Goal: Task Accomplishment & Management: Use online tool/utility

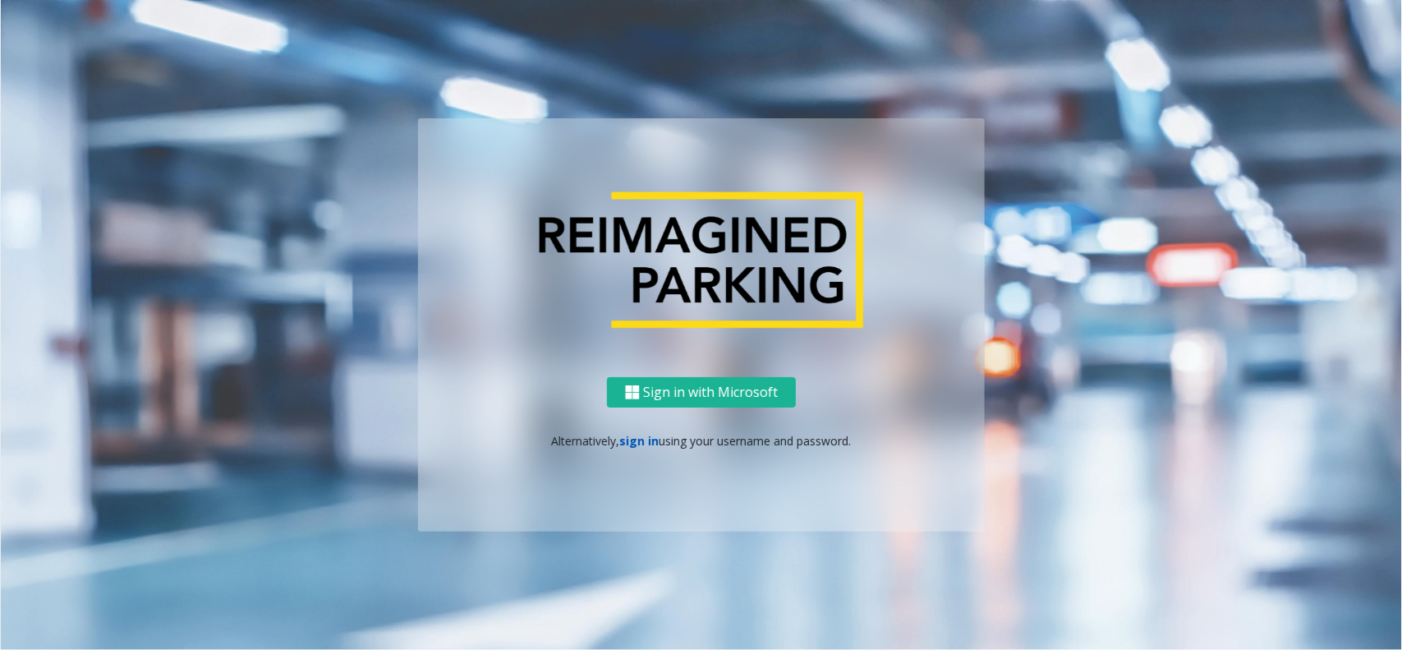
click at [646, 442] on link "sign in" at bounding box center [639, 441] width 39 height 16
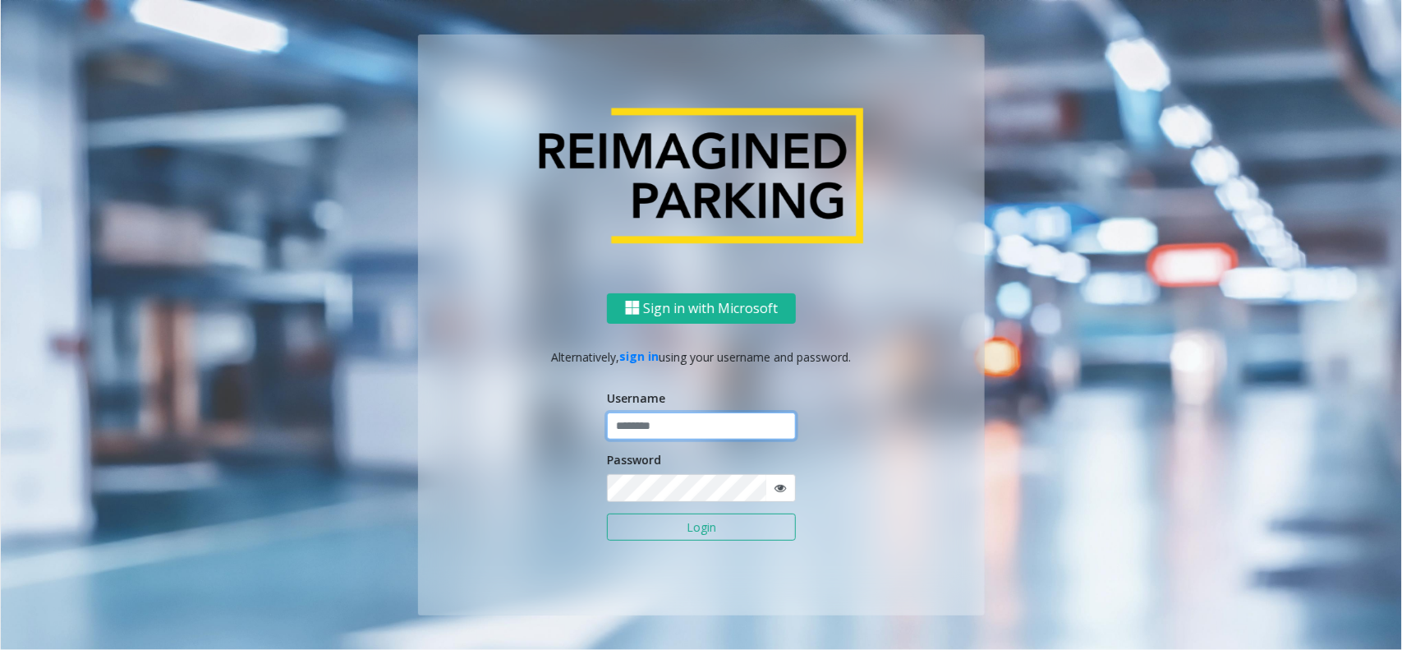
click at [650, 431] on input "text" at bounding box center [701, 426] width 189 height 28
type input "*********"
click at [607, 513] on button "Login" at bounding box center [701, 527] width 189 height 28
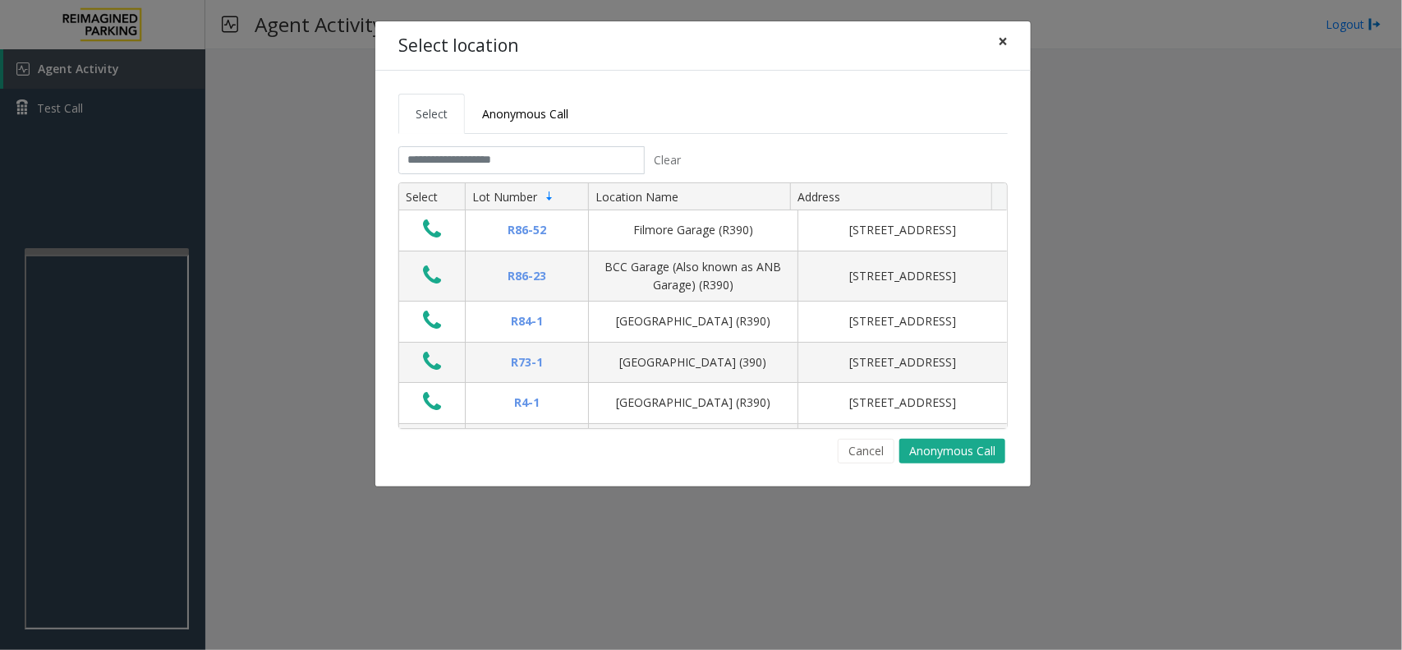
click at [1002, 49] on span "×" at bounding box center [1003, 41] width 10 height 23
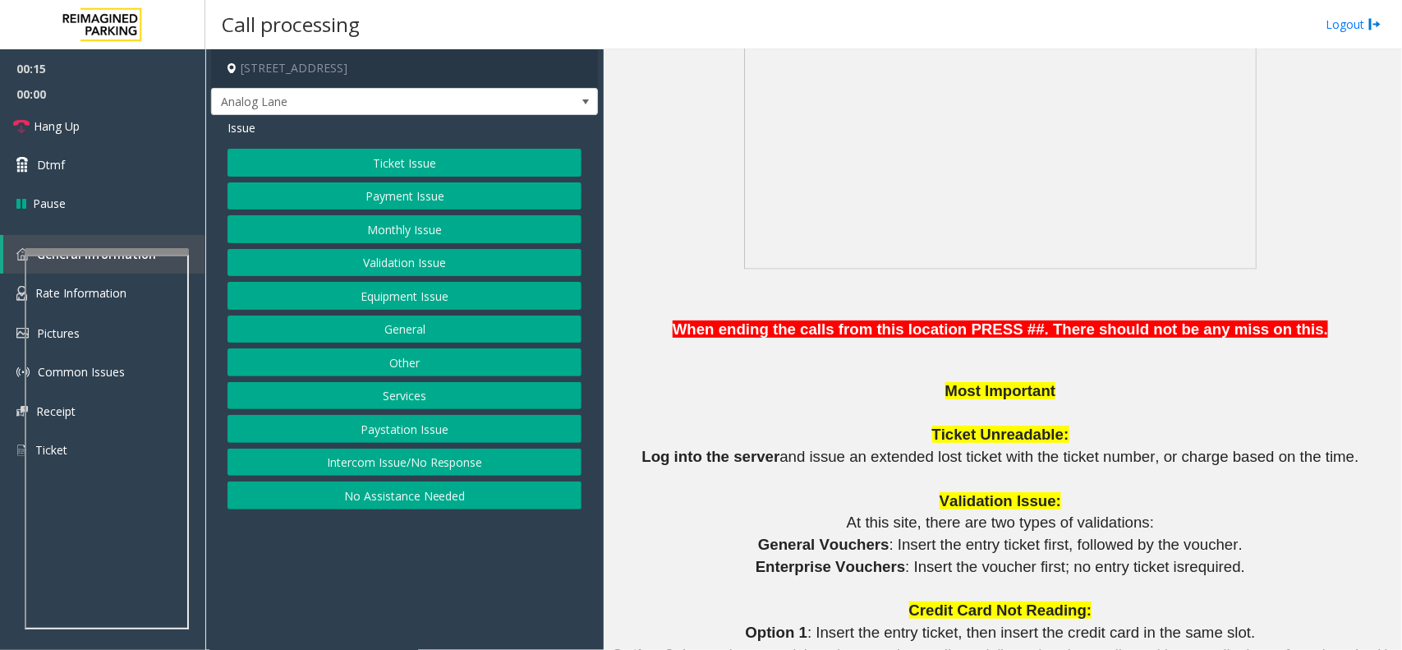
scroll to position [1129, 0]
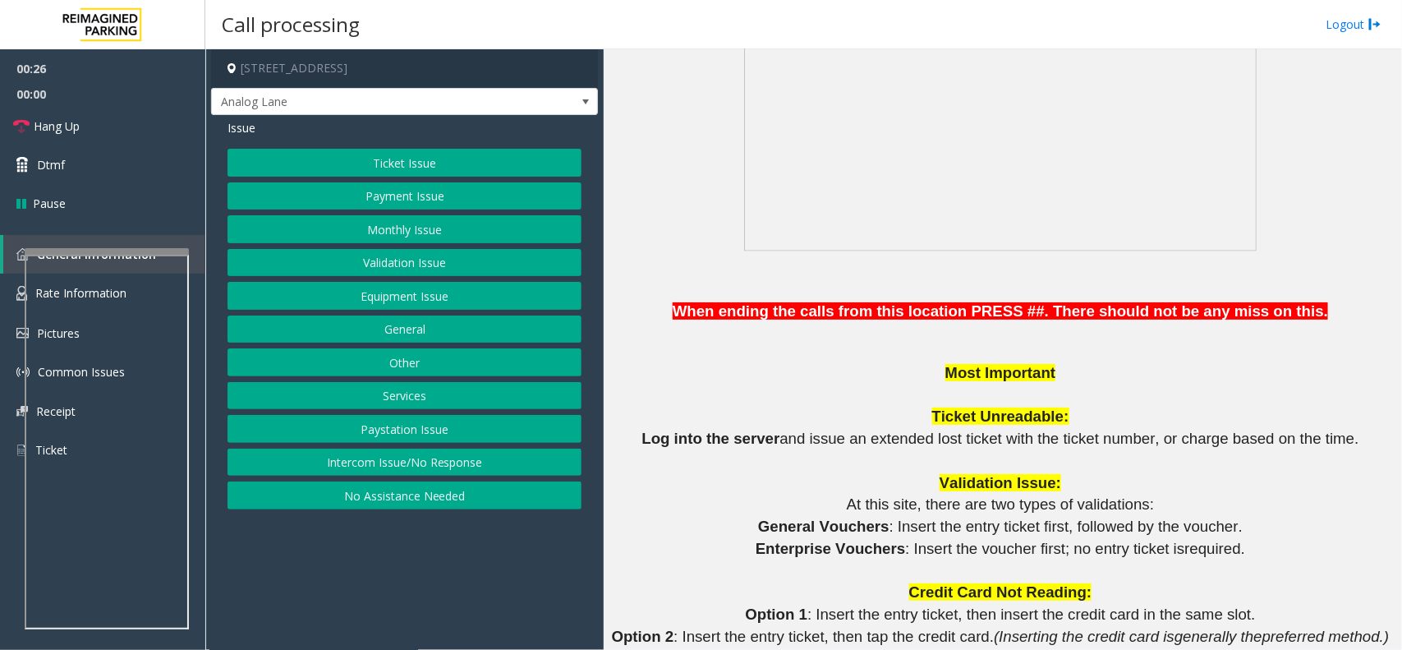
click at [397, 499] on button "No Assistance Needed" at bounding box center [405, 495] width 354 height 28
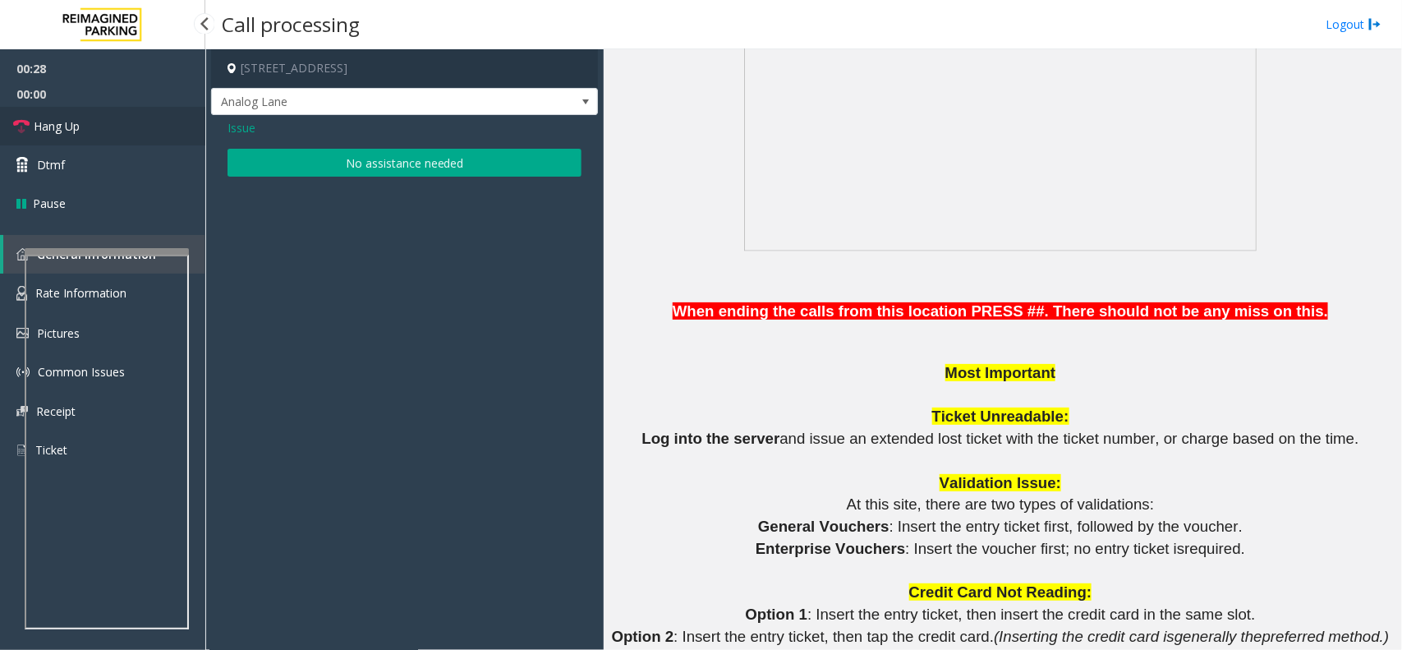
click at [80, 113] on link "Hang Up" at bounding box center [102, 126] width 205 height 39
click at [274, 154] on button "No assistance needed" at bounding box center [405, 163] width 354 height 28
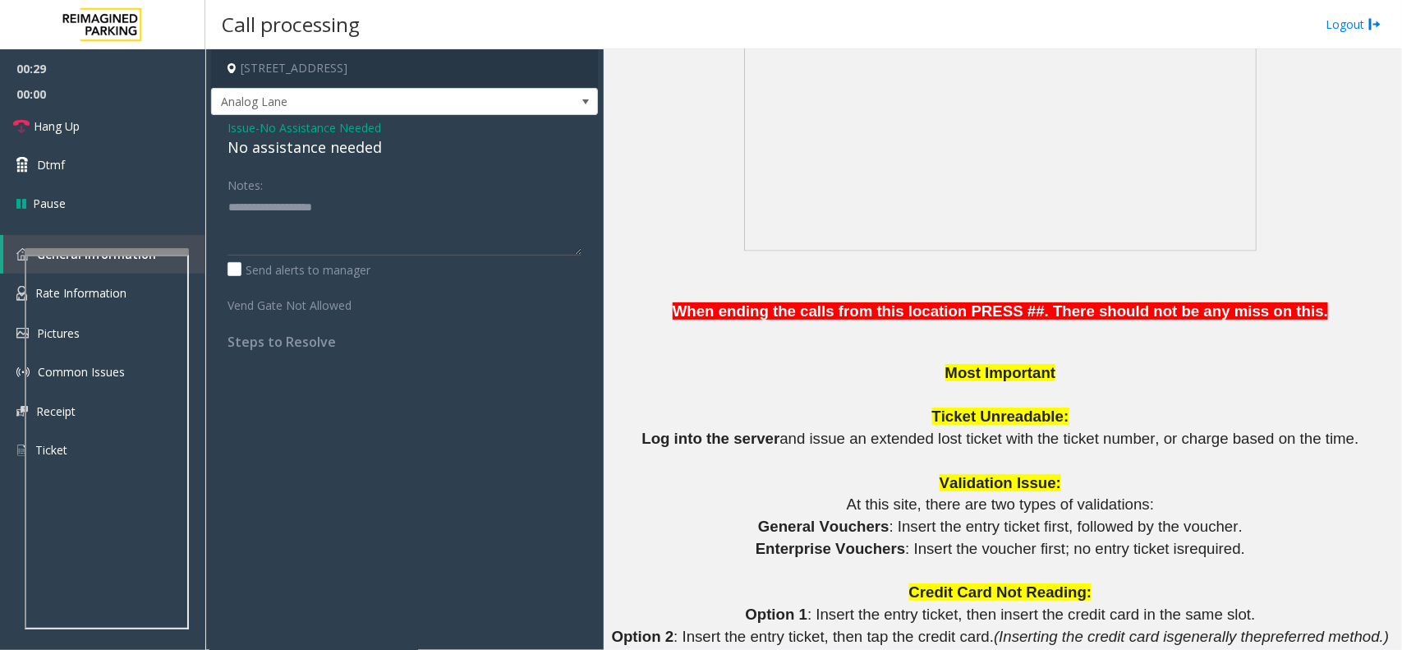
click at [275, 152] on div "No assistance needed" at bounding box center [405, 147] width 354 height 22
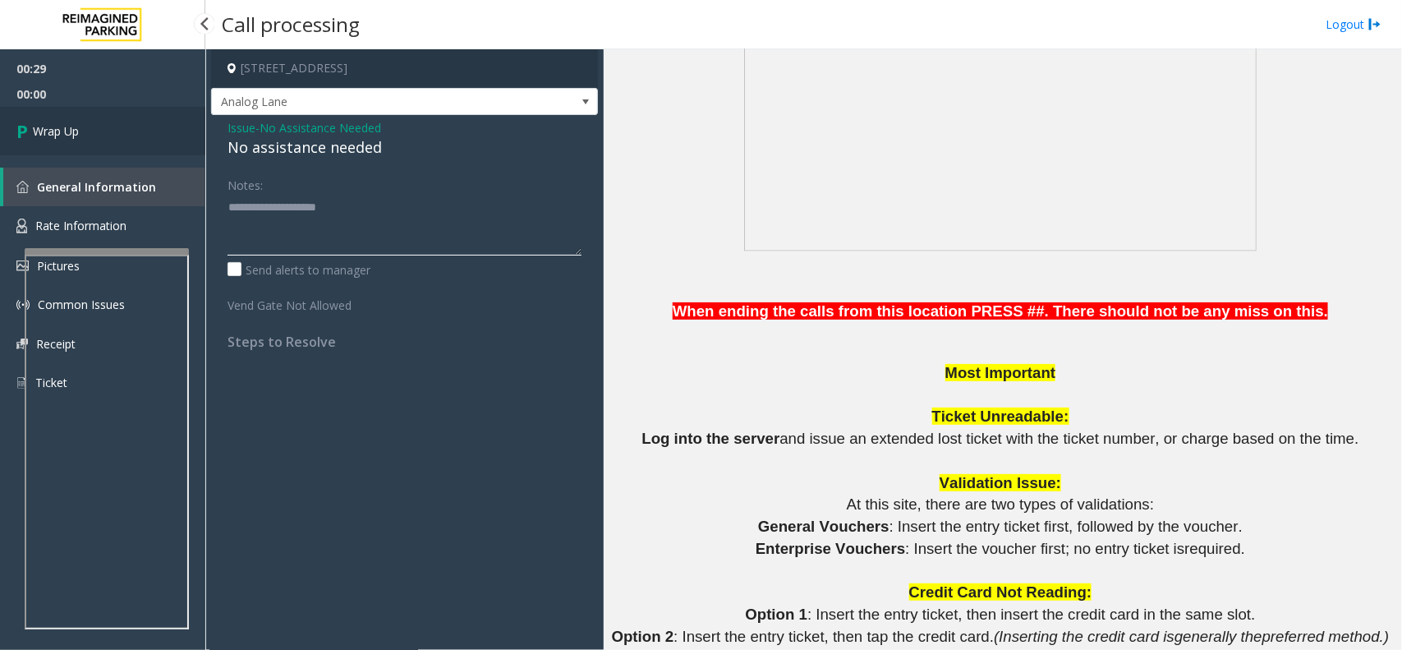
type textarea "**********"
click at [140, 126] on link "Wrap Up" at bounding box center [102, 131] width 205 height 48
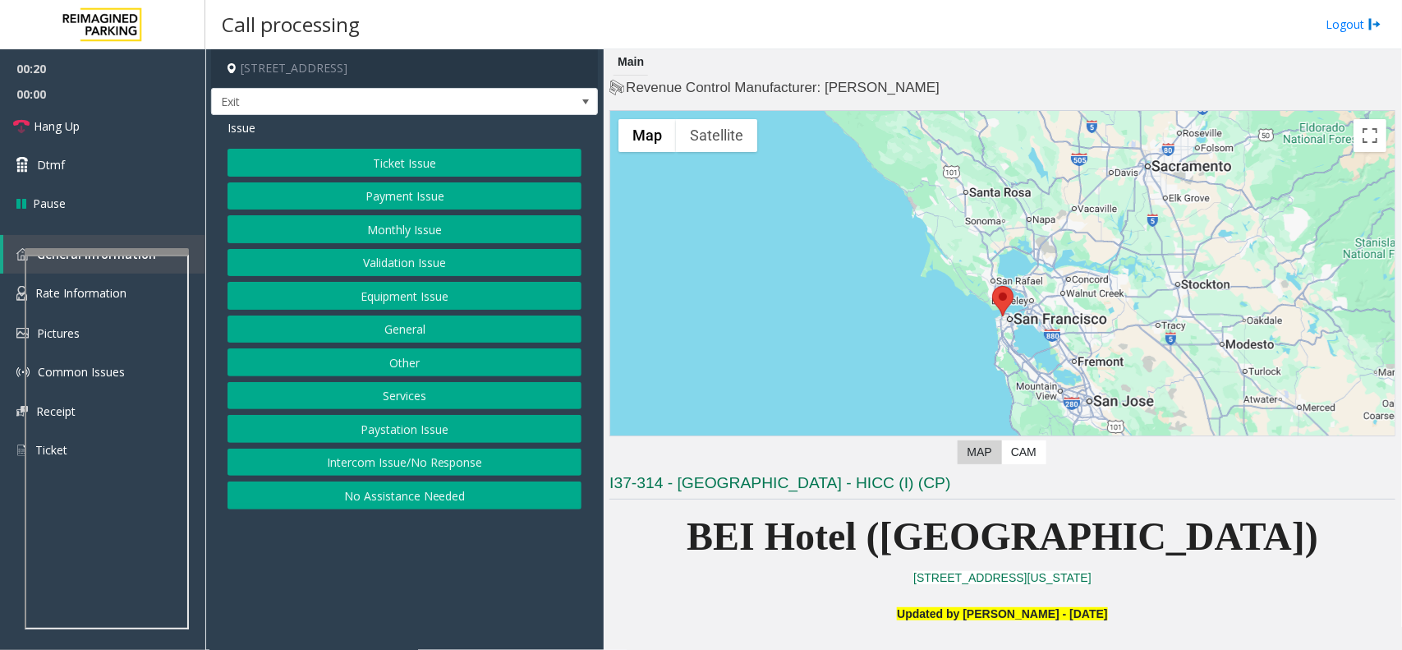
scroll to position [513, 0]
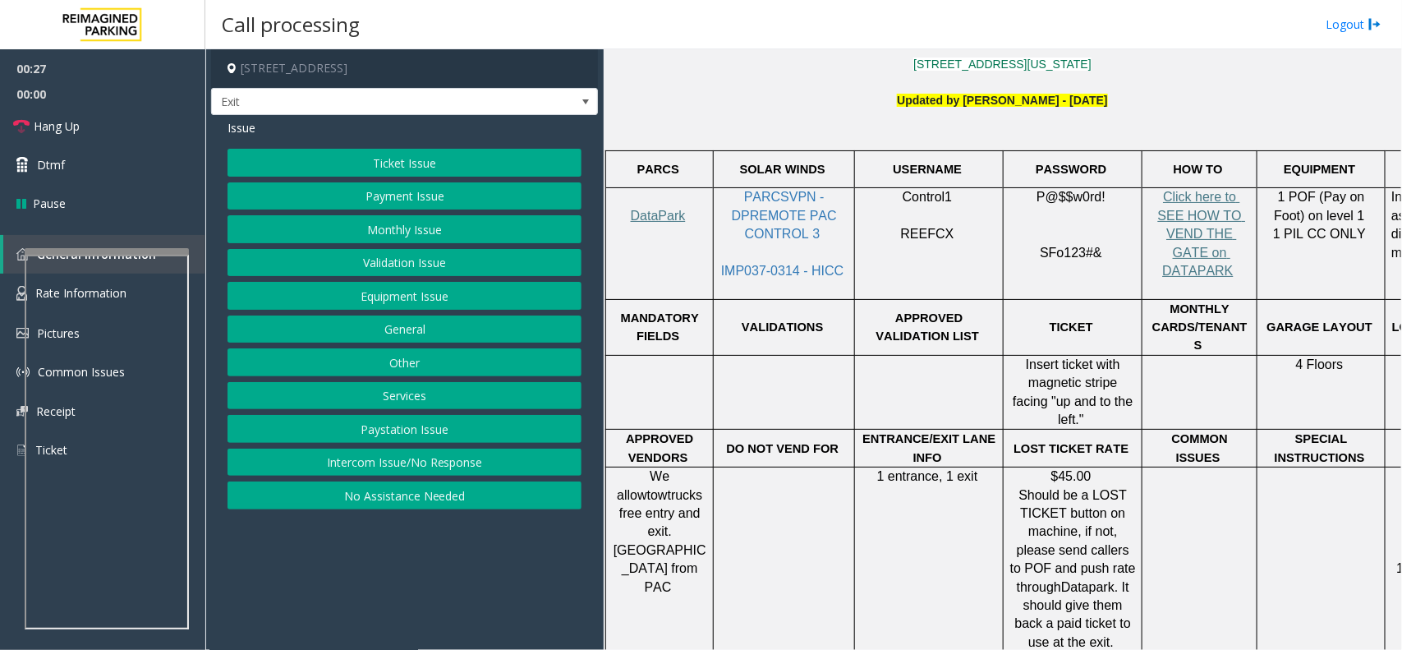
click at [349, 468] on button "Intercom Issue/No Response" at bounding box center [405, 462] width 354 height 28
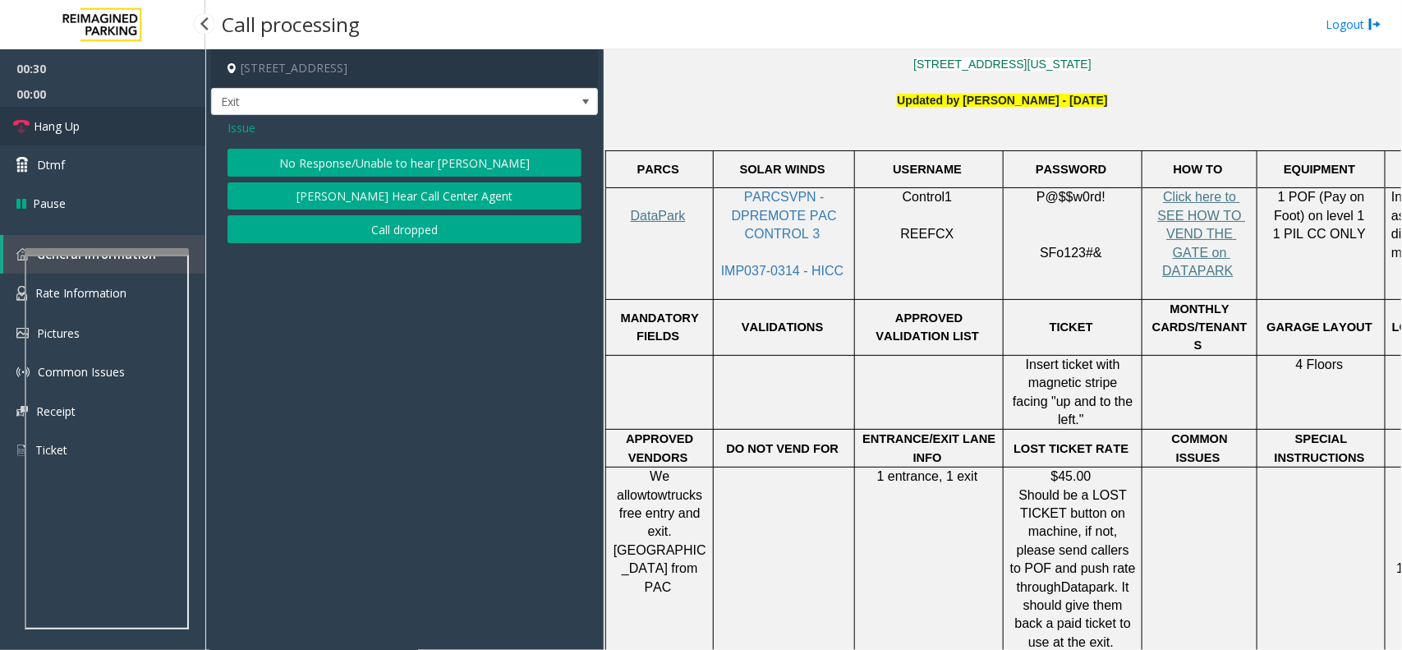
click at [100, 129] on link "Hang Up" at bounding box center [102, 126] width 205 height 39
click at [316, 158] on button "No Response/Unable to hear [PERSON_NAME]" at bounding box center [405, 163] width 354 height 28
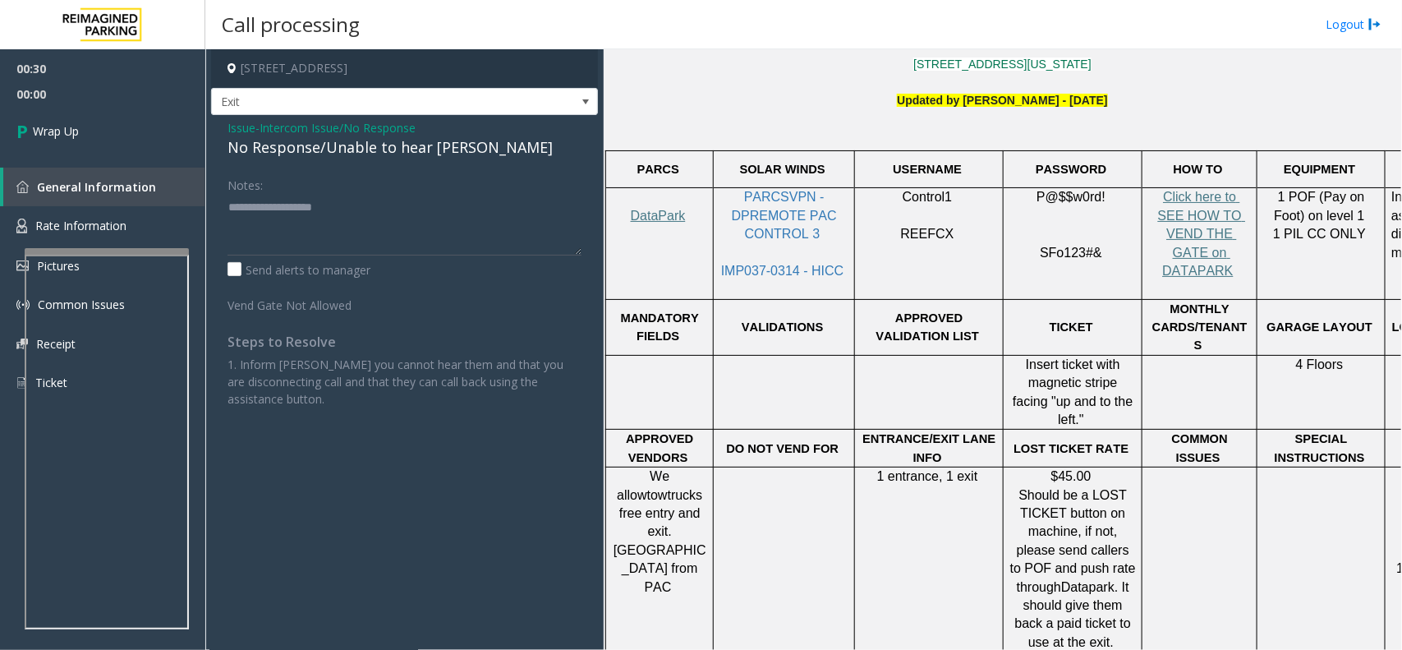
click at [323, 145] on div "No Response/Unable to hear [PERSON_NAME]" at bounding box center [405, 147] width 354 height 22
drag, startPoint x: 323, startPoint y: 145, endPoint x: 338, endPoint y: 149, distance: 16.1
click at [324, 145] on div "No Response/Unable to hear [PERSON_NAME]" at bounding box center [405, 147] width 354 height 22
type textarea "**********"
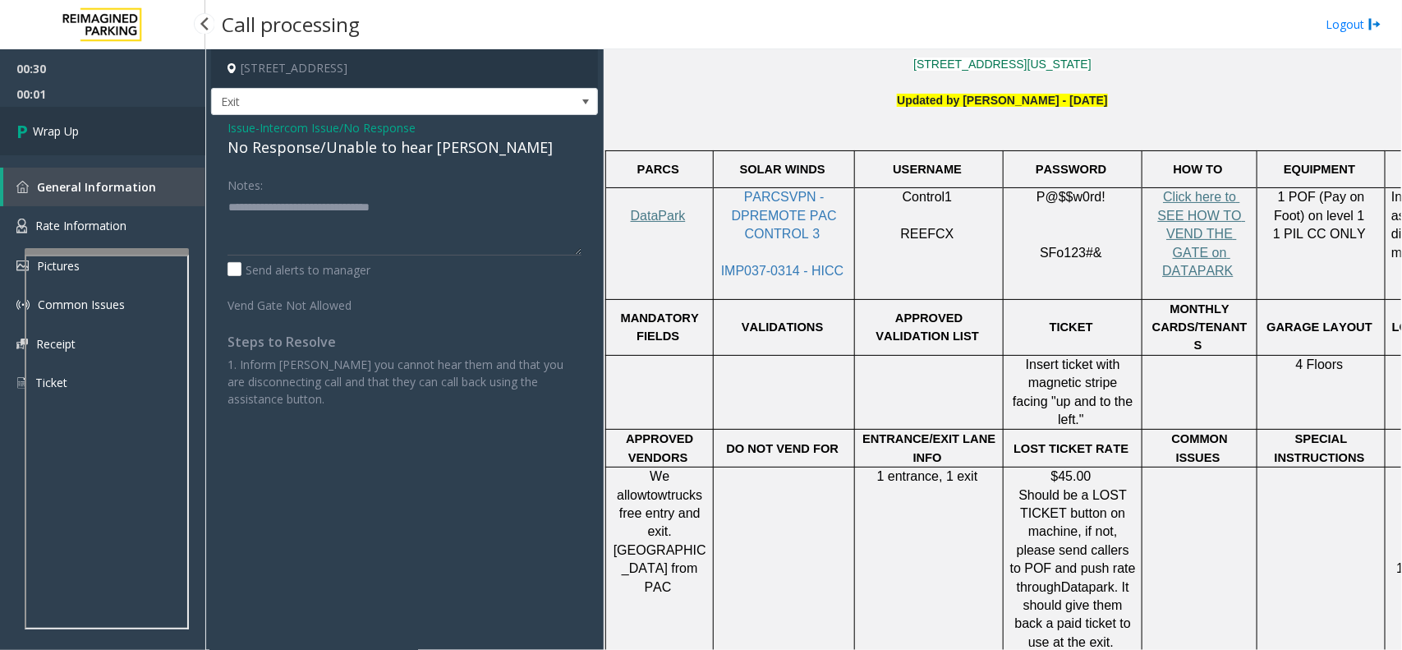
click at [108, 123] on link "Wrap Up" at bounding box center [102, 131] width 205 height 48
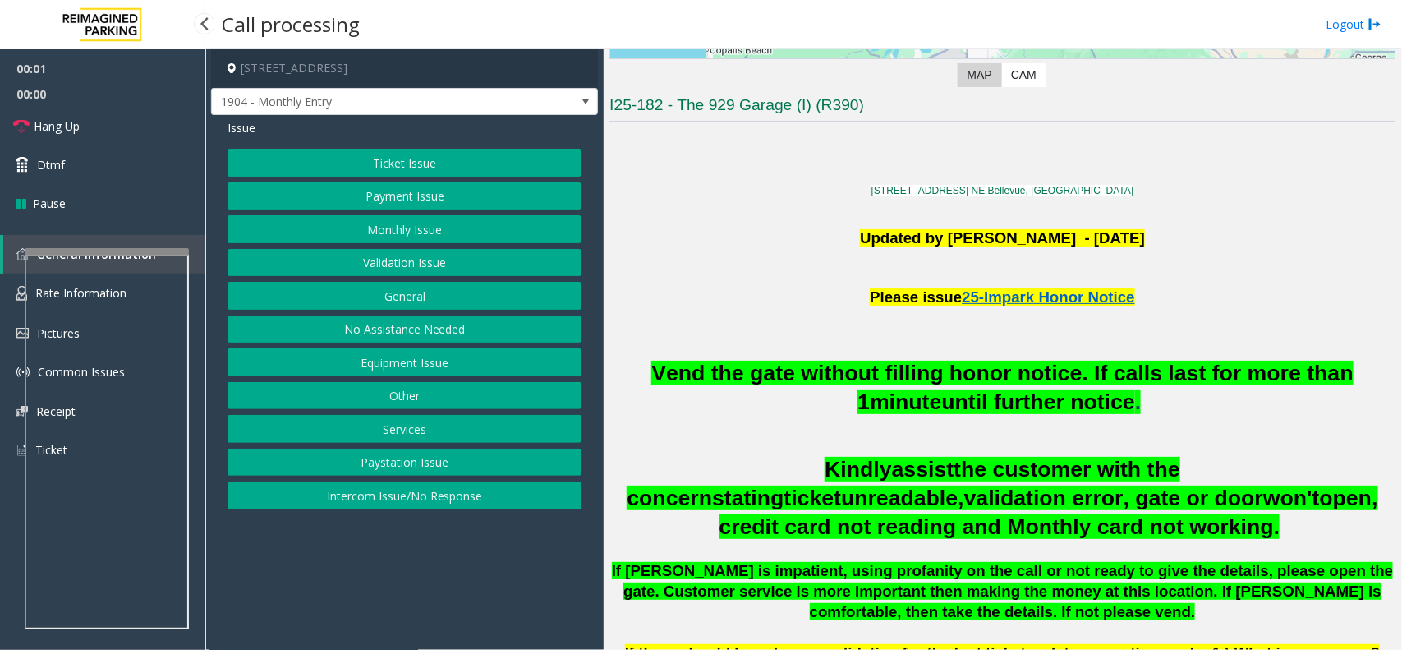
scroll to position [411, 0]
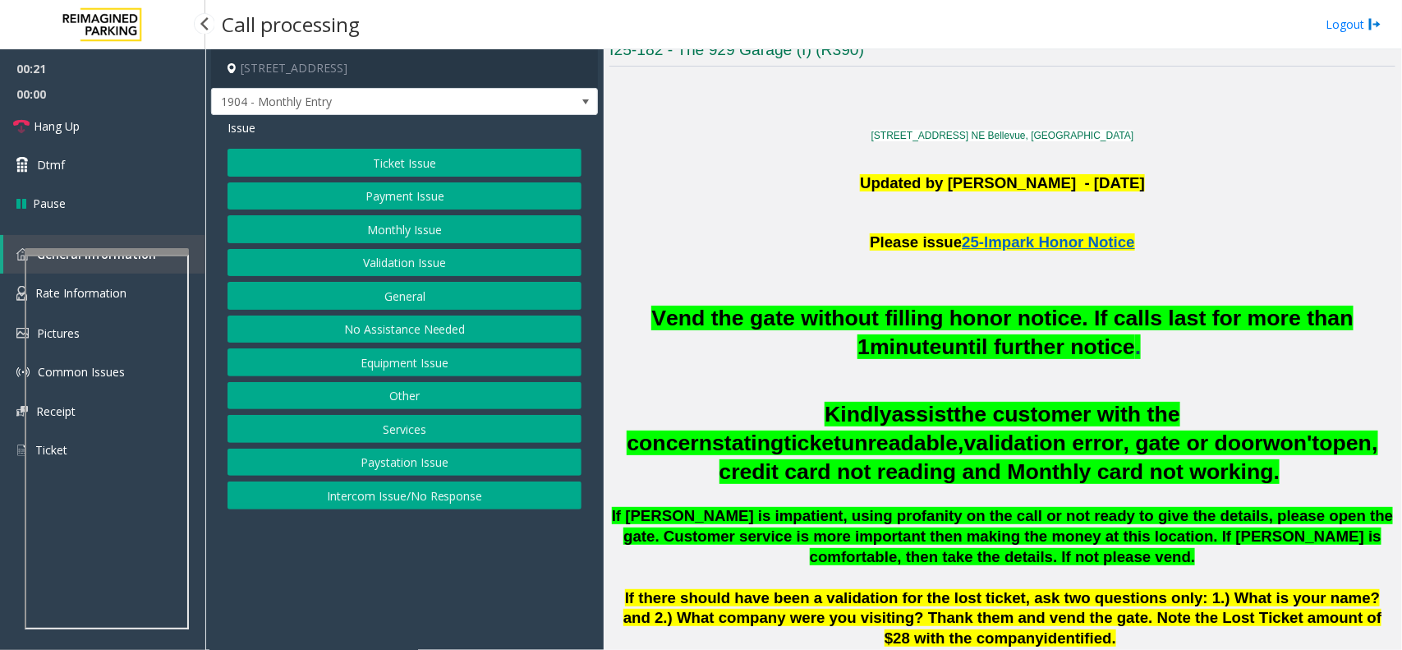
click at [502, 495] on button "Intercom Issue/No Response" at bounding box center [405, 495] width 354 height 28
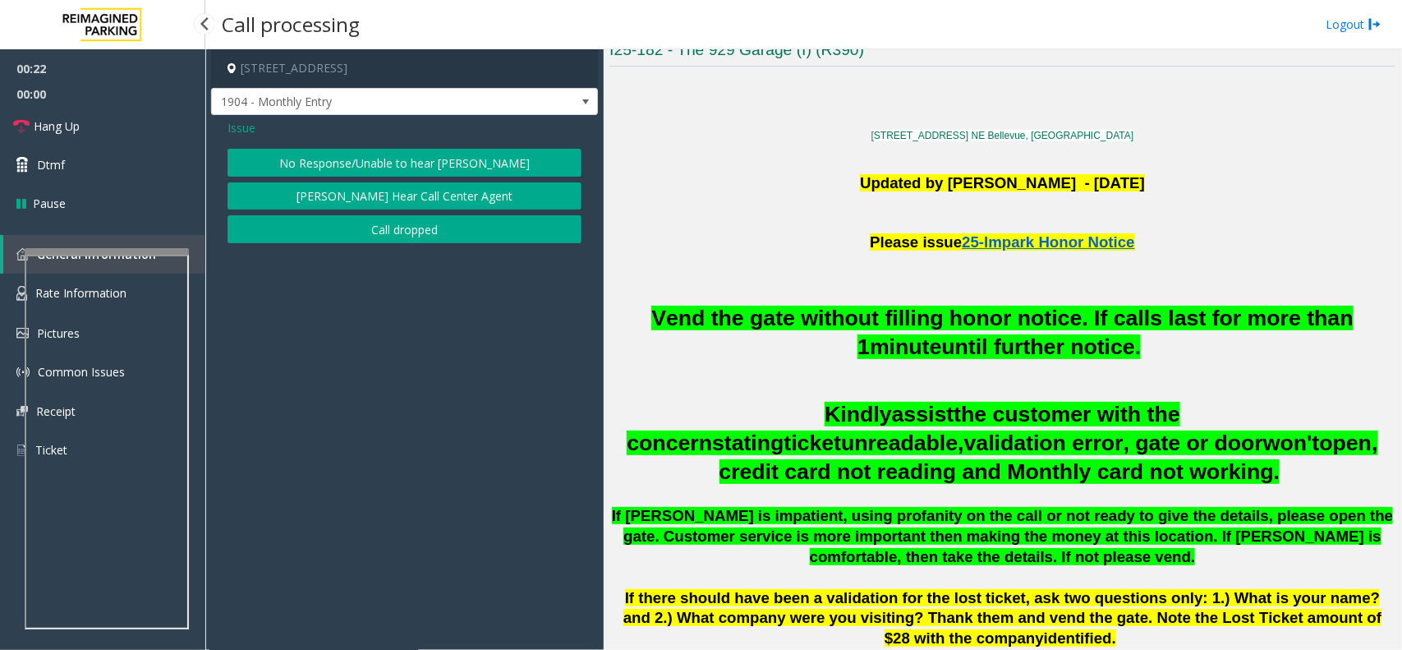
click at [384, 172] on button "No Response/Unable to hear [PERSON_NAME]" at bounding box center [405, 163] width 354 height 28
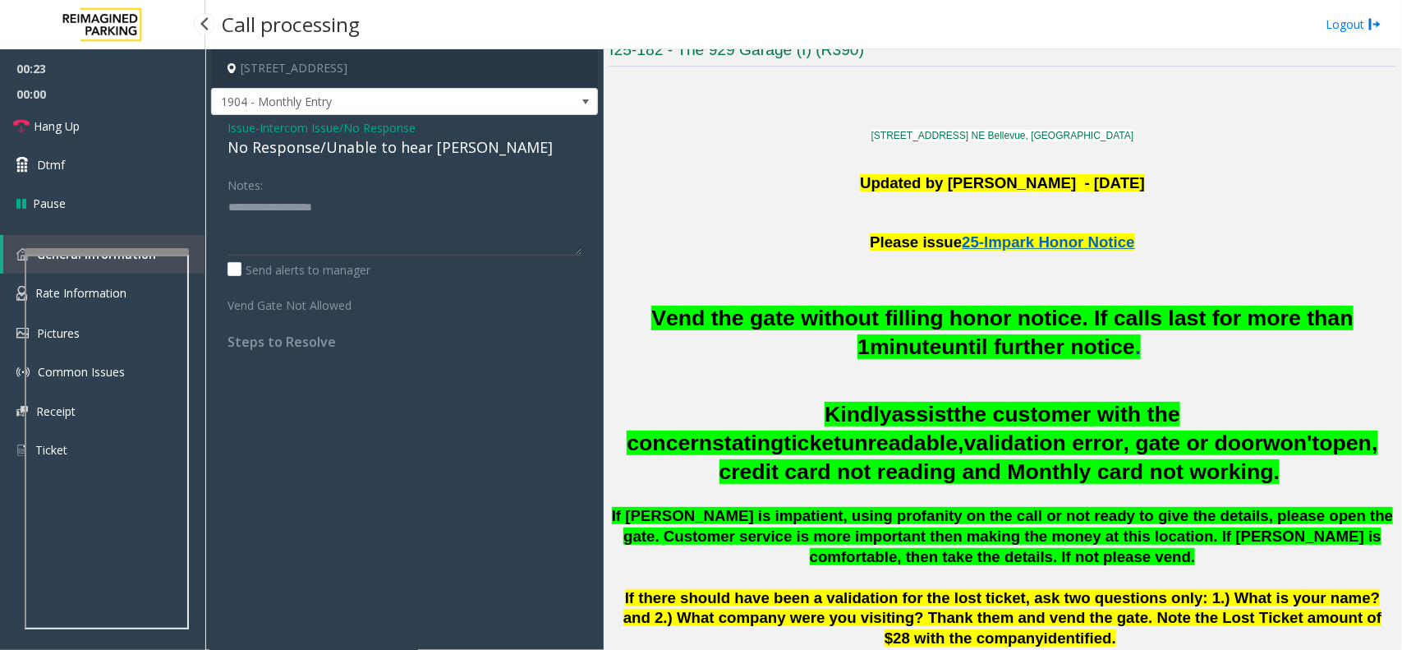
click at [366, 150] on div "No Response/Unable to hear [PERSON_NAME]" at bounding box center [405, 147] width 354 height 22
type textarea "**********"
click at [92, 120] on link "Hang Up" at bounding box center [102, 126] width 205 height 39
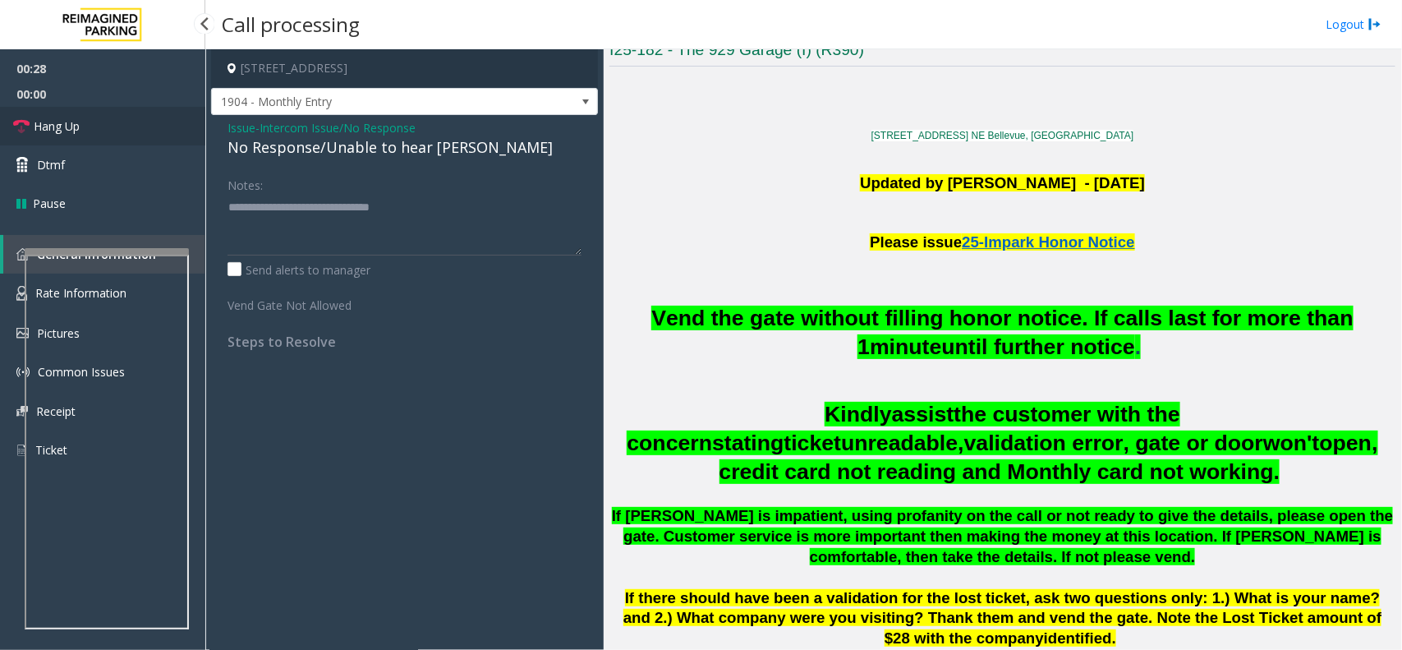
click at [92, 120] on link "Hang Up" at bounding box center [102, 126] width 205 height 39
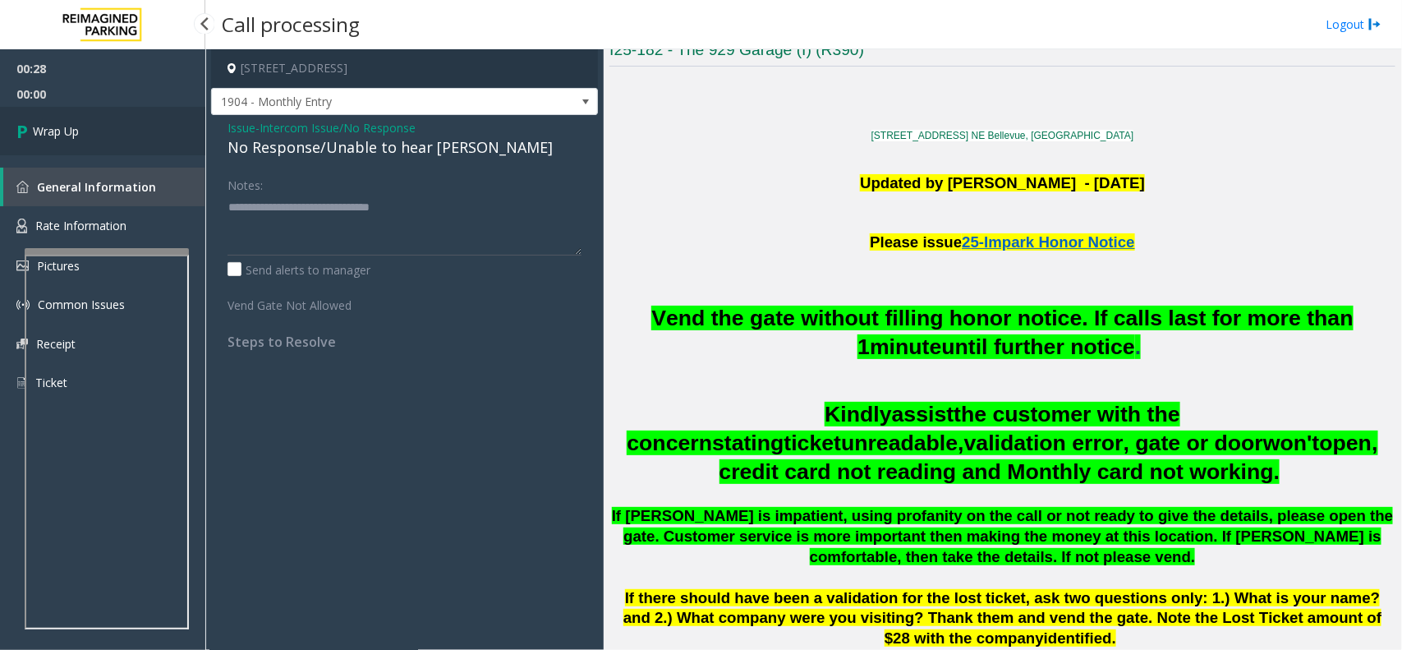
click at [92, 120] on link "Wrap Up" at bounding box center [102, 131] width 205 height 48
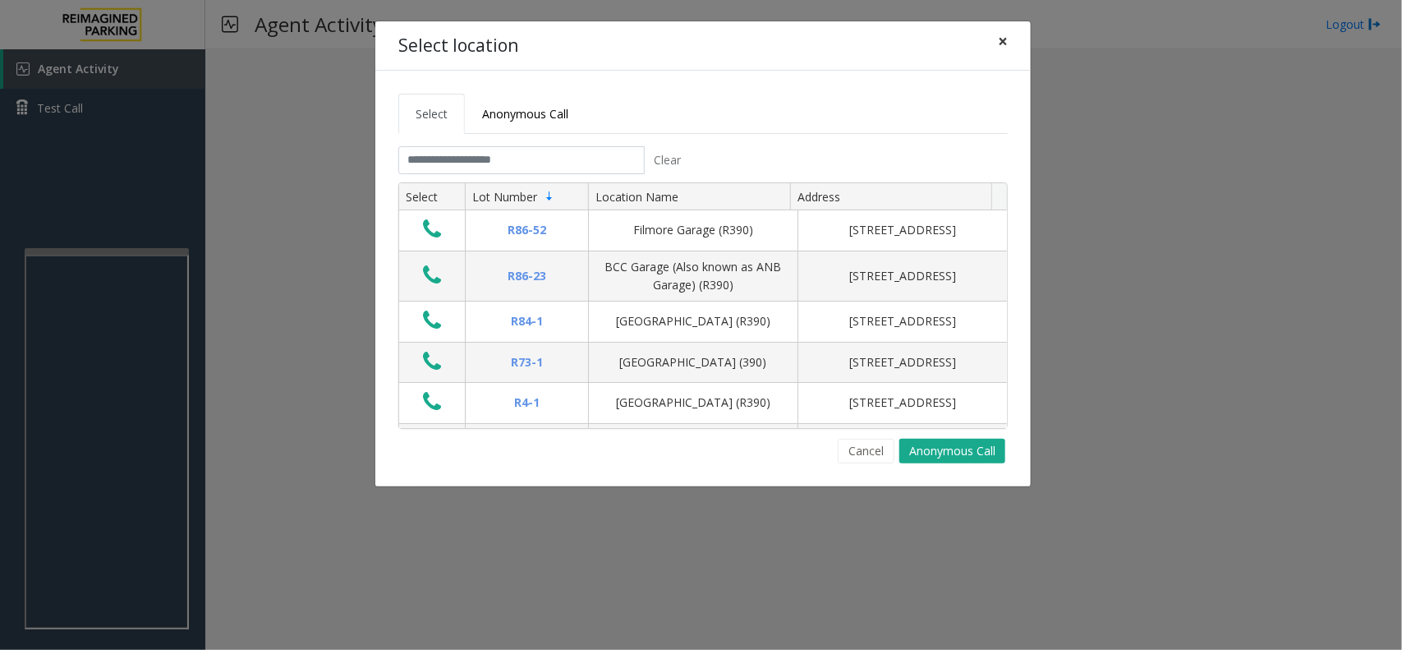
click at [996, 45] on button "×" at bounding box center [1002, 41] width 33 height 40
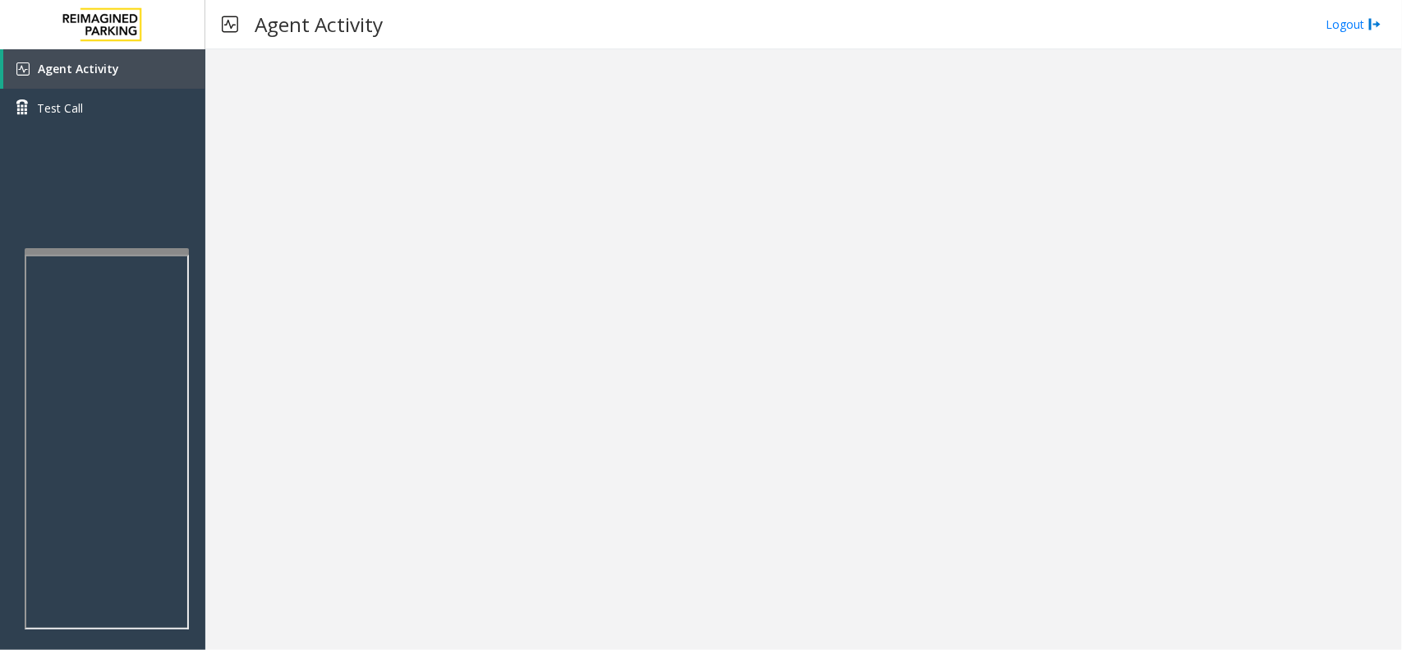
click at [218, 246] on div at bounding box center [803, 349] width 1197 height 600
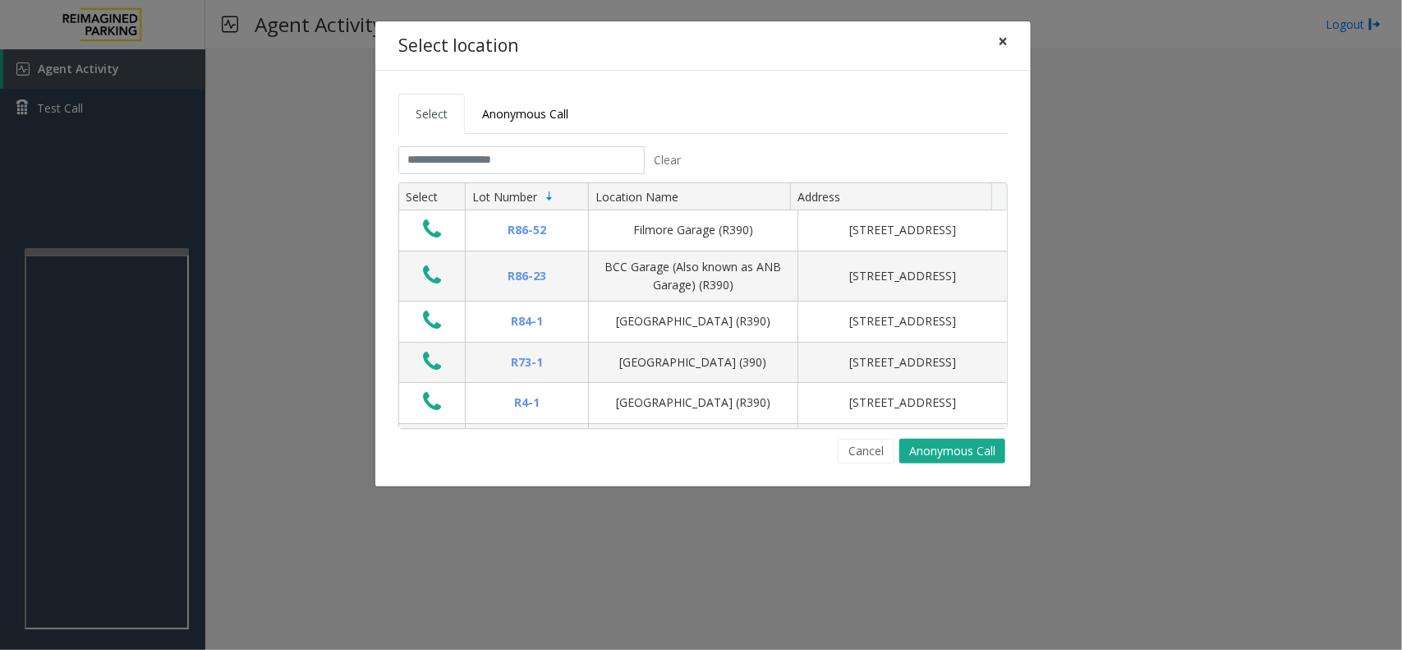
click at [1004, 44] on span "×" at bounding box center [1003, 41] width 10 height 23
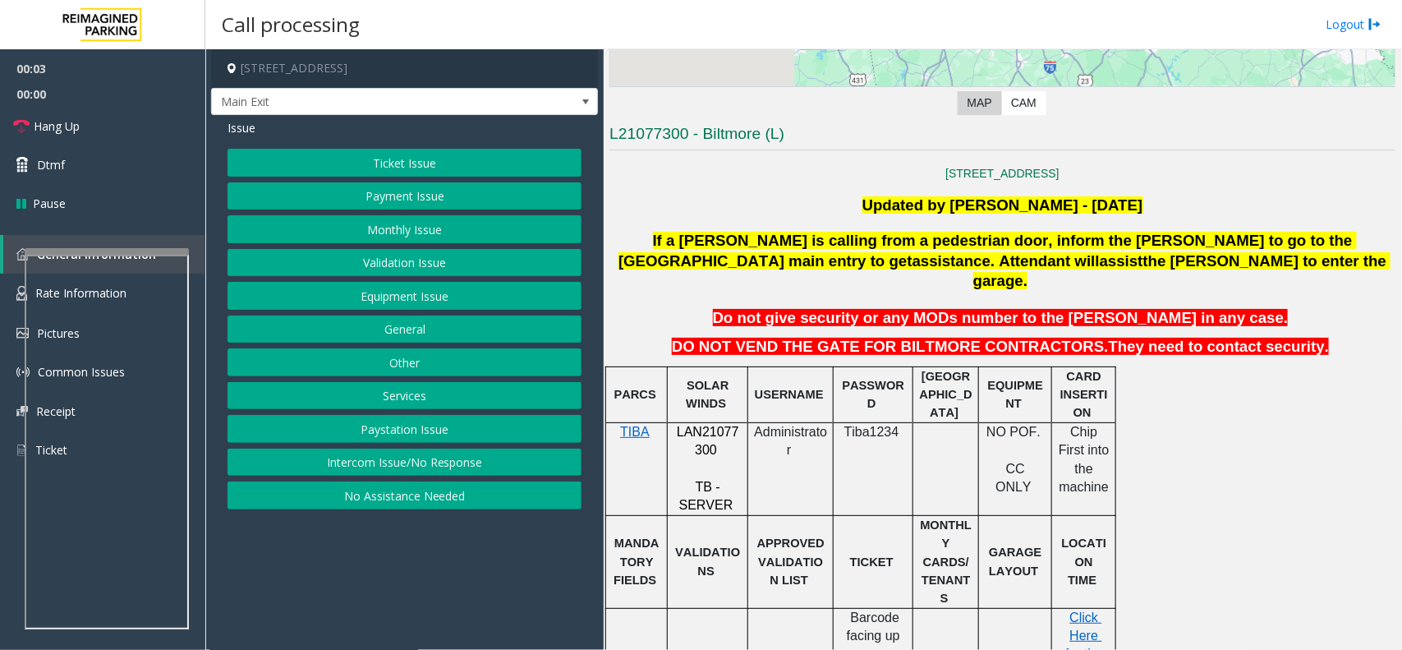
scroll to position [513, 0]
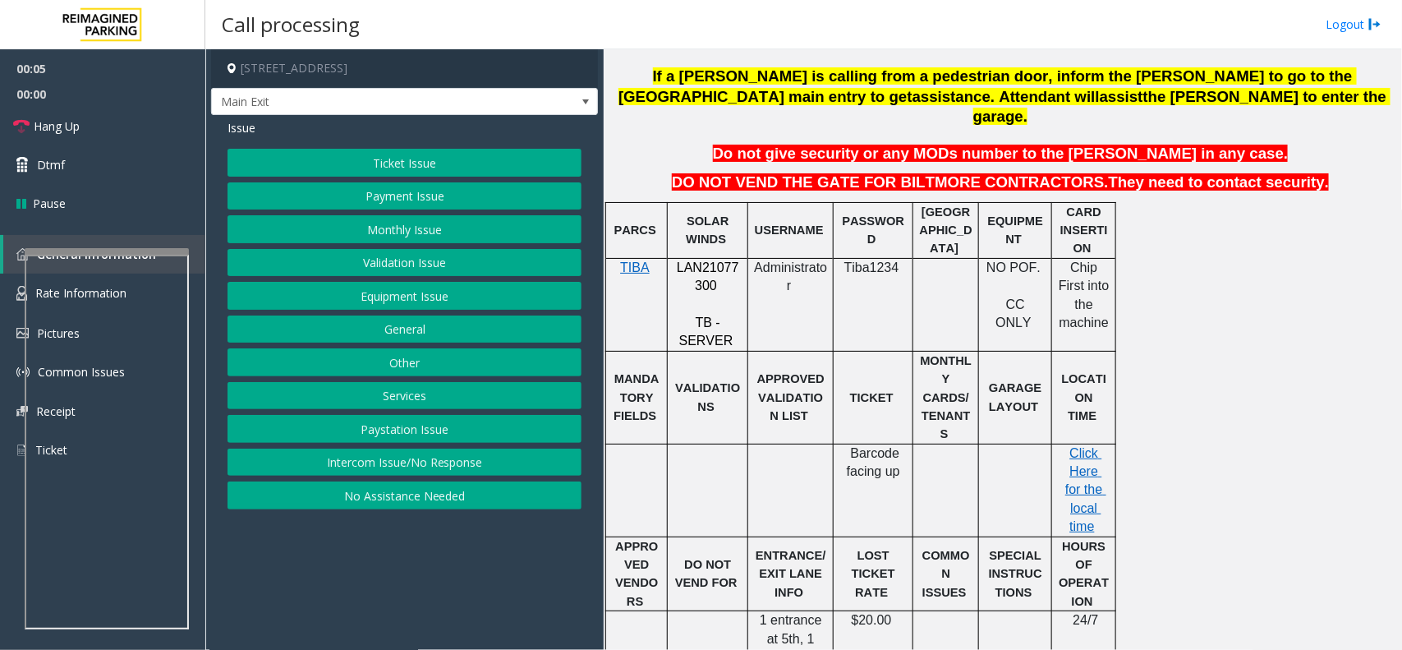
click at [708, 260] on span "LAN21077300" at bounding box center [708, 276] width 62 height 32
copy p "LAN21077300"
click at [423, 261] on button "Validation Issue" at bounding box center [405, 263] width 354 height 28
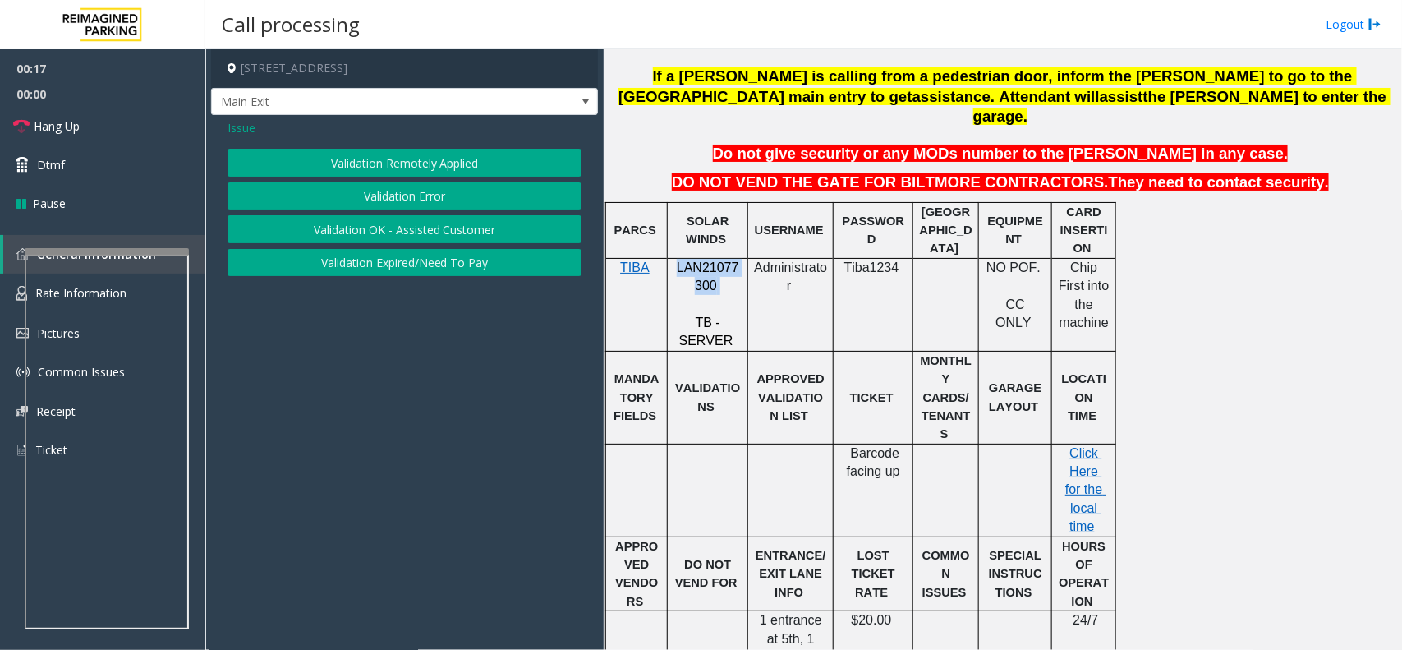
click at [419, 199] on button "Validation Error" at bounding box center [405, 196] width 354 height 28
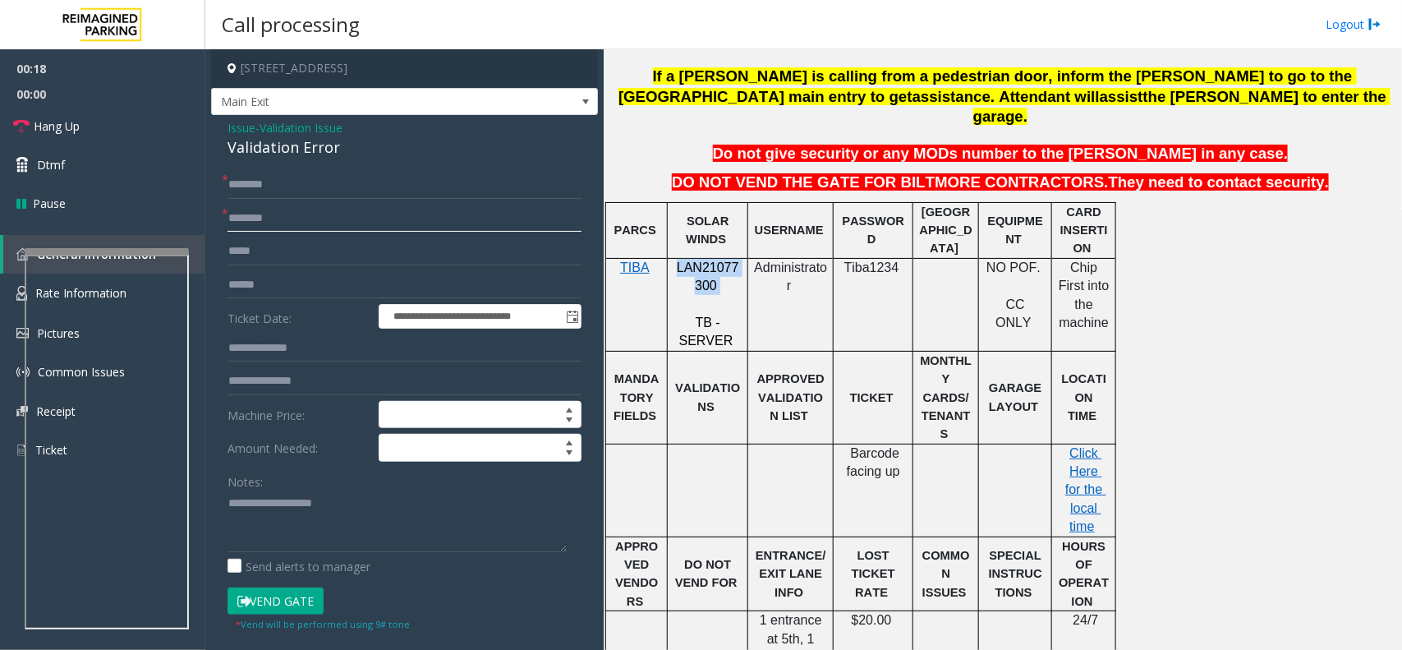
click at [290, 219] on input "text" at bounding box center [405, 219] width 354 height 28
type input "**********"
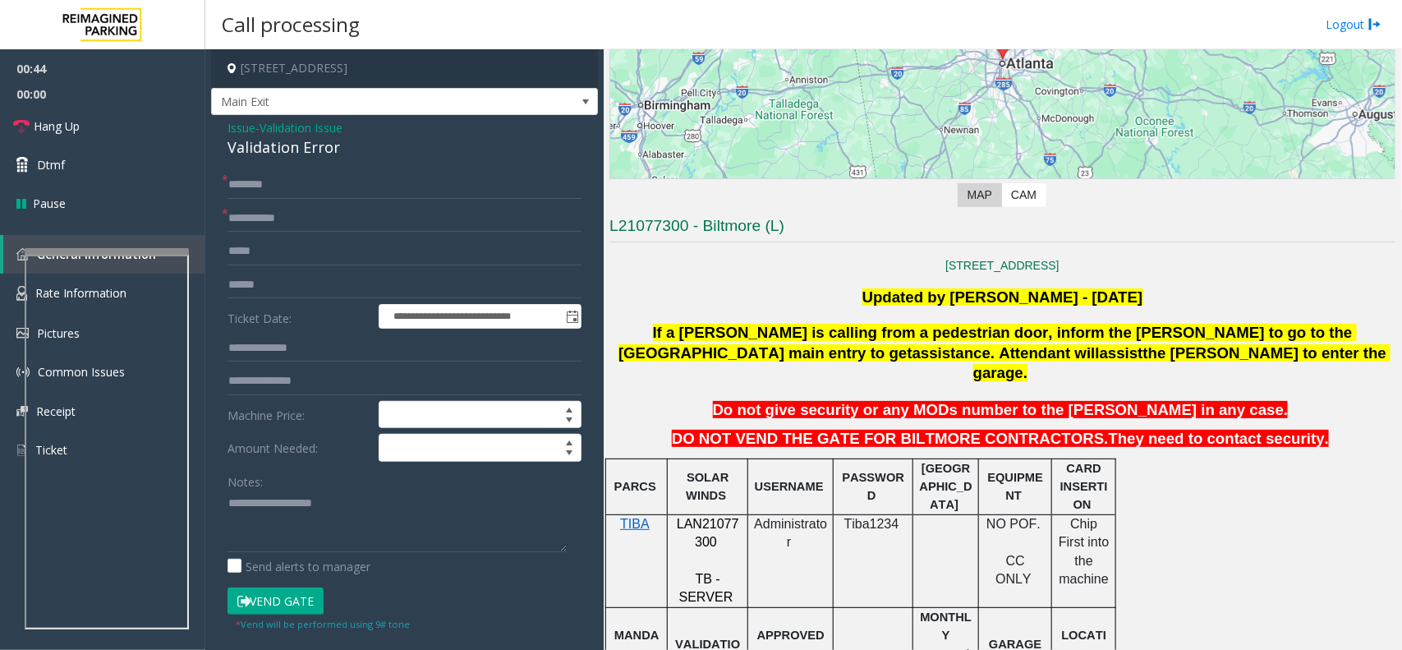
scroll to position [205, 0]
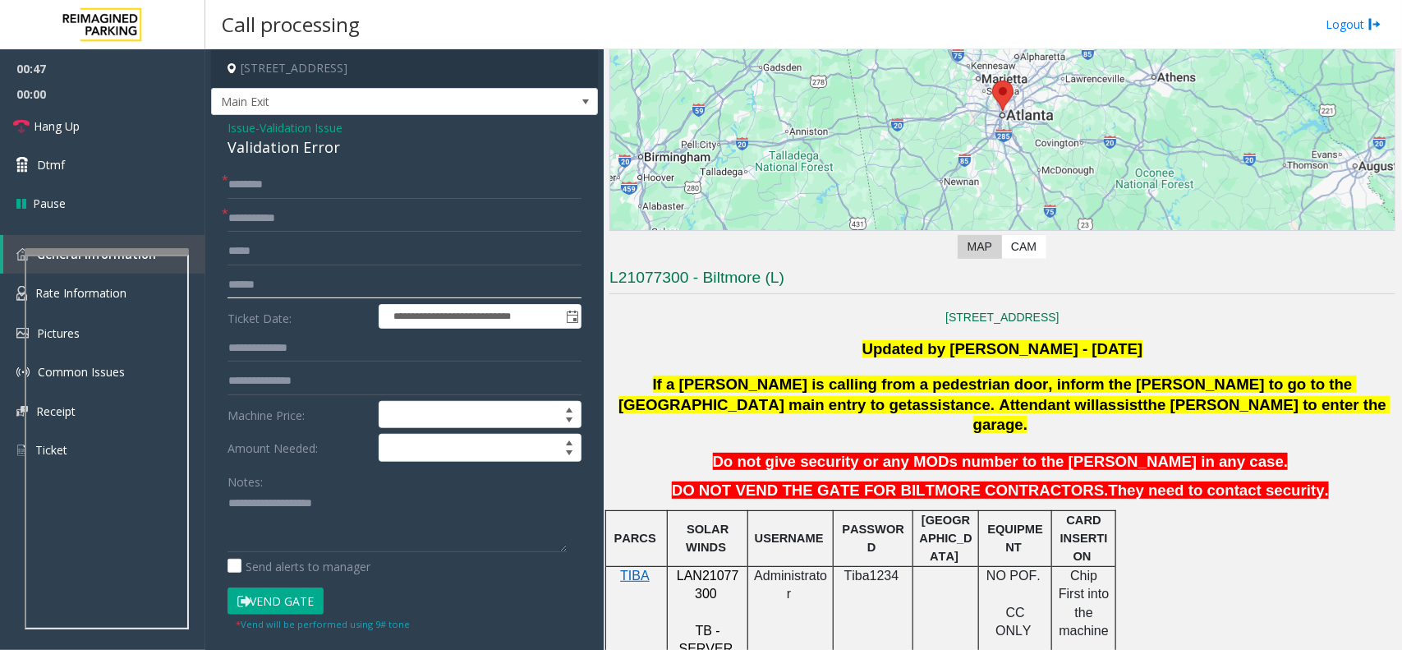
click at [292, 292] on input "text" at bounding box center [405, 285] width 354 height 28
type input "****"
type input "*******"
click at [326, 185] on input "text" at bounding box center [405, 185] width 354 height 28
paste textarea "**********"
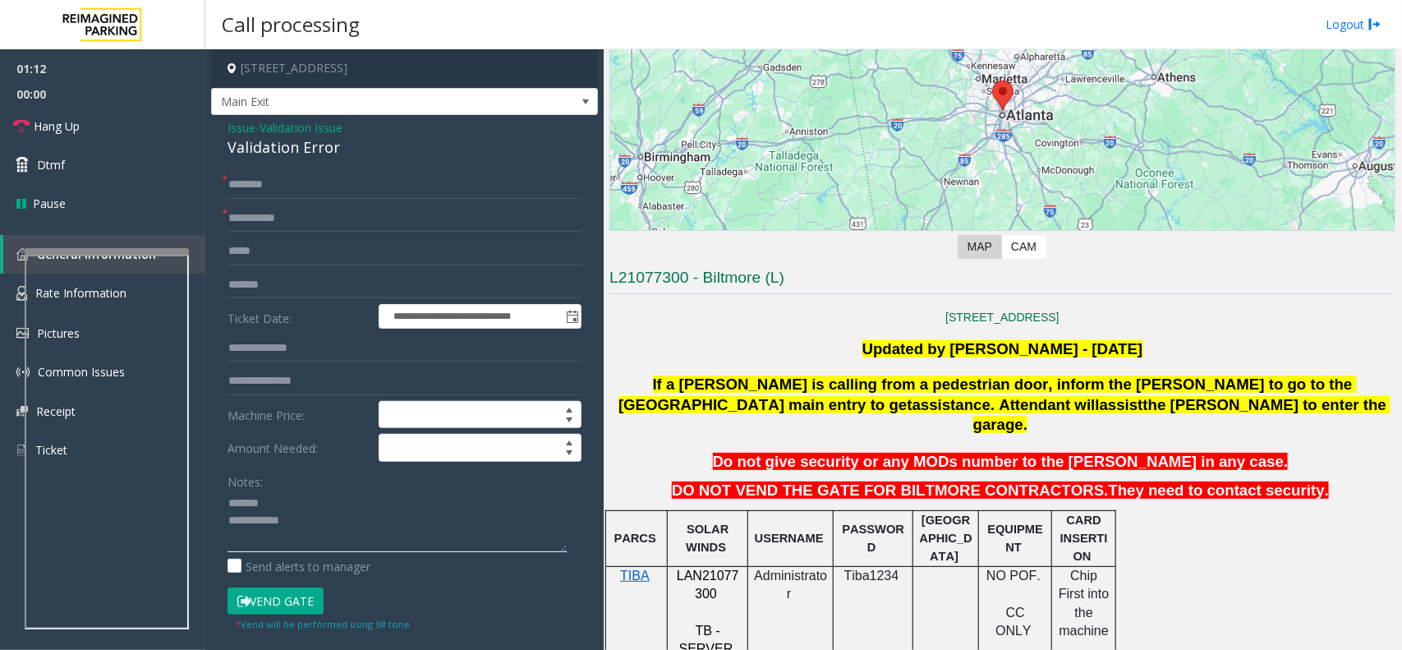
click at [263, 530] on textarea at bounding box center [397, 521] width 339 height 62
type textarea "**********"
click at [255, 191] on input "text" at bounding box center [405, 185] width 354 height 28
type input "*******"
click at [273, 411] on label "Machine Price:" at bounding box center [298, 415] width 151 height 28
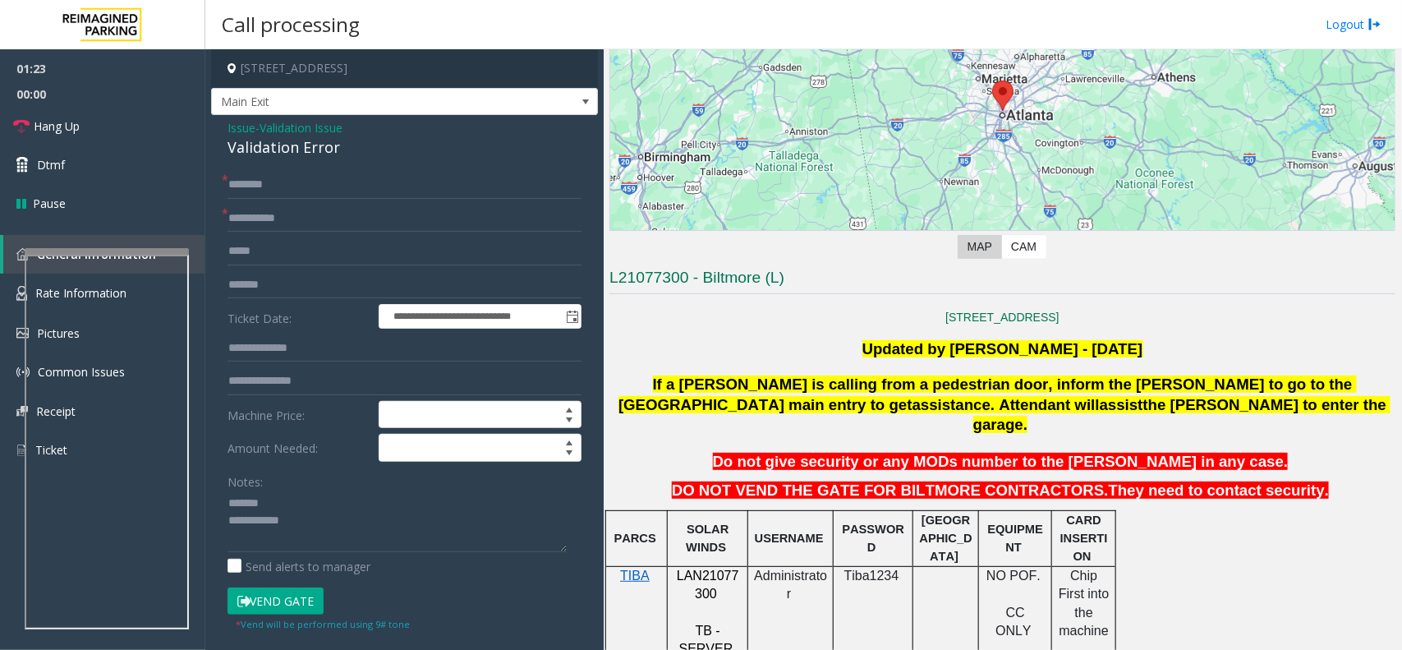
click at [297, 142] on div "Validation Error" at bounding box center [405, 147] width 354 height 22
copy div "Validation Error"
click at [286, 499] on textarea at bounding box center [397, 521] width 339 height 62
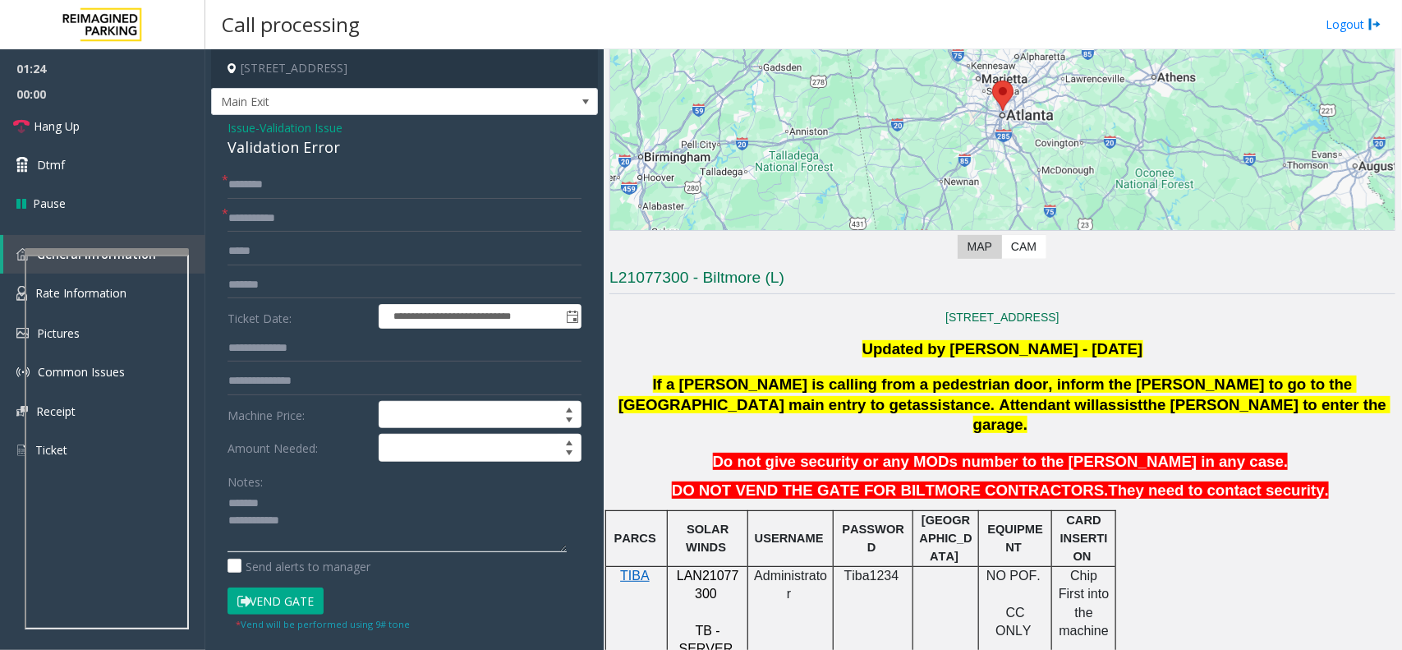
paste textarea "**********"
click at [306, 526] on textarea at bounding box center [397, 521] width 339 height 62
paste textarea "**********"
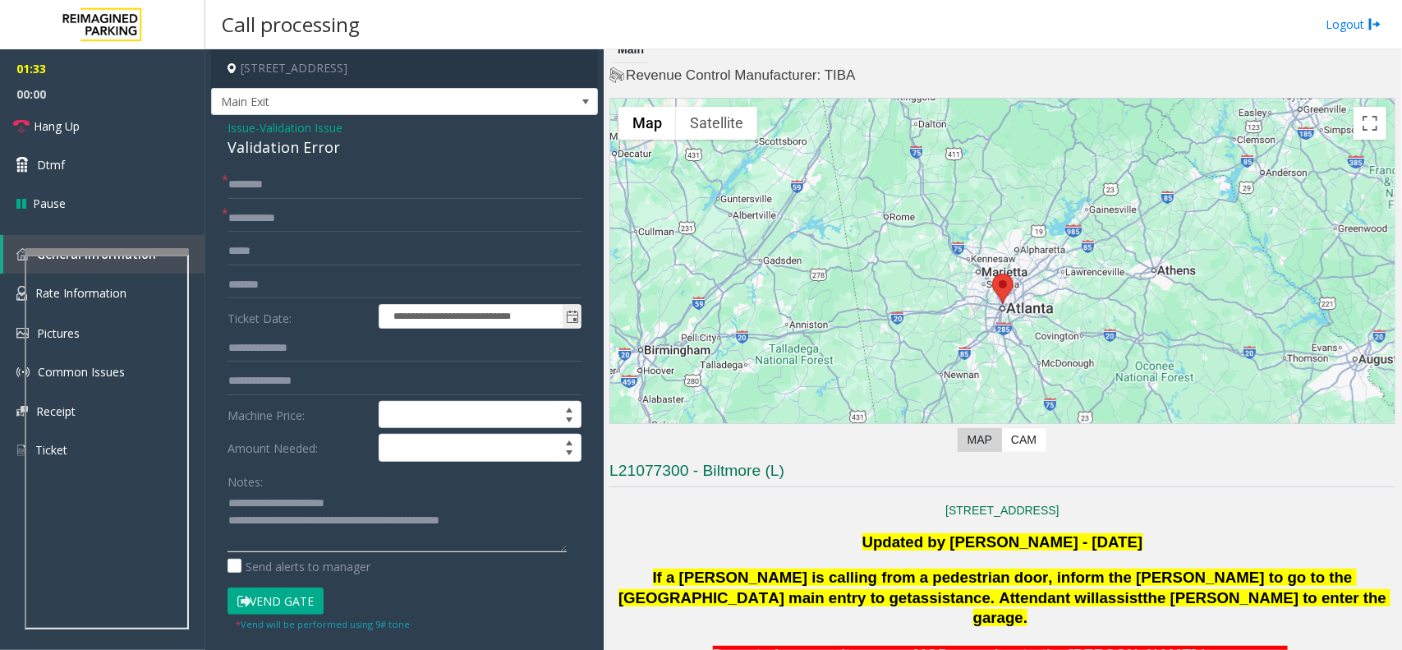
scroll to position [0, 0]
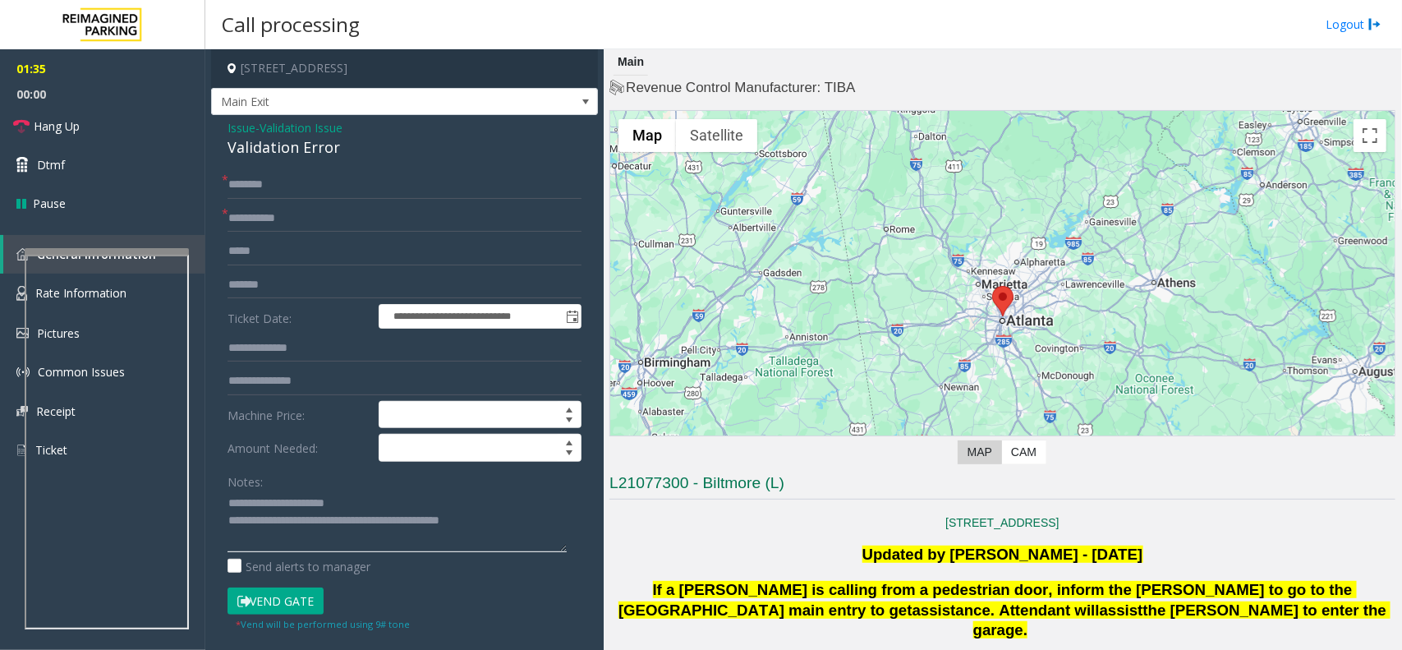
type textarea "**********"
click at [302, 600] on button "Vend Gate" at bounding box center [276, 601] width 96 height 28
click at [101, 129] on link "Hang Up" at bounding box center [102, 126] width 205 height 39
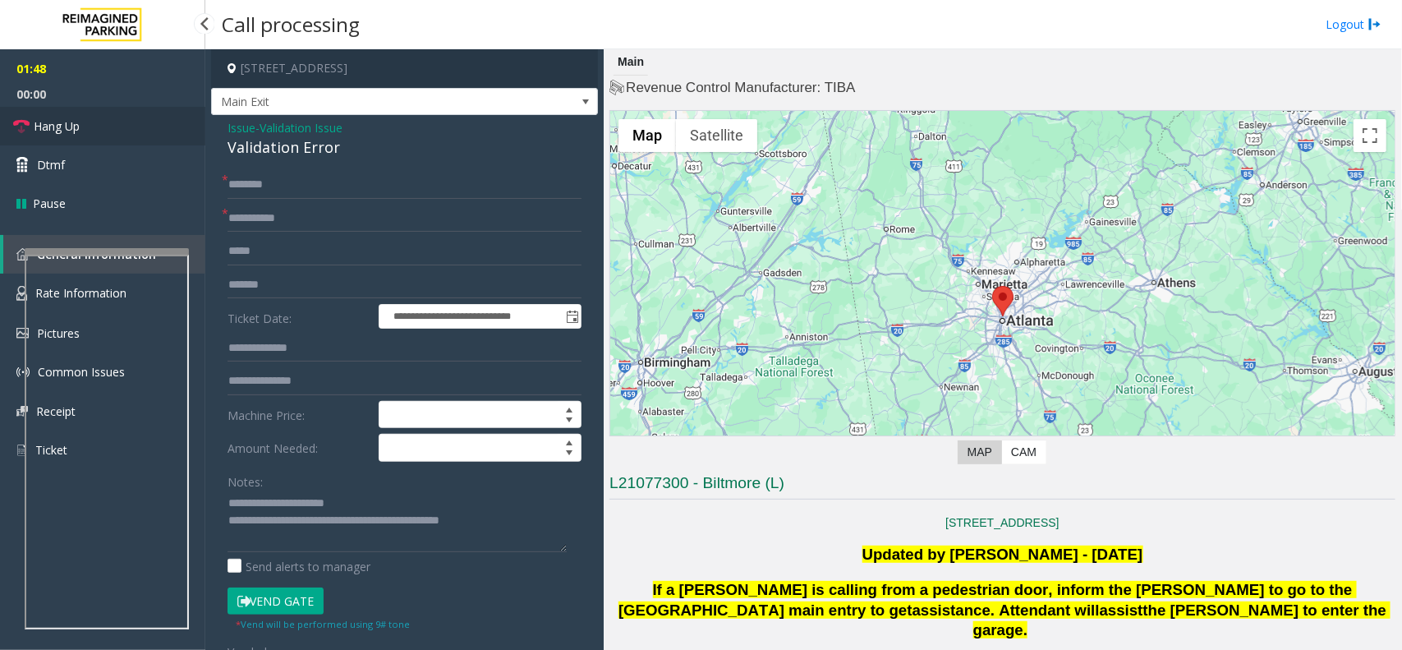
click at [101, 129] on link "Hang Up" at bounding box center [102, 126] width 205 height 39
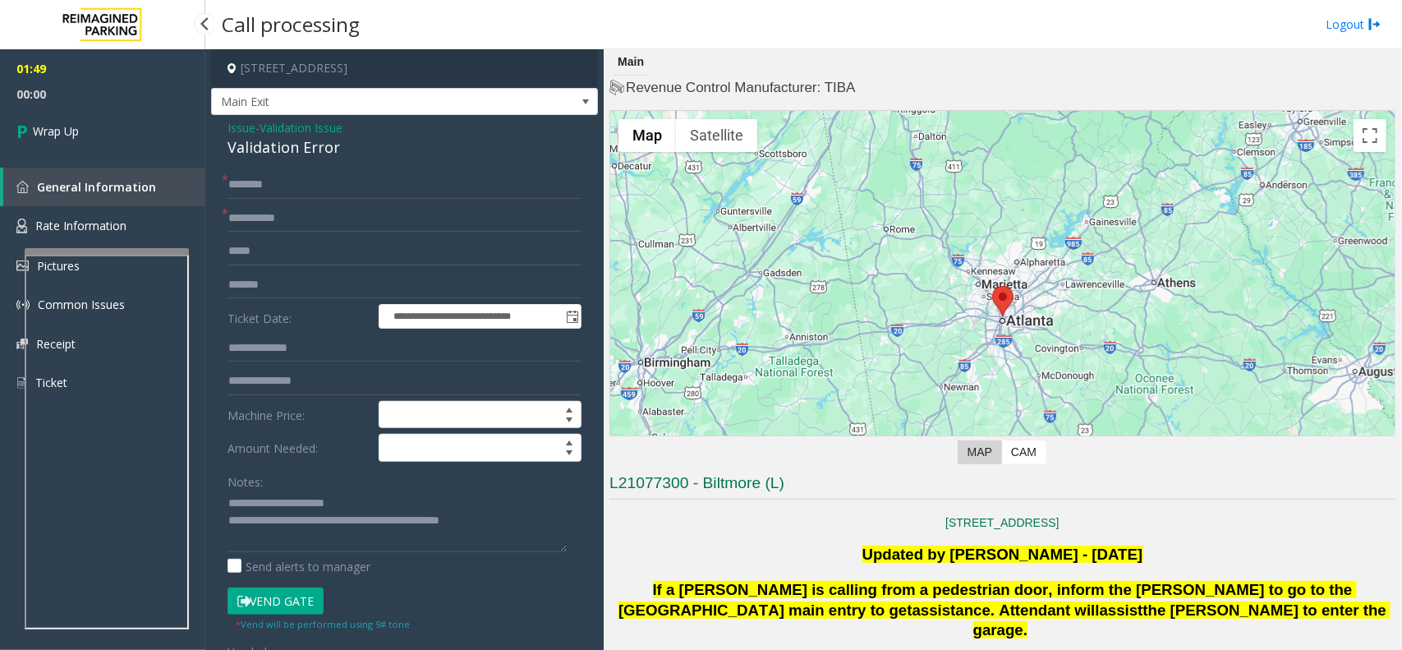
click at [101, 129] on link "Wrap Up" at bounding box center [102, 131] width 205 height 48
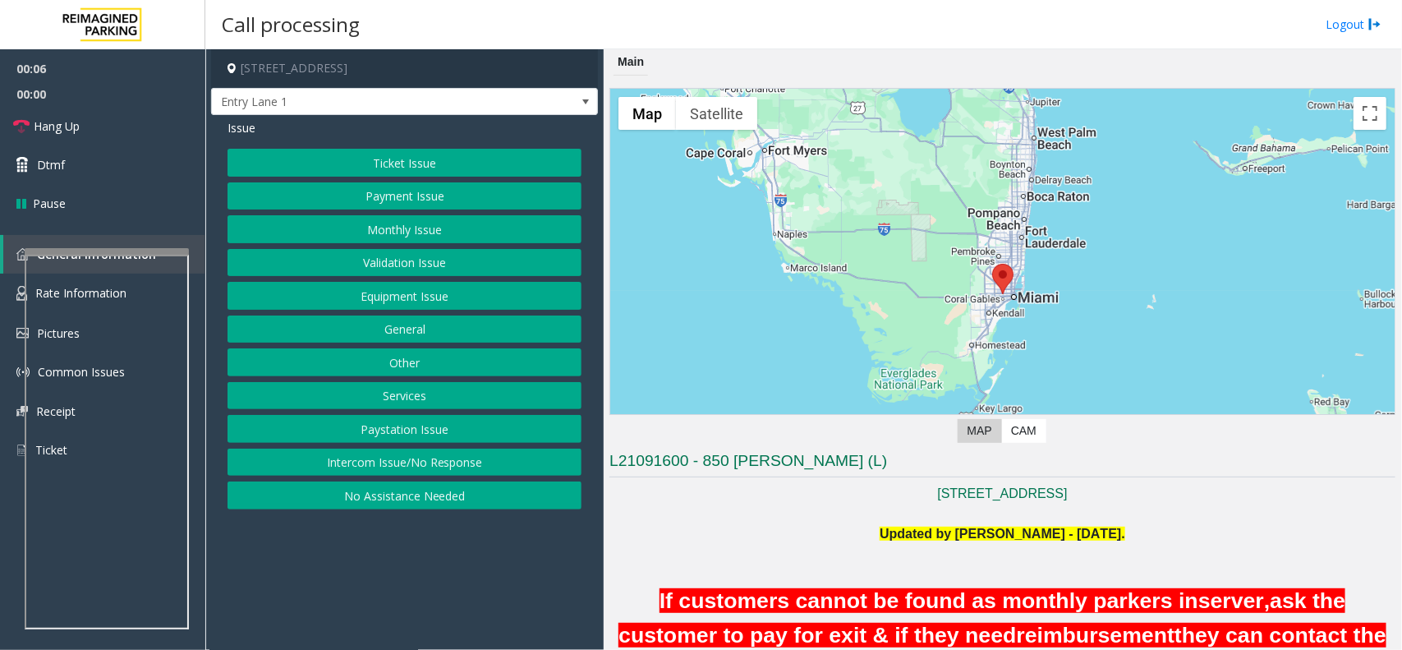
click at [431, 465] on button "Intercom Issue/No Response" at bounding box center [405, 462] width 354 height 28
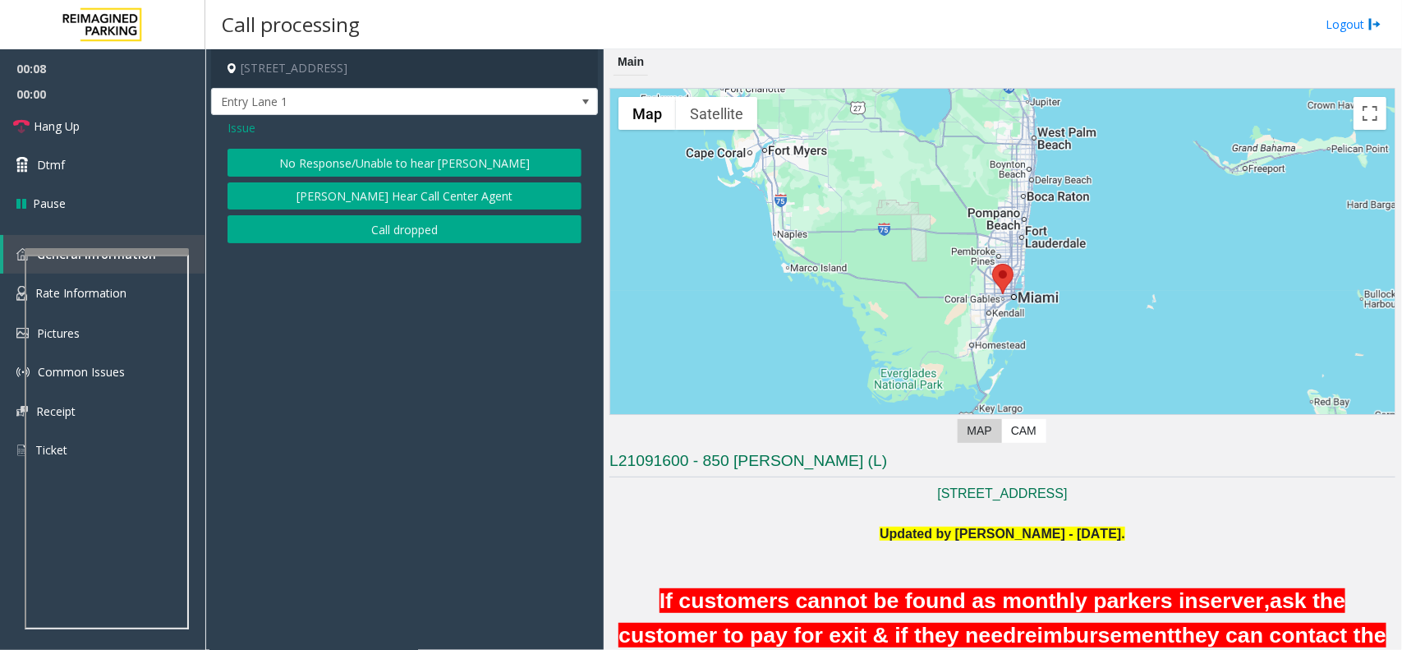
click at [370, 166] on button "No Response/Unable to hear [PERSON_NAME]" at bounding box center [405, 163] width 354 height 28
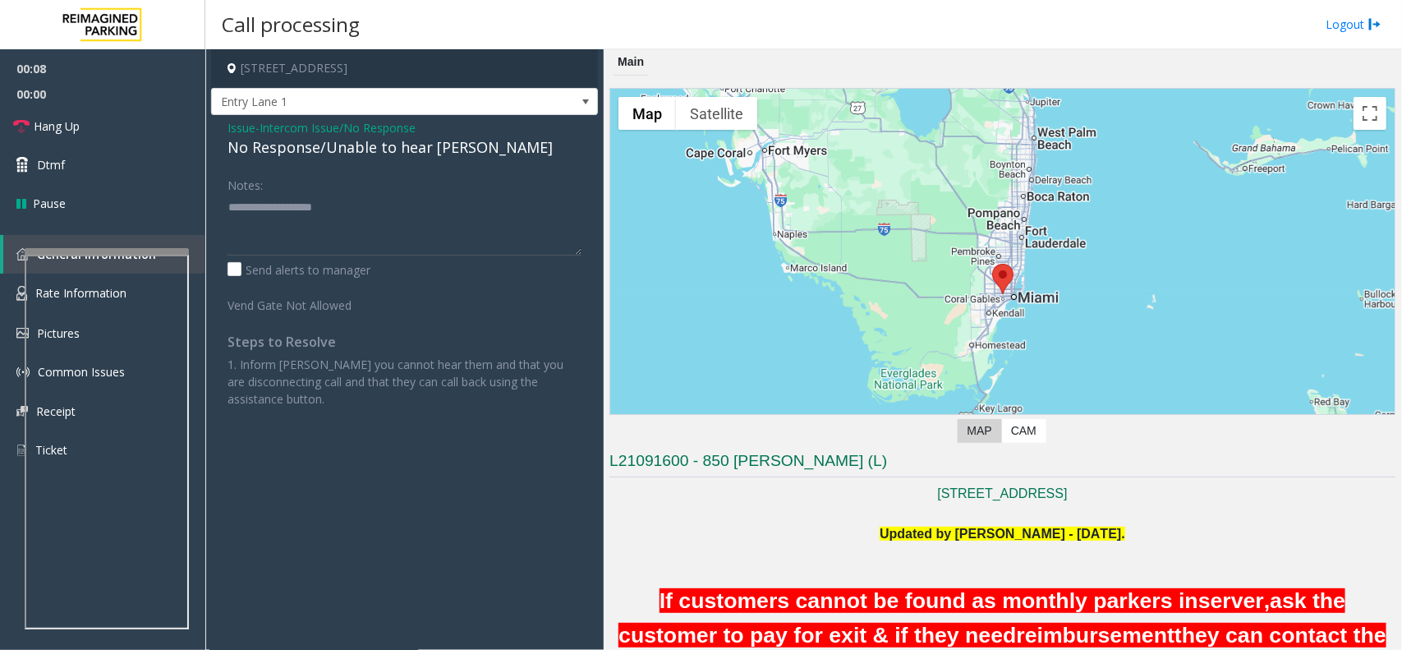
click at [367, 146] on div "No Response/Unable to hear [PERSON_NAME]" at bounding box center [405, 147] width 354 height 22
copy div "No Response/Unable to hear [PERSON_NAME]"
click at [341, 208] on textarea at bounding box center [405, 225] width 354 height 62
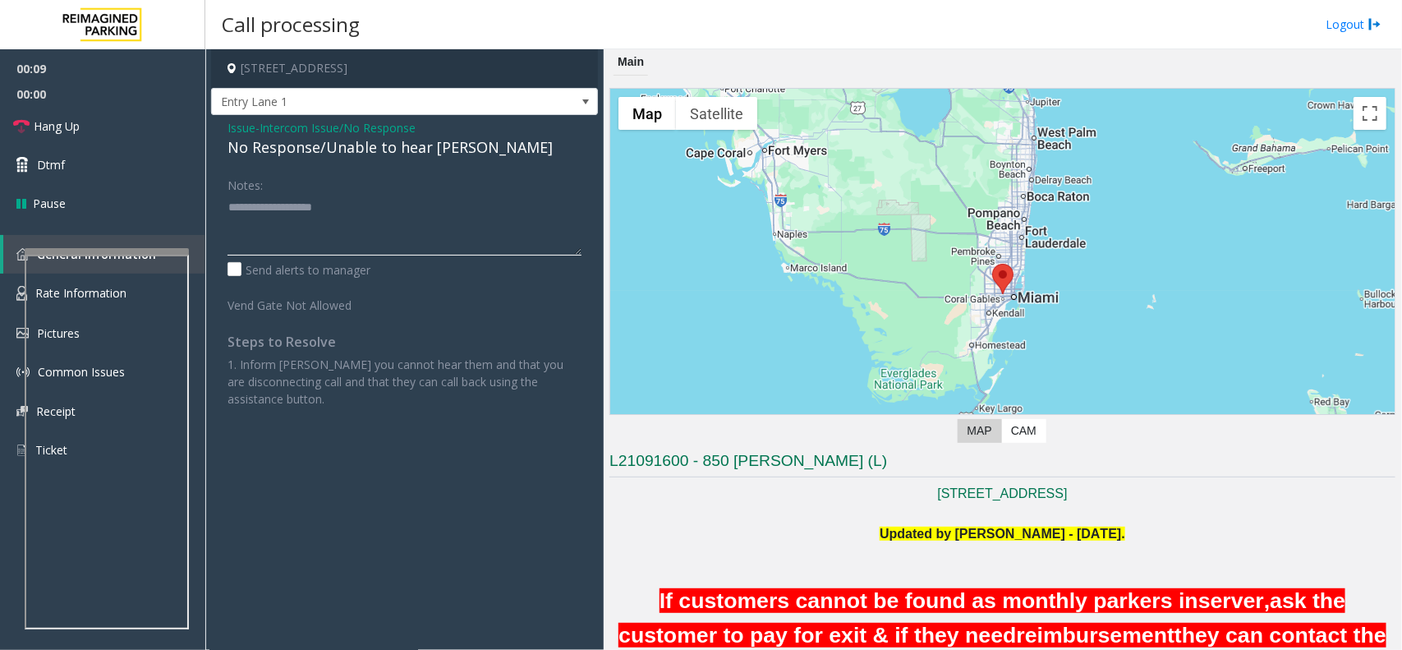
paste textarea "**********"
type textarea "**********"
click at [131, 111] on link "Hang Up" at bounding box center [102, 126] width 205 height 39
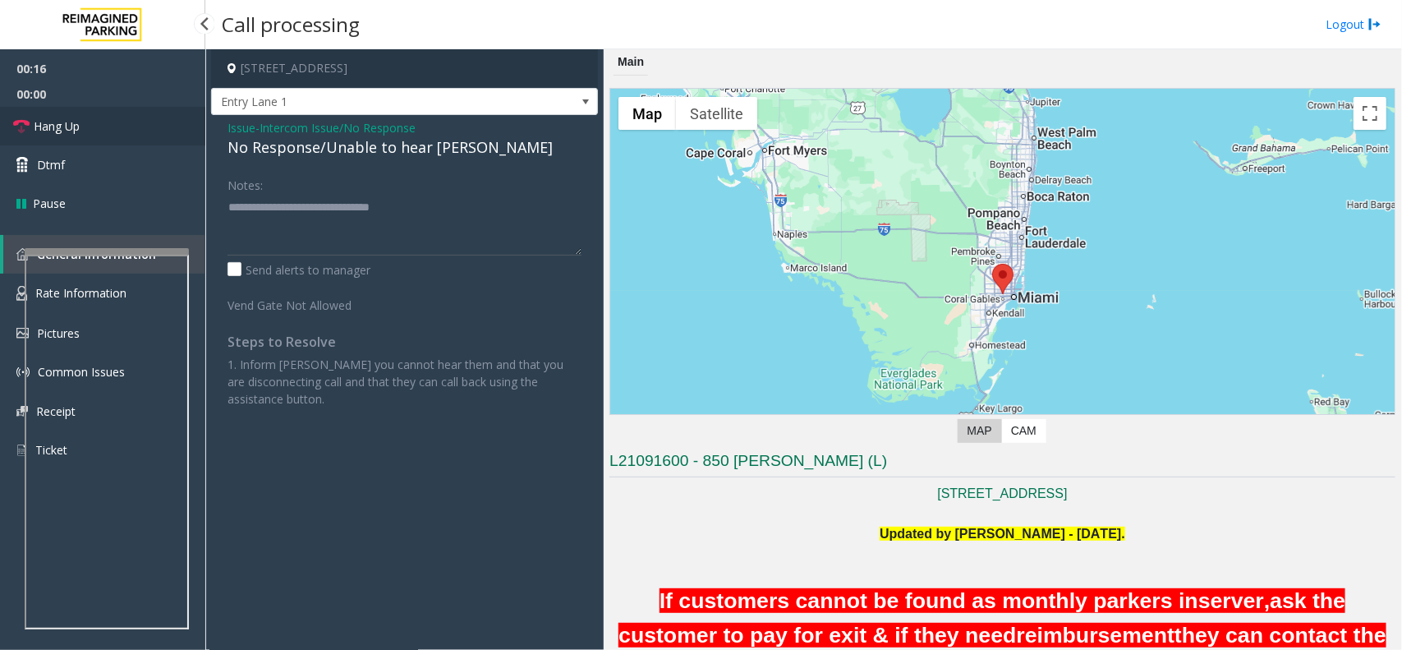
click at [131, 111] on link "Hang Up" at bounding box center [102, 126] width 205 height 39
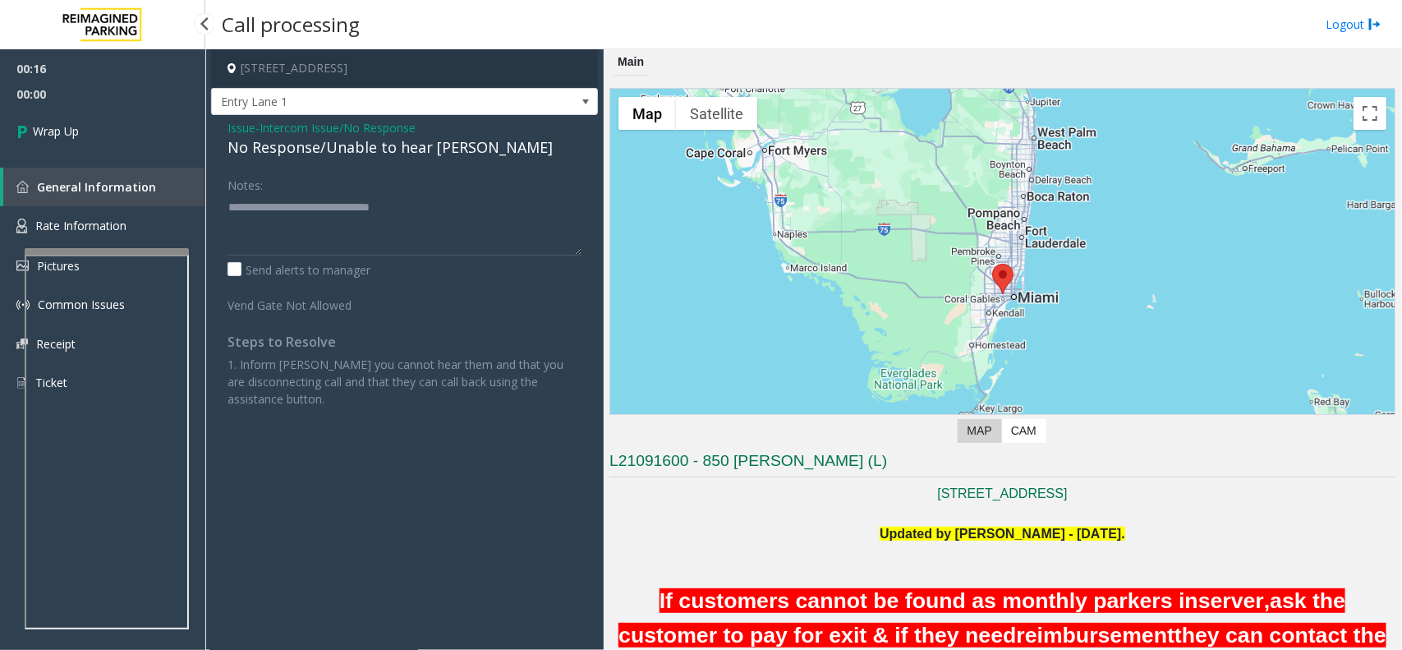
click at [131, 111] on link "Wrap Up" at bounding box center [102, 131] width 205 height 48
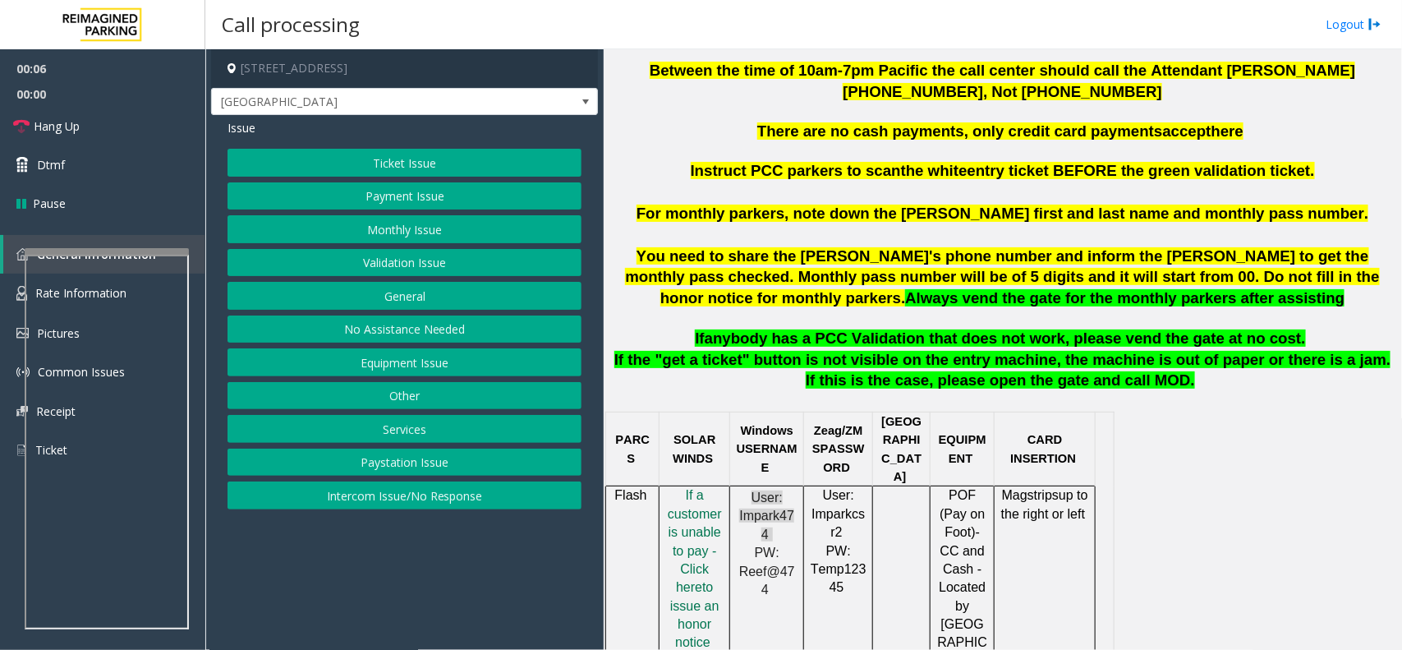
scroll to position [616, 0]
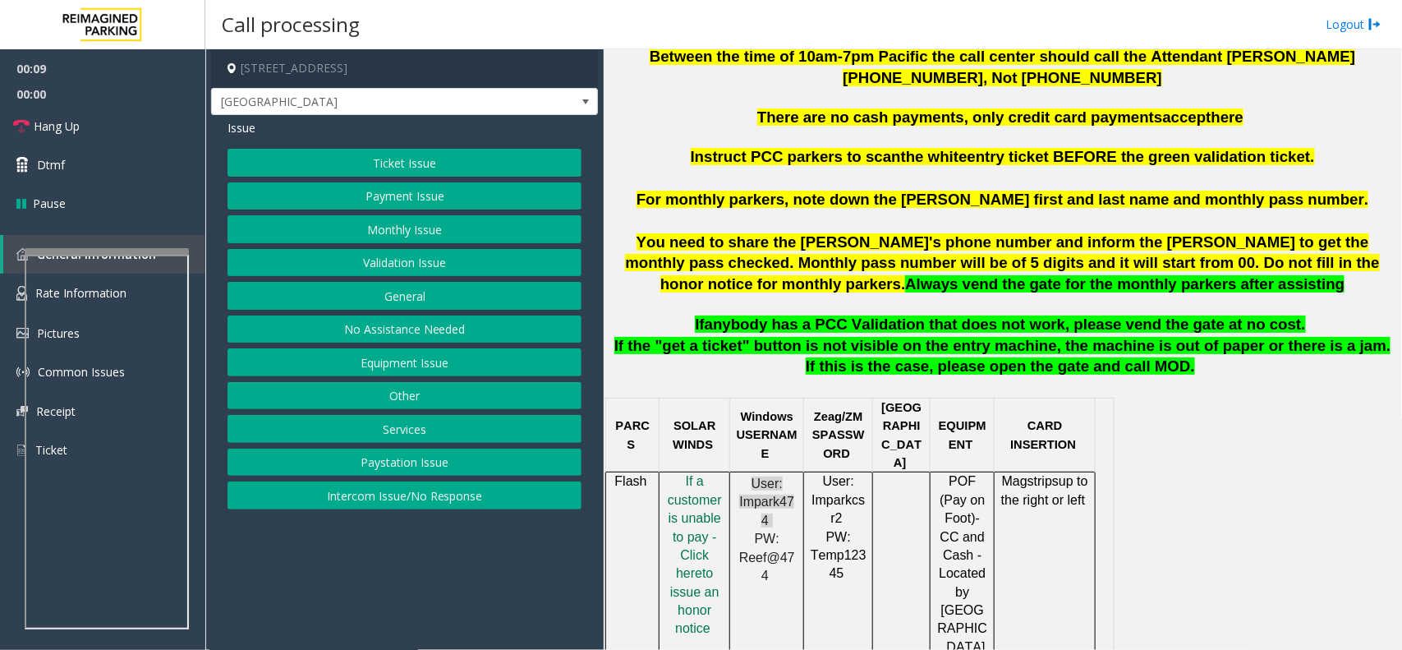
click at [436, 494] on button "Intercom Issue/No Response" at bounding box center [405, 495] width 354 height 28
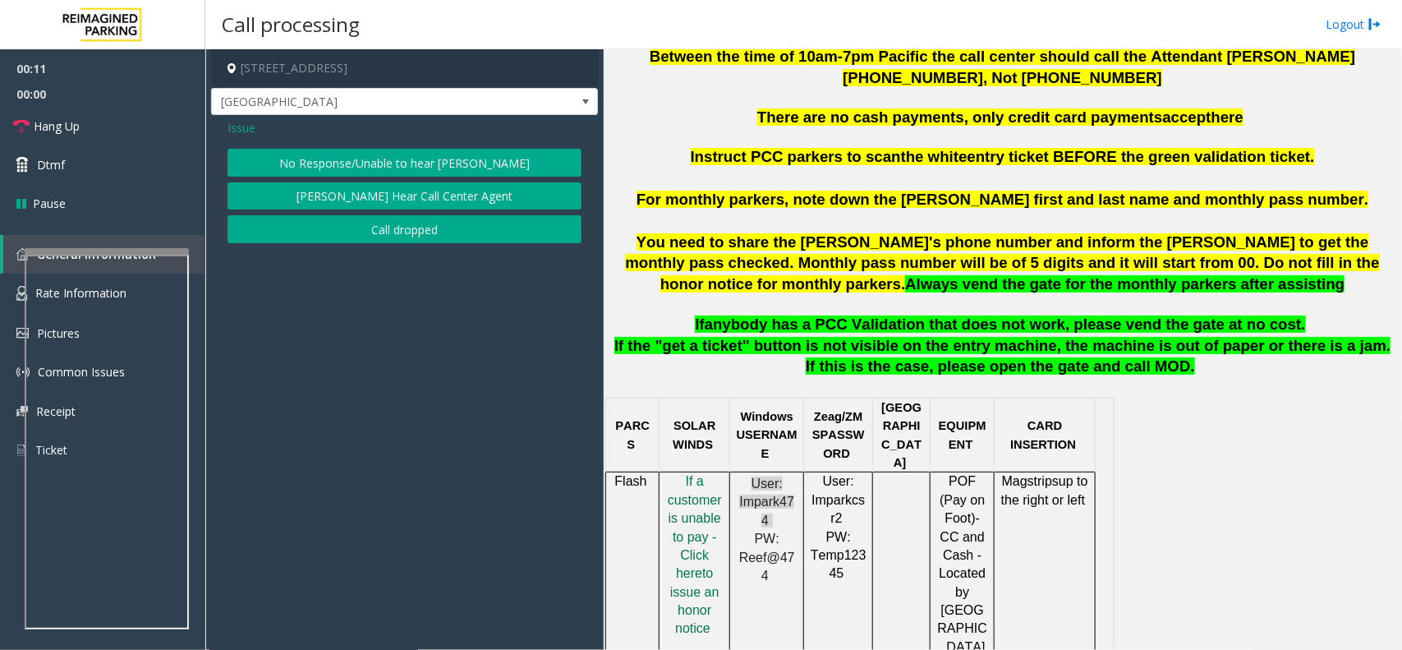
click at [372, 167] on button "No Response/Unable to hear [PERSON_NAME]" at bounding box center [405, 163] width 354 height 28
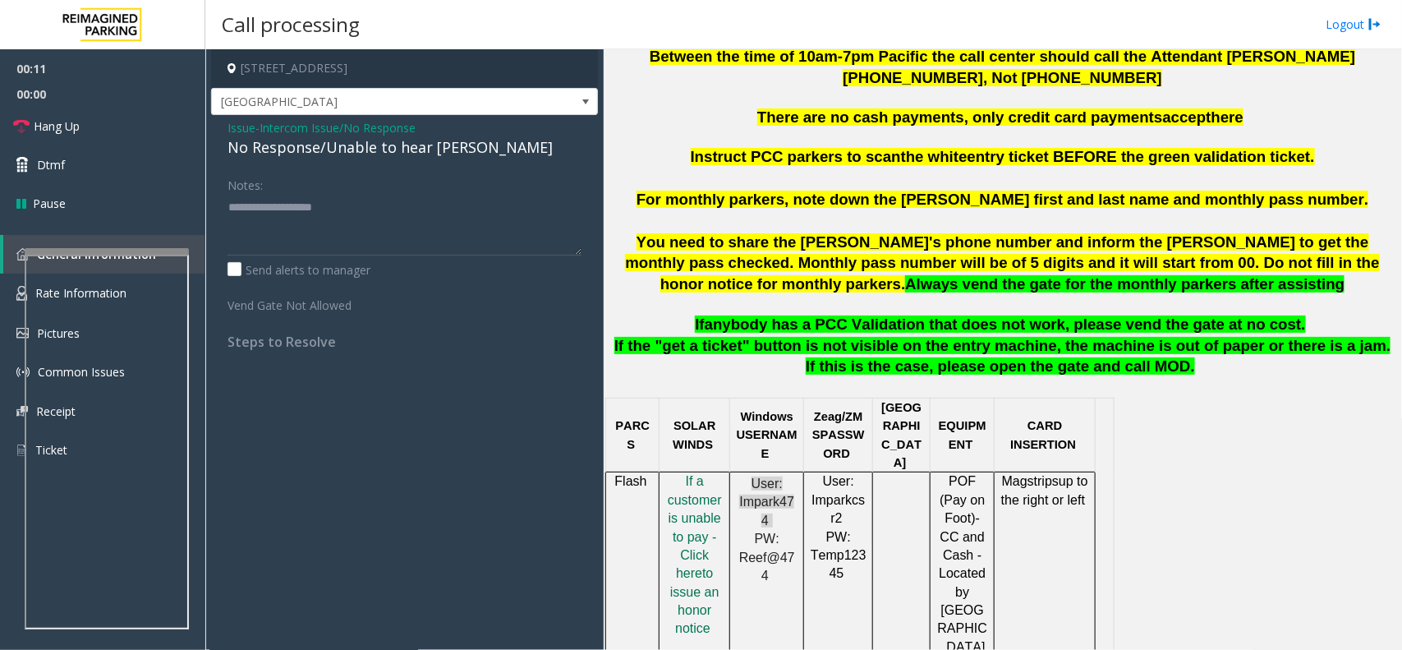
click at [379, 148] on div "No Response/Unable to hear [PERSON_NAME]" at bounding box center [405, 147] width 354 height 22
type textarea "**********"
click at [182, 136] on link "Hang Up" at bounding box center [102, 126] width 205 height 39
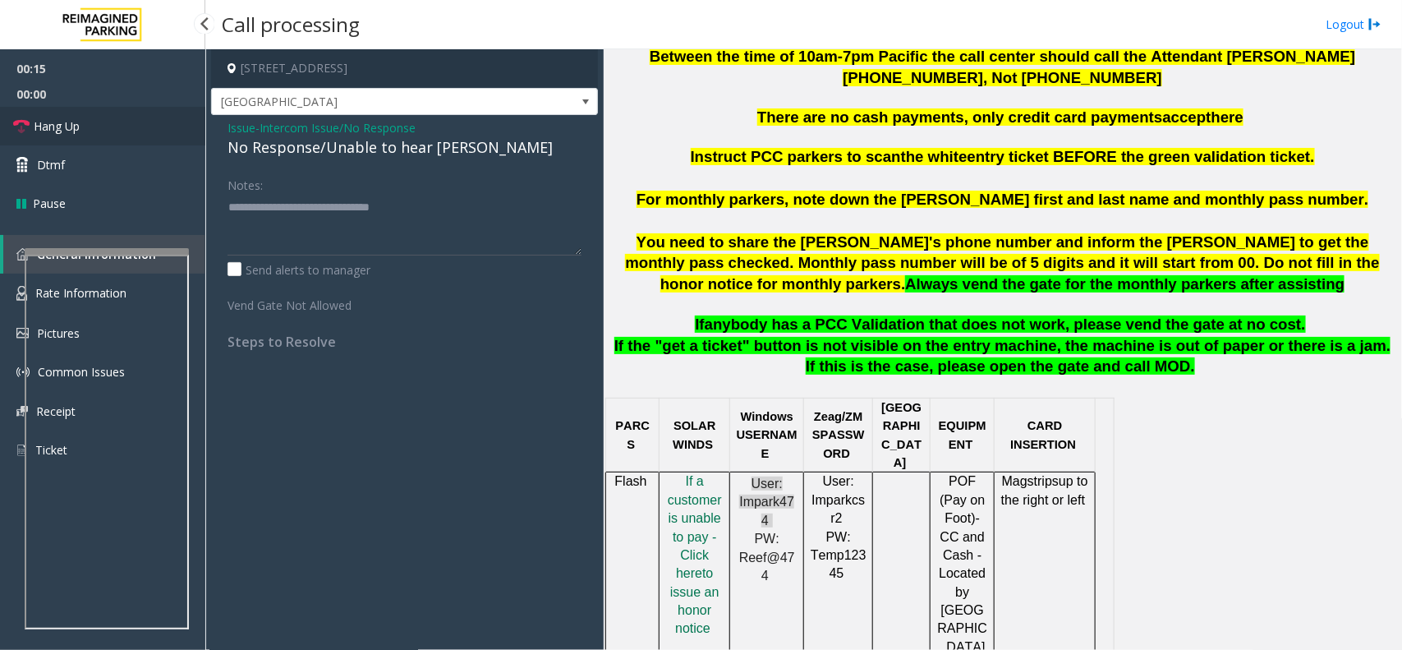
click at [182, 136] on link "Hang Up" at bounding box center [102, 126] width 205 height 39
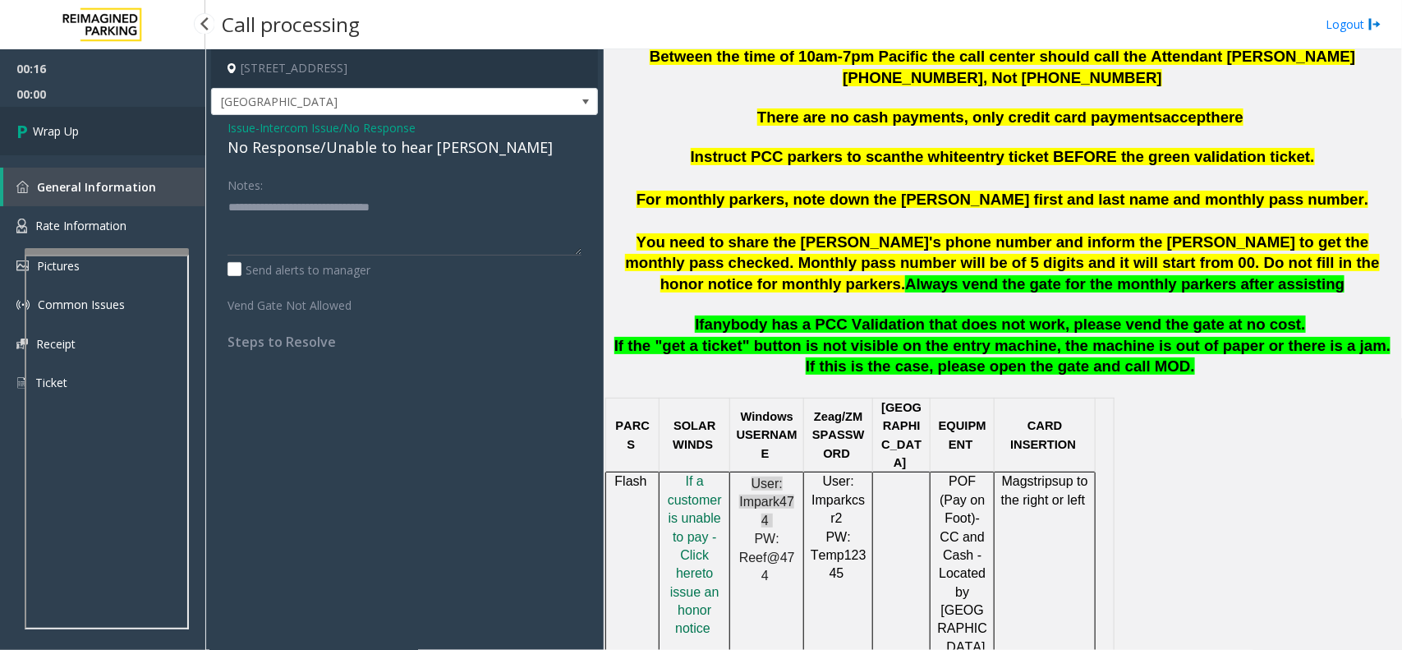
click at [182, 136] on link "Wrap Up" at bounding box center [102, 131] width 205 height 48
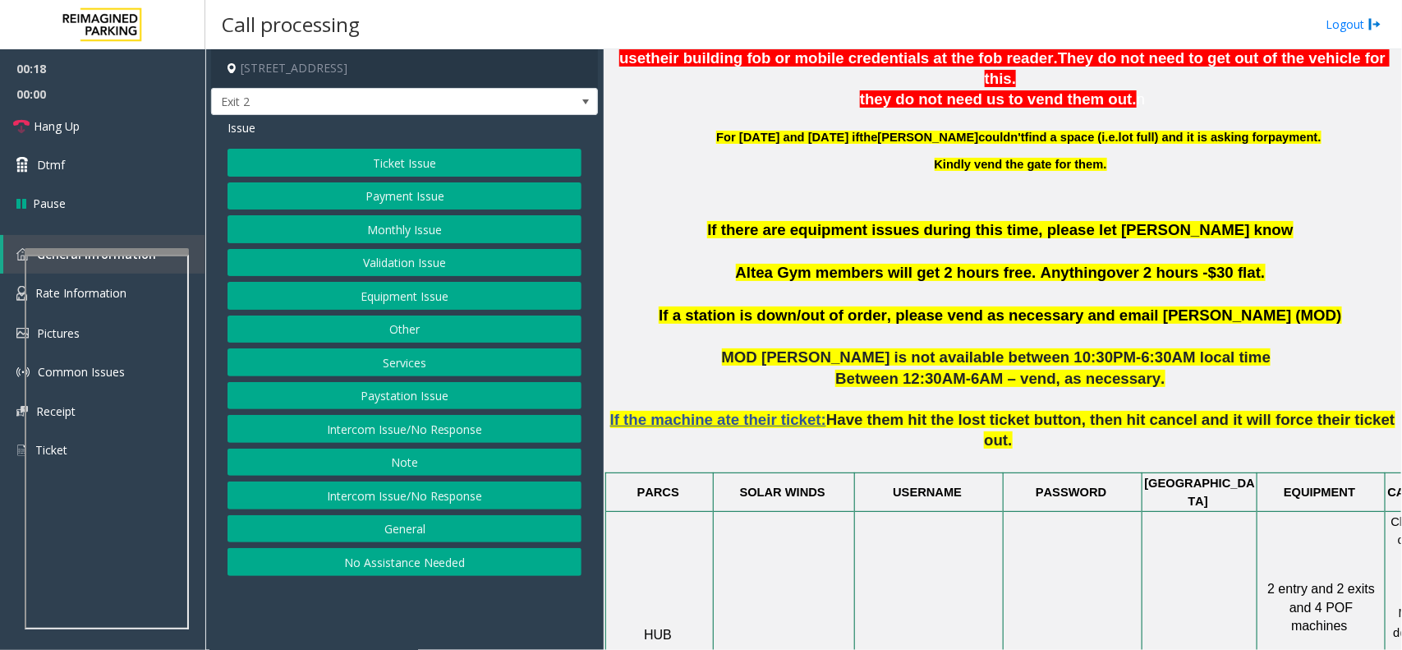
scroll to position [411, 0]
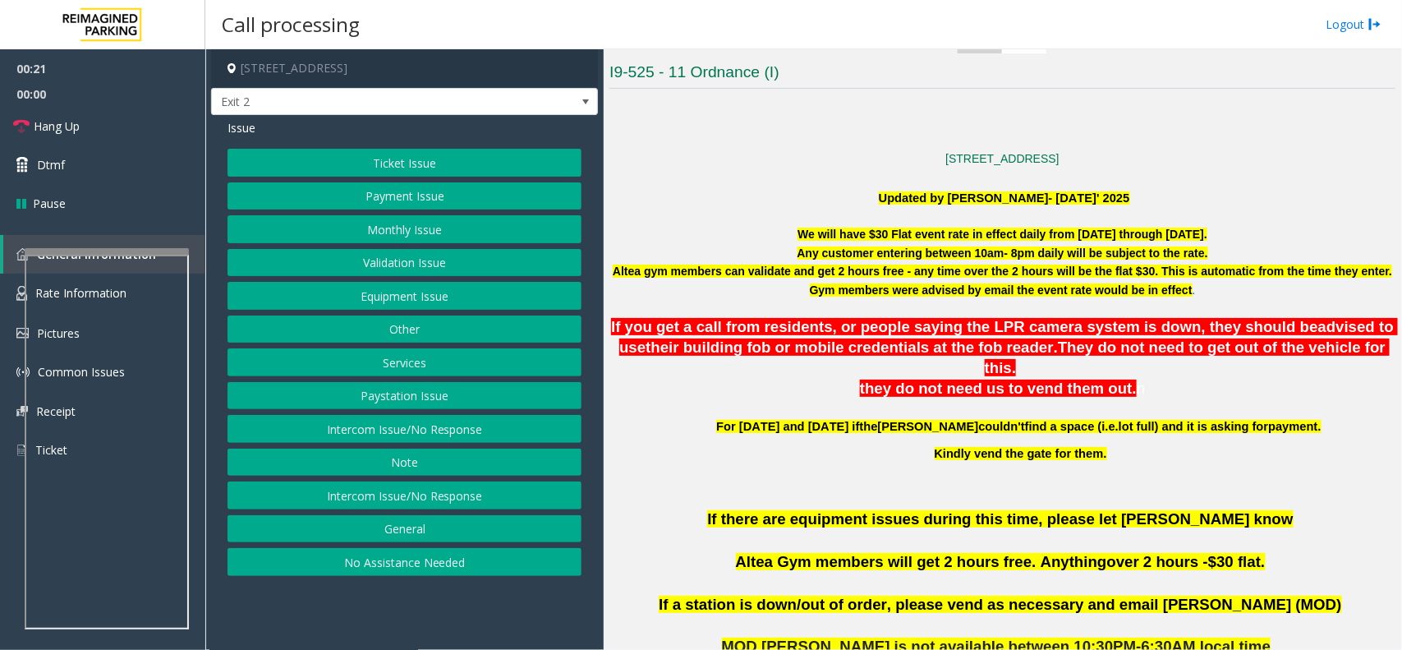
click at [457, 298] on button "Equipment Issue" at bounding box center [405, 296] width 354 height 28
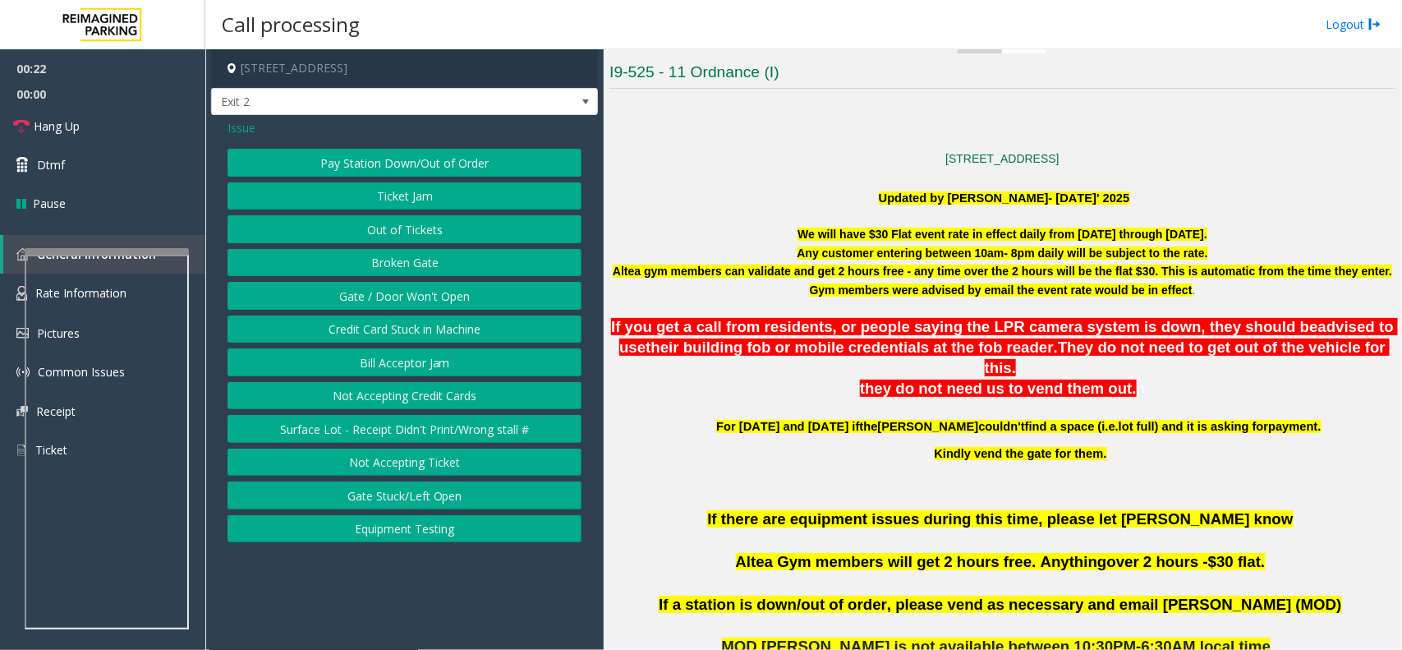
click at [242, 123] on span "Issue" at bounding box center [242, 127] width 28 height 17
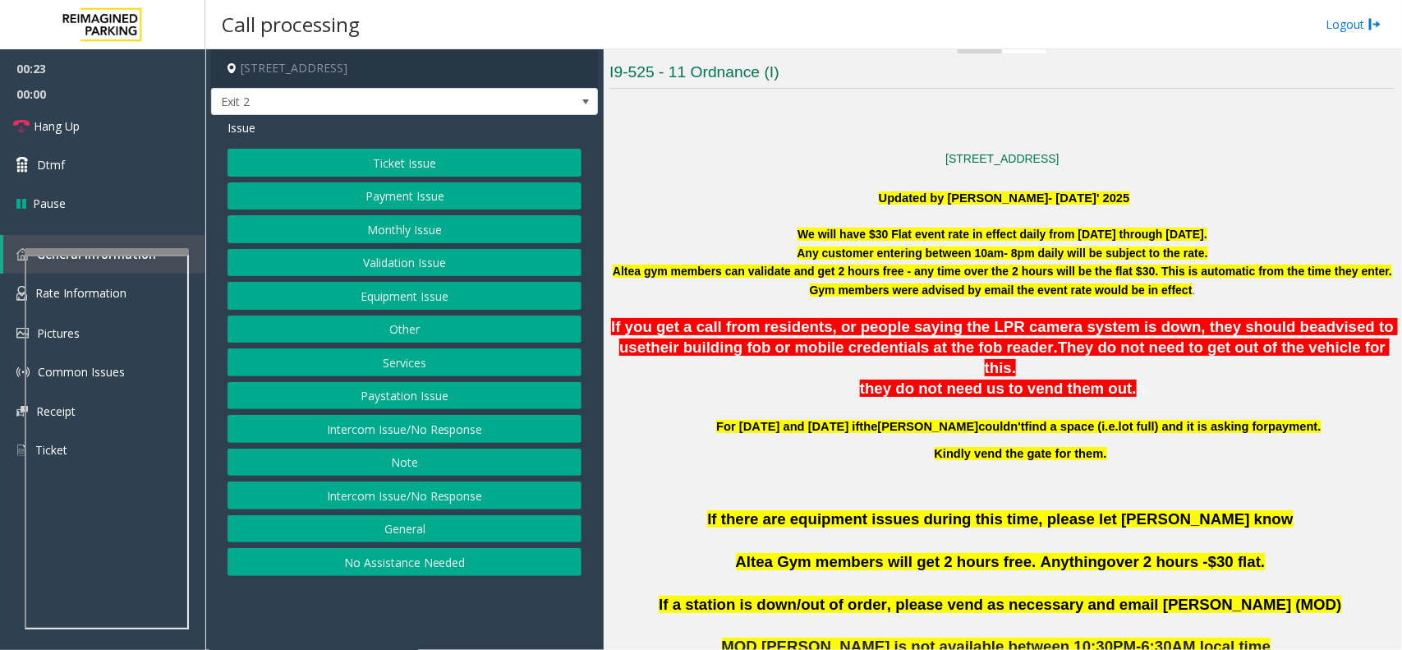
click at [395, 269] on button "Validation Issue" at bounding box center [405, 263] width 354 height 28
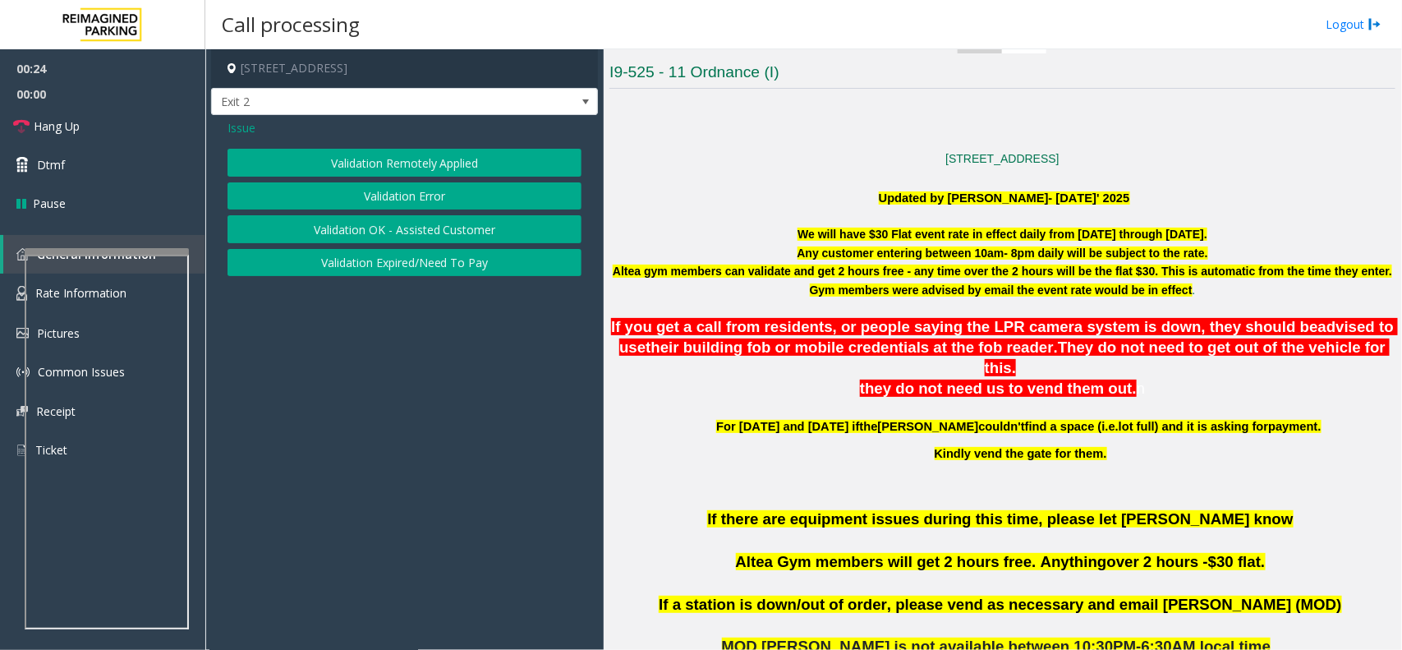
click at [416, 208] on button "Validation Error" at bounding box center [405, 196] width 354 height 28
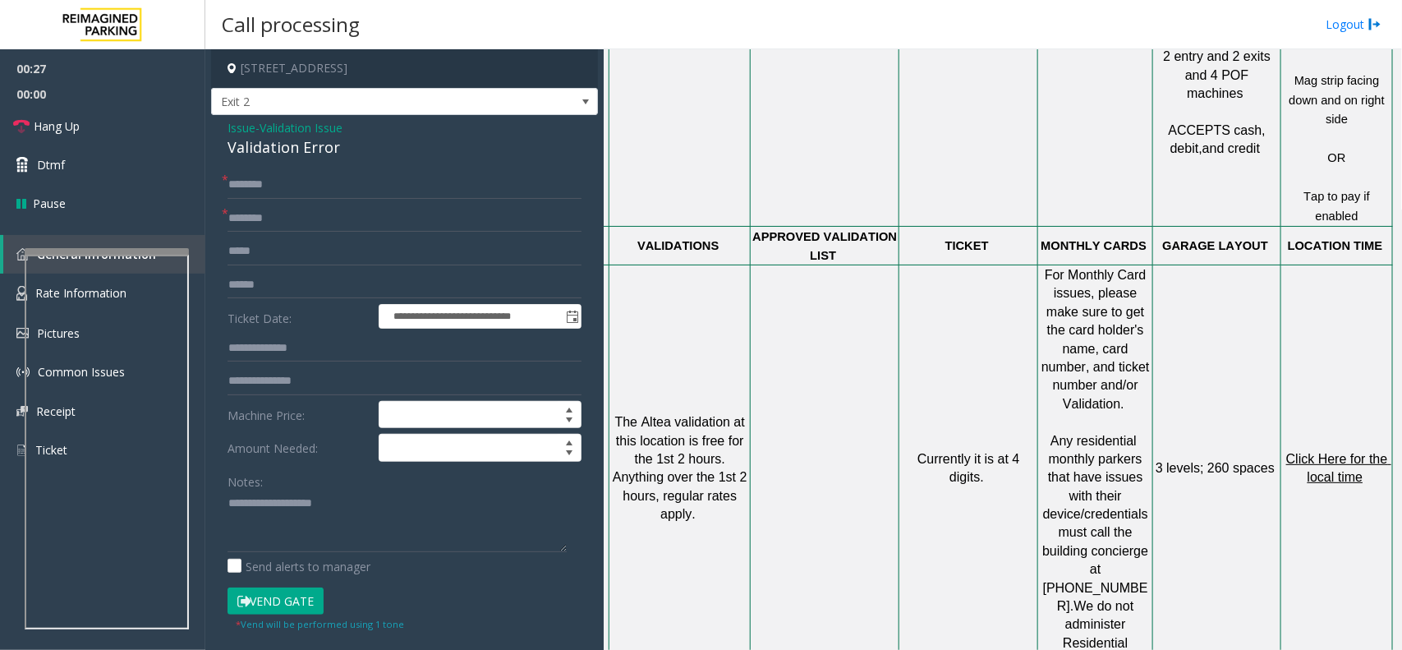
scroll to position [1232, 119]
click at [1314, 452] on span "Click Here for the local time" at bounding box center [1338, 468] width 105 height 32
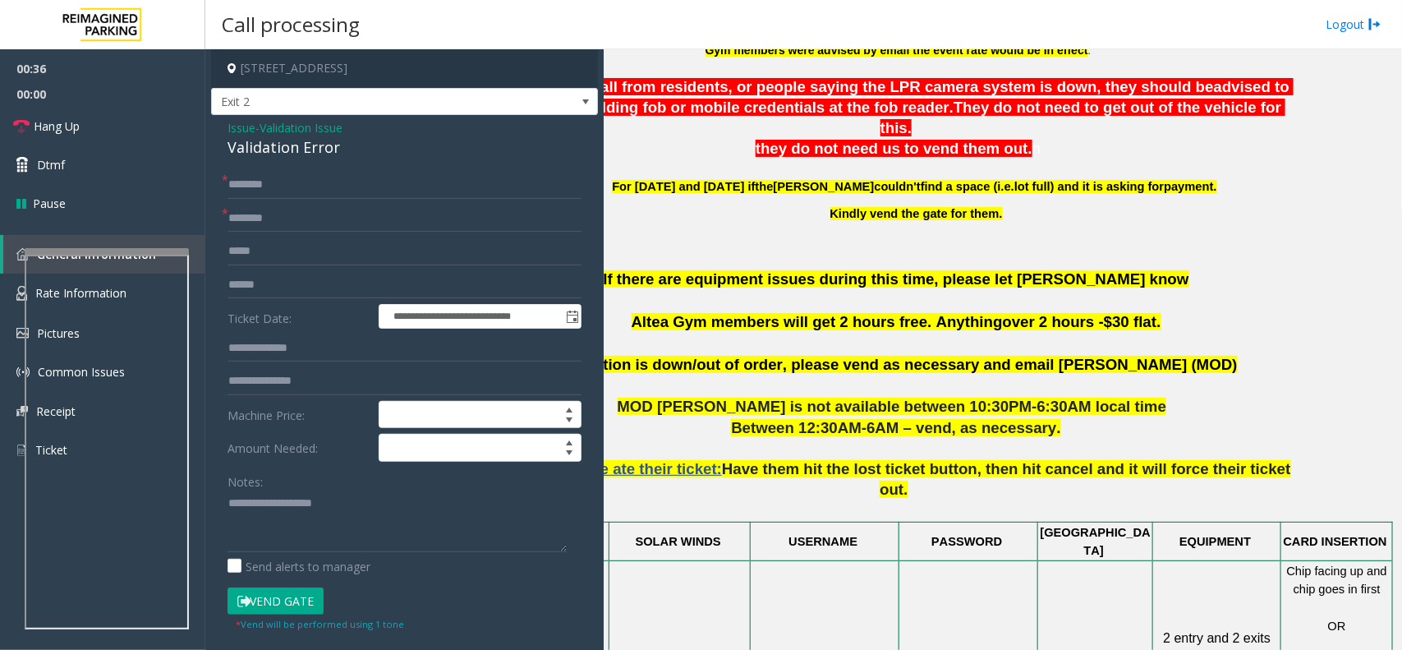
scroll to position [616, 119]
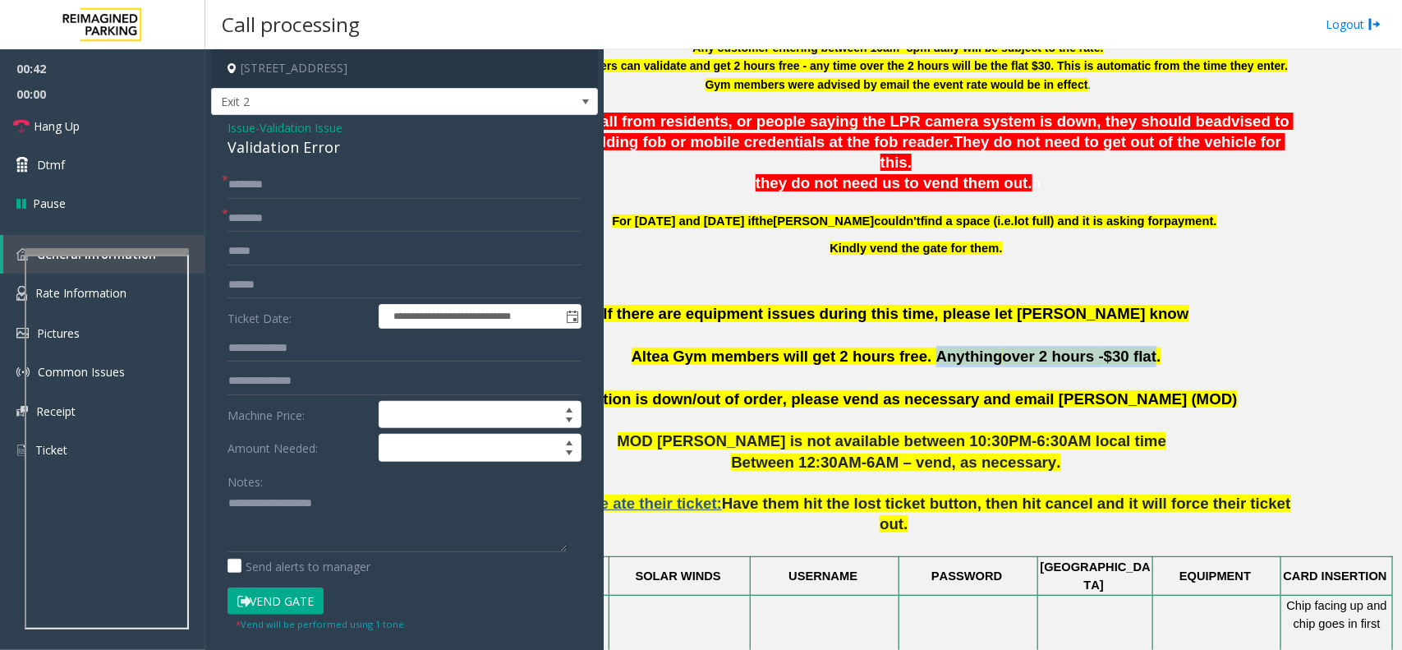
drag, startPoint x: 910, startPoint y: 337, endPoint x: 1107, endPoint y: 338, distance: 197.1
click at [1107, 347] on span "Altea Gym members will get 2 hours free. Anything over 2 hours - $30 flat." at bounding box center [897, 355] width 530 height 17
click at [1162, 338] on p "If there are equipment issues during this time, please let [PERSON_NAME] know A…" at bounding box center [898, 345] width 786 height 85
drag, startPoint x: 702, startPoint y: 337, endPoint x: 635, endPoint y: 327, distance: 68.1
click at [635, 327] on p "If there are equipment issues during this time, please let [PERSON_NAME] know A…" at bounding box center [898, 345] width 786 height 85
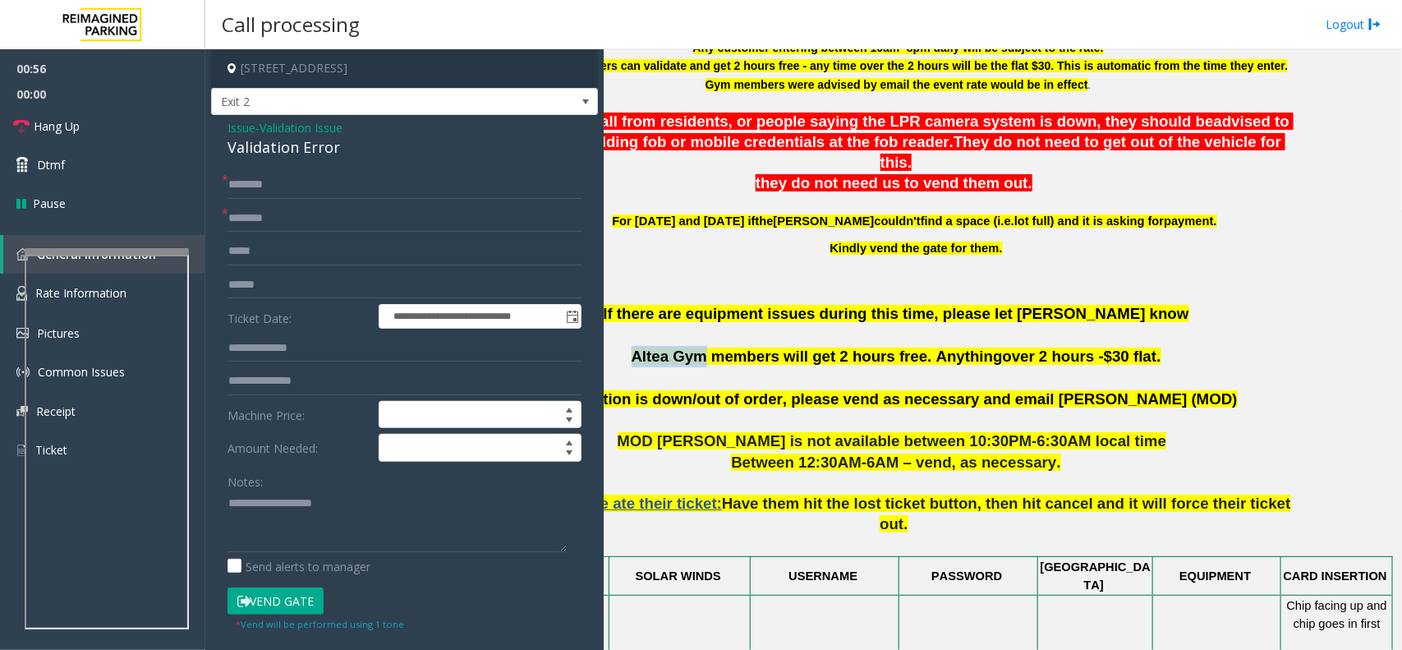
copy span "Altea Gym"
click at [271, 215] on input "text" at bounding box center [405, 219] width 354 height 28
paste input "*********"
type input "*********"
click at [330, 189] on input "text" at bounding box center [405, 185] width 354 height 28
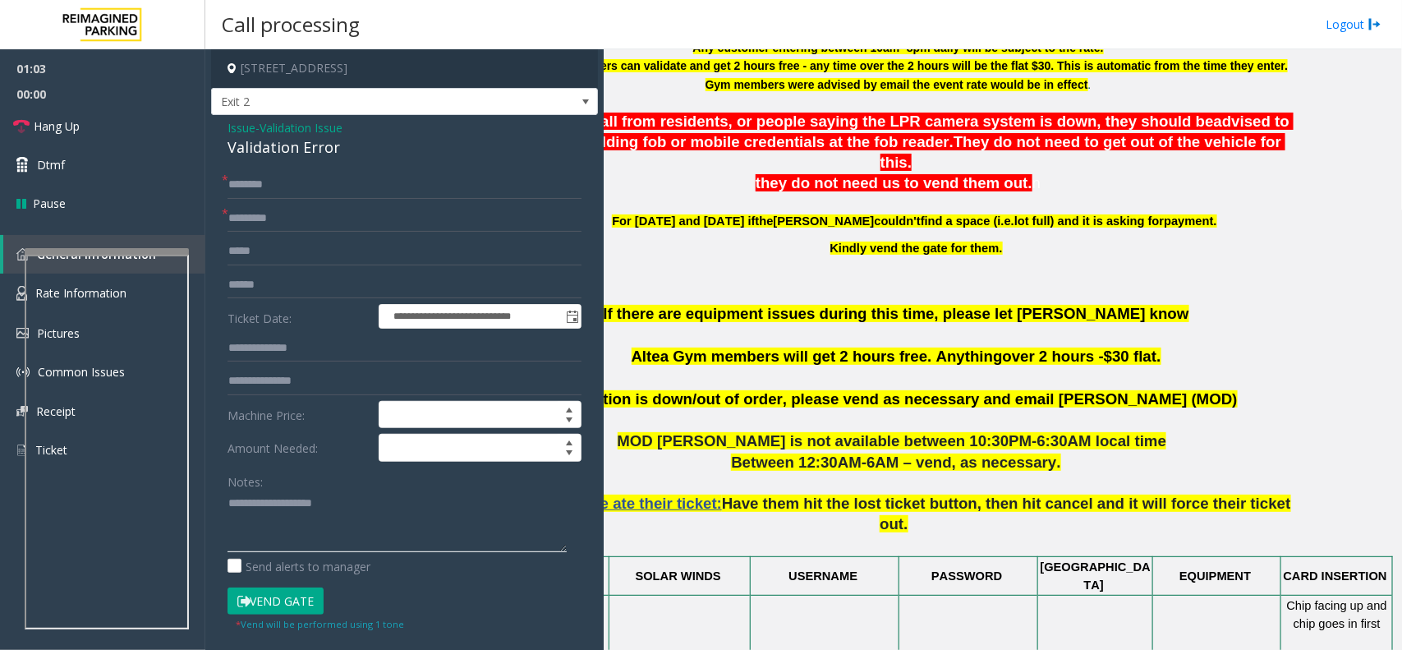
click at [241, 513] on textarea at bounding box center [397, 521] width 339 height 62
paste textarea "**********"
click at [272, 150] on div "Validation Error" at bounding box center [405, 147] width 354 height 22
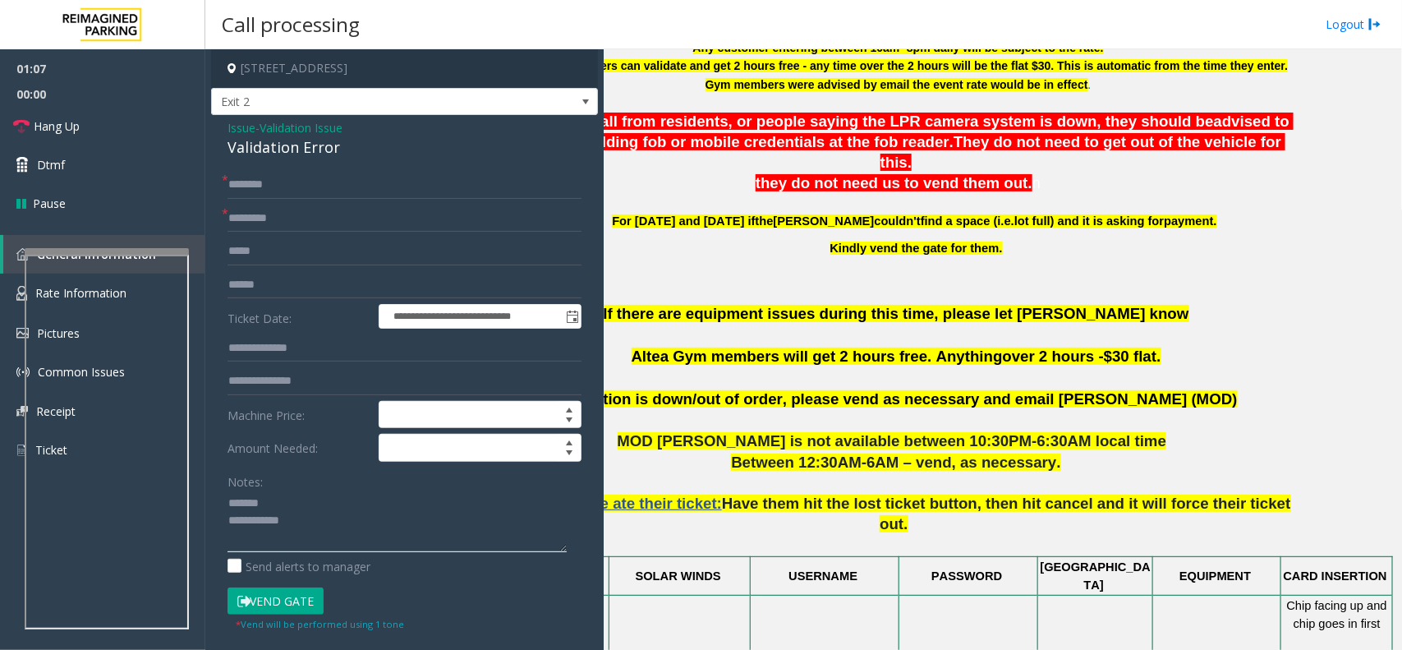
click at [277, 498] on textarea at bounding box center [397, 521] width 339 height 62
paste textarea "**********"
click at [283, 149] on div "Validation Error" at bounding box center [405, 147] width 354 height 22
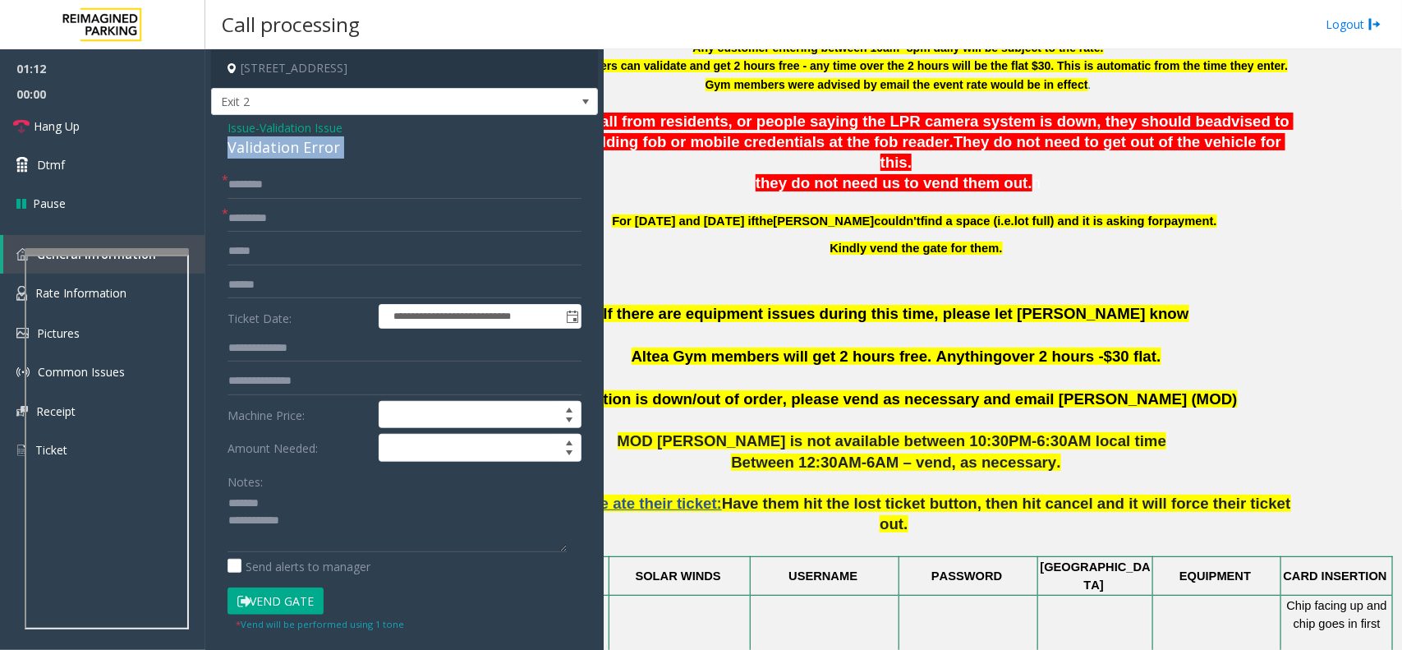
copy div "Validation Error"
click at [282, 508] on textarea at bounding box center [397, 521] width 339 height 62
paste textarea "**********"
click at [313, 526] on textarea at bounding box center [397, 521] width 339 height 62
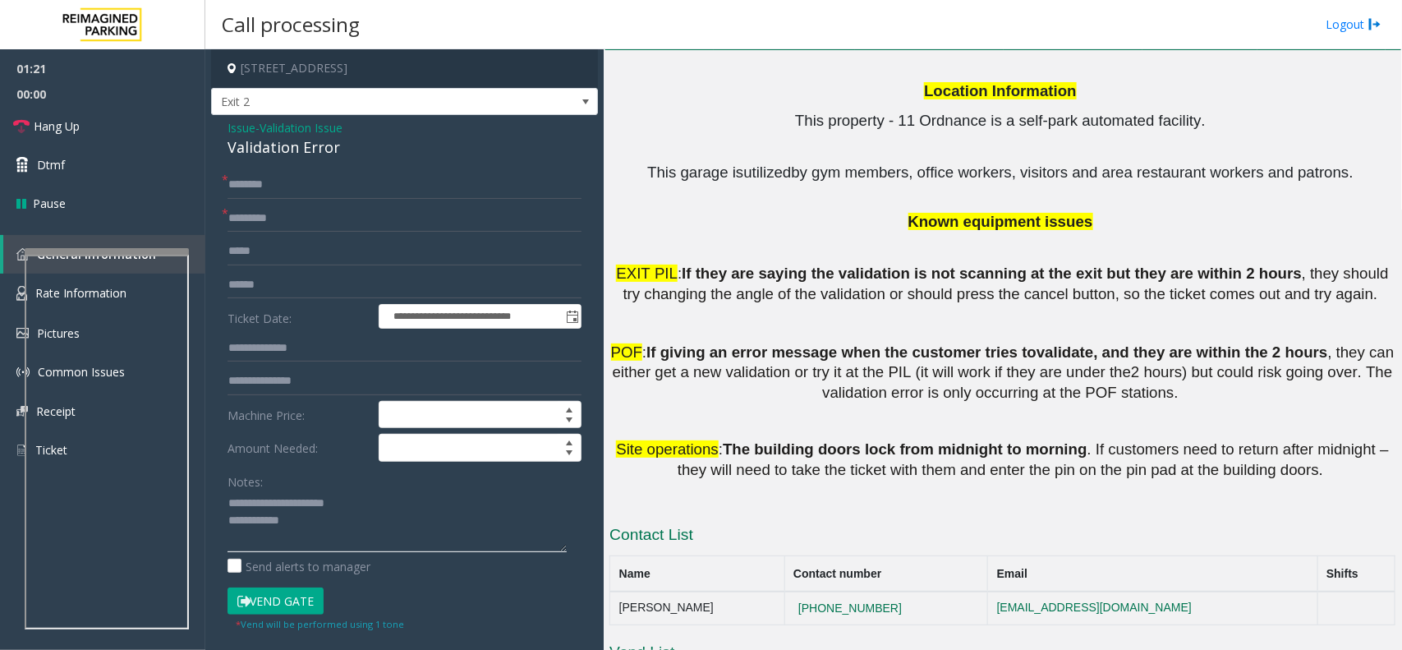
scroll to position [2446, 0]
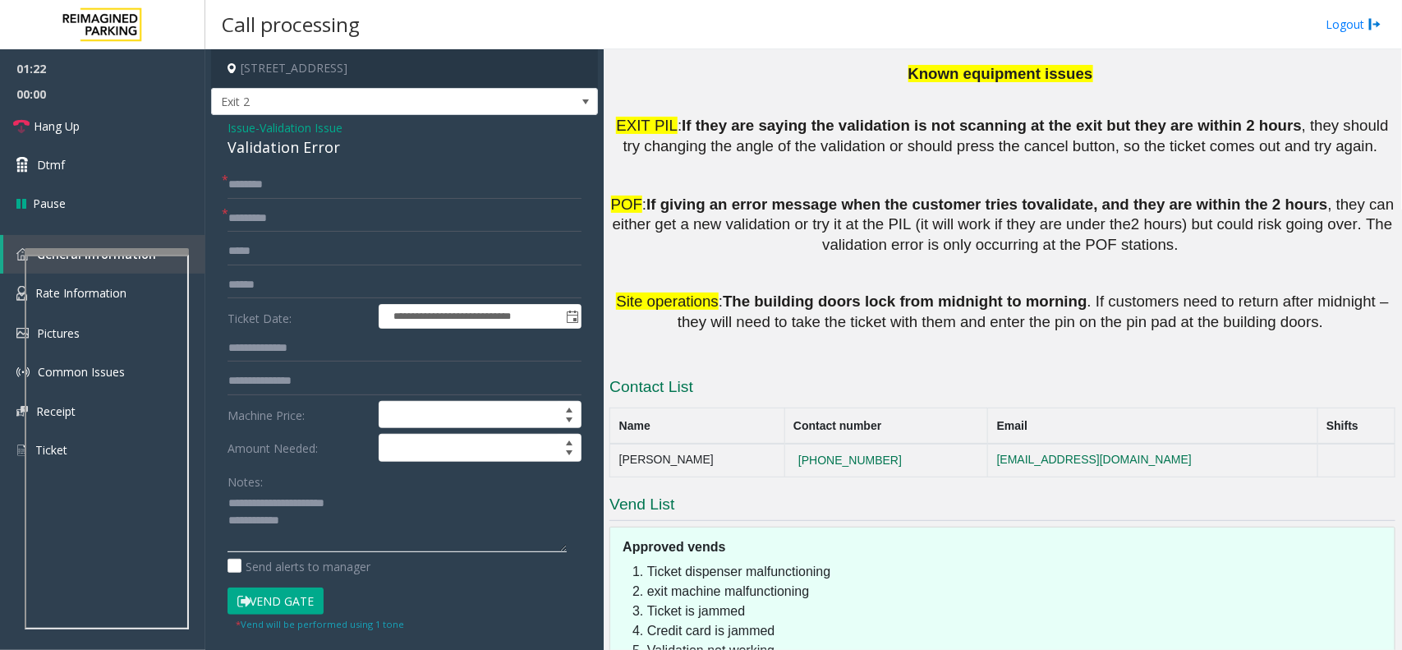
type textarea "**********"
drag, startPoint x: 873, startPoint y: 293, endPoint x: 760, endPoint y: 292, distance: 113.3
click at [784, 444] on td "[PHONE_NUMBER]" at bounding box center [886, 460] width 204 height 33
copy button "[PHONE_NUMBER]"
click at [897, 526] on div "Approved vends Ticket dispenser malfunctioning exit machine malfunctioning Tick…" at bounding box center [1002, 609] width 786 height 167
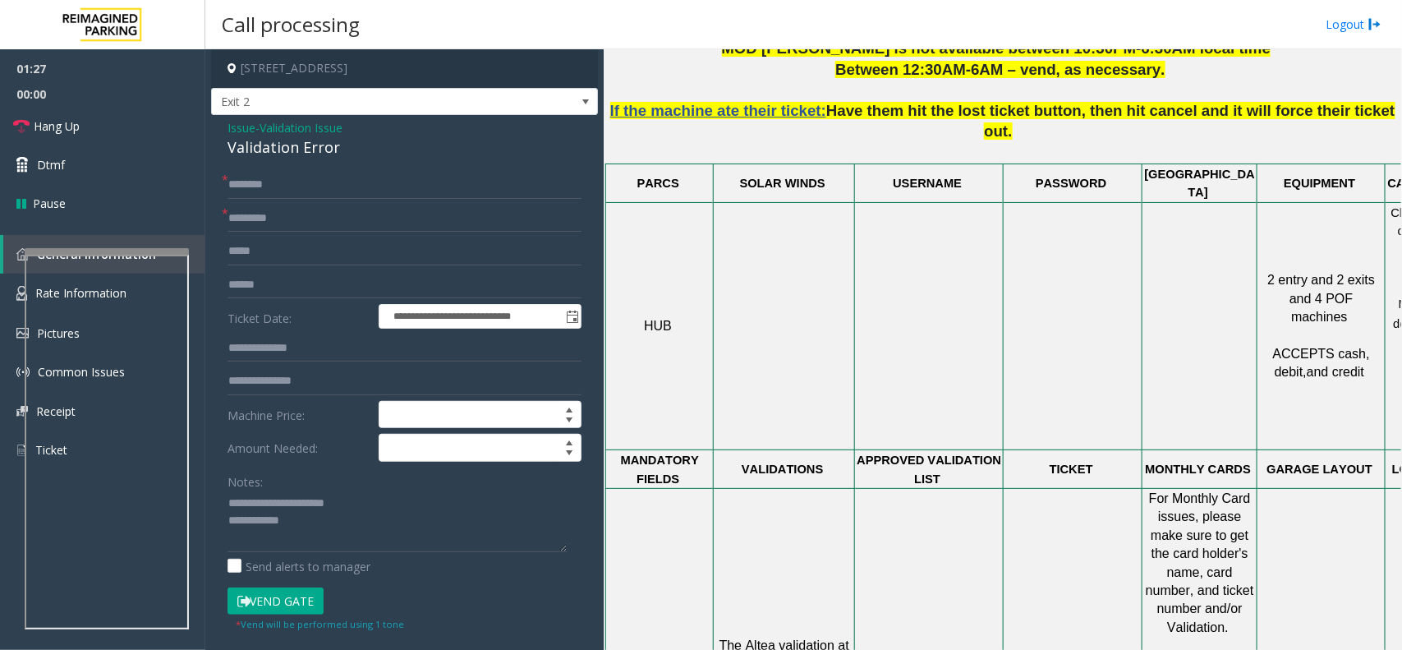
scroll to position [393, 0]
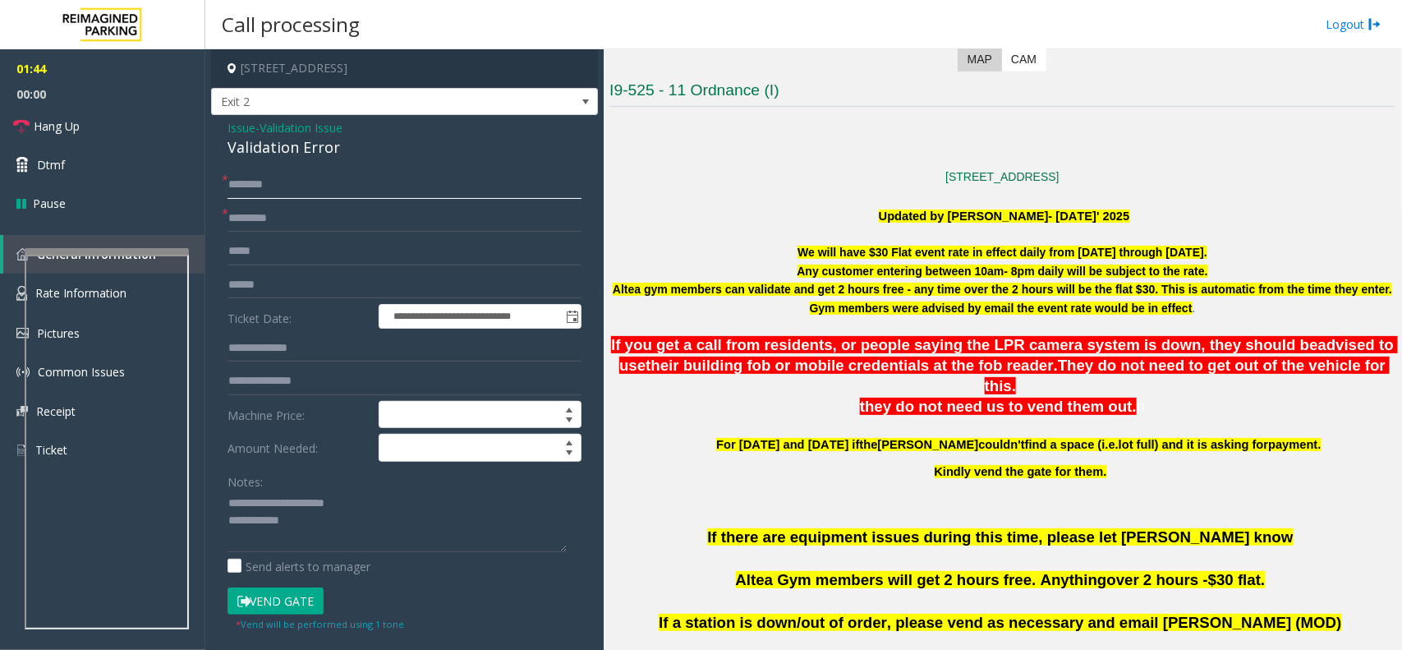
click at [277, 182] on input "text" at bounding box center [405, 185] width 354 height 28
type input "**"
click at [72, 113] on link "Hang Up" at bounding box center [102, 126] width 205 height 39
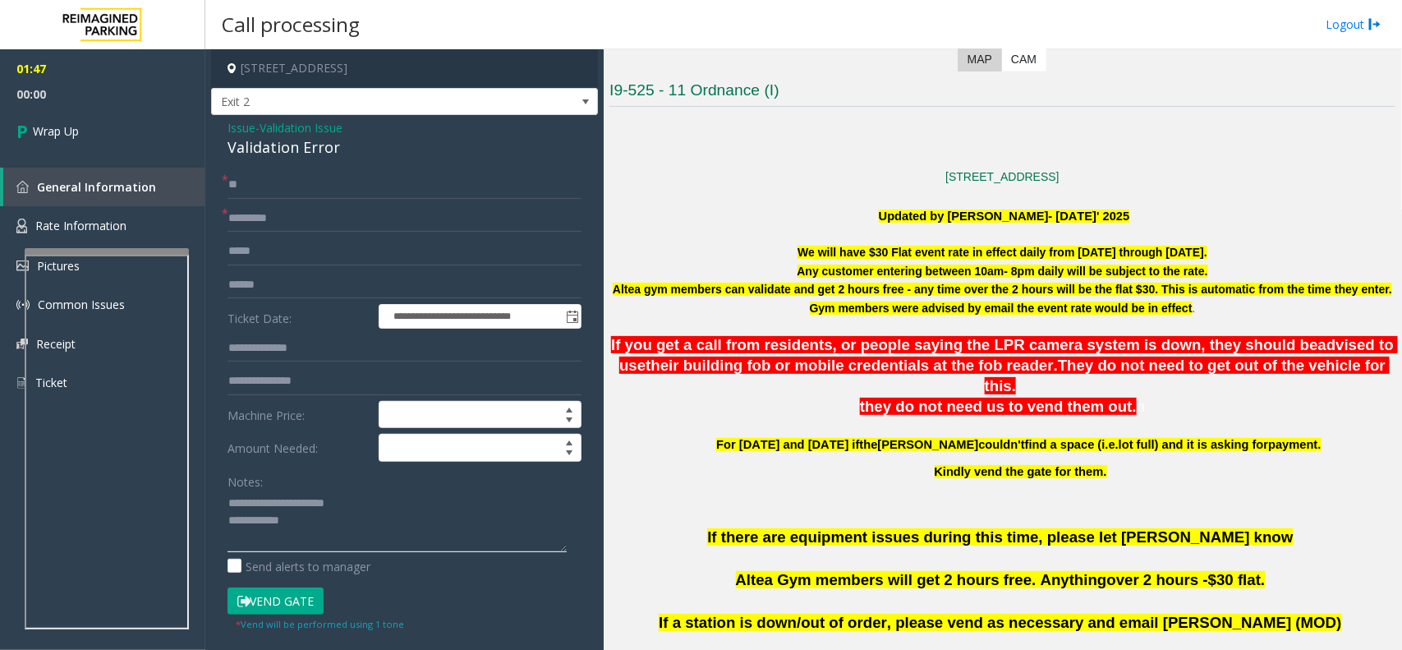
click at [316, 518] on textarea at bounding box center [397, 521] width 339 height 62
type textarea "**********"
click at [126, 132] on link "Wrap Up" at bounding box center [102, 131] width 205 height 48
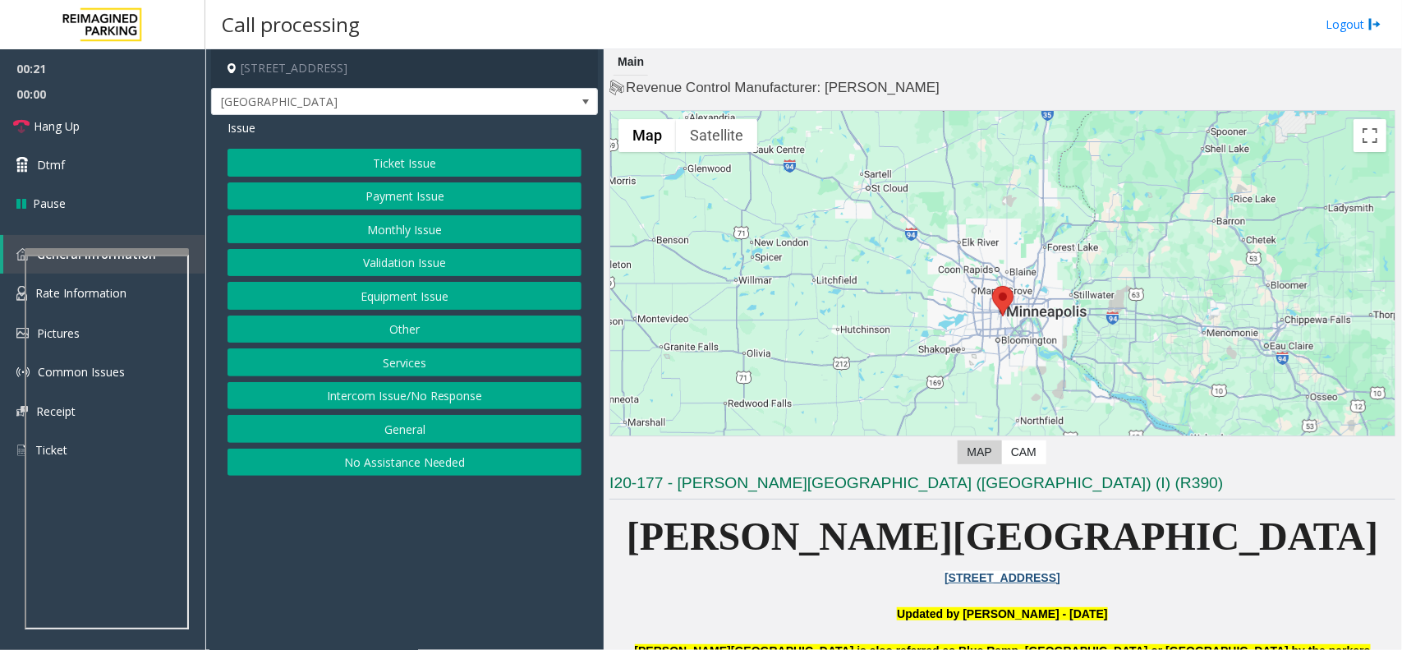
click at [456, 149] on button "Ticket Issue" at bounding box center [405, 163] width 354 height 28
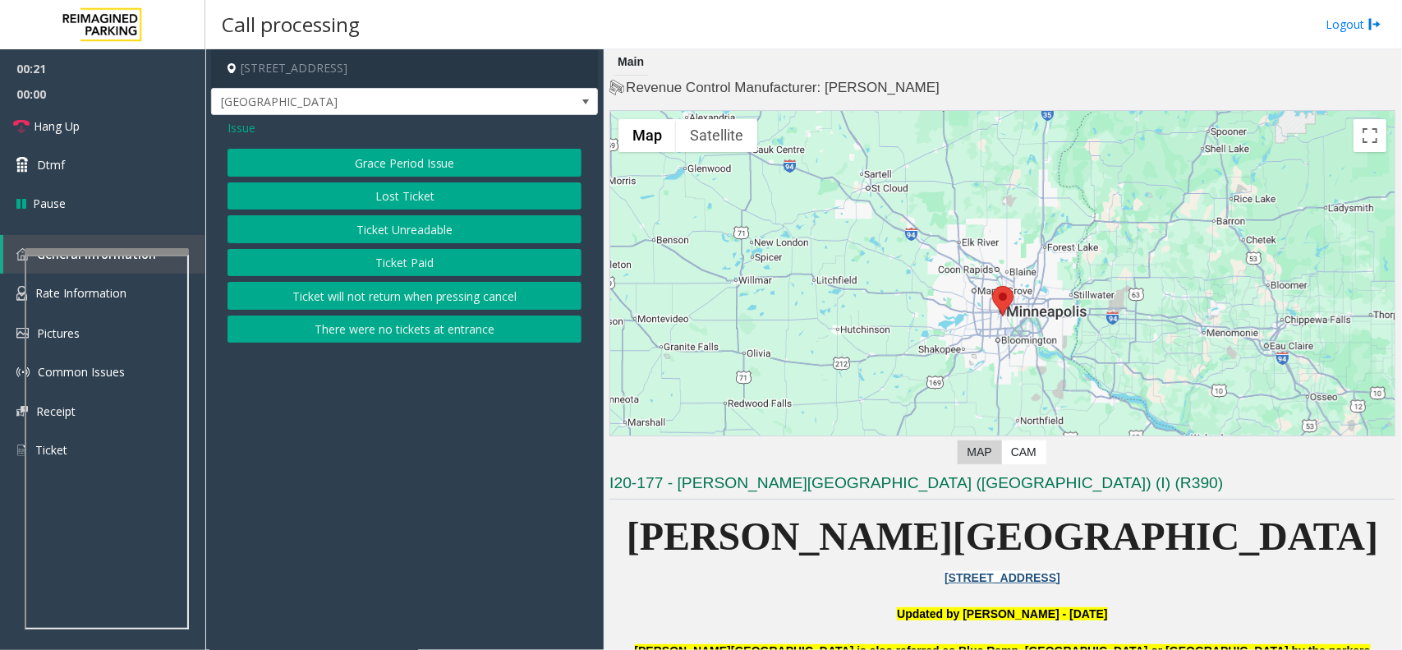
click at [439, 230] on button "Ticket Unreadable" at bounding box center [405, 229] width 354 height 28
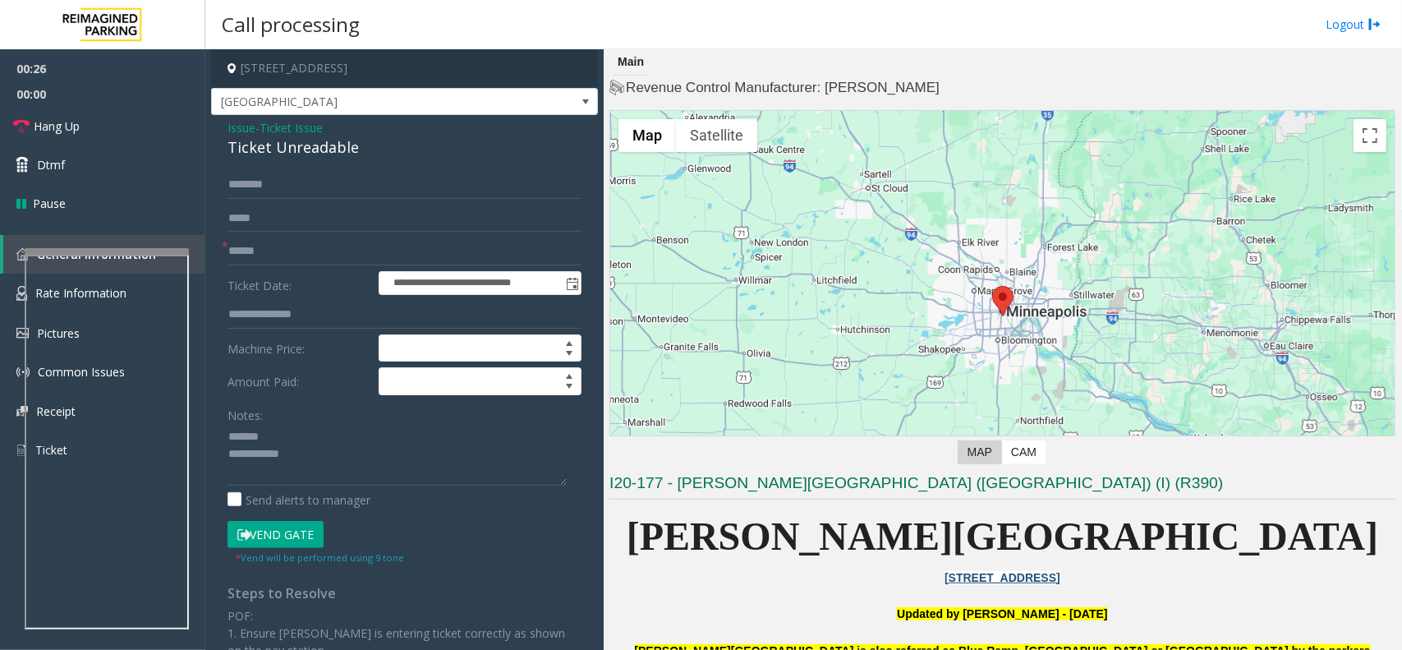
click at [257, 148] on div "Ticket Unreadable" at bounding box center [405, 147] width 354 height 22
click at [333, 453] on textarea at bounding box center [397, 455] width 339 height 62
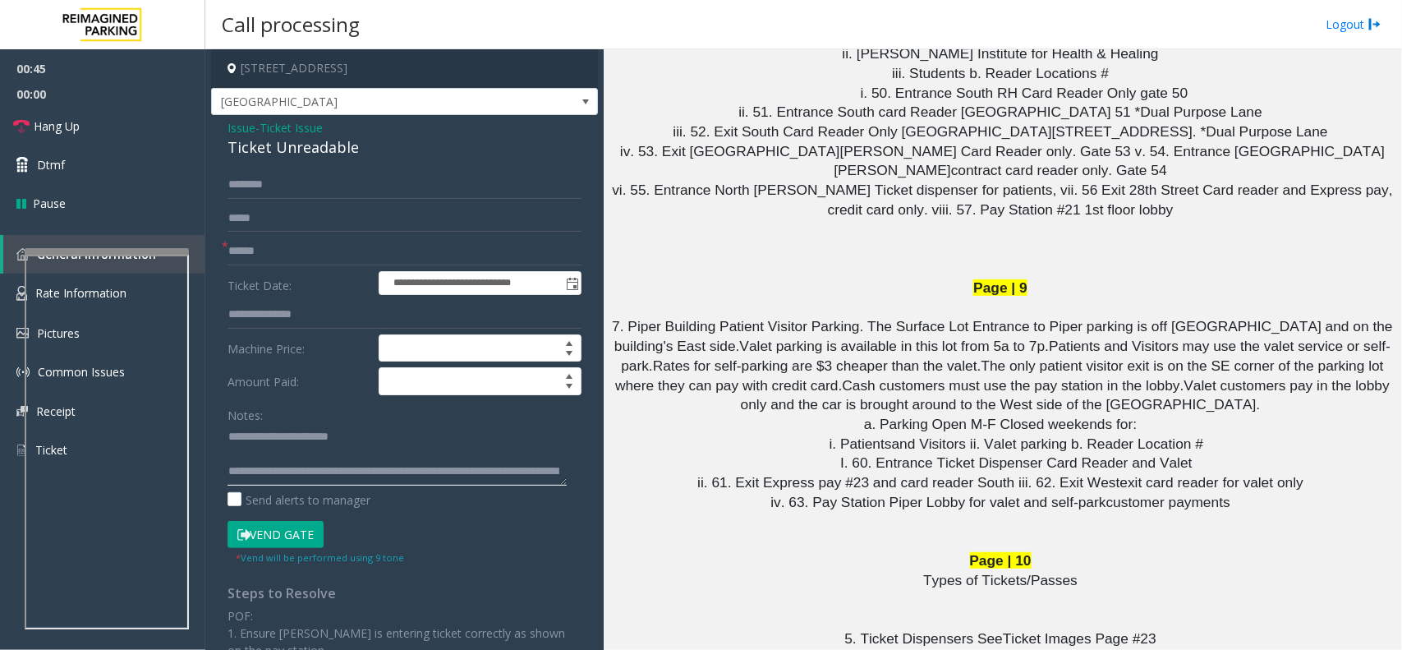
scroll to position [7495, 0]
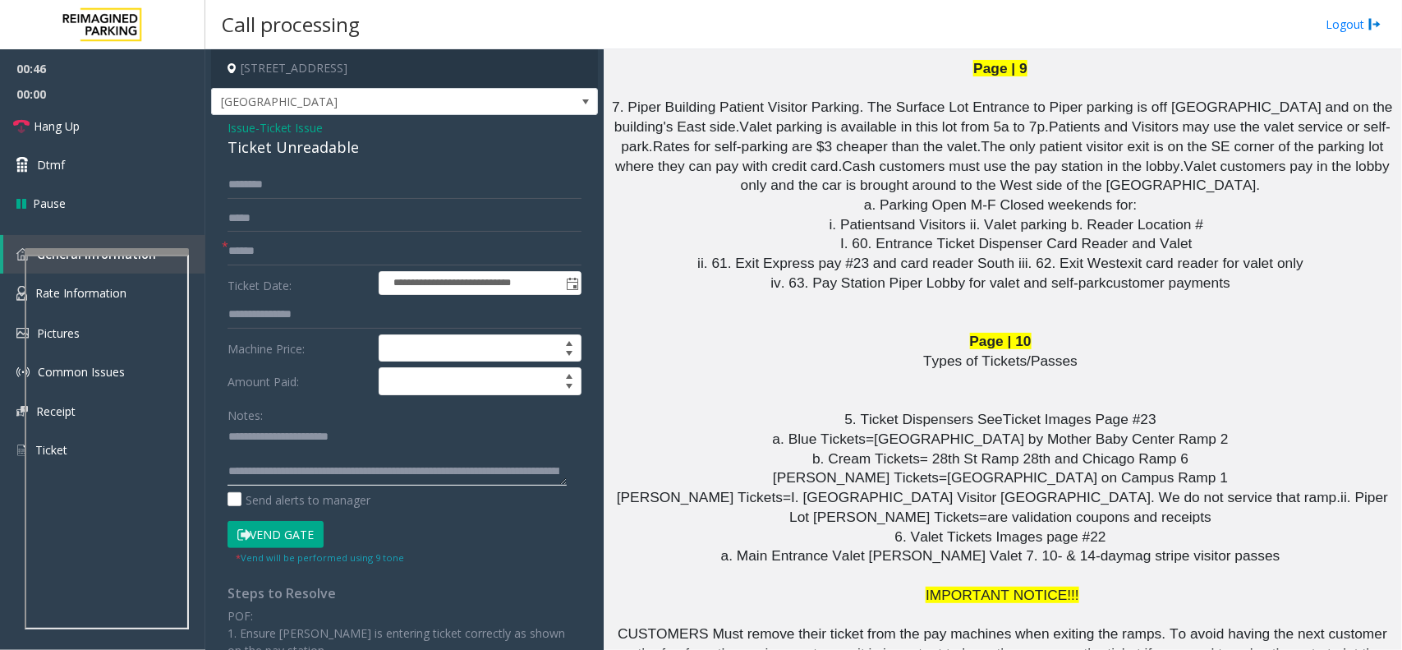
type textarea "**********"
click at [296, 536] on button "Vend Gate" at bounding box center [276, 535] width 96 height 28
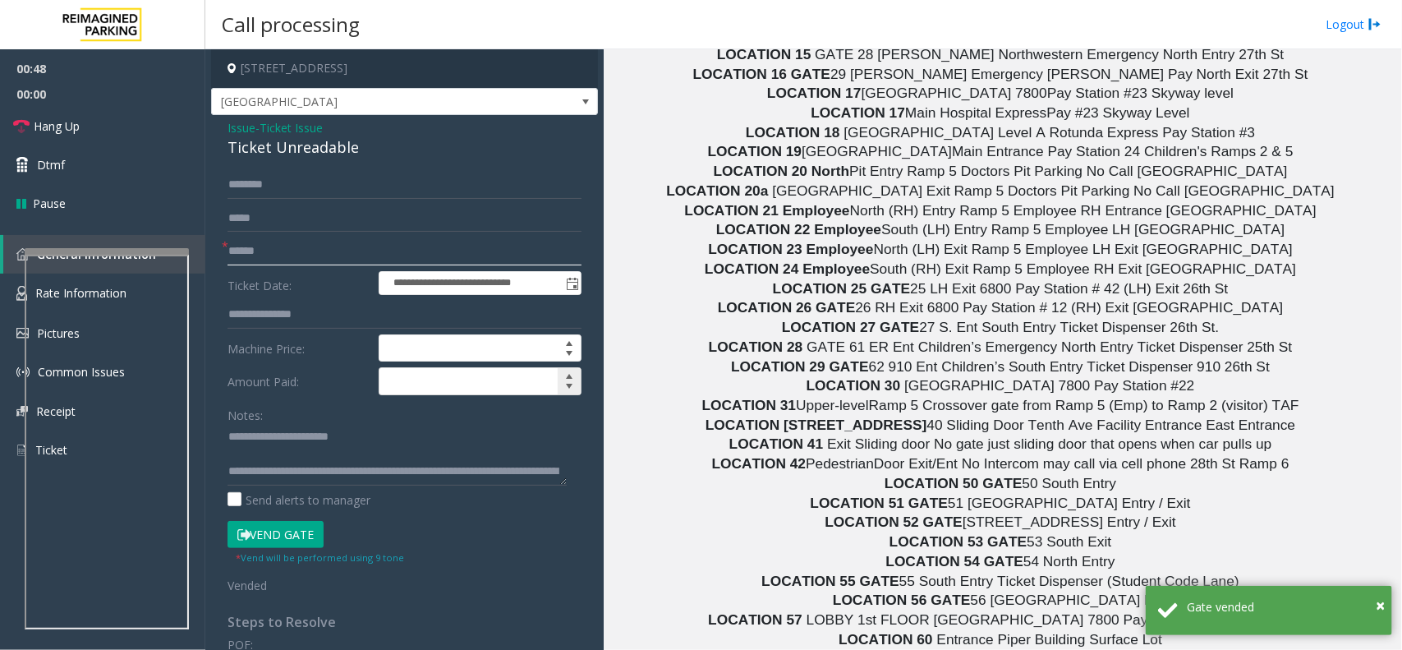
scroll to position [8617, 0]
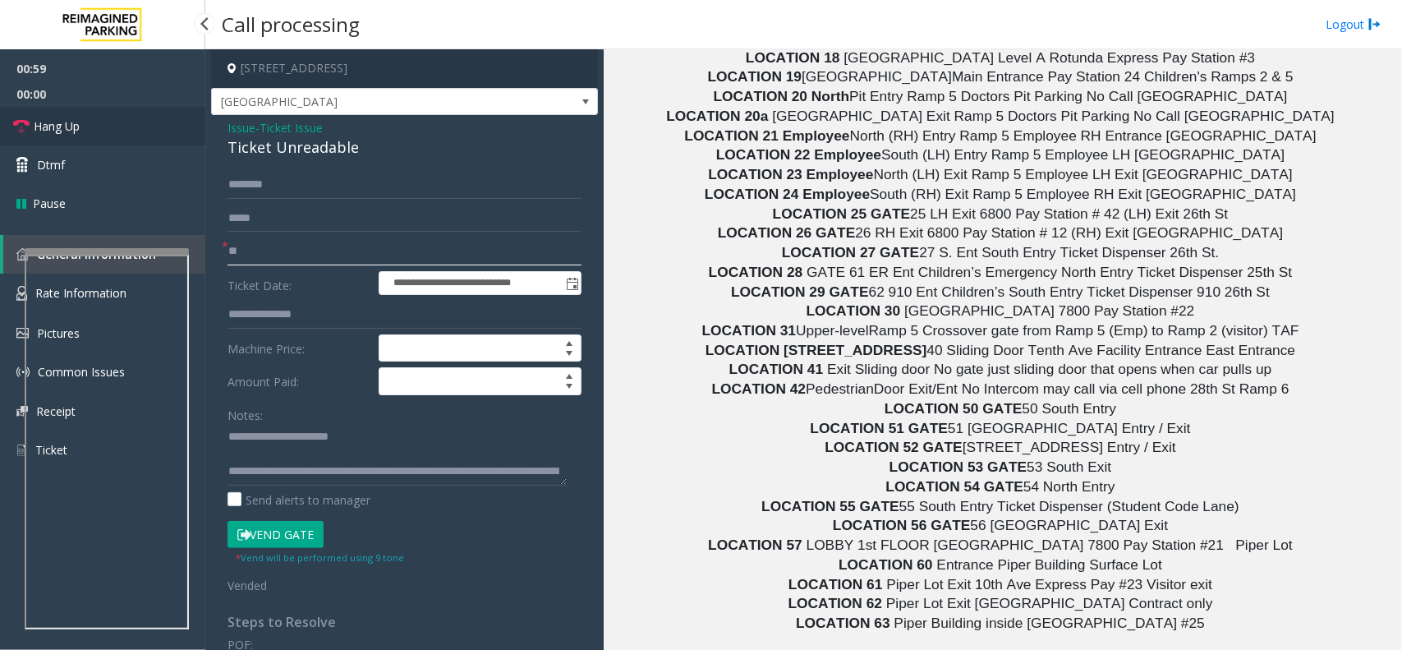
type input "**"
click at [121, 137] on link "Hang Up" at bounding box center [102, 126] width 205 height 39
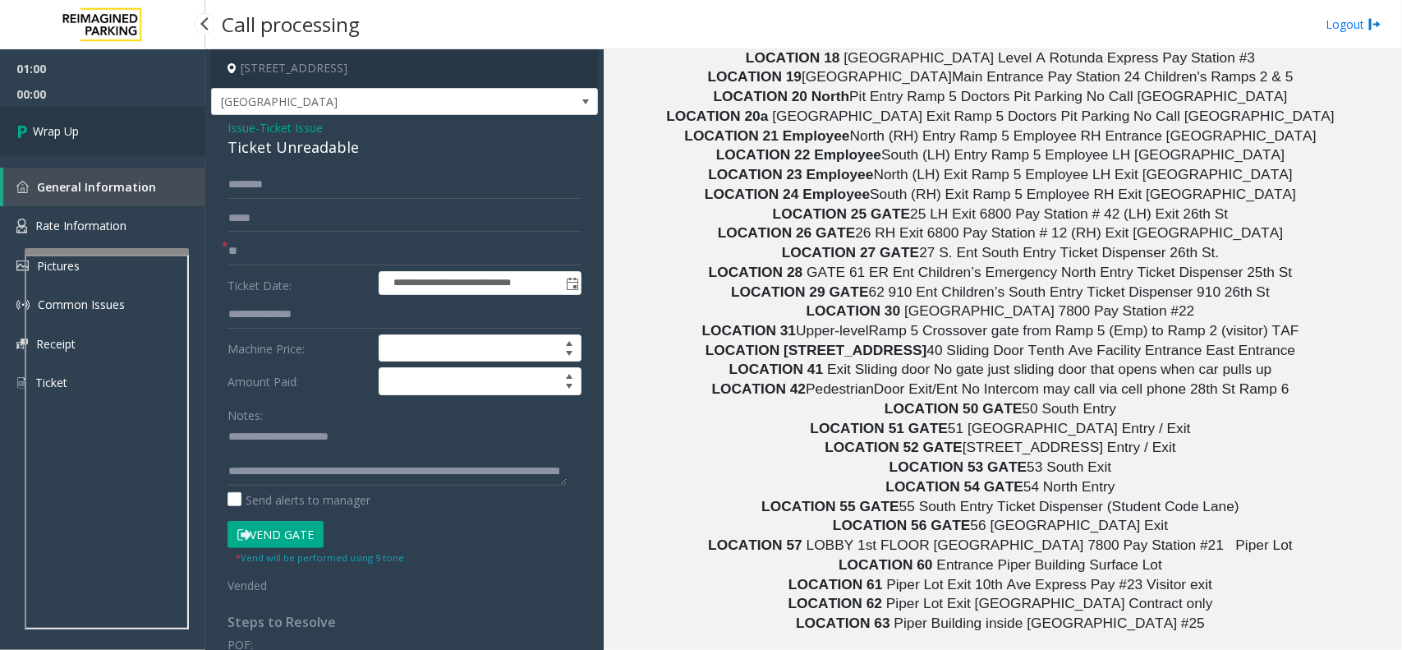
click at [121, 137] on link "Wrap Up" at bounding box center [102, 131] width 205 height 48
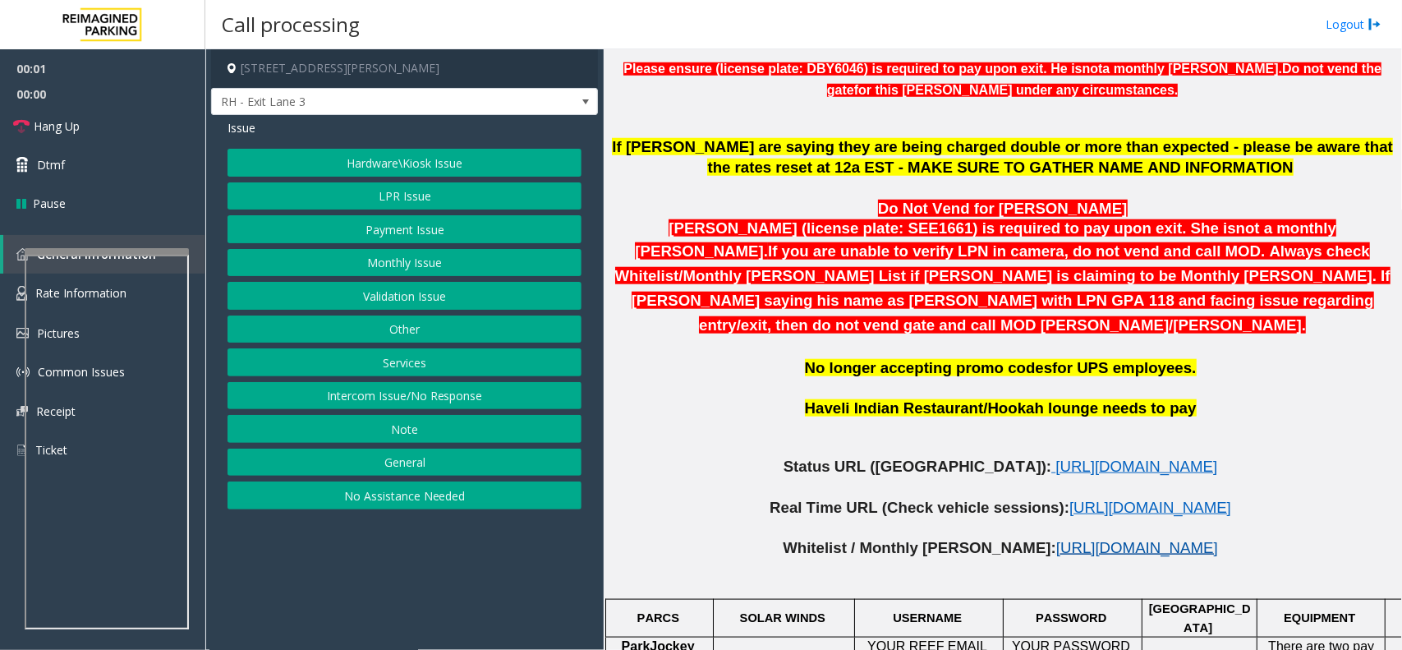
scroll to position [719, 0]
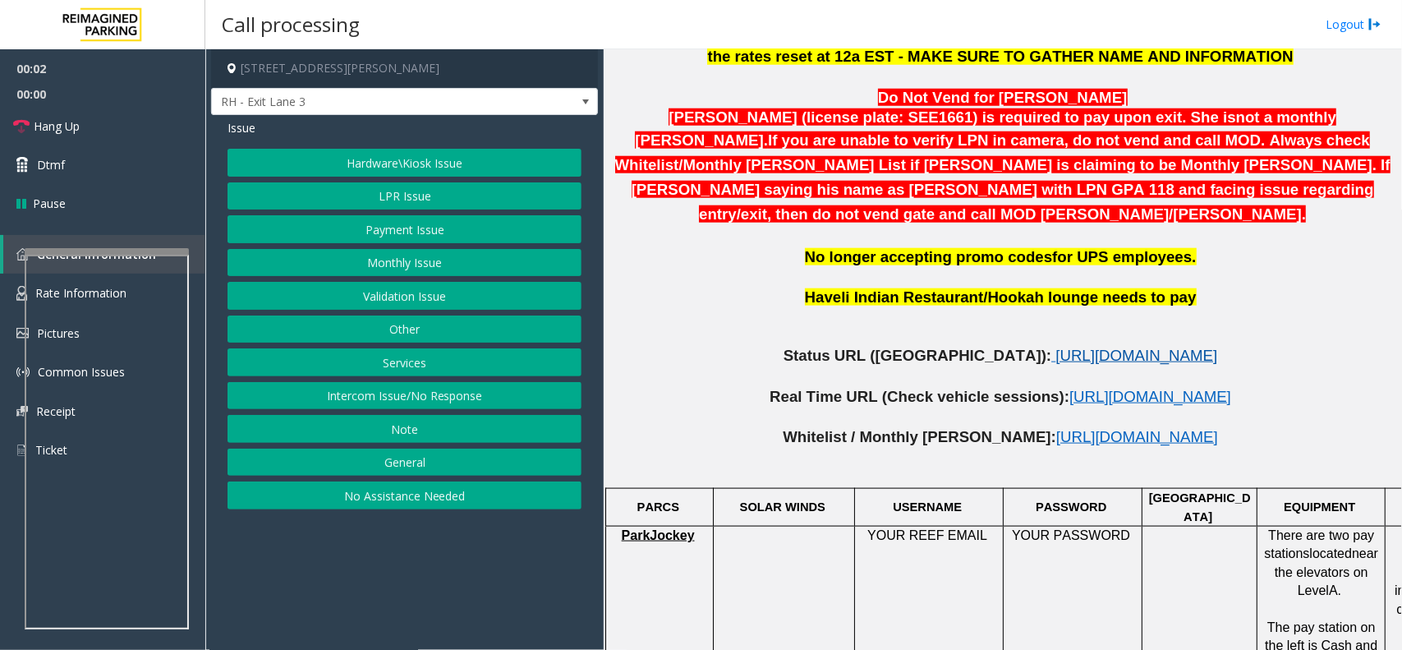
click at [1055, 347] on span "[URL][DOMAIN_NAME]" at bounding box center [1136, 355] width 162 height 17
click at [395, 165] on button "Hardware\Kiosk Issue" at bounding box center [405, 163] width 354 height 28
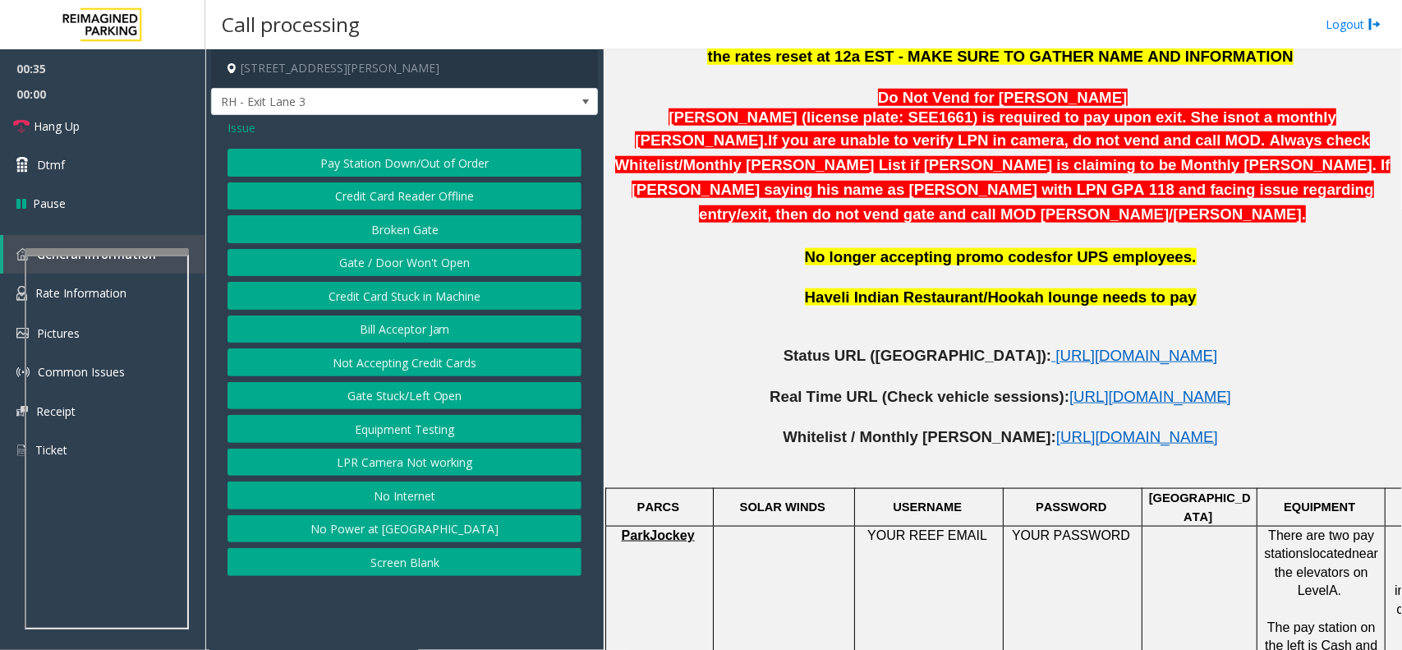
click at [444, 275] on button "Gate / Door Won't Open" at bounding box center [405, 263] width 354 height 28
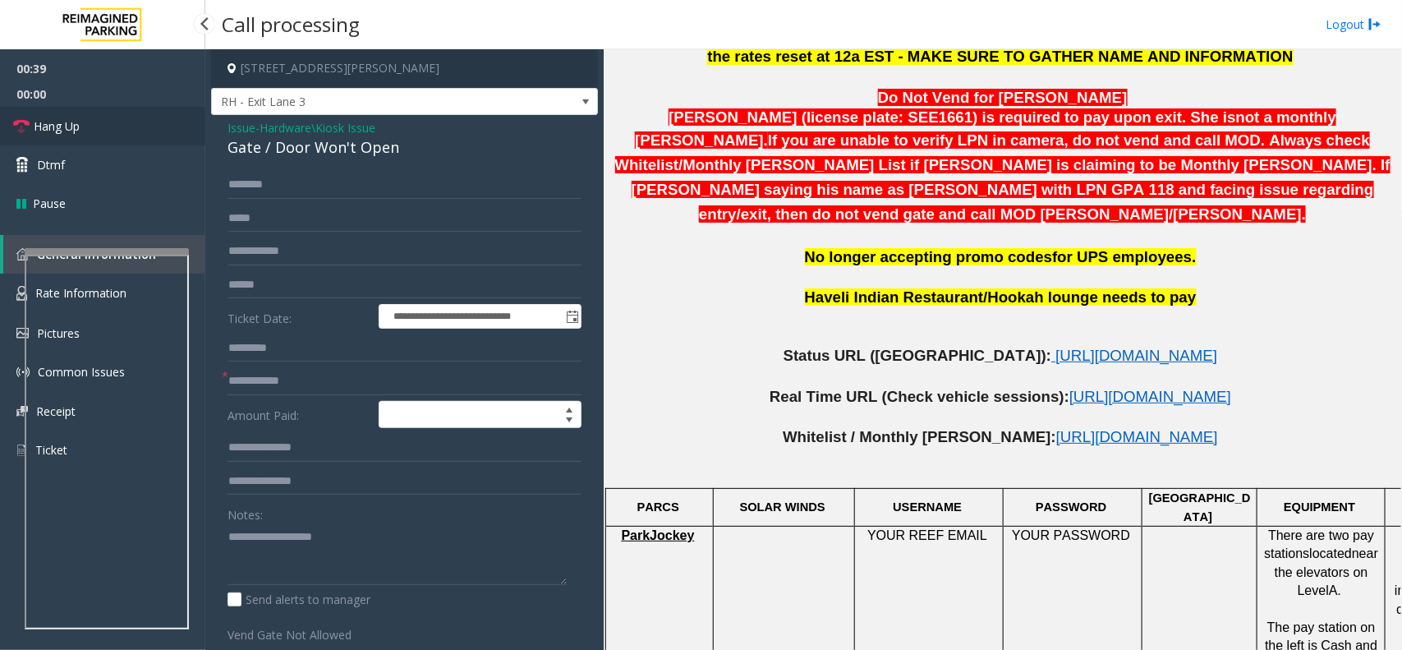
click at [104, 124] on link "Hang Up" at bounding box center [102, 126] width 205 height 39
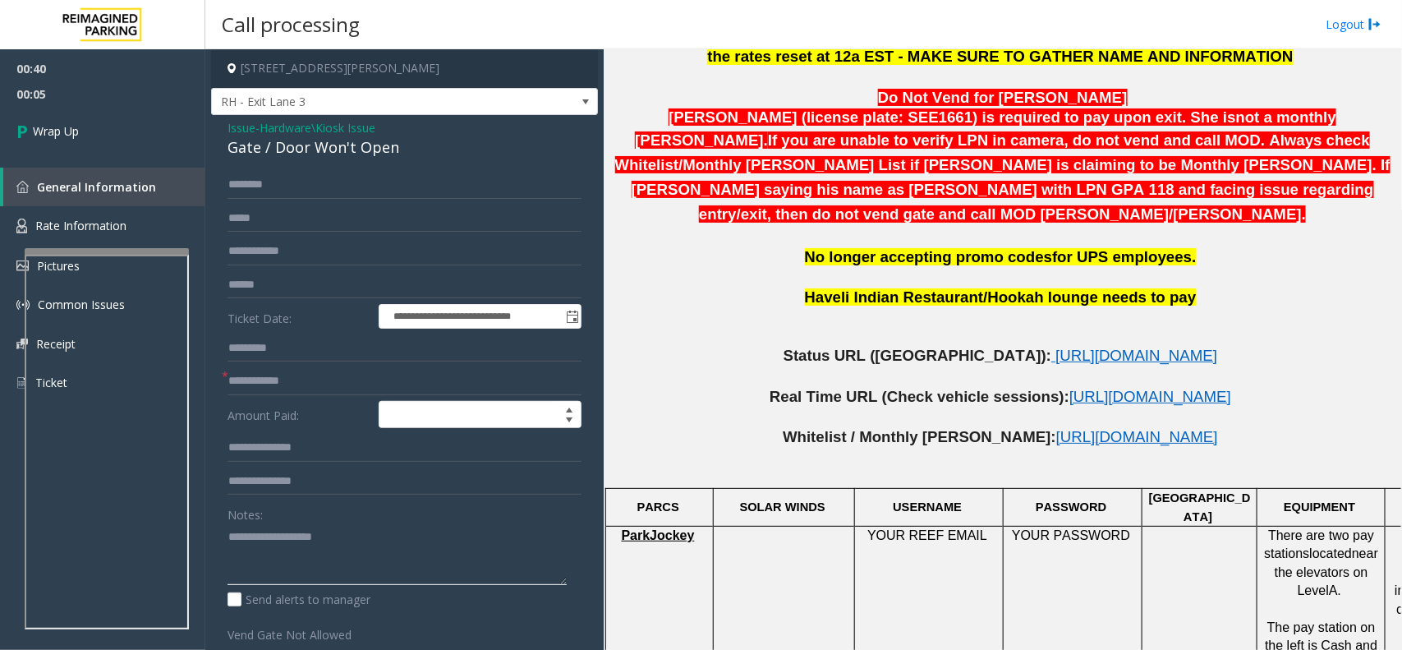
click at [253, 540] on textarea at bounding box center [397, 554] width 339 height 62
paste textarea "**********"
click at [315, 154] on div "Gate / Door Won't Open" at bounding box center [405, 147] width 354 height 22
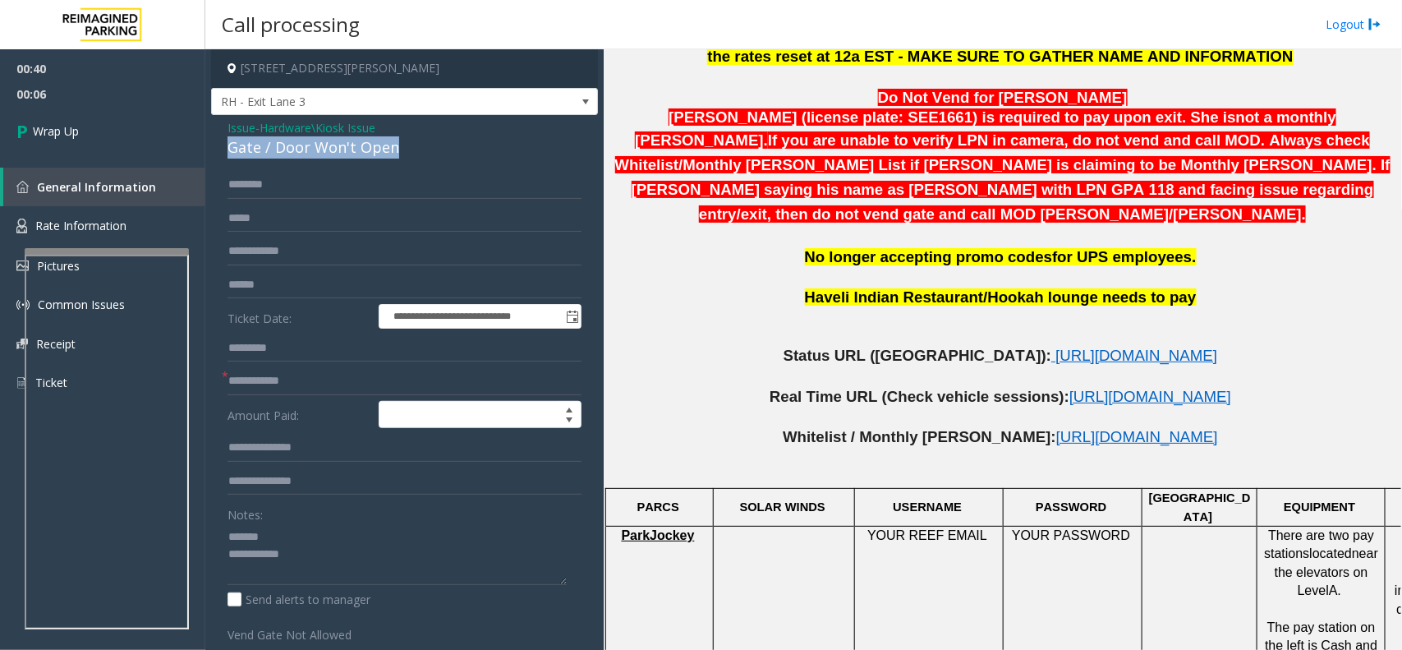
copy div "Gate / Door Won't Open"
click at [297, 530] on textarea at bounding box center [397, 554] width 339 height 62
paste textarea "**********"
click at [310, 555] on textarea at bounding box center [397, 554] width 339 height 62
paste textarea "**********"
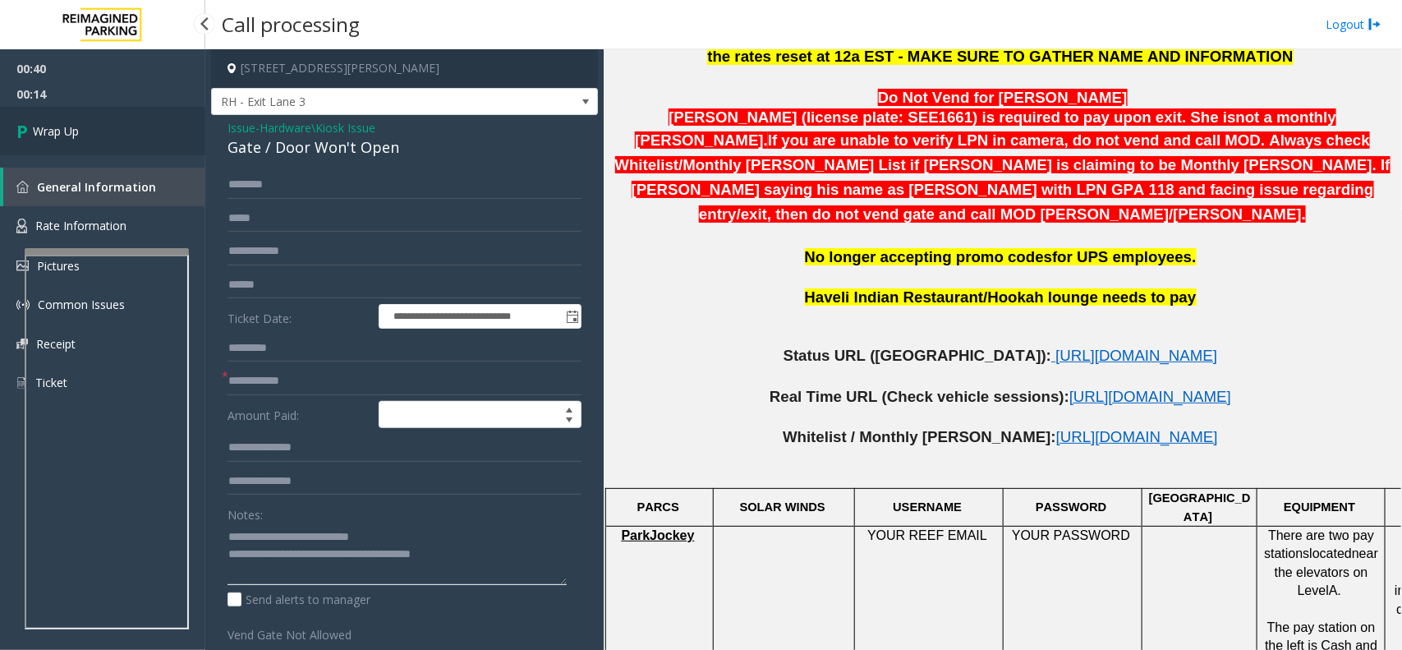
type textarea "**********"
click at [104, 126] on link "Wrap Up" at bounding box center [102, 131] width 205 height 48
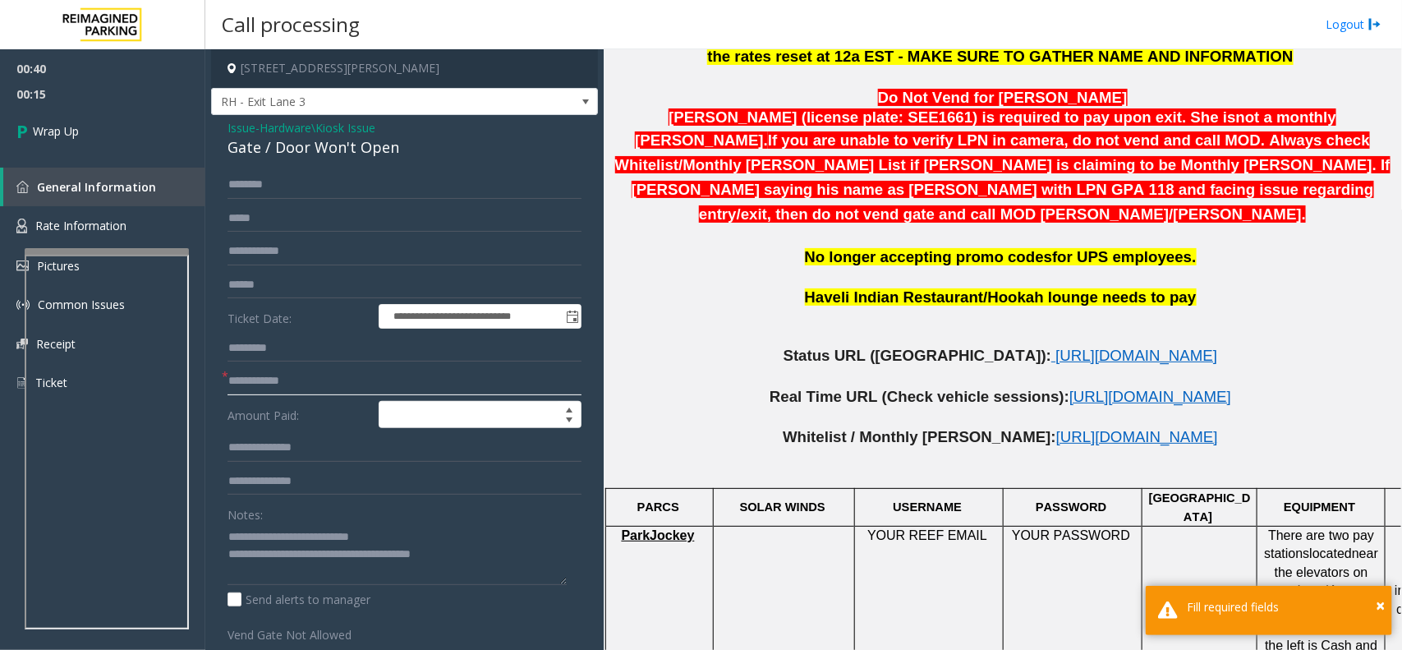
click at [306, 367] on input "text" at bounding box center [405, 381] width 354 height 28
type input "**"
click at [76, 132] on span "Wrap Up" at bounding box center [56, 130] width 46 height 17
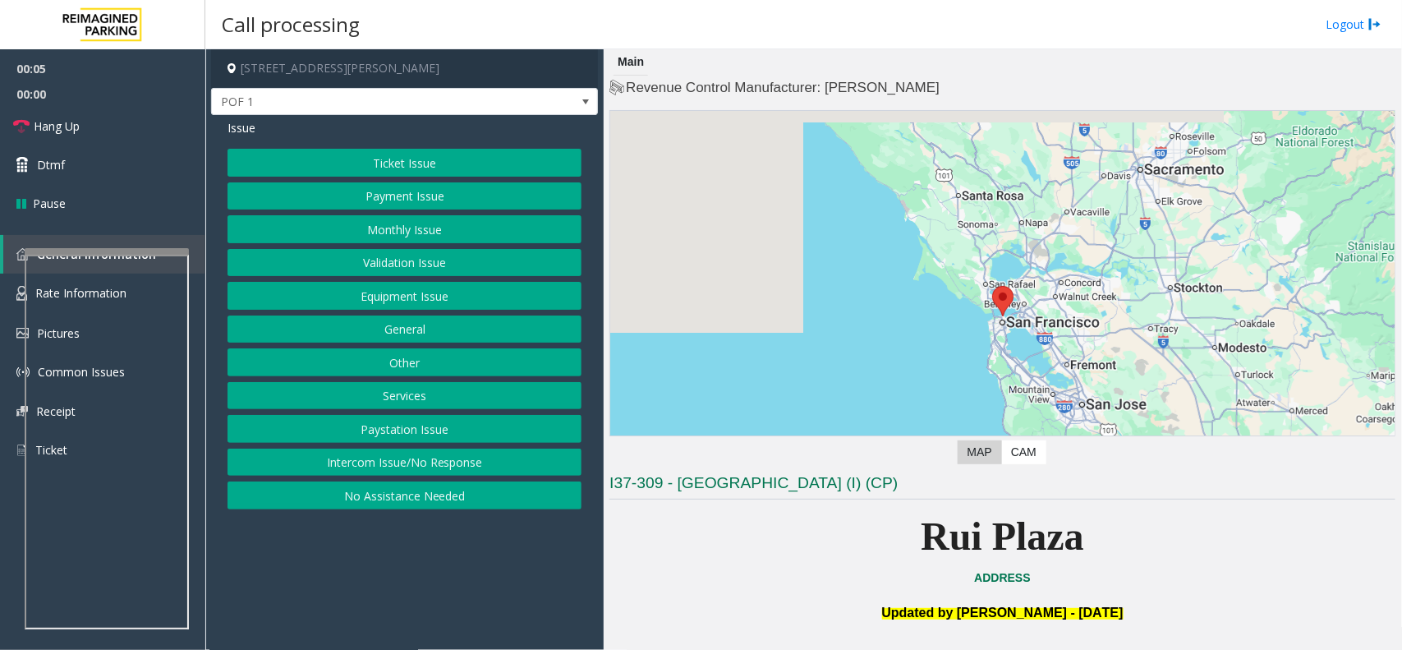
scroll to position [411, 0]
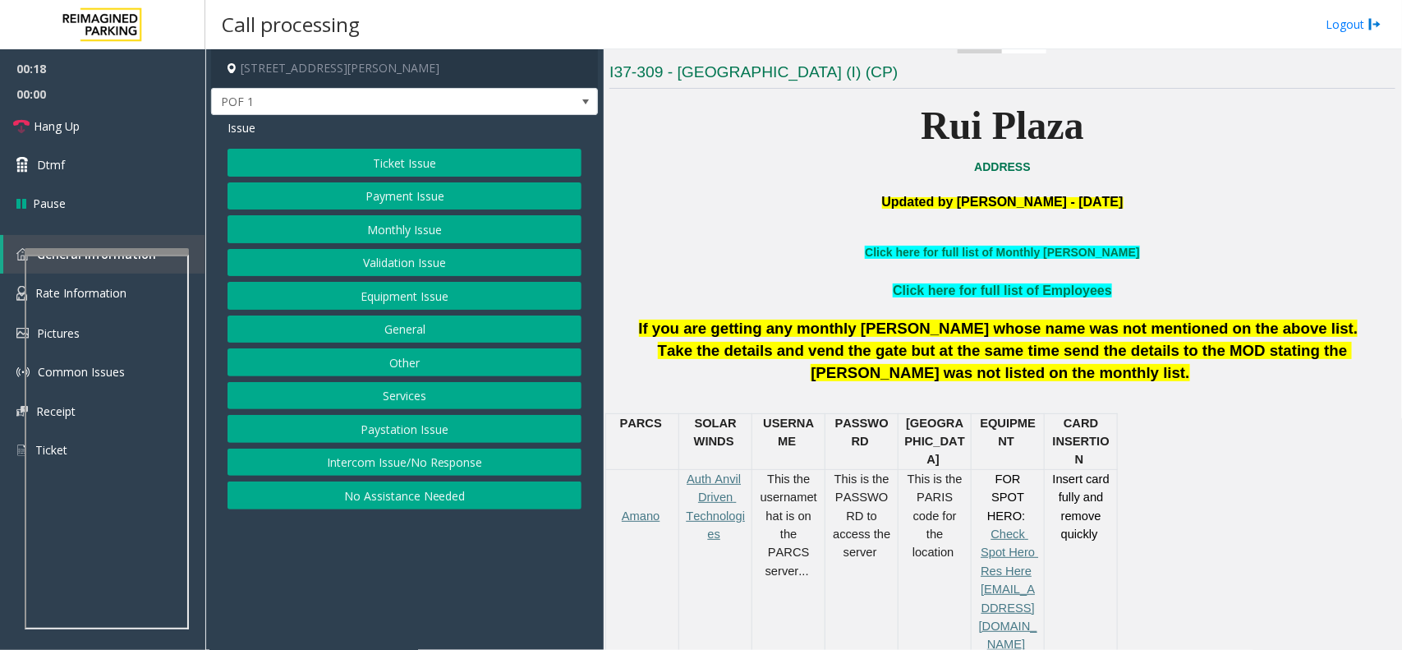
click at [448, 164] on button "Ticket Issue" at bounding box center [405, 163] width 354 height 28
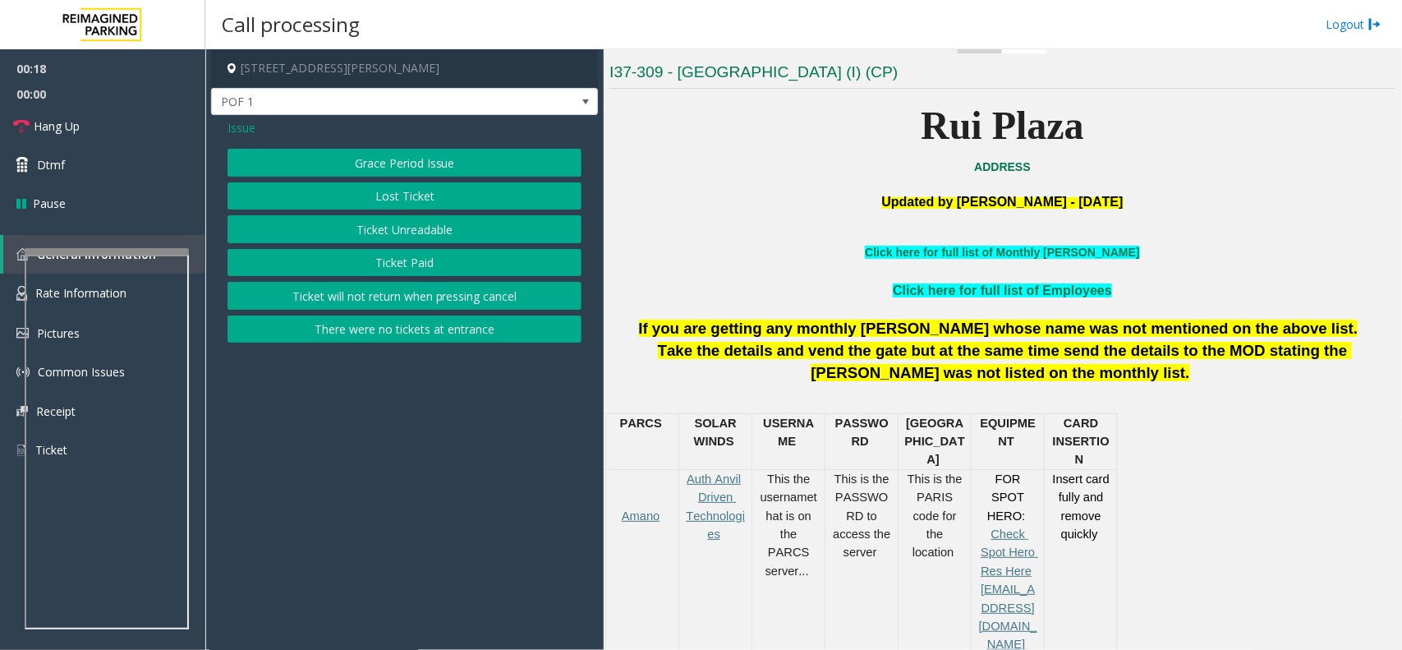
click at [431, 228] on button "Ticket Unreadable" at bounding box center [405, 229] width 354 height 28
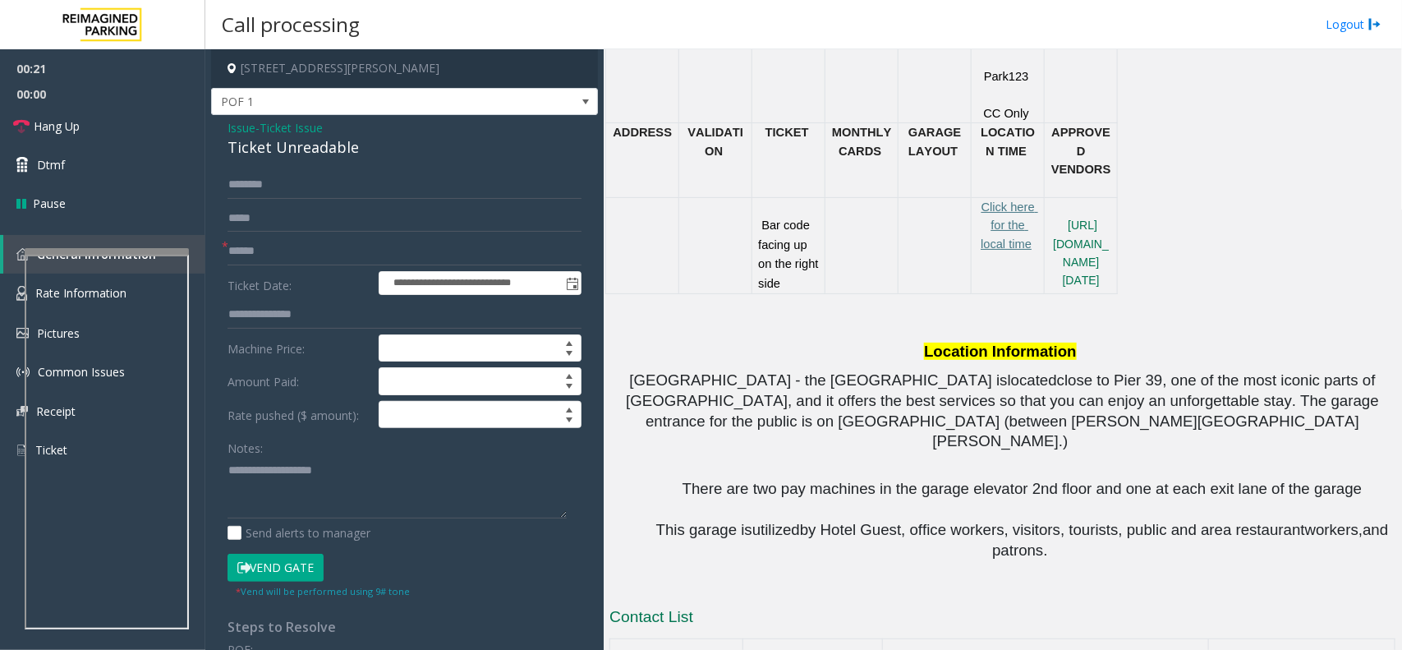
scroll to position [1027, 0]
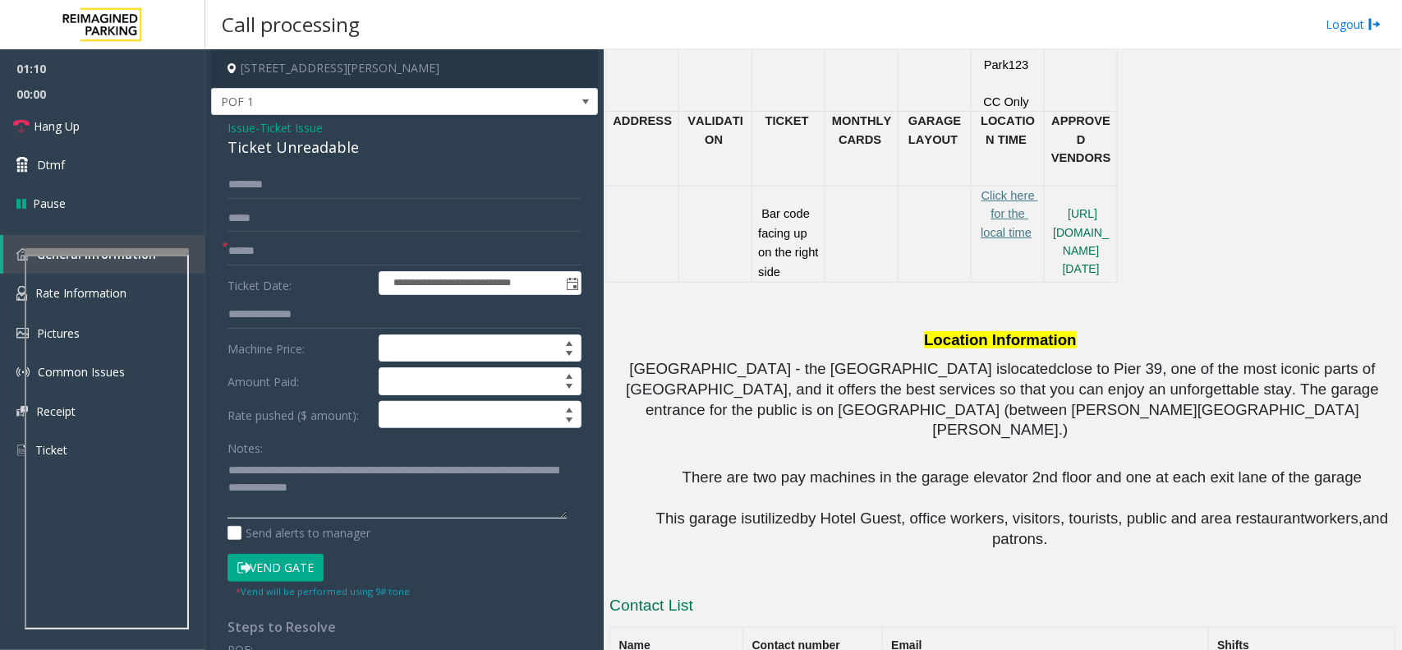
click at [396, 471] on textarea at bounding box center [397, 488] width 339 height 62
drag, startPoint x: 421, startPoint y: 471, endPoint x: 264, endPoint y: 454, distance: 157.7
click at [264, 454] on div "Notes:" at bounding box center [405, 476] width 354 height 85
type textarea "**********"
click at [267, 253] on input "text" at bounding box center [405, 251] width 354 height 28
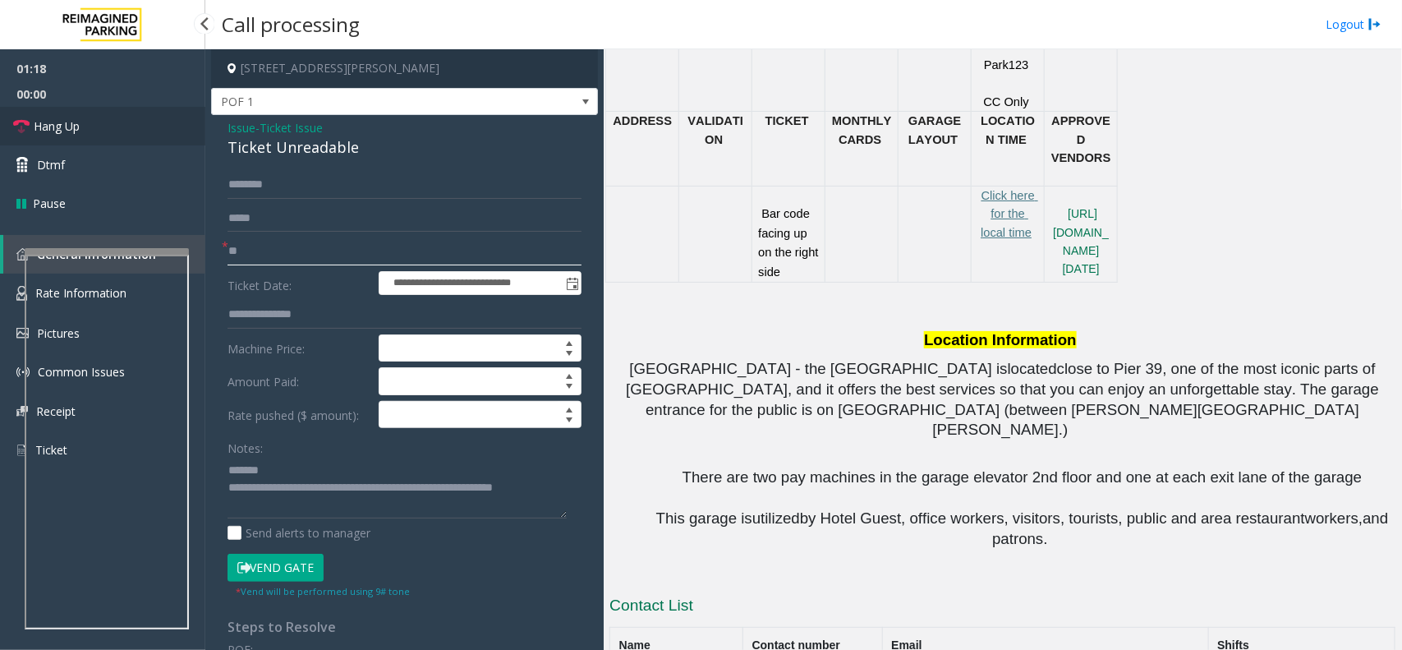
type input "**"
click at [121, 127] on link "Hang Up" at bounding box center [102, 126] width 205 height 39
click at [276, 145] on div "Ticket Unreadable" at bounding box center [405, 147] width 354 height 22
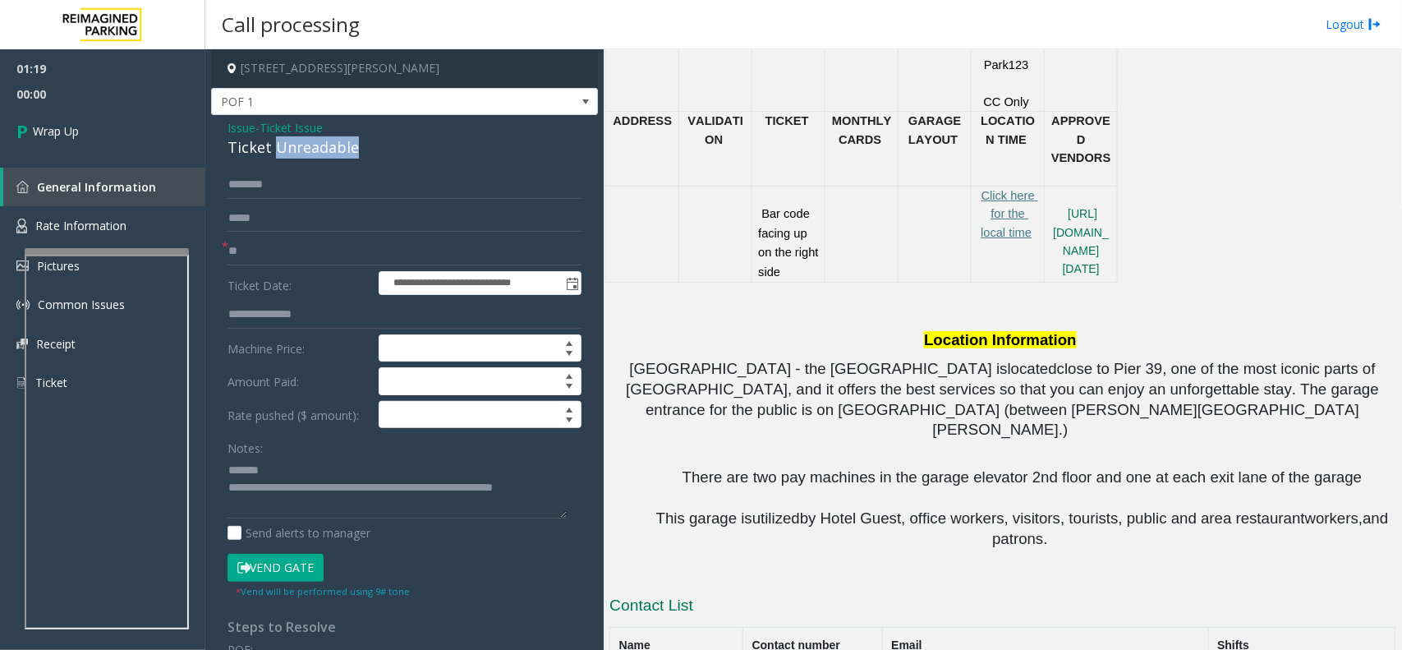
click at [276, 145] on div "Ticket Unreadable" at bounding box center [405, 147] width 354 height 22
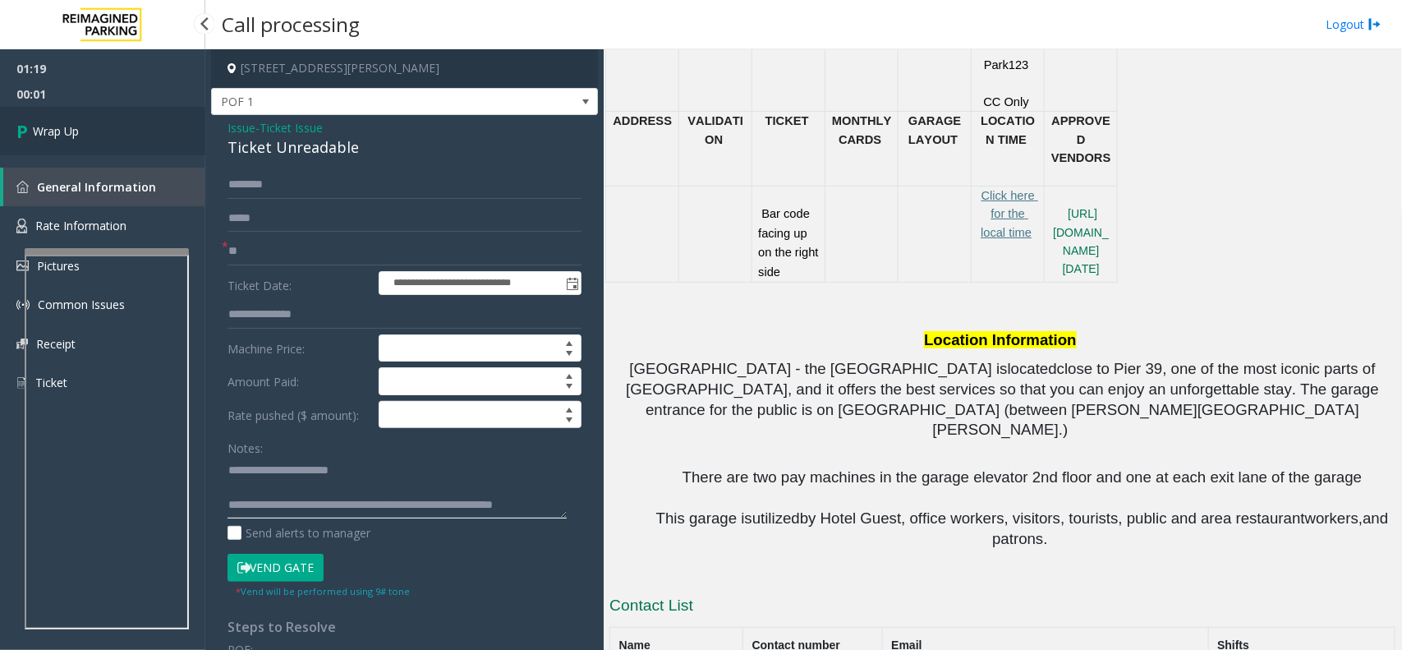
type textarea "**********"
click at [121, 126] on link "Wrap Up" at bounding box center [102, 131] width 205 height 48
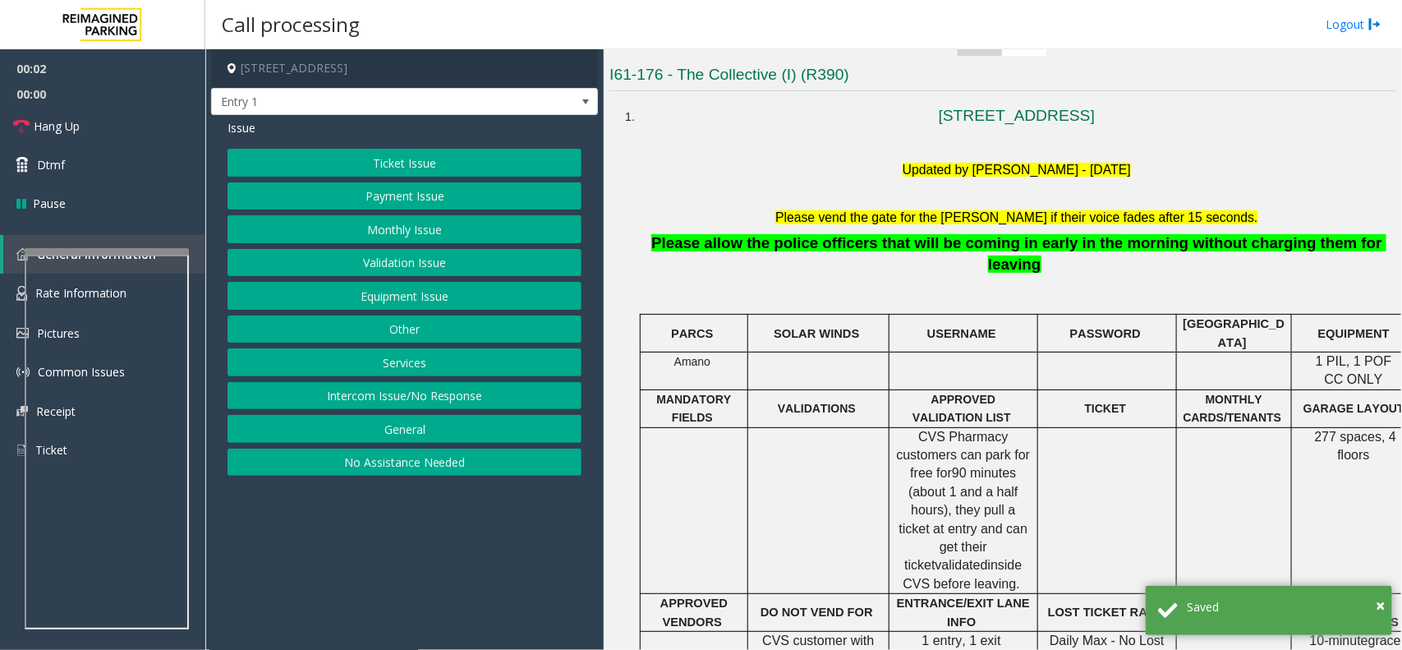
scroll to position [411, 0]
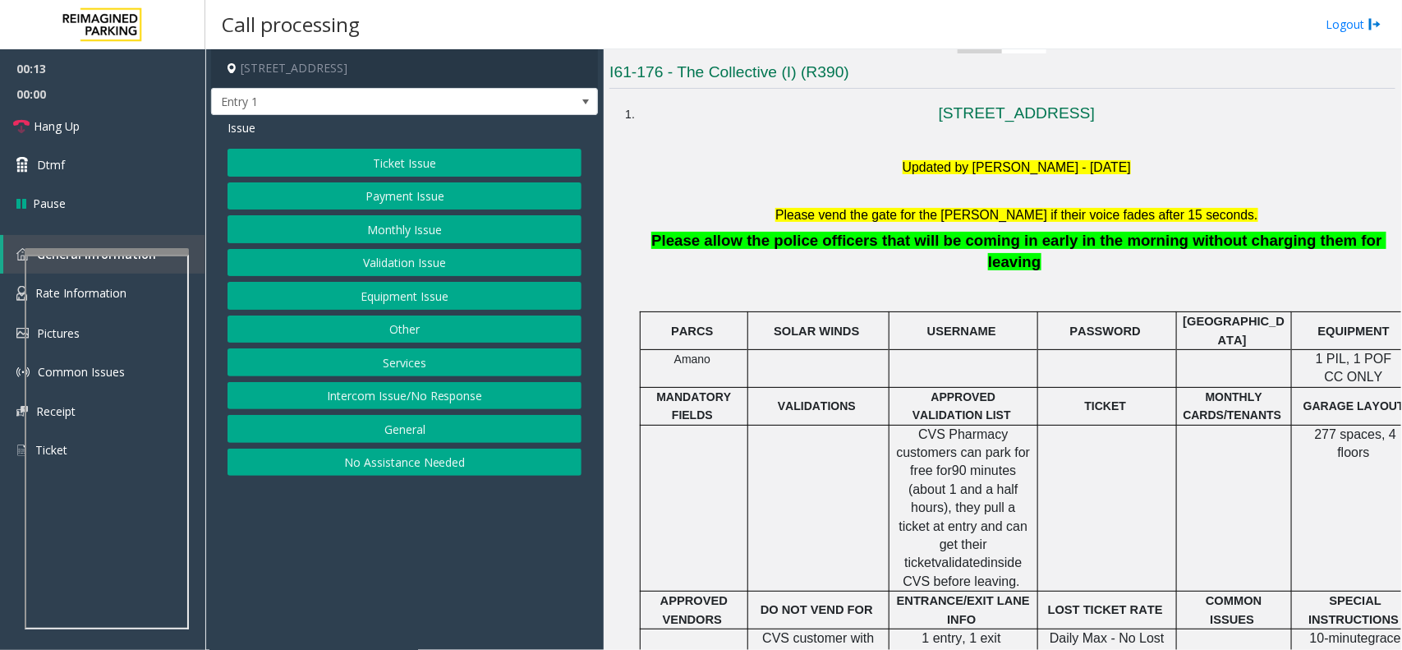
click at [401, 395] on button "Intercom Issue/No Response" at bounding box center [405, 396] width 354 height 28
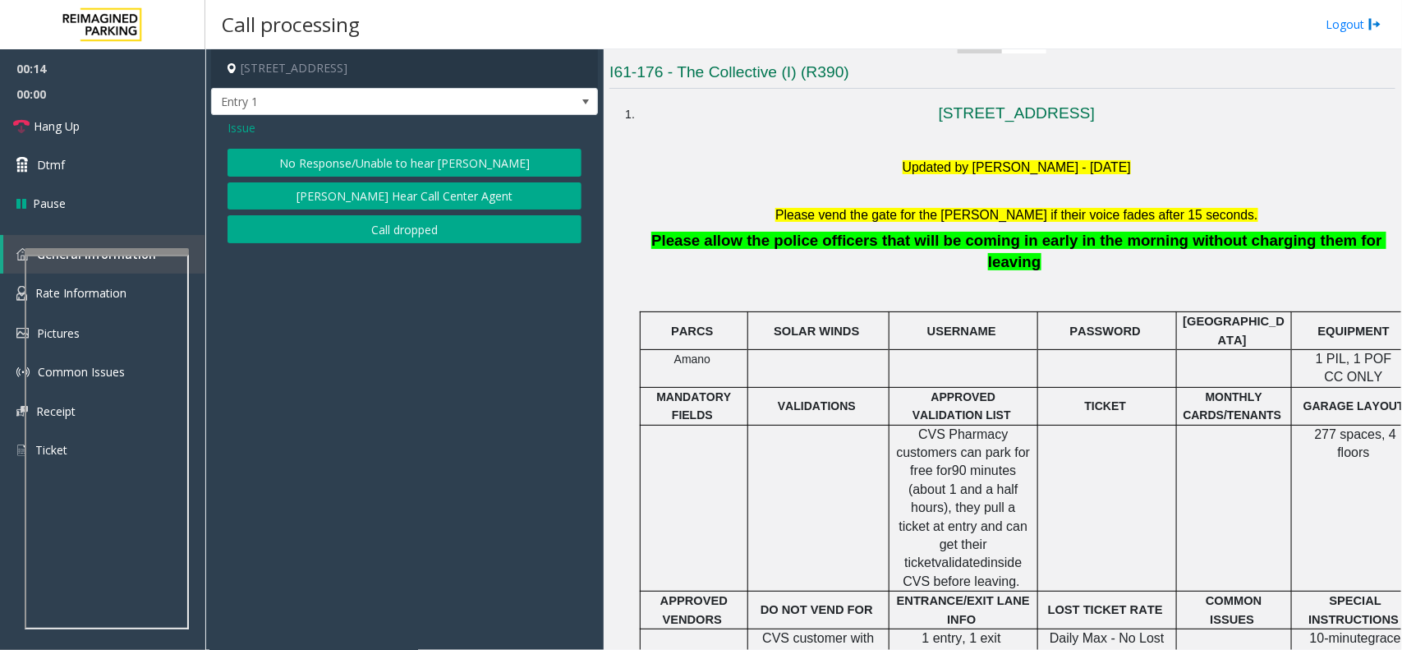
click at [404, 159] on button "No Response/Unable to hear [PERSON_NAME]" at bounding box center [405, 163] width 354 height 28
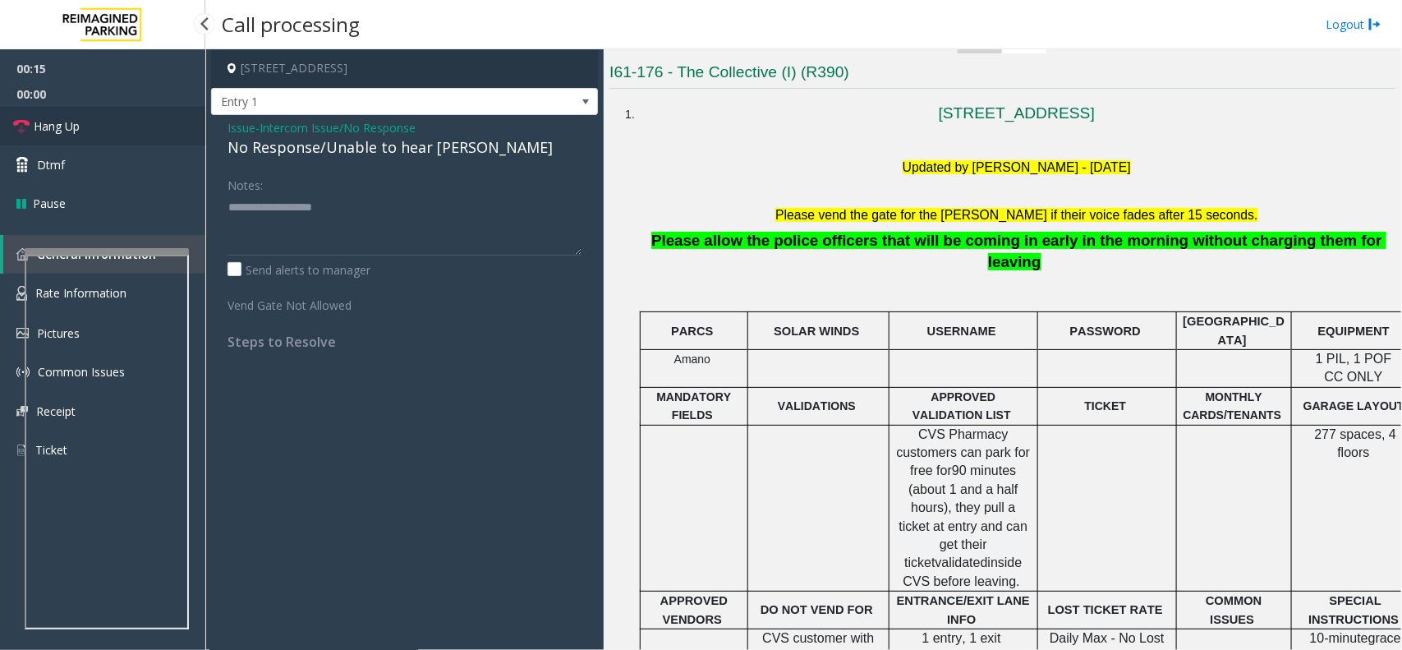
click at [99, 129] on link "Hang Up" at bounding box center [102, 126] width 205 height 39
click at [305, 149] on div "No Response/Unable to hear [PERSON_NAME]" at bounding box center [405, 147] width 354 height 22
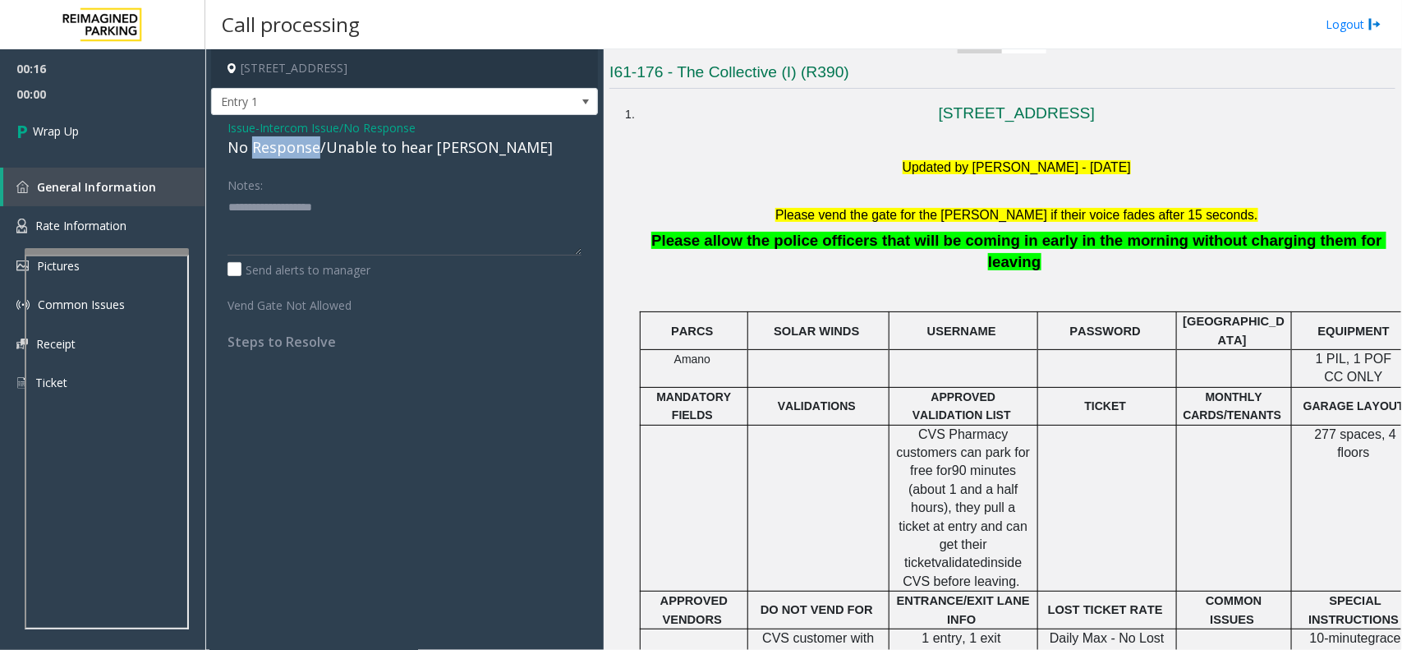
click at [305, 149] on div "No Response/Unable to hear [PERSON_NAME]" at bounding box center [405, 147] width 354 height 22
type textarea "**********"
click at [116, 120] on link "Wrap Up" at bounding box center [102, 131] width 205 height 48
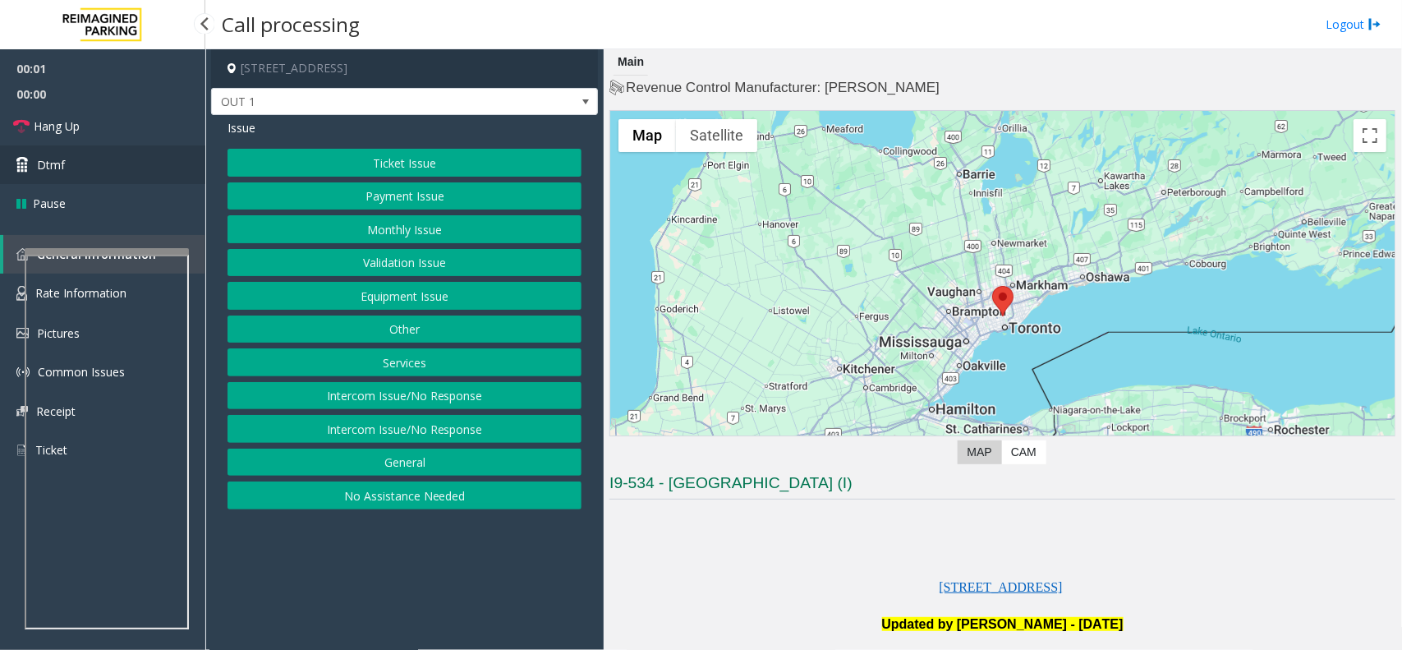
click at [121, 149] on link "Dtmf" at bounding box center [102, 164] width 205 height 39
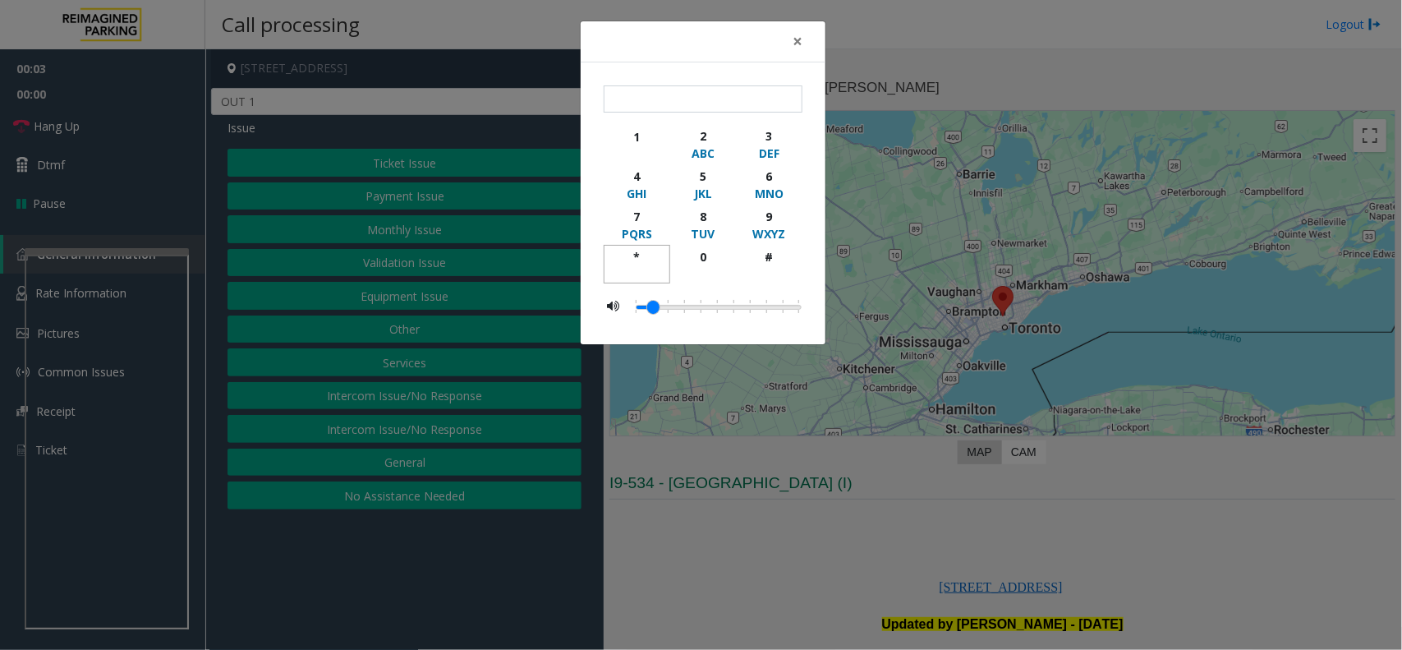
click at [639, 255] on div "*" at bounding box center [636, 256] width 45 height 17
click at [752, 222] on div "9" at bounding box center [769, 216] width 45 height 17
click at [749, 261] on div "#" at bounding box center [769, 256] width 45 height 17
type input "***"
click at [789, 47] on button "×" at bounding box center [797, 41] width 33 height 40
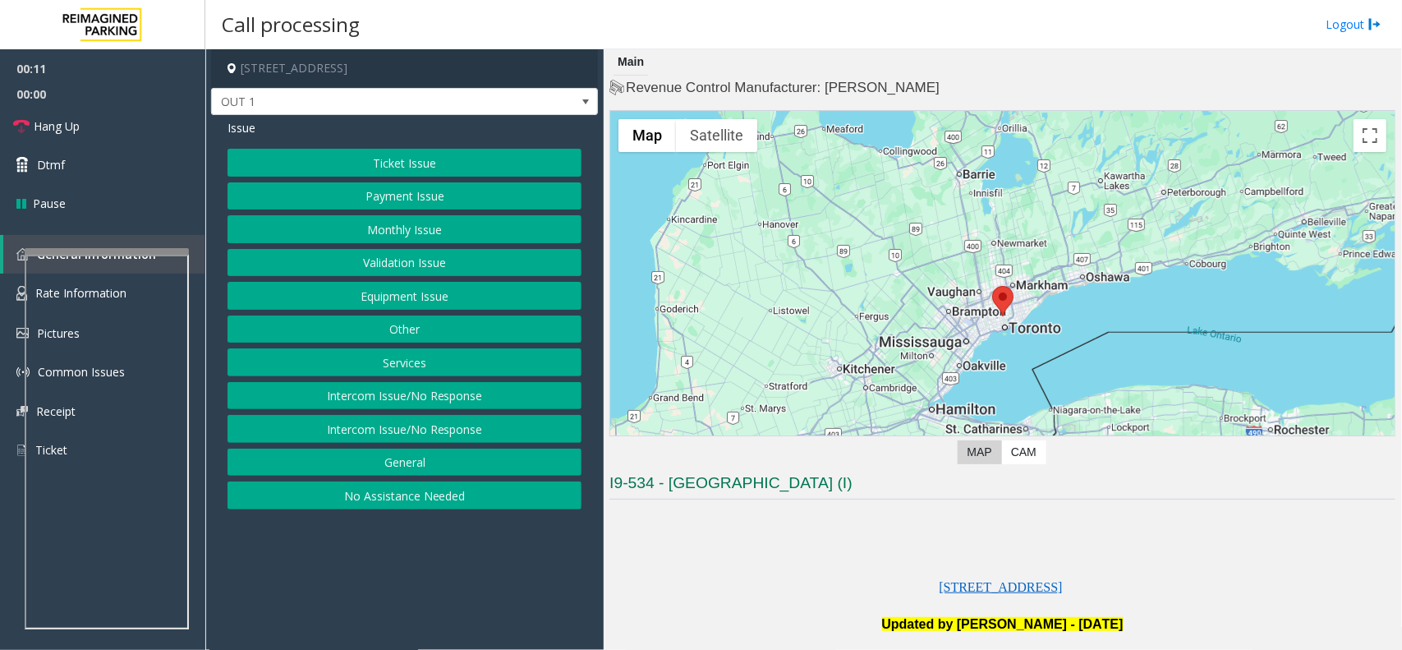
click at [437, 292] on button "Equipment Issue" at bounding box center [405, 296] width 354 height 28
click at [434, 288] on button "Gate / Door Won't Open" at bounding box center [405, 296] width 354 height 28
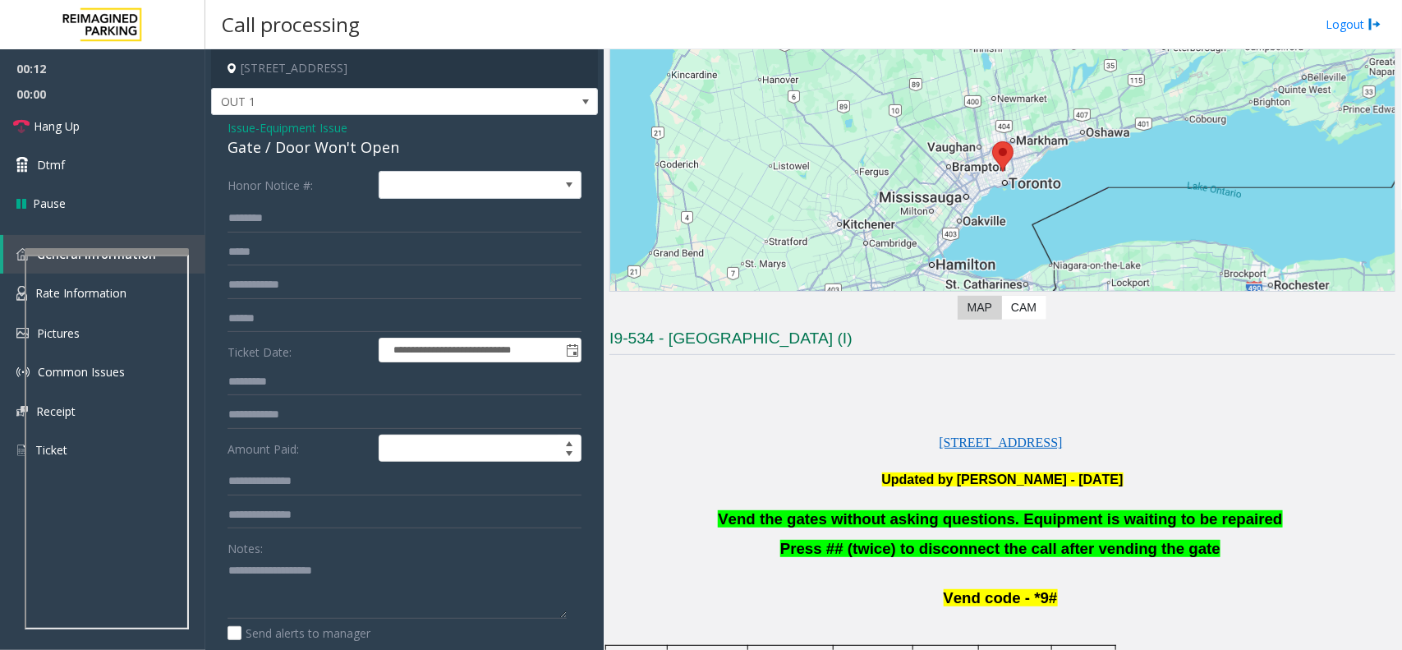
scroll to position [308, 0]
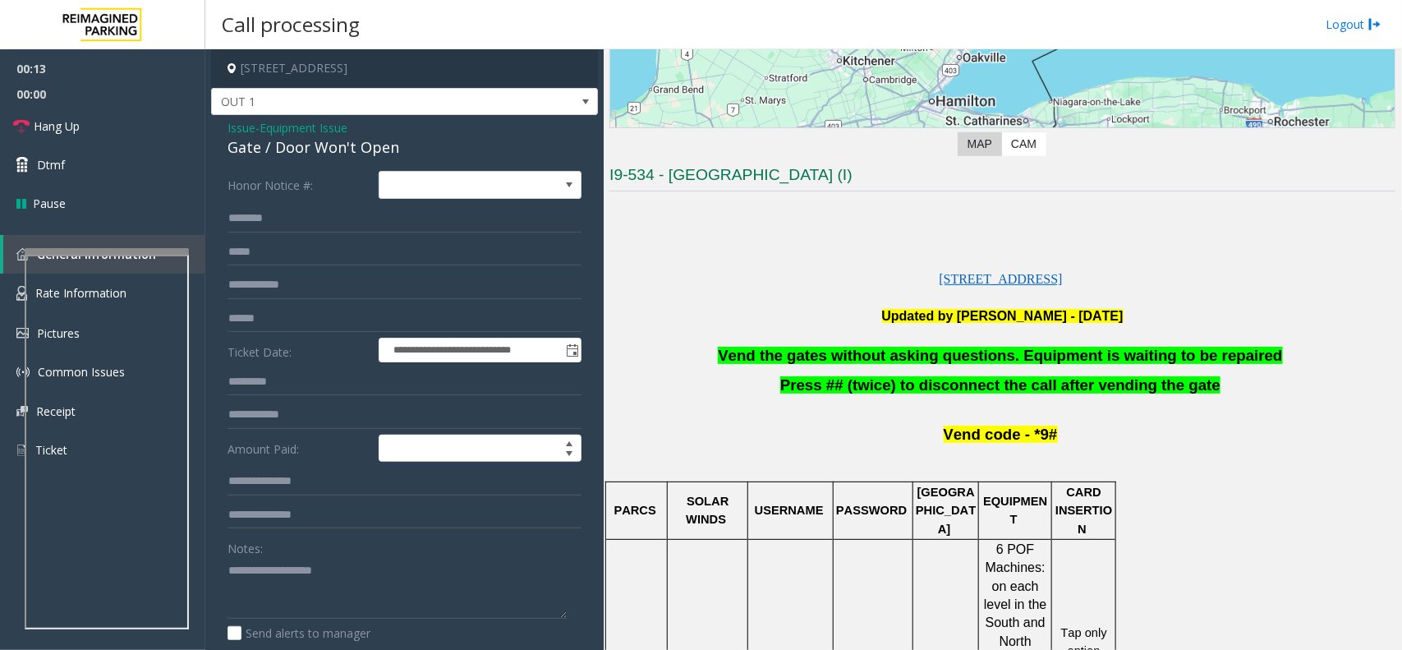
click at [861, 353] on span "Vend the gates without asking questions. Equipment is waiting to be repaired" at bounding box center [1000, 355] width 564 height 17
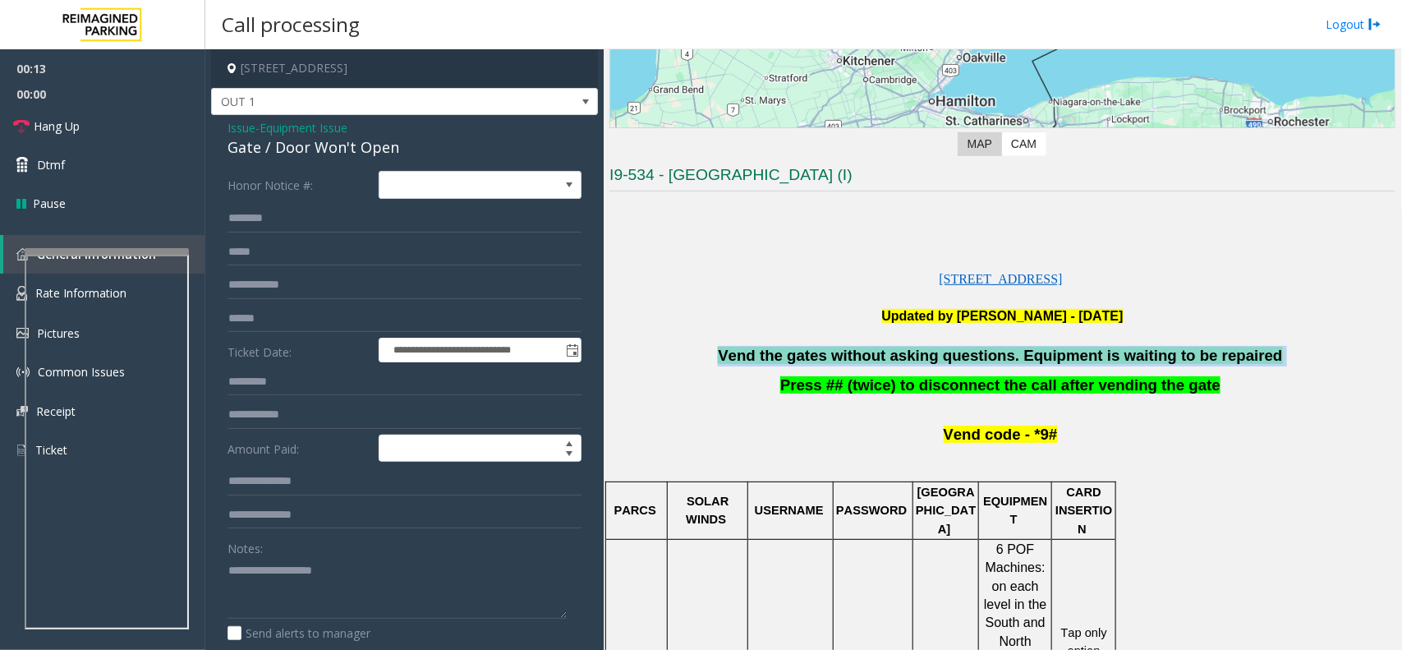
click at [861, 353] on span "Vend the gates without asking questions. Equipment is waiting to be repaired" at bounding box center [1000, 355] width 564 height 17
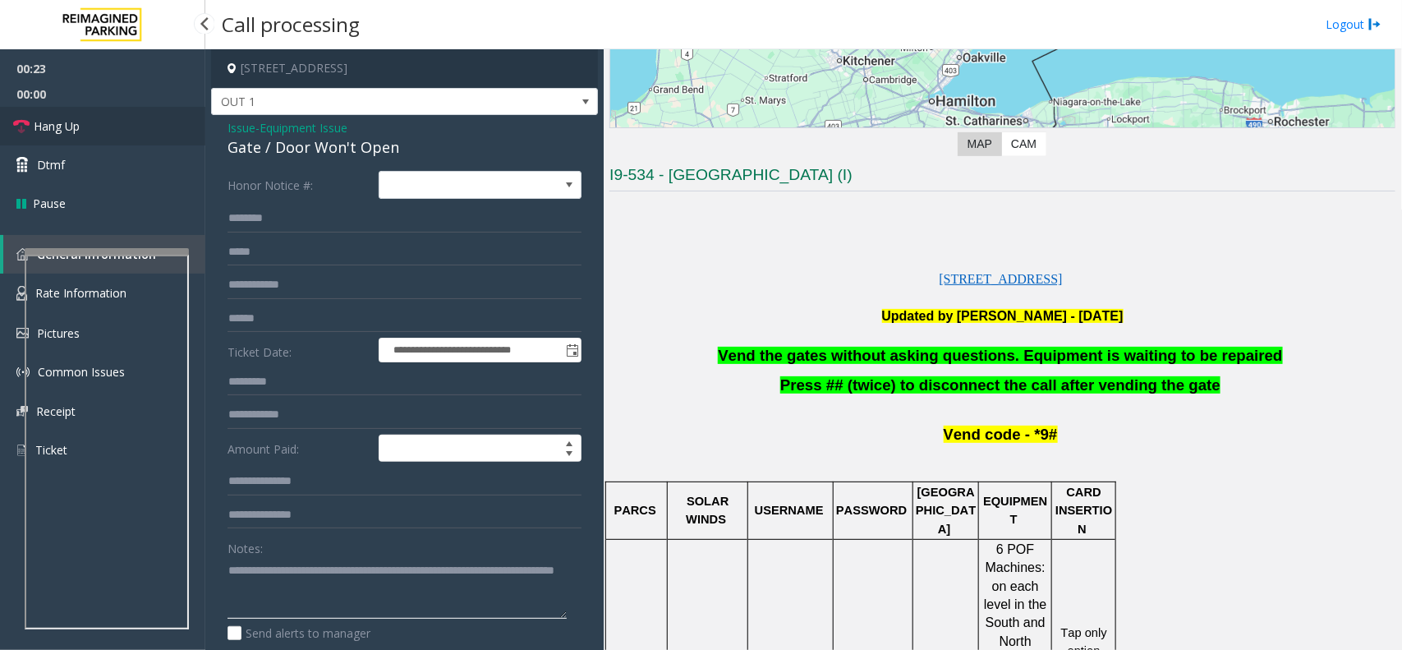
type textarea "**********"
click at [117, 129] on link "Hang Up" at bounding box center [102, 126] width 205 height 39
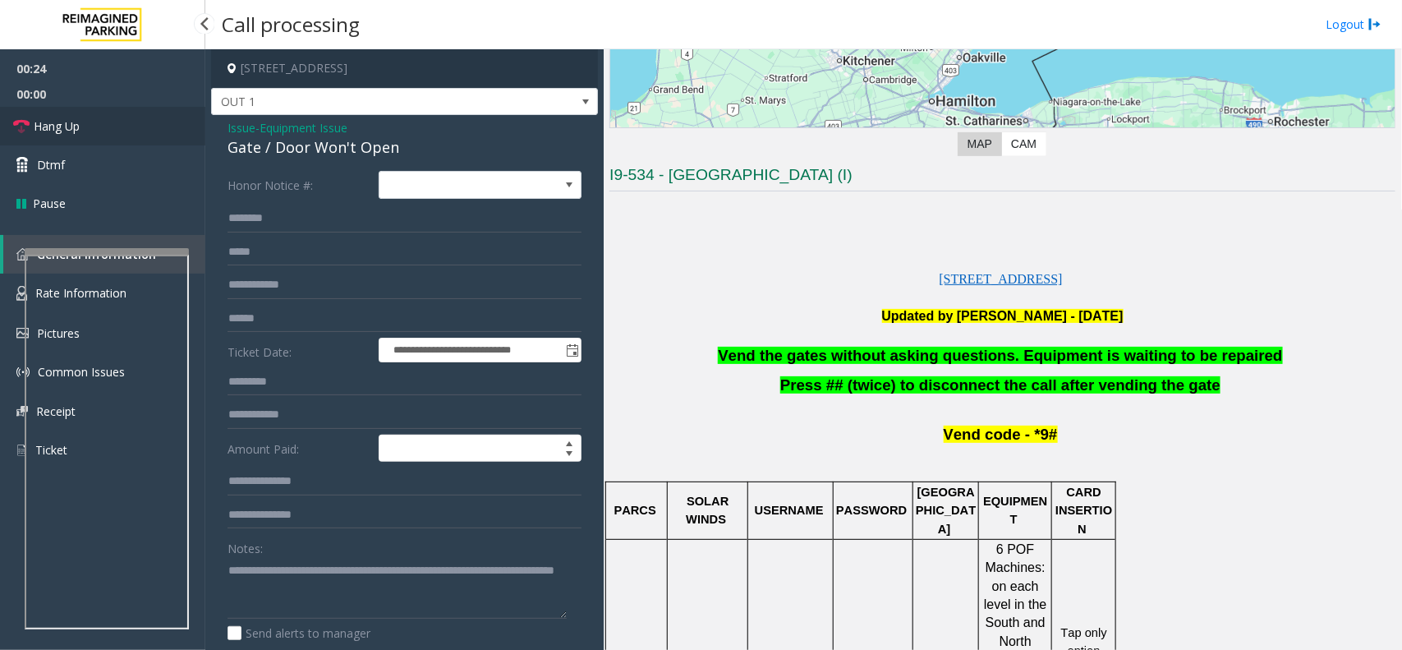
click at [117, 129] on link "Hang Up" at bounding box center [102, 126] width 205 height 39
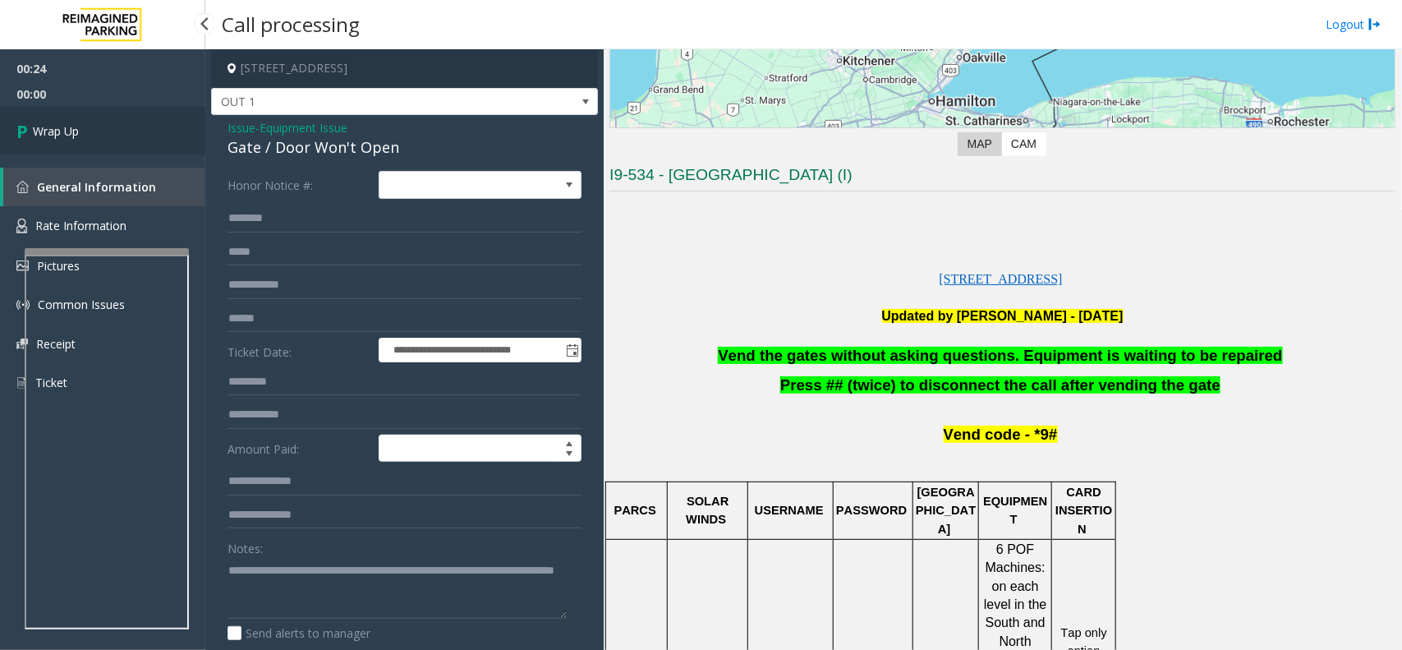
click at [117, 129] on link "Wrap Up" at bounding box center [102, 131] width 205 height 48
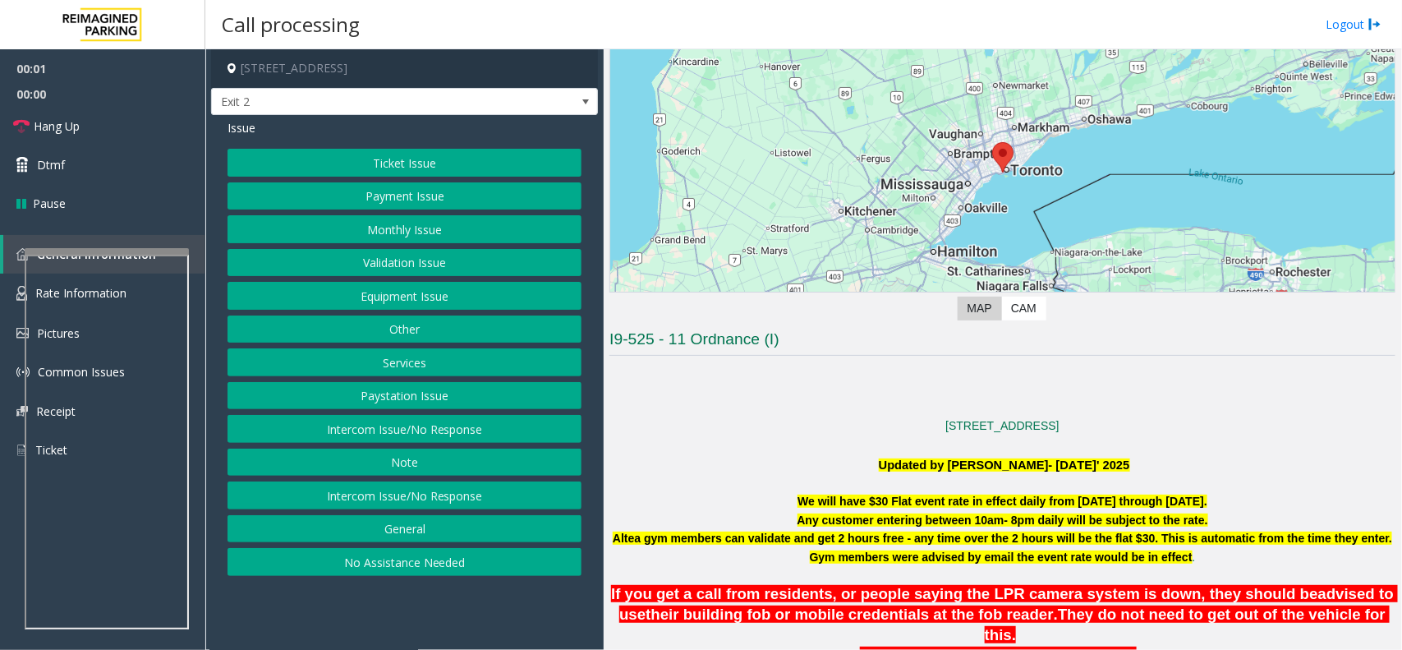
scroll to position [411, 0]
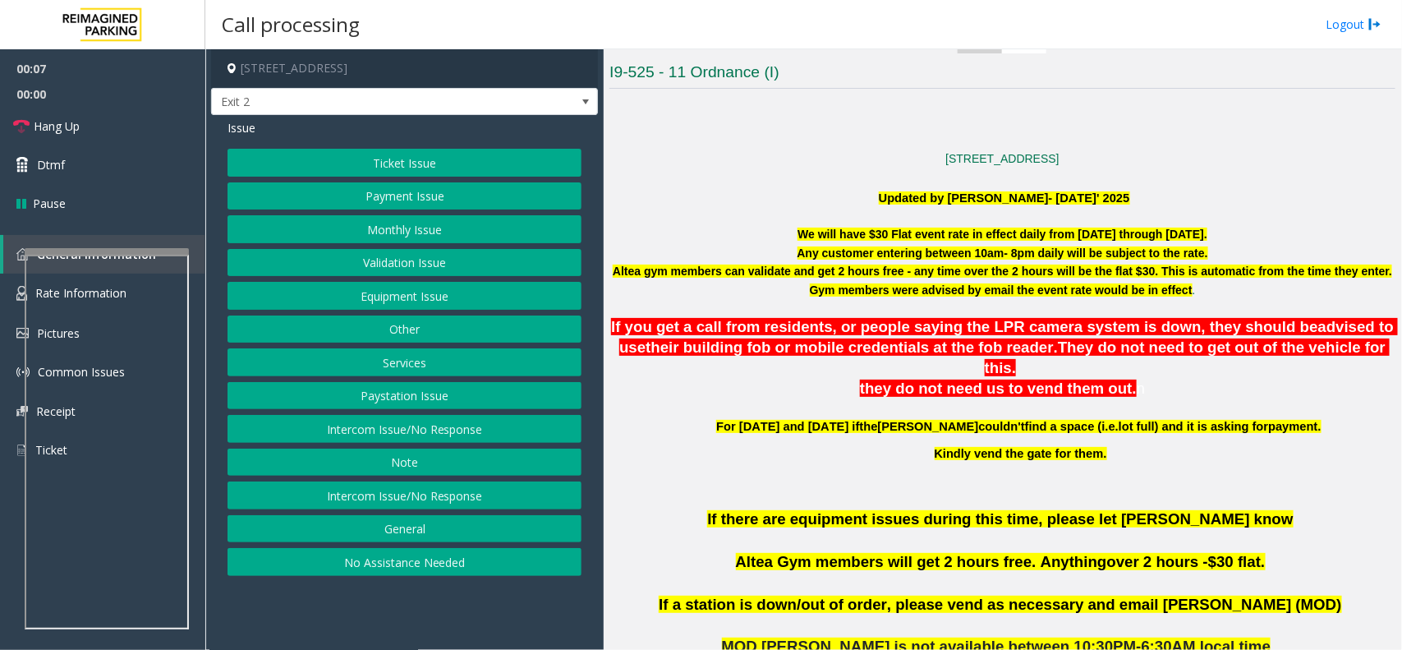
click at [423, 267] on button "Validation Issue" at bounding box center [405, 263] width 354 height 28
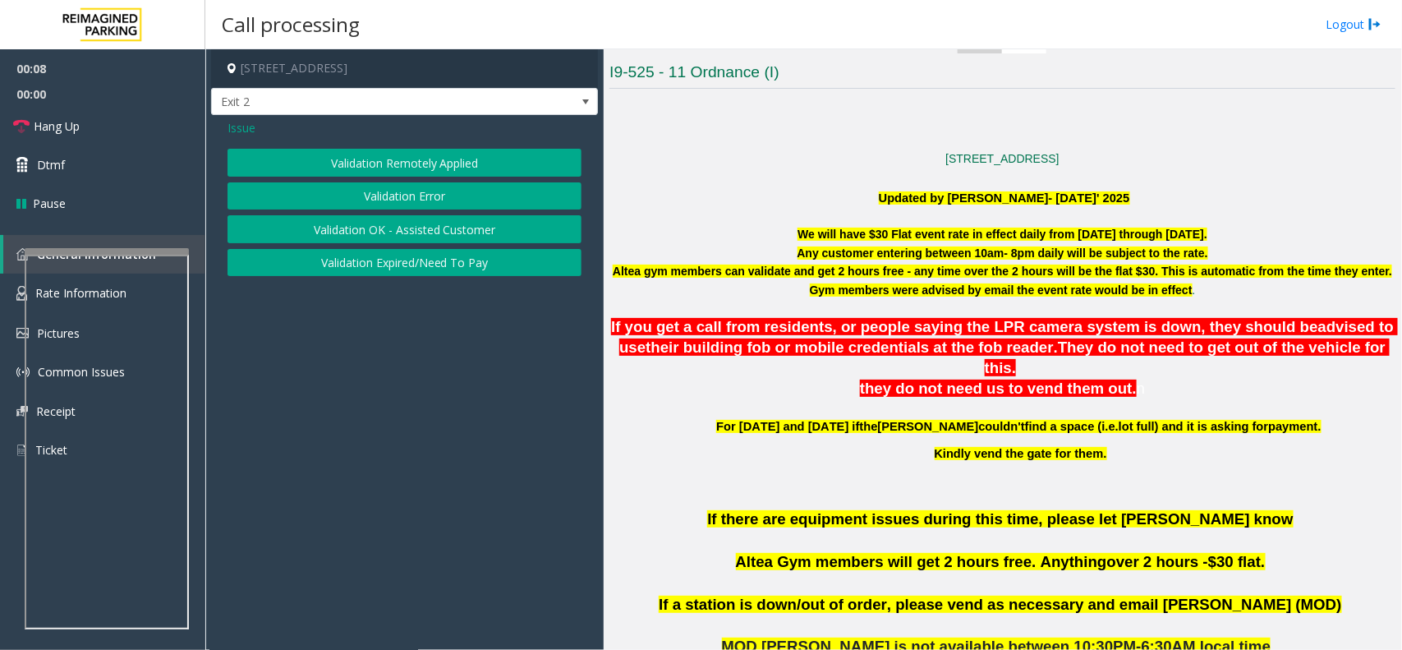
click at [424, 195] on button "Validation Error" at bounding box center [405, 196] width 354 height 28
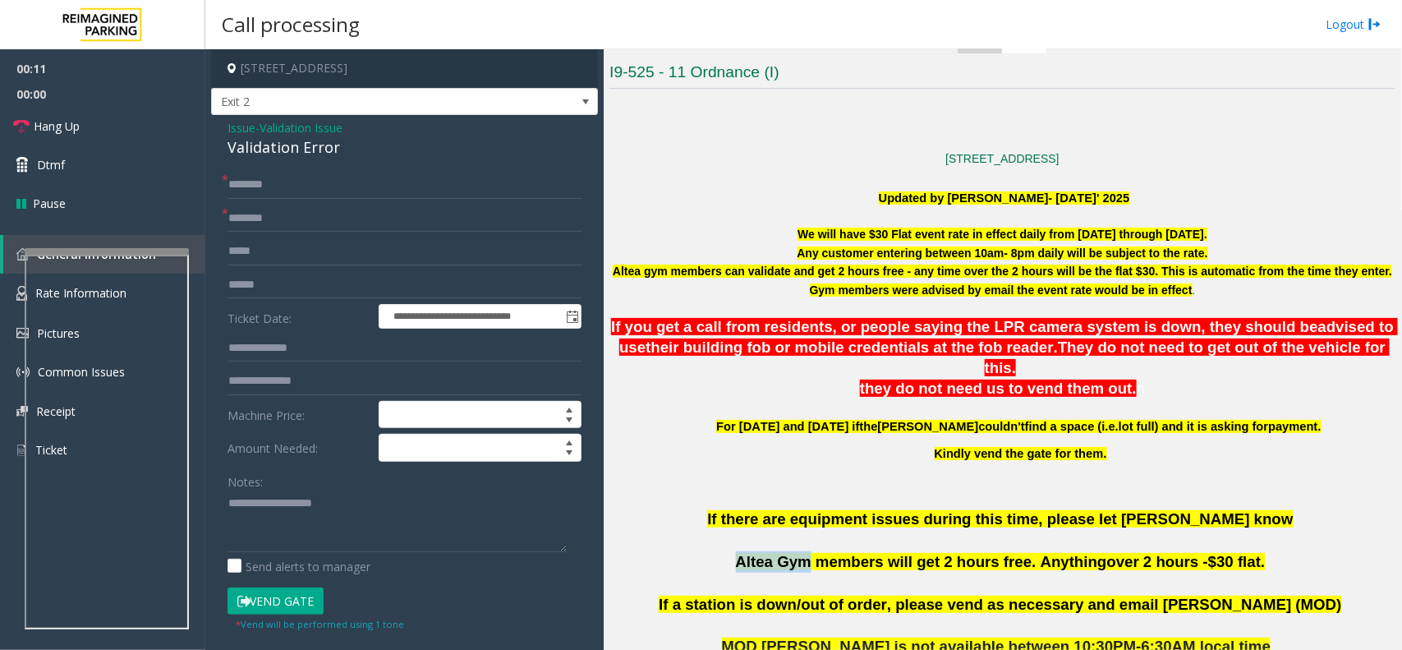
drag, startPoint x: 824, startPoint y: 544, endPoint x: 741, endPoint y: 540, distance: 83.0
click at [741, 540] on p "If there are equipment issues during this time, please let [PERSON_NAME] know A…" at bounding box center [1002, 550] width 786 height 85
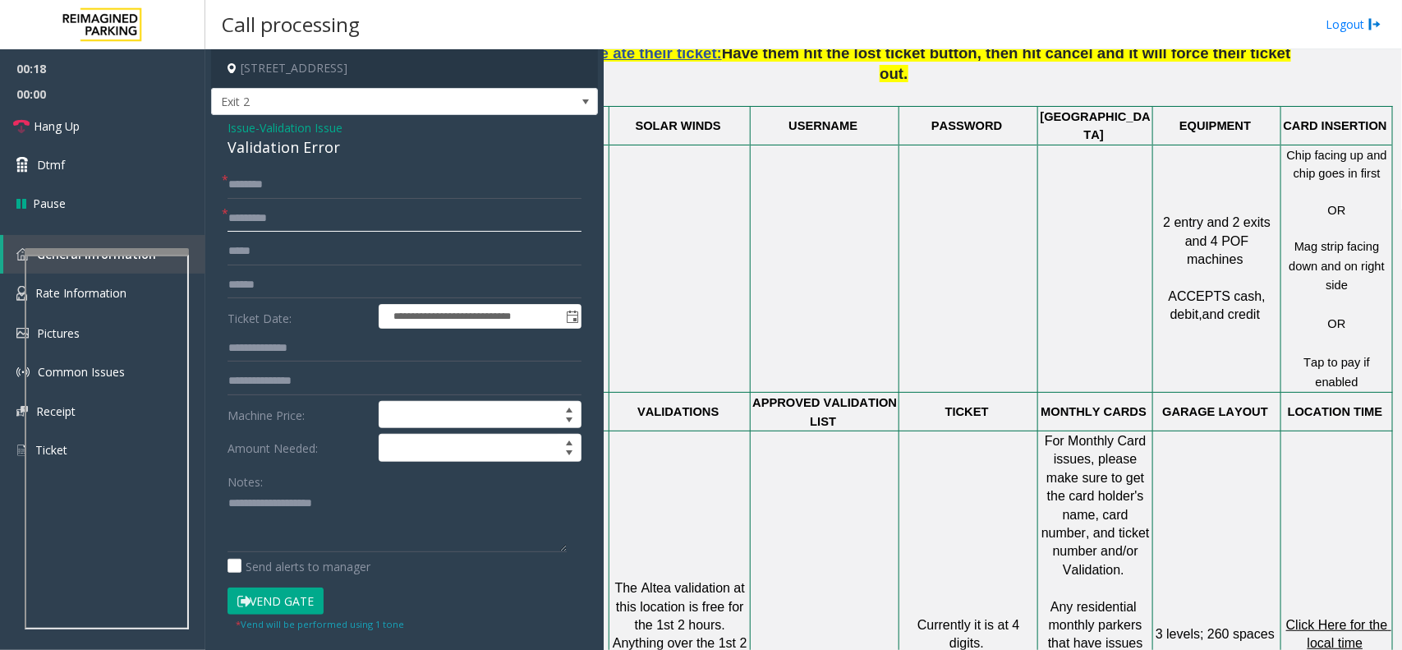
scroll to position [1232, 119]
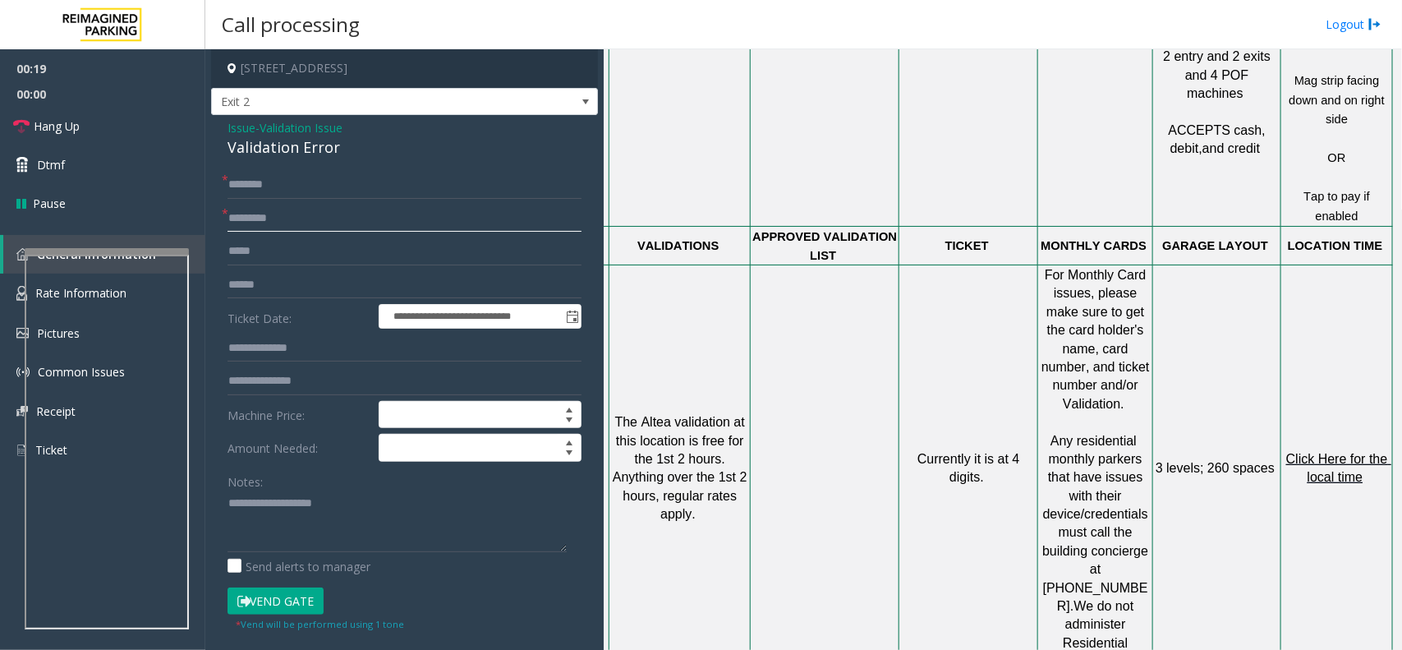
type input "*********"
click at [1331, 452] on span "Click Here for the local time" at bounding box center [1338, 468] width 105 height 32
click at [269, 177] on input "text" at bounding box center [405, 185] width 354 height 28
type input "**"
click at [347, 508] on textarea at bounding box center [397, 521] width 339 height 62
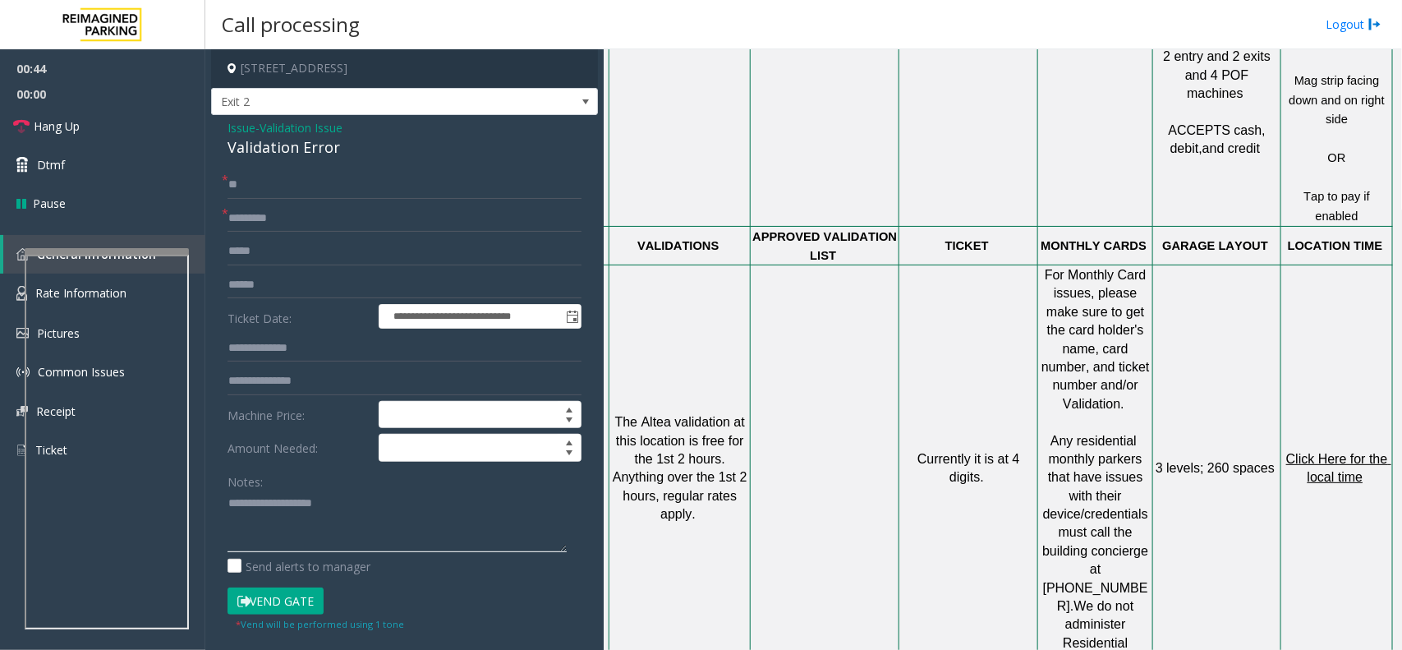
paste textarea "**********"
click at [280, 149] on div "Validation Error" at bounding box center [405, 147] width 354 height 22
click at [317, 536] on textarea at bounding box center [397, 521] width 339 height 62
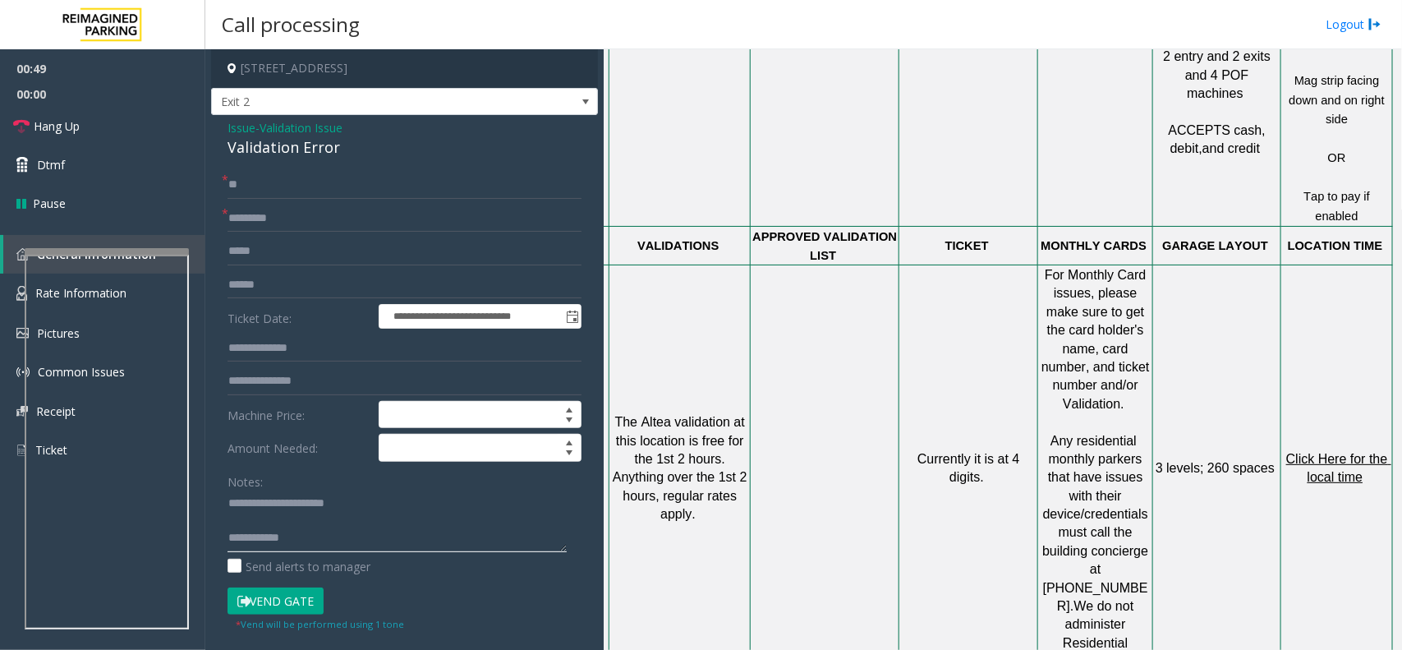
click at [321, 524] on textarea at bounding box center [397, 521] width 339 height 62
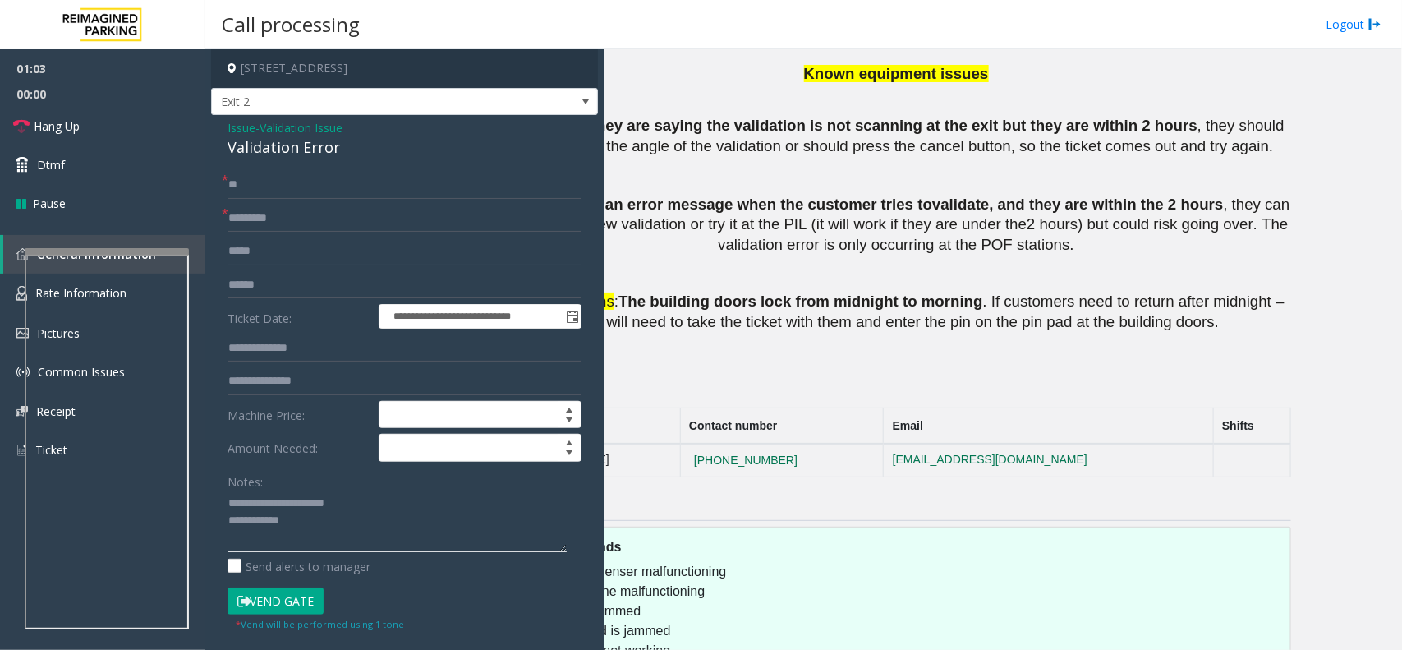
scroll to position [2446, 0]
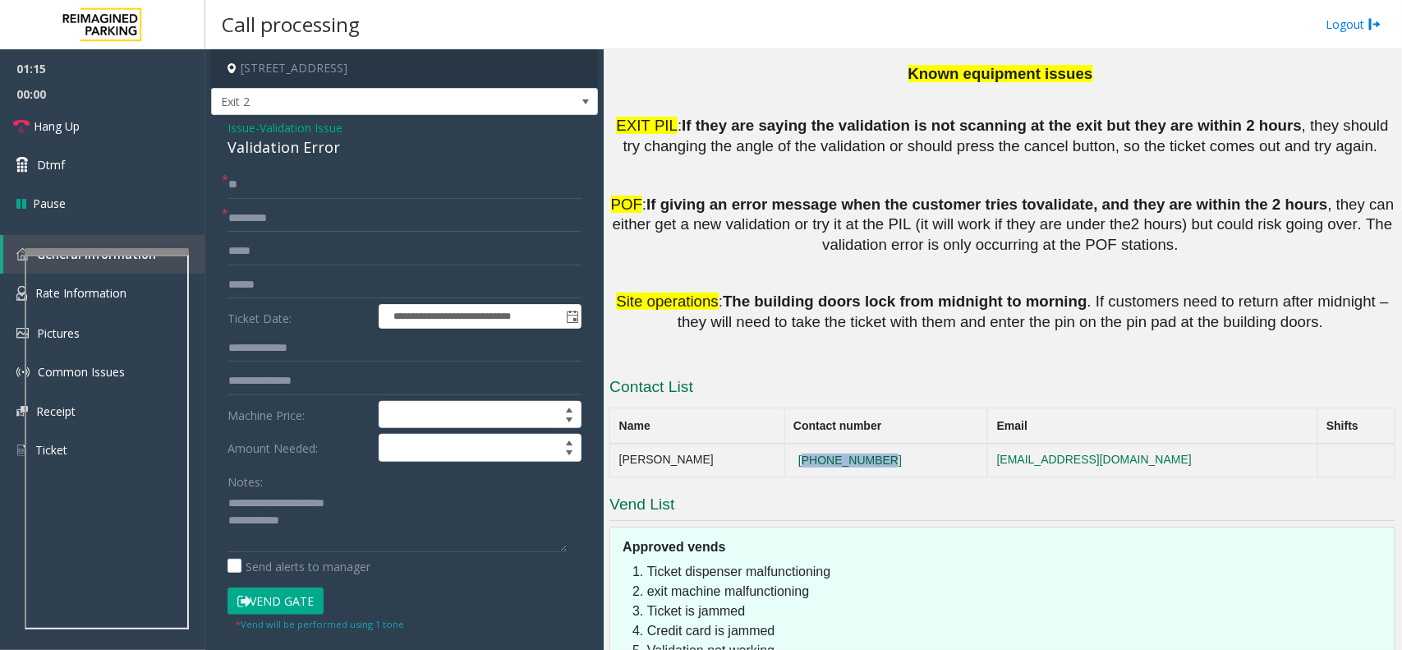
drag, startPoint x: 851, startPoint y: 286, endPoint x: 764, endPoint y: 289, distance: 87.1
click at [784, 444] on td "[PHONE_NUMBER]" at bounding box center [886, 460] width 204 height 33
copy button "[PHONE_NUMBER]"
click at [844, 444] on td "[PHONE_NUMBER]" at bounding box center [886, 460] width 204 height 33
drag, startPoint x: 867, startPoint y: 296, endPoint x: 719, endPoint y: 310, distance: 148.6
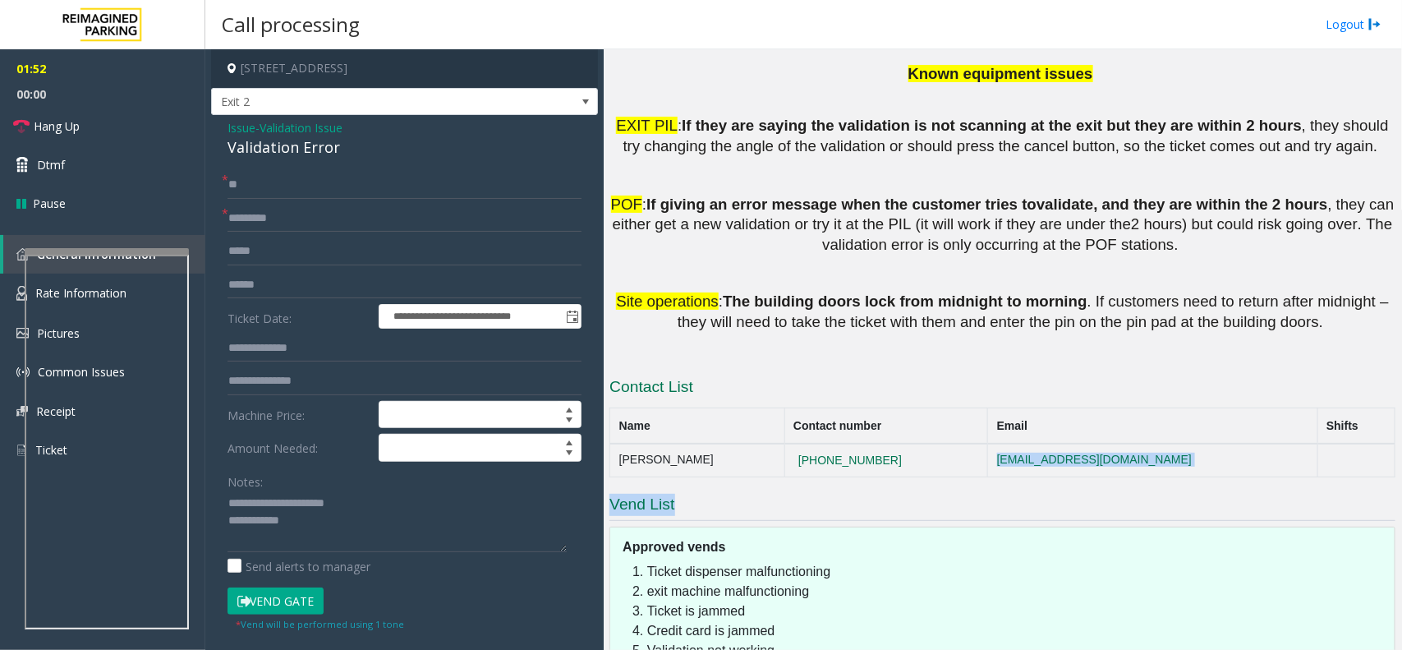
click at [866, 444] on td "[PHONE_NUMBER]" at bounding box center [886, 460] width 204 height 33
click at [865, 444] on td "[PHONE_NUMBER]" at bounding box center [886, 460] width 204 height 33
drag, startPoint x: 872, startPoint y: 289, endPoint x: 742, endPoint y: 289, distance: 130.6
click at [742, 444] on tr "[PERSON_NAME] [PHONE_NUMBER] [EMAIL_ADDRESS][DOMAIN_NAME]" at bounding box center [1002, 460] width 785 height 33
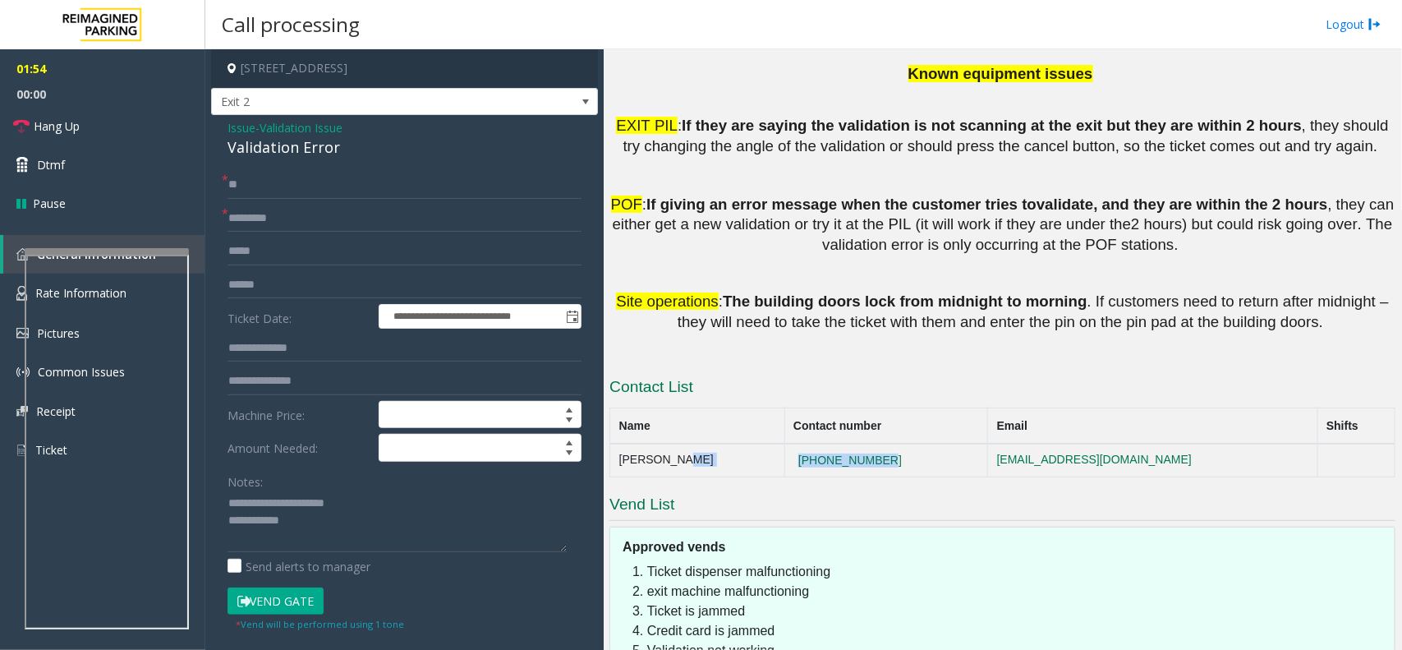
copy tr "[PHONE_NUMBER]"
click at [346, 542] on textarea at bounding box center [397, 521] width 339 height 62
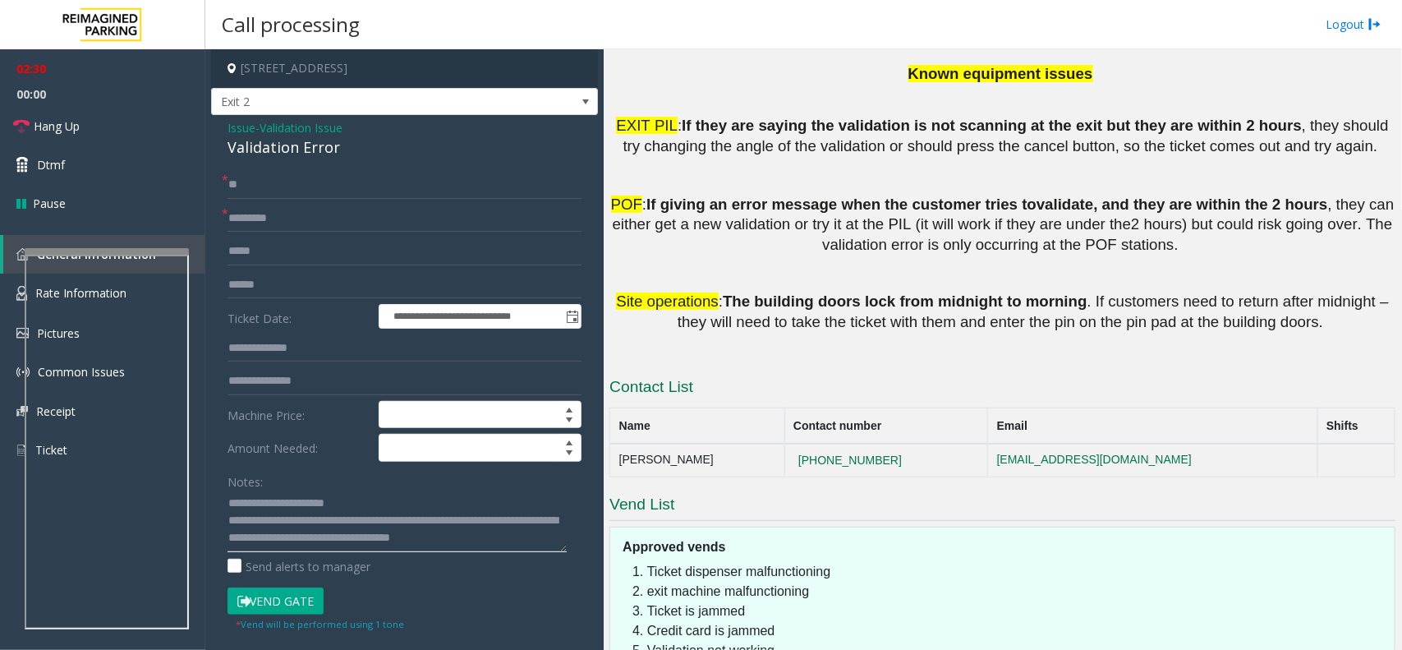
scroll to position [11, 0]
type textarea "**********"
click at [272, 191] on input "**" at bounding box center [405, 185] width 354 height 28
type input "*"
type input "*****"
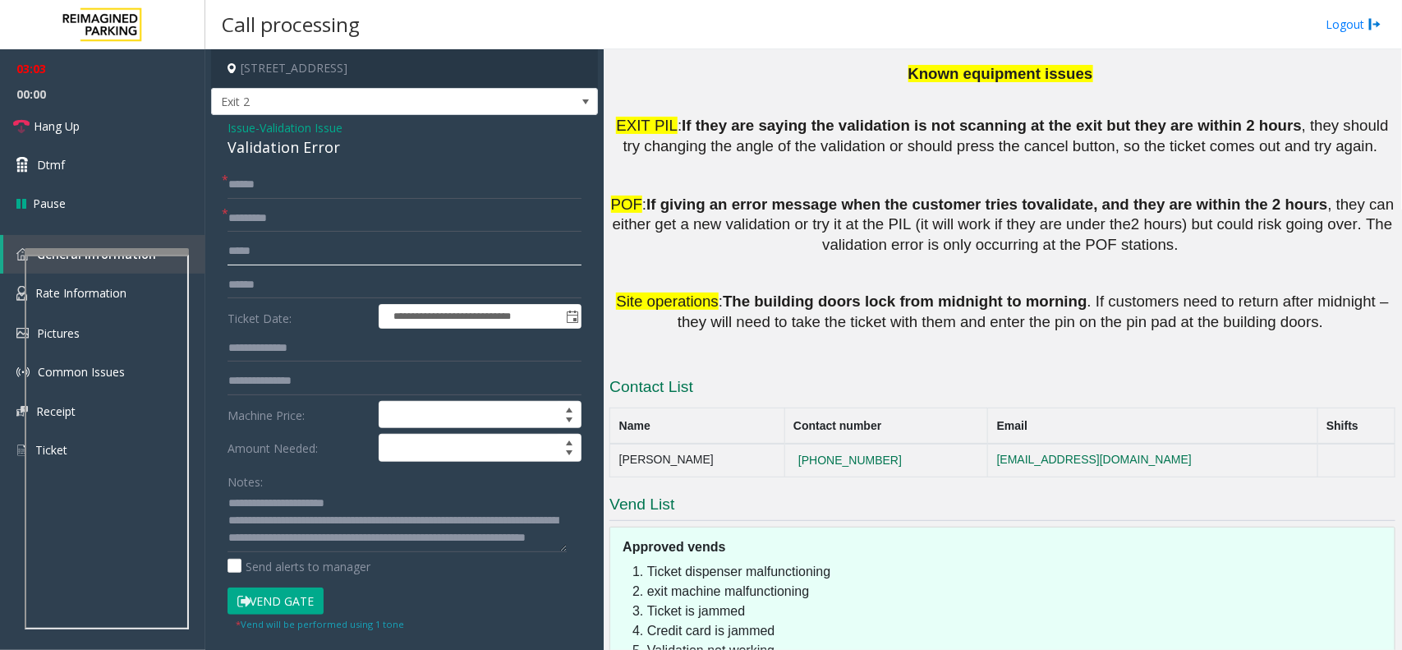
click at [264, 247] on input "text" at bounding box center [405, 251] width 354 height 28
type input "*********"
click at [281, 288] on input "text" at bounding box center [405, 285] width 354 height 28
click at [248, 251] on input "*********" at bounding box center [405, 251] width 354 height 28
click at [265, 259] on input "*********" at bounding box center [405, 251] width 354 height 28
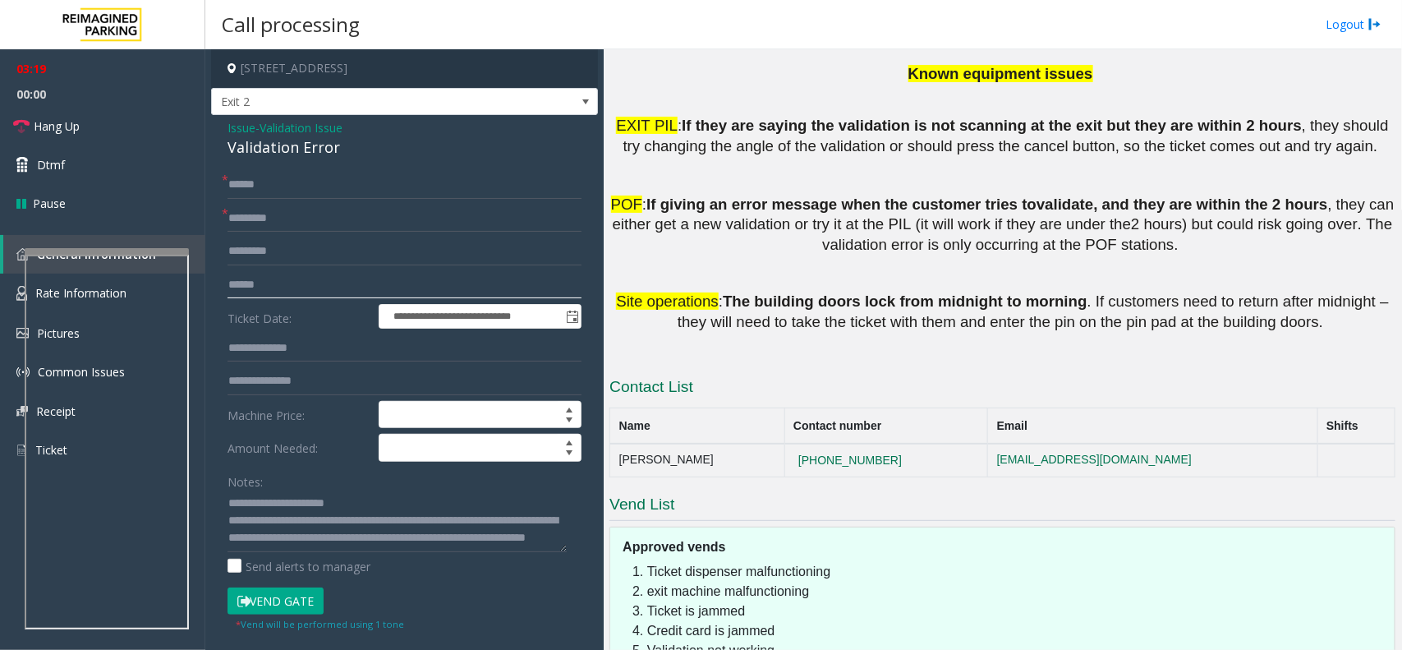
click at [284, 293] on input "text" at bounding box center [405, 285] width 354 height 28
click at [288, 281] on input "text" at bounding box center [405, 285] width 354 height 28
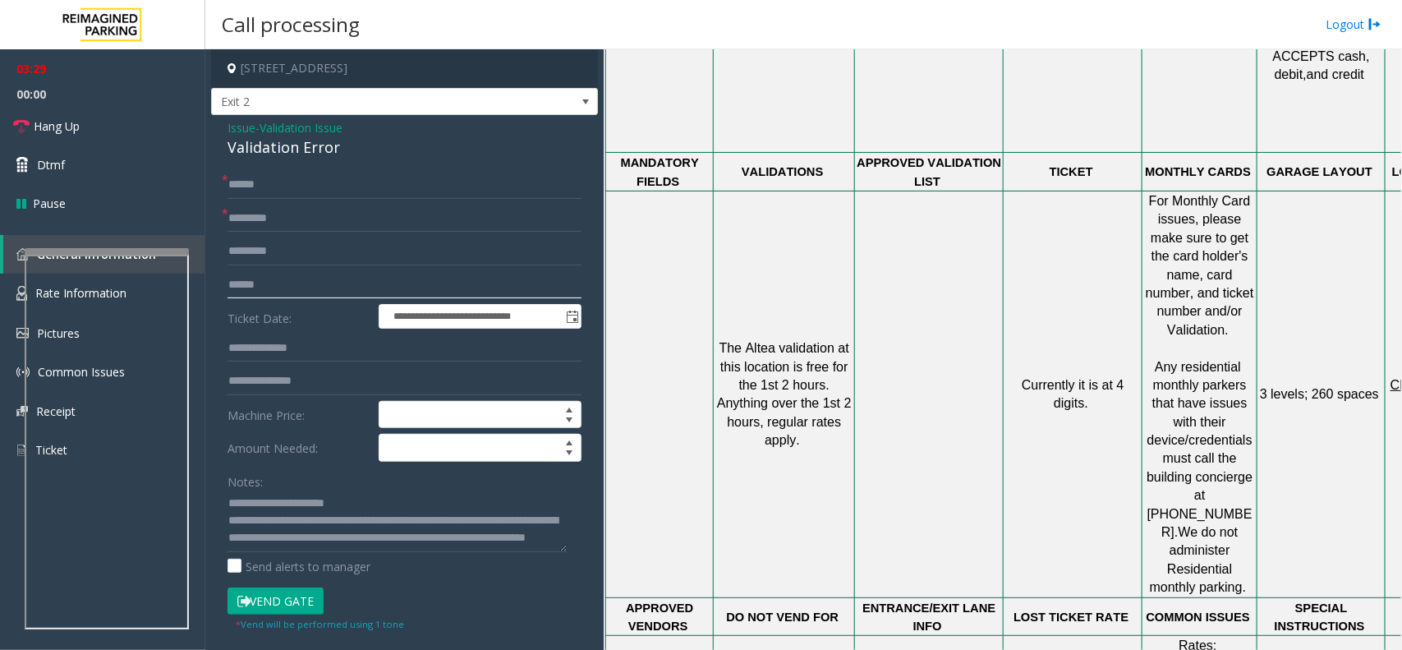
scroll to position [1317, 0]
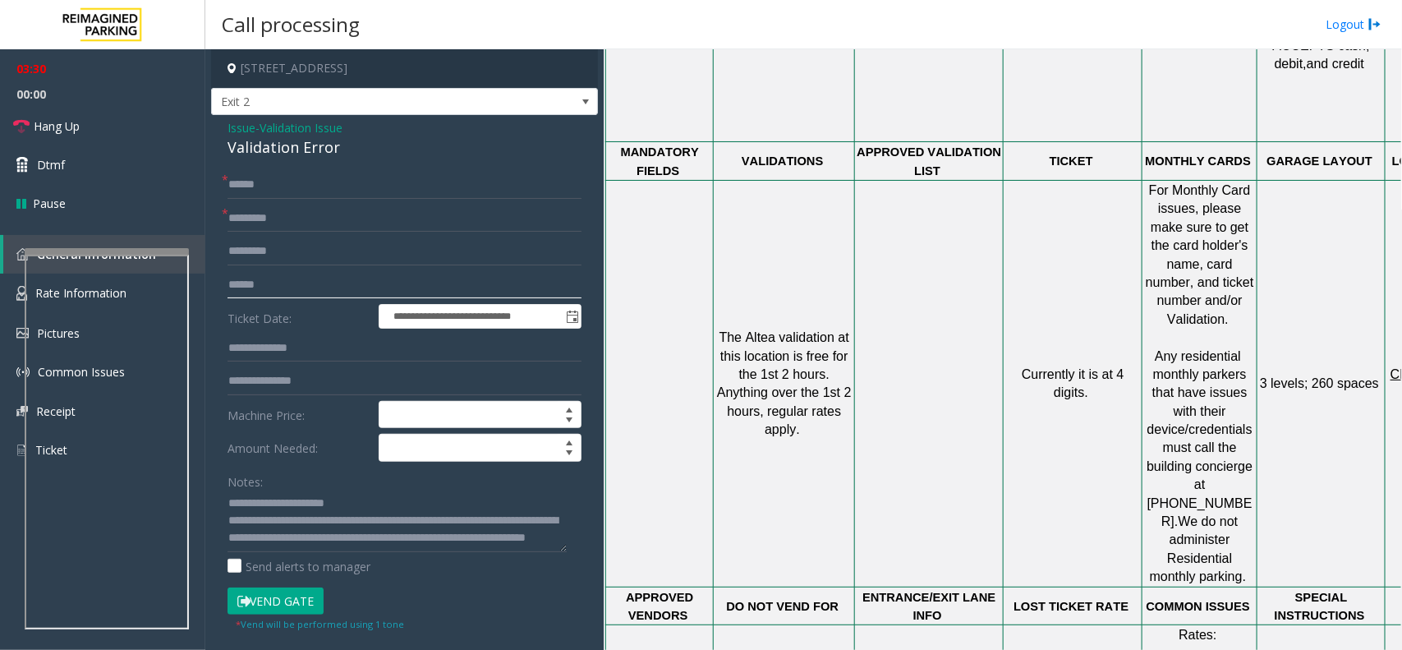
type input "******"
drag, startPoint x: 1093, startPoint y: 282, endPoint x: 1039, endPoint y: 239, distance: 69.0
click at [1039, 242] on td "Currently it is at 4 digits." at bounding box center [1073, 384] width 139 height 407
click at [1055, 282] on td "Currently it is at 4 digits." at bounding box center [1073, 384] width 139 height 407
drag, startPoint x: 319, startPoint y: 292, endPoint x: 210, endPoint y: 290, distance: 108.4
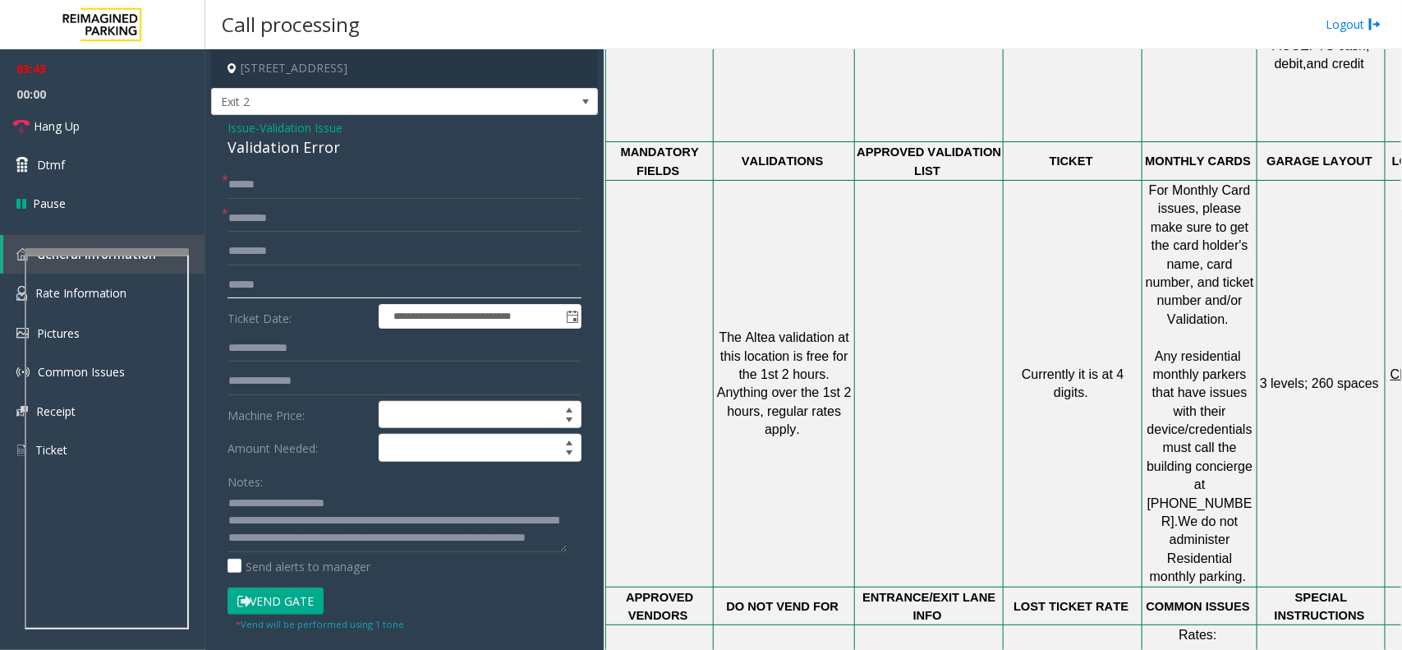
click at [211, 290] on div "**********" at bounding box center [404, 592] width 387 height 954
click at [275, 284] on input "******" at bounding box center [405, 285] width 354 height 28
click at [285, 351] on input "text" at bounding box center [405, 348] width 354 height 28
type input "*******"
click at [284, 600] on button "Vend Gate" at bounding box center [276, 601] width 96 height 28
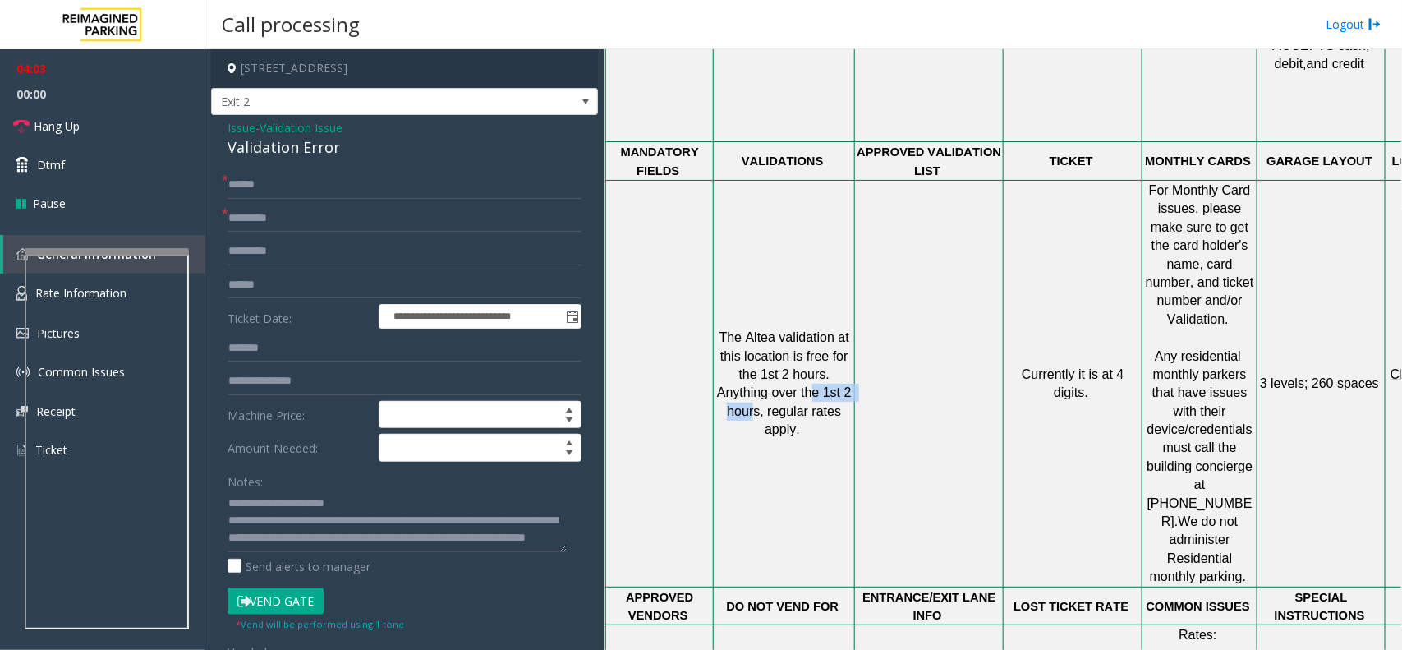
drag, startPoint x: 766, startPoint y: 280, endPoint x: 830, endPoint y: 280, distance: 63.2
click at [830, 367] on span ". Anything over the 1st 2 hours, regular rates apply." at bounding box center [786, 401] width 138 height 69
click at [811, 367] on span ". Anything over the 1st 2 hours, regular rates apply." at bounding box center [786, 401] width 138 height 69
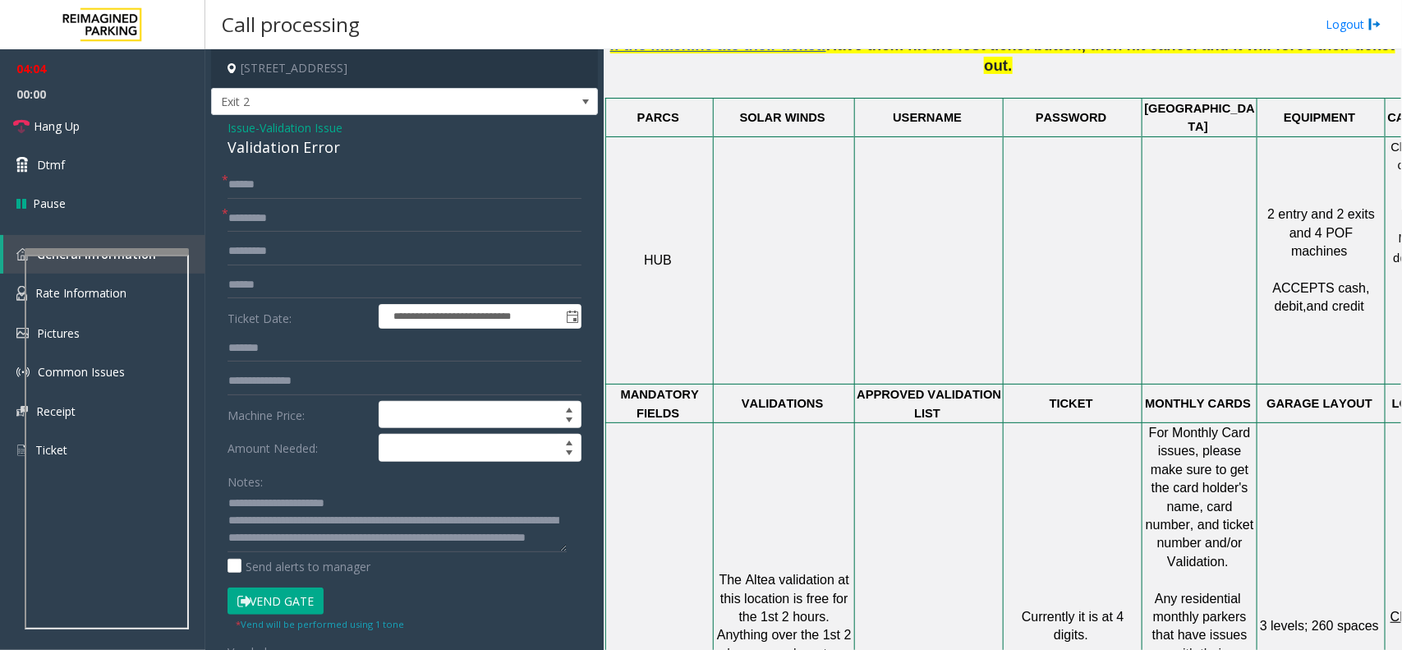
scroll to position [1009, 0]
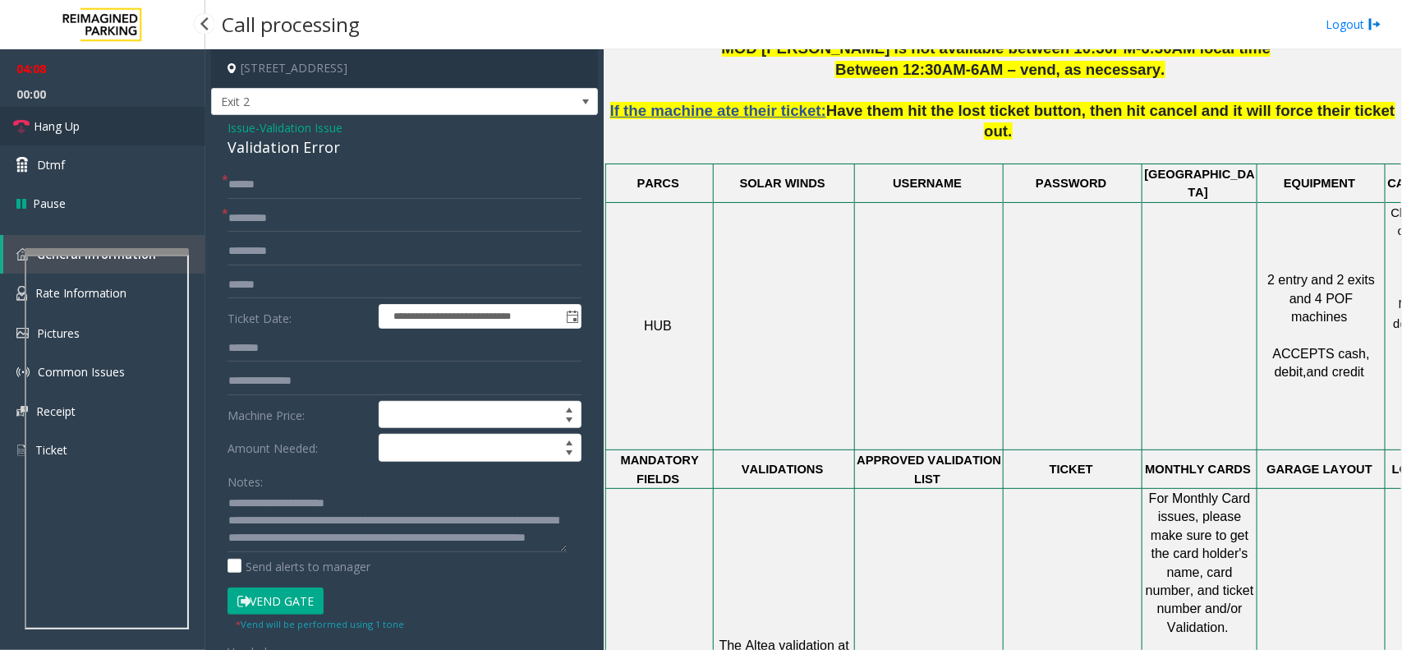
click at [100, 121] on link "Hang Up" at bounding box center [102, 126] width 205 height 39
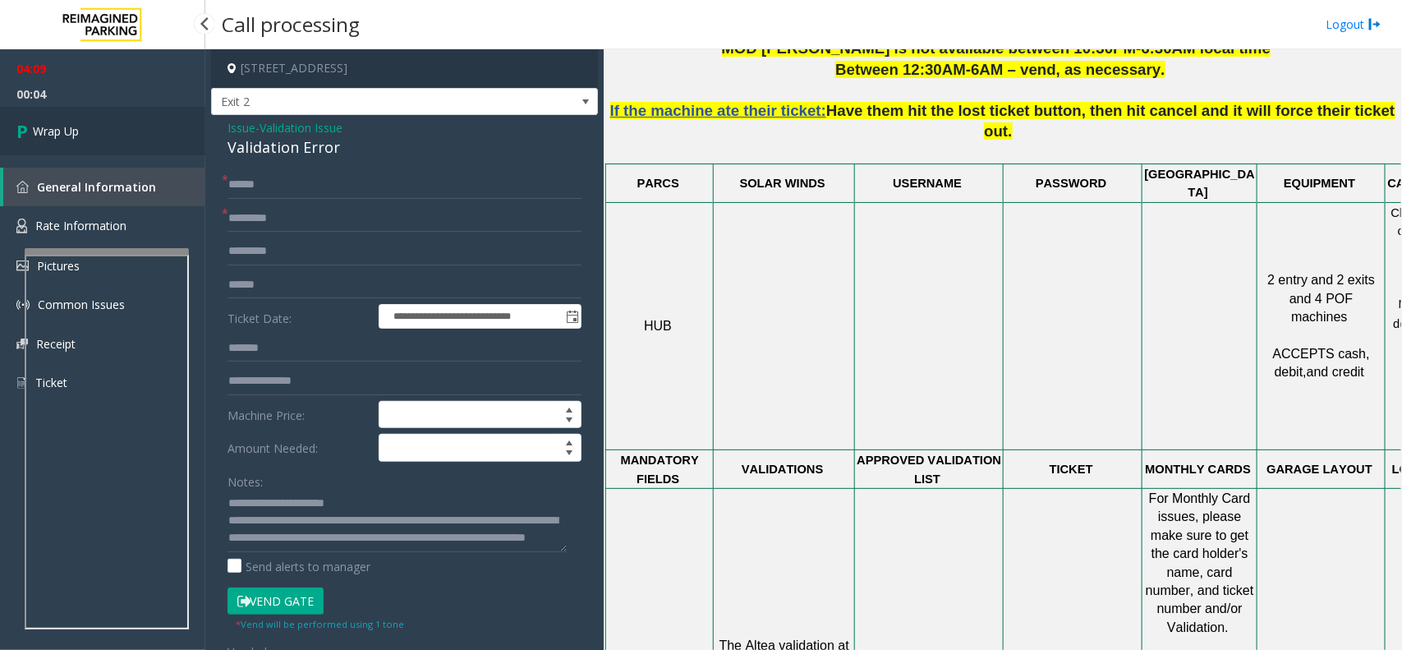
click at [145, 134] on link "Wrap Up" at bounding box center [102, 131] width 205 height 48
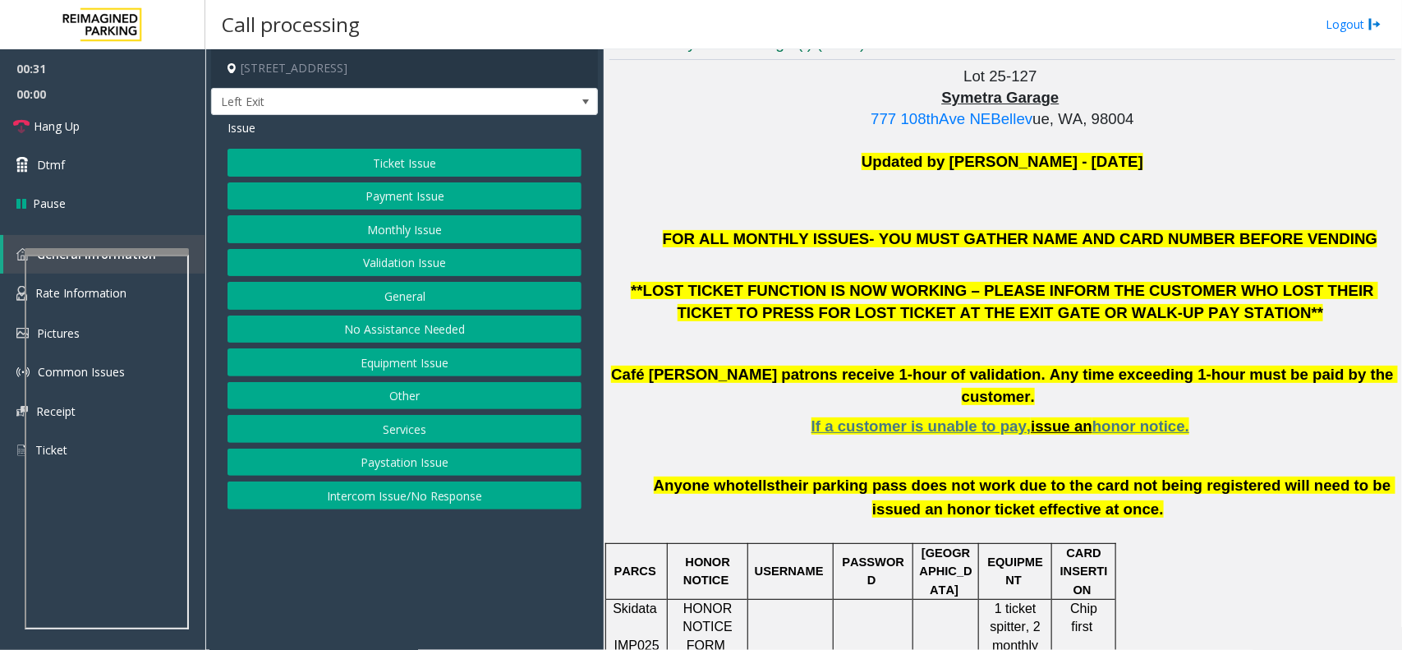
scroll to position [411, 0]
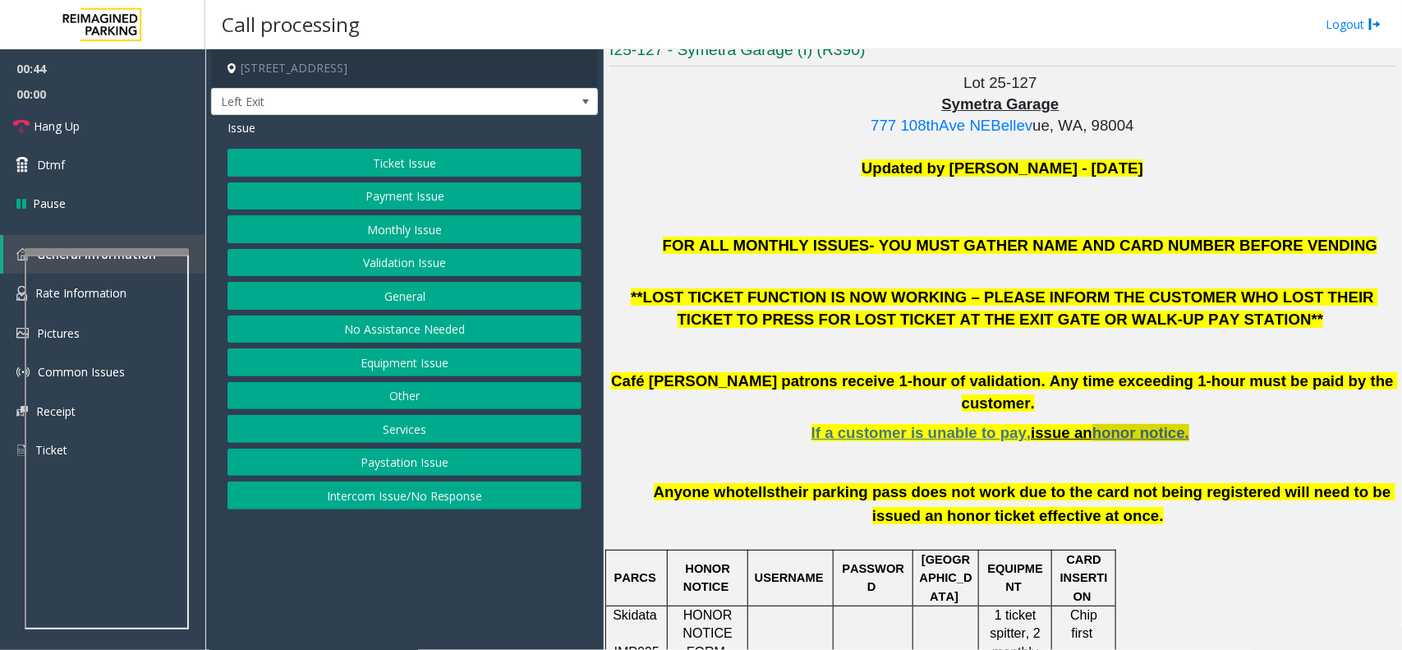
click at [1133, 424] on span "honor notice." at bounding box center [1140, 432] width 97 height 17
click at [427, 193] on button "Payment Issue" at bounding box center [405, 196] width 354 height 28
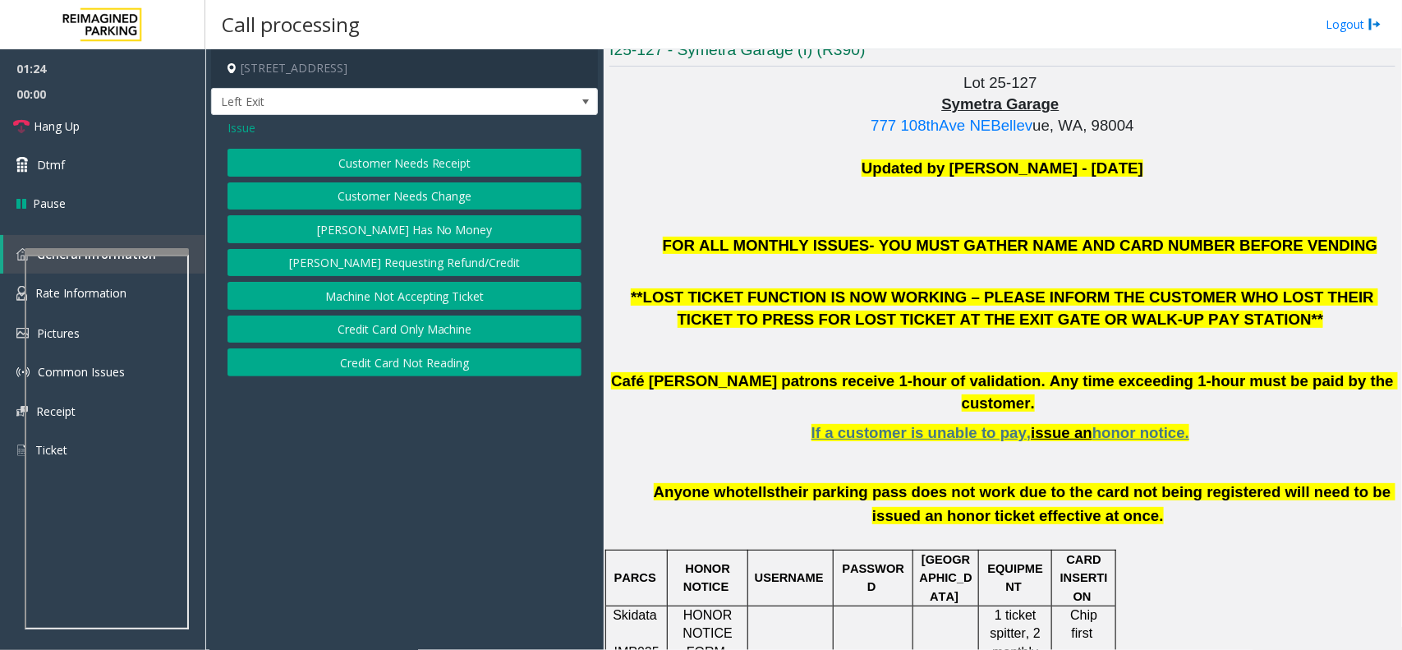
click at [445, 324] on button "Credit Card Only Machine" at bounding box center [405, 329] width 354 height 28
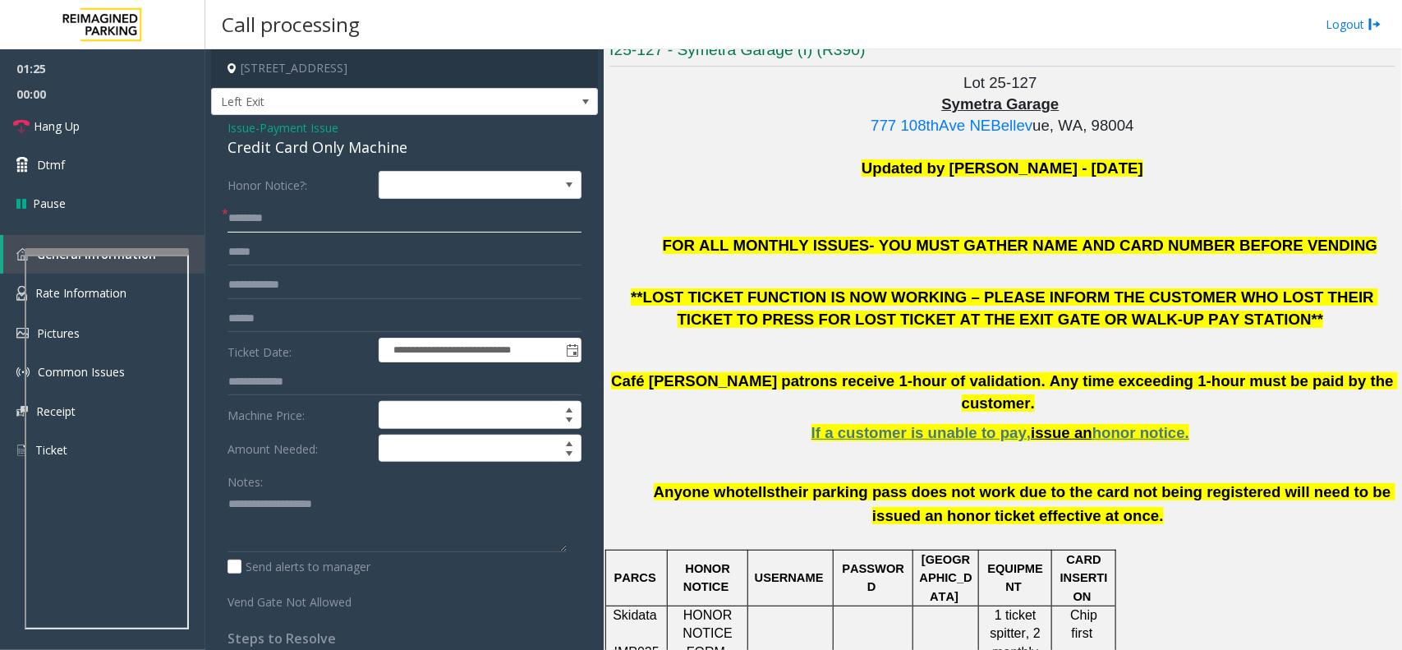
click at [279, 211] on input "text" at bounding box center [405, 219] width 354 height 28
type input "**"
click at [309, 516] on textarea at bounding box center [397, 521] width 339 height 62
paste textarea "**********"
click at [286, 503] on textarea at bounding box center [397, 521] width 339 height 62
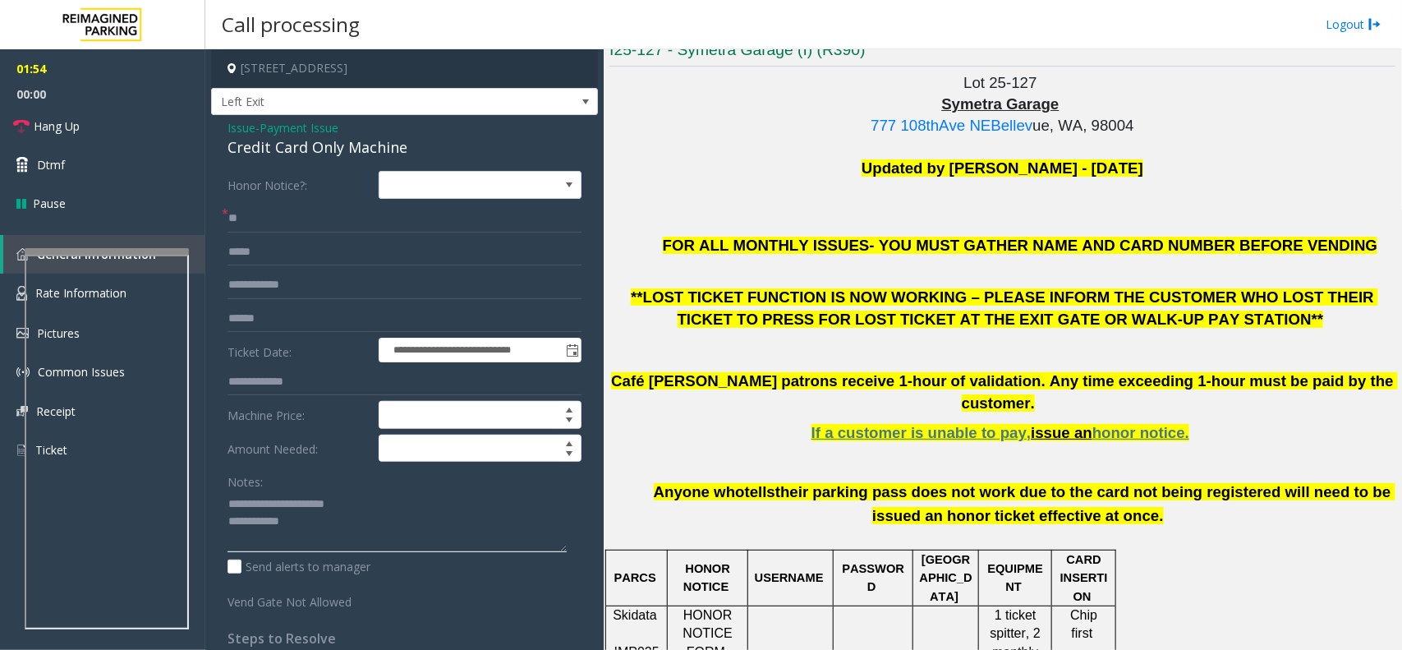
click at [407, 526] on textarea at bounding box center [397, 521] width 339 height 62
click at [123, 123] on link "Hang Up" at bounding box center [102, 126] width 205 height 39
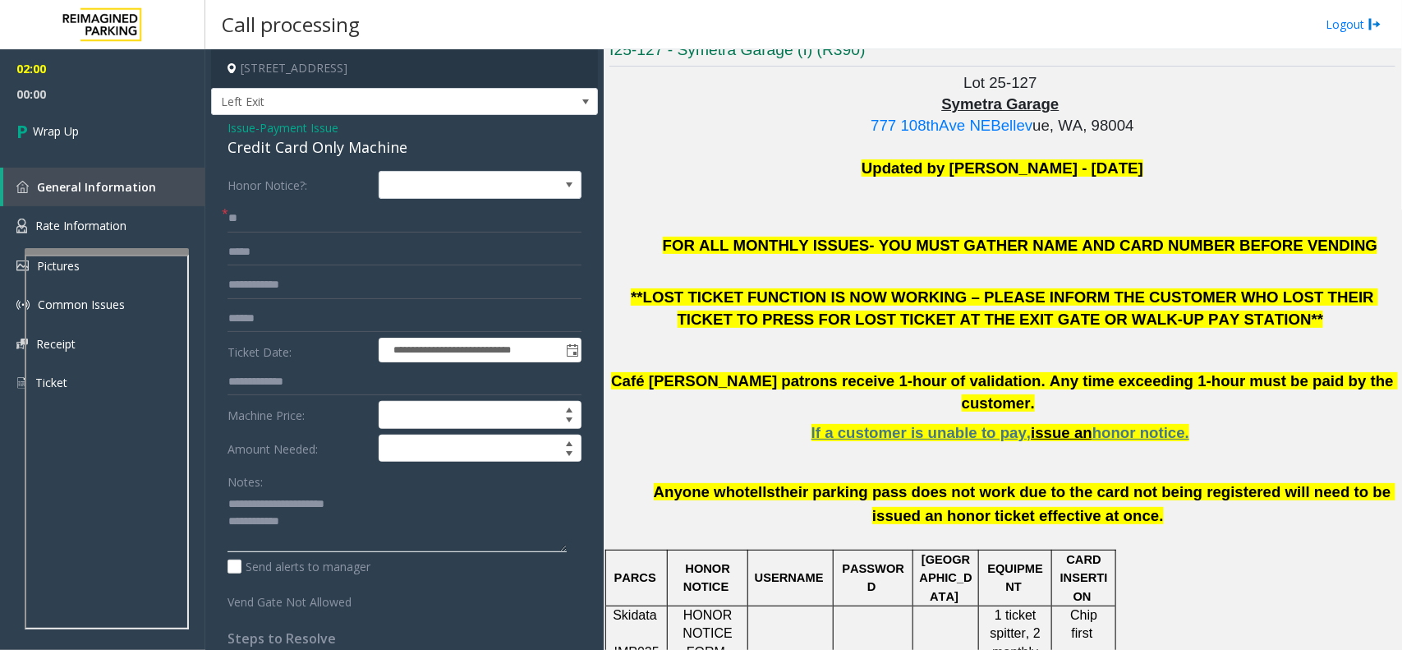
click at [313, 526] on textarea at bounding box center [397, 521] width 339 height 62
type textarea "**********"
click at [83, 140] on link "Wrap Up" at bounding box center [102, 131] width 205 height 48
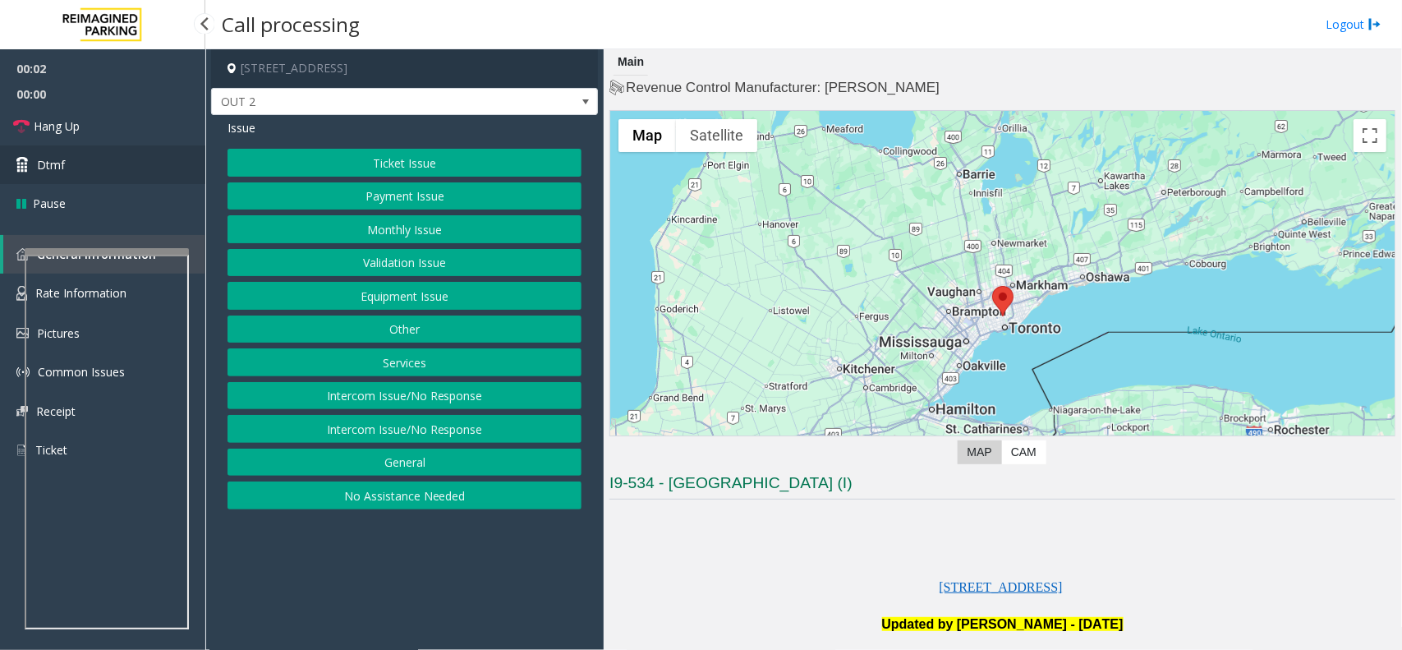
click at [132, 171] on link "Dtmf" at bounding box center [102, 164] width 205 height 39
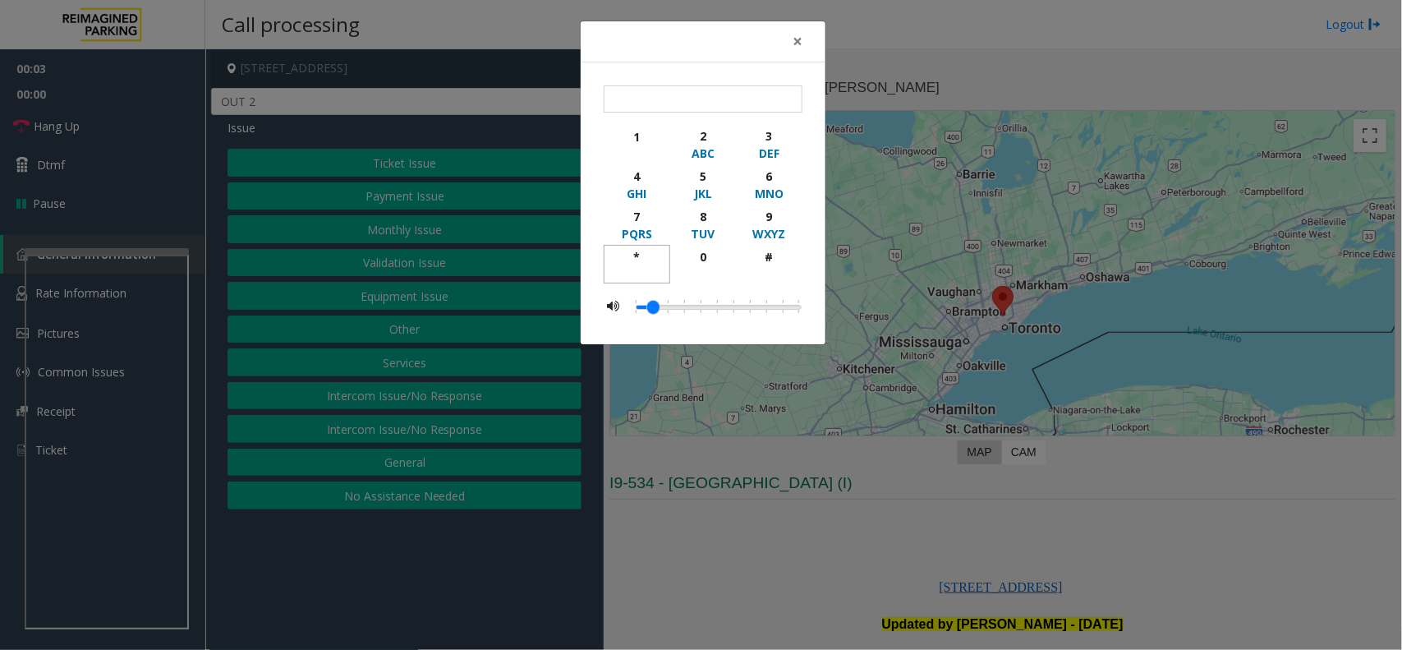
click at [638, 252] on div "*" at bounding box center [636, 256] width 45 height 17
click at [764, 219] on div "9" at bounding box center [769, 216] width 45 height 17
click at [764, 259] on div "#" at bounding box center [769, 256] width 45 height 17
type input "***"
click at [793, 42] on span "×" at bounding box center [798, 41] width 10 height 23
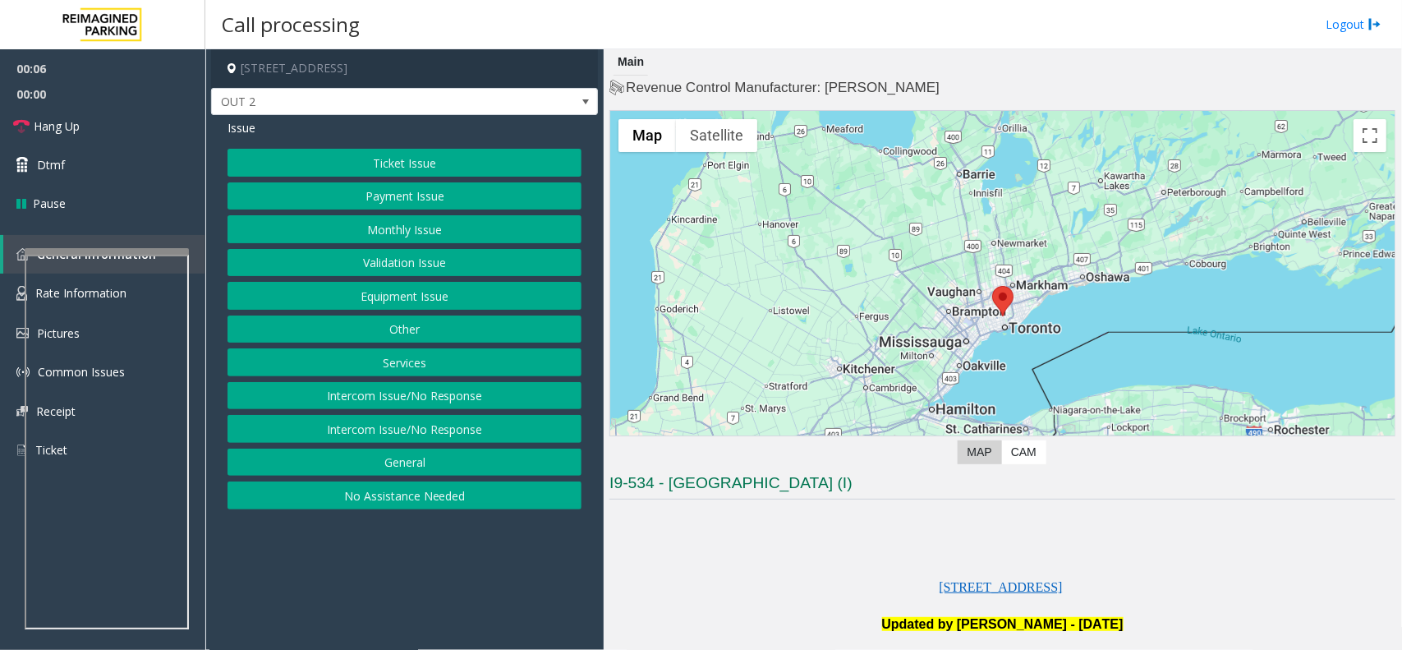
click at [411, 297] on button "Equipment Issue" at bounding box center [405, 296] width 354 height 28
click at [411, 297] on button "Gate / Door Won't Open" at bounding box center [405, 296] width 354 height 28
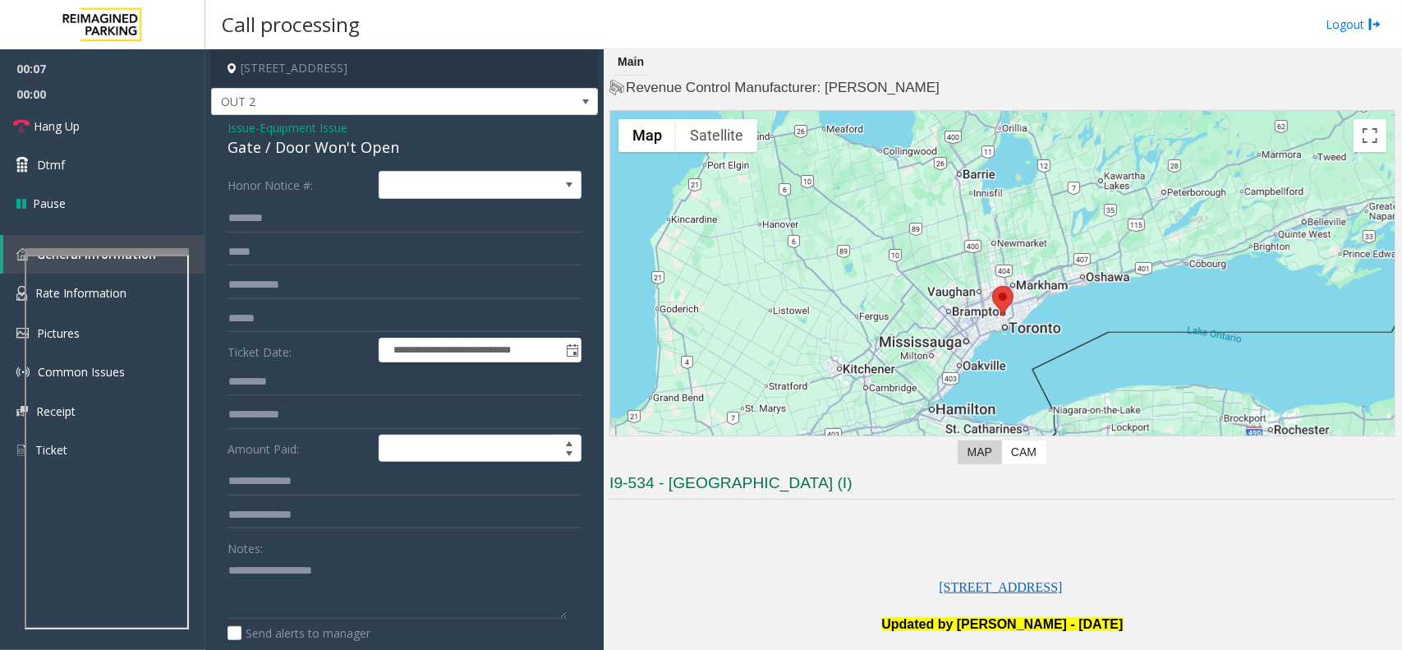
scroll to position [308, 0]
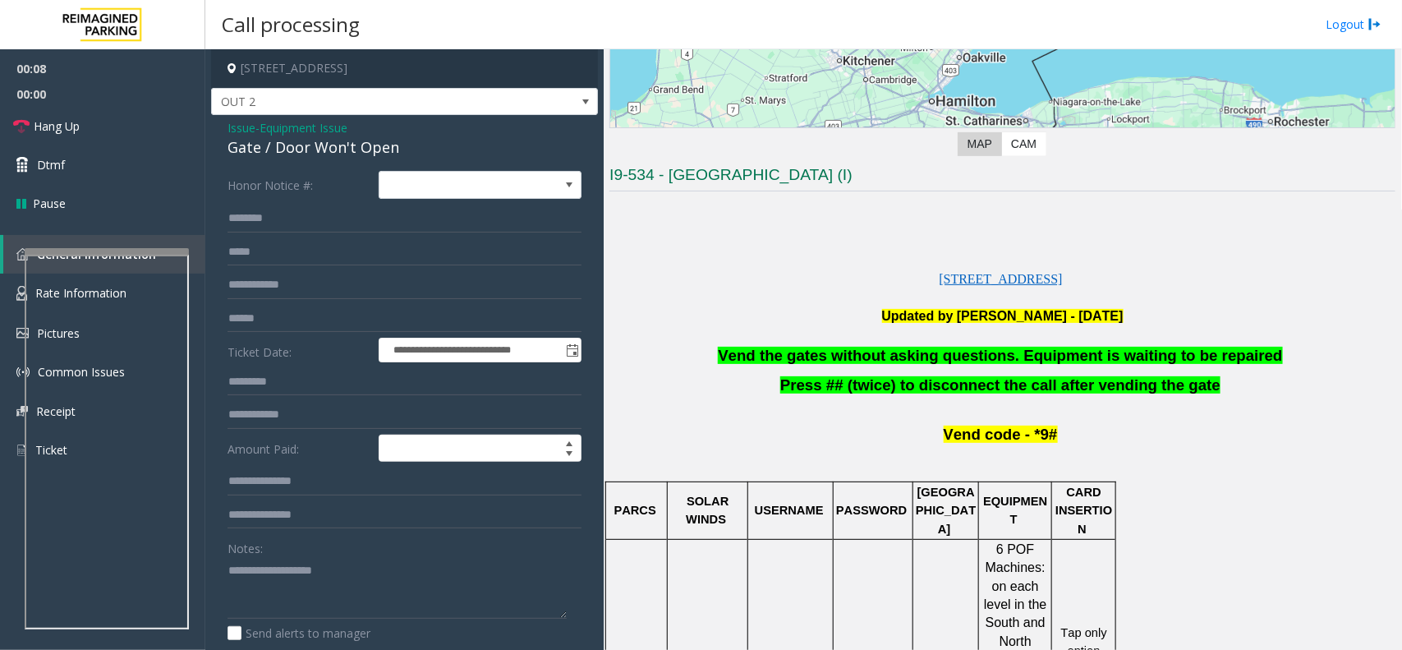
click at [912, 341] on p at bounding box center [1002, 336] width 786 height 21
click at [909, 352] on span "Vend the gates without asking questions. Equipment is waiting to be repaired" at bounding box center [1000, 355] width 564 height 17
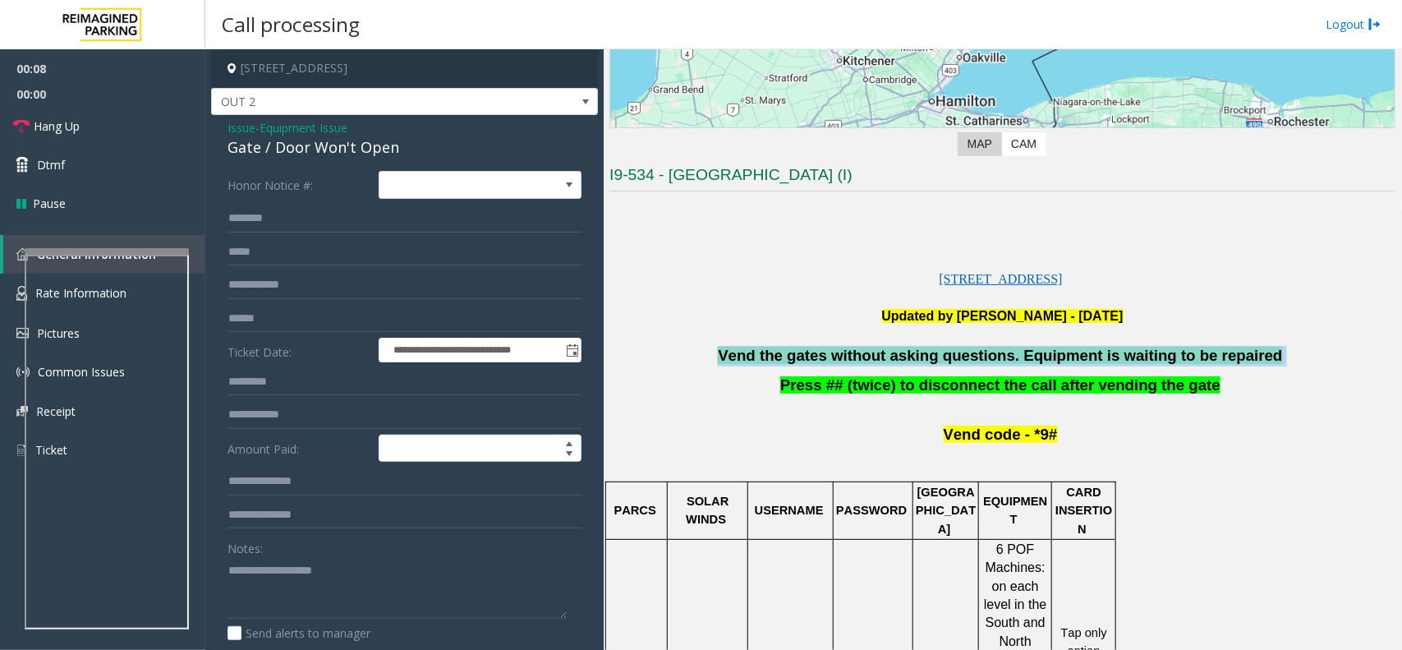
click at [909, 352] on span "Vend the gates without asking questions. Equipment is waiting to be repaired" at bounding box center [1000, 355] width 564 height 17
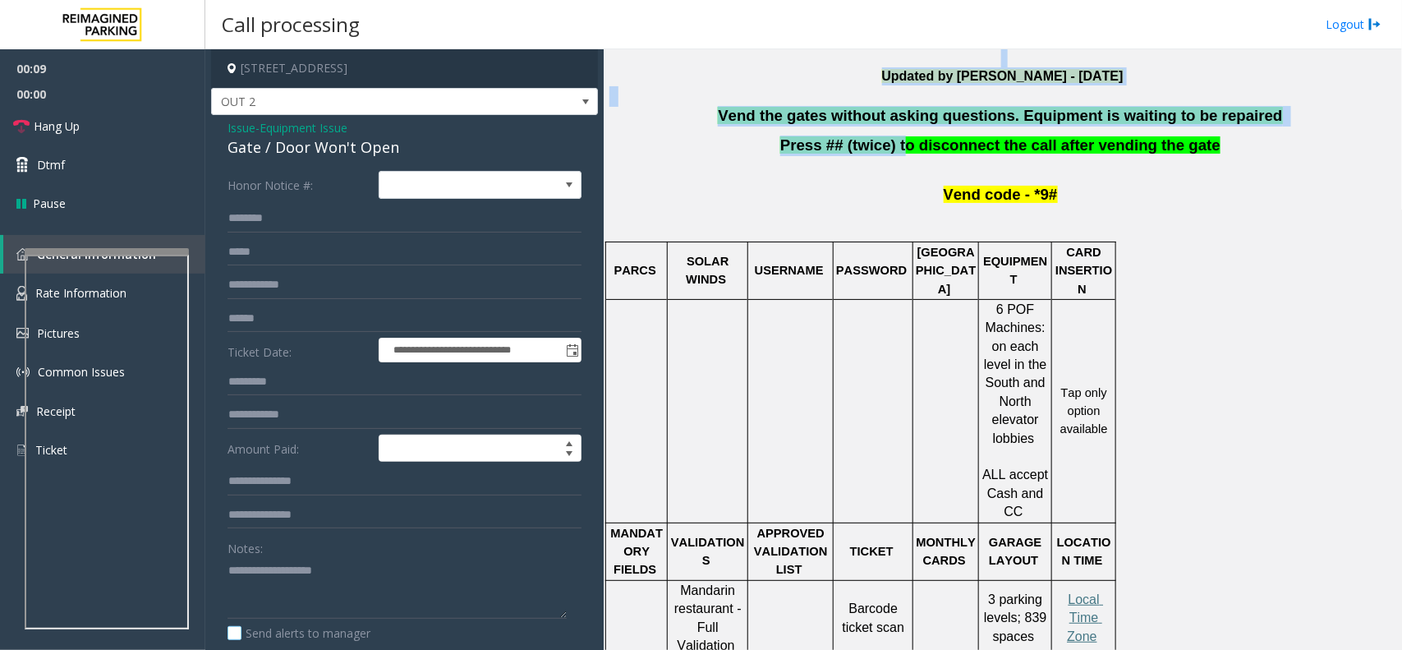
drag, startPoint x: 635, startPoint y: 527, endPoint x: 329, endPoint y: 634, distance: 324.4
click at [329, 634] on div "**********" at bounding box center [803, 349] width 1196 height 600
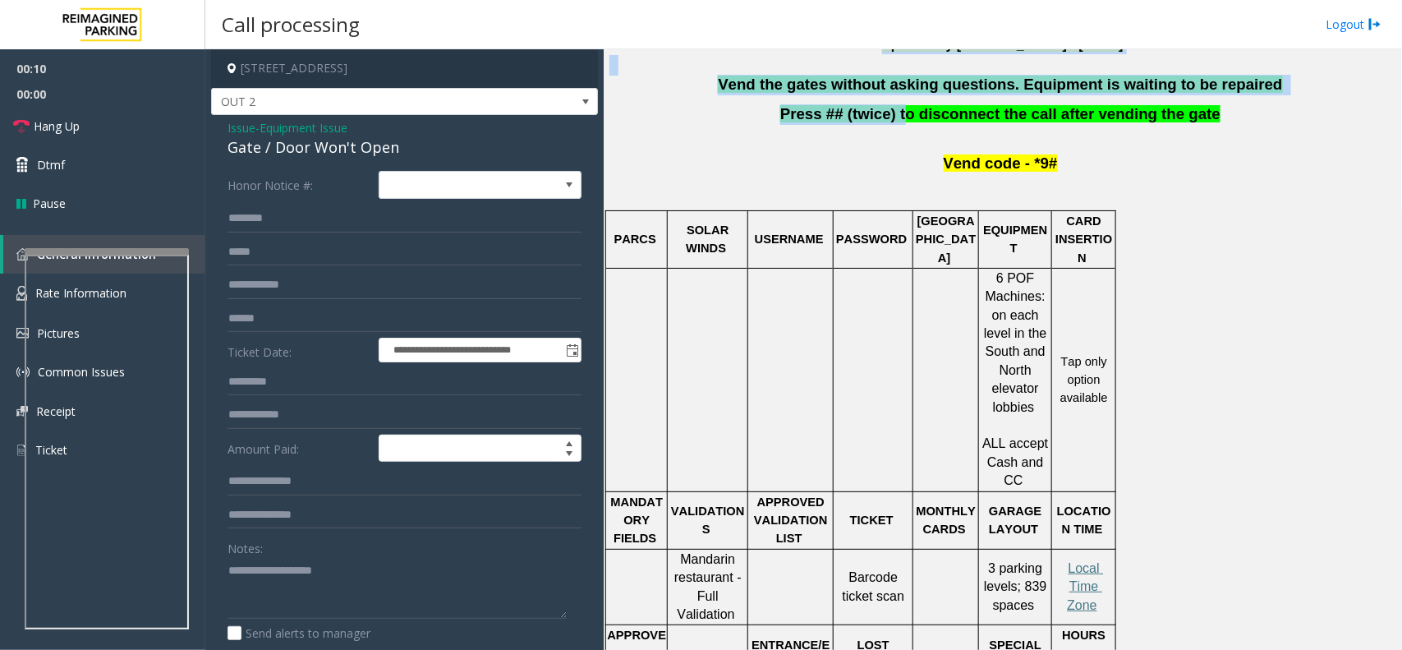
scroll to position [271, 0]
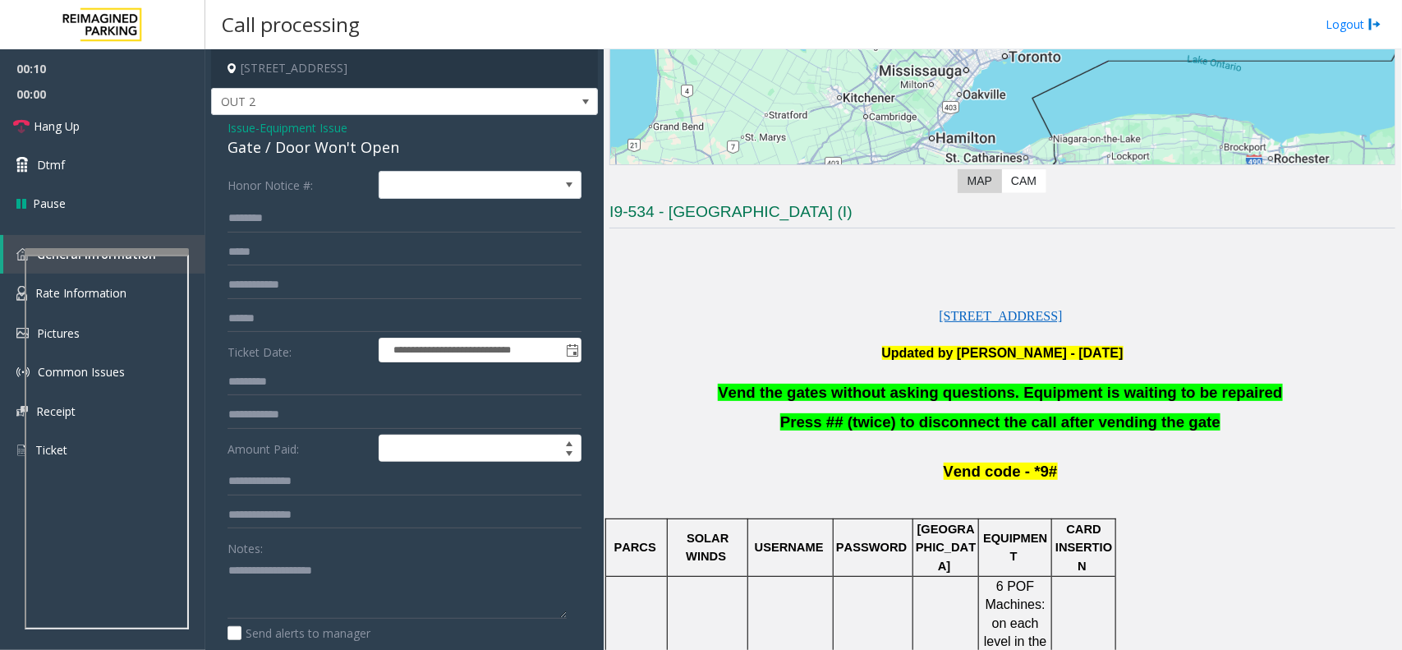
click at [1199, 444] on p "Press ## (twice) to disconnect the call after vending the gate" at bounding box center [1002, 432] width 786 height 41
click at [1181, 403] on p "Vend the gates without asking questions. Equipment is waiting to be repaired" at bounding box center [1002, 393] width 786 height 21
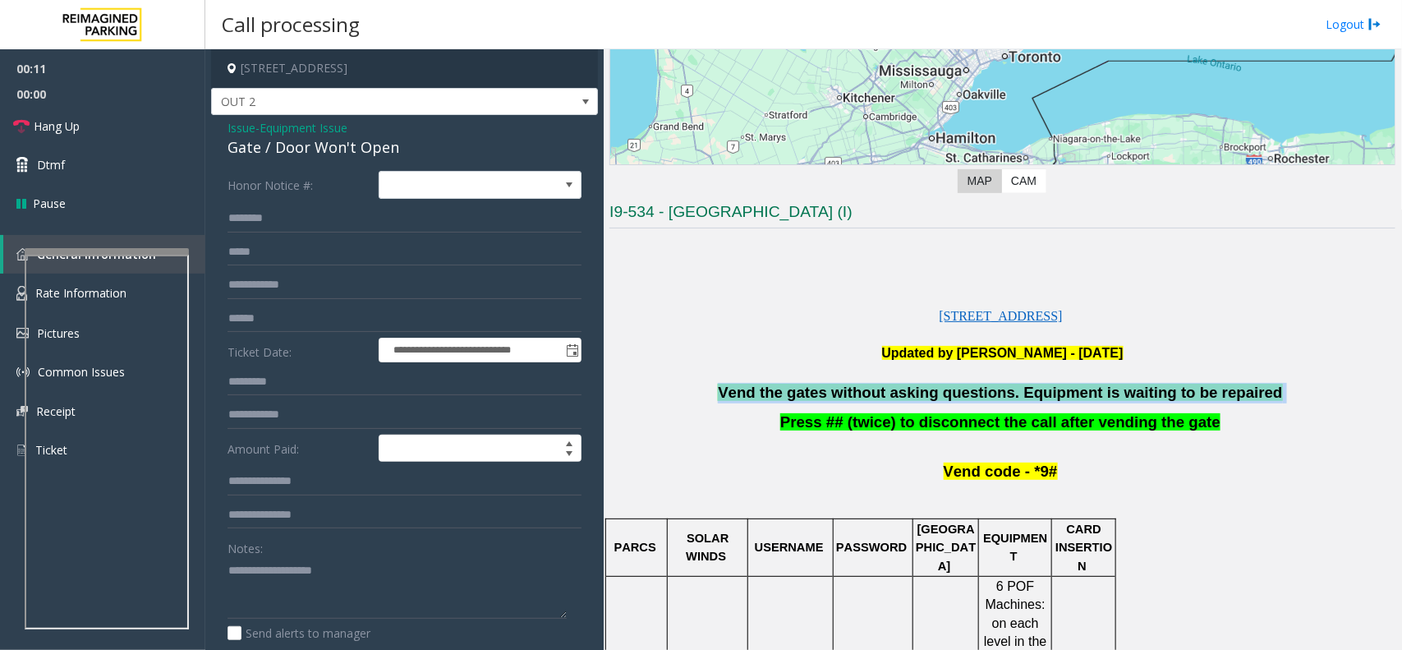
click at [1181, 403] on p "Vend the gates without asking questions. Equipment is waiting to be repaired" at bounding box center [1002, 393] width 786 height 21
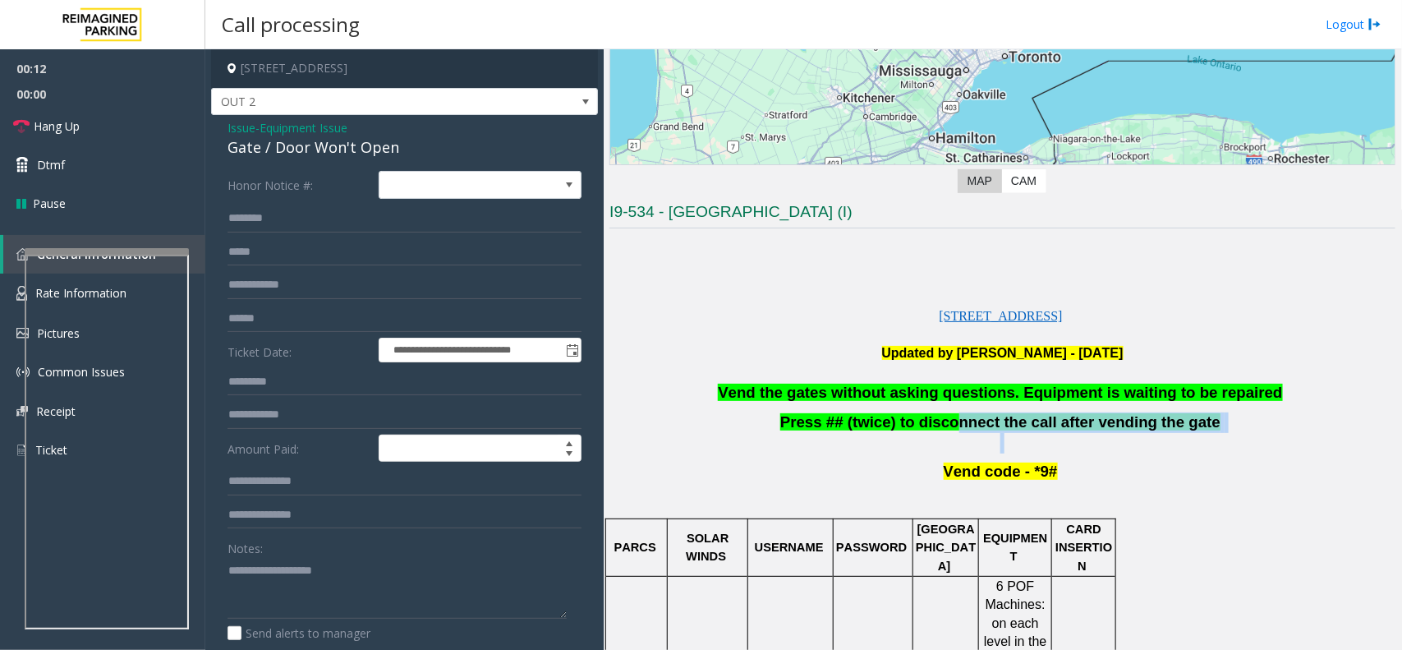
drag, startPoint x: 748, startPoint y: 438, endPoint x: 686, endPoint y: 457, distance: 65.5
click at [836, 393] on span "Vend the gates without asking questions. Equipment is waiting to be repaired" at bounding box center [1000, 392] width 564 height 17
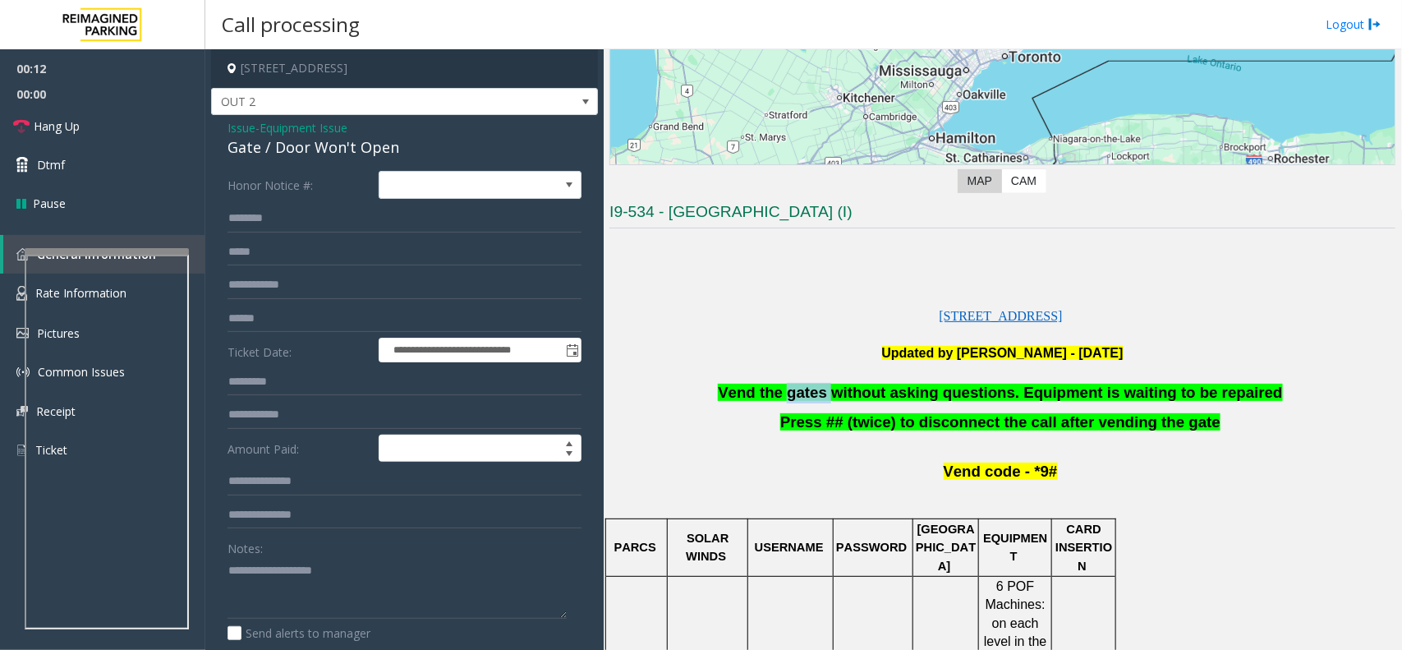
click at [836, 393] on span "Vend the gates without asking questions. Equipment is waiting to be repaired" at bounding box center [1000, 392] width 564 height 17
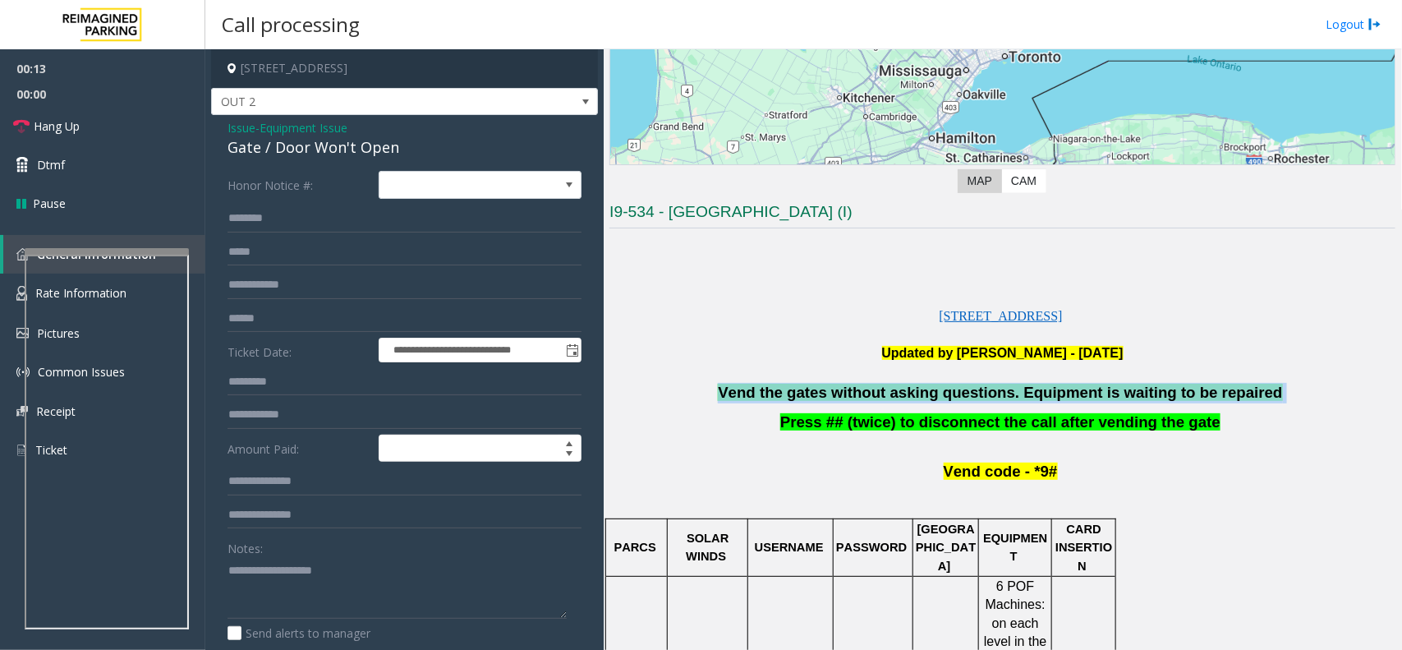
click at [836, 393] on span "Vend the gates without asking questions. Equipment is waiting to be repaired" at bounding box center [1000, 392] width 564 height 17
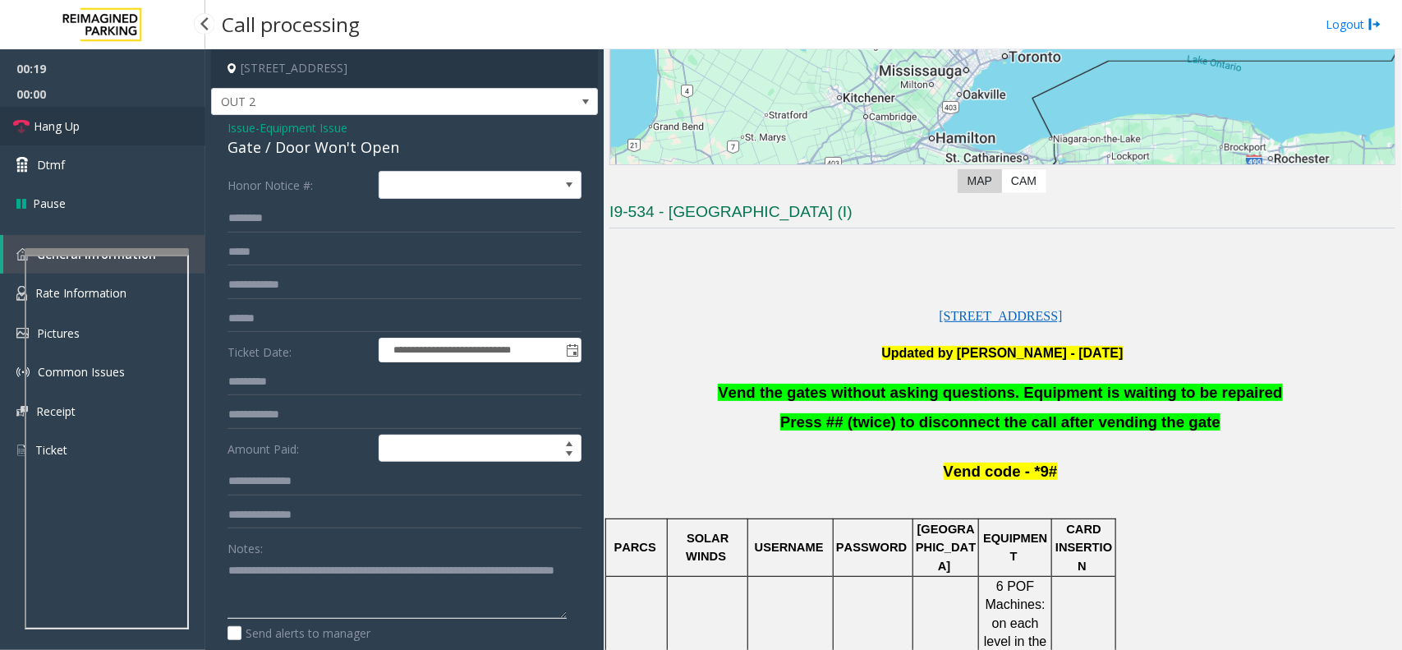
type textarea "**********"
click at [76, 119] on span "Hang Up" at bounding box center [57, 125] width 46 height 17
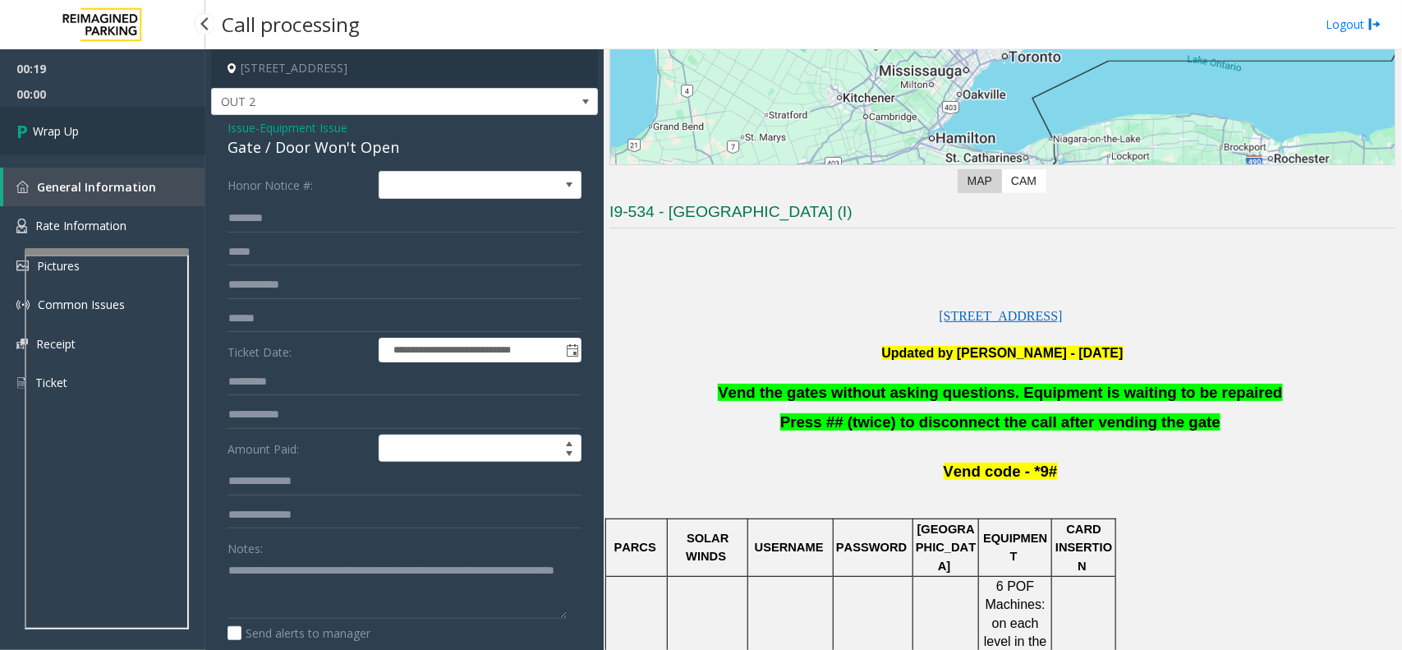
click at [71, 117] on link "Wrap Up" at bounding box center [102, 131] width 205 height 48
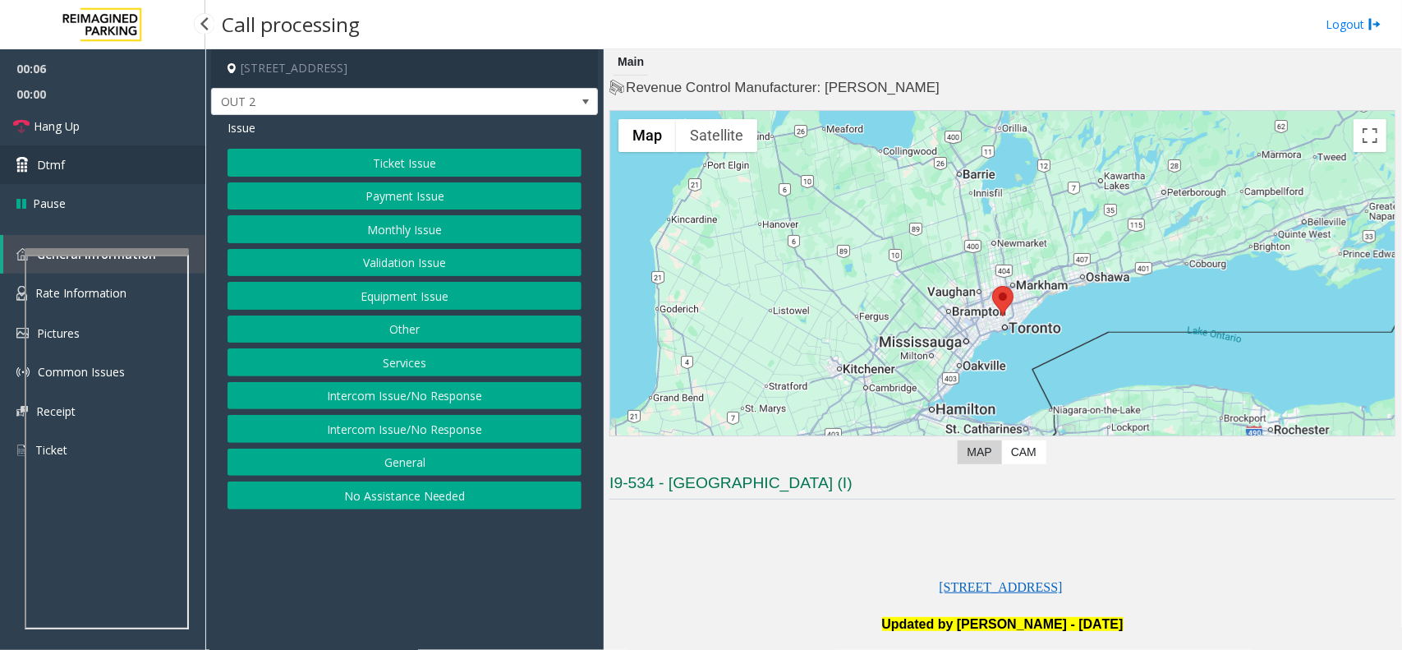
click at [42, 145] on link "Dtmf" at bounding box center [102, 164] width 205 height 39
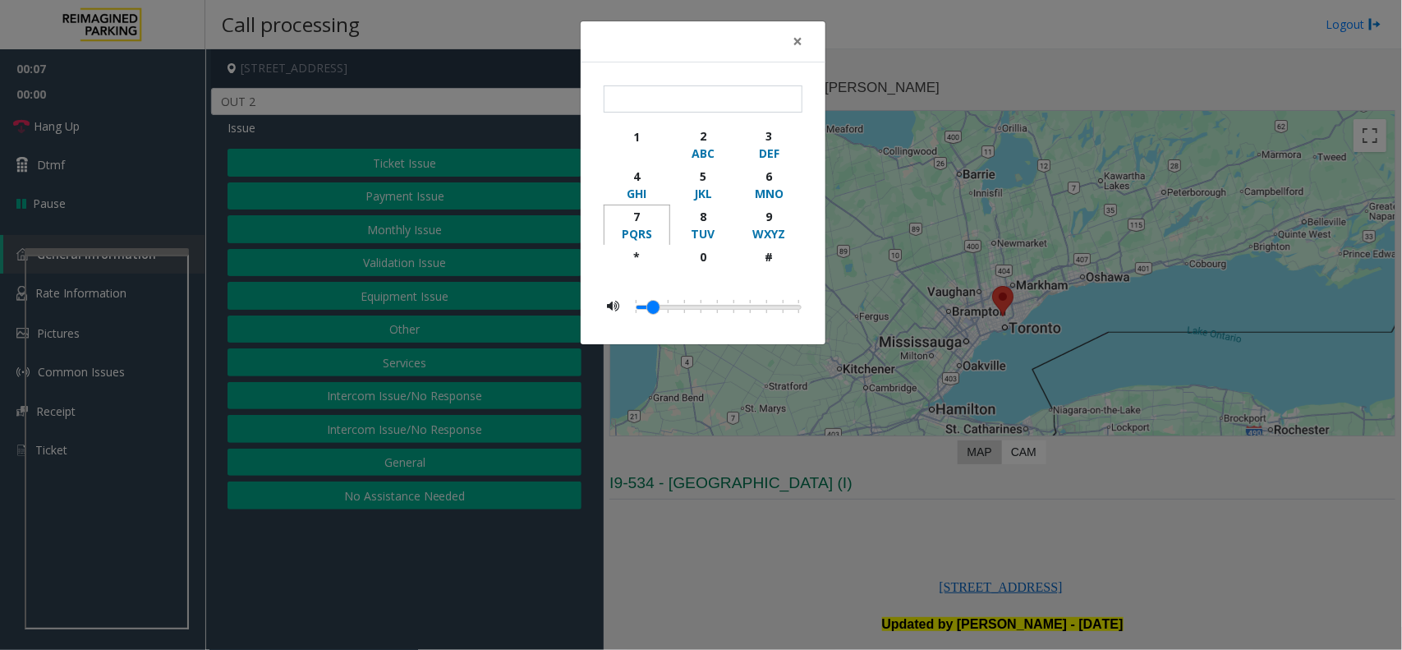
click at [650, 241] on div "PQRS" at bounding box center [636, 233] width 45 height 17
click at [793, 44] on span "×" at bounding box center [798, 41] width 10 height 23
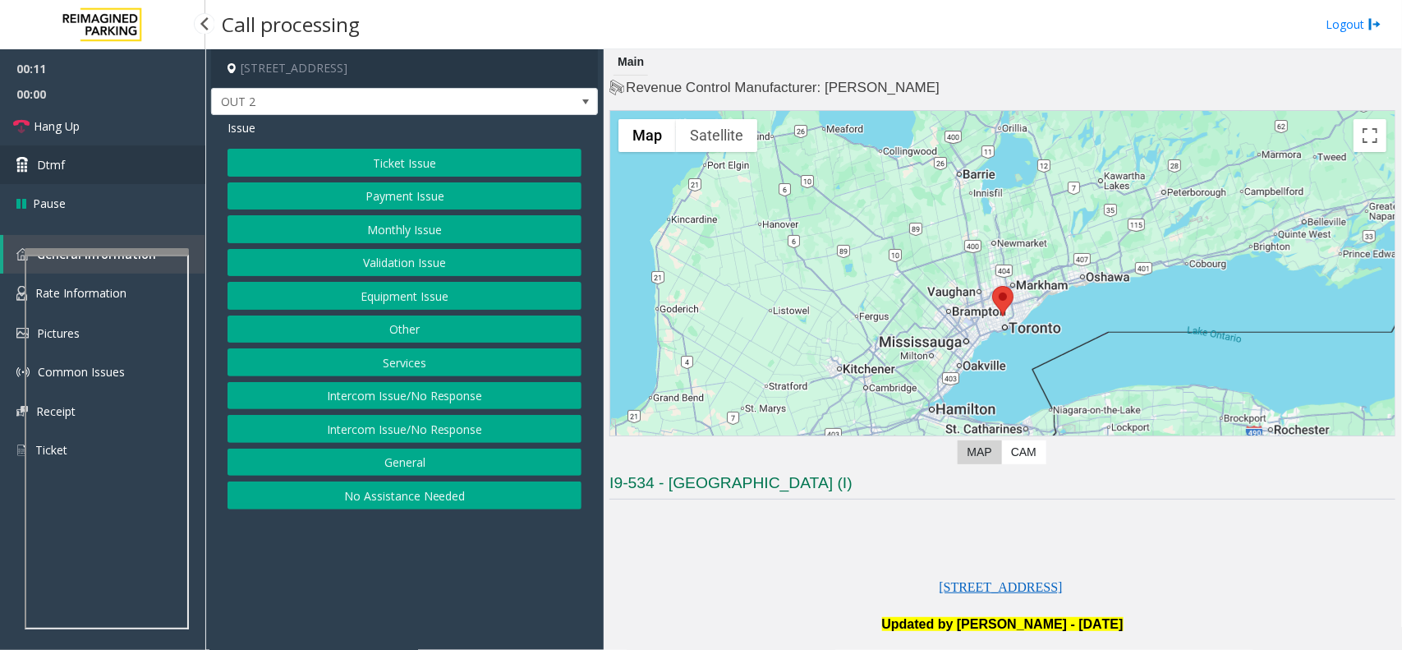
click at [84, 167] on link "Dtmf" at bounding box center [102, 164] width 205 height 39
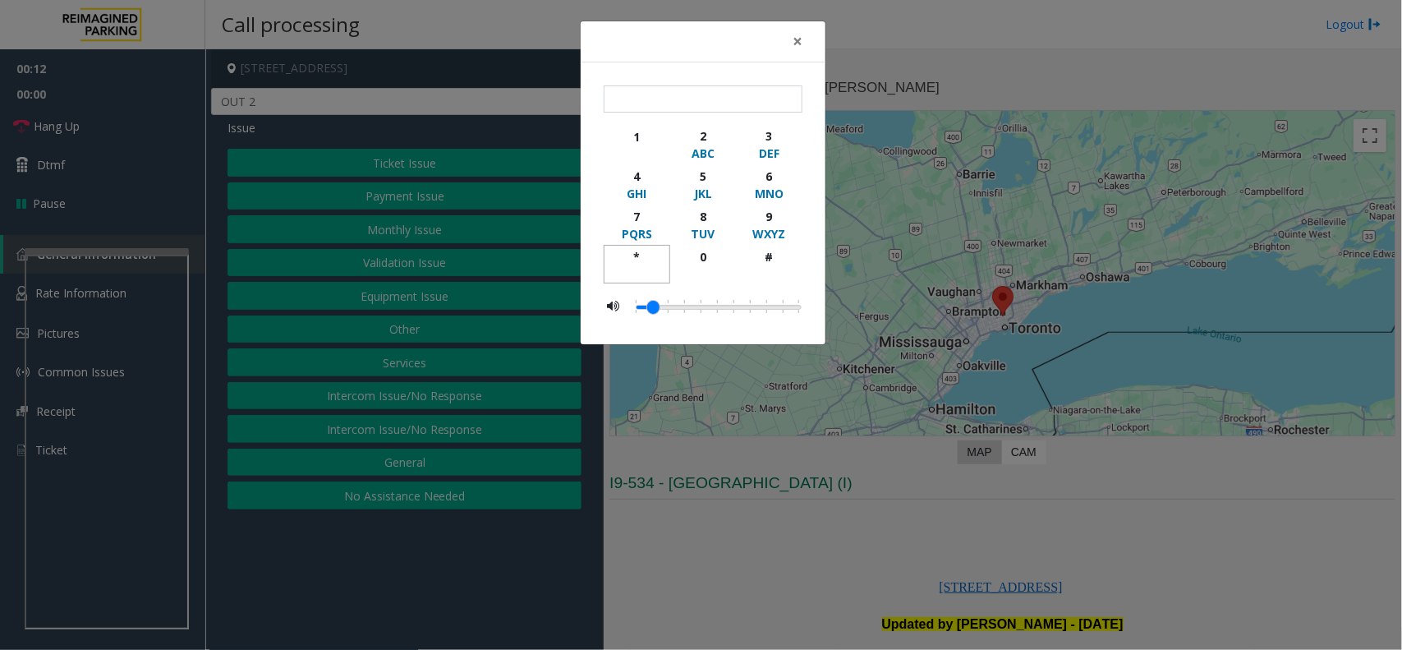
click at [635, 256] on div "*" at bounding box center [636, 256] width 45 height 17
click at [770, 218] on div "9" at bounding box center [769, 216] width 45 height 17
click at [768, 253] on div "#" at bounding box center [769, 256] width 45 height 17
type input "***"
click at [801, 39] on span "×" at bounding box center [798, 41] width 10 height 23
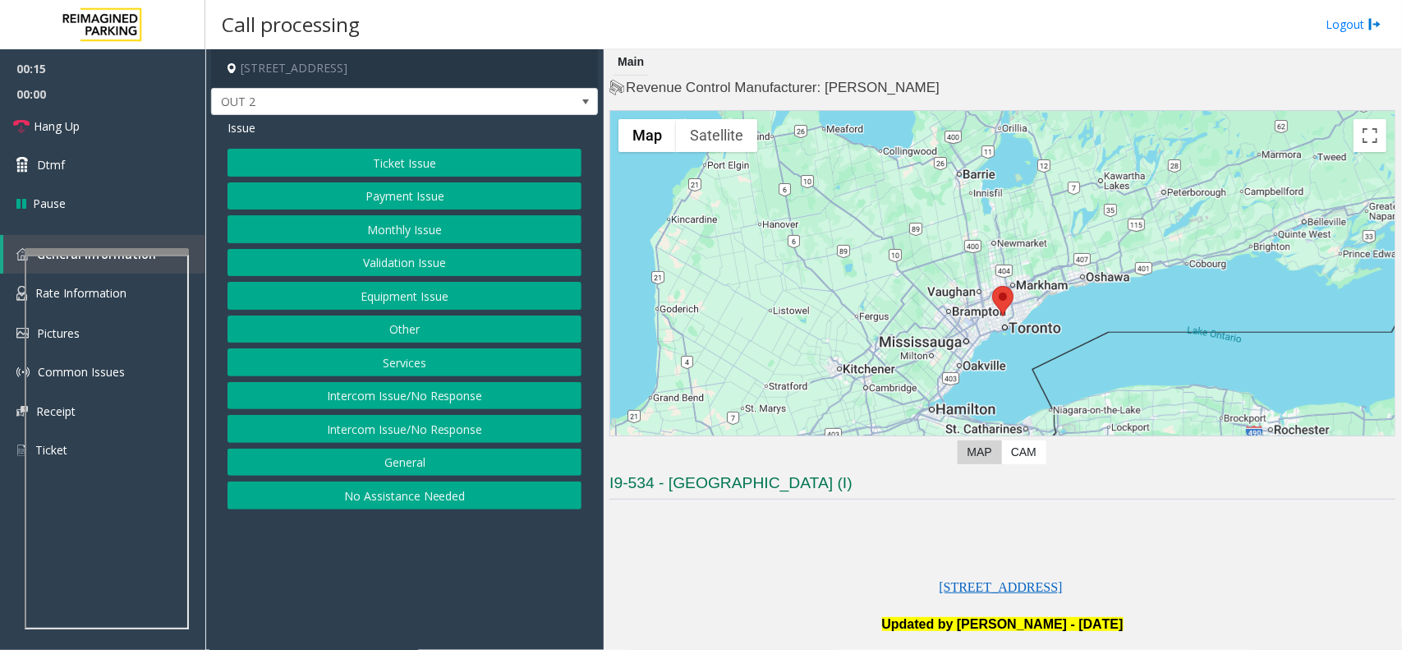
click at [490, 290] on button "Equipment Issue" at bounding box center [405, 296] width 354 height 28
click at [497, 292] on button "Gate / Door Won't Open" at bounding box center [405, 296] width 354 height 28
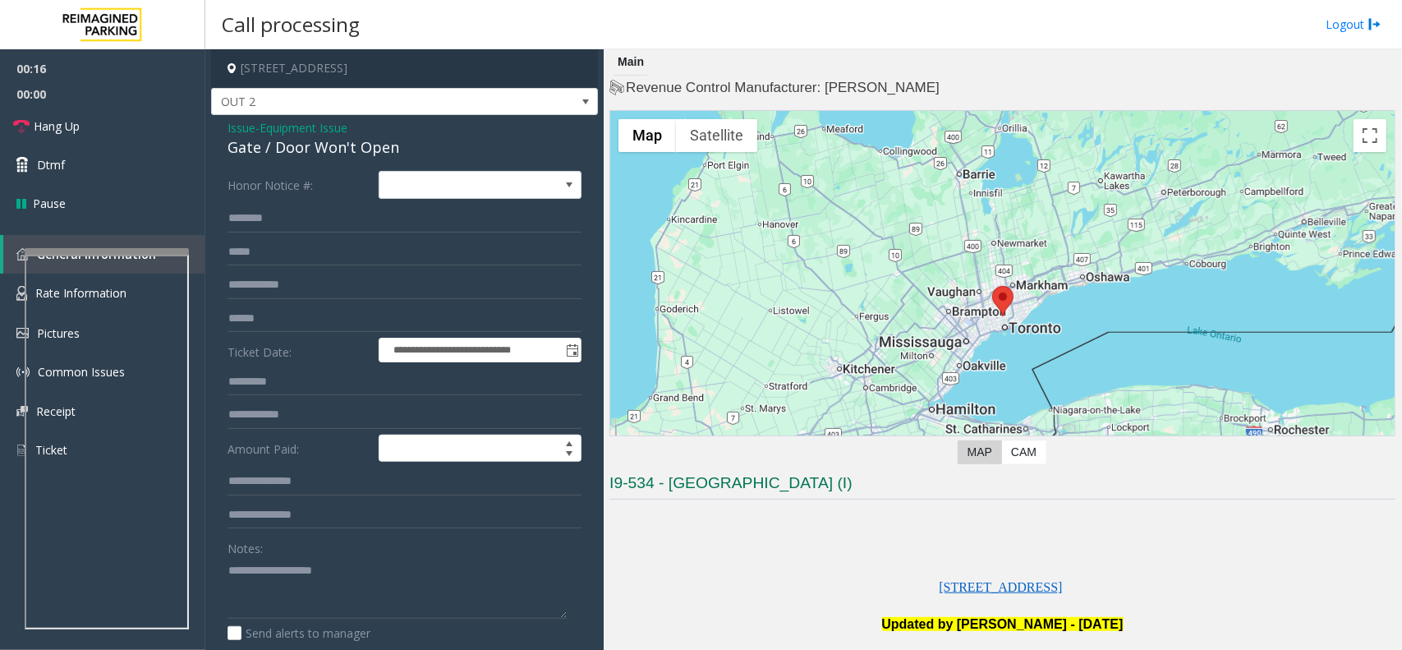
scroll to position [308, 0]
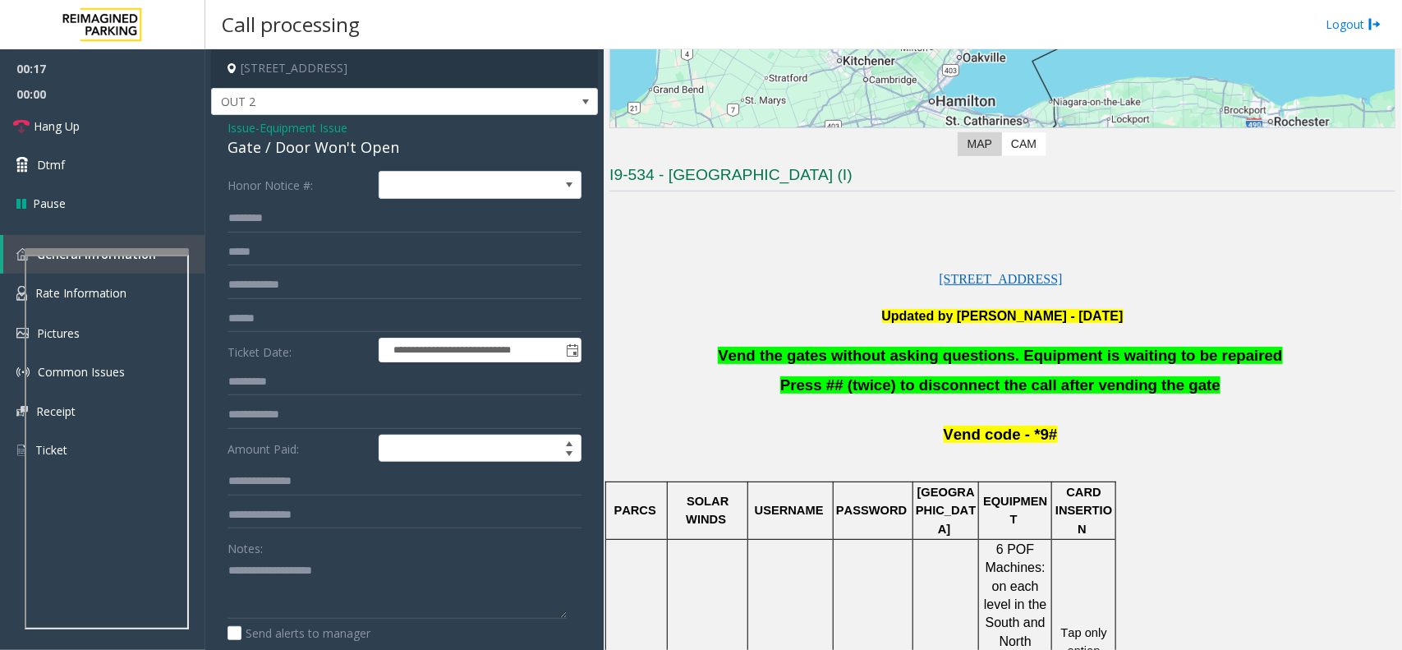
click at [968, 354] on span "Vend the gates without asking questions. Equipment is waiting to be repaired" at bounding box center [1000, 355] width 564 height 17
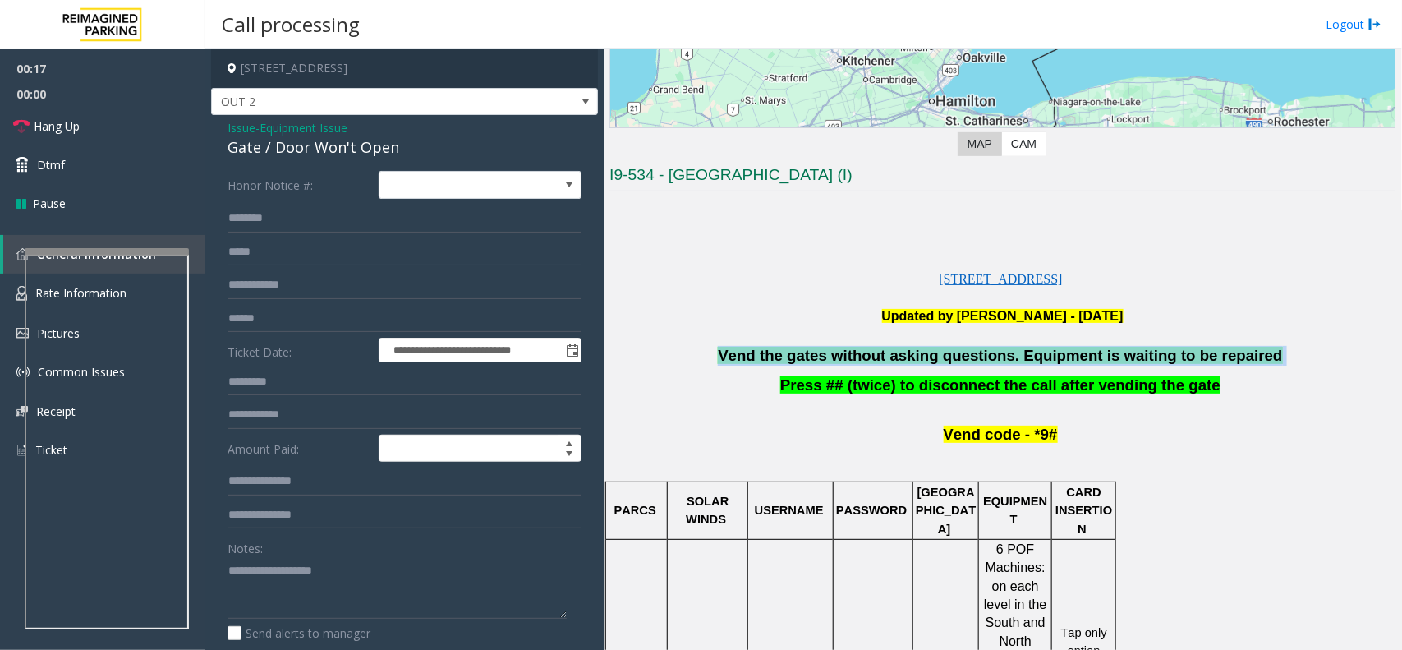
click at [968, 354] on span "Vend the gates without asking questions. Equipment is waiting to be repaired" at bounding box center [1000, 355] width 564 height 17
copy p "Vend the gates without asking questions. Equipment is waiting to be repaired"
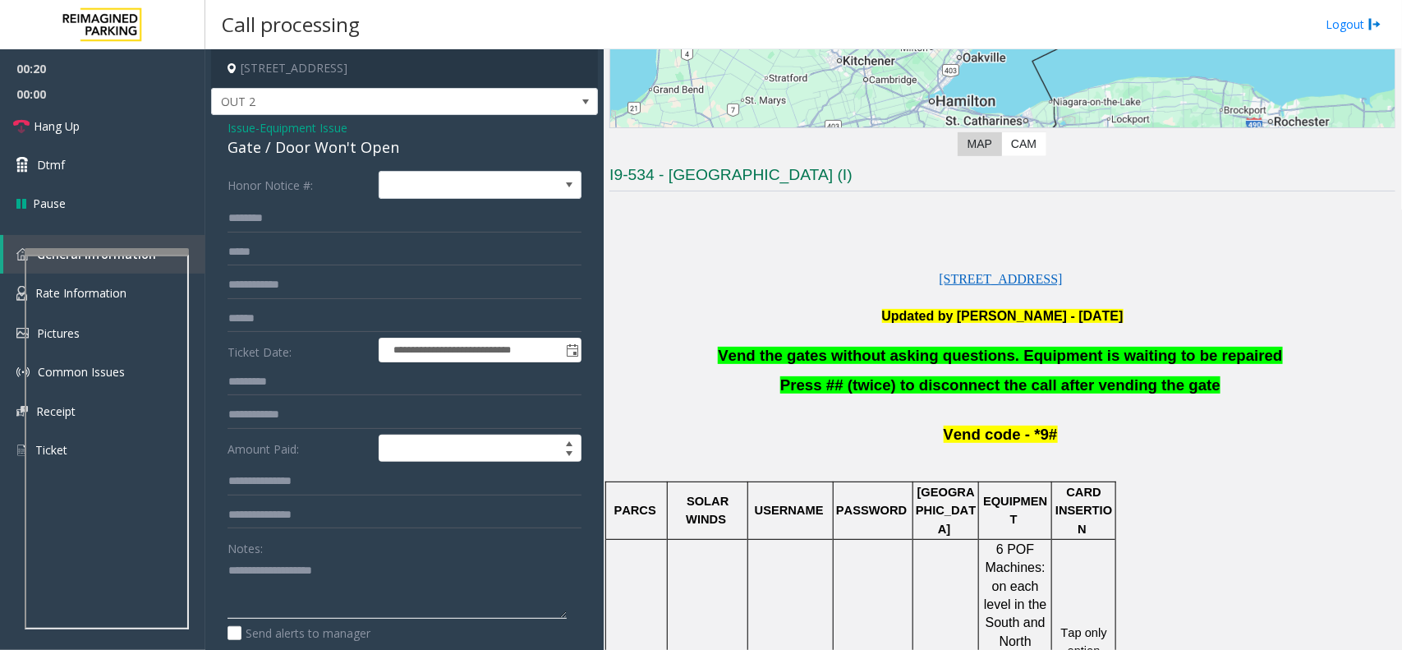
click at [337, 576] on textarea at bounding box center [397, 588] width 339 height 62
paste textarea "**********"
type textarea "**********"
click at [105, 121] on link "Hang Up" at bounding box center [102, 126] width 205 height 39
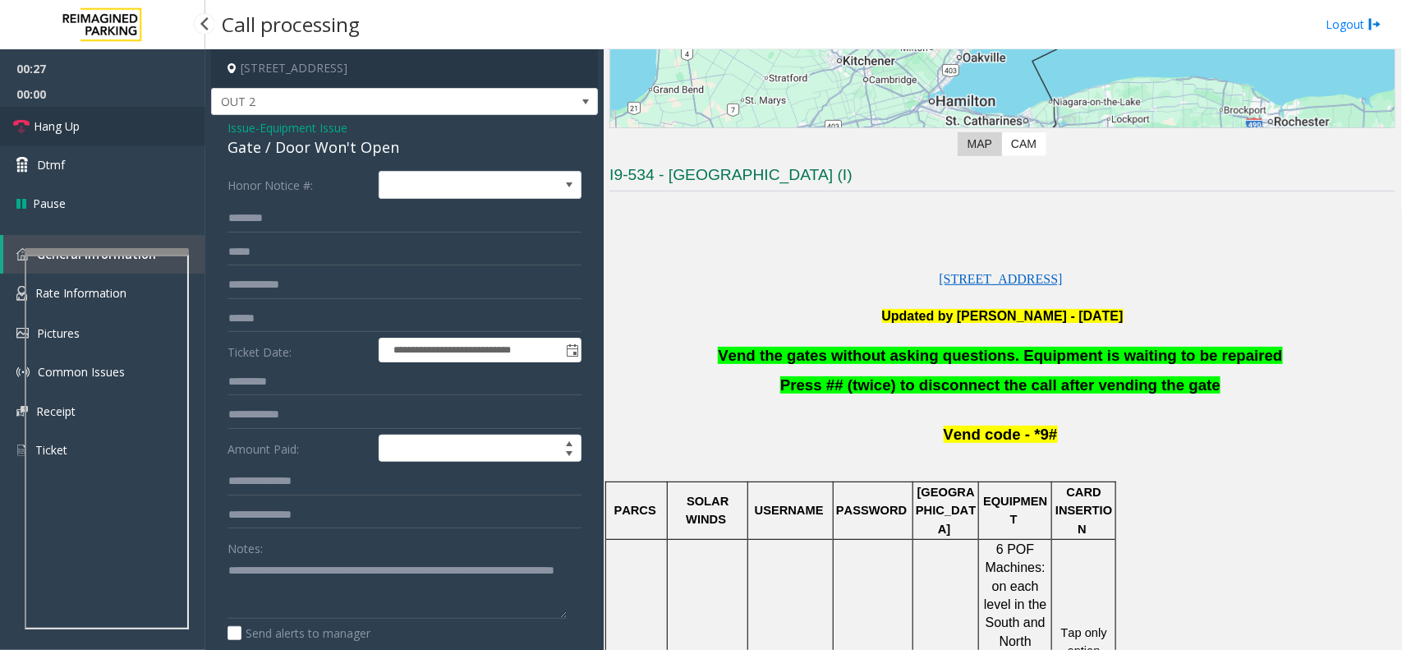
click at [105, 121] on link "Hang Up" at bounding box center [102, 126] width 205 height 39
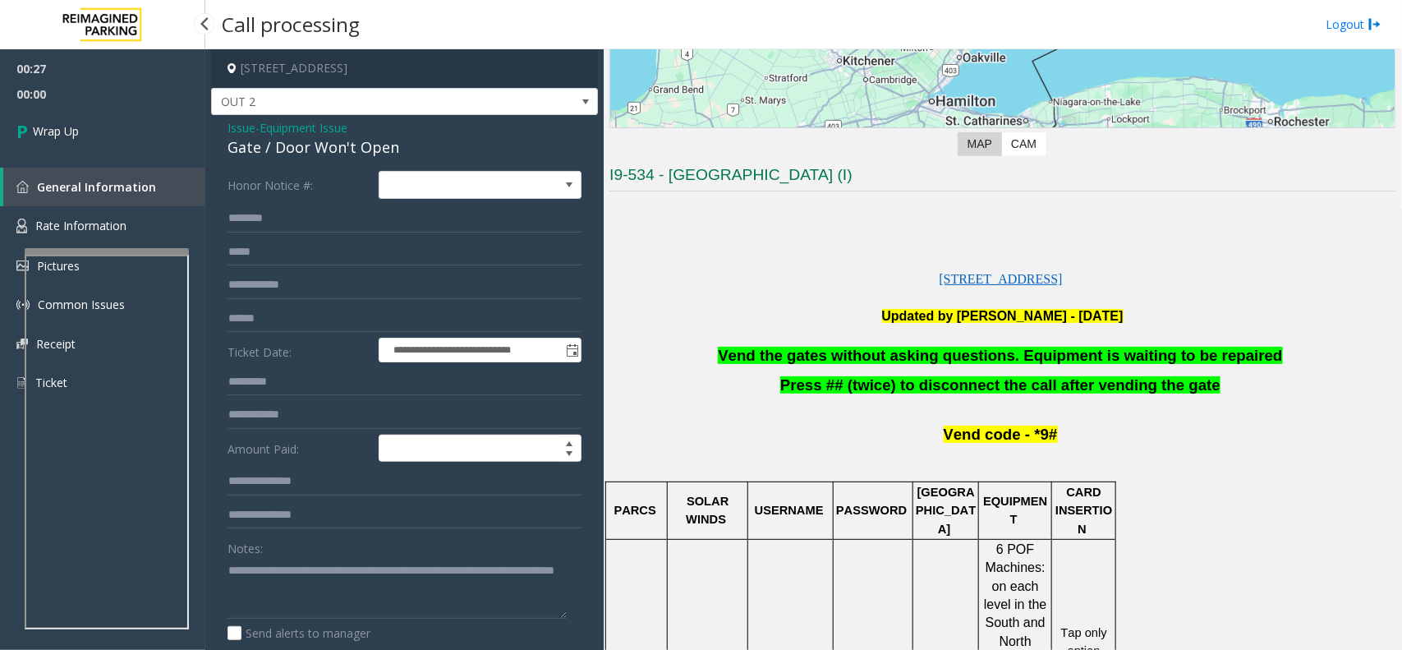
click at [105, 121] on link "Wrap Up" at bounding box center [102, 131] width 205 height 48
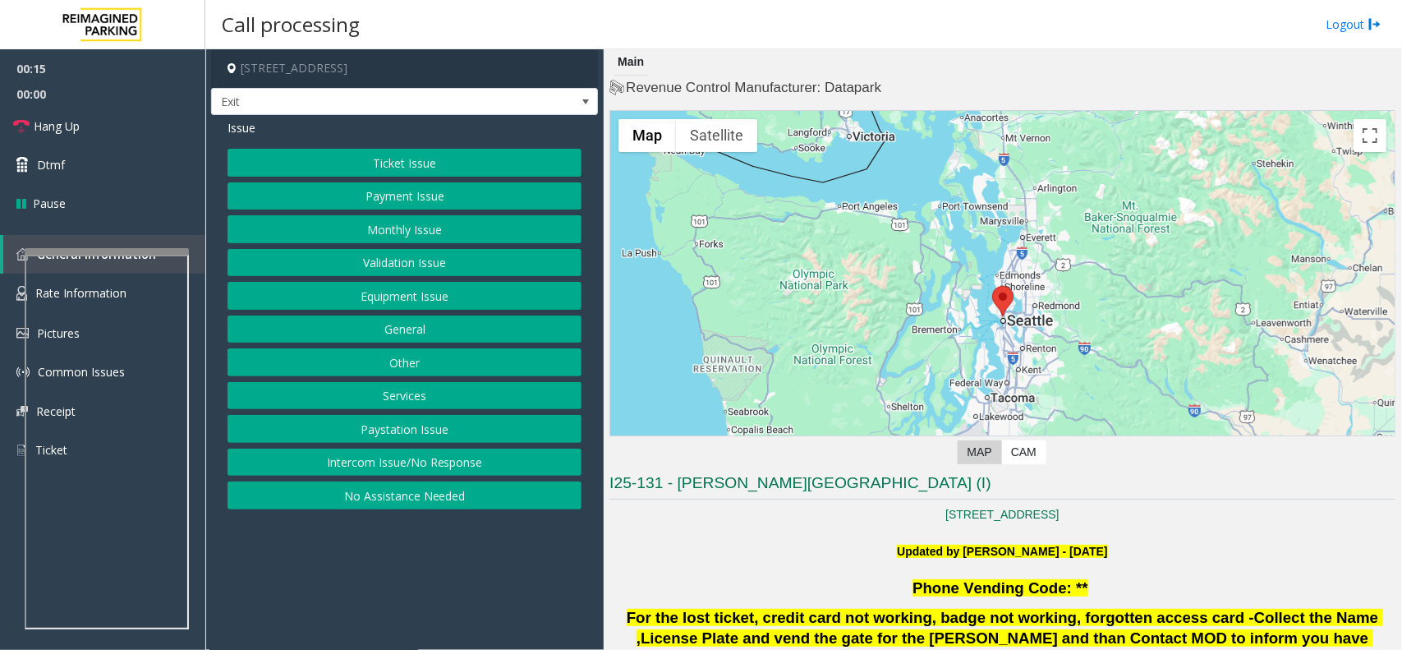
click at [445, 154] on button "Ticket Issue" at bounding box center [405, 163] width 354 height 28
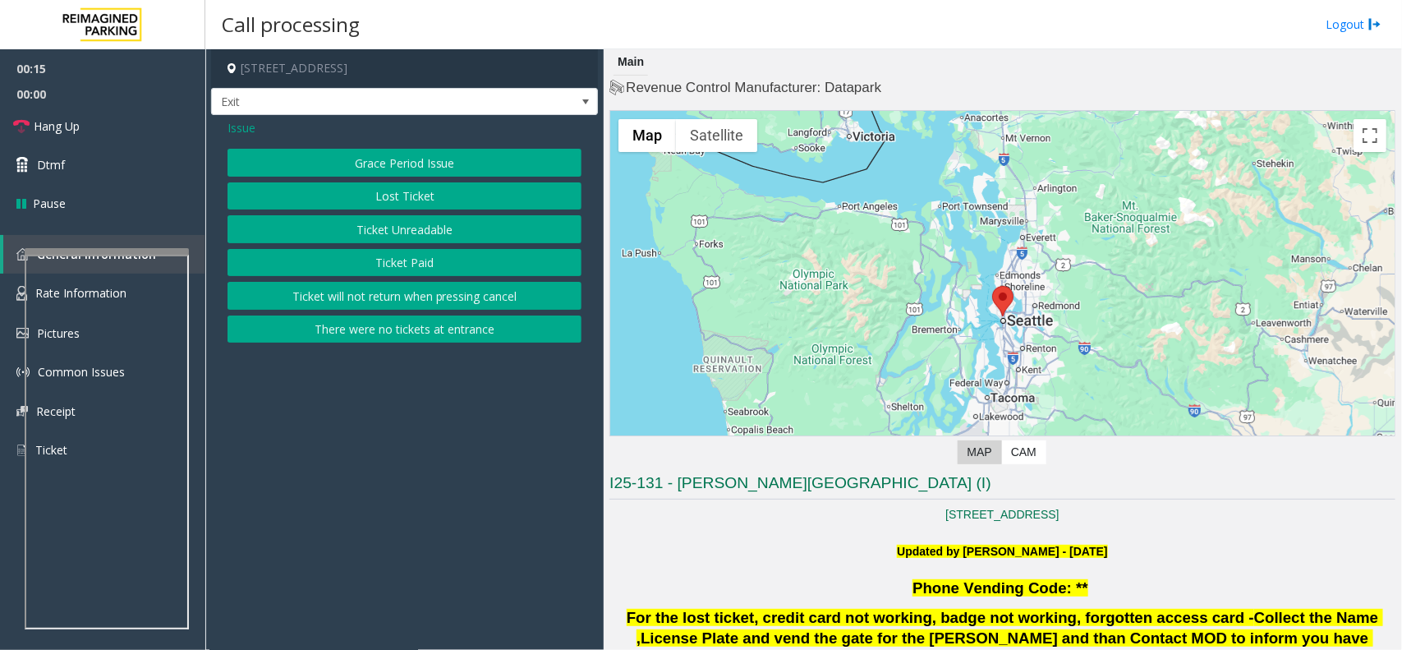
click at [437, 232] on button "Ticket Unreadable" at bounding box center [405, 229] width 354 height 28
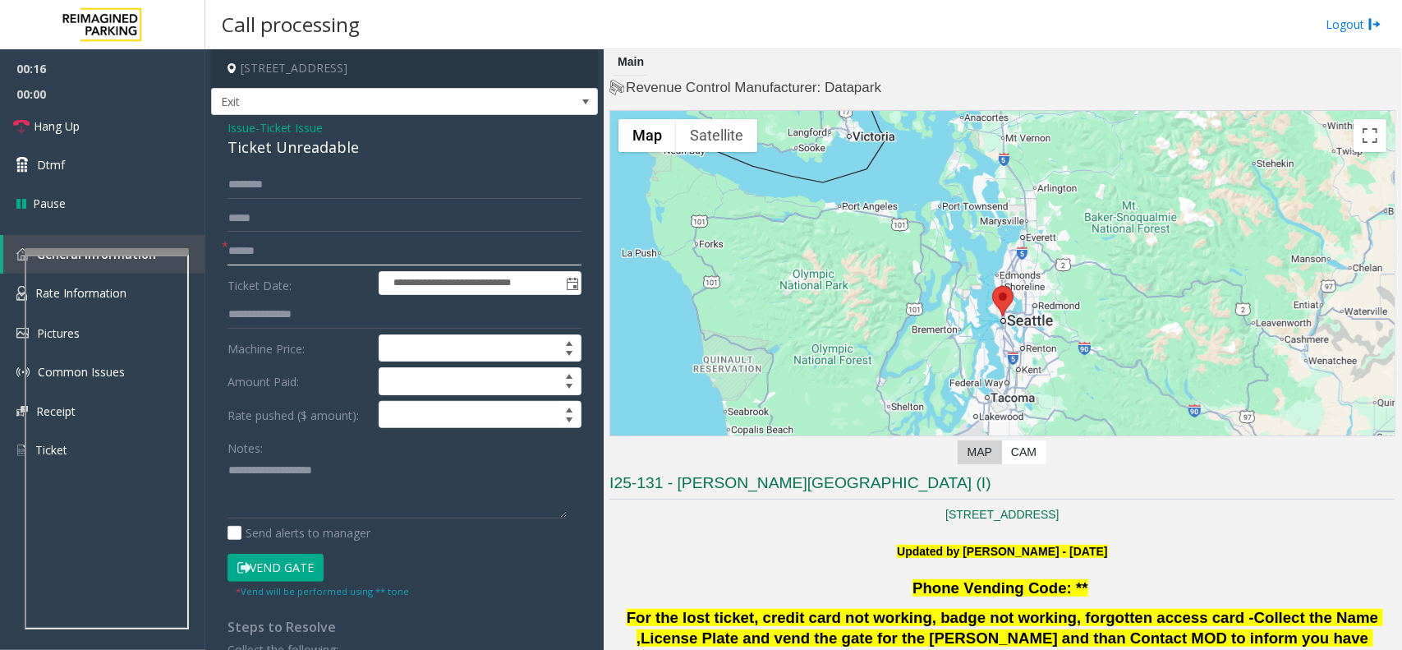
click at [273, 257] on input "text" at bounding box center [405, 251] width 354 height 28
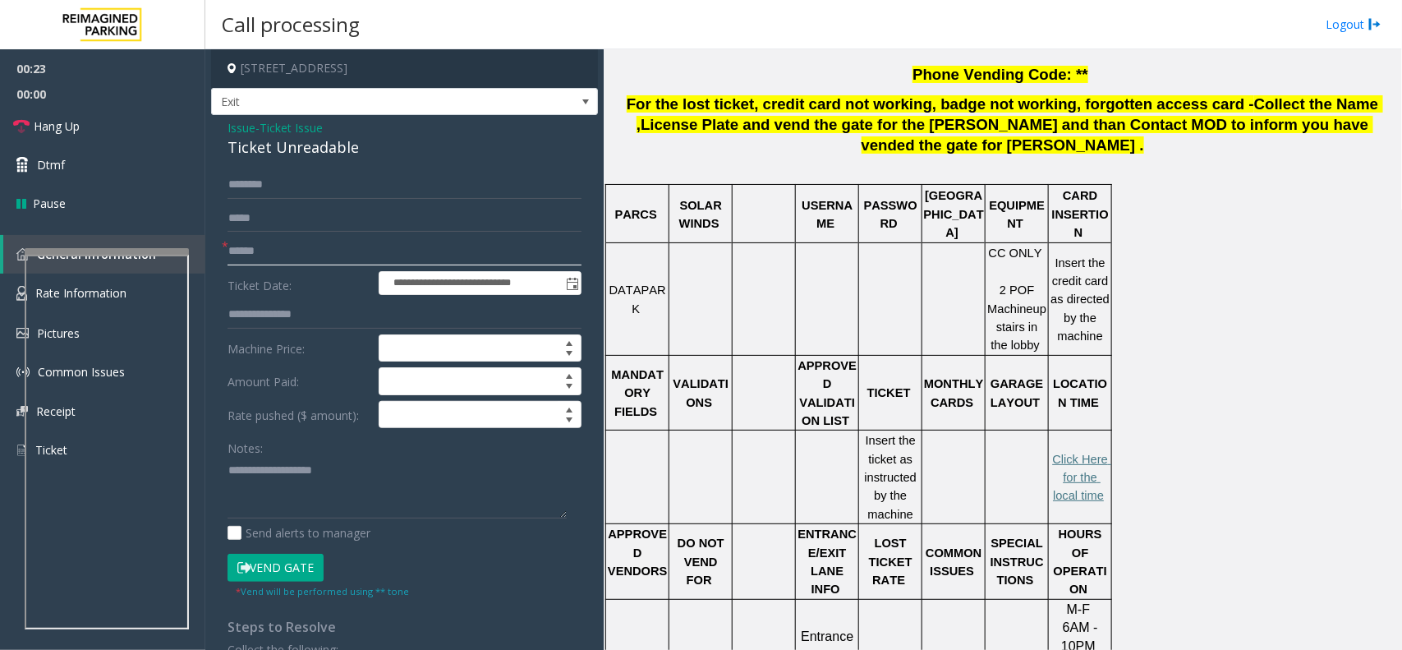
scroll to position [616, 0]
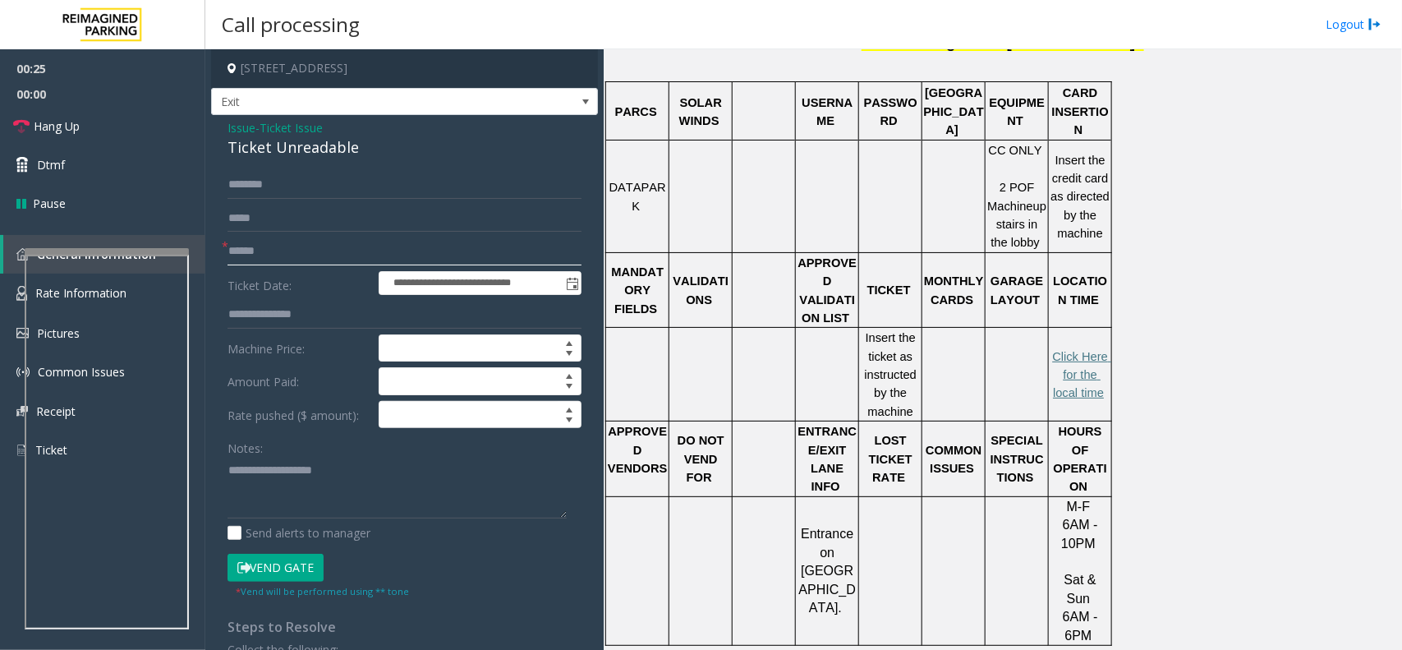
type input "******"
click at [287, 154] on div "Ticket Unreadable" at bounding box center [405, 147] width 354 height 22
type textarea "**********"
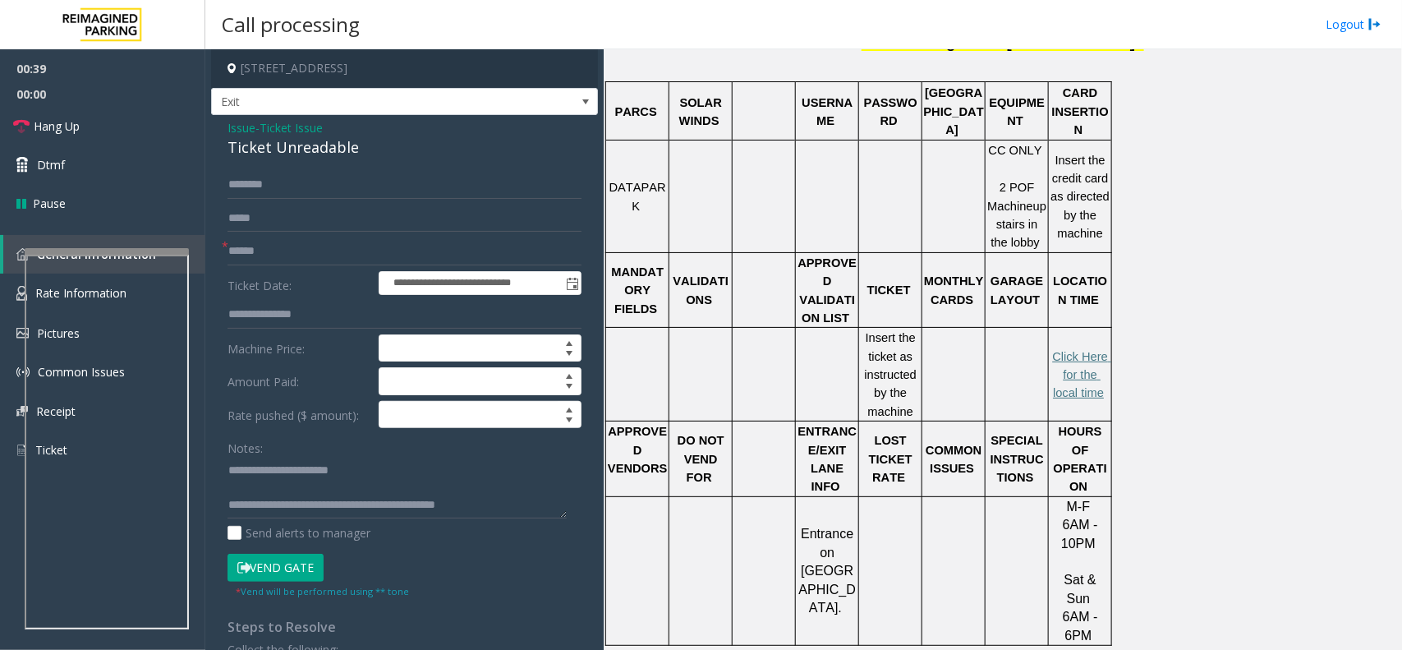
click at [278, 560] on button "Vend Gate" at bounding box center [276, 568] width 96 height 28
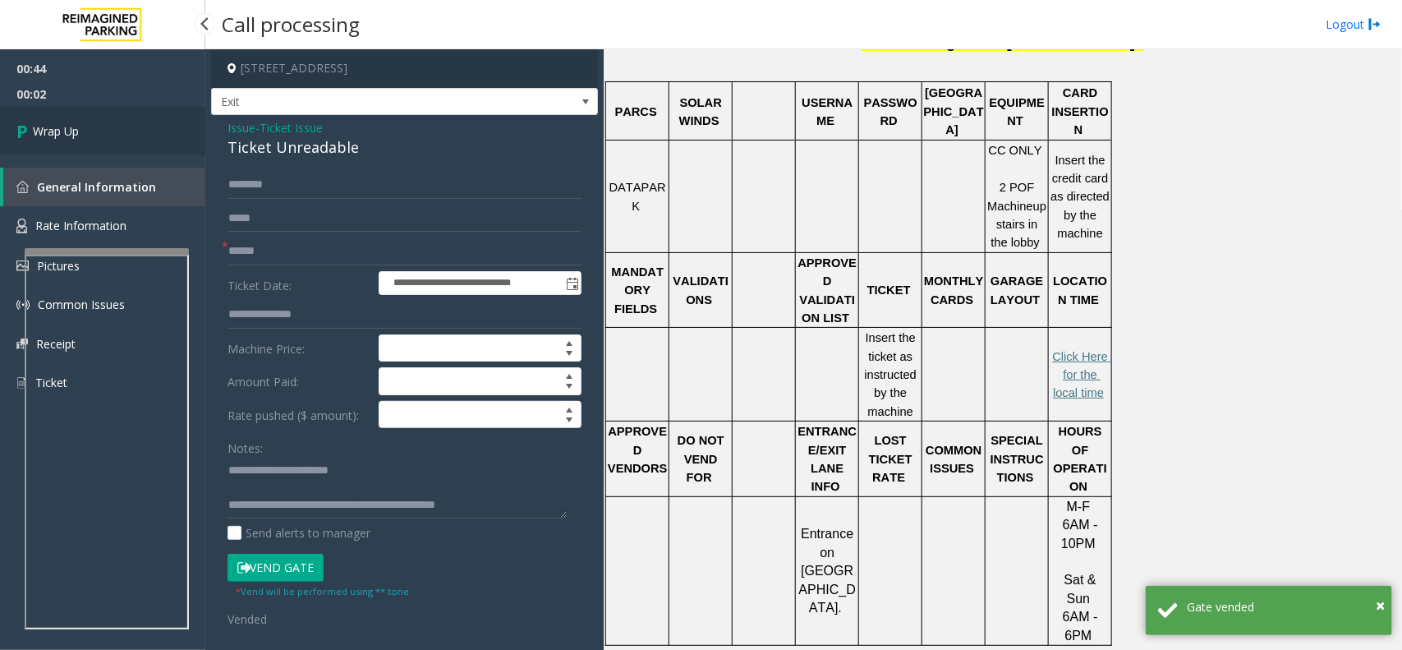
click at [96, 128] on link "Wrap Up" at bounding box center [102, 131] width 205 height 48
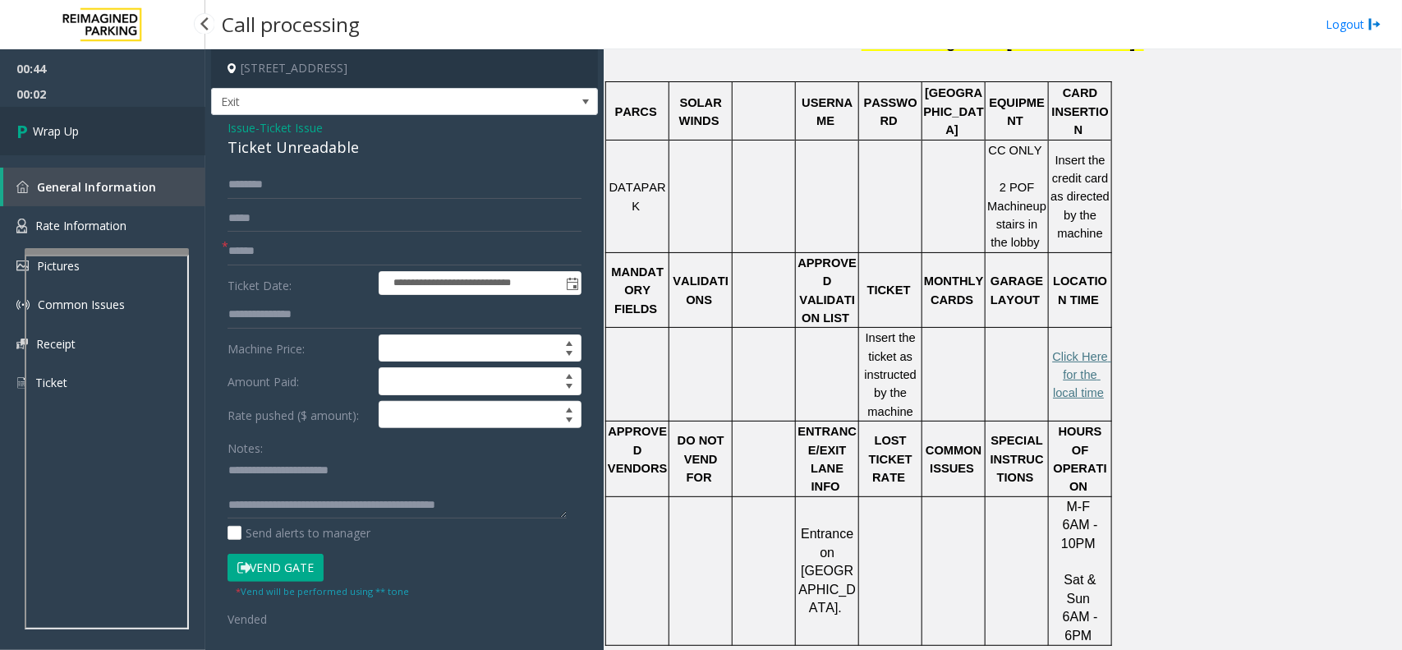
click at [96, 128] on link "Wrap Up" at bounding box center [102, 131] width 205 height 48
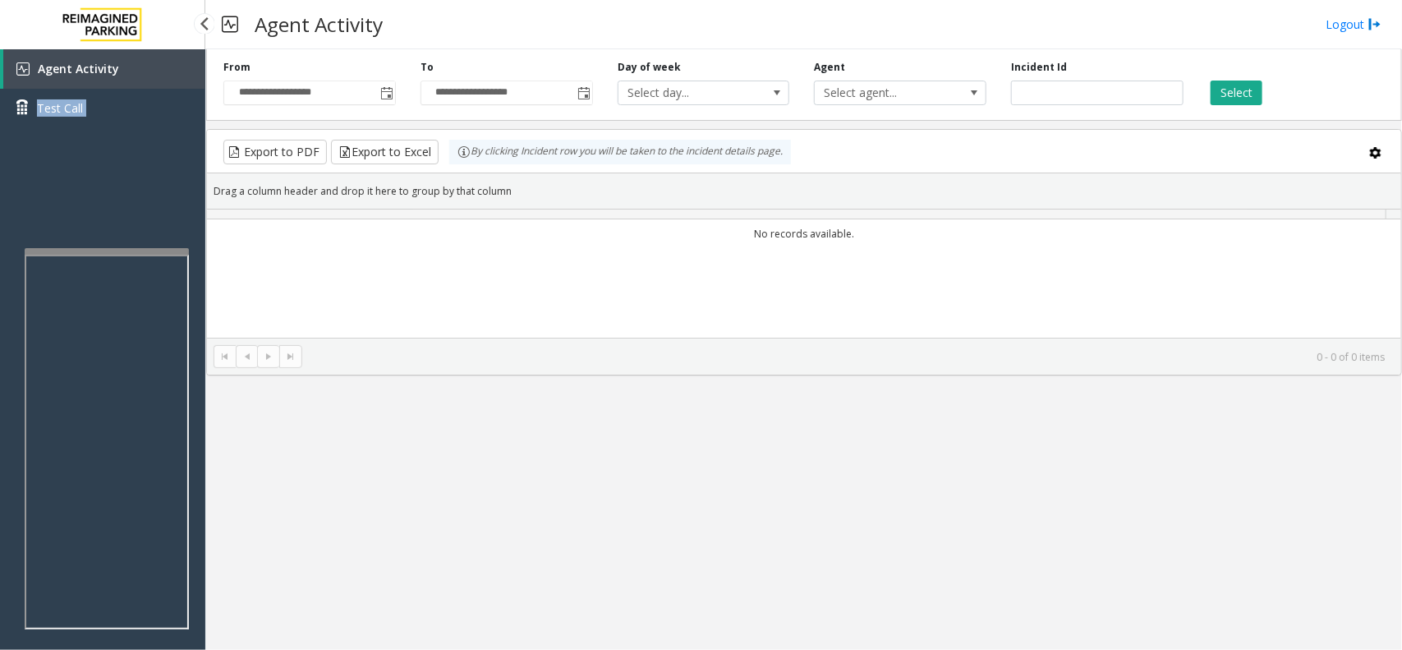
click at [96, 128] on div "Agent Activity Test Call" at bounding box center [102, 94] width 205 height 90
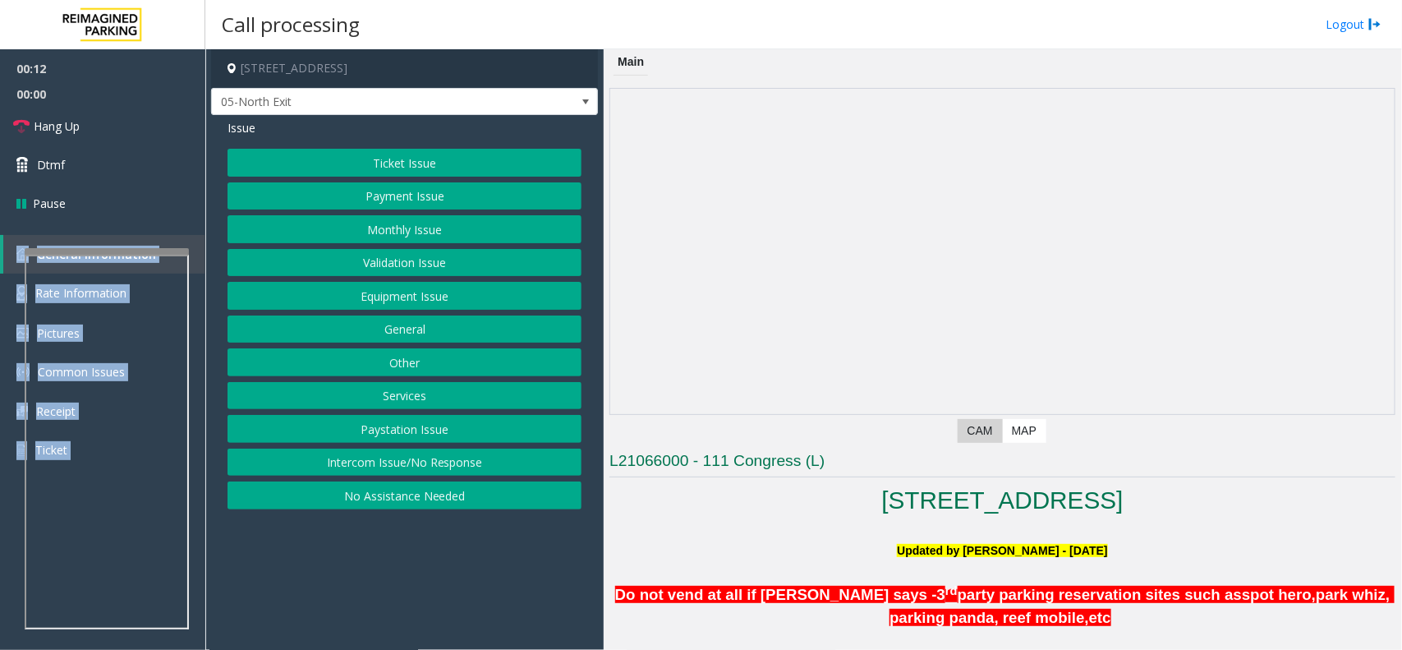
drag, startPoint x: 384, startPoint y: 469, endPoint x: 384, endPoint y: 457, distance: 11.5
click at [384, 469] on button "Intercom Issue/No Response" at bounding box center [405, 462] width 354 height 28
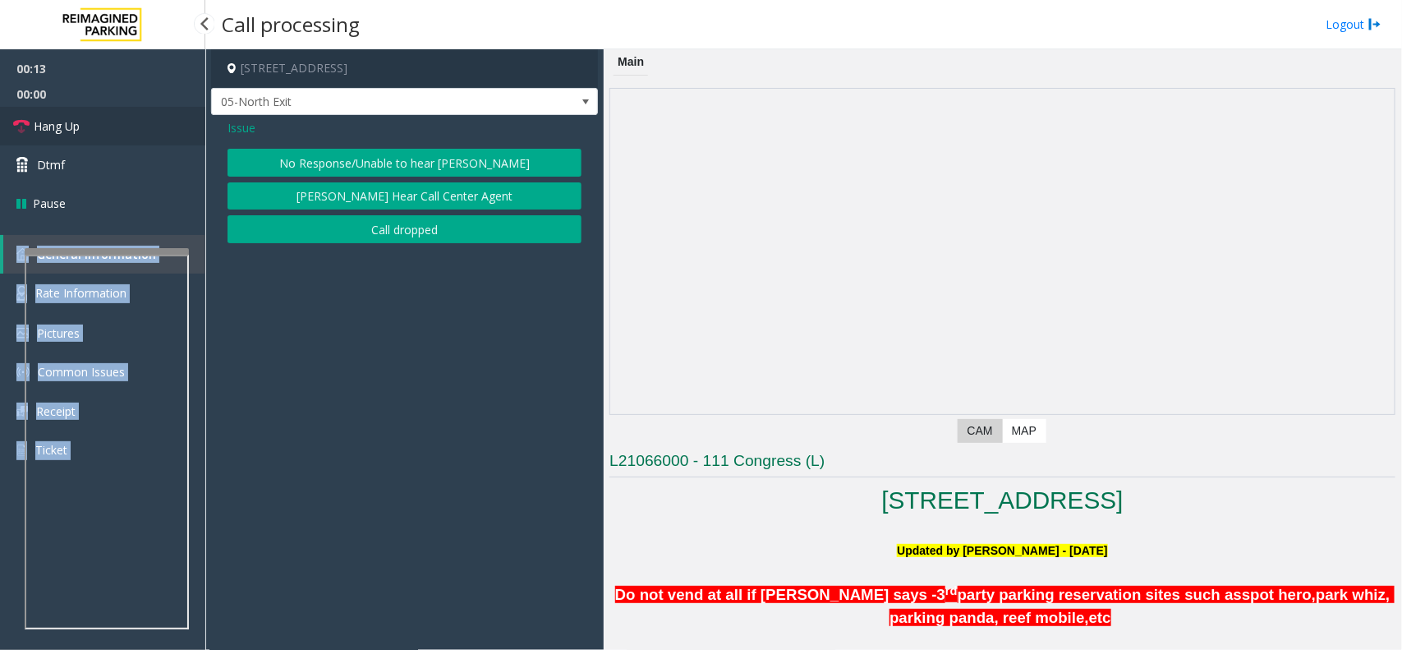
click at [101, 132] on link "Hang Up" at bounding box center [102, 126] width 205 height 39
click at [269, 169] on button "No Response/Unable to hear [PERSON_NAME]" at bounding box center [405, 163] width 354 height 28
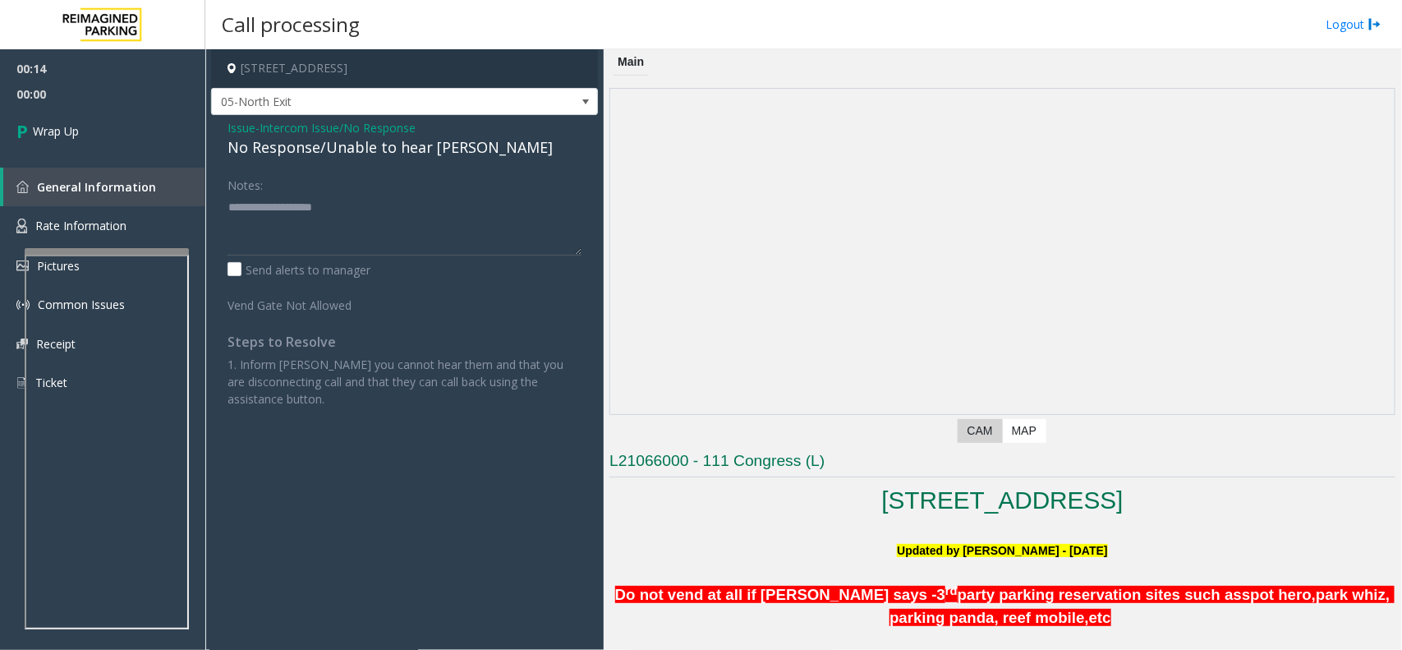
click at [280, 154] on div "No Response/Unable to hear [PERSON_NAME]" at bounding box center [405, 147] width 354 height 22
type textarea "**********"
click at [88, 116] on link "Wrap Up" at bounding box center [102, 131] width 205 height 48
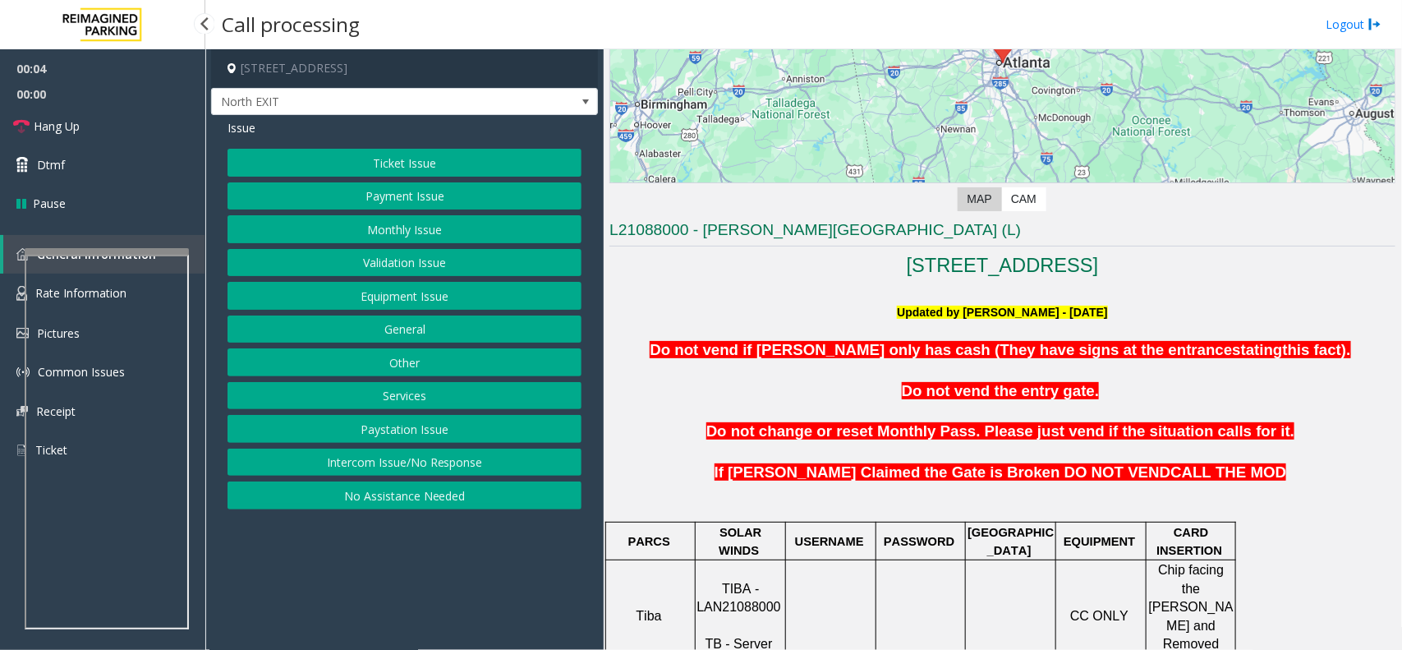
scroll to position [308, 0]
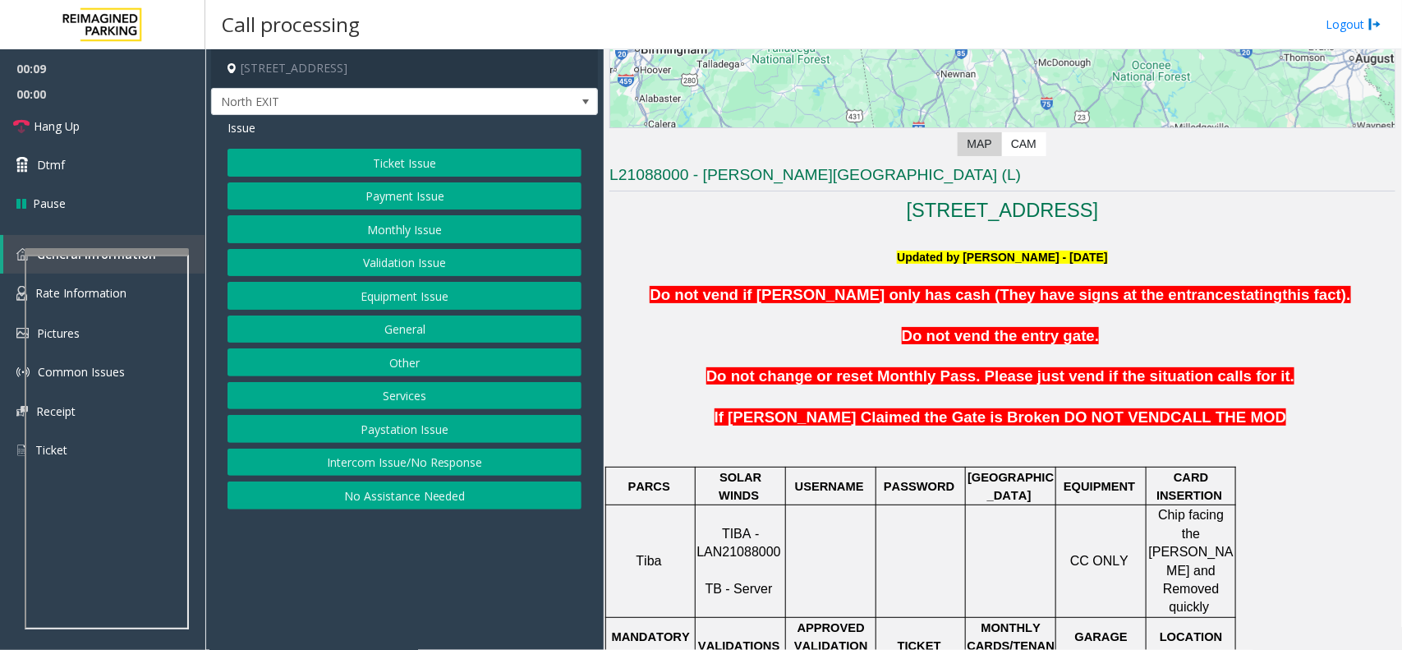
click at [772, 532] on span "TIBA - LAN21088000" at bounding box center [738, 542] width 84 height 32
click at [770, 531] on span "TIBA - LAN21088000" at bounding box center [738, 542] width 84 height 32
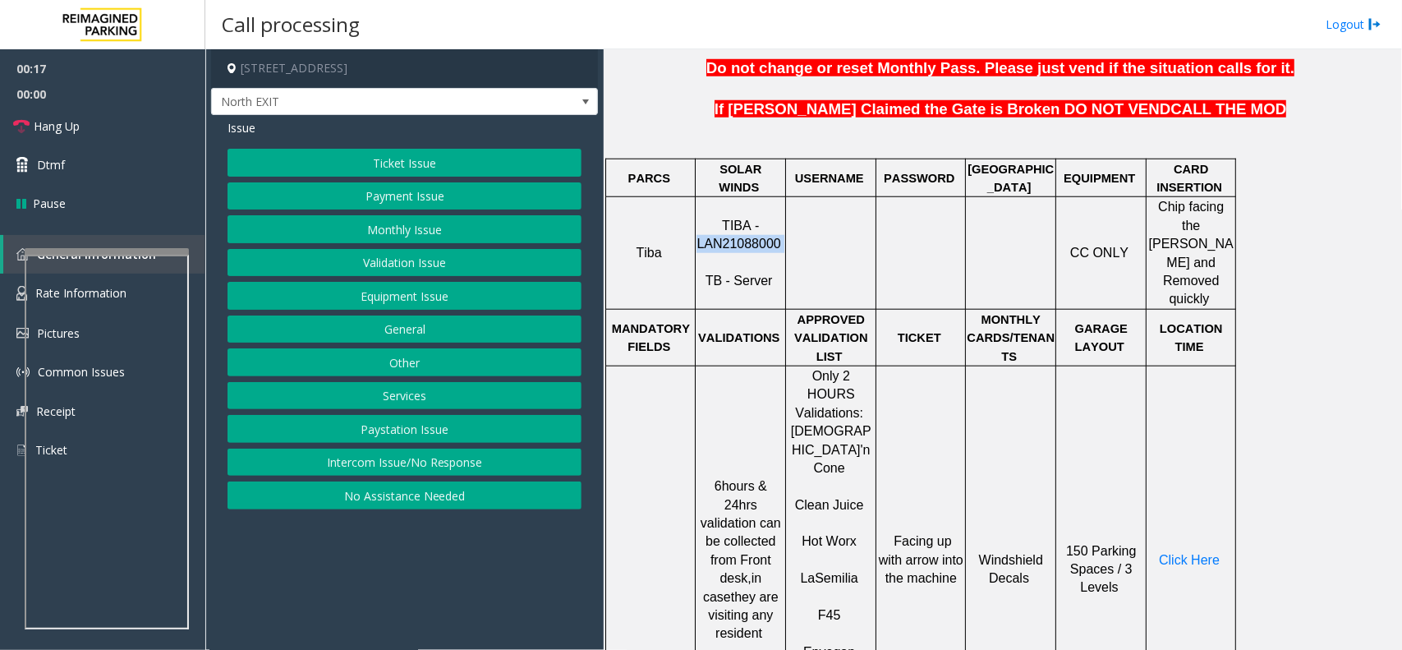
click at [337, 261] on button "Validation Issue" at bounding box center [405, 263] width 354 height 28
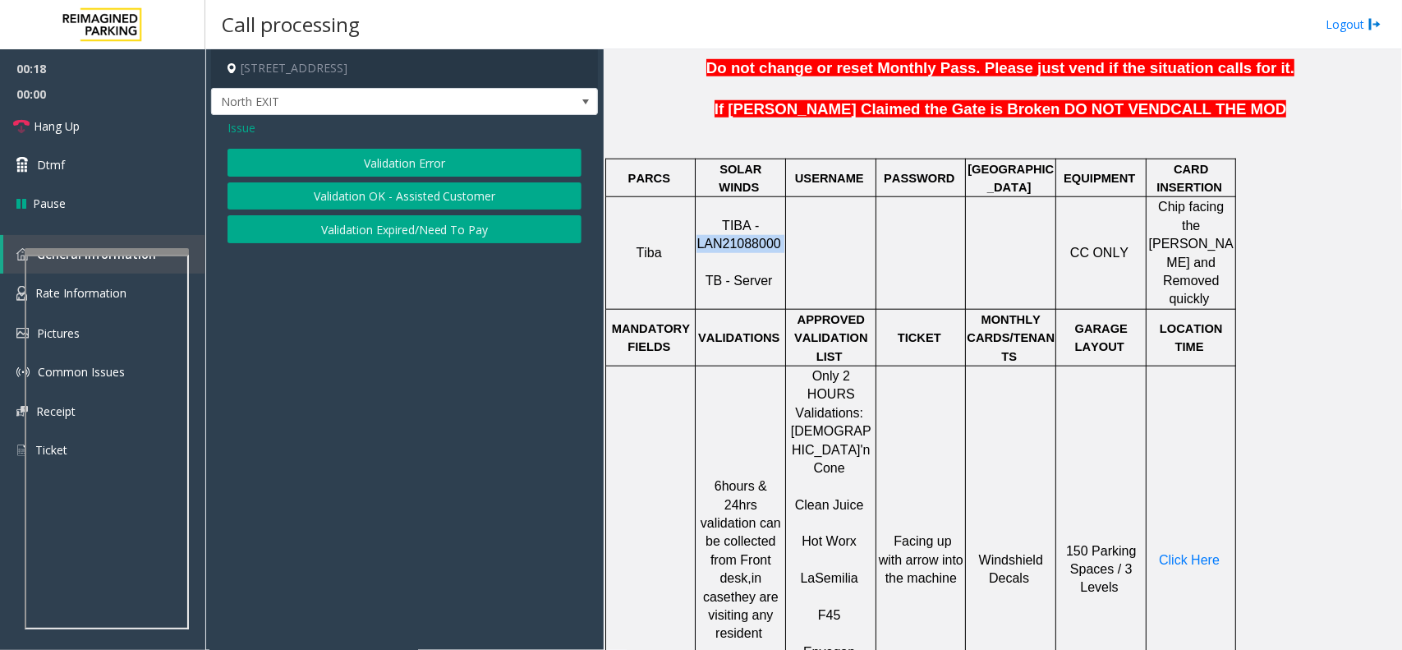
click at [372, 162] on button "Validation Error" at bounding box center [405, 163] width 354 height 28
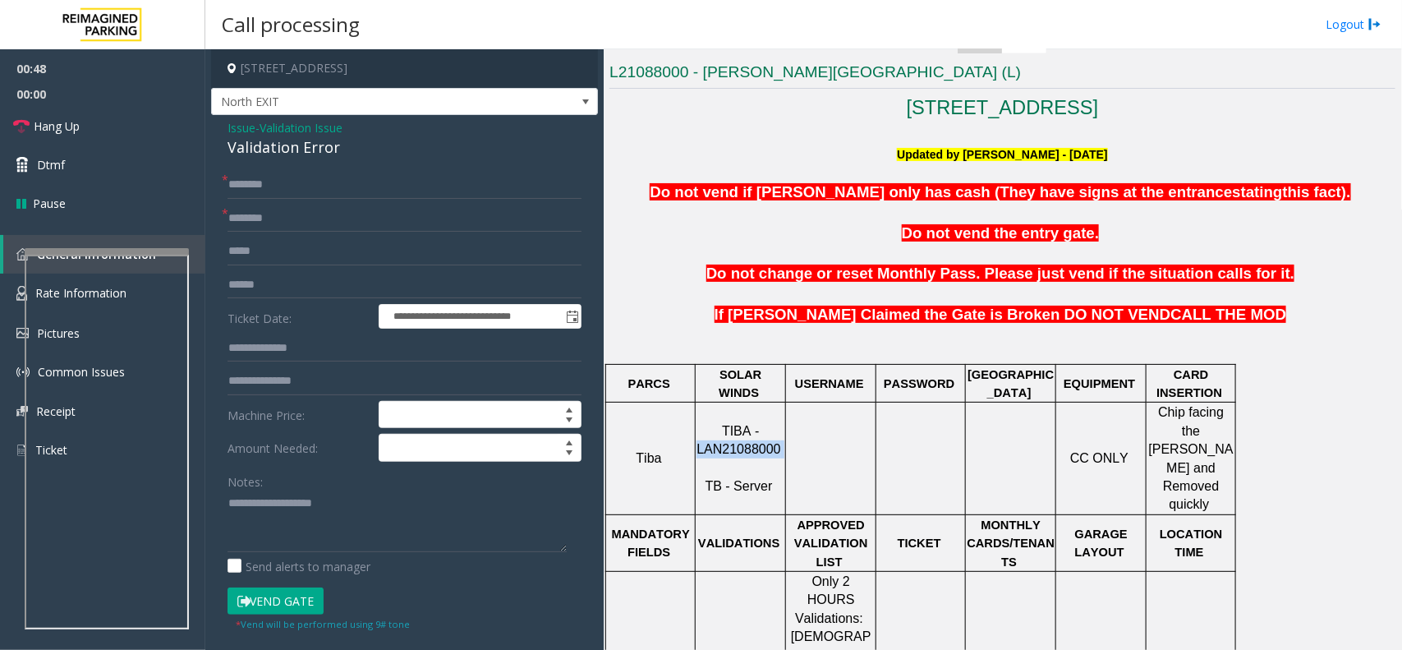
scroll to position [0, 0]
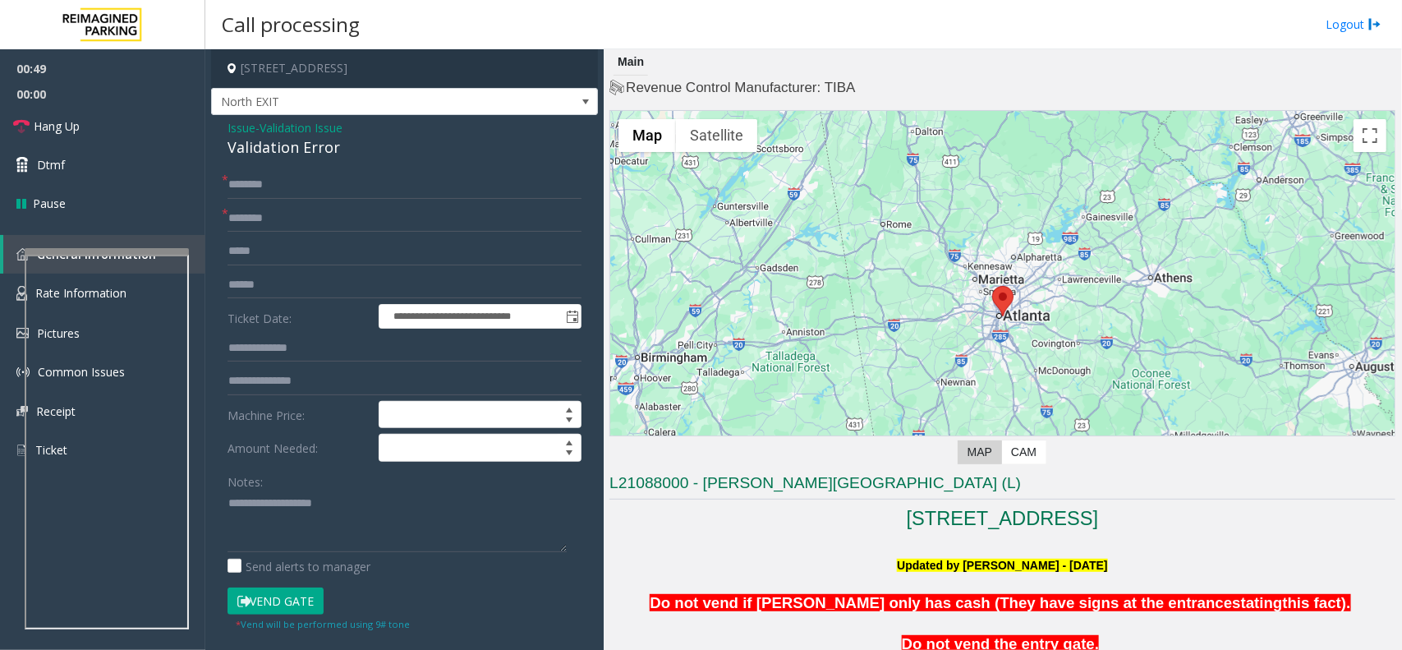
click at [733, 486] on h3 "L21088000 - [PERSON_NAME][GEOGRAPHIC_DATA] (L)" at bounding box center [1002, 485] width 786 height 27
click at [296, 222] on input "text" at bounding box center [405, 219] width 354 height 28
paste input "******"
drag, startPoint x: 773, startPoint y: 485, endPoint x: 876, endPoint y: 485, distance: 102.7
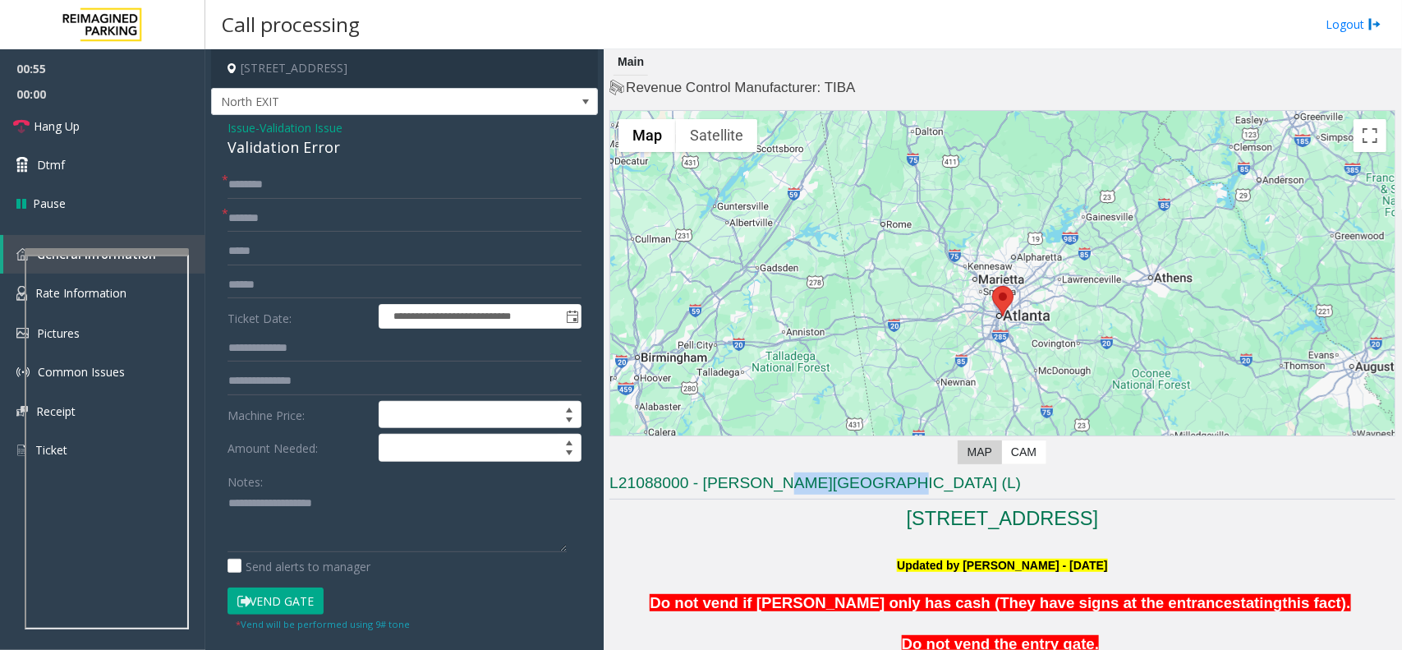
click at [876, 485] on h3 "L21088000 - [PERSON_NAME][GEOGRAPHIC_DATA] (L)" at bounding box center [1002, 485] width 786 height 27
click at [322, 209] on input "******" at bounding box center [405, 219] width 354 height 28
paste input "**********"
type input "**********"
click at [337, 193] on input "text" at bounding box center [405, 185] width 354 height 28
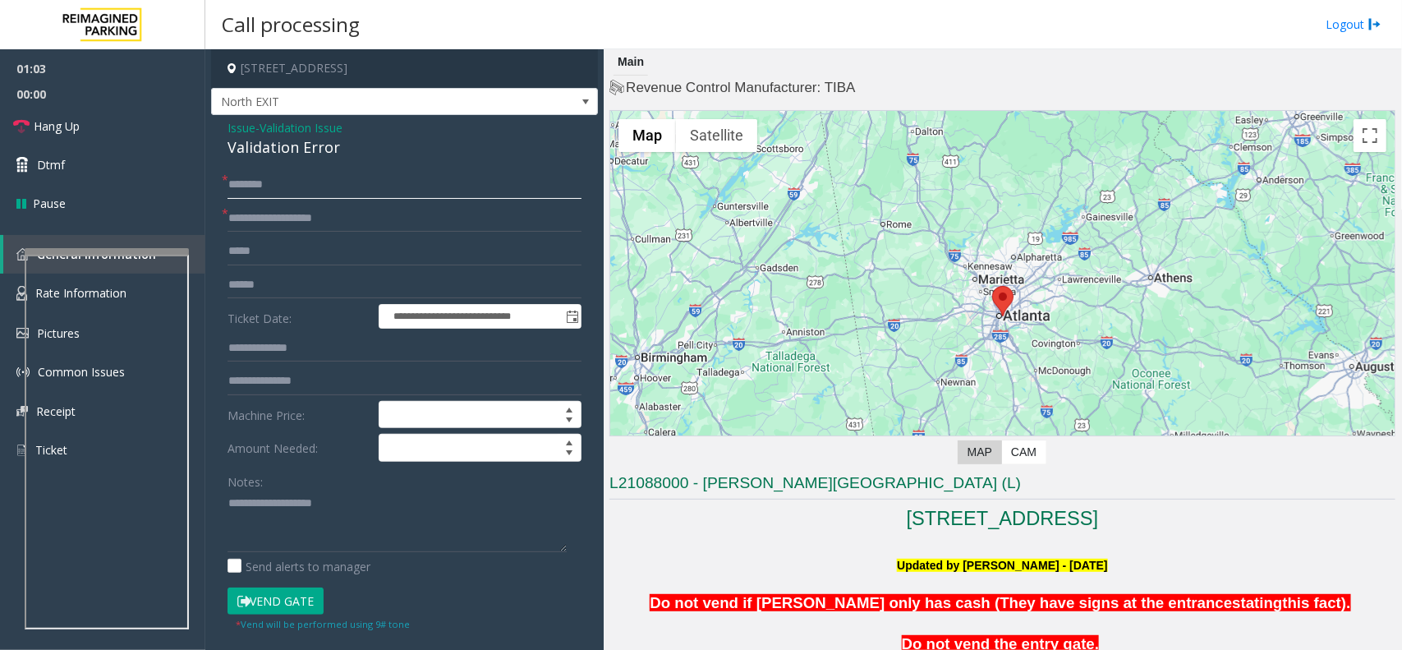
click at [306, 174] on input "text" at bounding box center [405, 185] width 354 height 28
click at [352, 182] on input "text" at bounding box center [405, 185] width 354 height 28
type input "***"
click at [308, 273] on input "text" at bounding box center [405, 285] width 354 height 28
type input "*******"
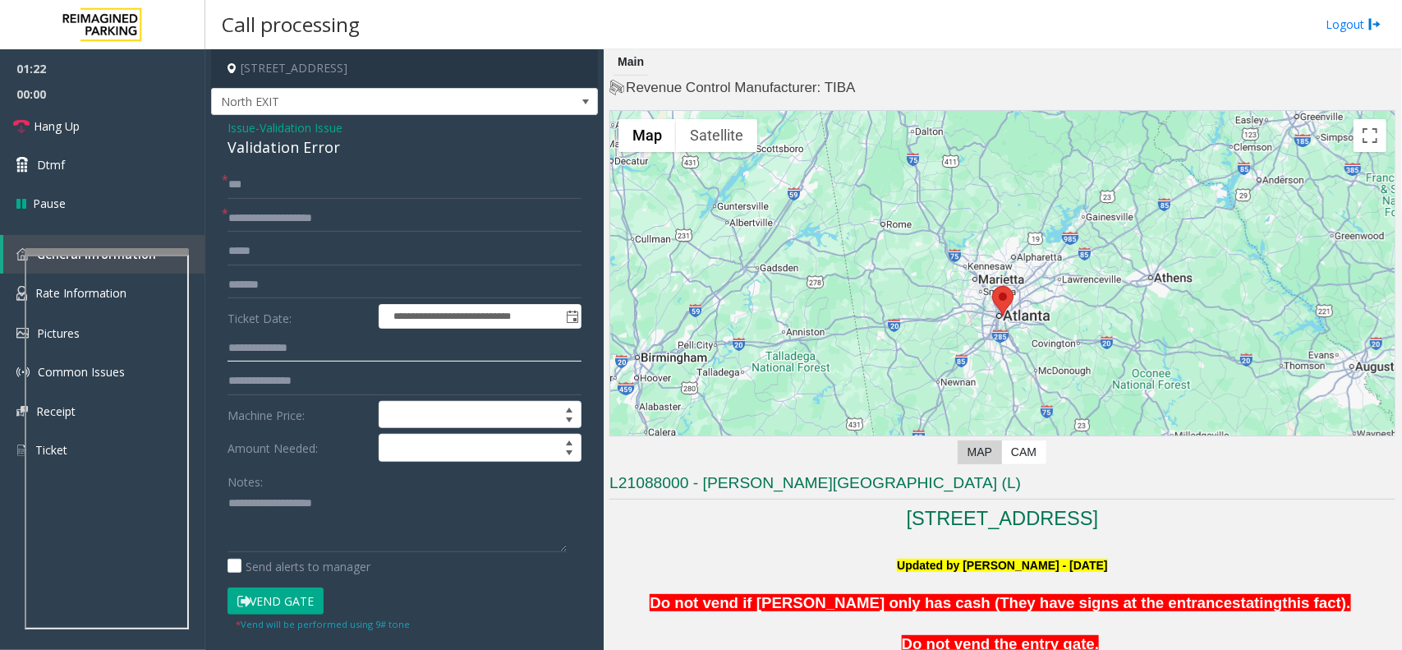
click at [283, 350] on input "text" at bounding box center [405, 348] width 354 height 28
click at [257, 531] on textarea at bounding box center [397, 521] width 339 height 62
paste textarea "**********"
click at [284, 153] on div "Validation Error" at bounding box center [405, 147] width 354 height 22
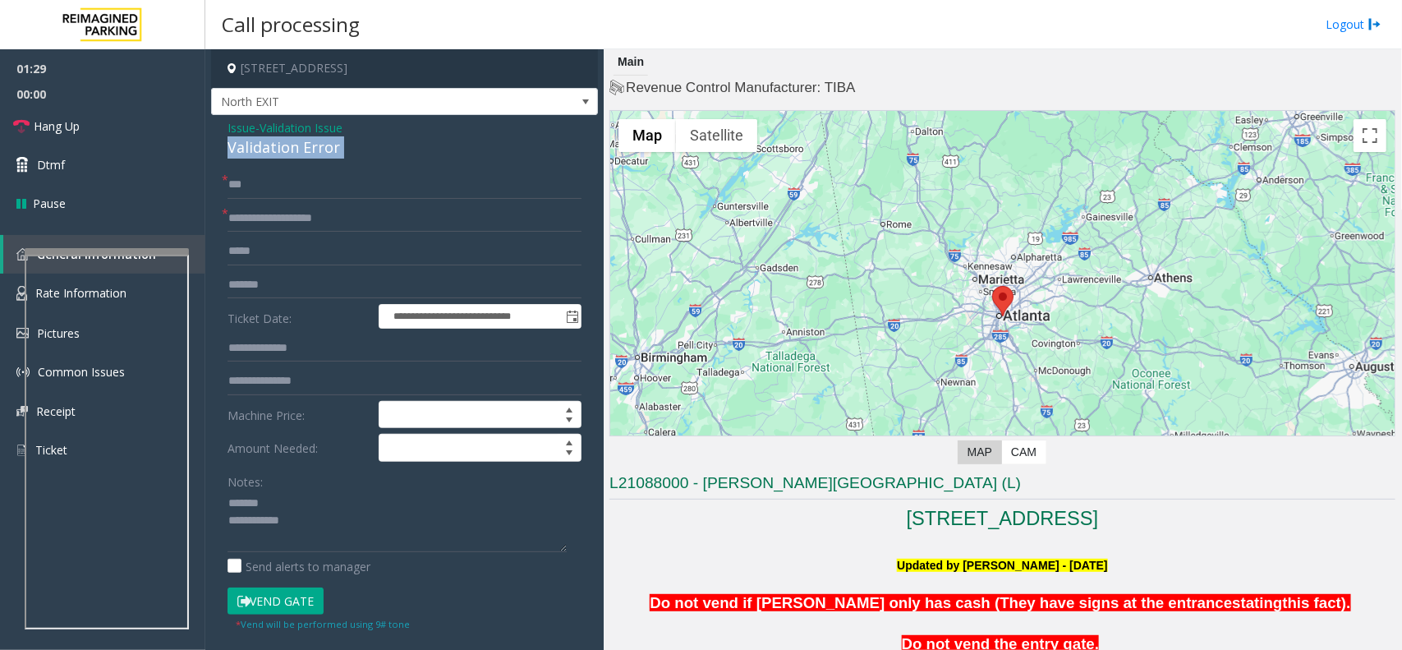
click at [284, 153] on div "Validation Error" at bounding box center [405, 147] width 354 height 22
paste textarea "**********"
click at [277, 501] on textarea at bounding box center [397, 521] width 339 height 62
click at [302, 518] on textarea at bounding box center [397, 521] width 339 height 62
type textarea "**********"
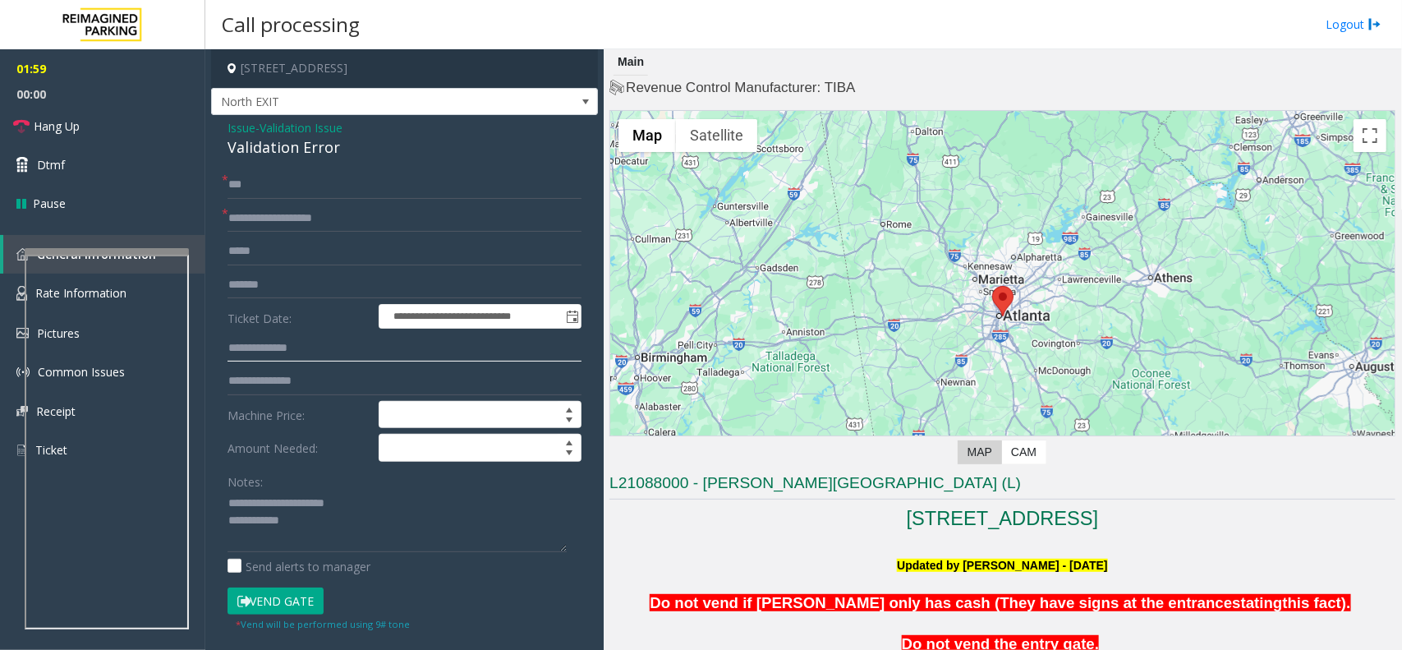
click at [317, 352] on input "text" at bounding box center [405, 348] width 354 height 28
type input "***"
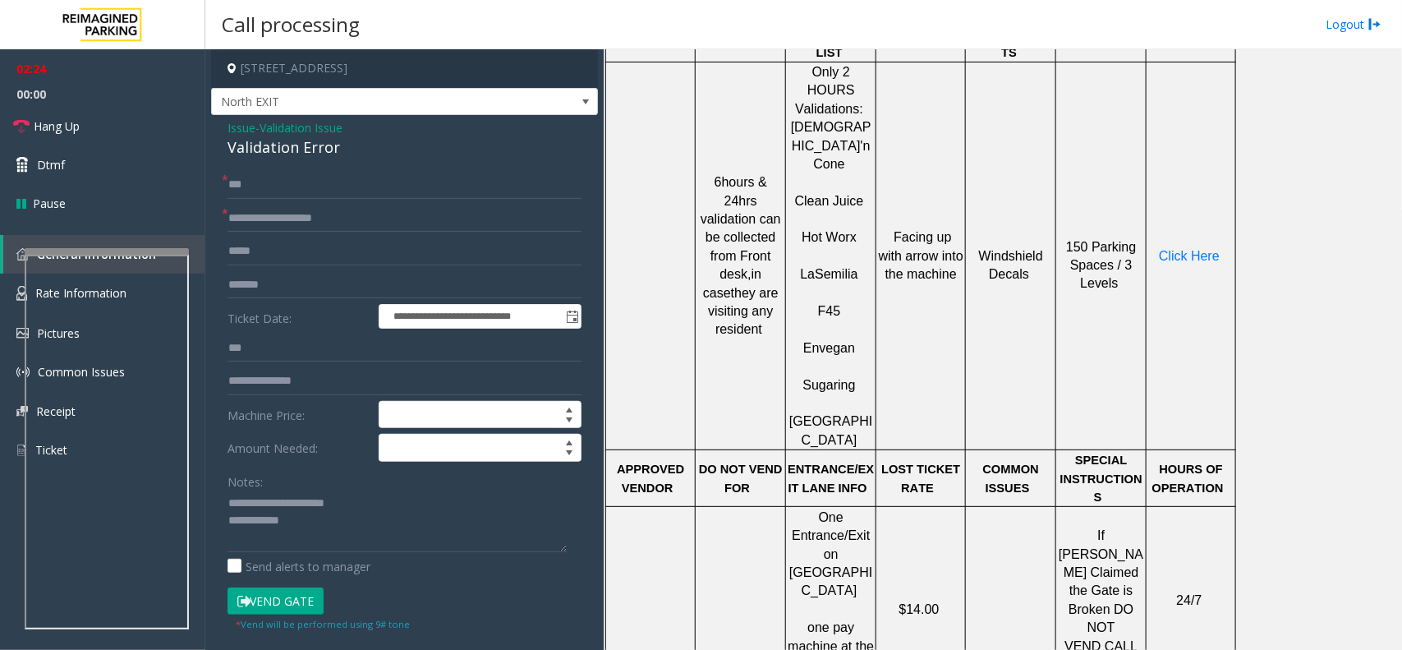
scroll to position [924, 0]
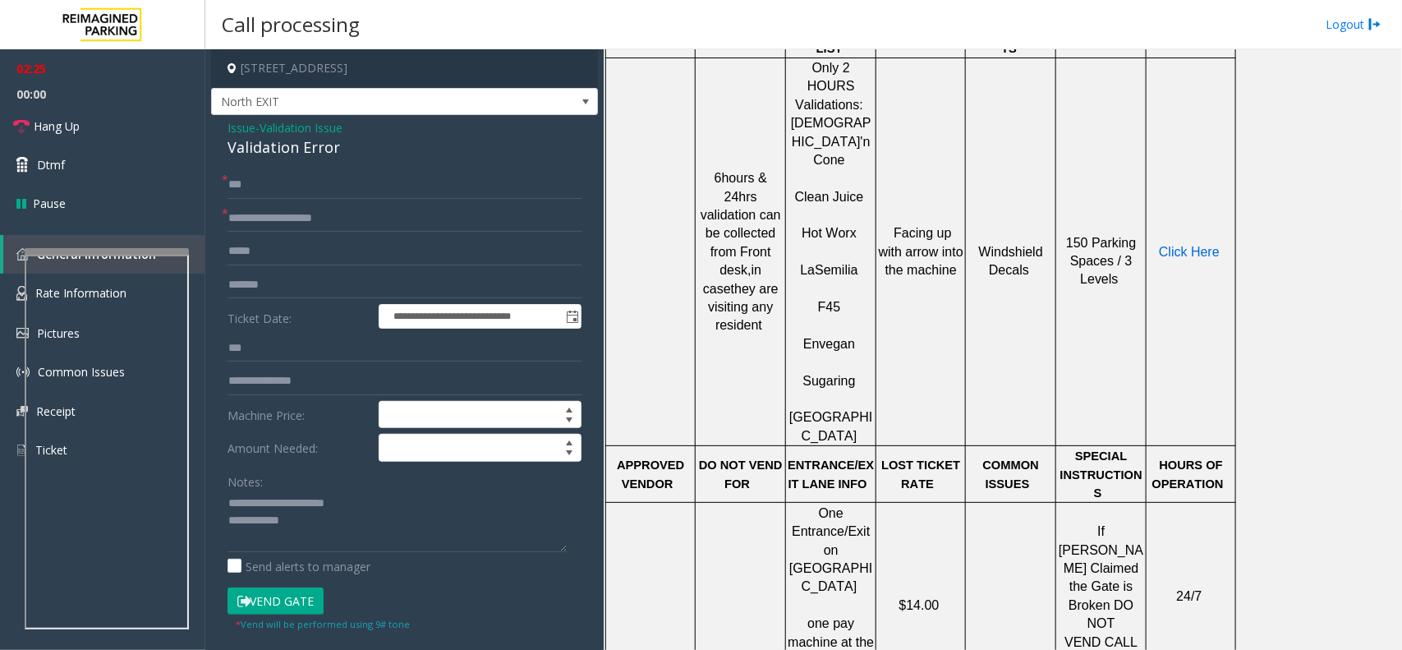
click at [1203, 245] on span "Click Here" at bounding box center [1189, 252] width 61 height 14
drag, startPoint x: 51, startPoint y: 111, endPoint x: 85, endPoint y: 120, distance: 34.9
click at [51, 111] on link "Hang Up" at bounding box center [102, 126] width 205 height 39
click at [305, 526] on textarea at bounding box center [397, 521] width 339 height 62
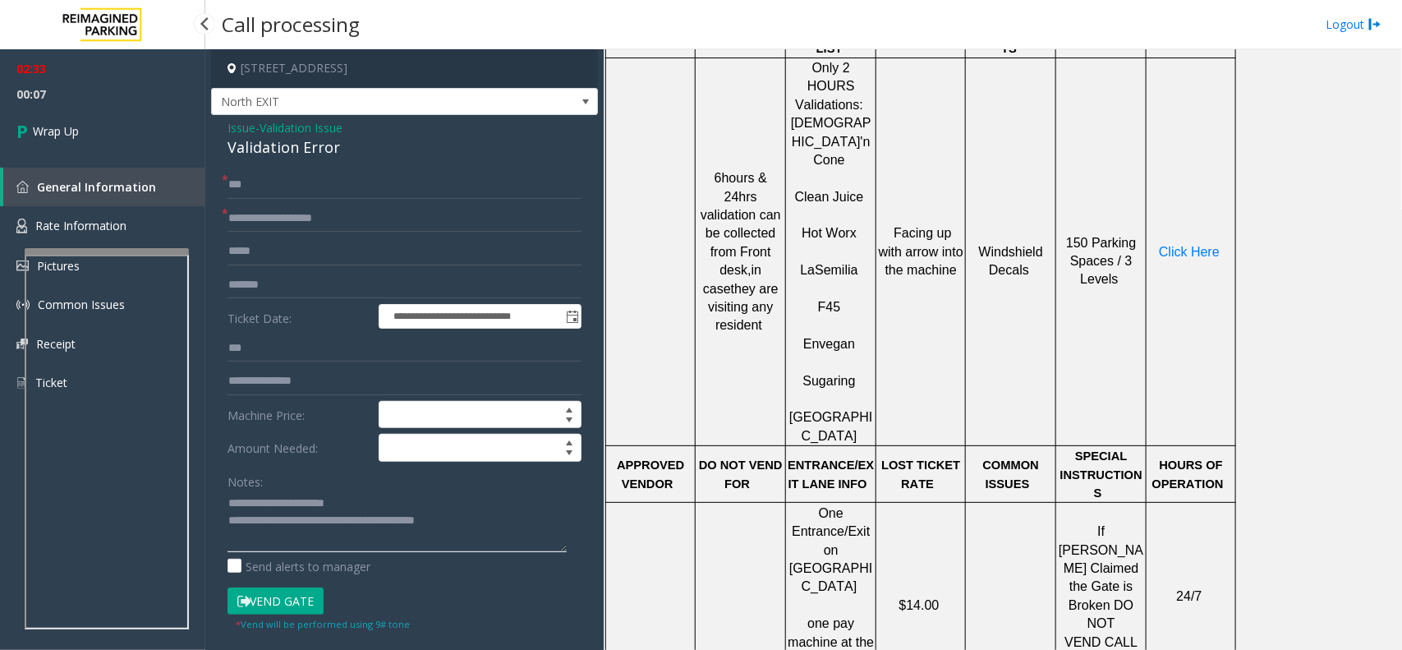
type textarea "**********"
click at [104, 181] on span "General Information" at bounding box center [96, 187] width 119 height 16
click at [122, 126] on link "Wrap Up" at bounding box center [102, 131] width 205 height 48
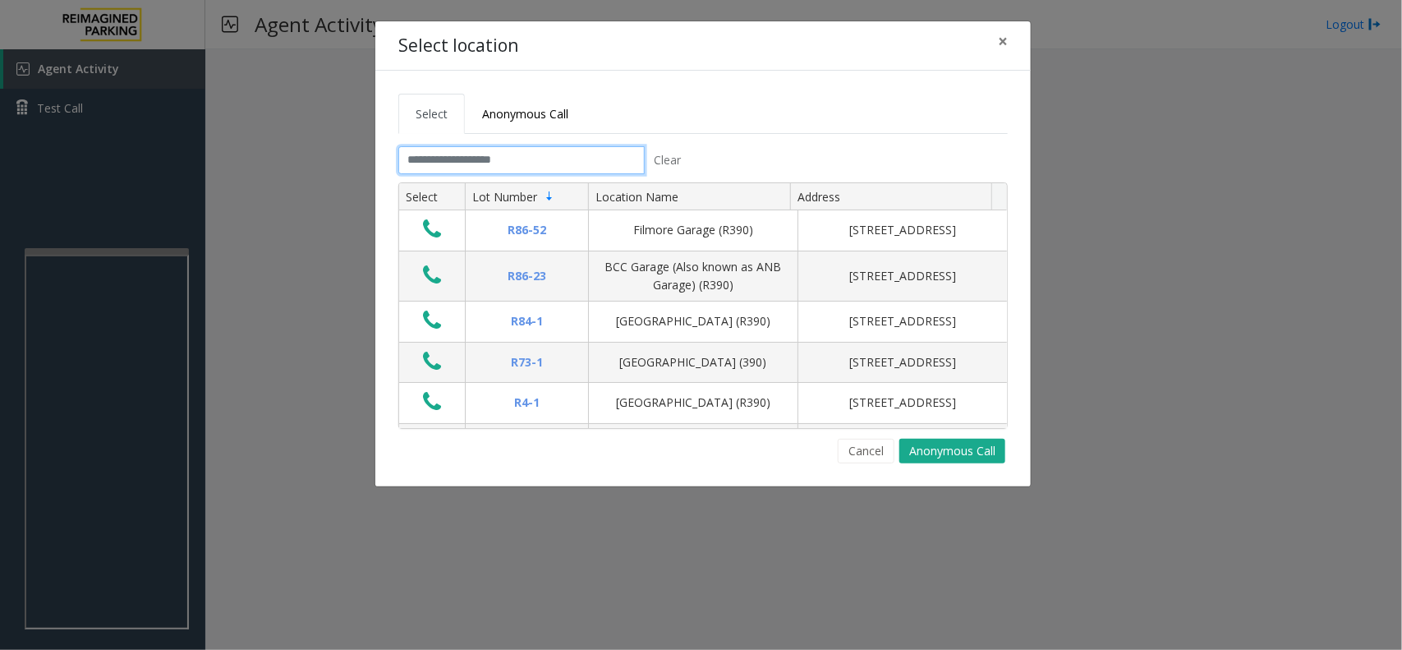
click at [452, 168] on input "text" at bounding box center [521, 160] width 246 height 28
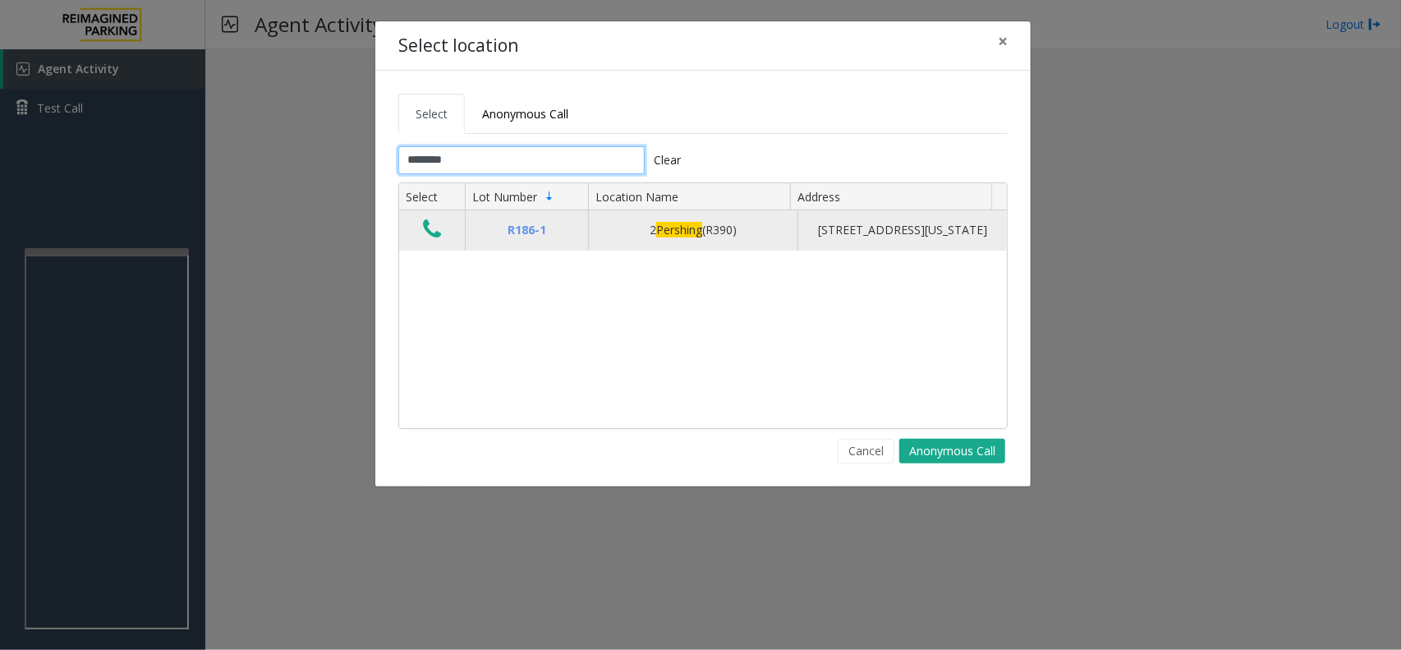
type input "********"
click at [433, 235] on icon "Data table" at bounding box center [432, 229] width 18 height 23
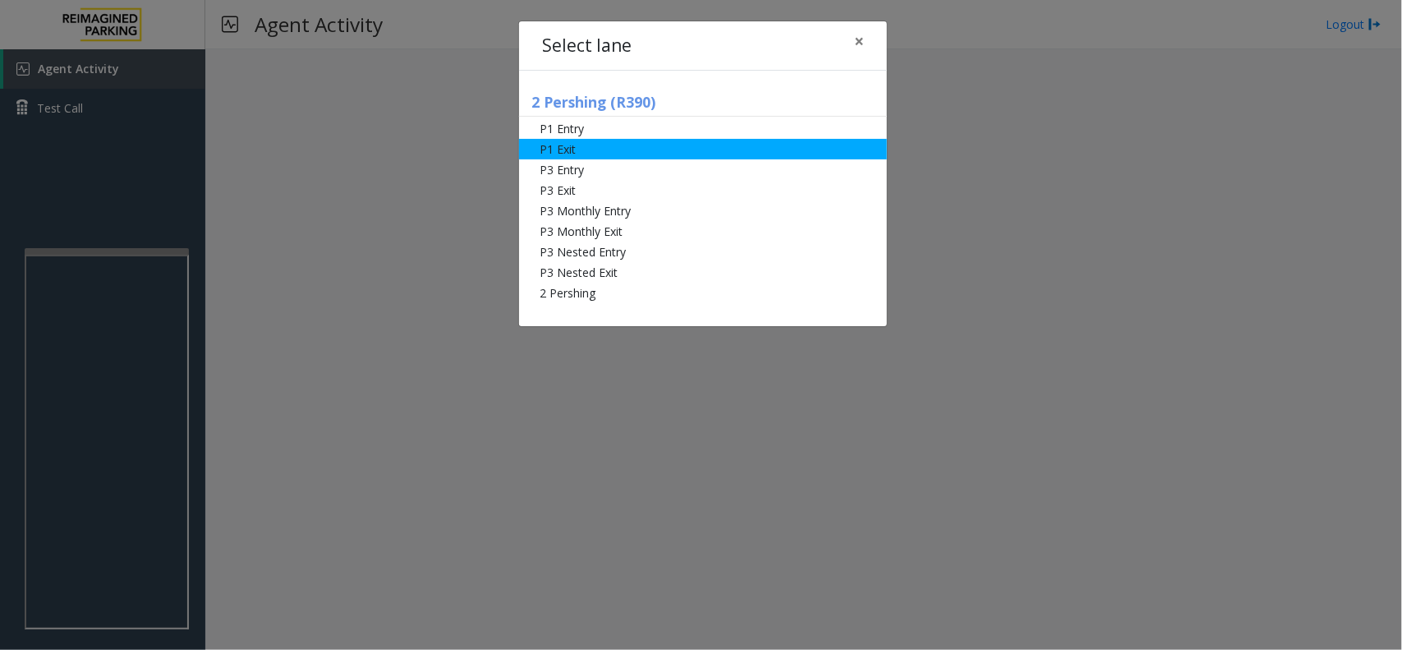
click at [650, 153] on li "P1 Exit" at bounding box center [703, 149] width 368 height 21
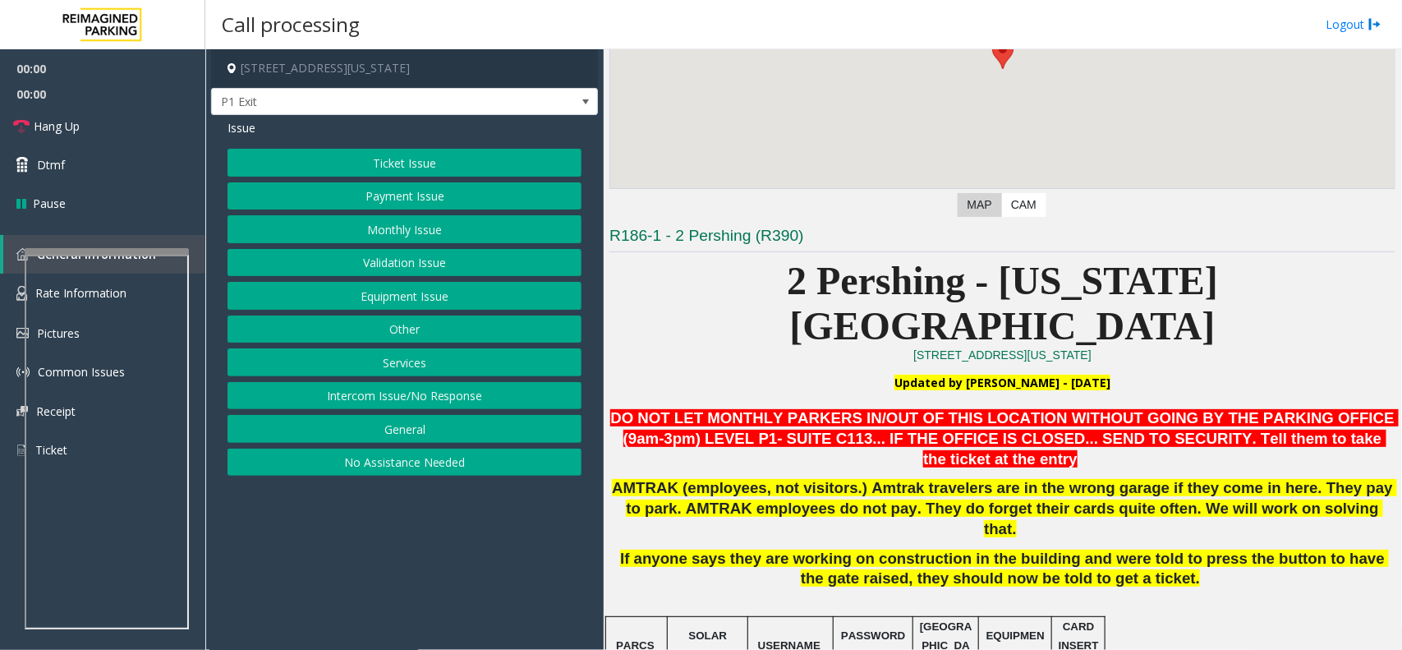
scroll to position [411, 0]
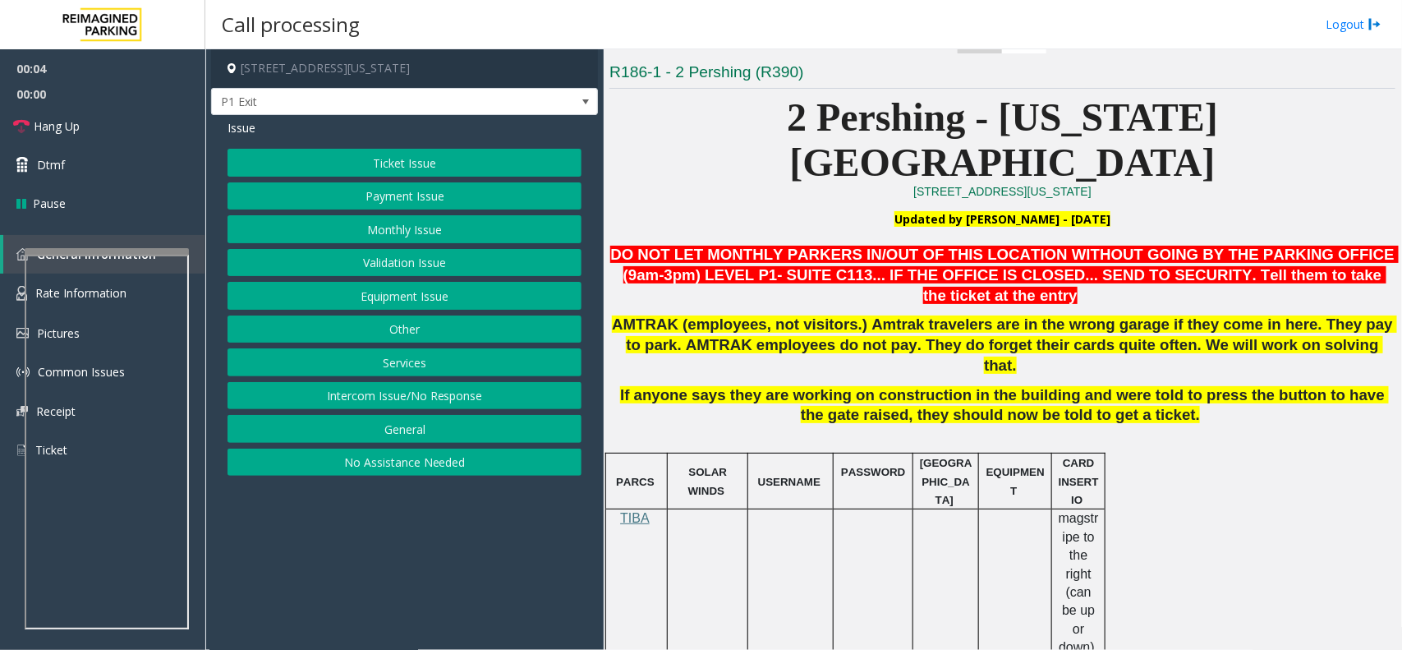
click at [454, 264] on button "Validation Issue" at bounding box center [405, 263] width 354 height 28
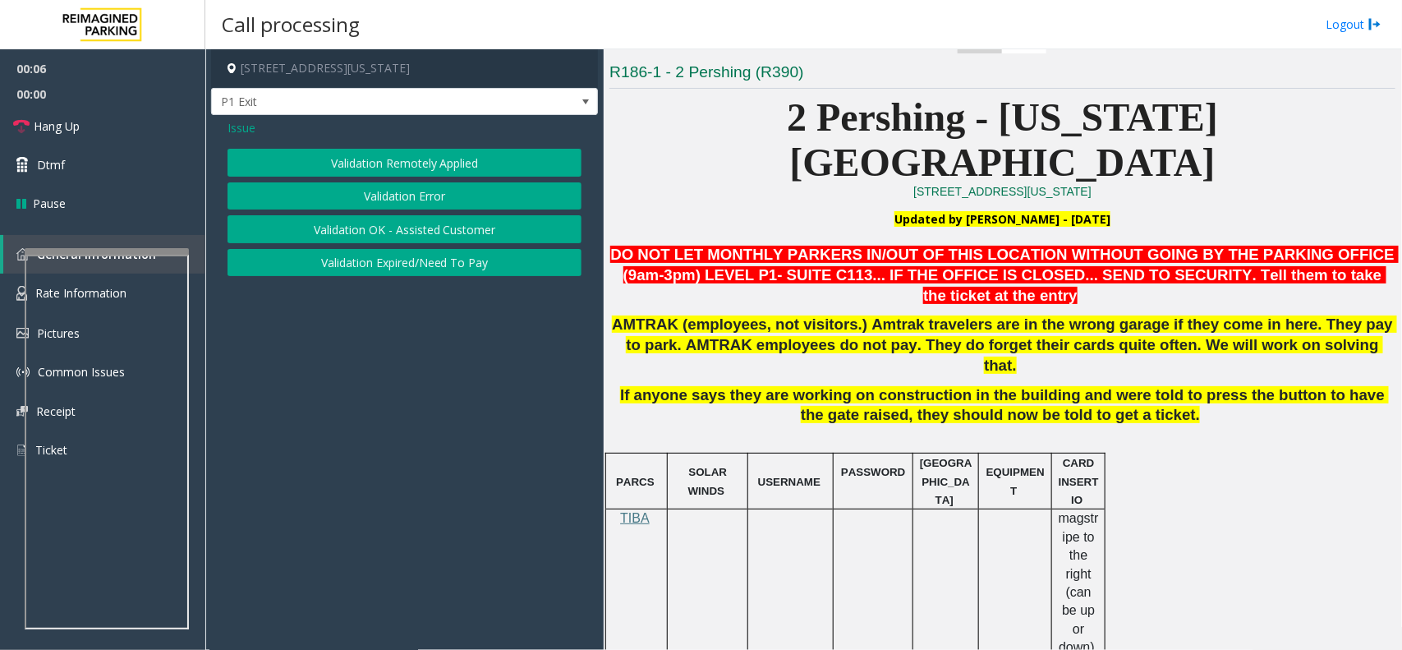
click at [445, 198] on button "Validation Error" at bounding box center [405, 196] width 354 height 28
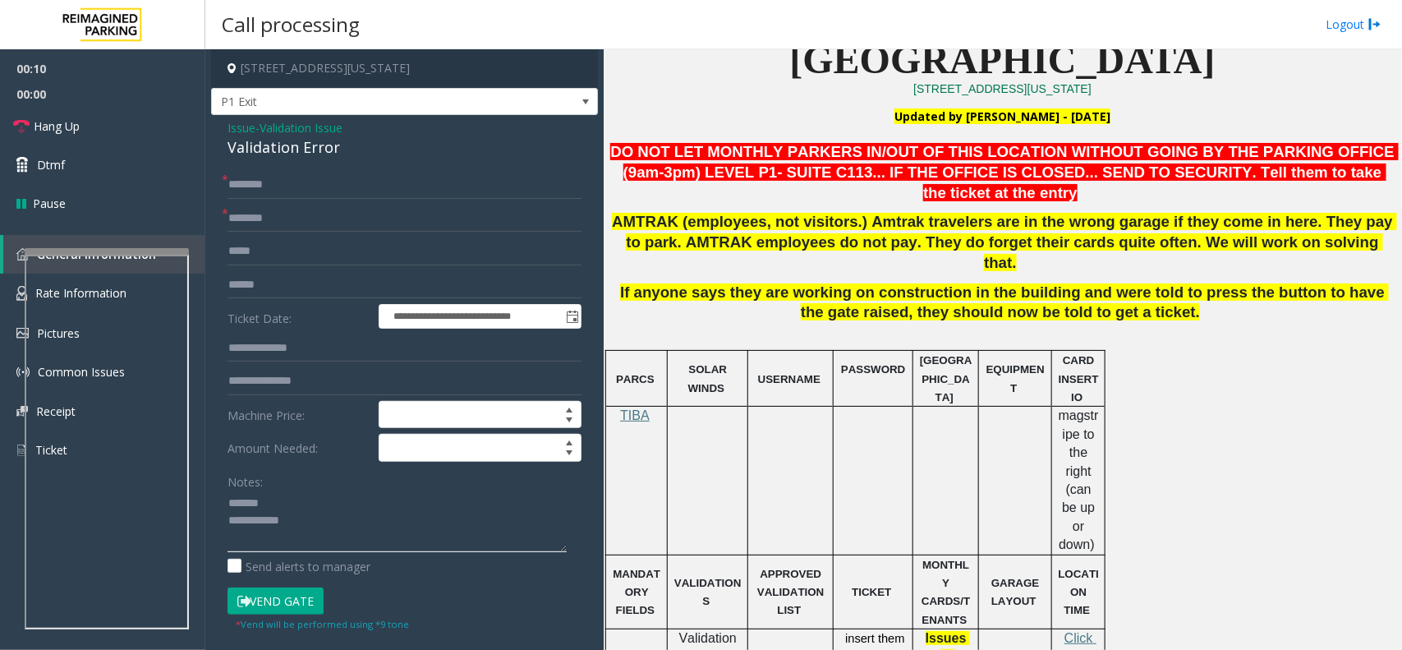
scroll to position [821, 0]
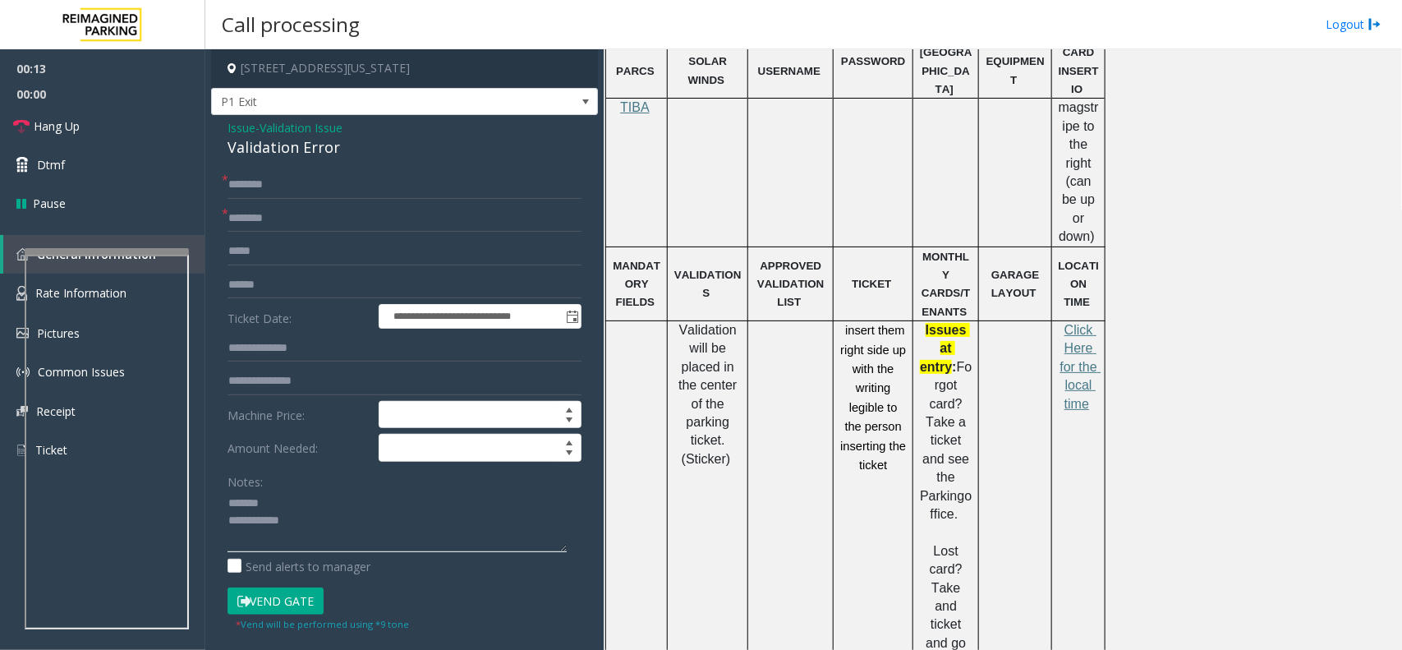
type textarea "**********"
click at [292, 220] on input "text" at bounding box center [405, 219] width 354 height 28
type input "****"
click at [276, 149] on div "Validation Error" at bounding box center [405, 147] width 354 height 22
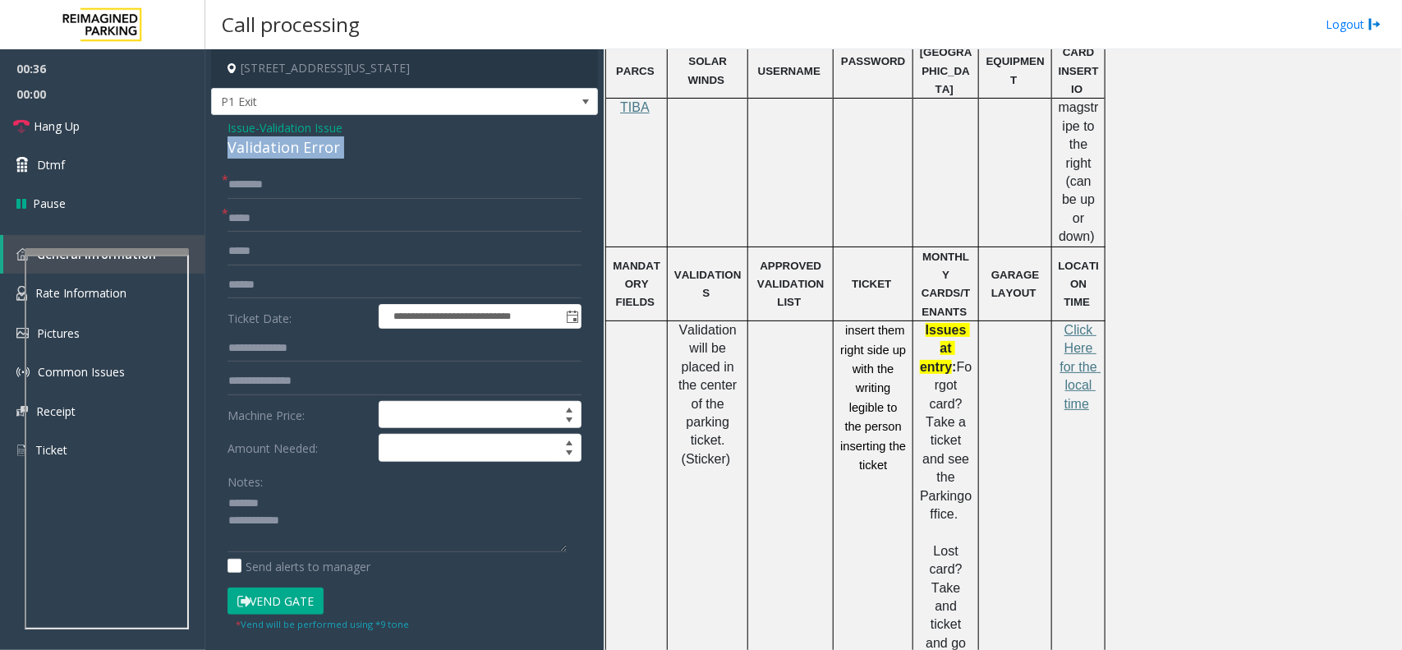
click at [276, 149] on div "Validation Error" at bounding box center [405, 147] width 354 height 22
click at [284, 523] on textarea at bounding box center [397, 521] width 339 height 62
type textarea "**********"
click at [296, 173] on input "text" at bounding box center [405, 185] width 354 height 28
type input "*****"
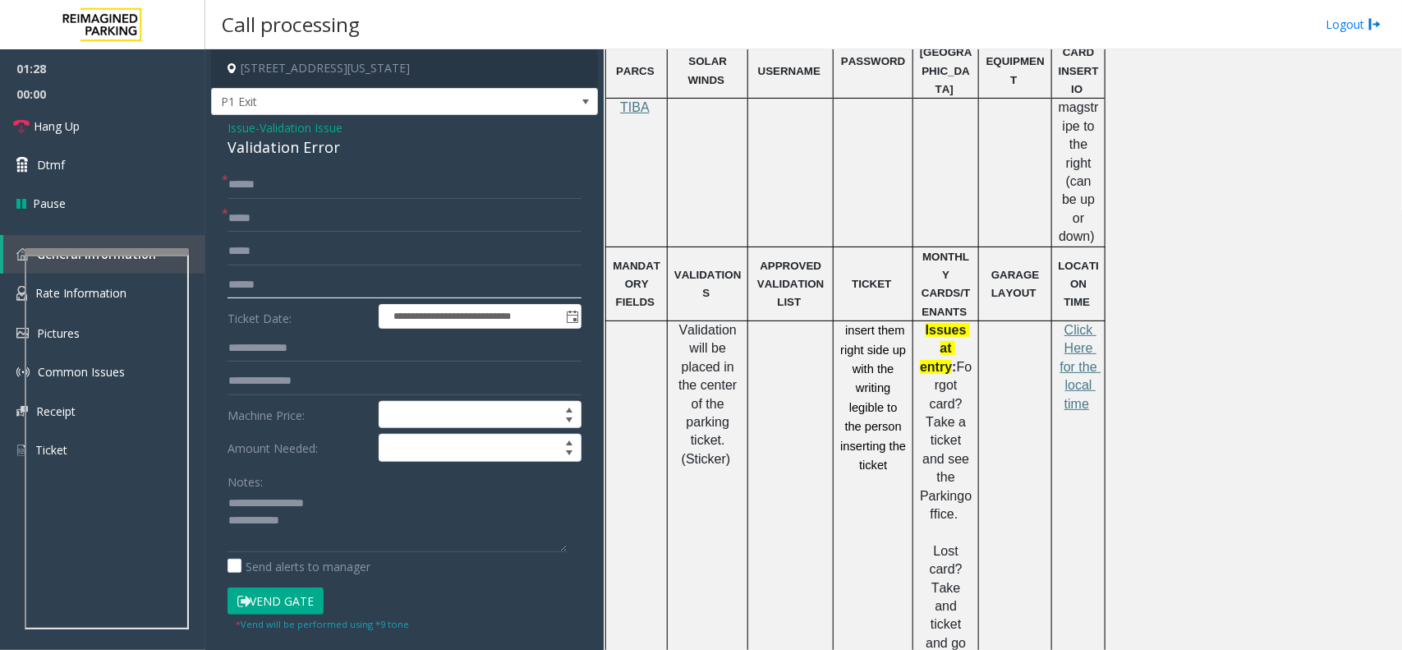
click at [275, 282] on input "text" at bounding box center [405, 285] width 354 height 28
type input "*******"
click at [280, 338] on input "text" at bounding box center [405, 348] width 354 height 28
click at [315, 144] on div "Validation Error" at bounding box center [405, 147] width 354 height 22
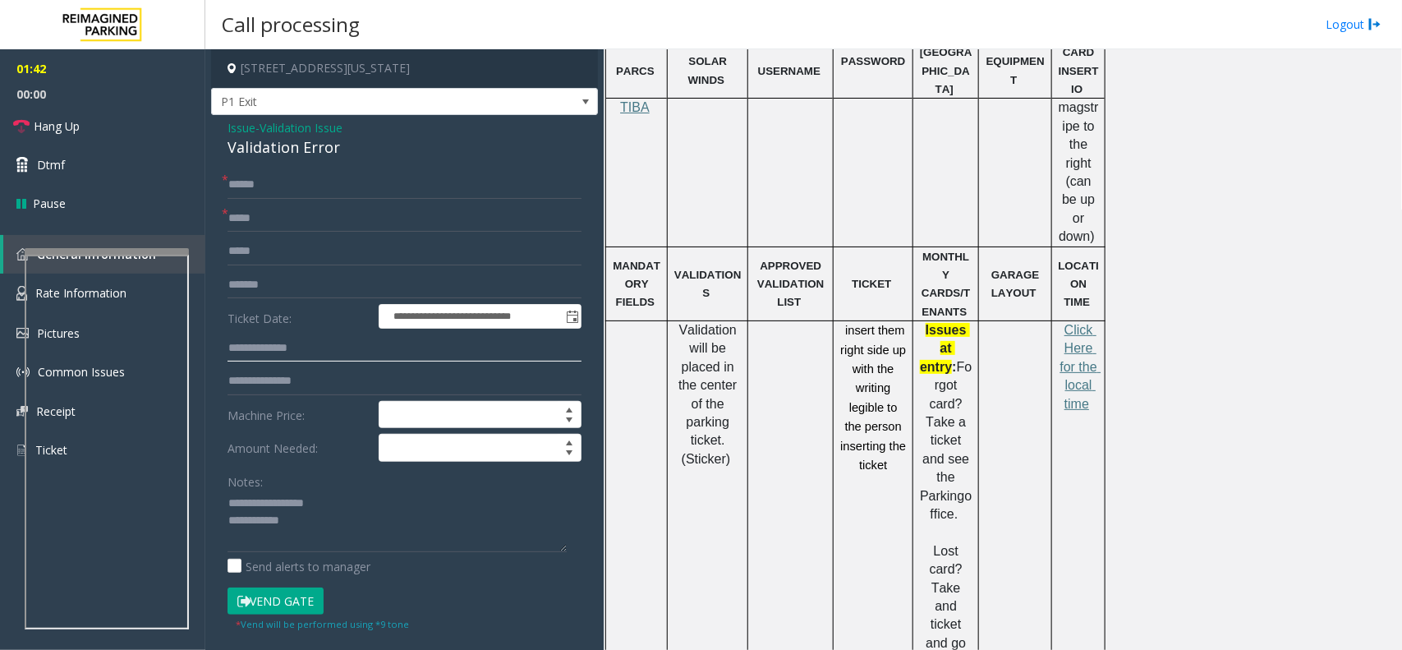
click at [317, 350] on input "text" at bounding box center [405, 348] width 354 height 28
type input "*****"
drag, startPoint x: 302, startPoint y: 596, endPoint x: 312, endPoint y: 591, distance: 11.0
click at [301, 598] on button "Vend Gate" at bounding box center [276, 601] width 96 height 28
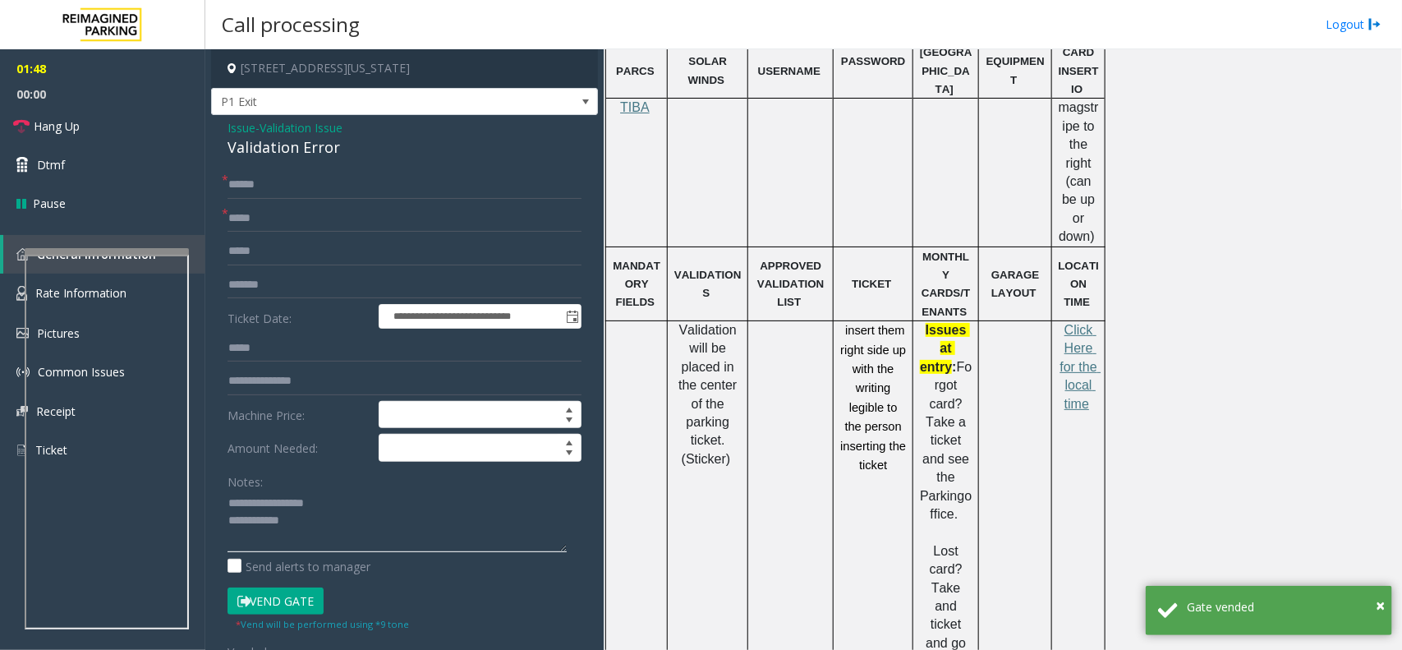
click at [338, 507] on textarea at bounding box center [397, 521] width 339 height 62
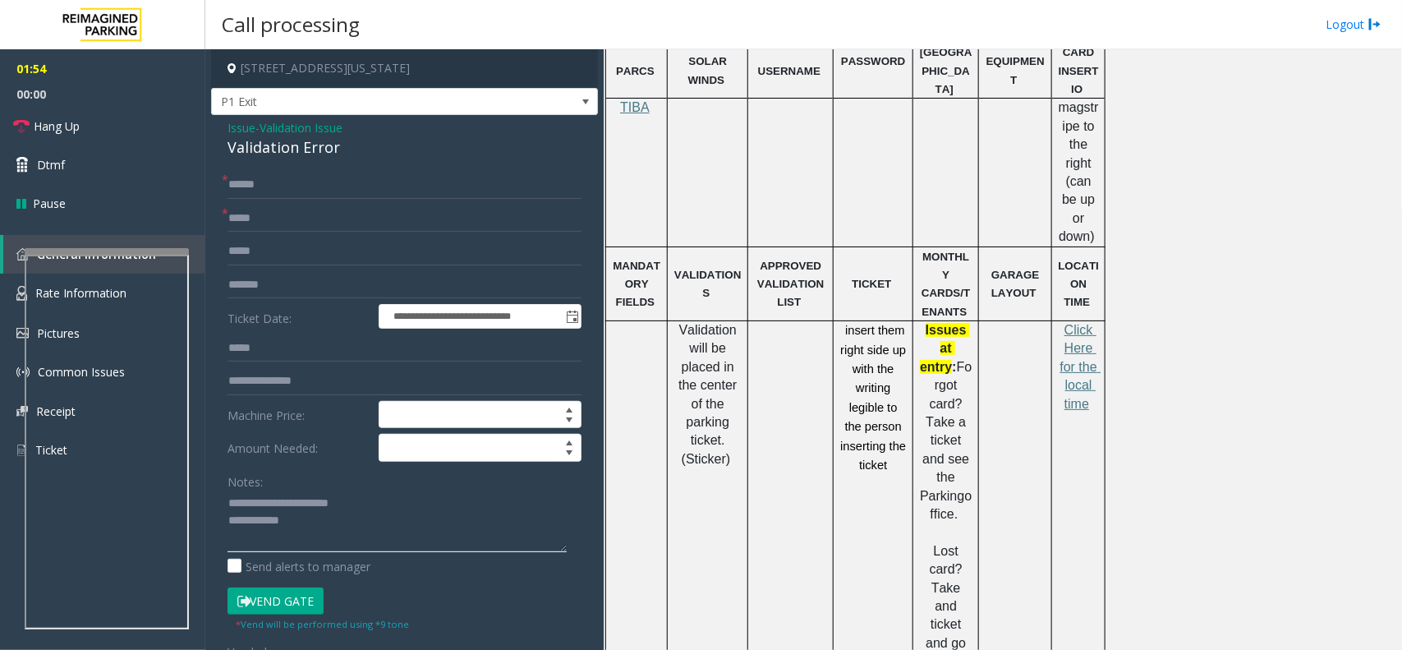
click at [378, 522] on textarea at bounding box center [397, 521] width 339 height 62
paste textarea "**********"
type textarea "**********"
click at [154, 128] on link "Hang Up" at bounding box center [102, 126] width 205 height 39
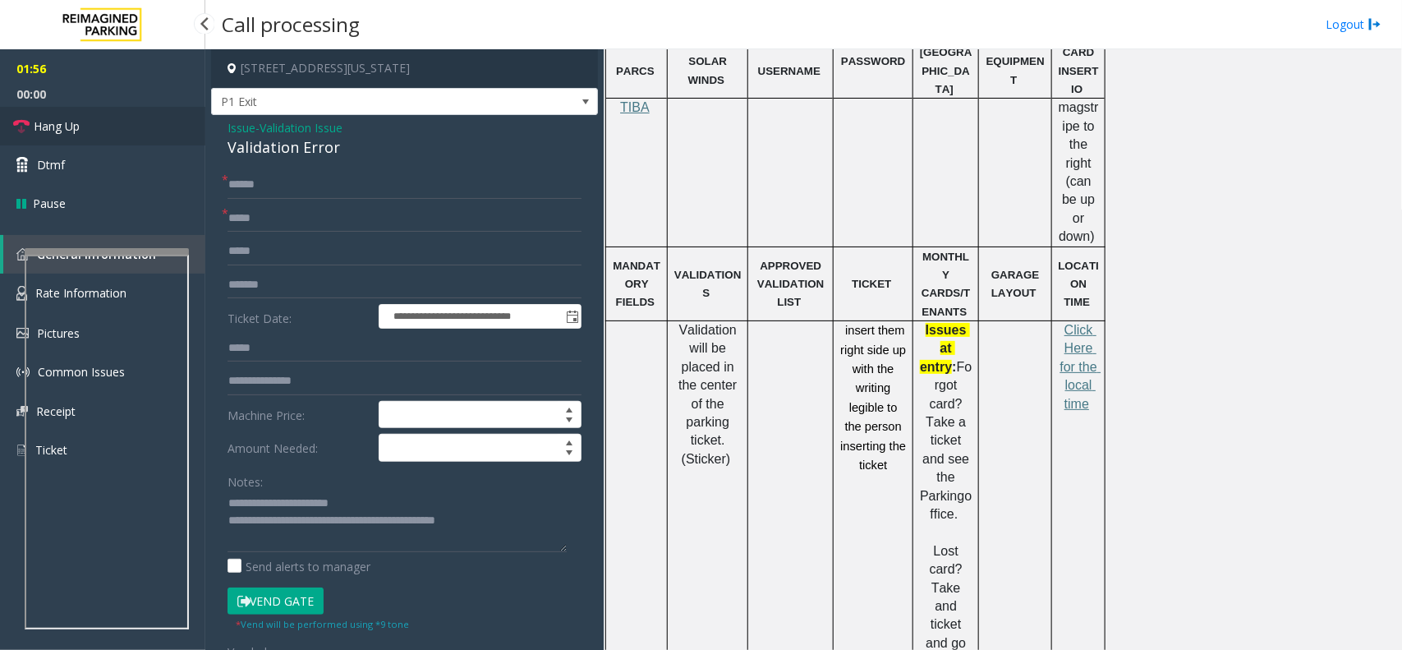
click at [154, 128] on link "Hang Up" at bounding box center [102, 126] width 205 height 39
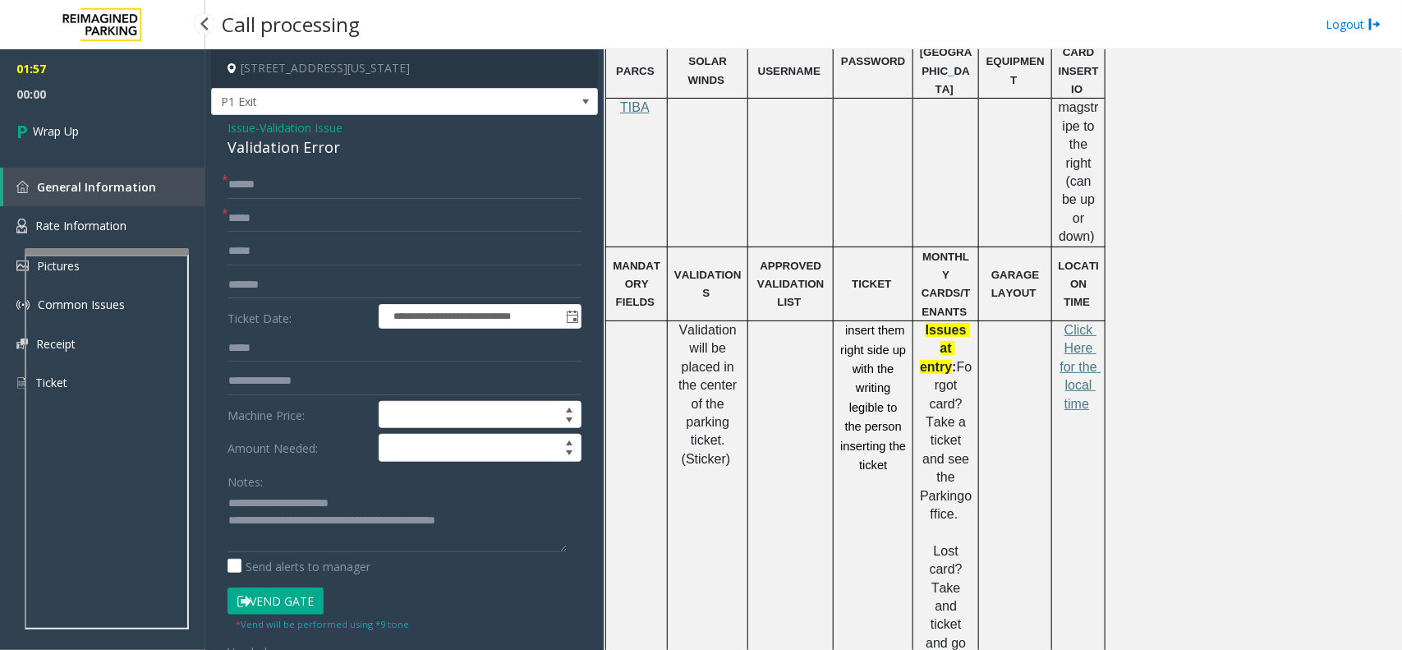
click at [154, 128] on link "Wrap Up" at bounding box center [102, 131] width 205 height 48
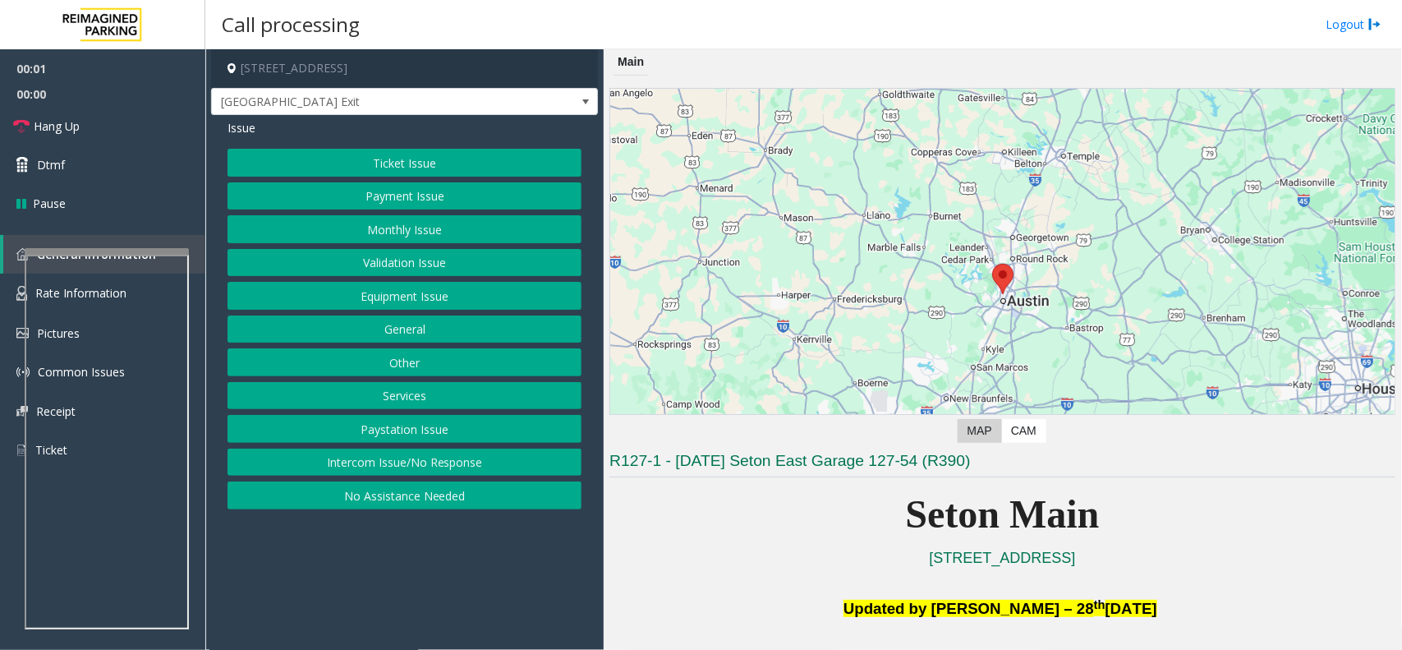
click at [437, 301] on button "Equipment Issue" at bounding box center [405, 296] width 354 height 28
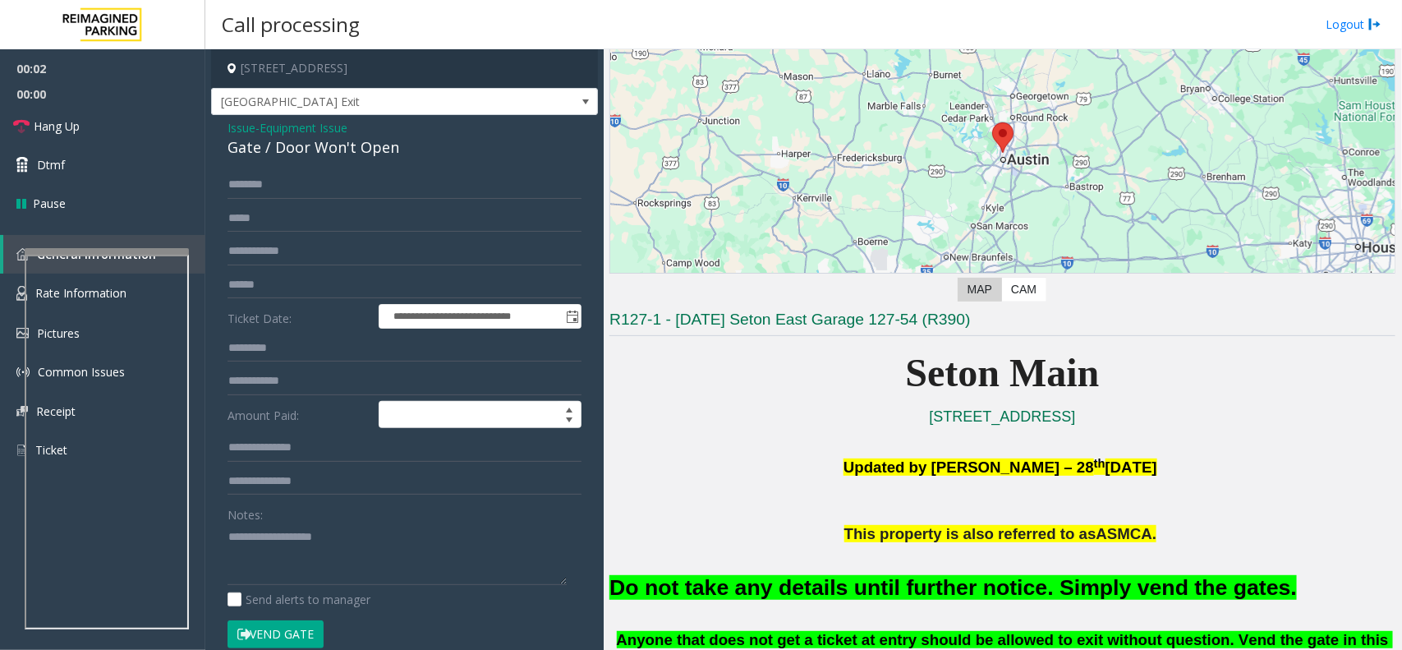
scroll to position [411, 0]
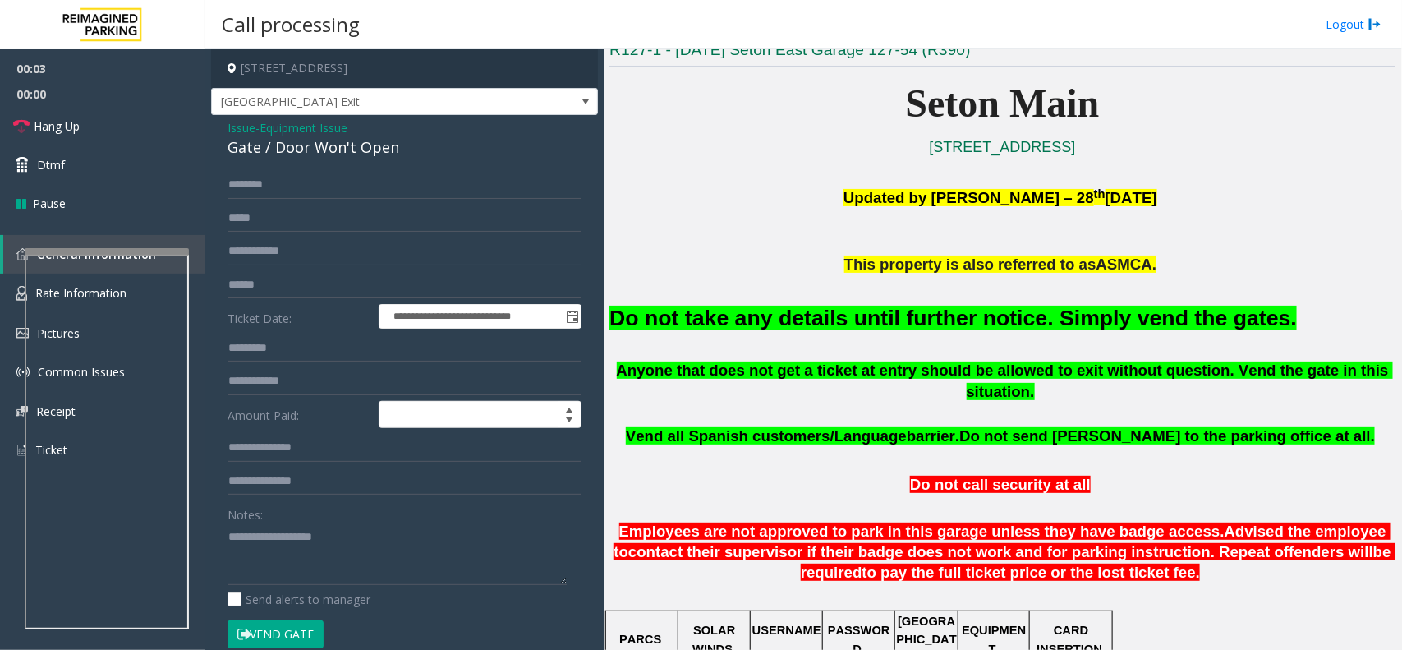
click at [888, 327] on font "Do not take any details until further notice. Simply vend the gates." at bounding box center [952, 318] width 687 height 25
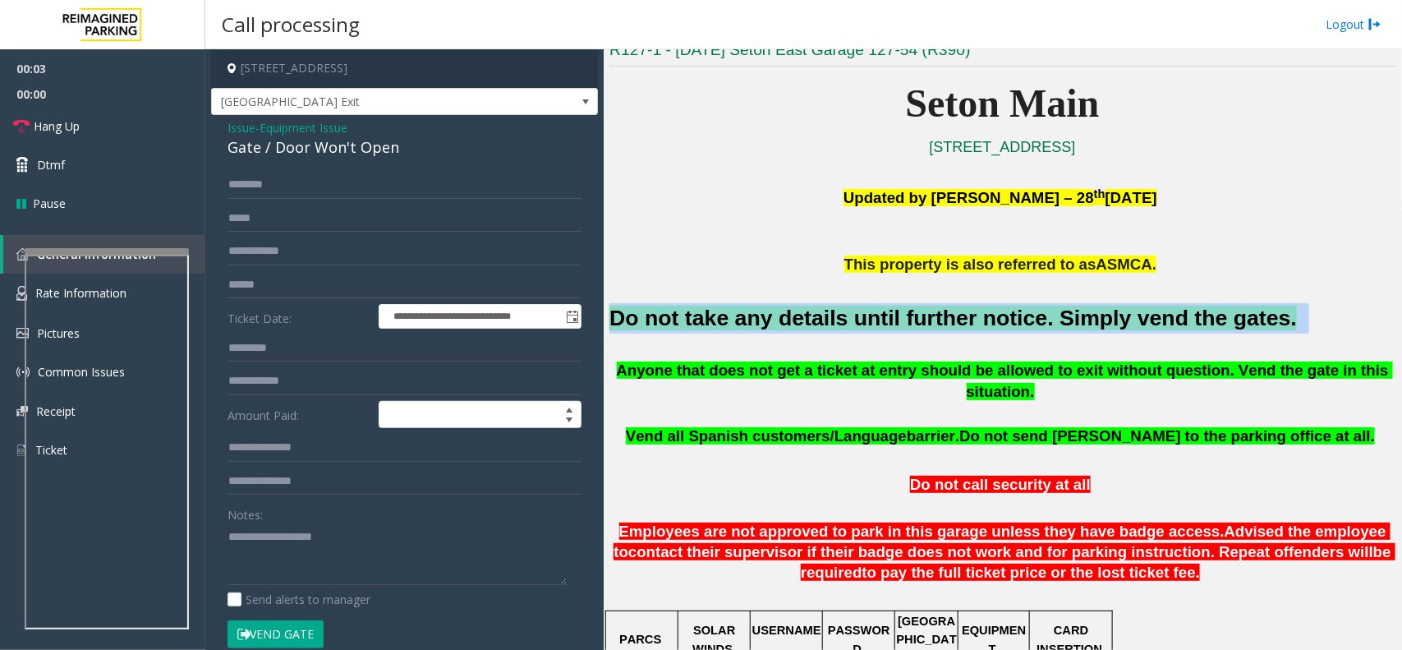
click at [888, 327] on font "Do not take any details until further notice. Simply vend the gates." at bounding box center [952, 318] width 687 height 25
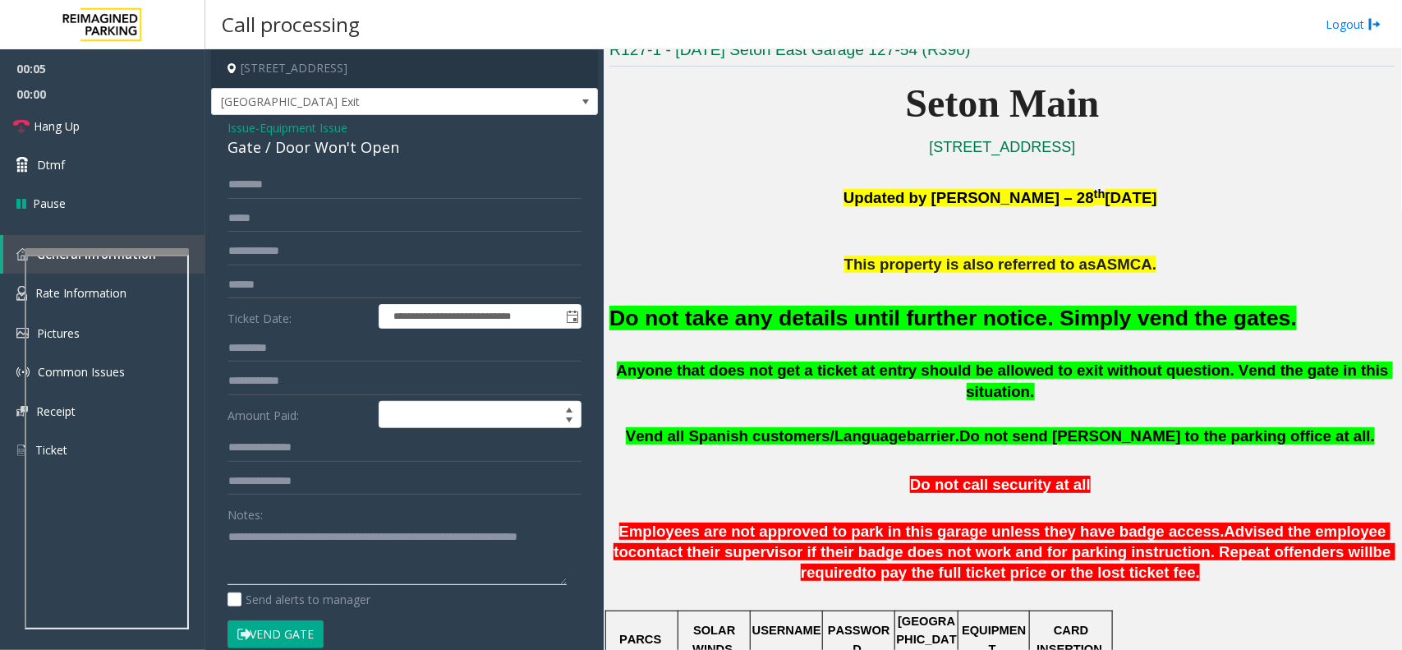
type textarea "**********"
click at [310, 635] on button "Vend Gate" at bounding box center [276, 634] width 96 height 28
click at [113, 124] on link "Hang Up" at bounding box center [102, 126] width 205 height 39
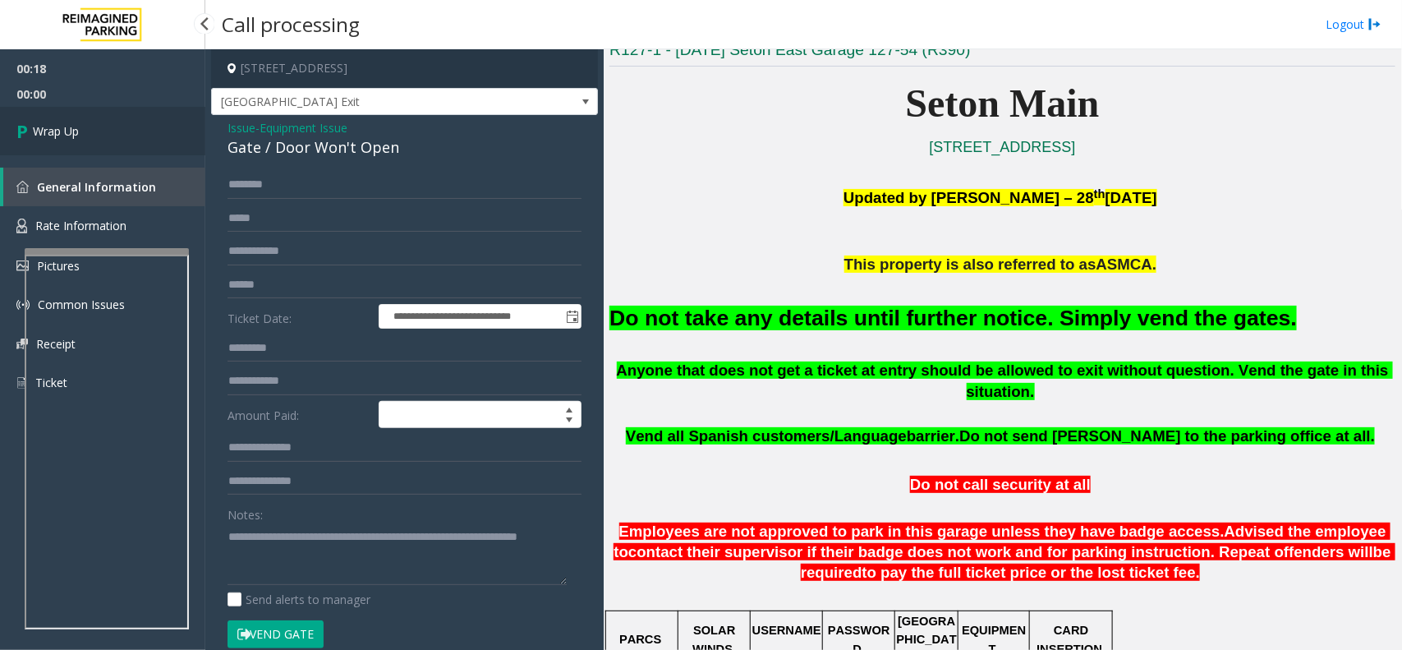
click at [113, 124] on link "Wrap Up" at bounding box center [102, 131] width 205 height 48
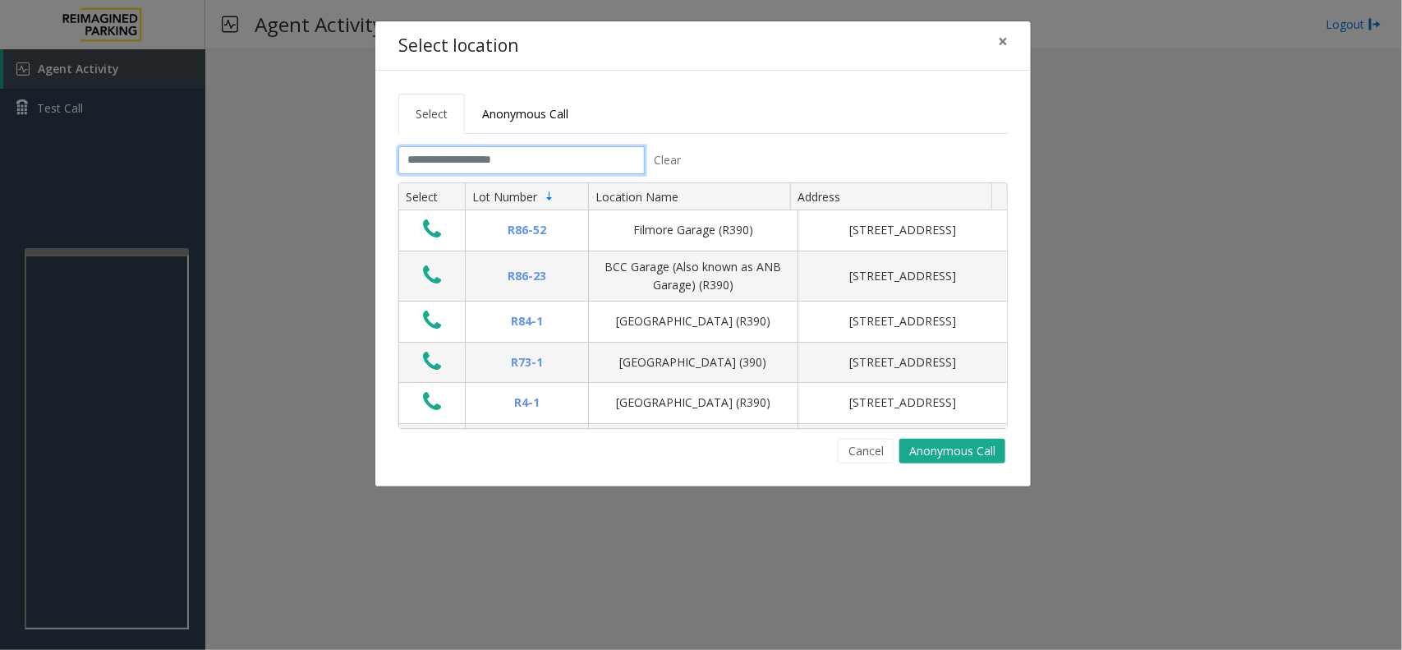
click at [478, 152] on input "text" at bounding box center [521, 160] width 246 height 28
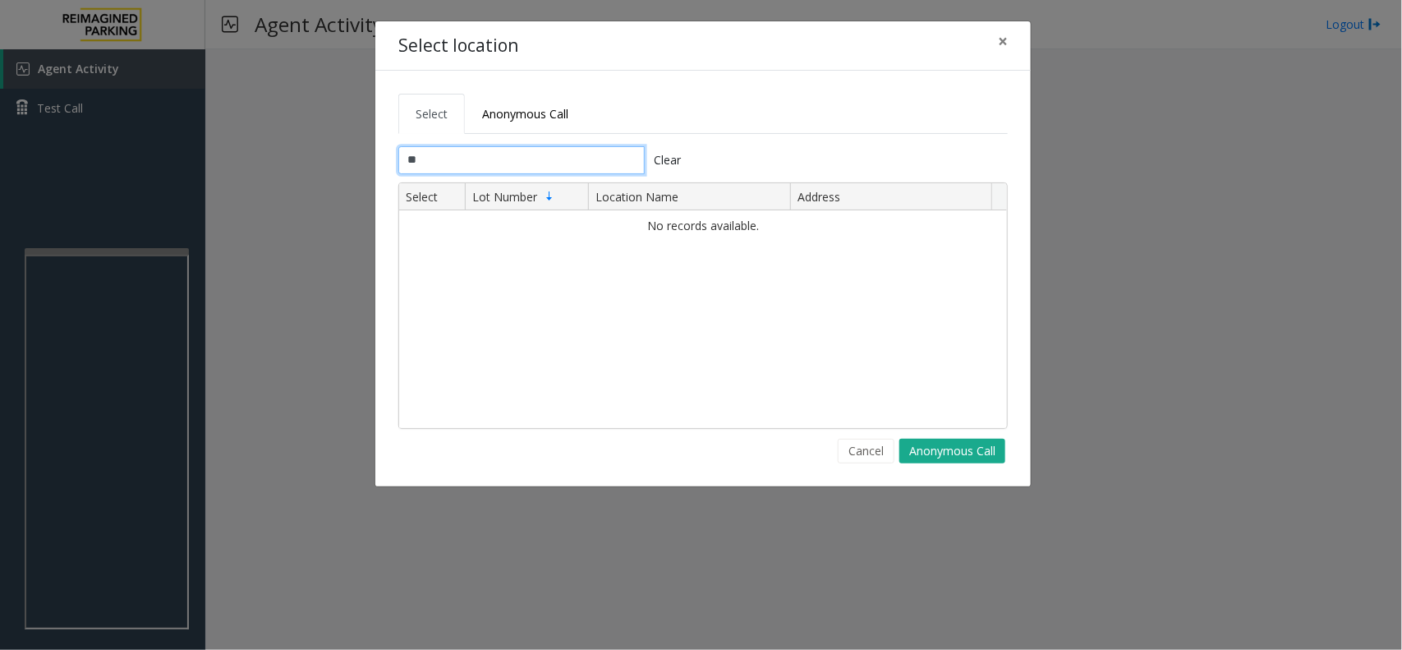
type input "*"
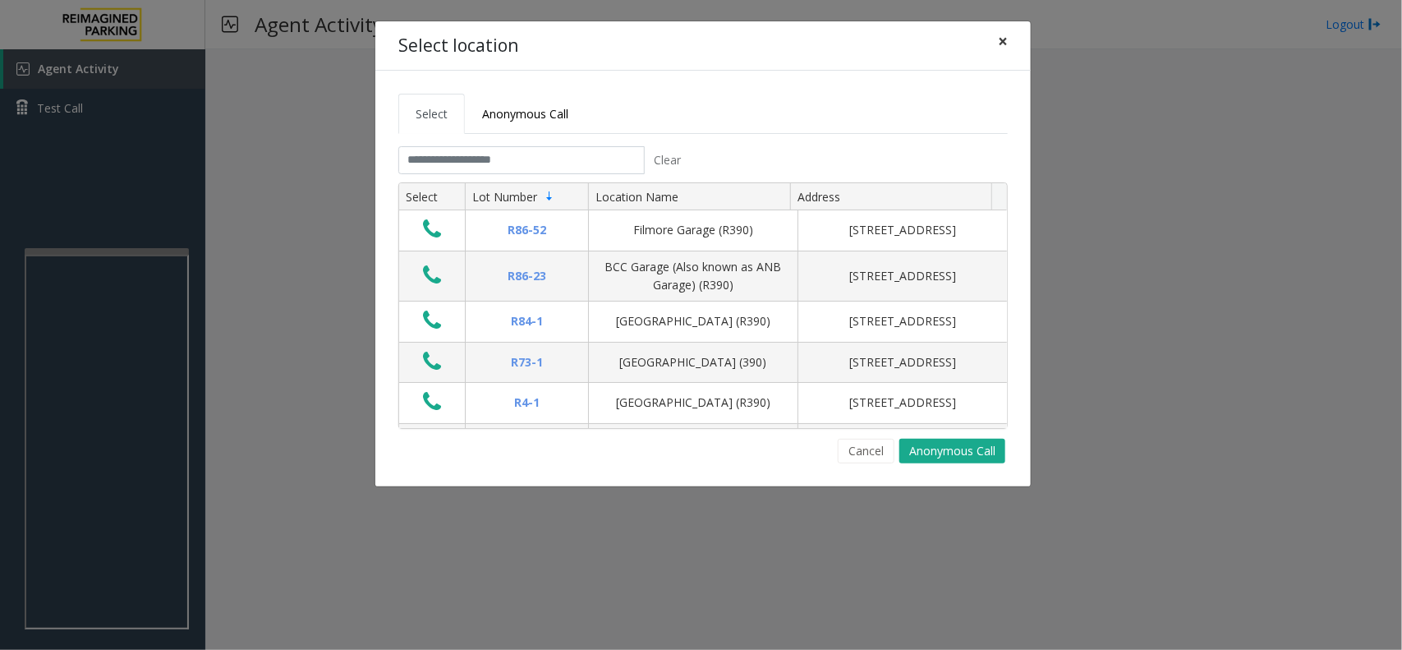
click at [1006, 45] on span "×" at bounding box center [1003, 41] width 10 height 23
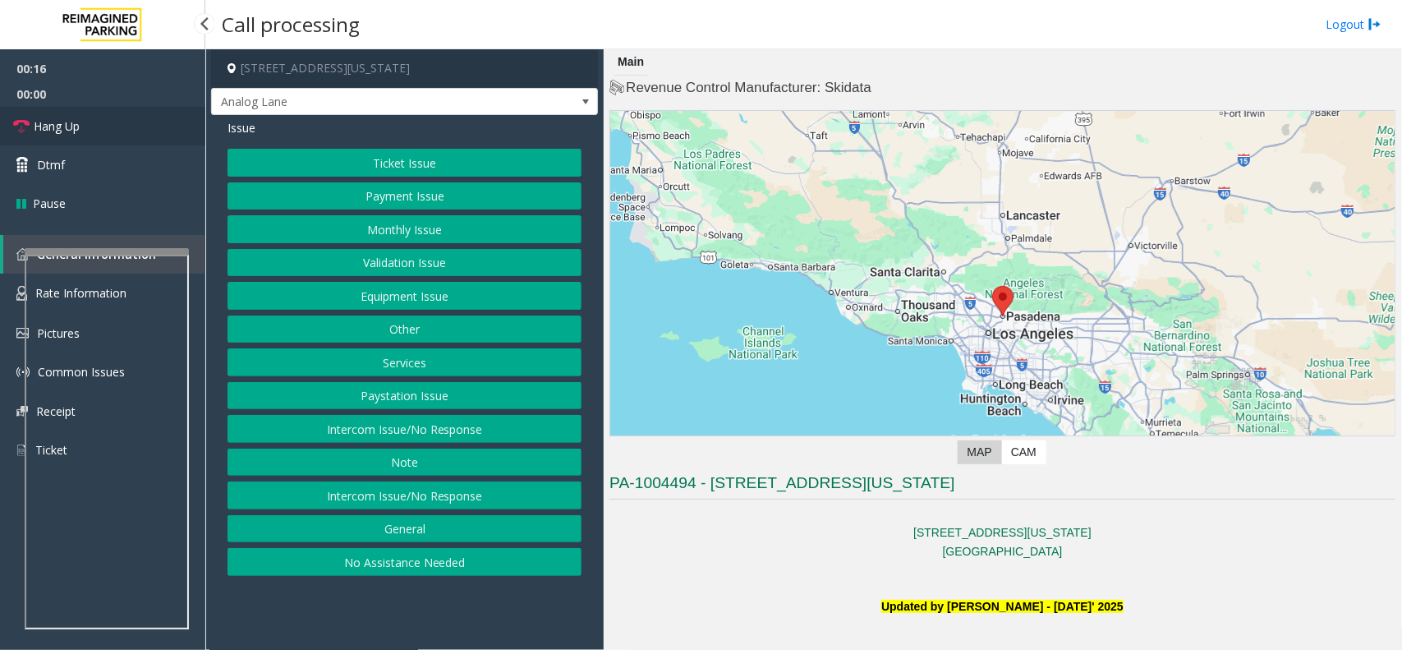
click at [107, 126] on link "Hang Up" at bounding box center [102, 126] width 205 height 39
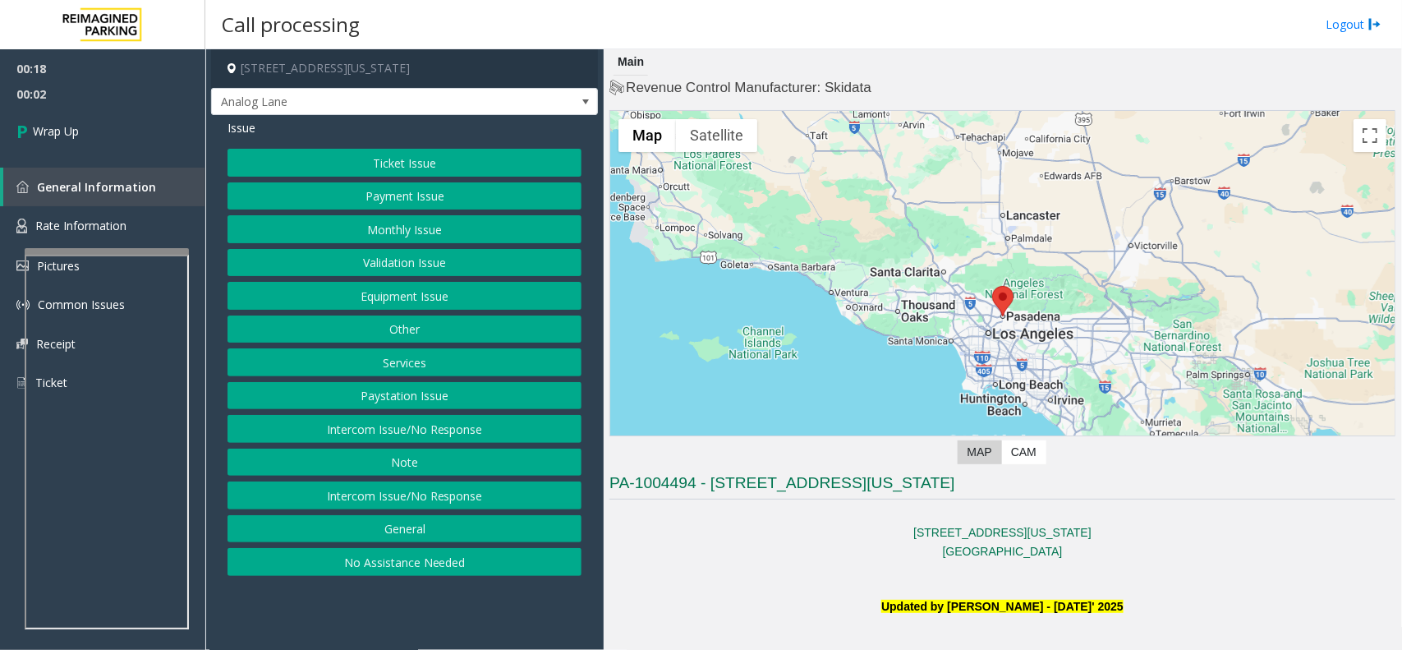
click at [444, 430] on button "Intercom Issue/No Response" at bounding box center [405, 429] width 354 height 28
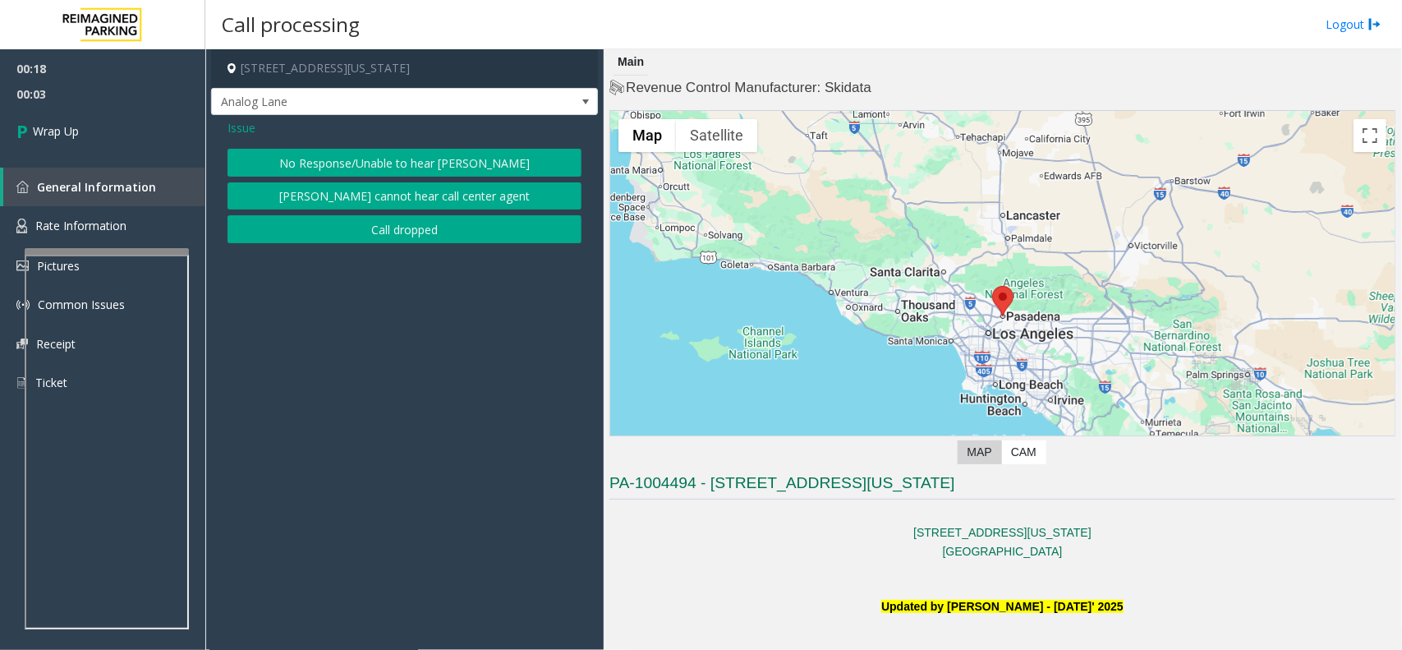
click at [397, 159] on button "No Response/Unable to hear [PERSON_NAME]" at bounding box center [405, 163] width 354 height 28
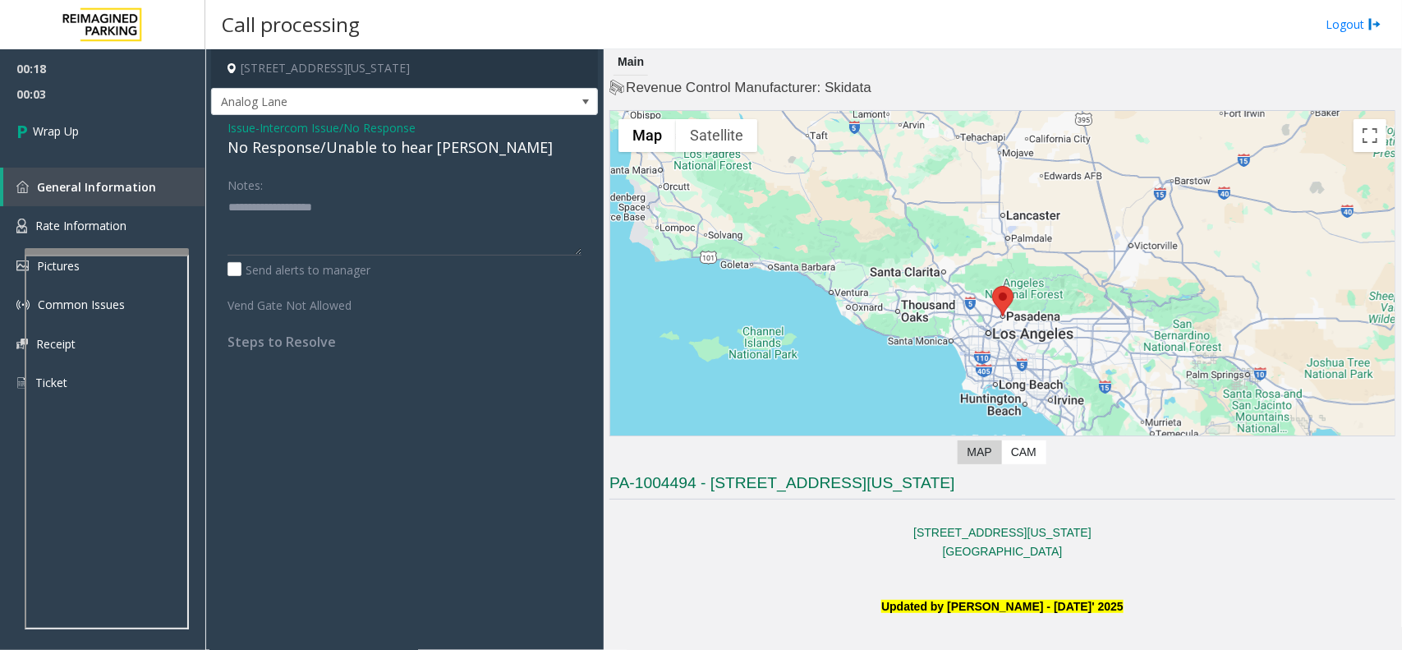
click at [394, 148] on div "No Response/Unable to hear [PERSON_NAME]" at bounding box center [405, 147] width 354 height 22
drag, startPoint x: 394, startPoint y: 148, endPoint x: 403, endPoint y: 145, distance: 9.4
click at [397, 145] on div "No Response/Unable to hear [PERSON_NAME]" at bounding box center [405, 147] width 354 height 22
type textarea "**********"
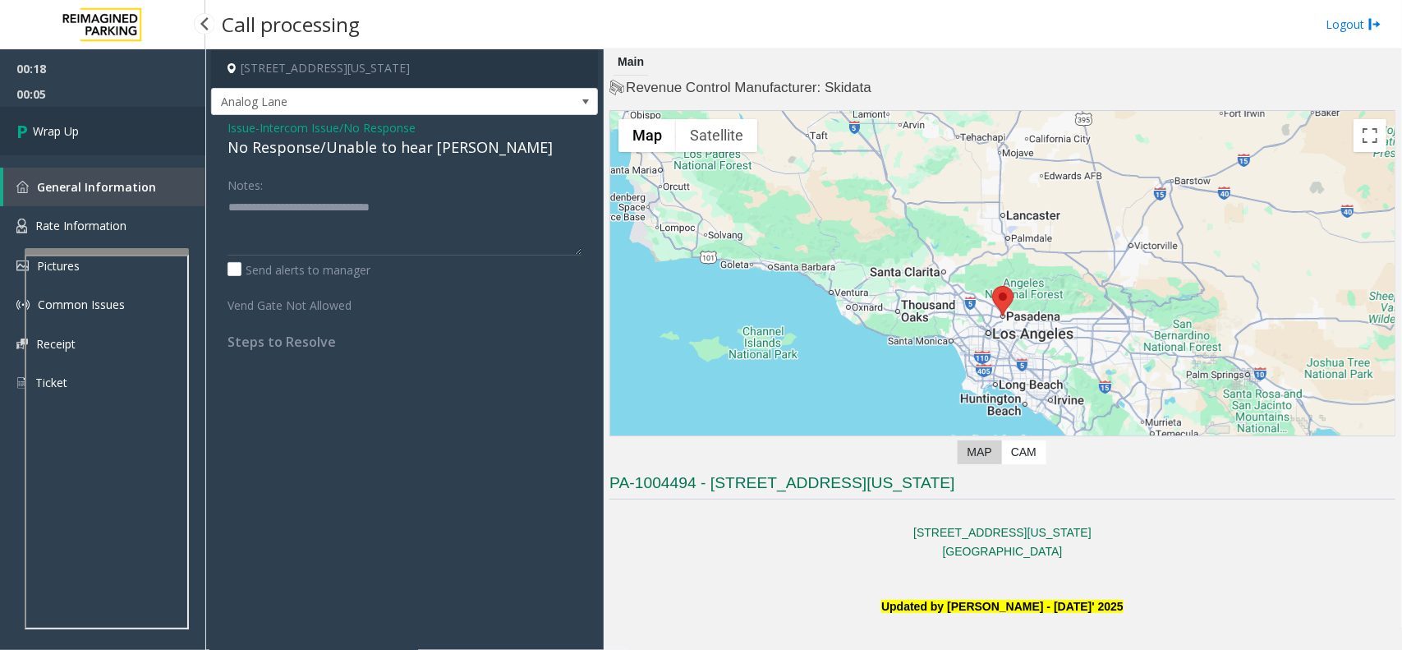
click at [80, 131] on link "Wrap Up" at bounding box center [102, 131] width 205 height 48
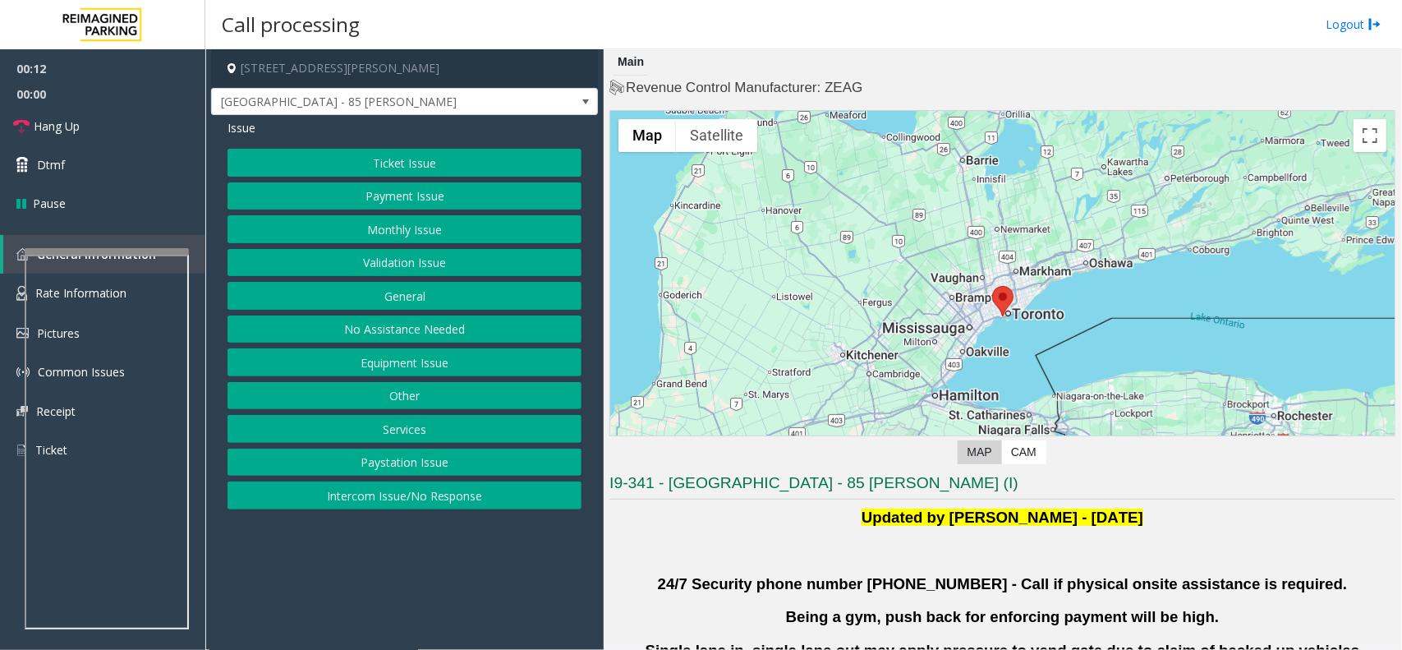
click at [473, 252] on button "Validation Issue" at bounding box center [405, 263] width 354 height 28
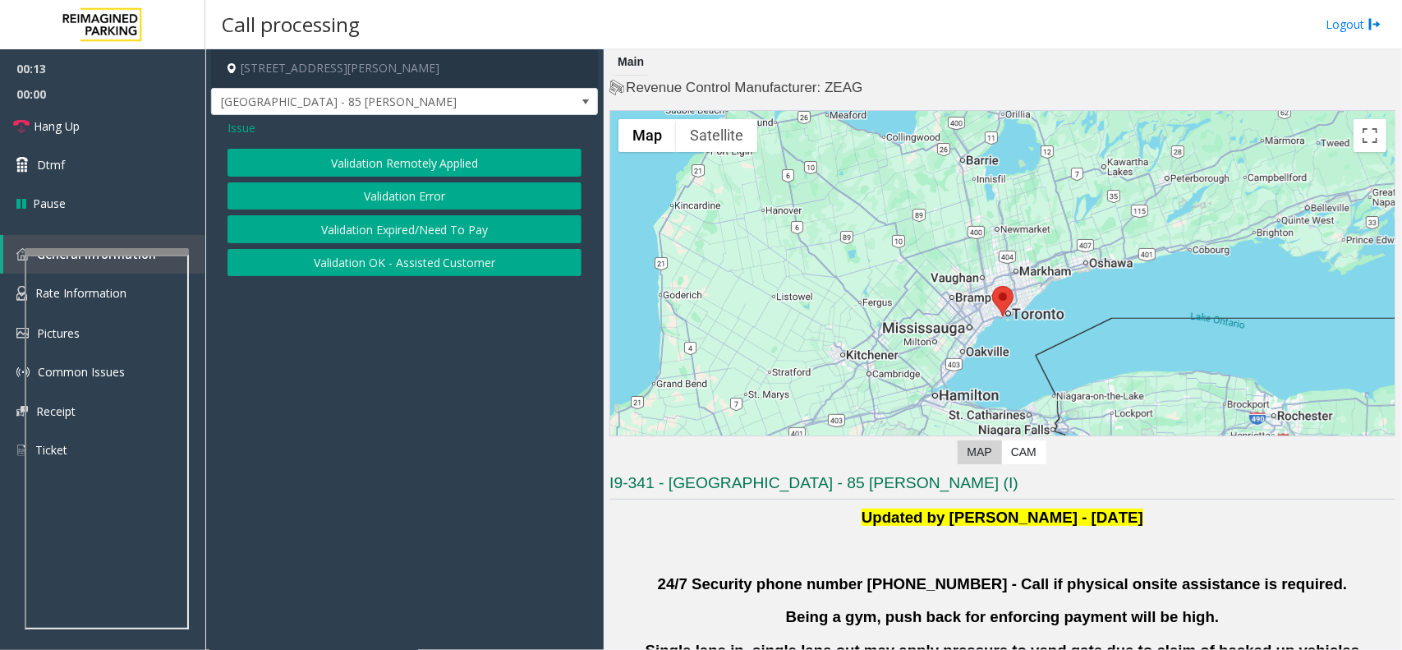
click at [449, 191] on button "Validation Error" at bounding box center [405, 196] width 354 height 28
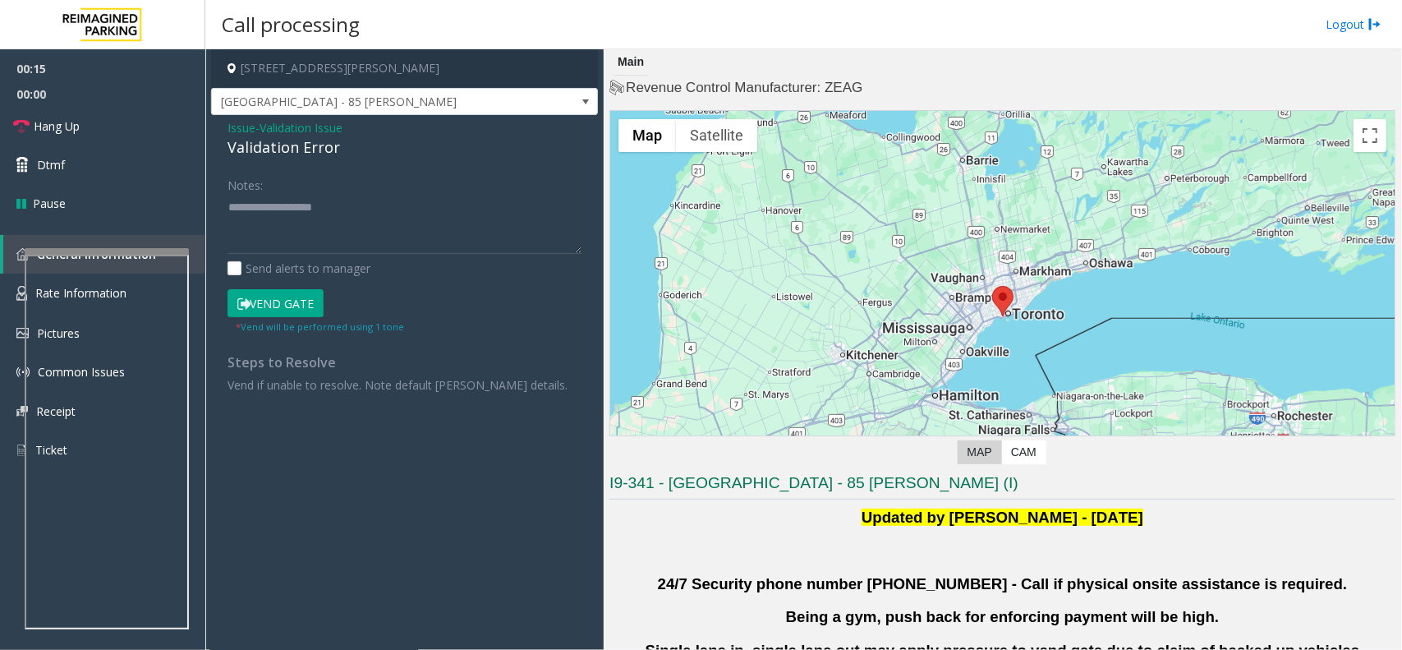
drag, startPoint x: 579, startPoint y: 247, endPoint x: 596, endPoint y: 483, distance: 236.4
click at [596, 410] on div "Issue - Validation Issue Validation Error Notes: Send alerts to manager Vend Ga…" at bounding box center [404, 262] width 387 height 295
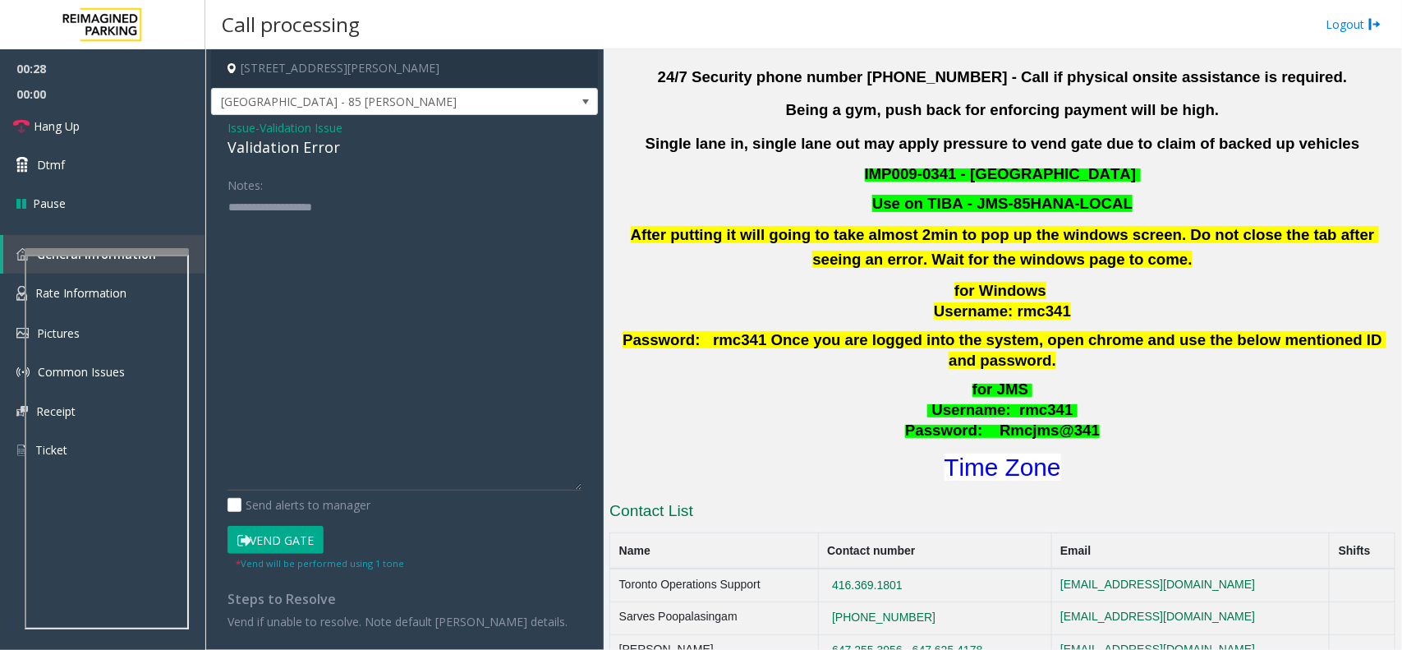
scroll to position [513, 0]
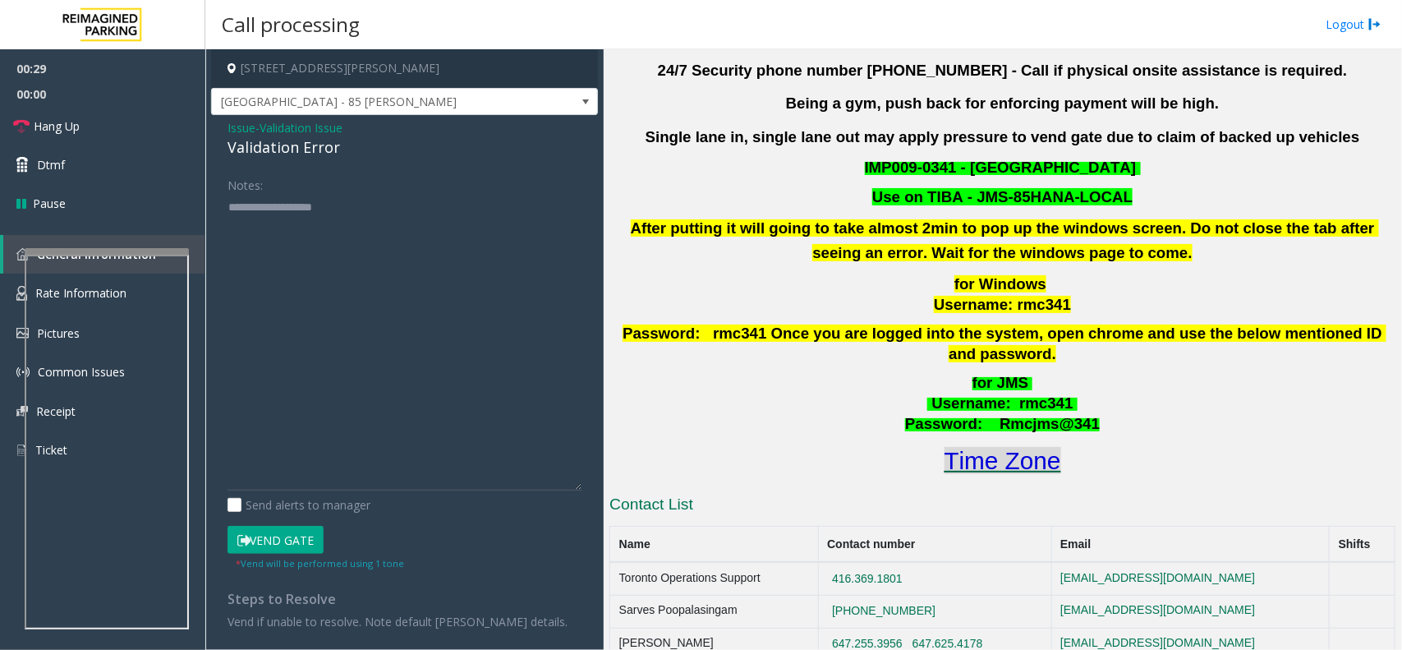
drag, startPoint x: 968, startPoint y: 465, endPoint x: 975, endPoint y: 450, distance: 16.5
click at [968, 465] on div "I9-341 - [GEOGRAPHIC_DATA] - 85 [PERSON_NAME] (I) Updated by [PERSON_NAME] - [D…" at bounding box center [1002, 539] width 786 height 1161
click at [976, 447] on font "Time Zone" at bounding box center [1003, 460] width 117 height 27
click at [267, 531] on button "Vend Gate" at bounding box center [276, 540] width 96 height 28
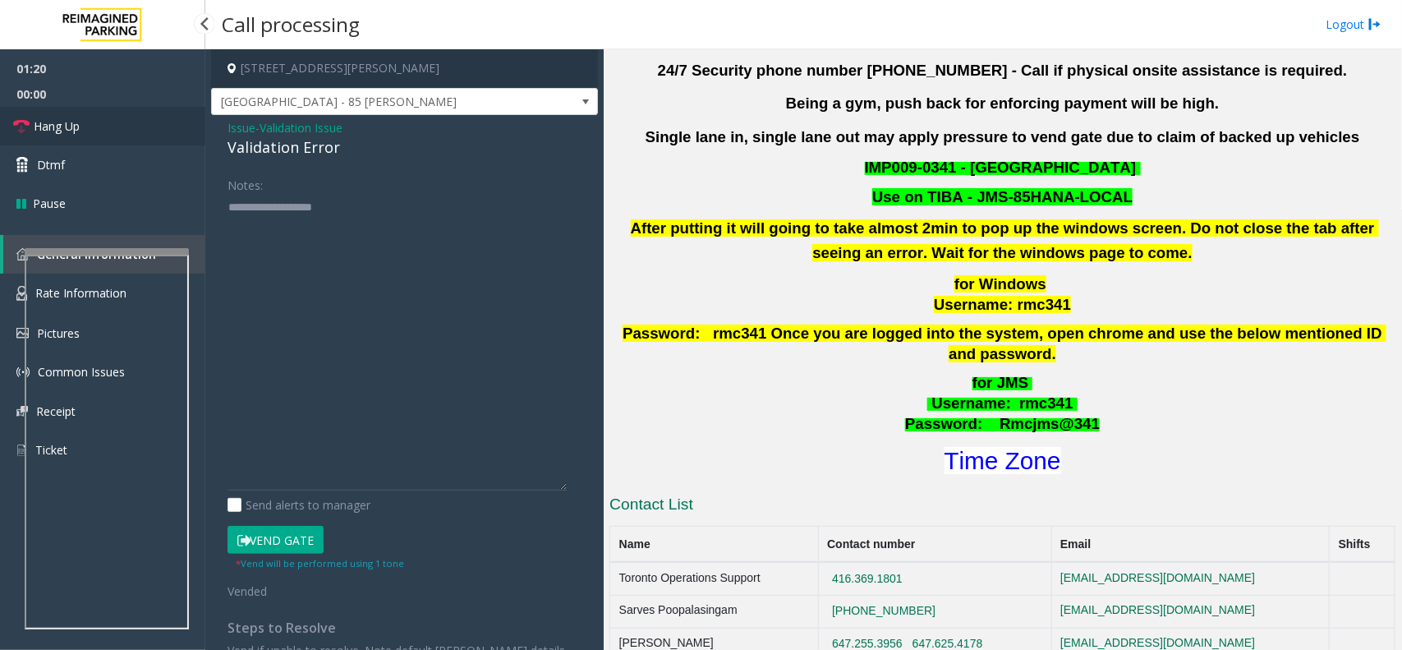
click at [123, 119] on link "Hang Up" at bounding box center [102, 126] width 205 height 39
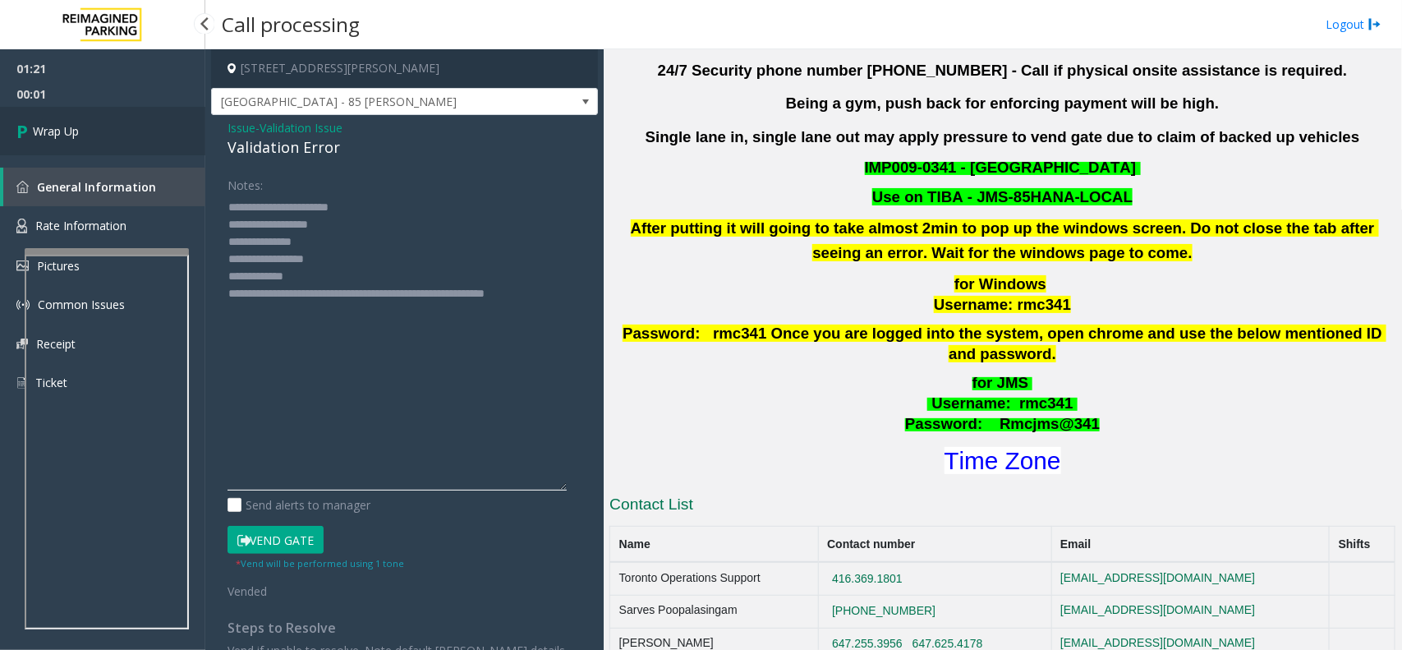
type textarea "**********"
click at [89, 127] on link "Wrap Up" at bounding box center [102, 131] width 205 height 48
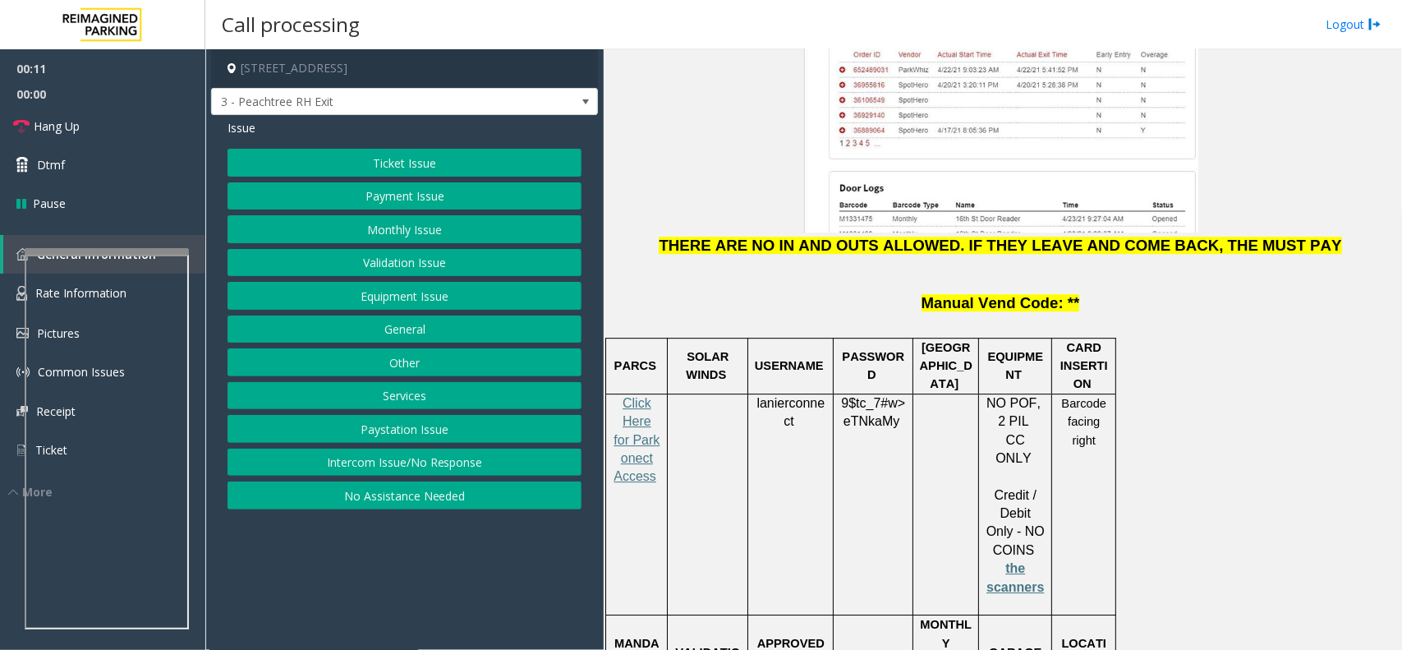
scroll to position [2156, 0]
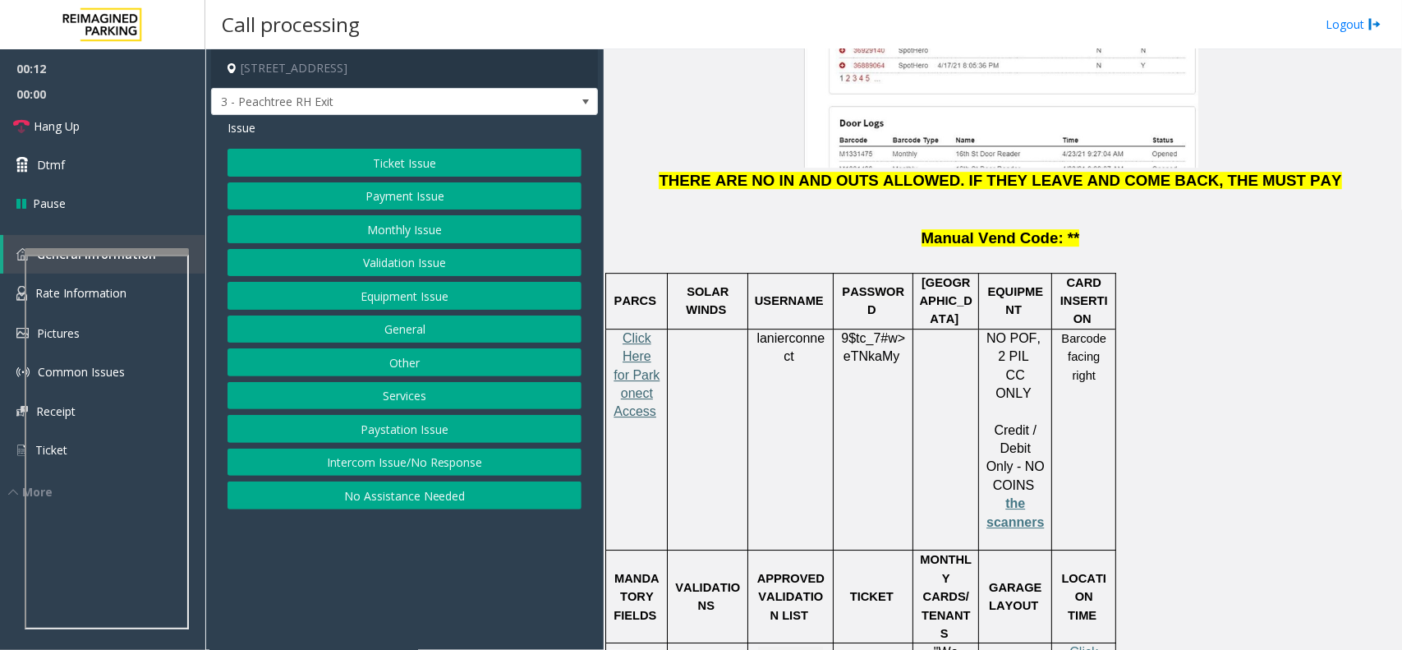
click at [645, 331] on span "Click Here for Parkonect Access" at bounding box center [637, 375] width 46 height 88
click at [770, 331] on span "lanierconnect" at bounding box center [790, 347] width 68 height 33
drag, startPoint x: 840, startPoint y: 205, endPoint x: 894, endPoint y: 228, distance: 57.8
click at [894, 329] on p "9$tc_7#w> eTNkaMy" at bounding box center [872, 347] width 67 height 37
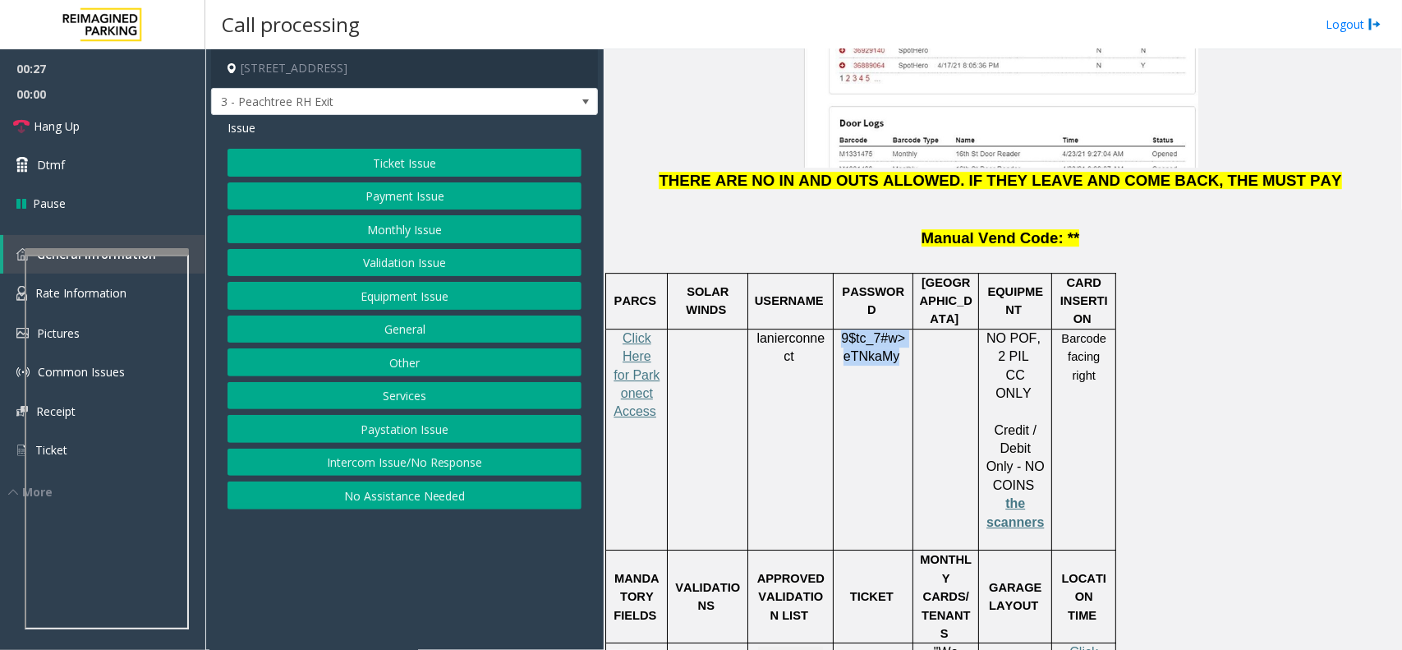
click at [401, 160] on button "Ticket Issue" at bounding box center [405, 163] width 354 height 28
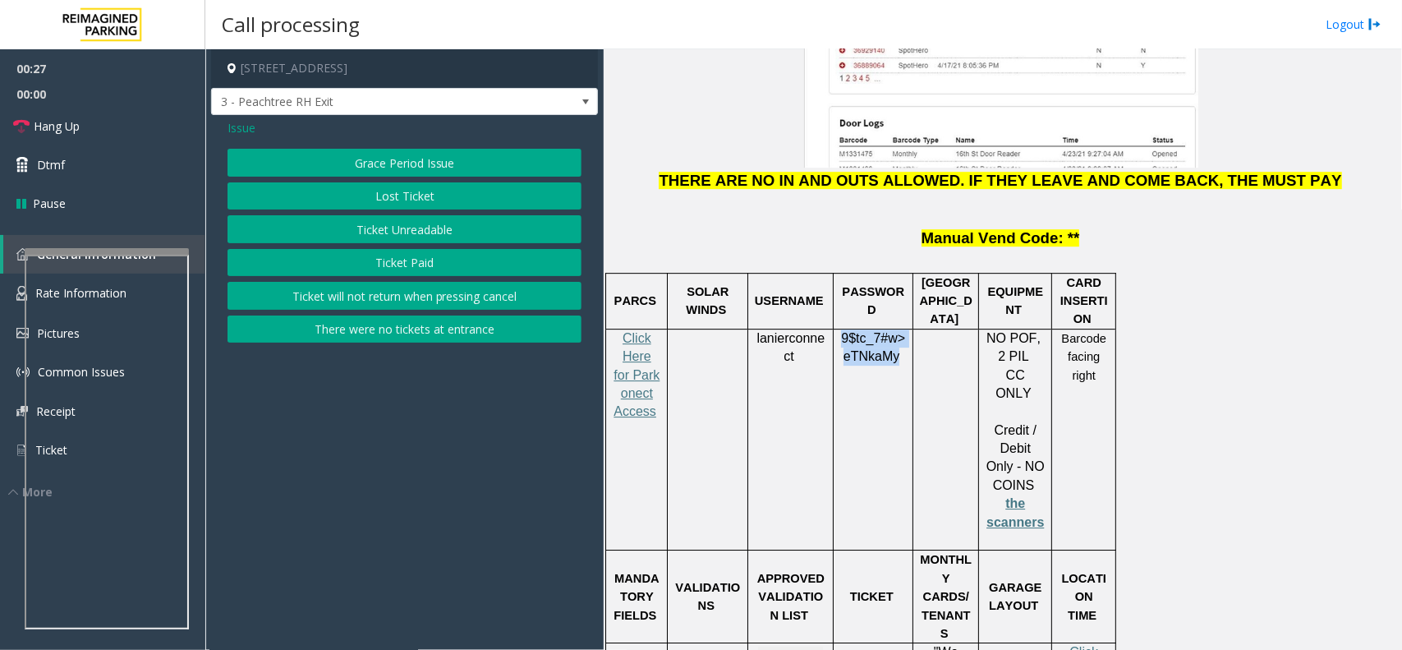
click at [405, 227] on button "Ticket Unreadable" at bounding box center [405, 229] width 354 height 28
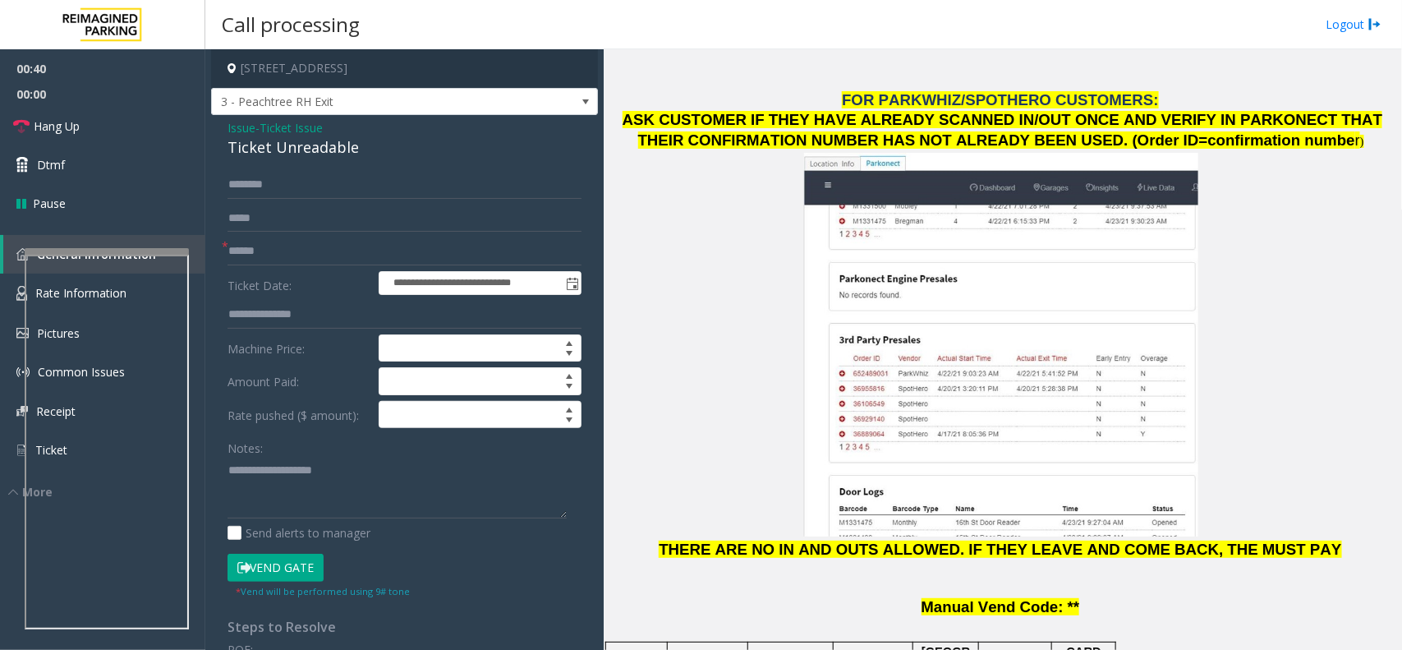
scroll to position [1437, 0]
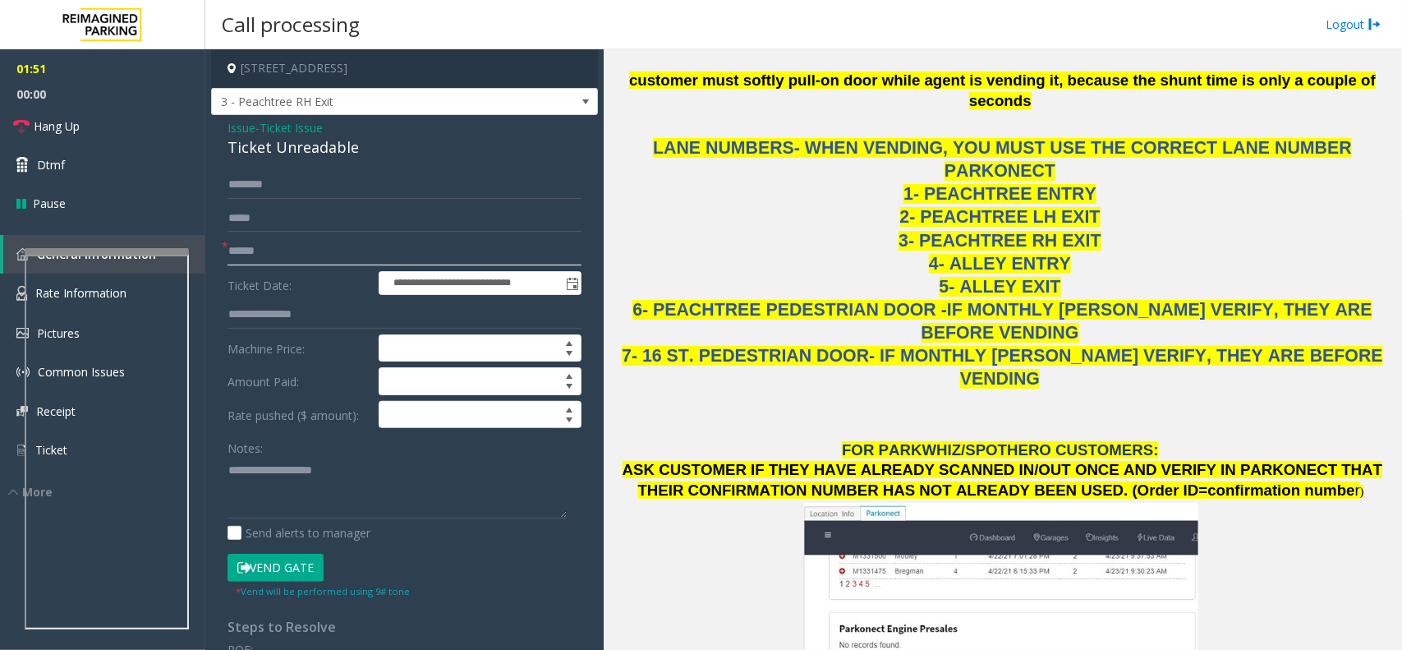
click at [278, 252] on input "text" at bounding box center [405, 251] width 354 height 28
click at [257, 133] on span "- Ticket Issue" at bounding box center [288, 128] width 67 height 16
click at [294, 128] on span "Ticket Issue" at bounding box center [291, 127] width 63 height 17
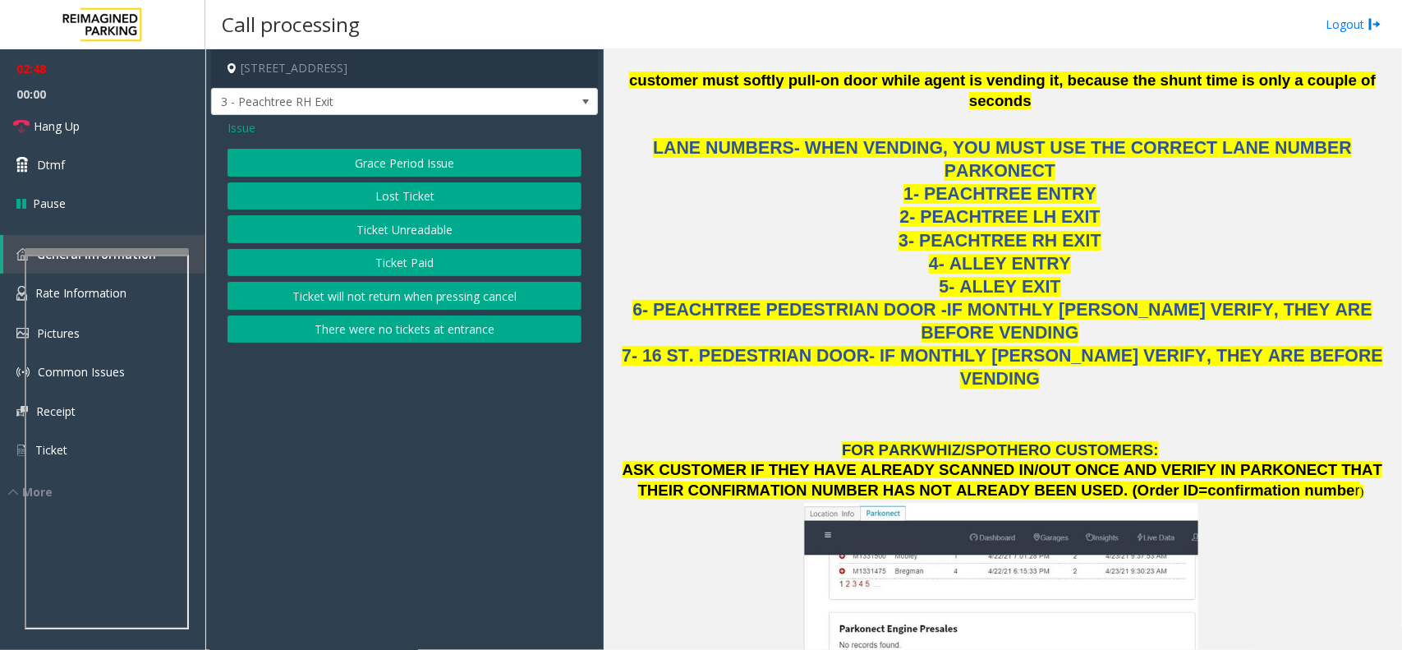
click at [249, 131] on span "Issue" at bounding box center [242, 127] width 28 height 17
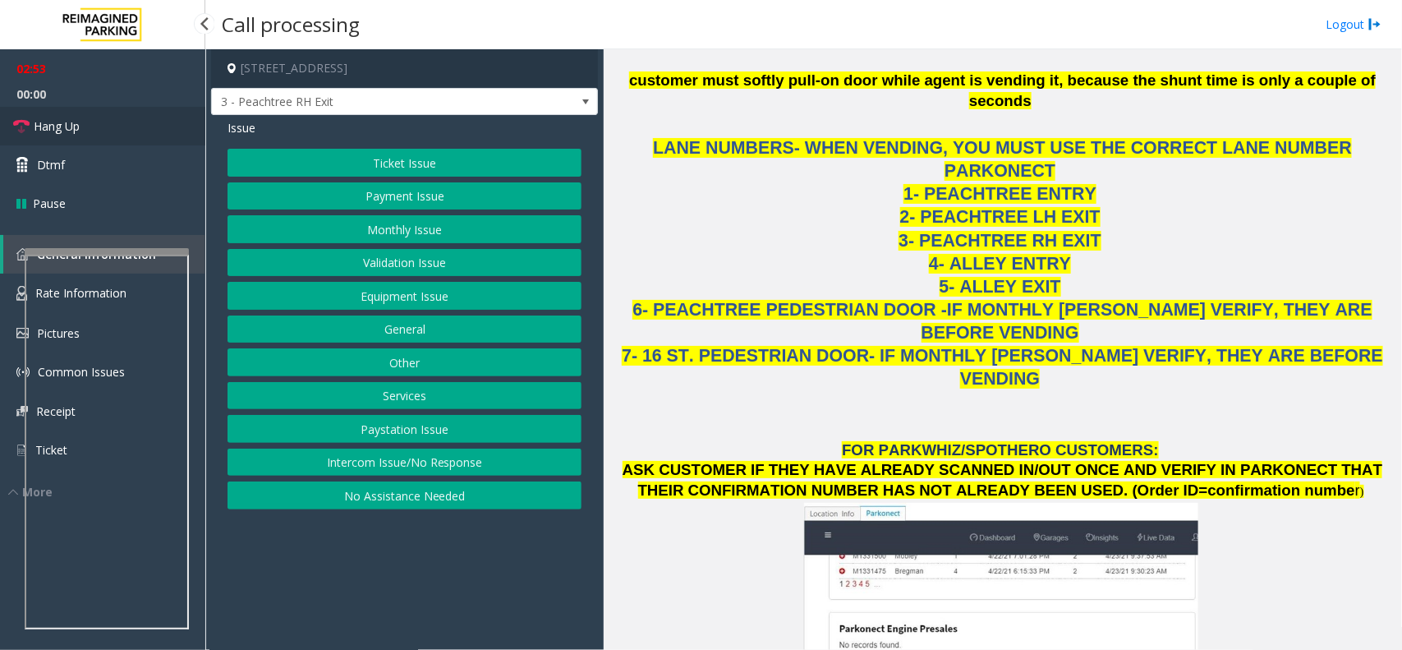
click at [111, 125] on link "Hang Up" at bounding box center [102, 126] width 205 height 39
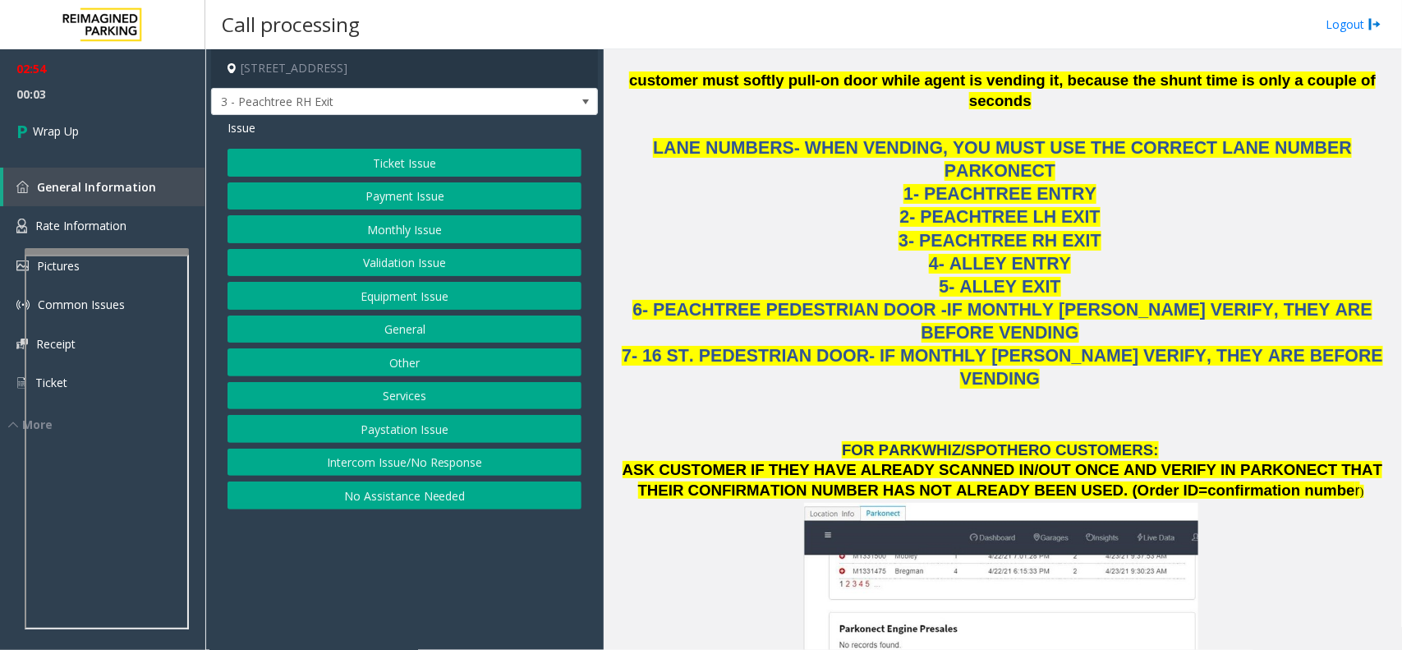
click at [438, 391] on button "Services" at bounding box center [405, 396] width 354 height 28
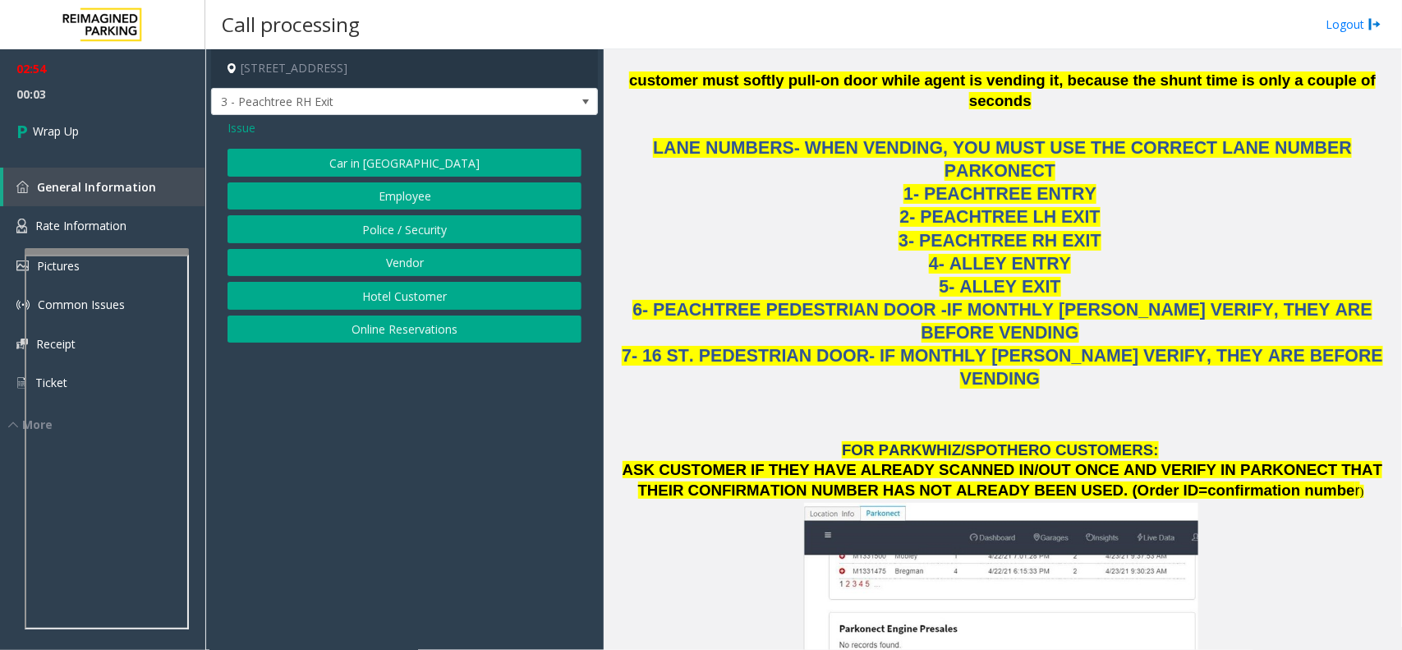
click at [436, 327] on button "Online Reservations" at bounding box center [405, 329] width 354 height 28
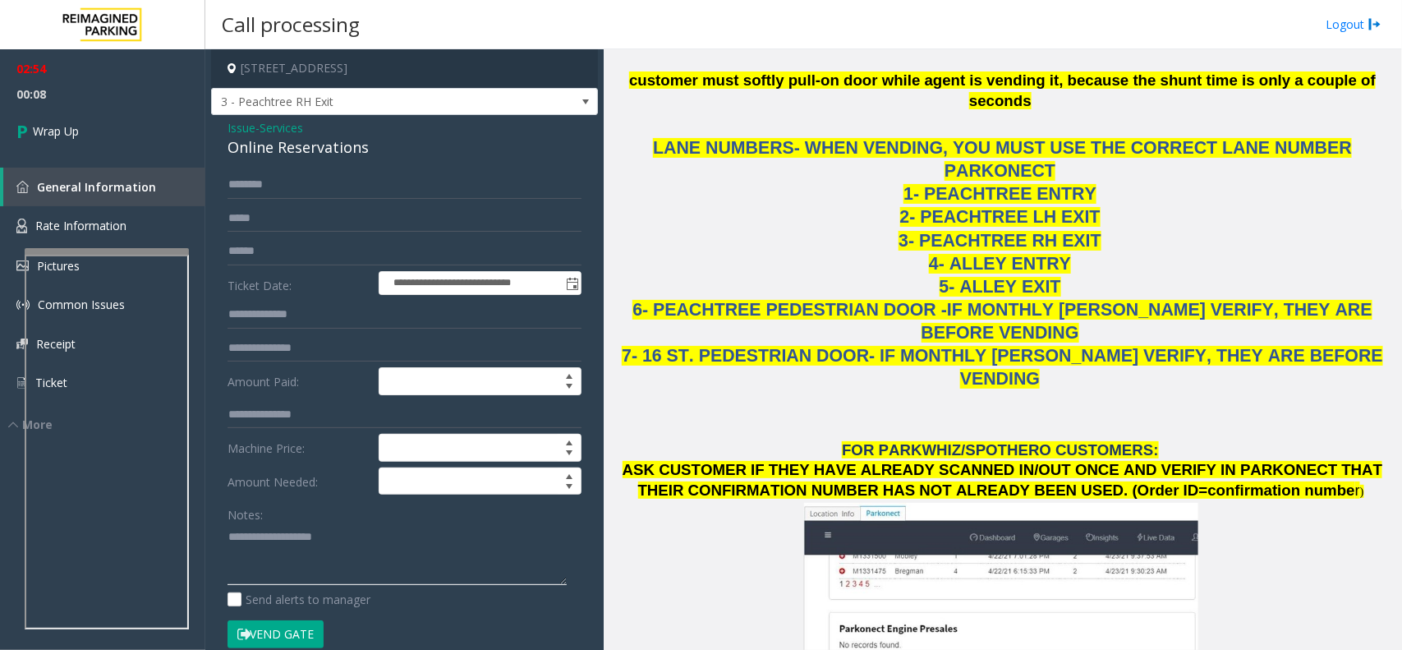
click at [256, 568] on textarea at bounding box center [397, 554] width 339 height 62
paste textarea "**********"
click at [251, 154] on div "Online Reservations" at bounding box center [405, 147] width 354 height 22
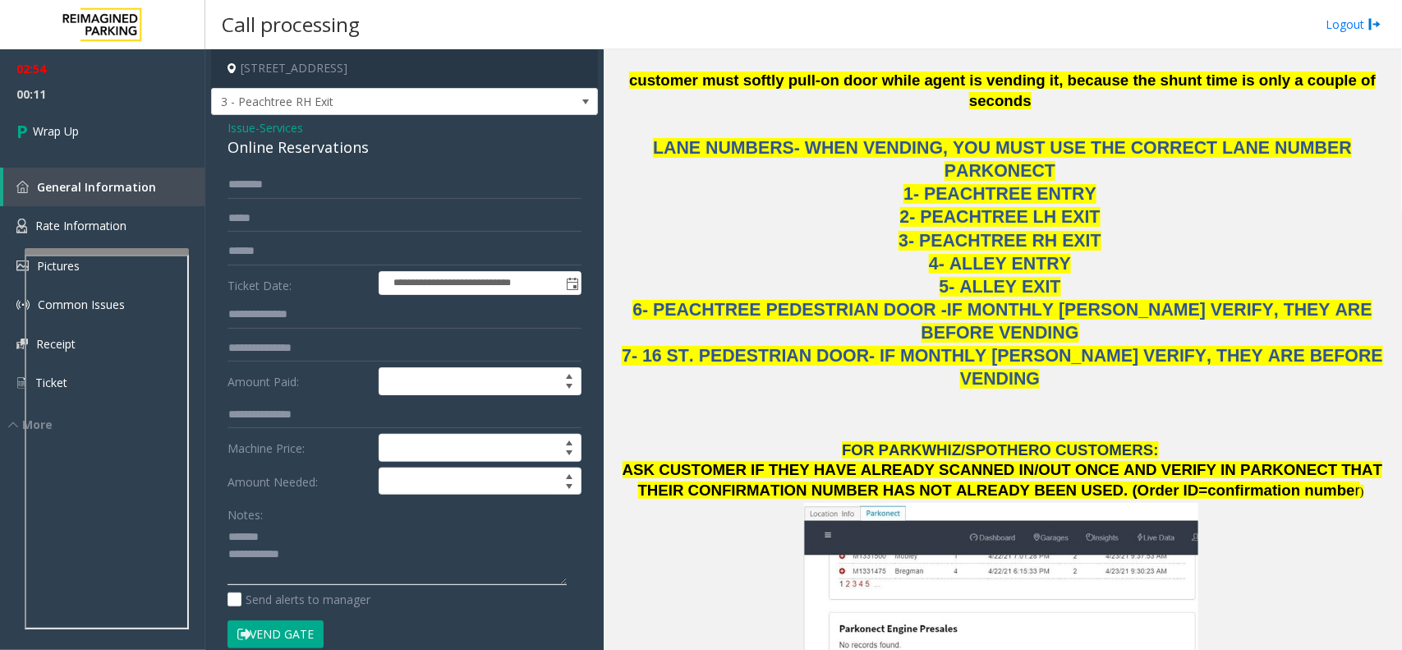
click at [272, 531] on textarea at bounding box center [397, 554] width 339 height 62
paste textarea "**********"
click at [319, 568] on textarea at bounding box center [397, 554] width 339 height 62
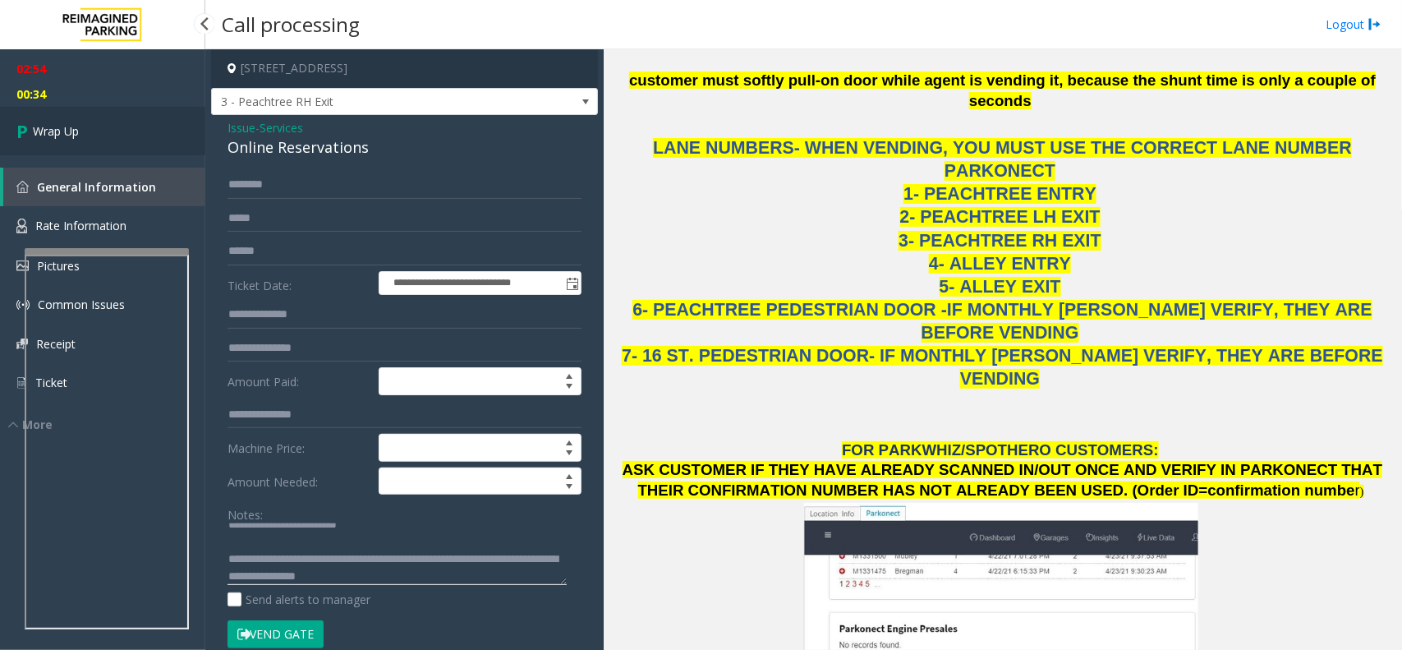
type textarea "**********"
click at [154, 128] on link "Wrap Up" at bounding box center [102, 131] width 205 height 48
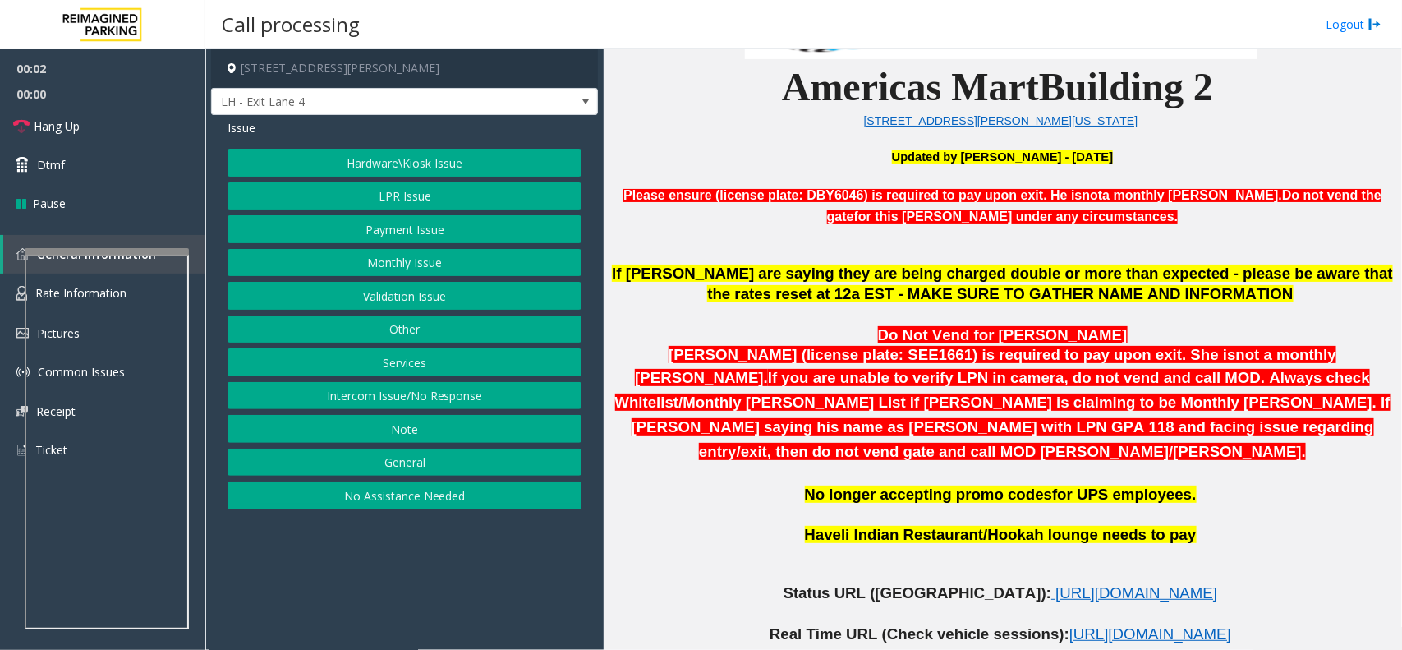
scroll to position [513, 0]
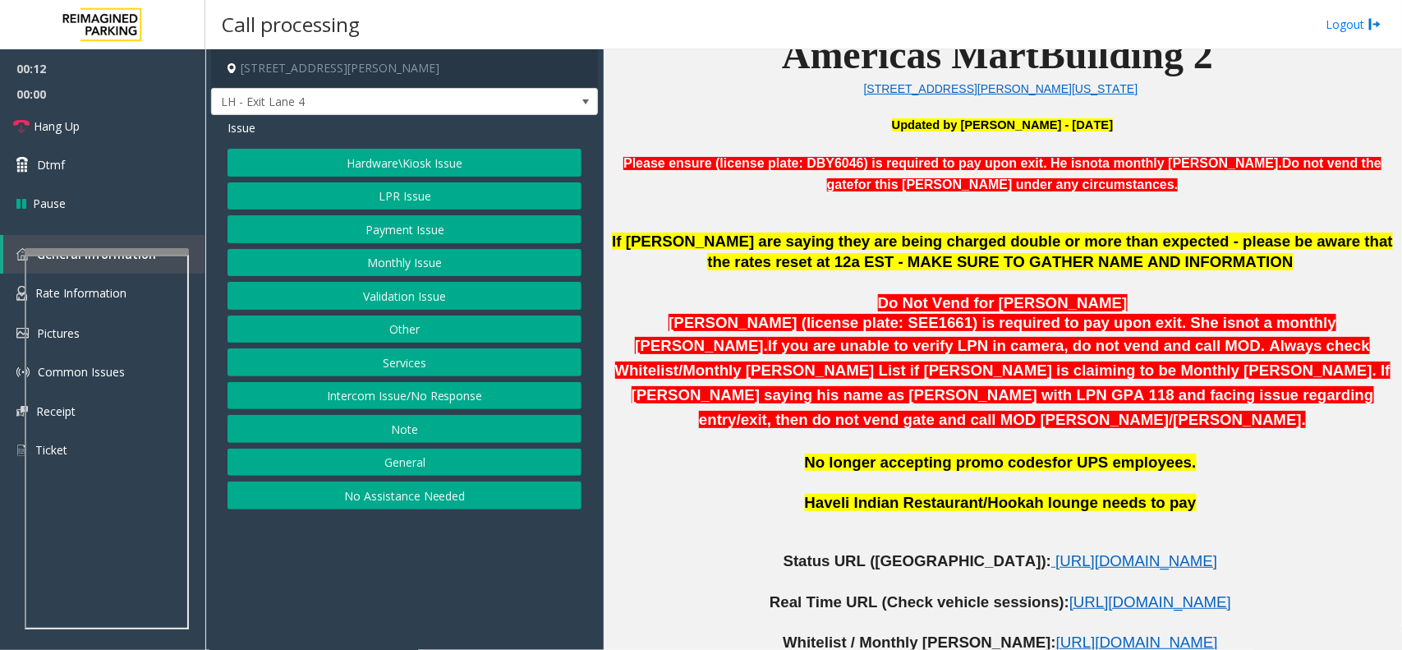
click at [415, 269] on button "Monthly Issue" at bounding box center [405, 263] width 354 height 28
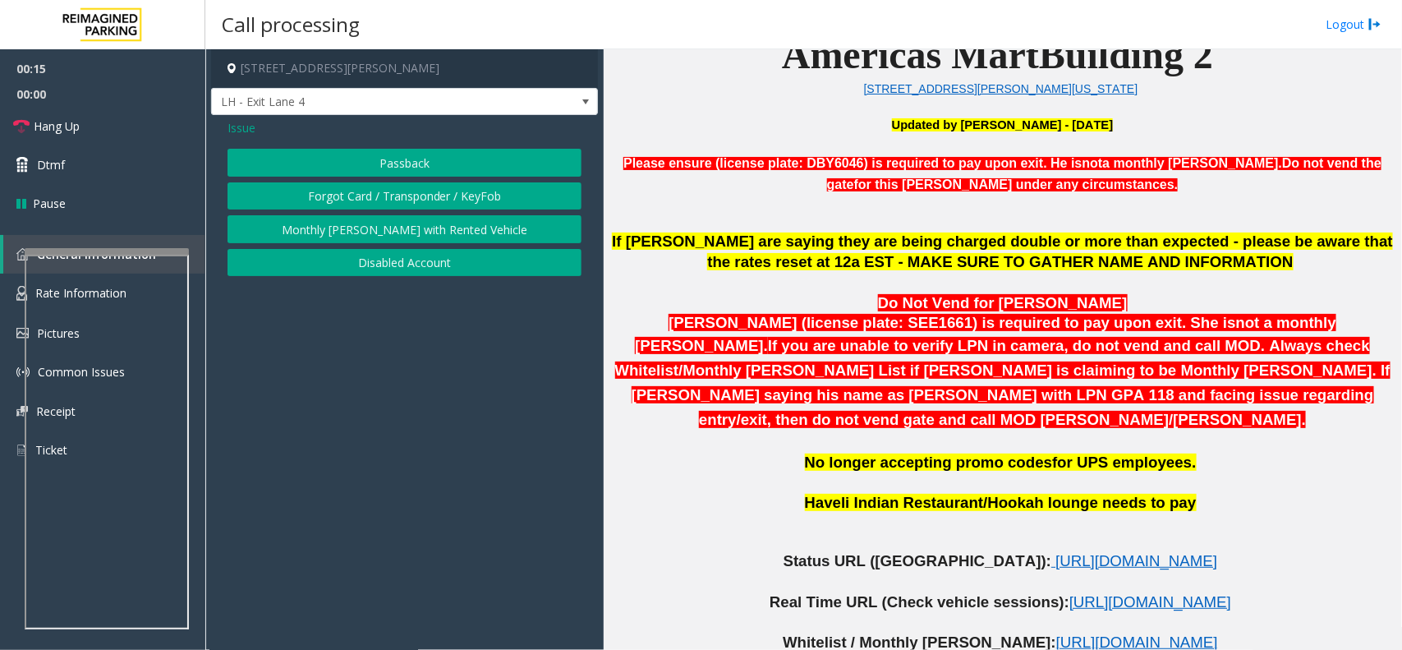
click at [411, 264] on button "Disabled Account" at bounding box center [405, 263] width 354 height 28
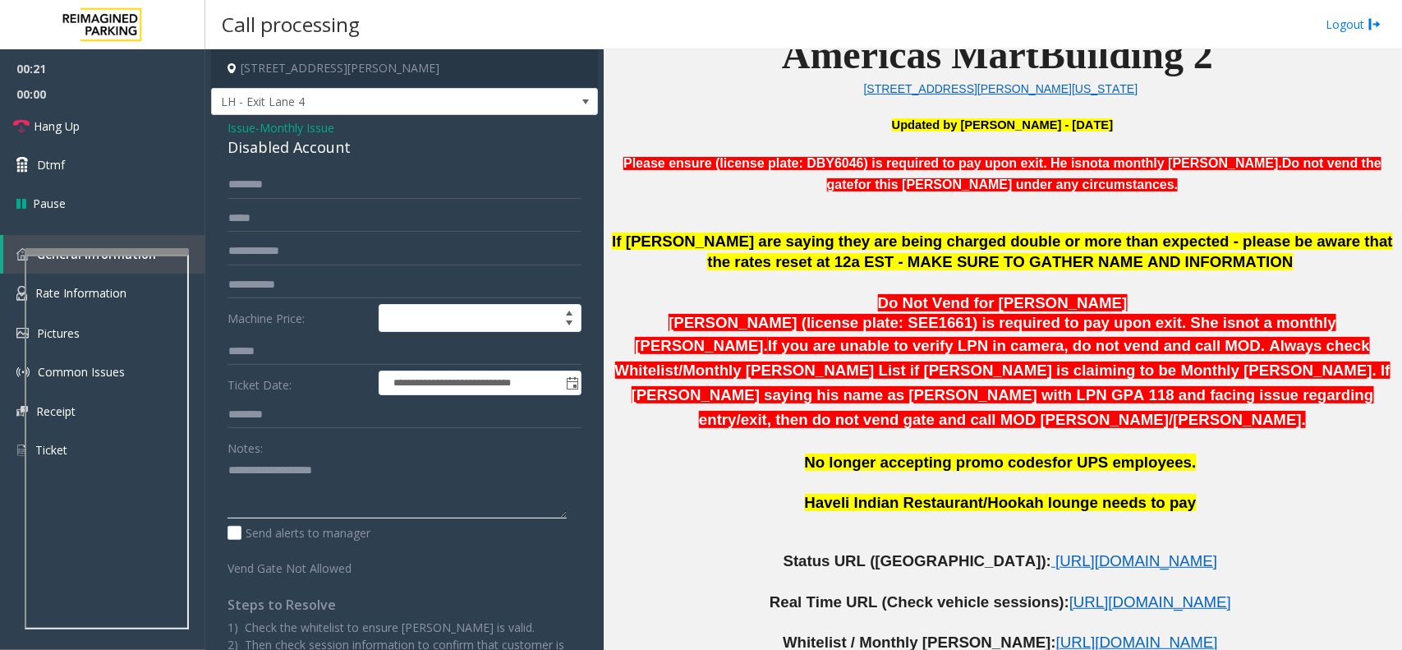
click at [282, 477] on textarea at bounding box center [397, 488] width 339 height 62
type textarea "******"
click at [255, 185] on input "text" at bounding box center [405, 185] width 354 height 28
type input "****"
click at [296, 467] on textarea at bounding box center [397, 488] width 339 height 62
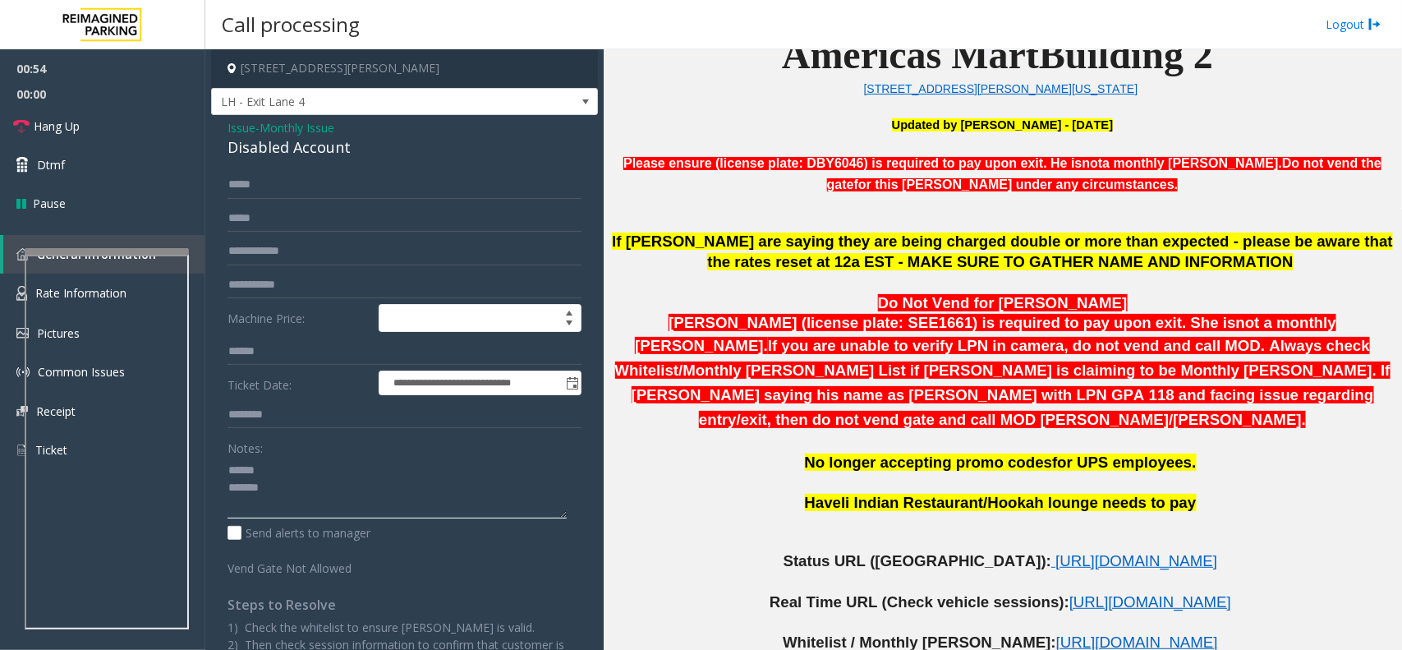
click at [252, 485] on textarea at bounding box center [397, 488] width 339 height 62
click at [279, 482] on textarea at bounding box center [397, 488] width 339 height 62
click at [309, 462] on textarea at bounding box center [397, 488] width 339 height 62
click at [91, 121] on link "Hang Up" at bounding box center [102, 126] width 205 height 39
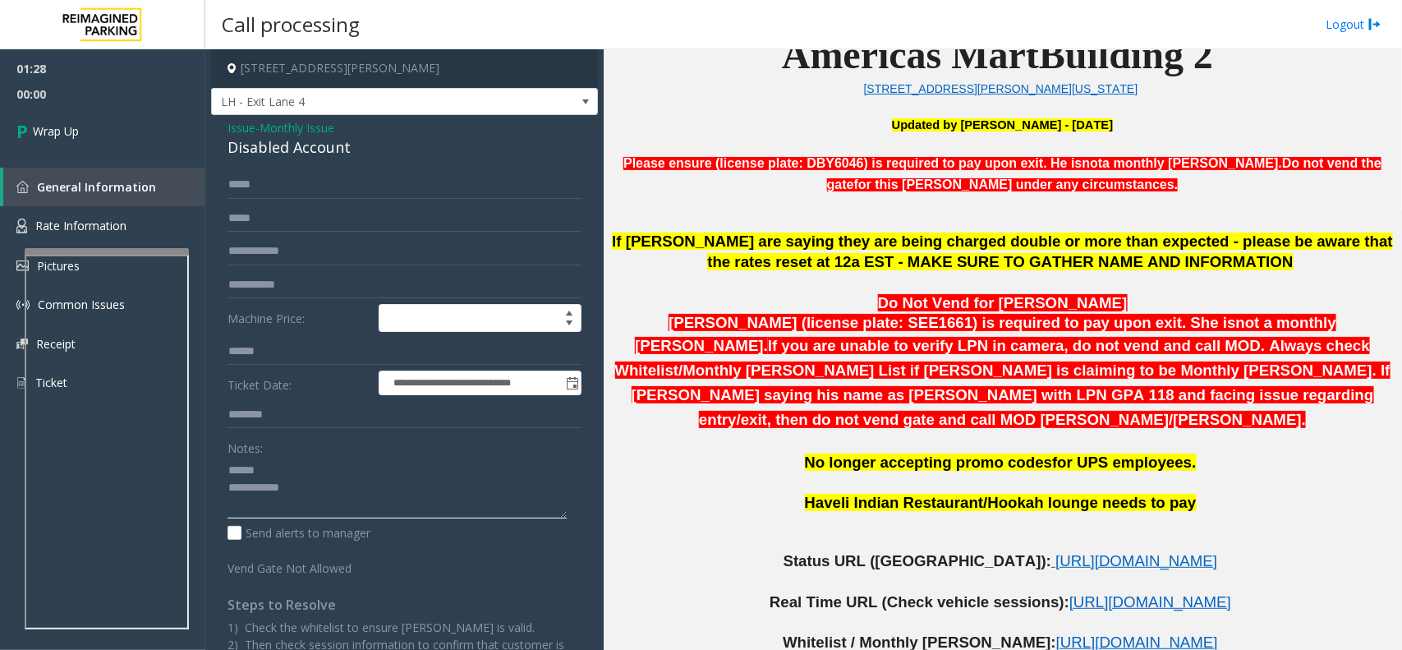
click at [282, 462] on textarea at bounding box center [397, 488] width 339 height 62
paste textarea "**********"
click at [261, 156] on div "Disabled Account" at bounding box center [405, 147] width 354 height 22
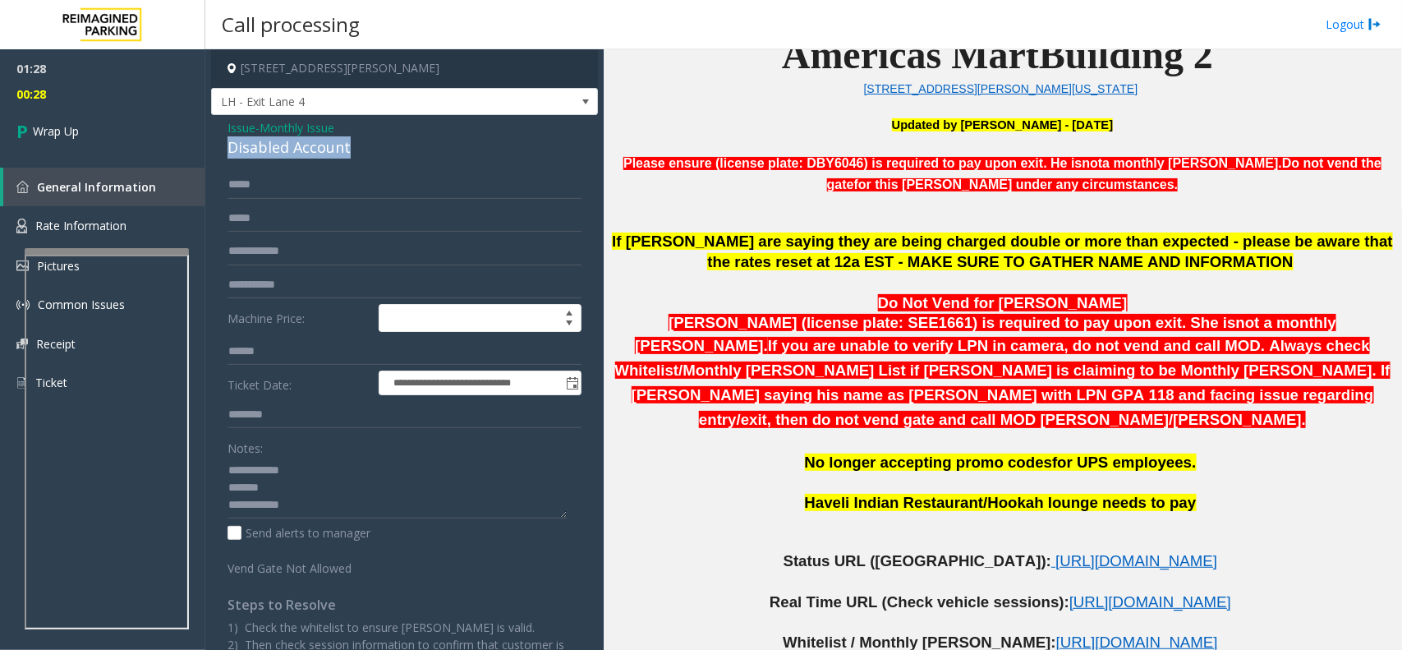
click at [261, 156] on div "Disabled Account" at bounding box center [405, 147] width 354 height 22
click at [281, 490] on textarea at bounding box center [397, 488] width 339 height 62
paste textarea "**********"
click at [314, 505] on textarea at bounding box center [397, 488] width 339 height 62
paste textarea "**********"
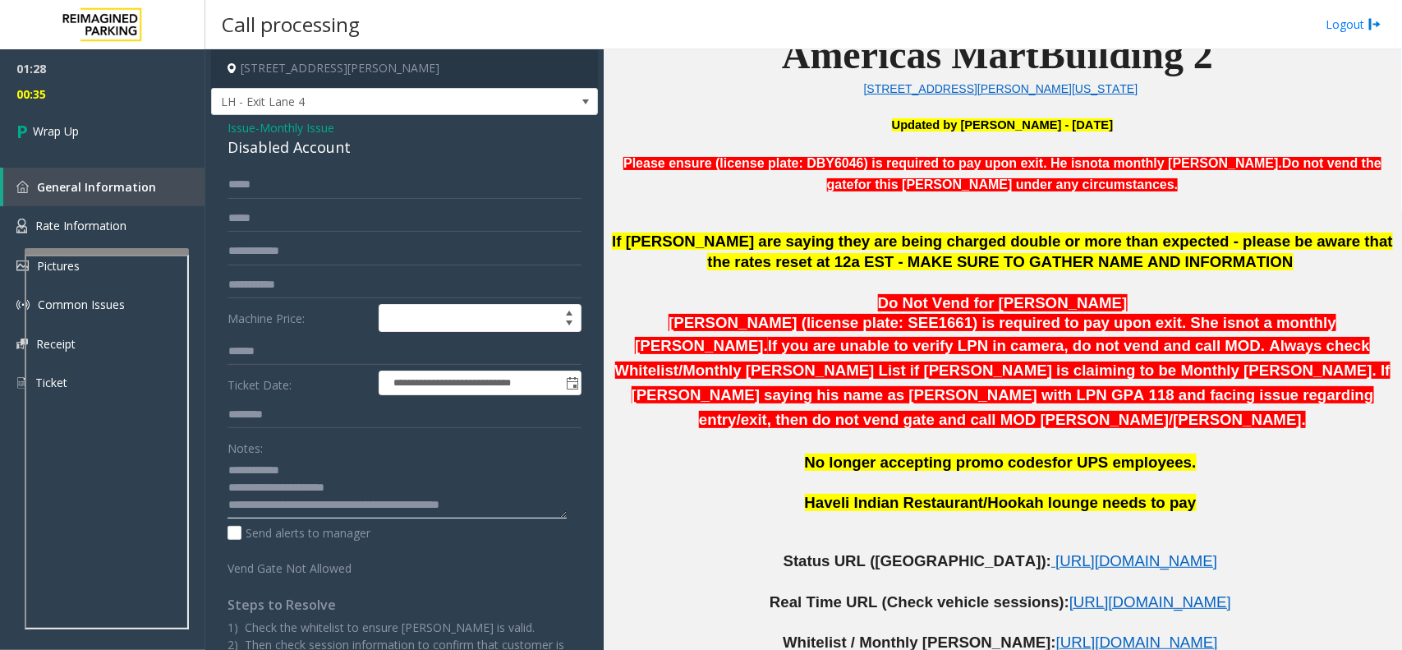
scroll to position [29, 0]
type textarea "**********"
click at [91, 141] on link "Wrap Up" at bounding box center [102, 131] width 205 height 48
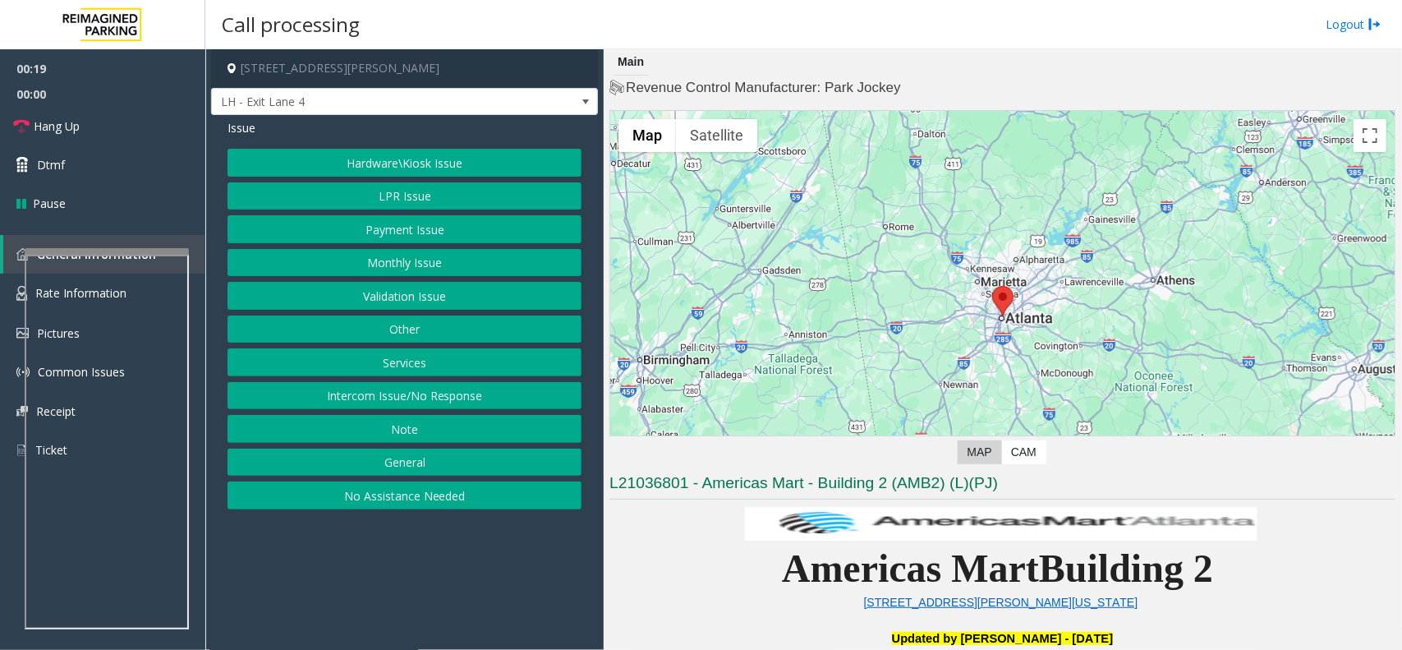
click at [403, 364] on button "Services" at bounding box center [405, 362] width 354 height 28
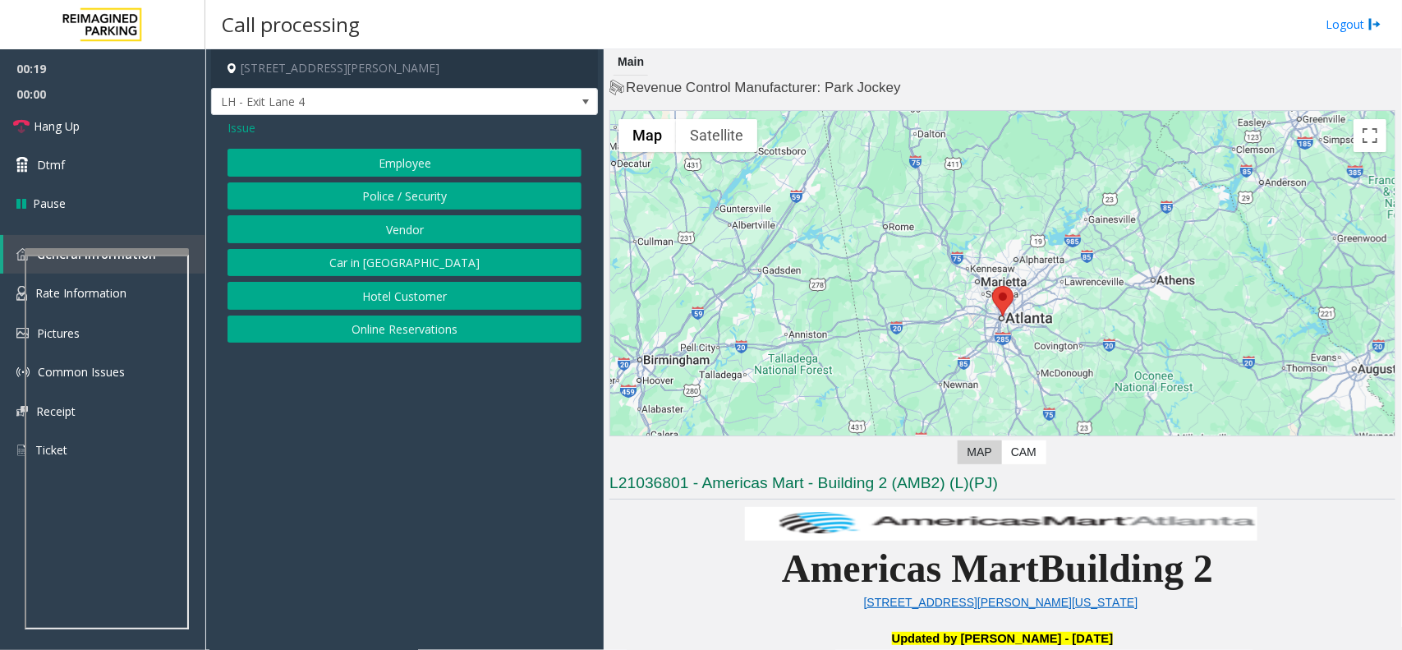
click at [405, 321] on button "Online Reservations" at bounding box center [405, 329] width 354 height 28
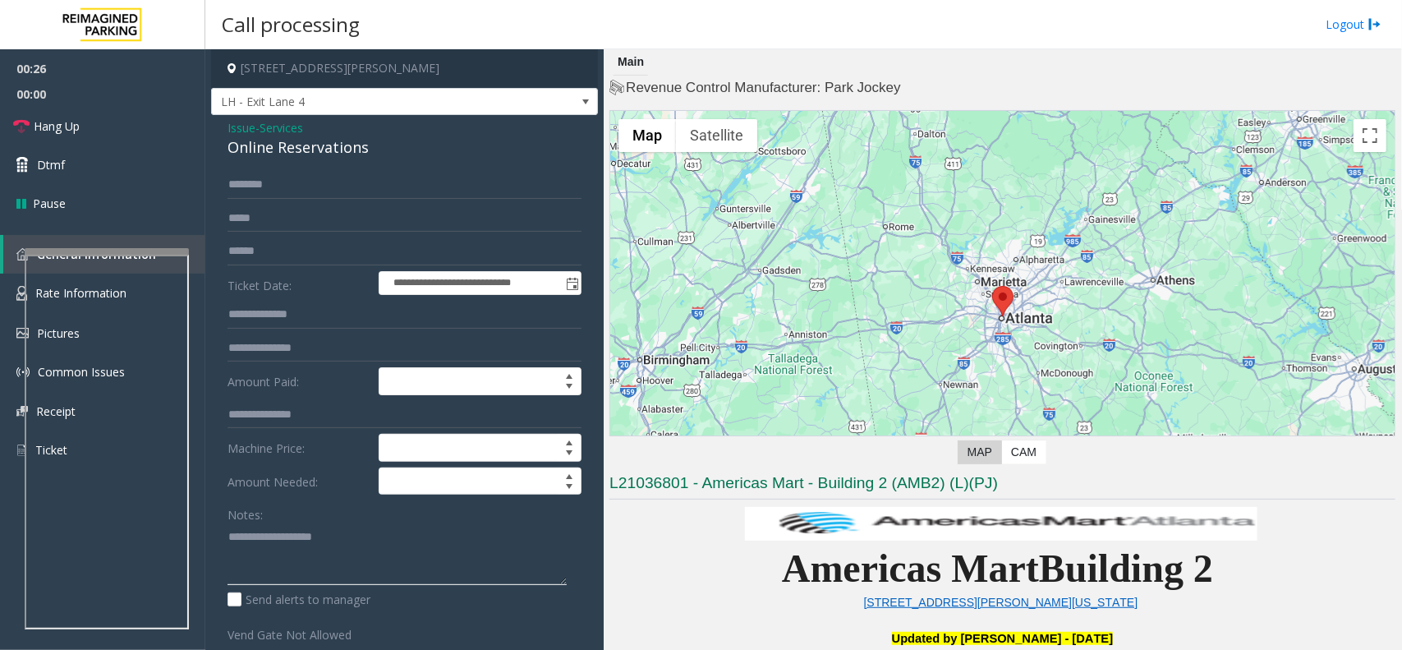
click at [296, 538] on textarea at bounding box center [397, 554] width 339 height 62
paste textarea "**********"
click at [367, 555] on textarea at bounding box center [397, 554] width 339 height 62
click at [458, 571] on textarea at bounding box center [397, 554] width 339 height 62
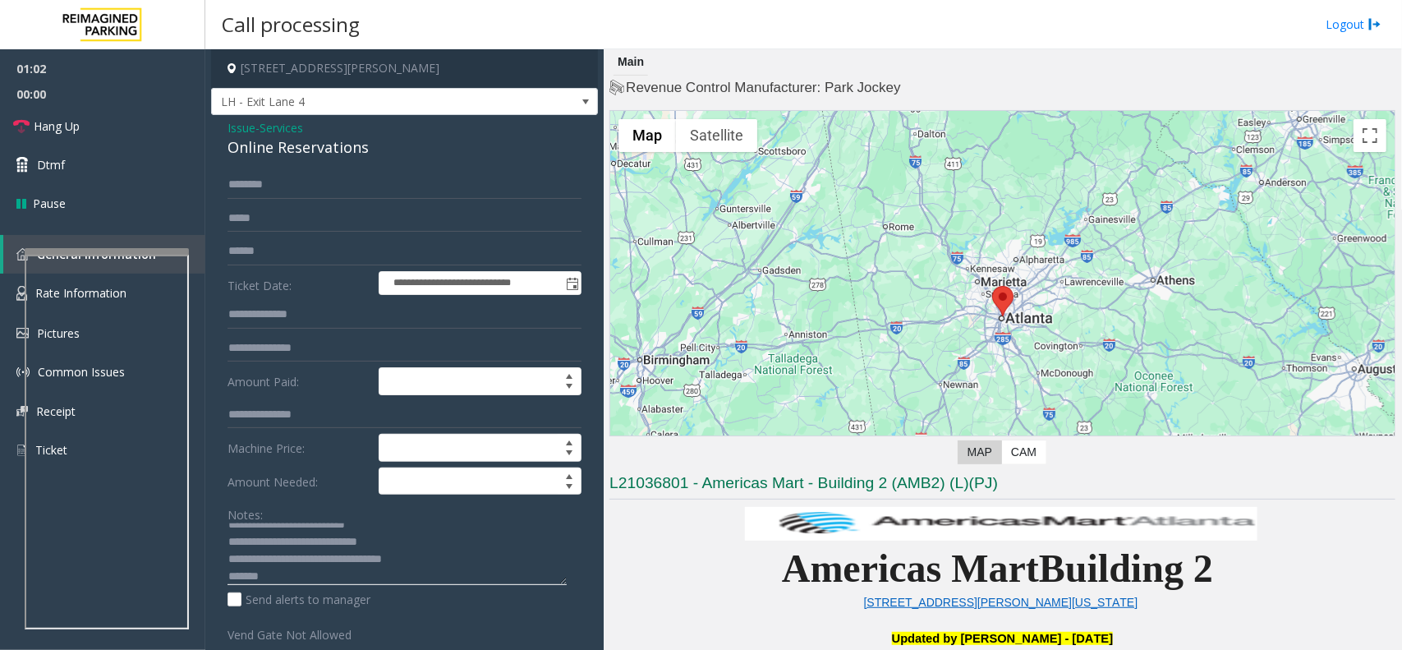
click at [251, 577] on textarea at bounding box center [397, 554] width 339 height 62
click at [140, 127] on link "Hang Up" at bounding box center [102, 126] width 205 height 39
click at [251, 573] on textarea at bounding box center [397, 554] width 339 height 62
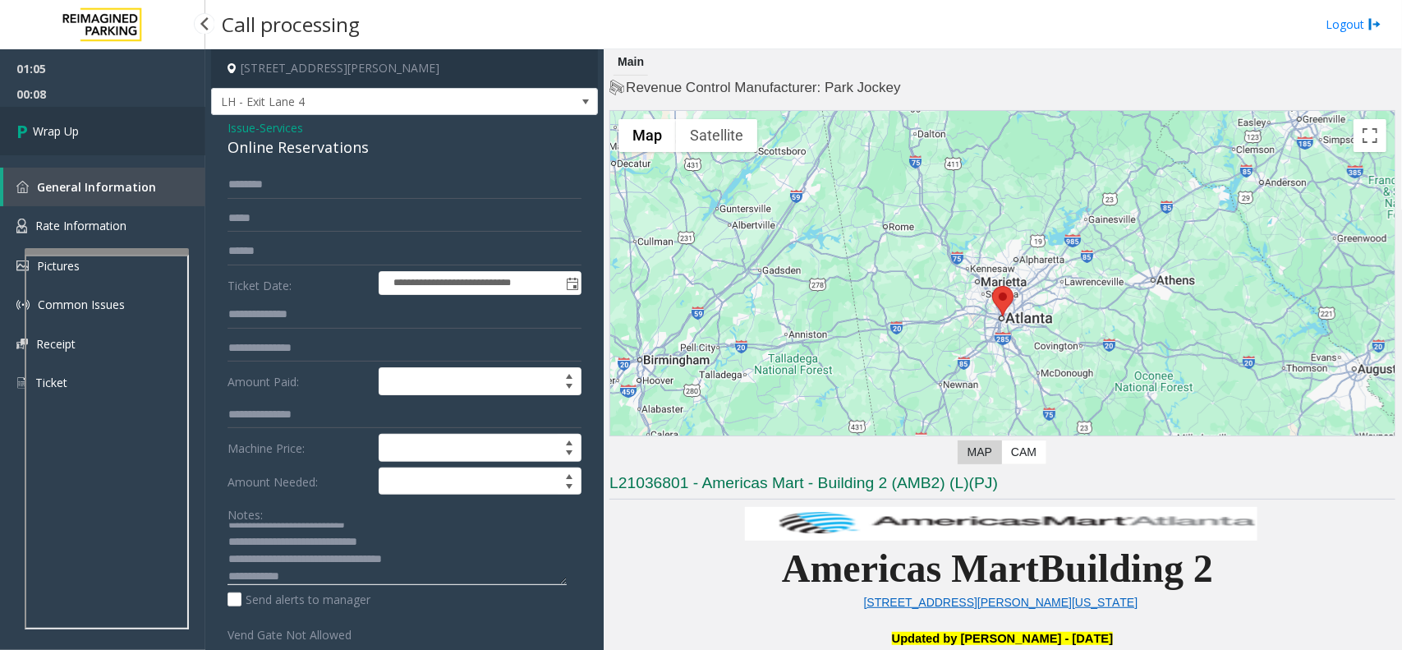
type textarea "**********"
click at [112, 133] on link "Wrap Up" at bounding box center [102, 131] width 205 height 48
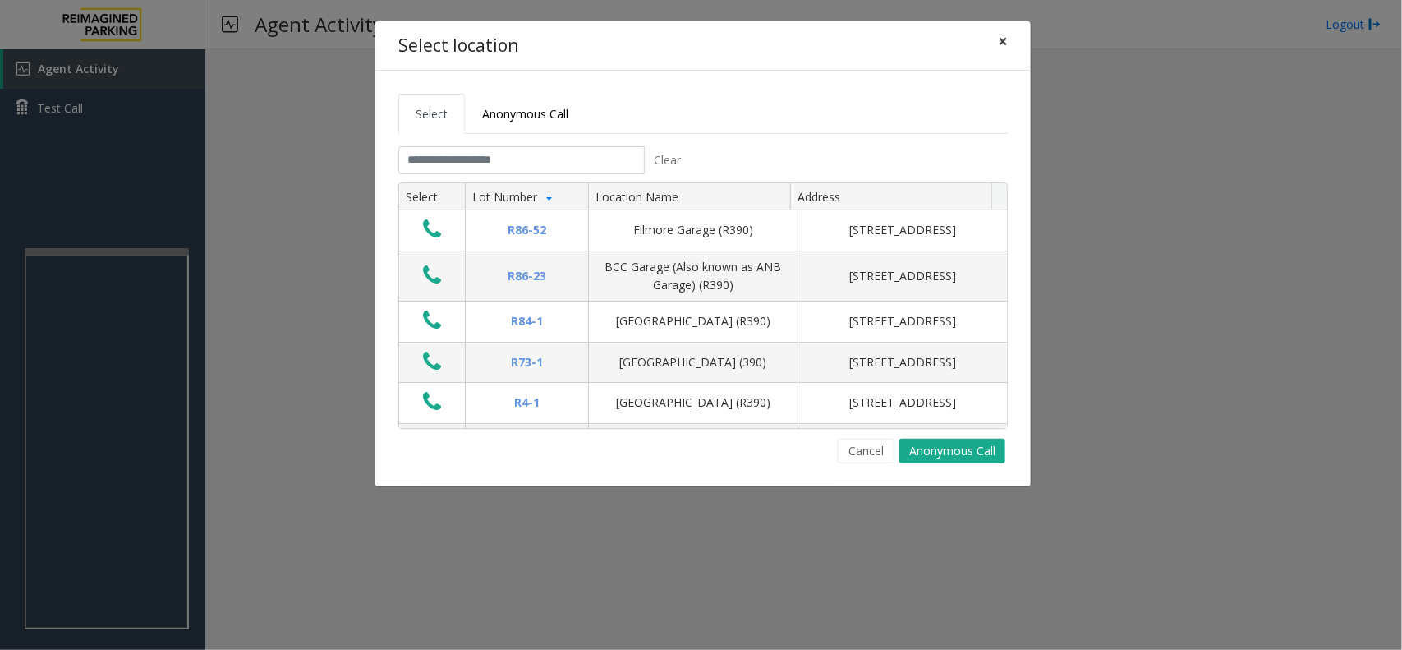
click at [1007, 49] on span "×" at bounding box center [1003, 41] width 10 height 23
click at [105, 390] on div "Select location × Select Anonymous Call Clear Select Lot Number Location Name A…" at bounding box center [701, 325] width 1402 height 650
click at [105, 388] on div "Select location × Select Anonymous Call Clear Select Lot Number Location Name A…" at bounding box center [701, 325] width 1402 height 650
click at [552, 152] on input "text" at bounding box center [521, 160] width 246 height 28
click at [540, 146] on input "text" at bounding box center [521, 160] width 246 height 28
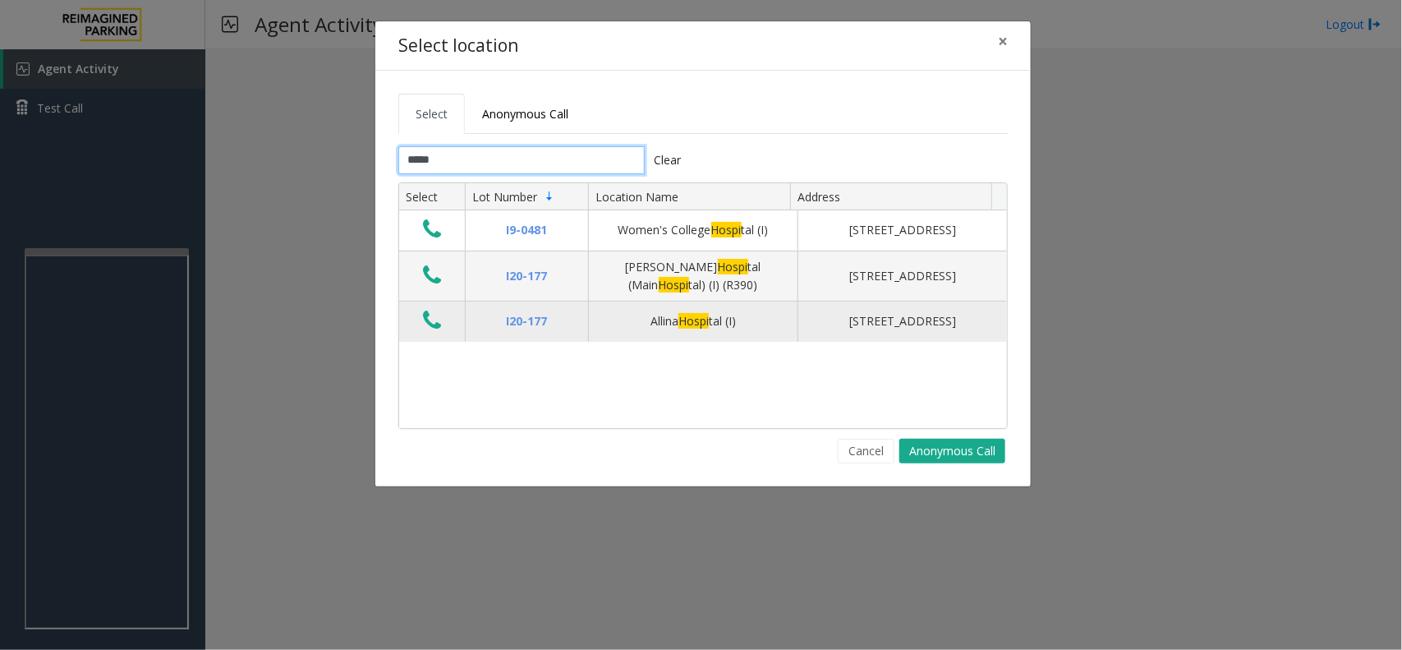
type input "*****"
click at [427, 327] on icon "Data table" at bounding box center [432, 320] width 18 height 23
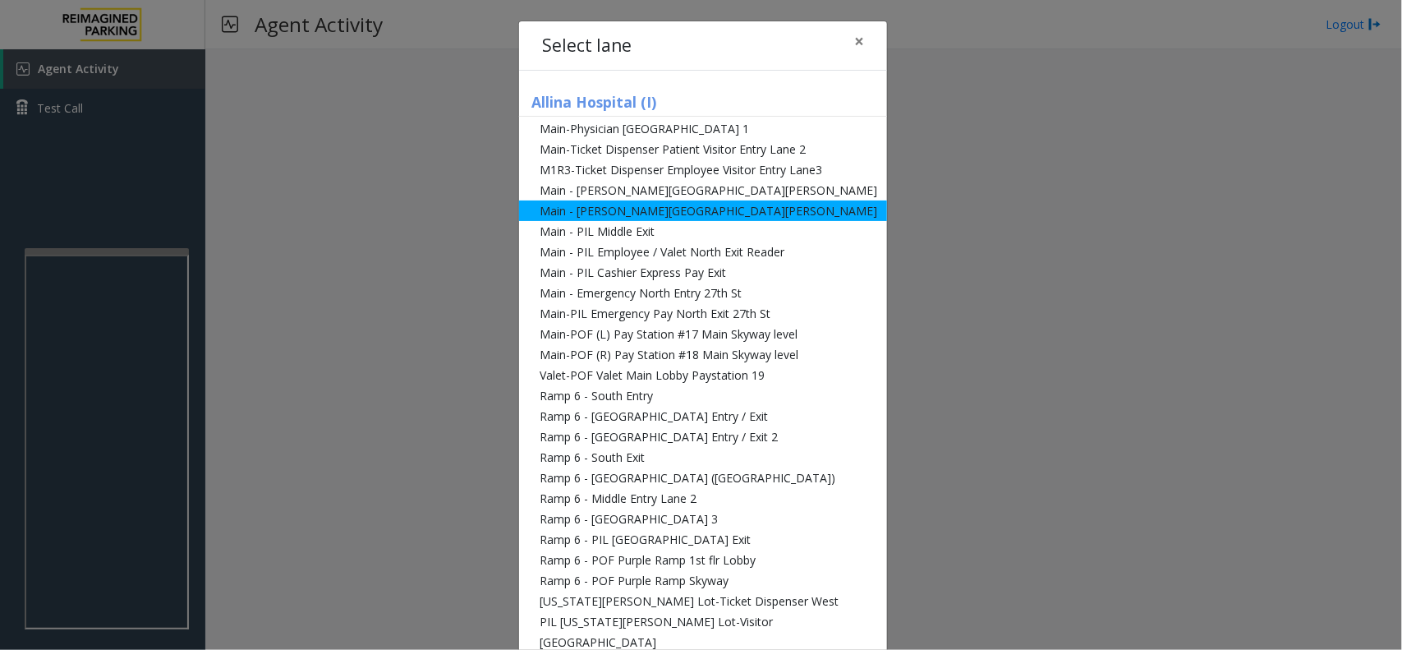
click at [659, 208] on li "Main - [PERSON_NAME][GEOGRAPHIC_DATA][PERSON_NAME]" at bounding box center [703, 210] width 368 height 21
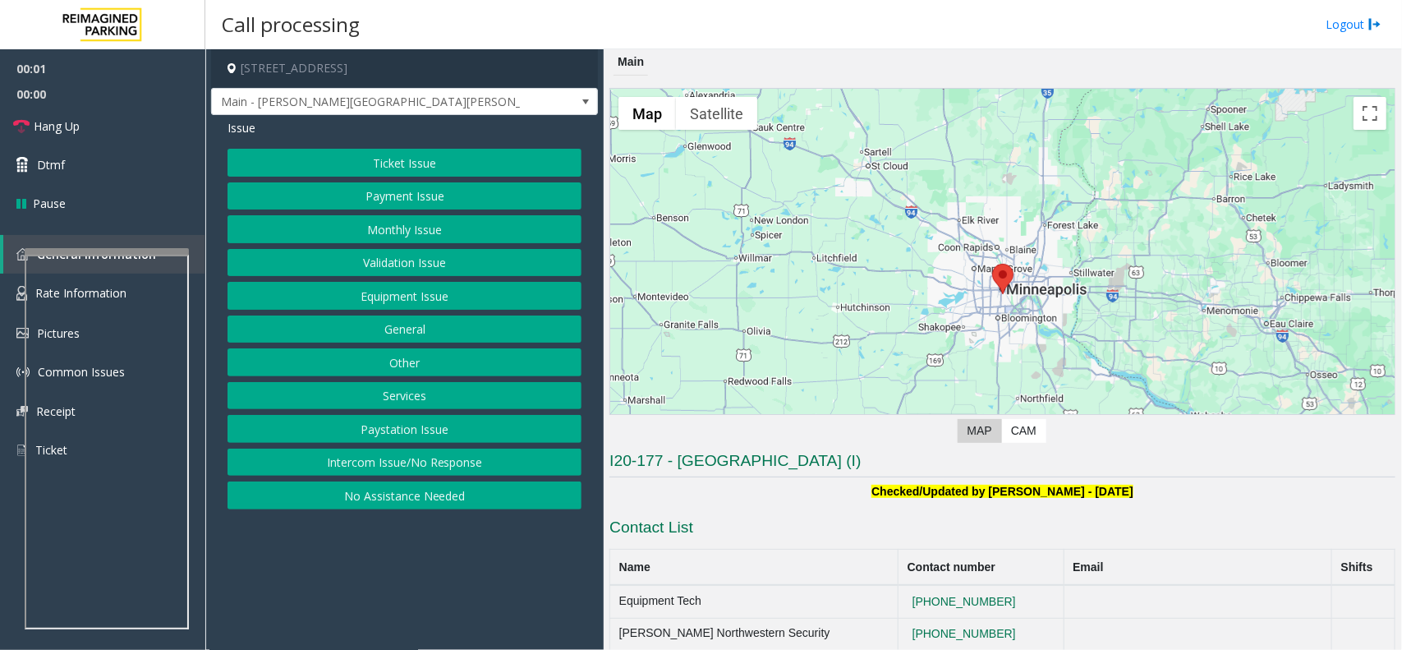
scroll to position [51, 0]
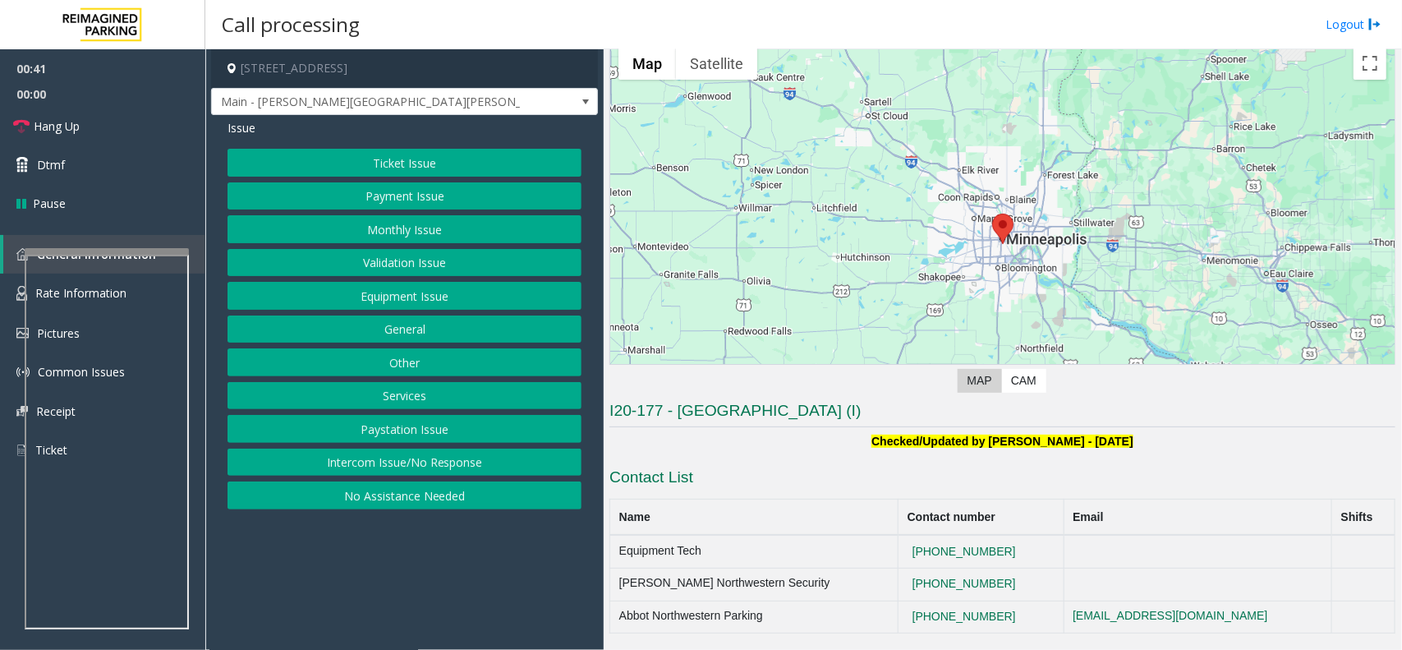
click at [435, 288] on button "Equipment Issue" at bounding box center [405, 296] width 354 height 28
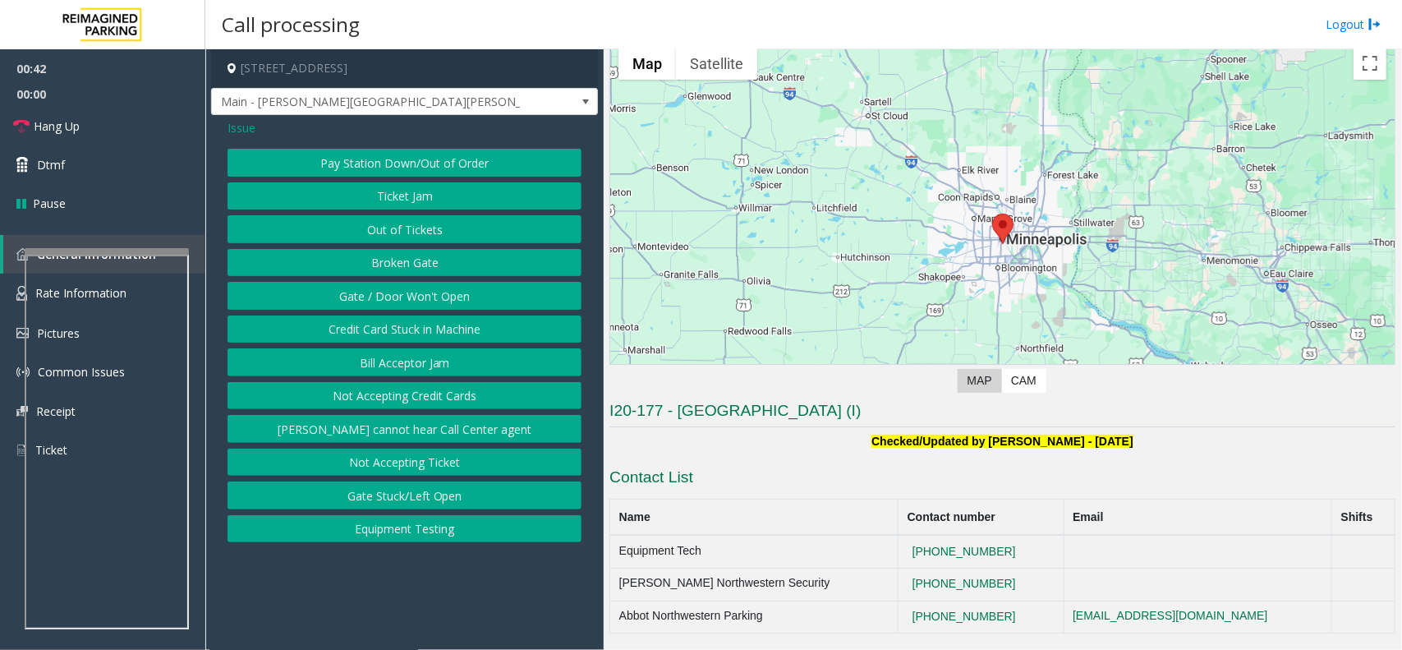
click at [435, 287] on button "Gate / Door Won't Open" at bounding box center [405, 296] width 354 height 28
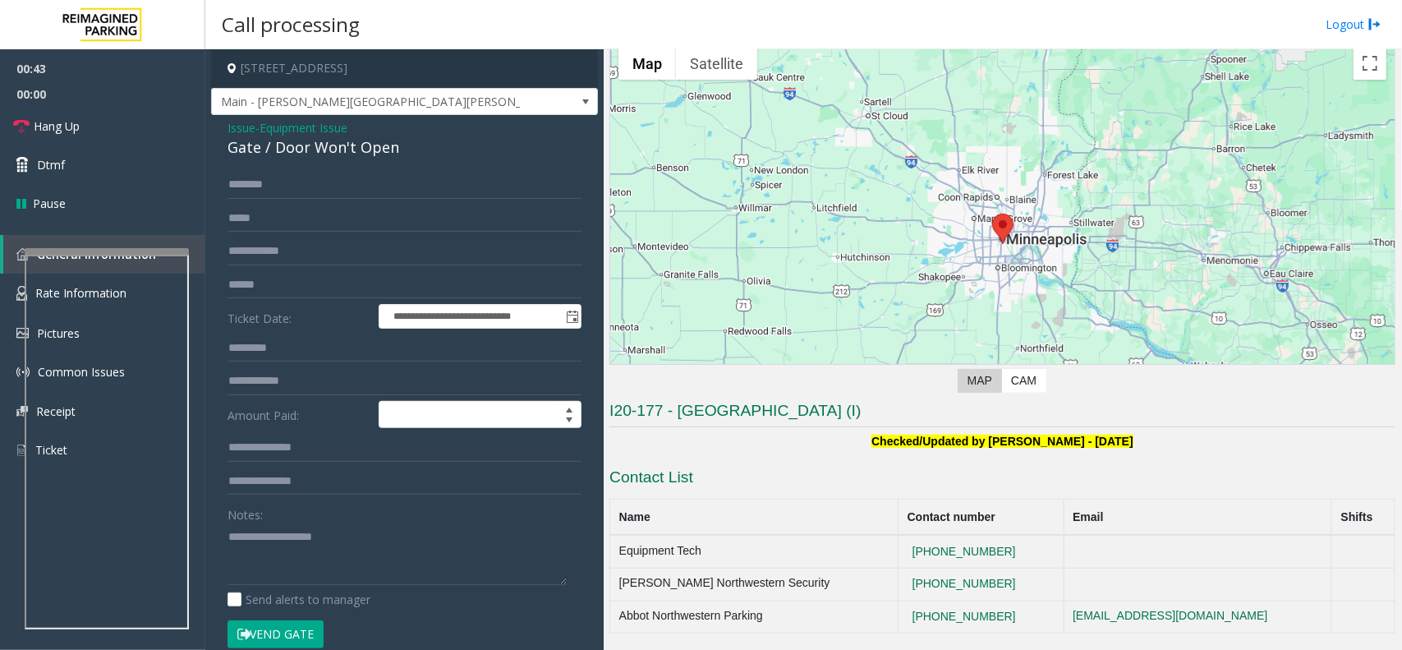
click at [292, 631] on button "Vend Gate" at bounding box center [276, 634] width 96 height 28
click at [117, 132] on link "Hang Up" at bounding box center [102, 126] width 205 height 39
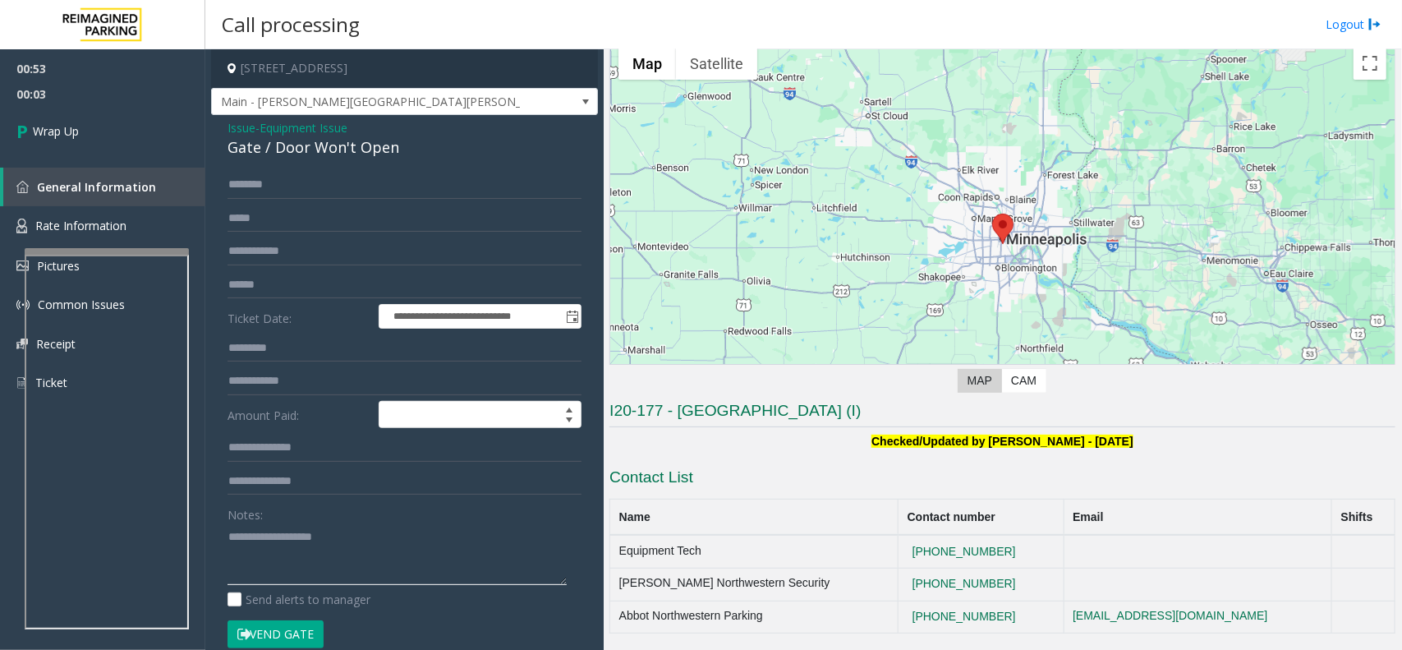
click at [279, 553] on textarea at bounding box center [397, 554] width 339 height 62
paste textarea "**********"
click at [349, 141] on div "Gate / Door Won't Open" at bounding box center [405, 147] width 354 height 22
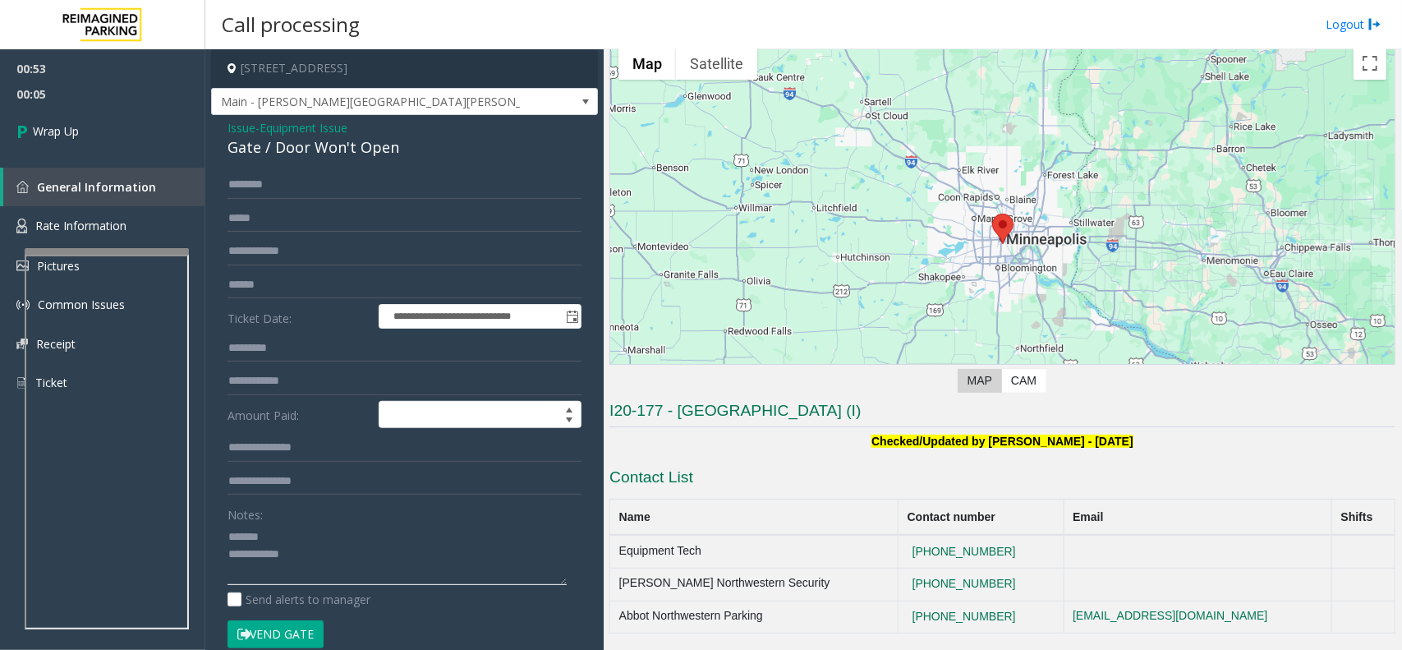
click at [302, 534] on textarea at bounding box center [397, 554] width 339 height 62
paste textarea "**********"
click at [264, 553] on textarea at bounding box center [397, 554] width 339 height 62
click at [367, 575] on textarea at bounding box center [397, 554] width 339 height 62
type textarea "**********"
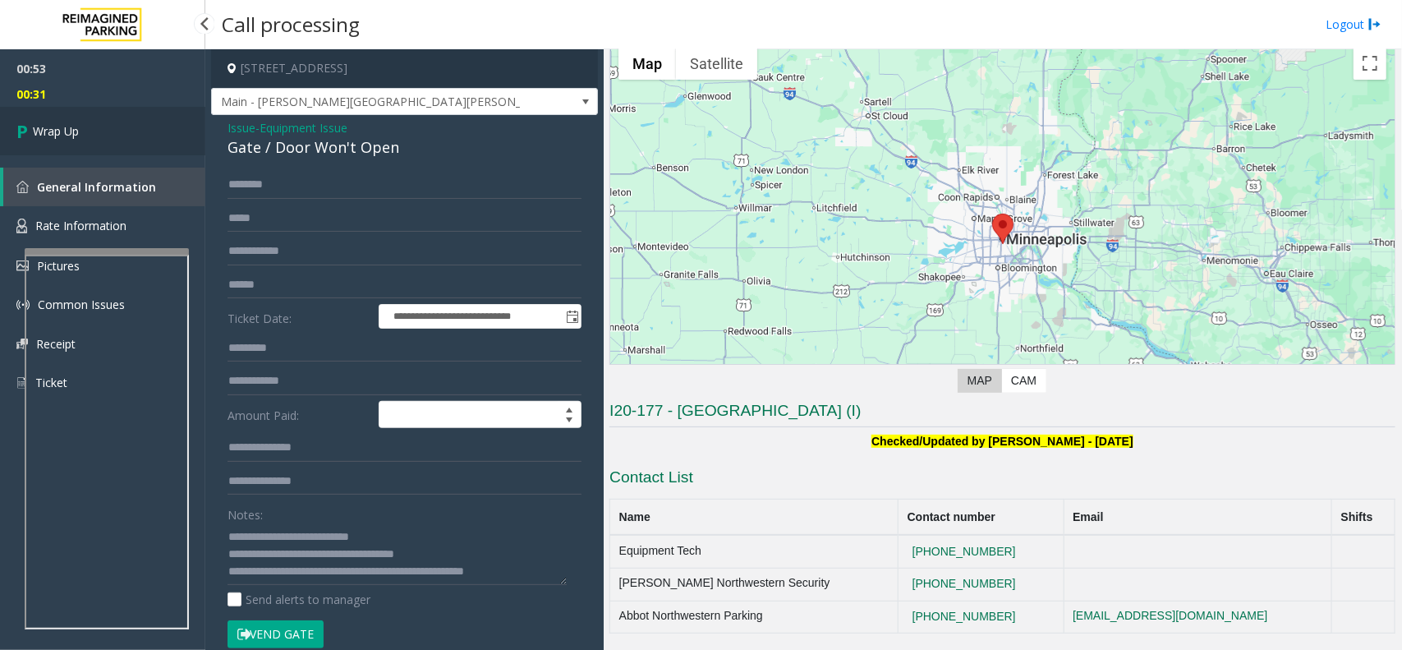
click at [115, 119] on link "Wrap Up" at bounding box center [102, 131] width 205 height 48
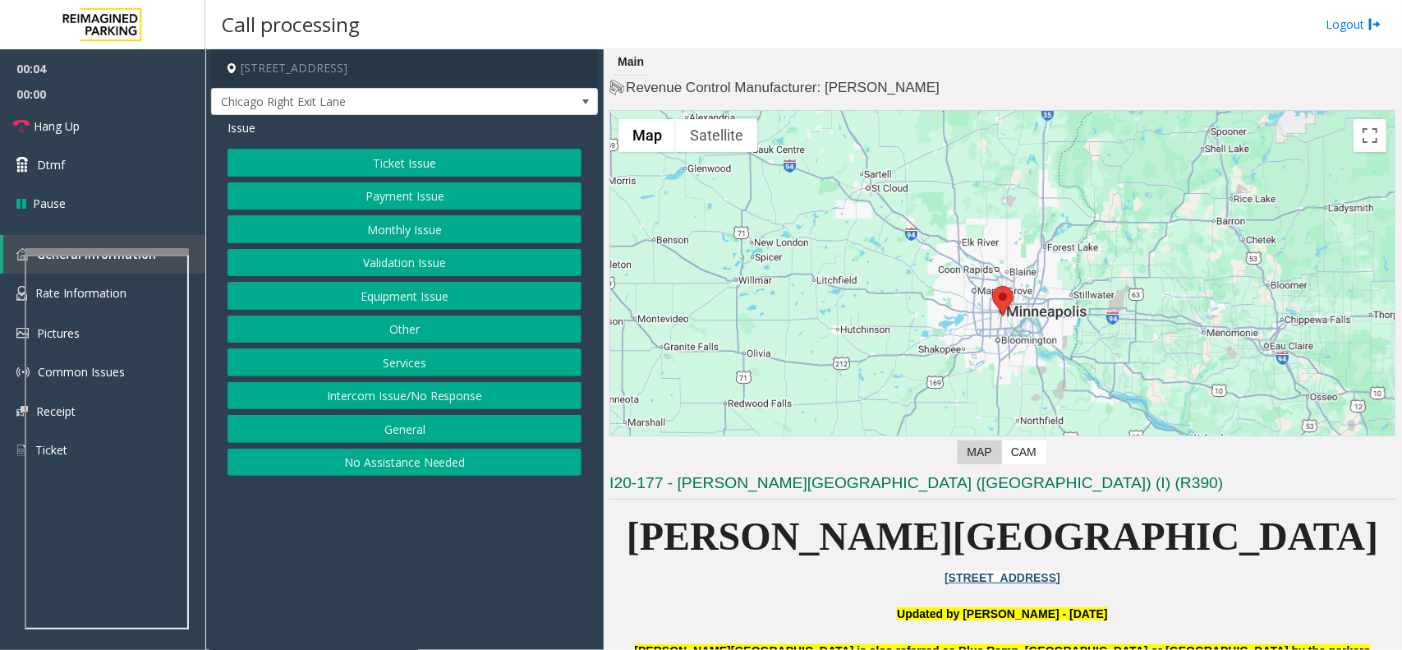
click at [473, 154] on button "Ticket Issue" at bounding box center [405, 163] width 354 height 28
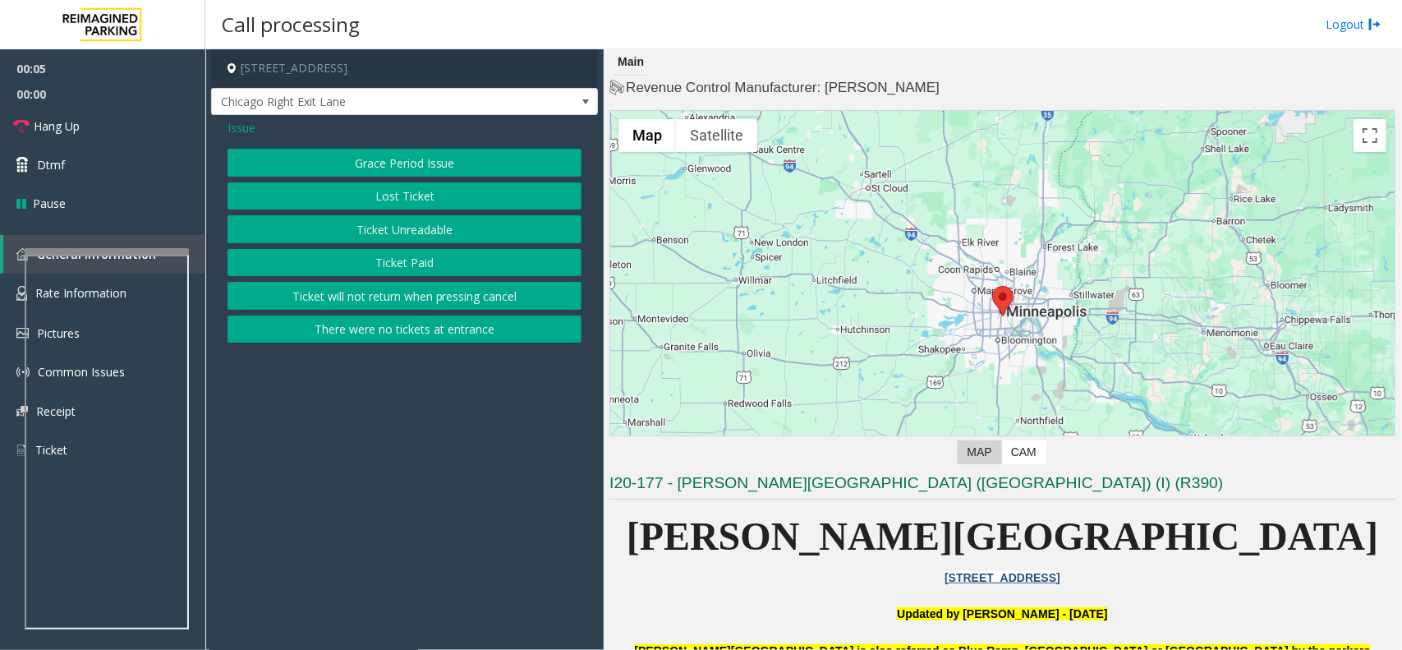
click at [448, 228] on button "Ticket Unreadable" at bounding box center [405, 229] width 354 height 28
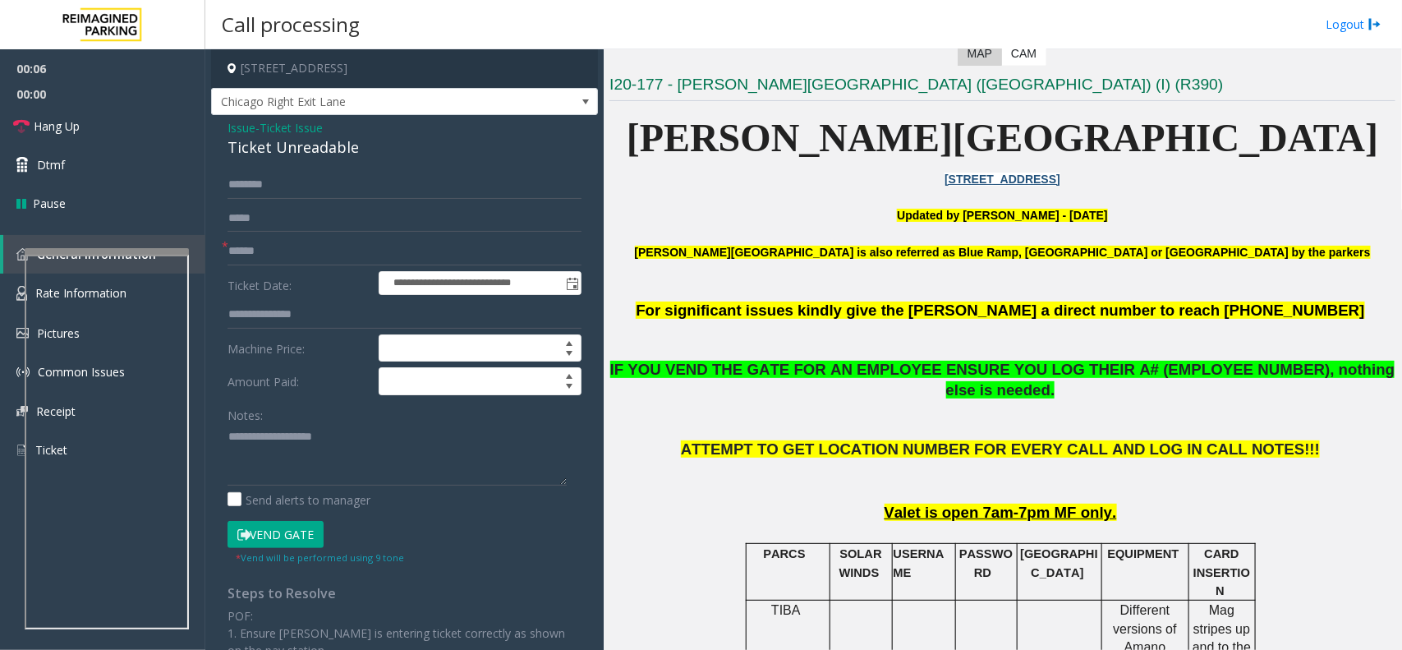
scroll to position [616, 0]
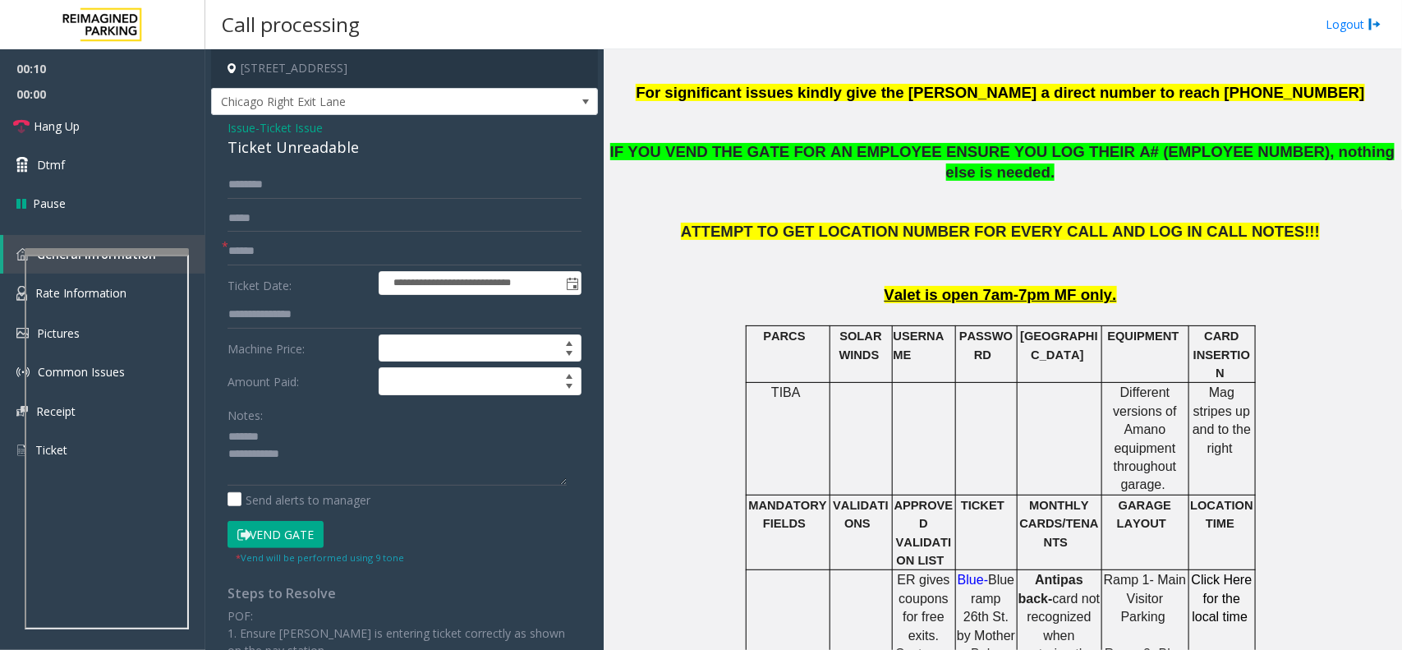
click at [269, 154] on div "Ticket Unreadable" at bounding box center [405, 147] width 354 height 22
click at [278, 434] on textarea at bounding box center [397, 455] width 339 height 62
paste textarea "**********"
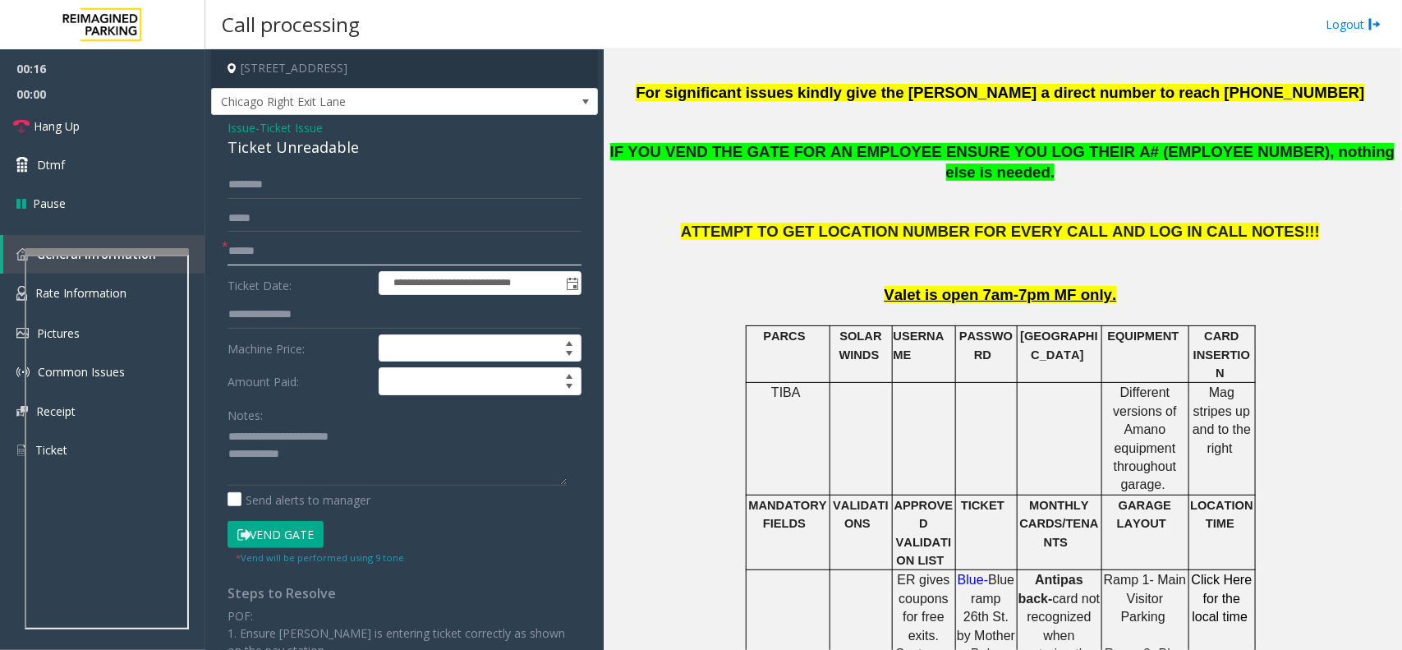
click at [304, 253] on input "text" at bounding box center [405, 251] width 354 height 28
click at [350, 470] on textarea at bounding box center [397, 455] width 339 height 62
paste textarea "**********"
click at [309, 454] on textarea at bounding box center [397, 455] width 339 height 62
paste textarea "**********"
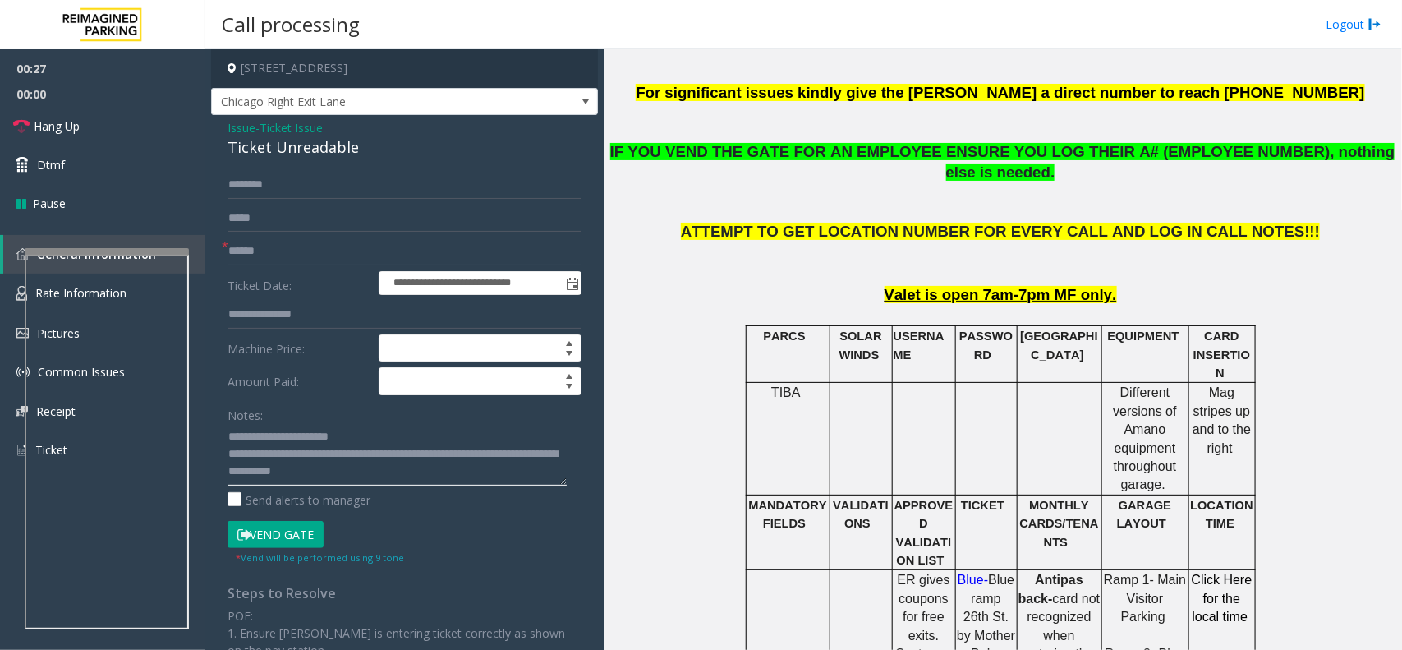
scroll to position [11, 0]
type textarea "**********"
click at [293, 251] on input "text" at bounding box center [405, 251] width 354 height 28
type input "**"
click at [292, 530] on button "Vend Gate" at bounding box center [276, 535] width 96 height 28
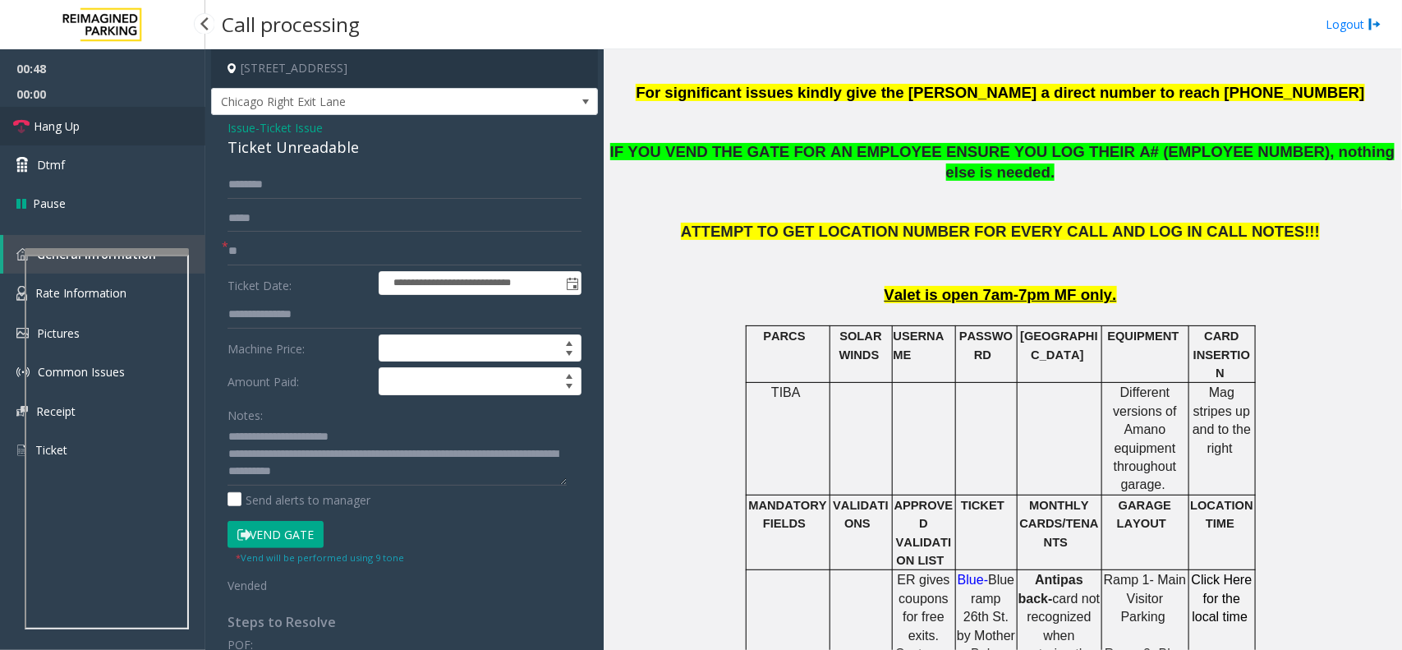
click at [87, 134] on link "Hang Up" at bounding box center [102, 126] width 205 height 39
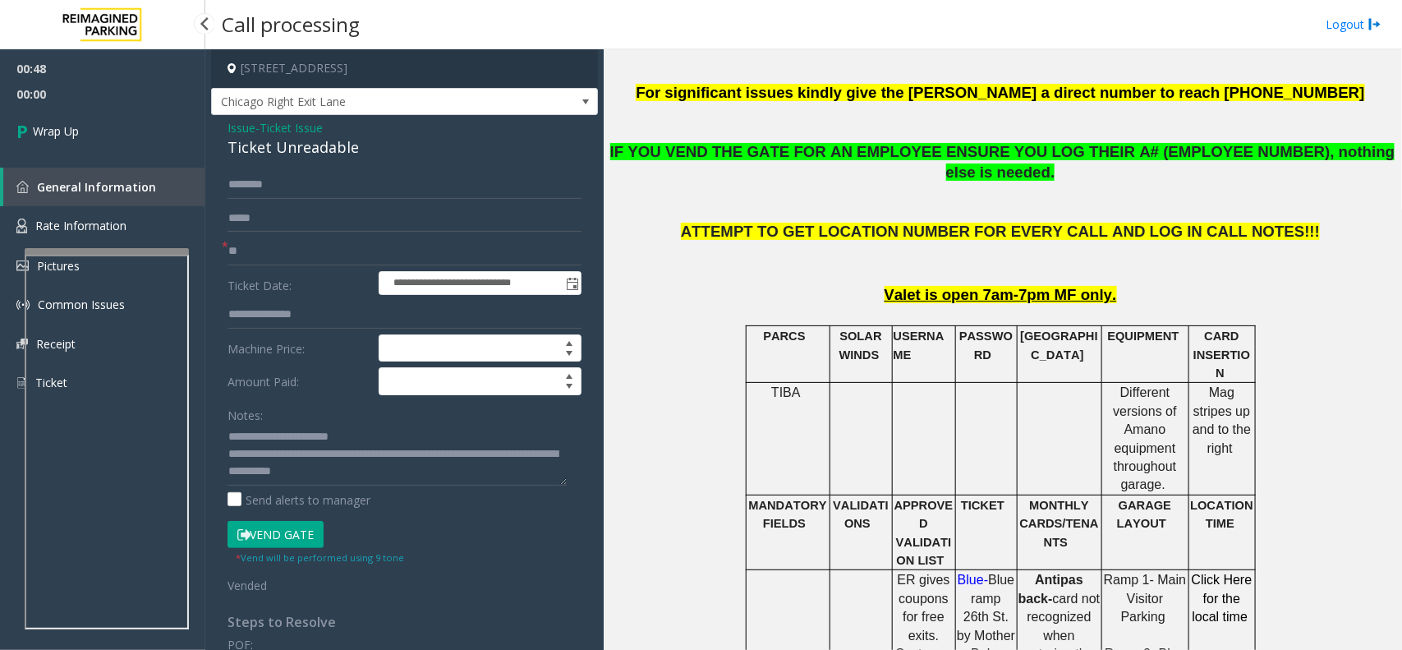
click at [87, 134] on link "Wrap Up" at bounding box center [102, 131] width 205 height 48
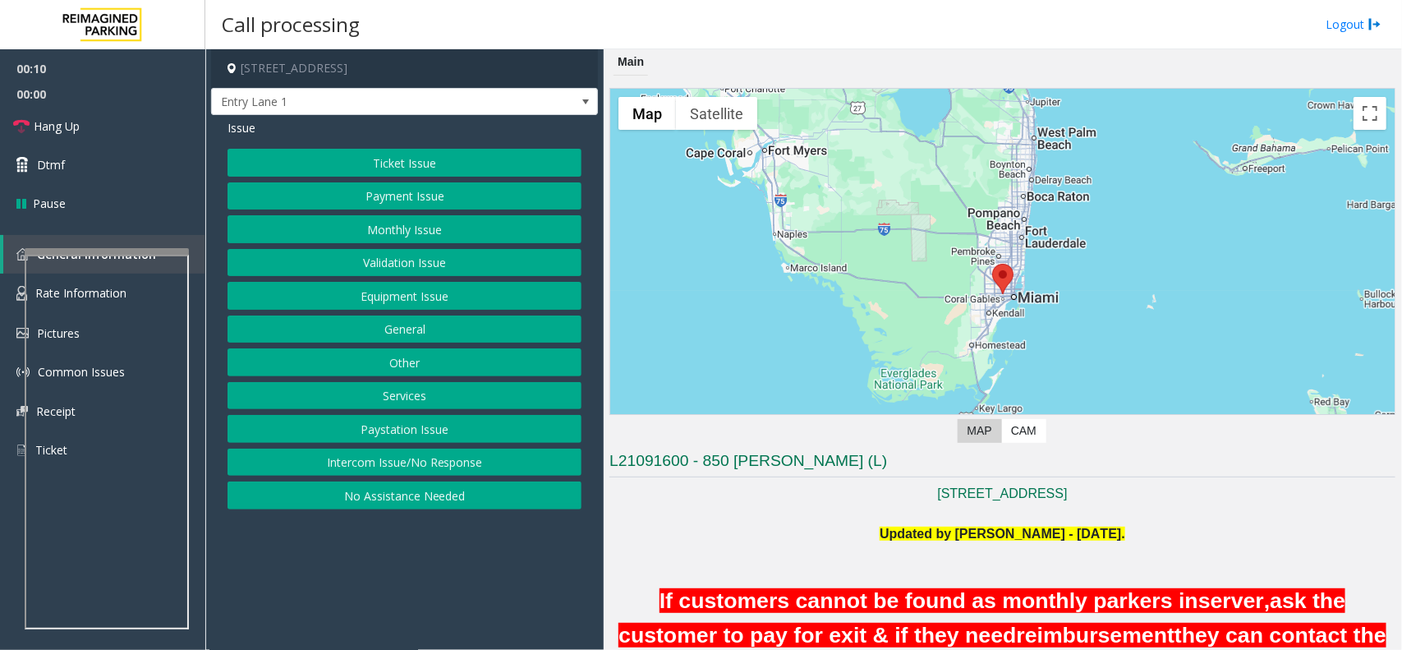
click at [457, 462] on button "Intercom Issue/No Response" at bounding box center [405, 462] width 354 height 28
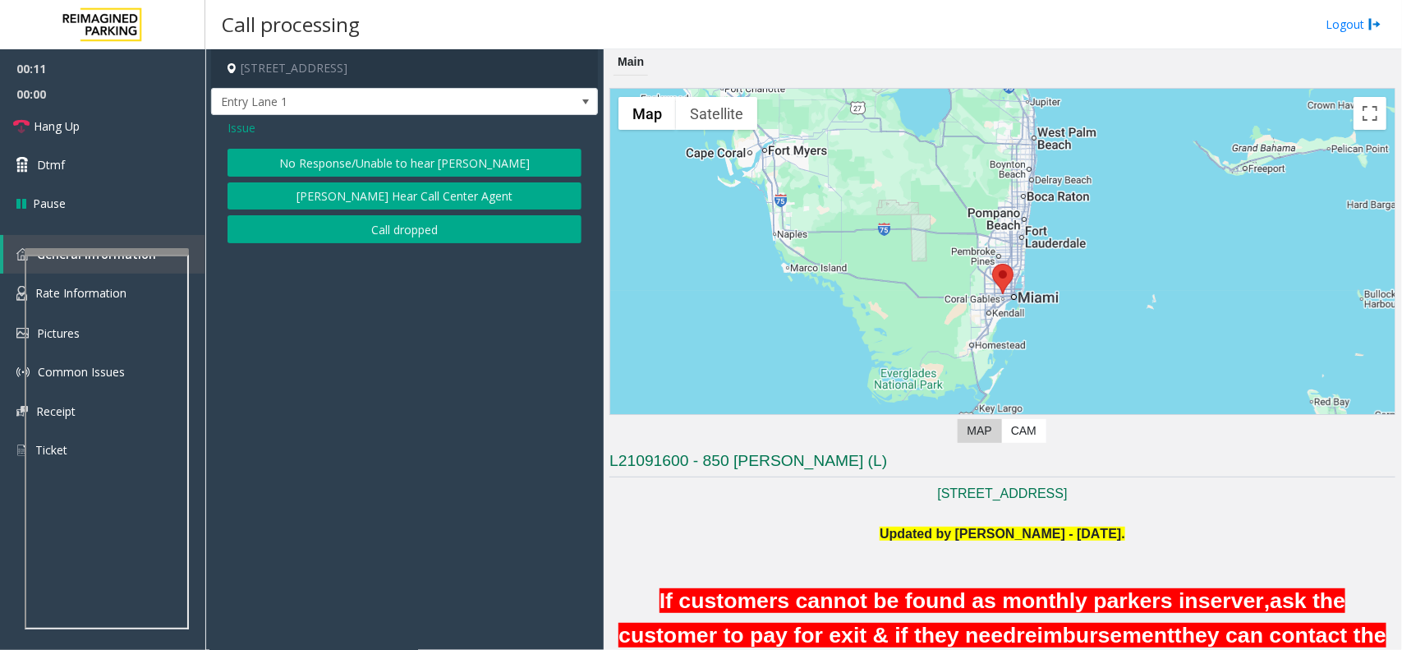
click at [415, 169] on button "No Response/Unable to hear [PERSON_NAME]" at bounding box center [405, 163] width 354 height 28
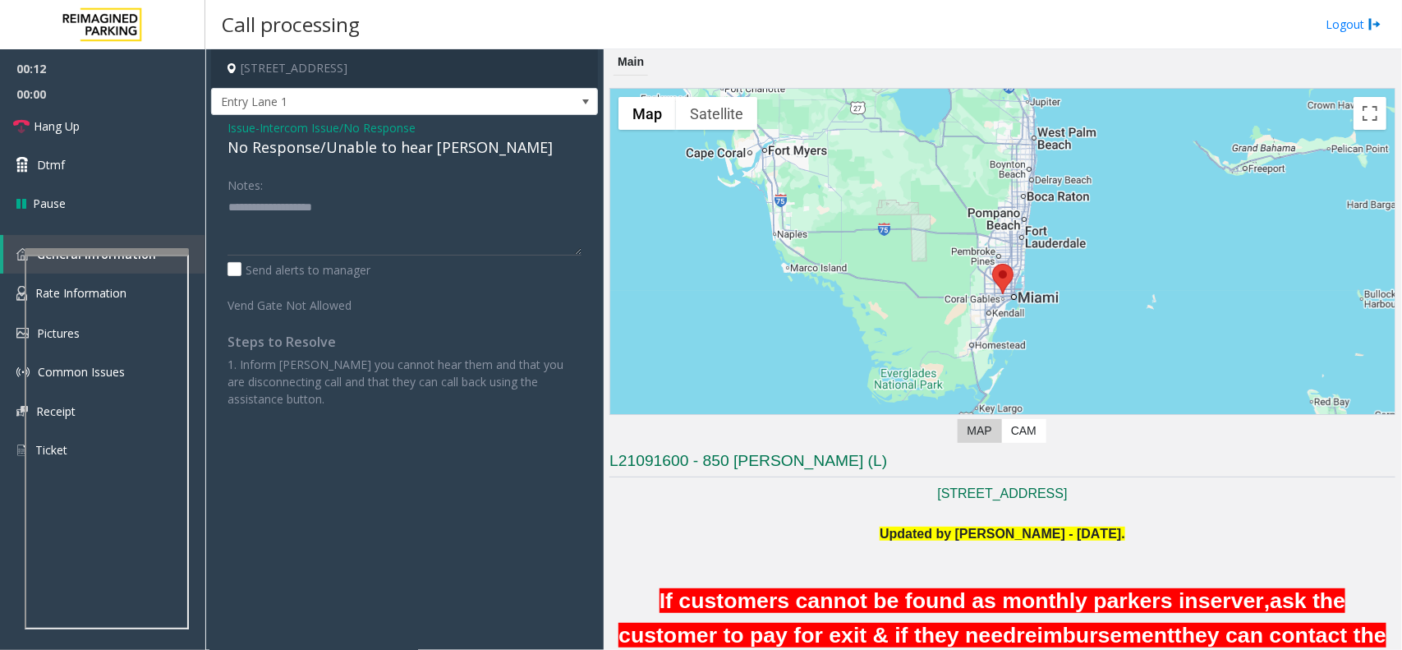
click at [384, 150] on div "No Response/Unable to hear [PERSON_NAME]" at bounding box center [405, 147] width 354 height 22
drag, startPoint x: 384, startPoint y: 150, endPoint x: 425, endPoint y: 154, distance: 40.4
click at [400, 154] on div "No Response/Unable to hear [PERSON_NAME]" at bounding box center [405, 147] width 354 height 22
type textarea "**********"
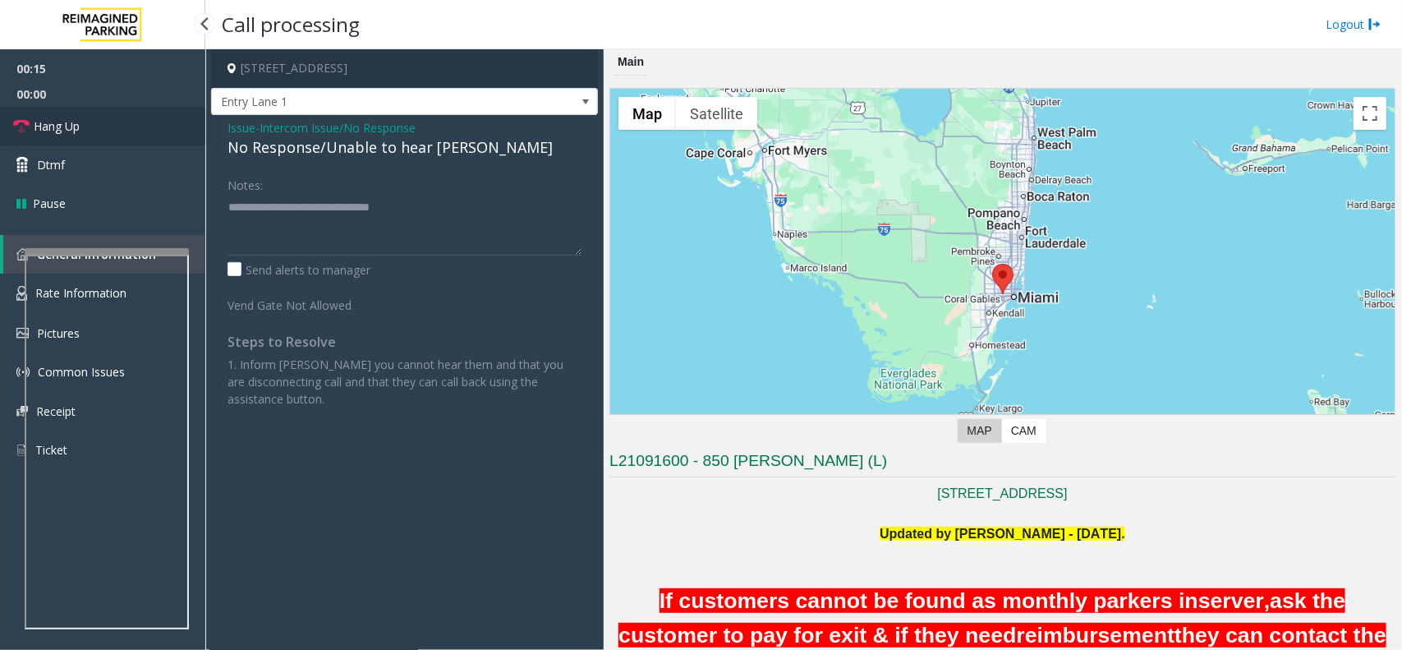
click at [158, 136] on link "Hang Up" at bounding box center [102, 126] width 205 height 39
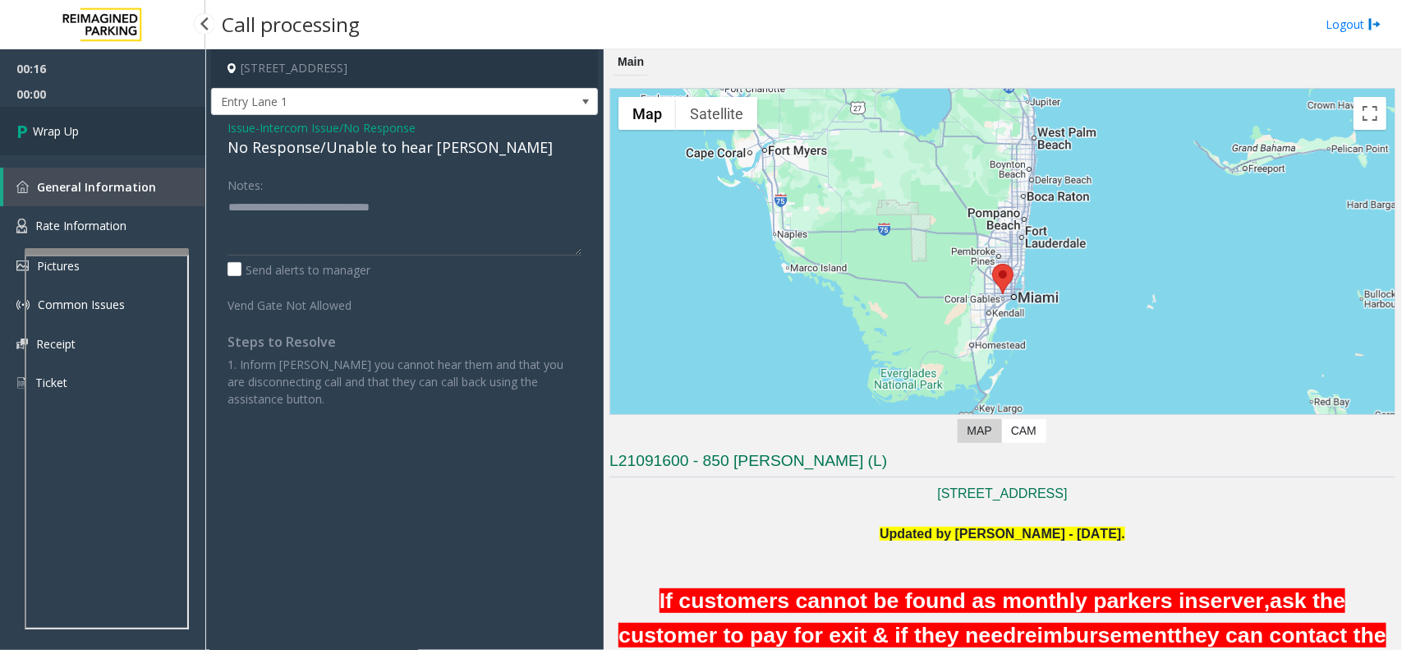
click at [158, 136] on link "Wrap Up" at bounding box center [102, 131] width 205 height 48
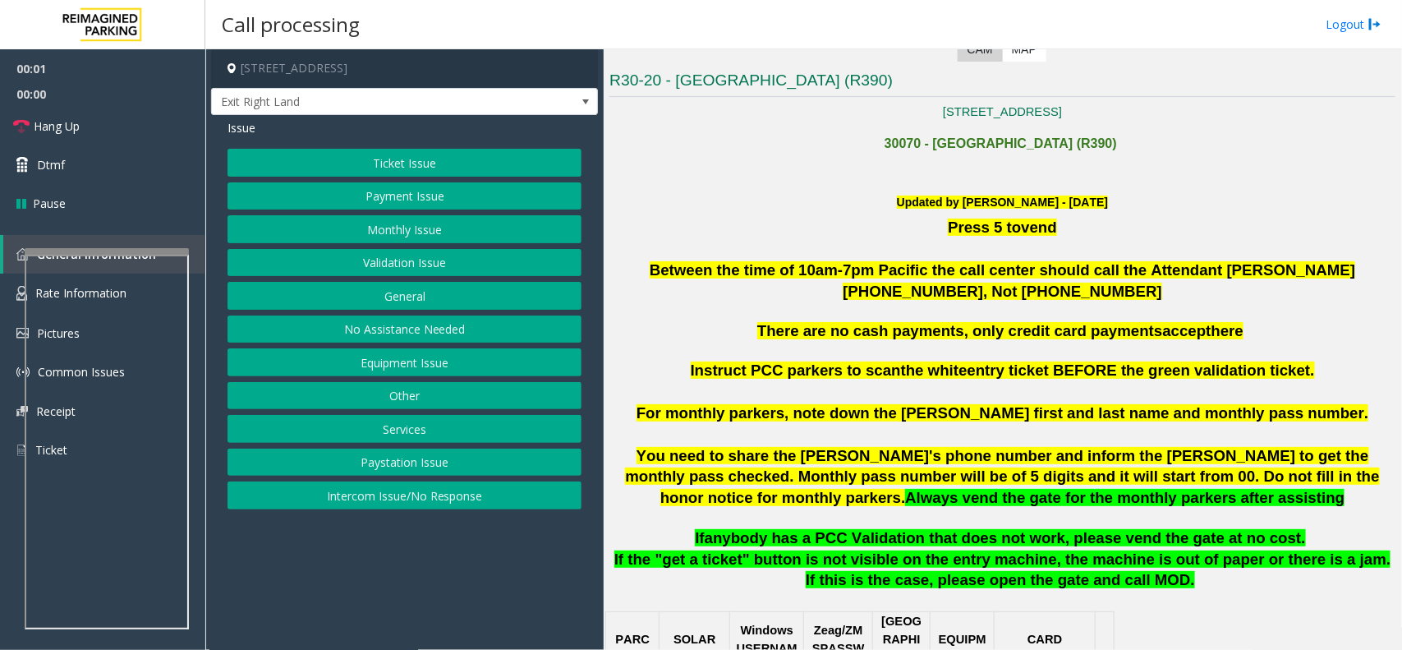
scroll to position [411, 0]
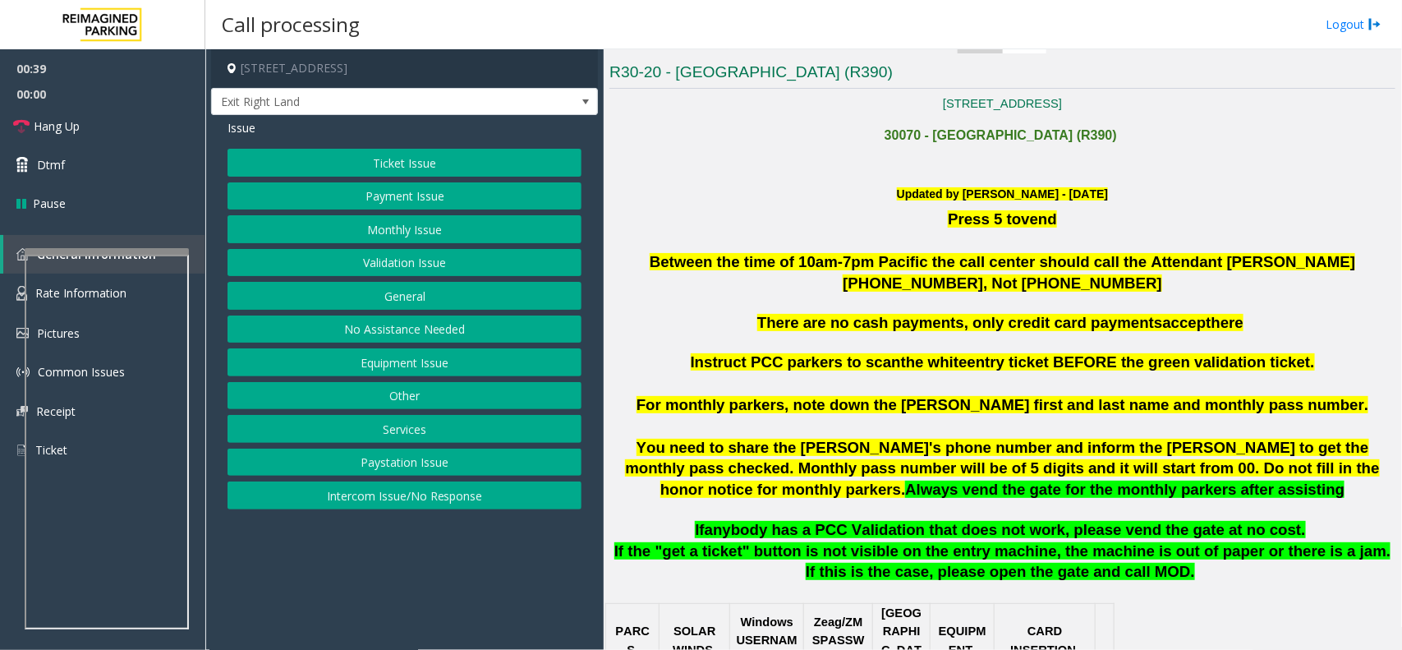
click at [417, 163] on button "Ticket Issue" at bounding box center [405, 163] width 354 height 28
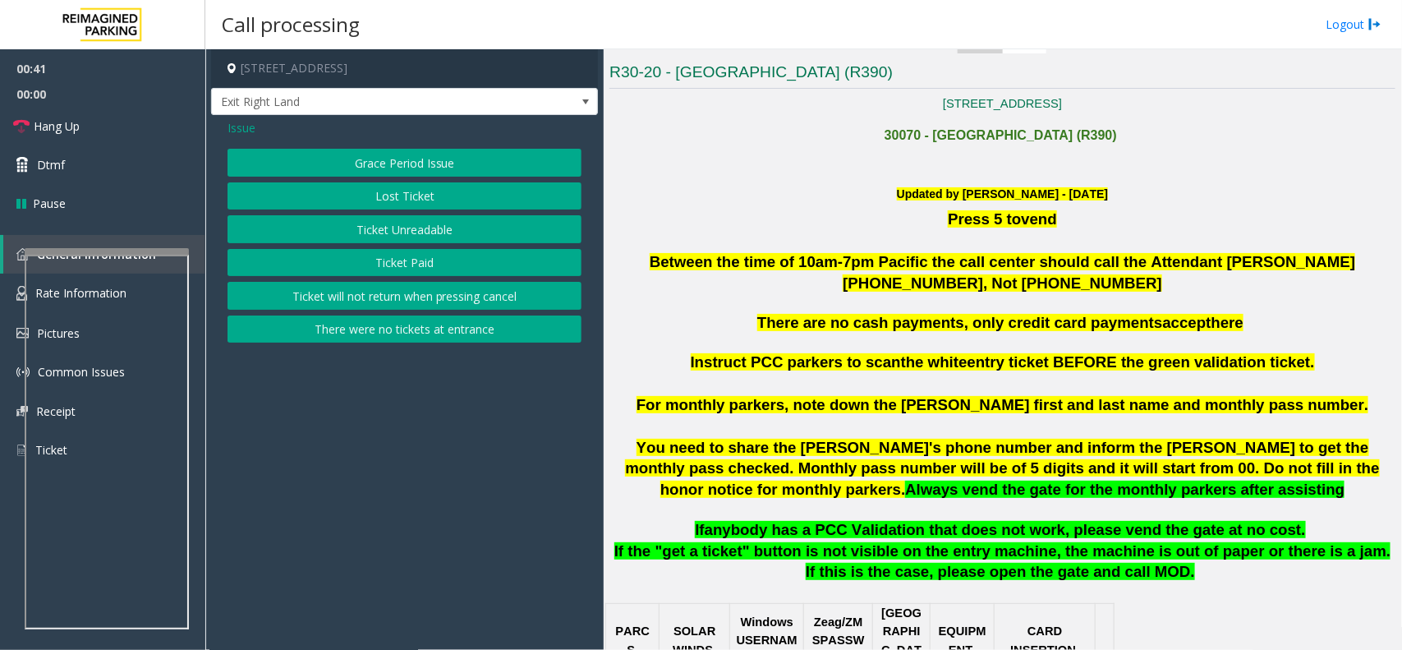
click at [428, 235] on button "Ticket Unreadable" at bounding box center [405, 229] width 354 height 28
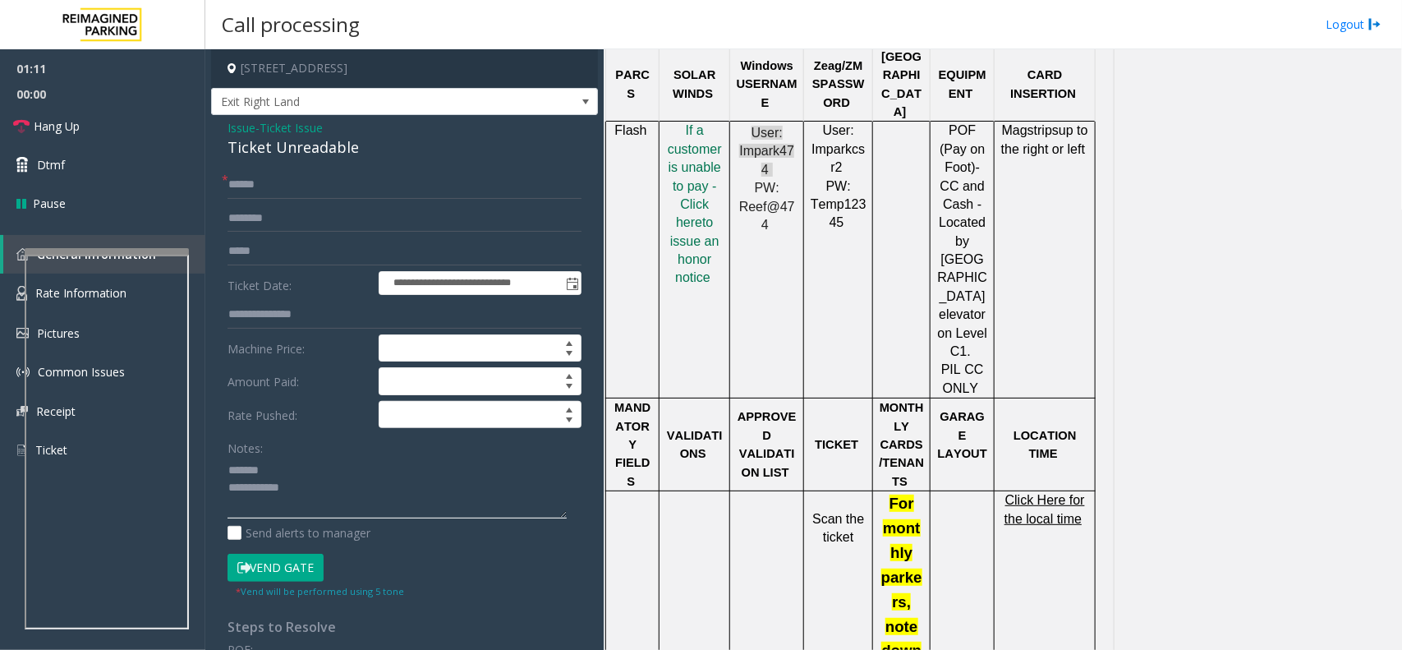
scroll to position [931, 0]
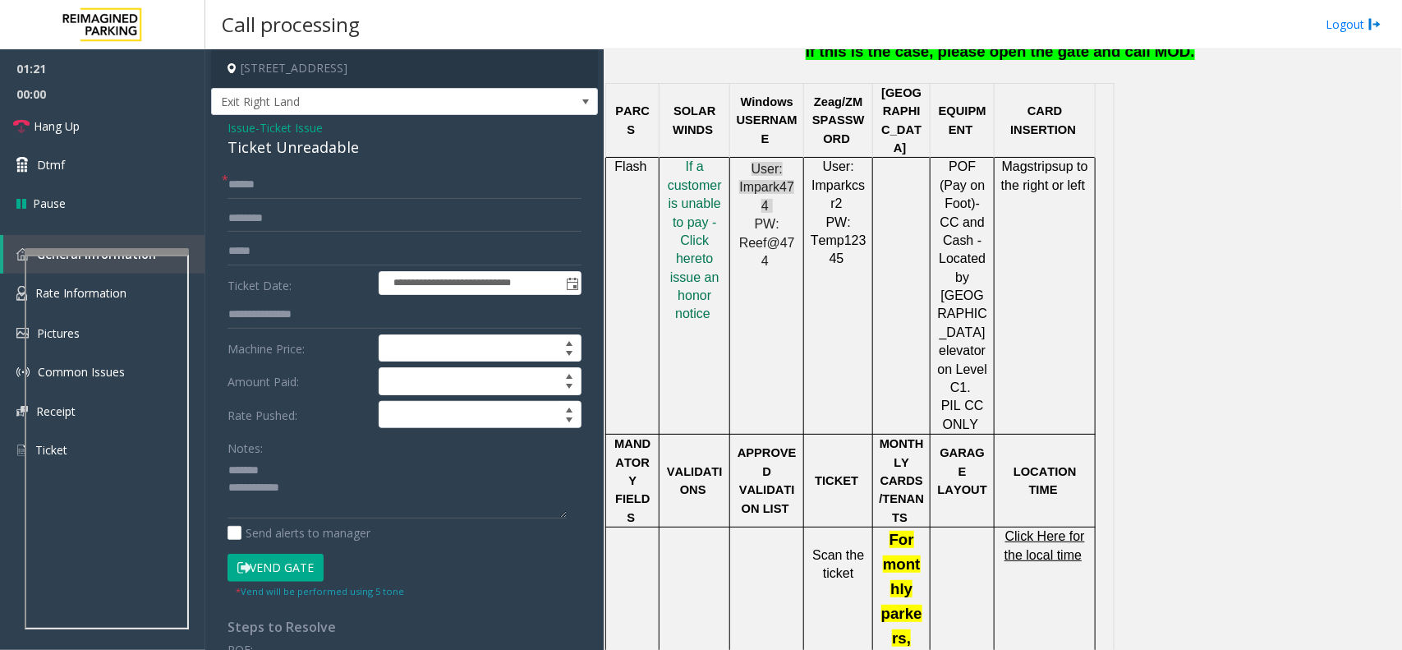
click at [301, 149] on div "Ticket Unreadable" at bounding box center [405, 147] width 354 height 22
click at [260, 186] on input "text" at bounding box center [405, 185] width 354 height 28
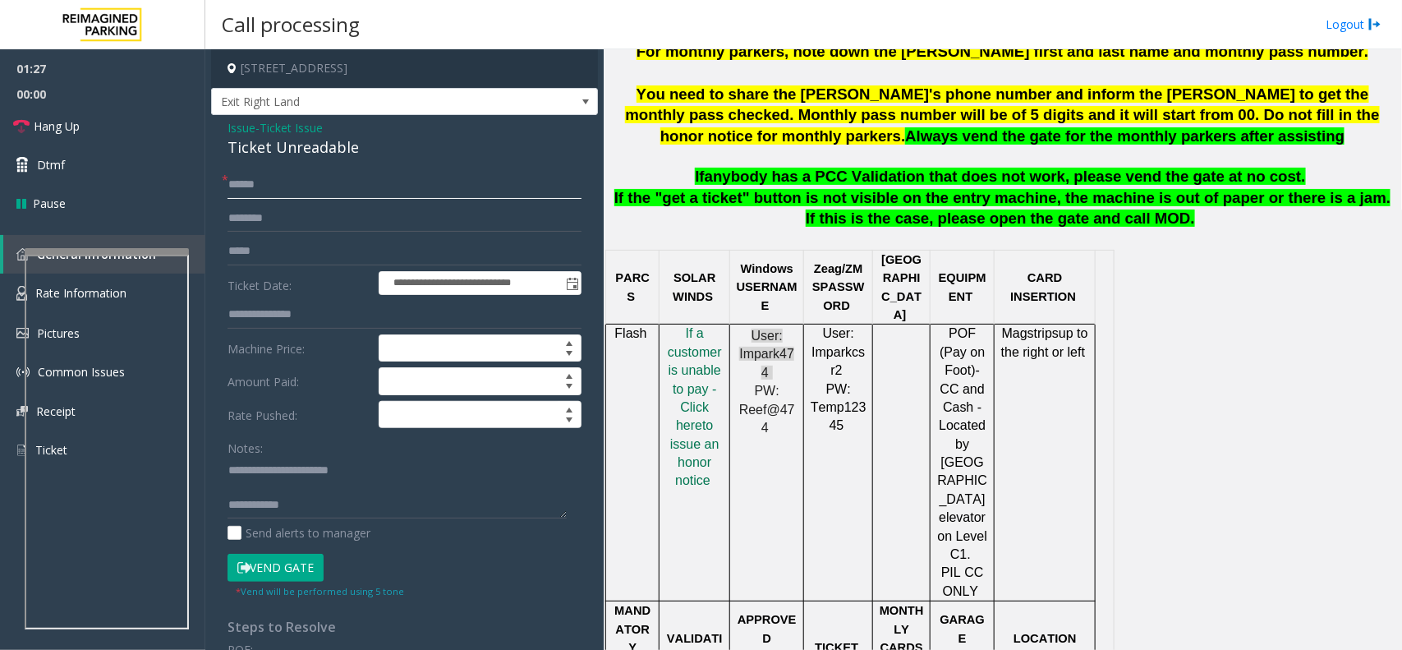
scroll to position [828, 0]
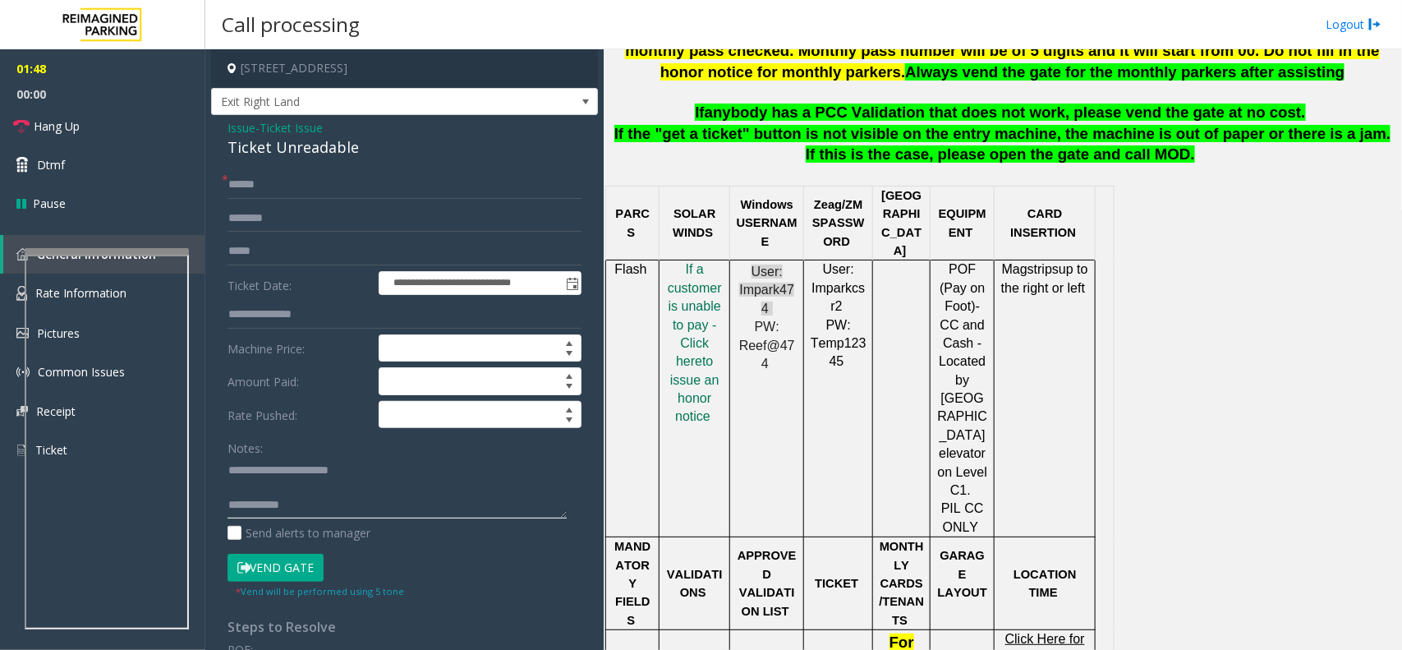
click at [308, 491] on textarea at bounding box center [397, 488] width 339 height 62
type textarea "**********"
click at [113, 117] on link "Hang Up" at bounding box center [102, 126] width 205 height 39
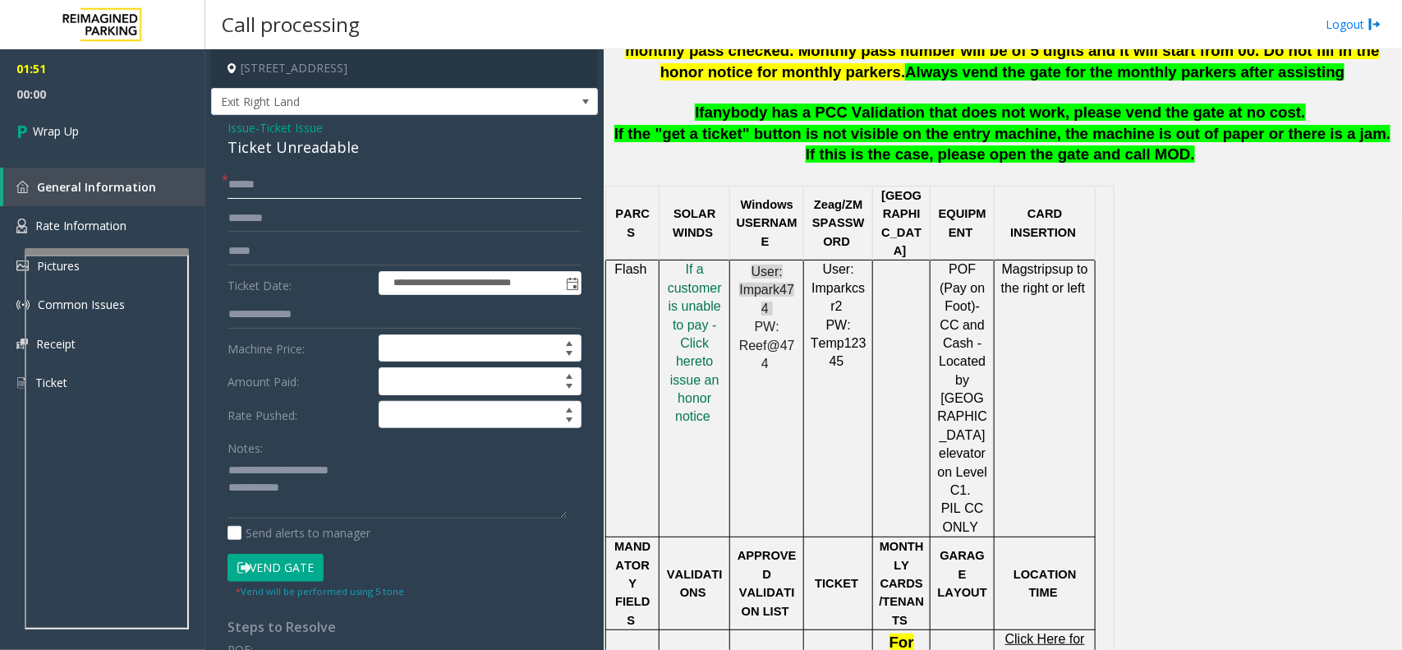
click at [350, 174] on input "text" at bounding box center [405, 185] width 354 height 28
type input "**"
click at [367, 465] on textarea at bounding box center [397, 488] width 339 height 62
click at [458, 498] on textarea at bounding box center [397, 488] width 339 height 62
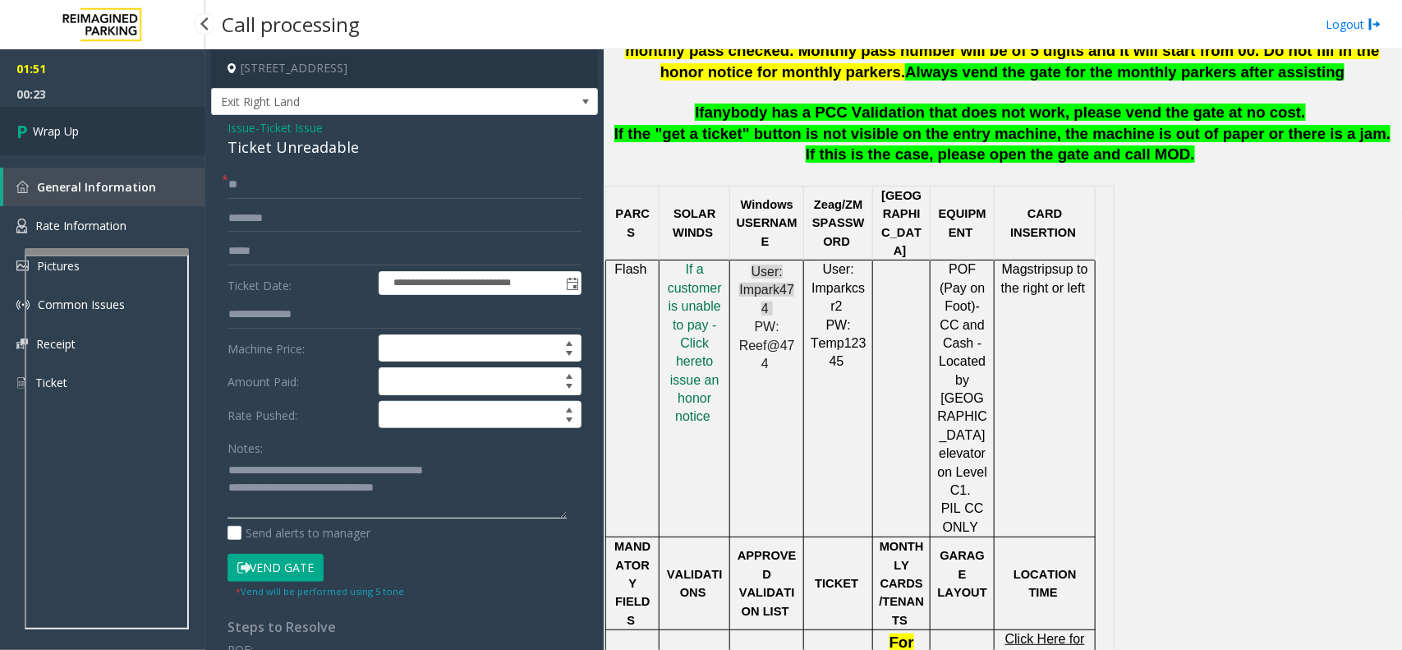
type textarea "**********"
click at [182, 127] on link "Wrap Up" at bounding box center [102, 131] width 205 height 48
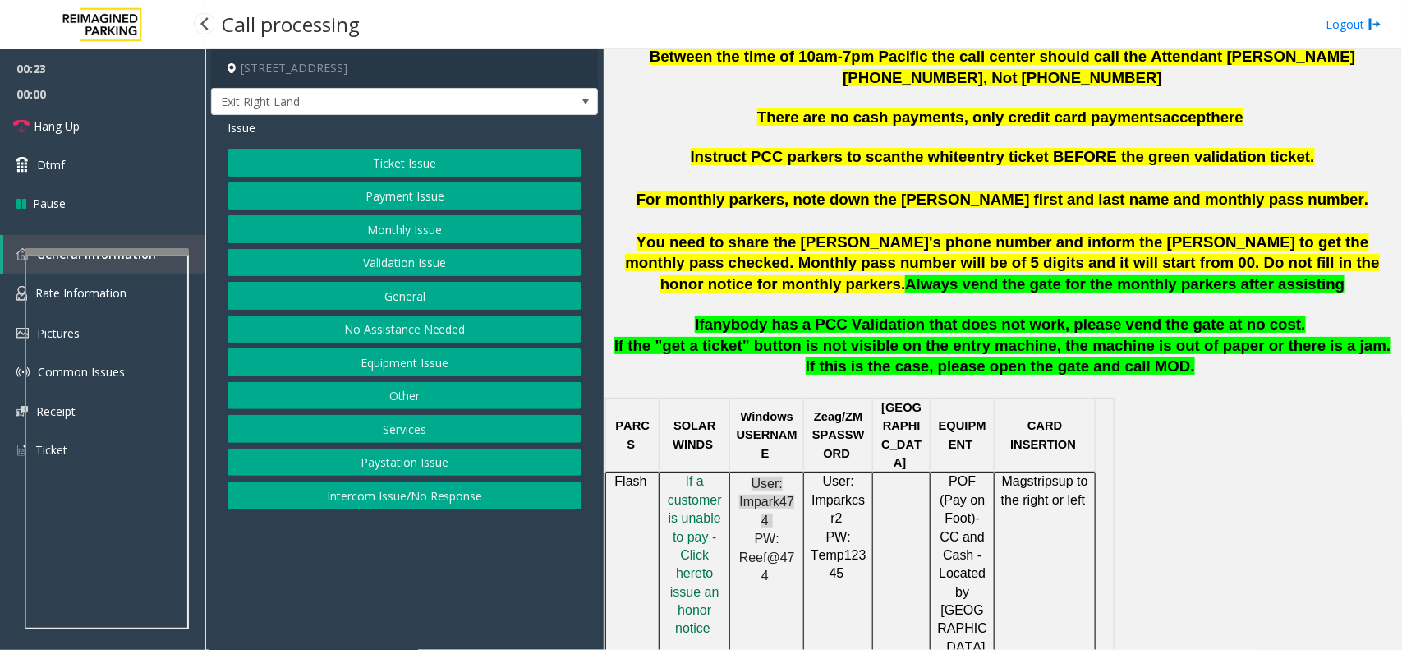
scroll to position [821, 0]
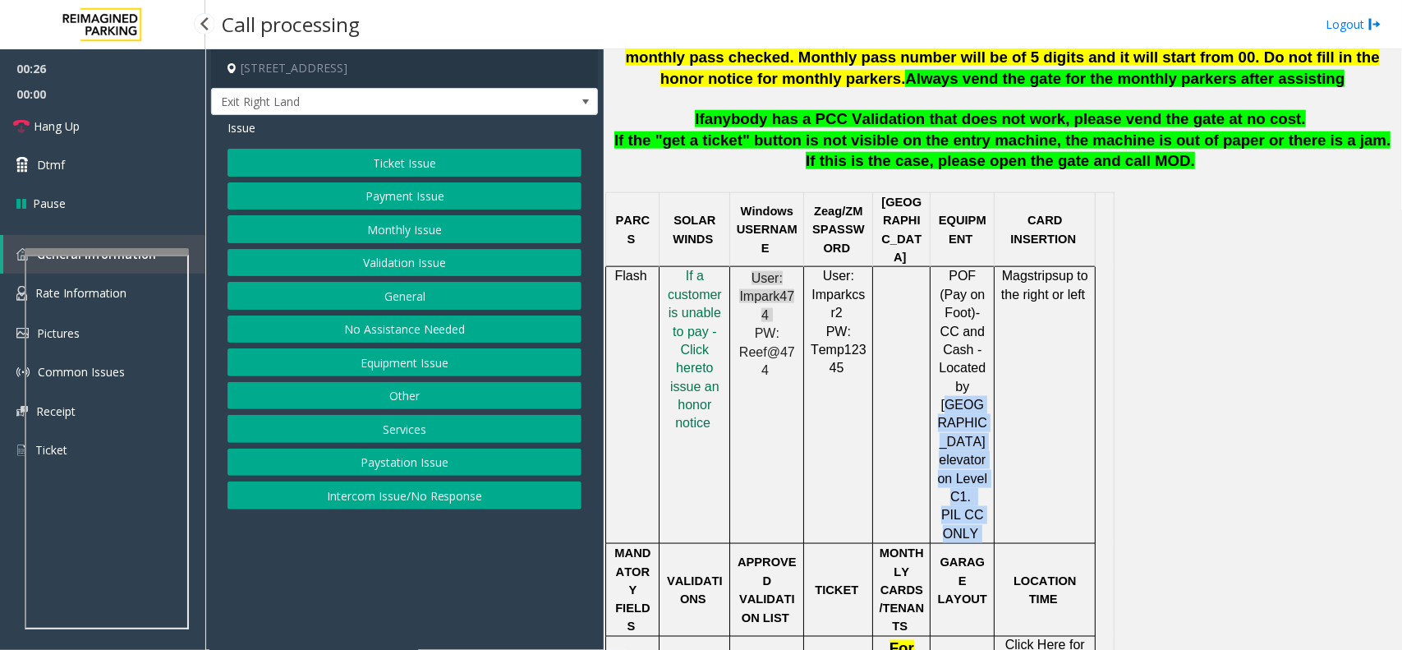
drag, startPoint x: 978, startPoint y: 485, endPoint x: 940, endPoint y: 366, distance: 124.9
click at [940, 366] on p "POF (Pay on Foot) -CC and Cash - Located by [GEOGRAPHIC_DATA] elevator on Level…" at bounding box center [962, 405] width 52 height 276
click at [977, 361] on span "Located" at bounding box center [962, 368] width 47 height 14
click at [975, 349] on p "POF (Pay on Foot) -CC and Cash - Located by [GEOGRAPHIC_DATA] elevator on Level…" at bounding box center [962, 405] width 52 height 276
click at [975, 315] on span "-CC and Cash -" at bounding box center [962, 331] width 44 height 51
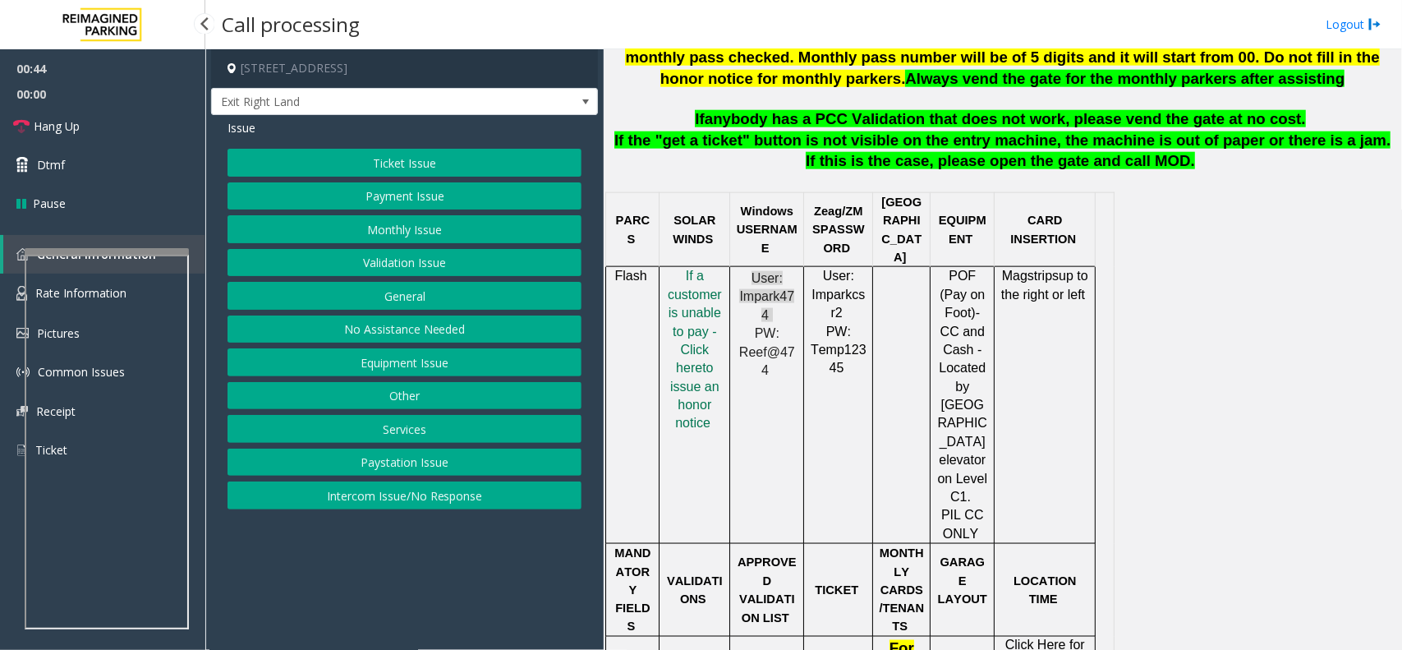
click at [975, 315] on span "-CC and Cash -" at bounding box center [962, 331] width 44 height 51
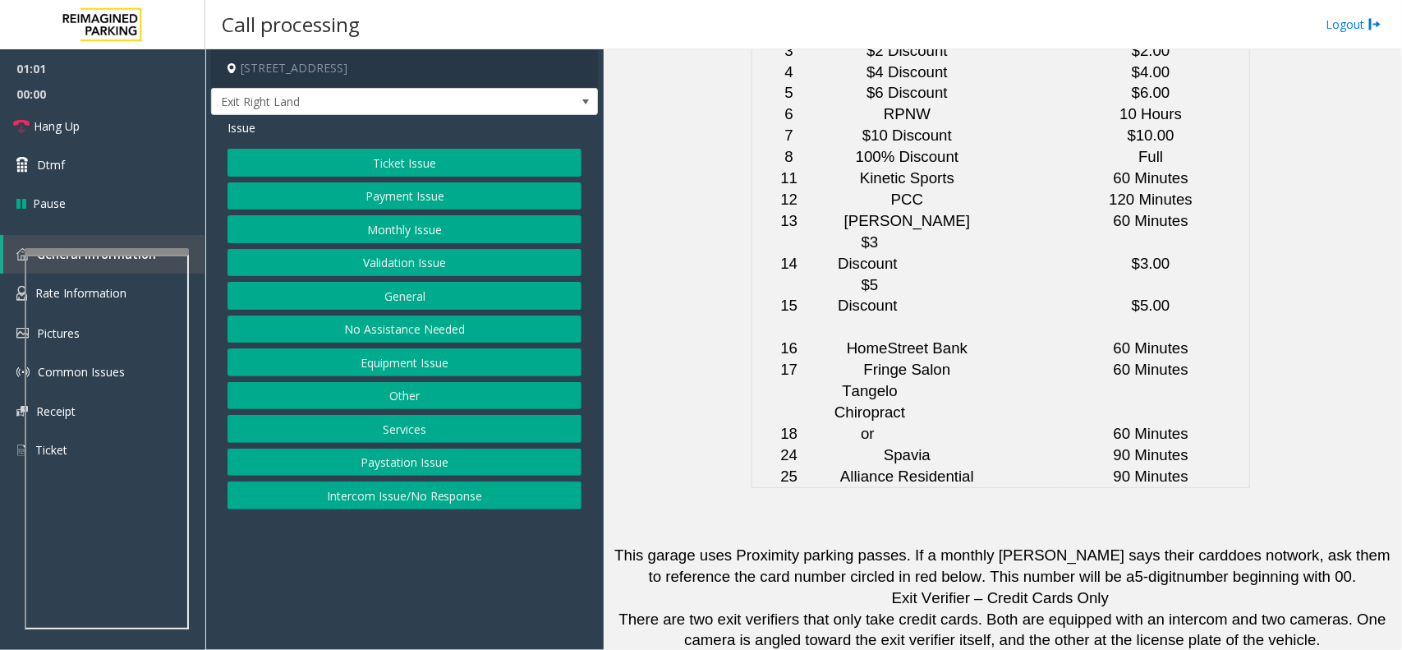
scroll to position [4113, 0]
drag, startPoint x: 848, startPoint y: 448, endPoint x: 754, endPoint y: 450, distance: 94.5
drag, startPoint x: 842, startPoint y: 610, endPoint x: 757, endPoint y: 614, distance: 84.7
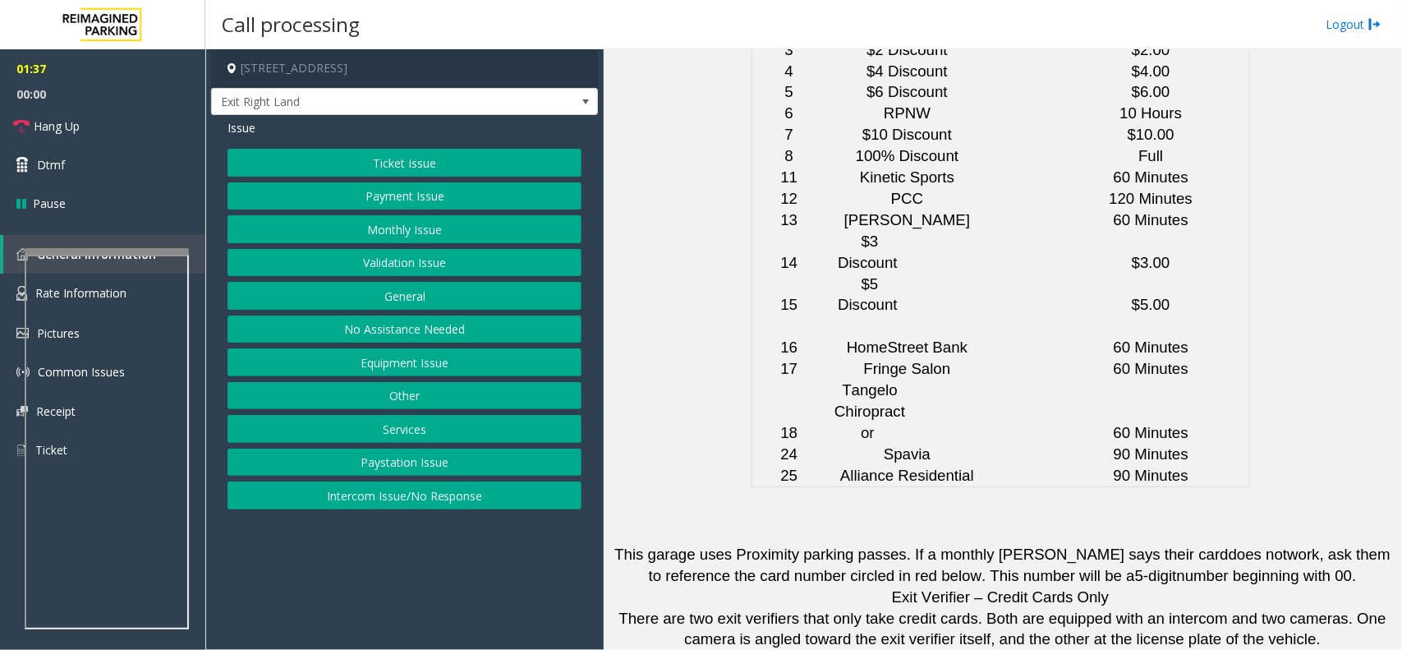
drag, startPoint x: 851, startPoint y: 561, endPoint x: 756, endPoint y: 563, distance: 95.3
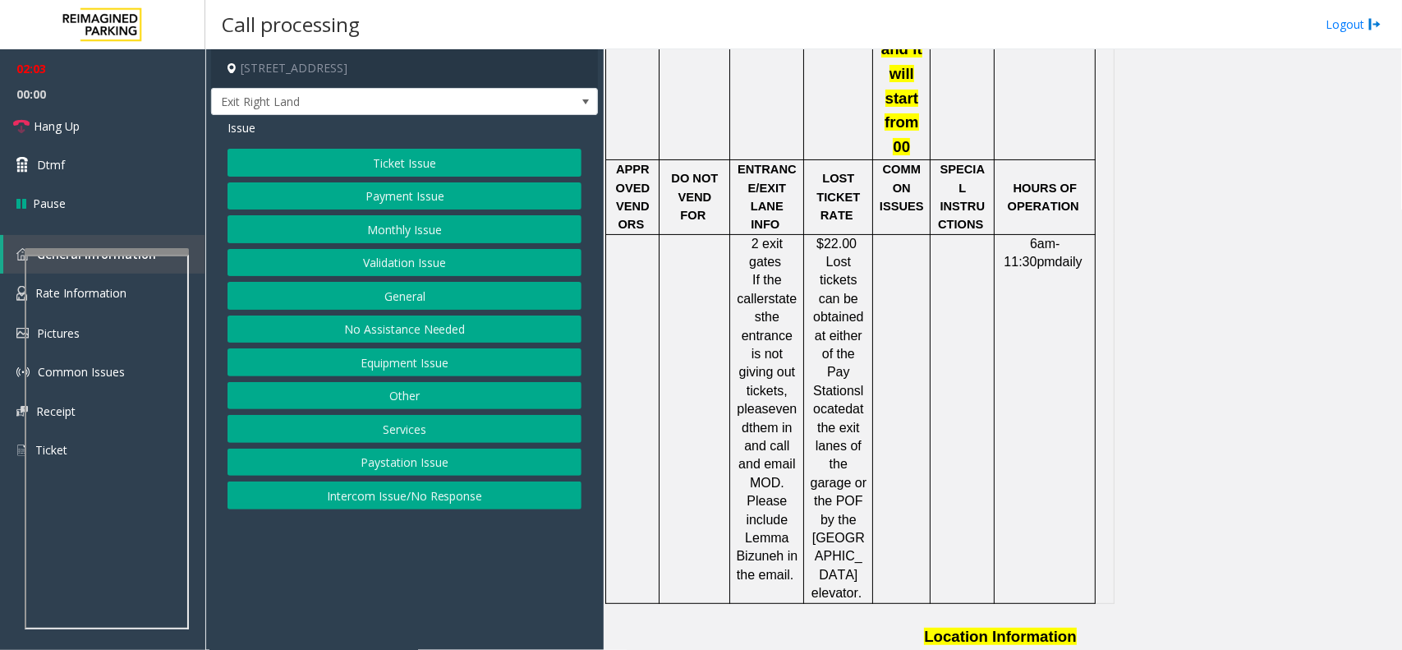
scroll to position [2779, 0]
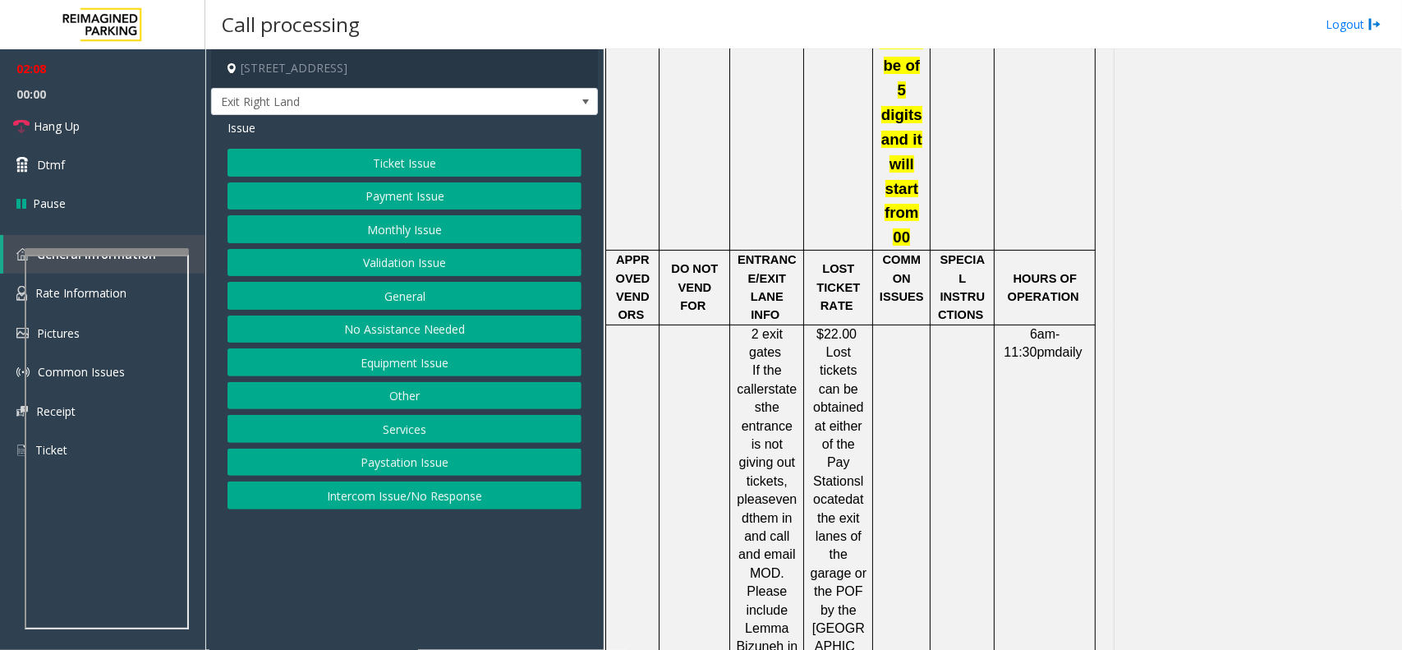
drag, startPoint x: 1257, startPoint y: 379, endPoint x: 817, endPoint y: 364, distance: 440.5
click at [817, 364] on div "Press 5 to vend Between the time of 10am-7pm Pacific the call center should cal…" at bounding box center [1002, 21] width 786 height 4361
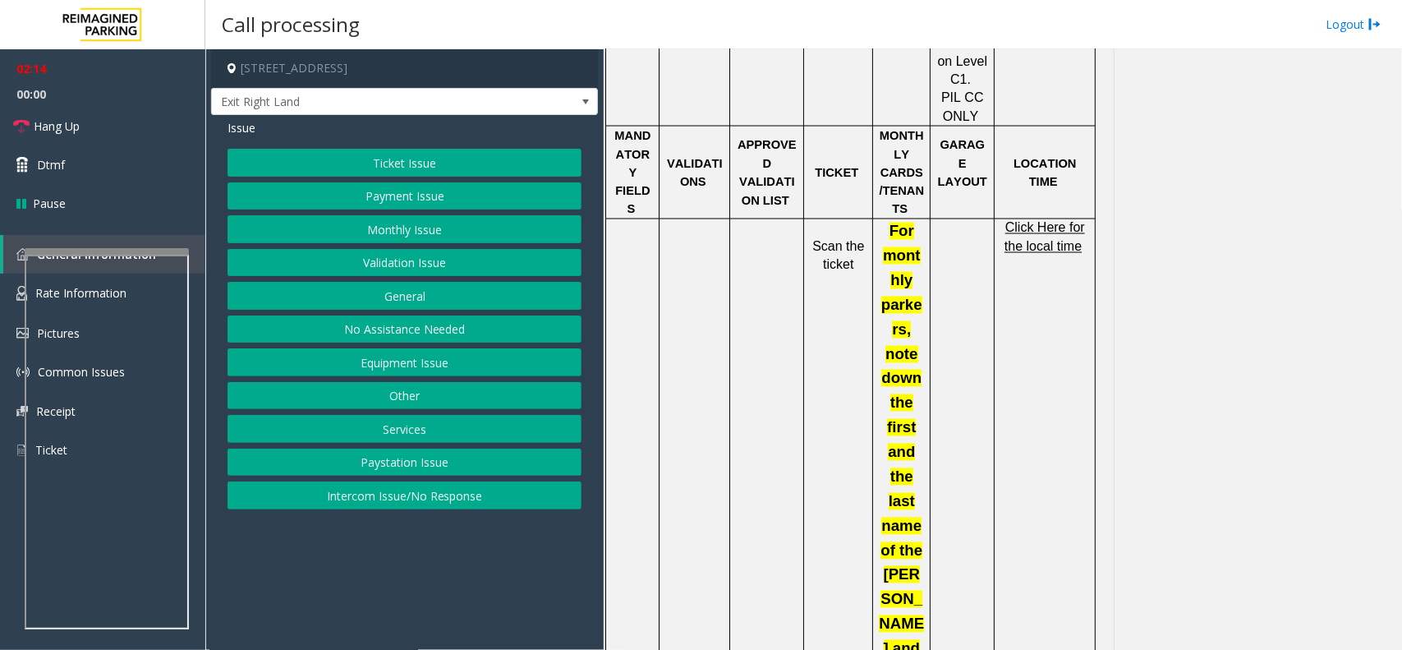
scroll to position [725, 0]
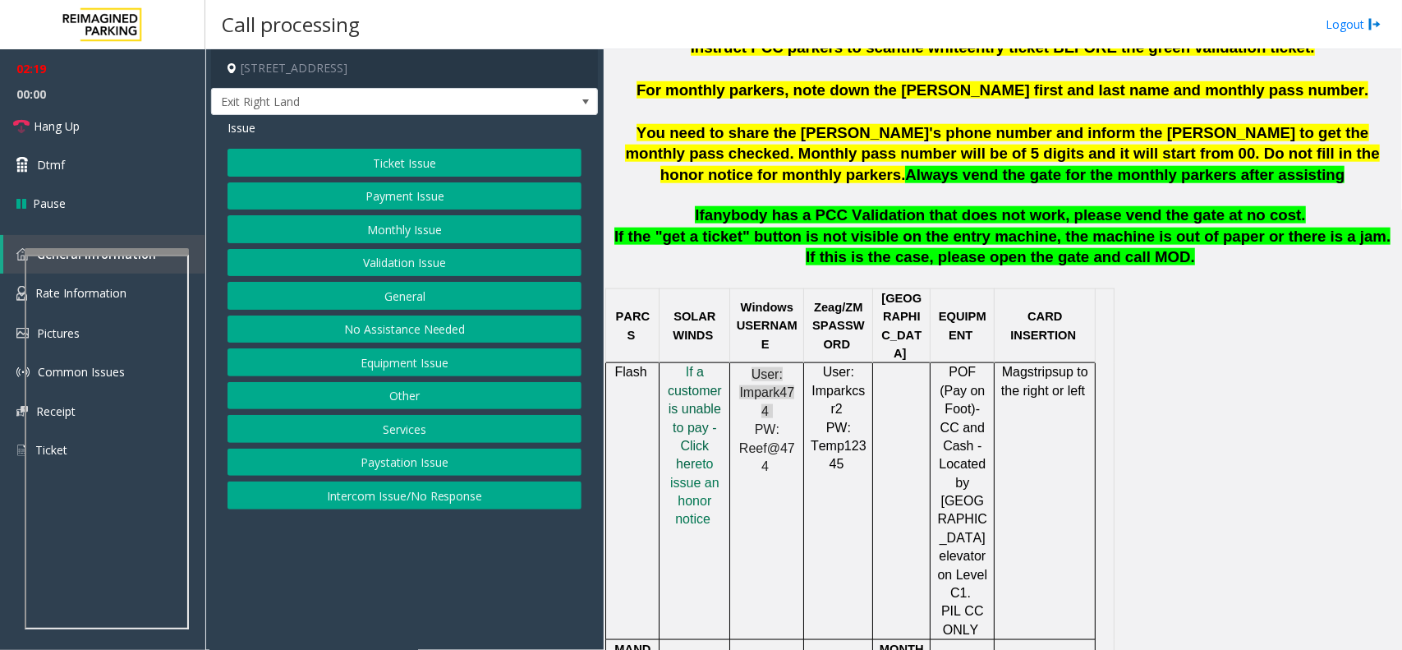
click at [699, 413] on span "f a customer is unable to pay - Click her" at bounding box center [695, 418] width 54 height 106
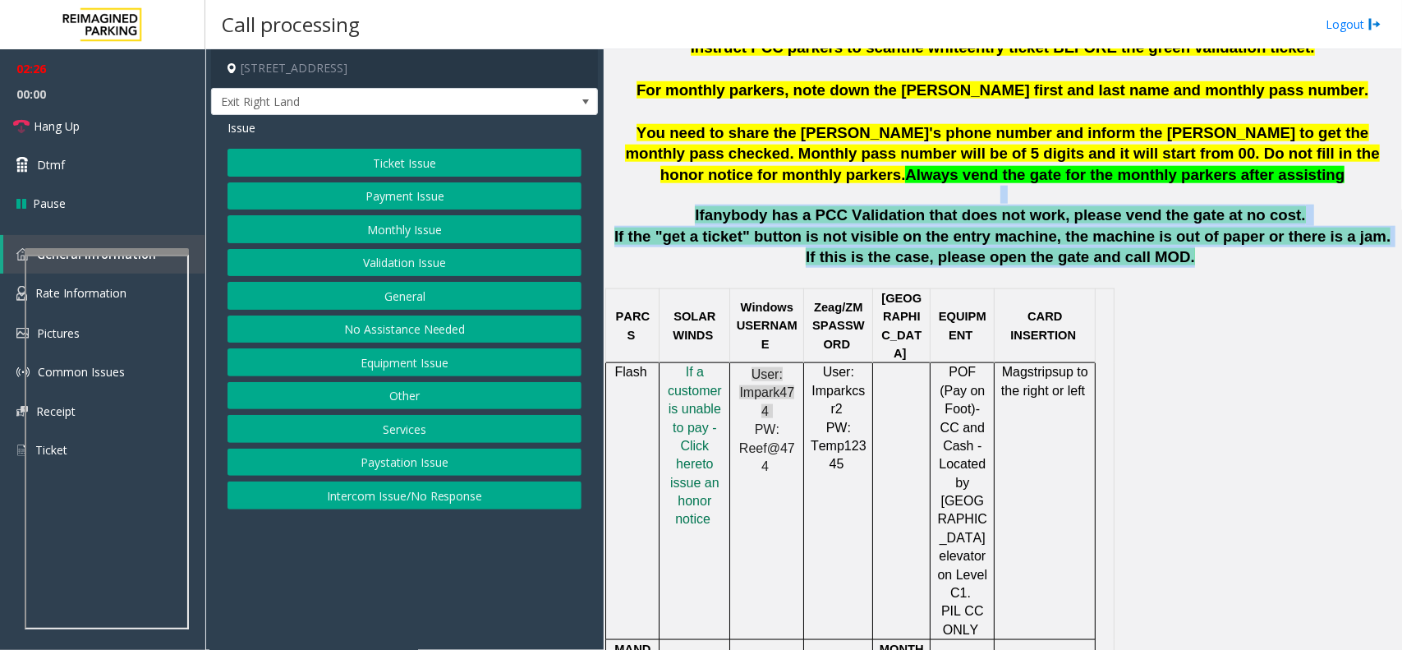
drag, startPoint x: 1125, startPoint y: 256, endPoint x: 752, endPoint y: 191, distance: 379.4
click at [752, 191] on p "You need to share the [PERSON_NAME]'s phone number and inform the [PERSON_NAME]…" at bounding box center [1002, 163] width 786 height 82
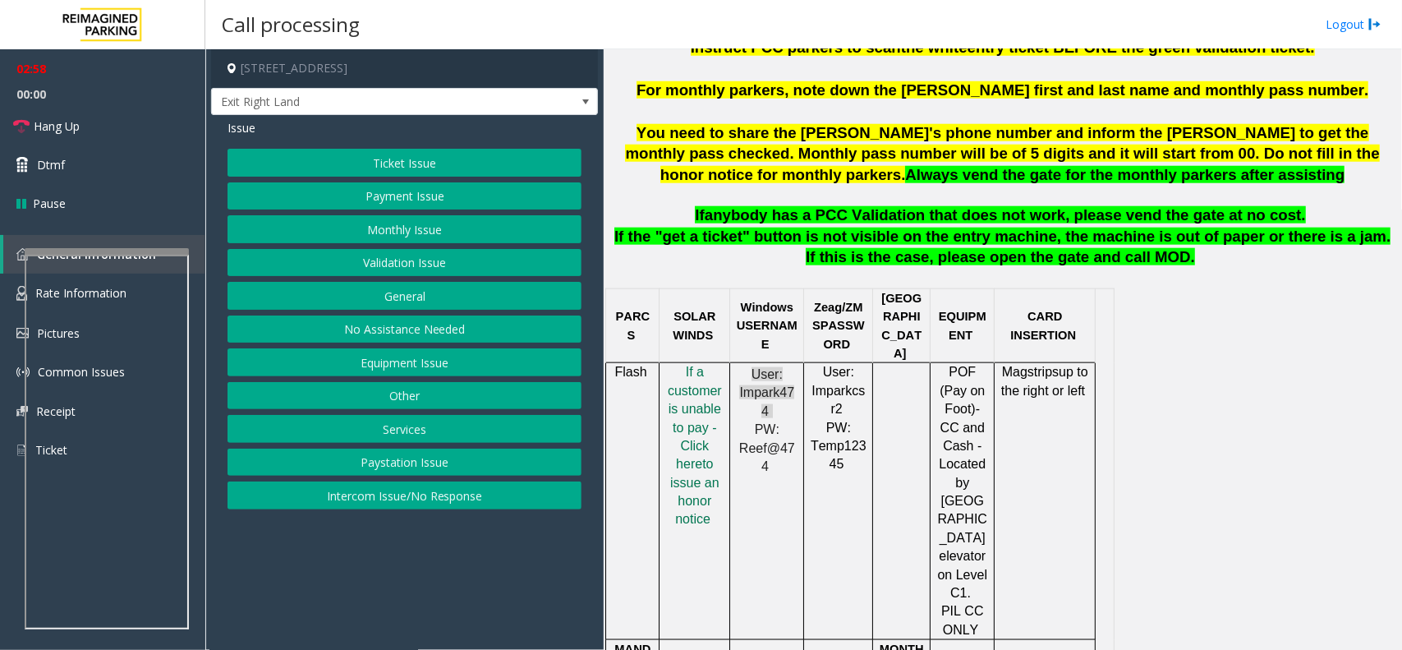
click at [407, 199] on button "Payment Issue" at bounding box center [405, 196] width 354 height 28
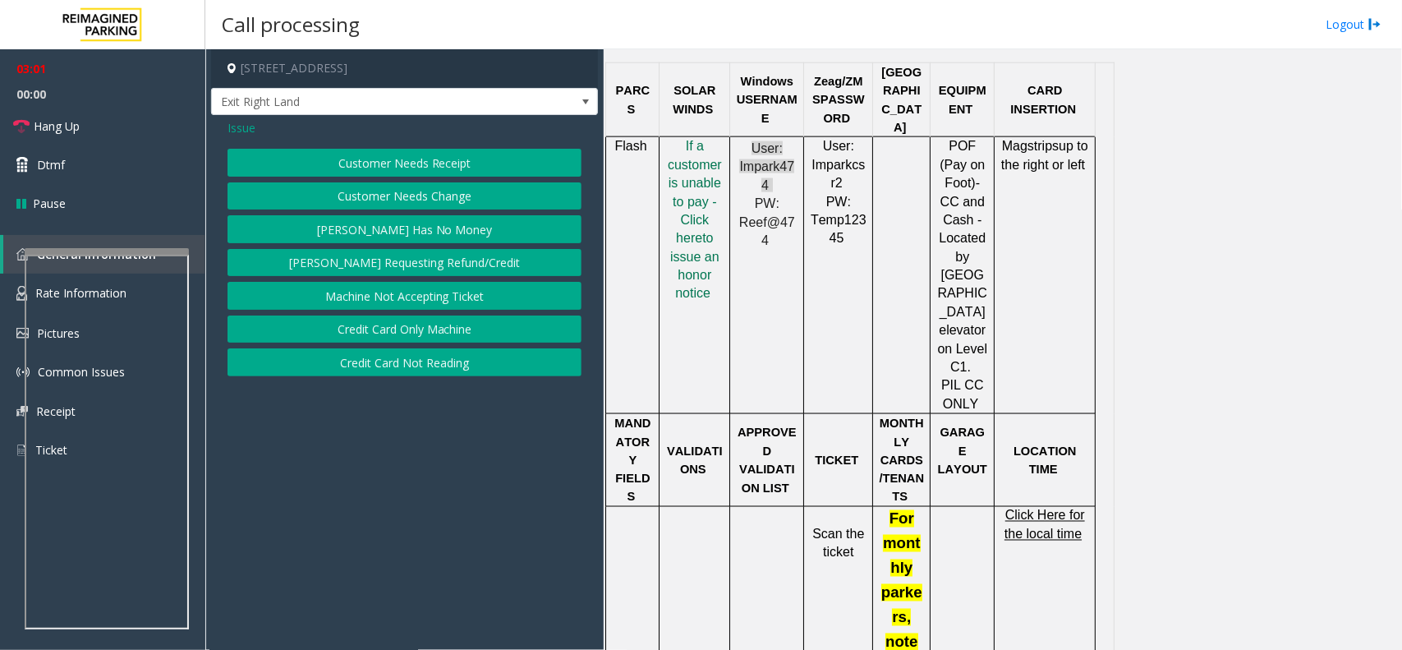
scroll to position [1341, 0]
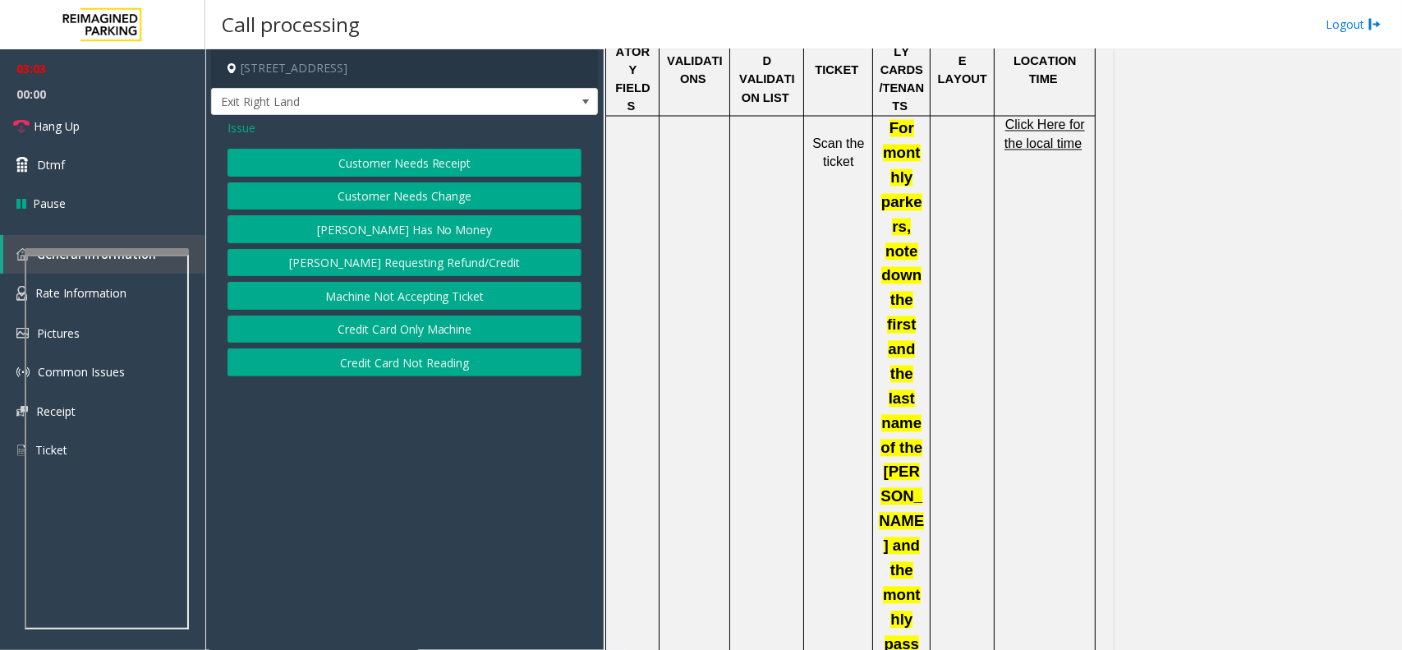
click at [1041, 118] on span "Click Here for the local time" at bounding box center [1044, 134] width 80 height 32
click at [409, 325] on button "Credit Card Only Machine" at bounding box center [405, 329] width 354 height 28
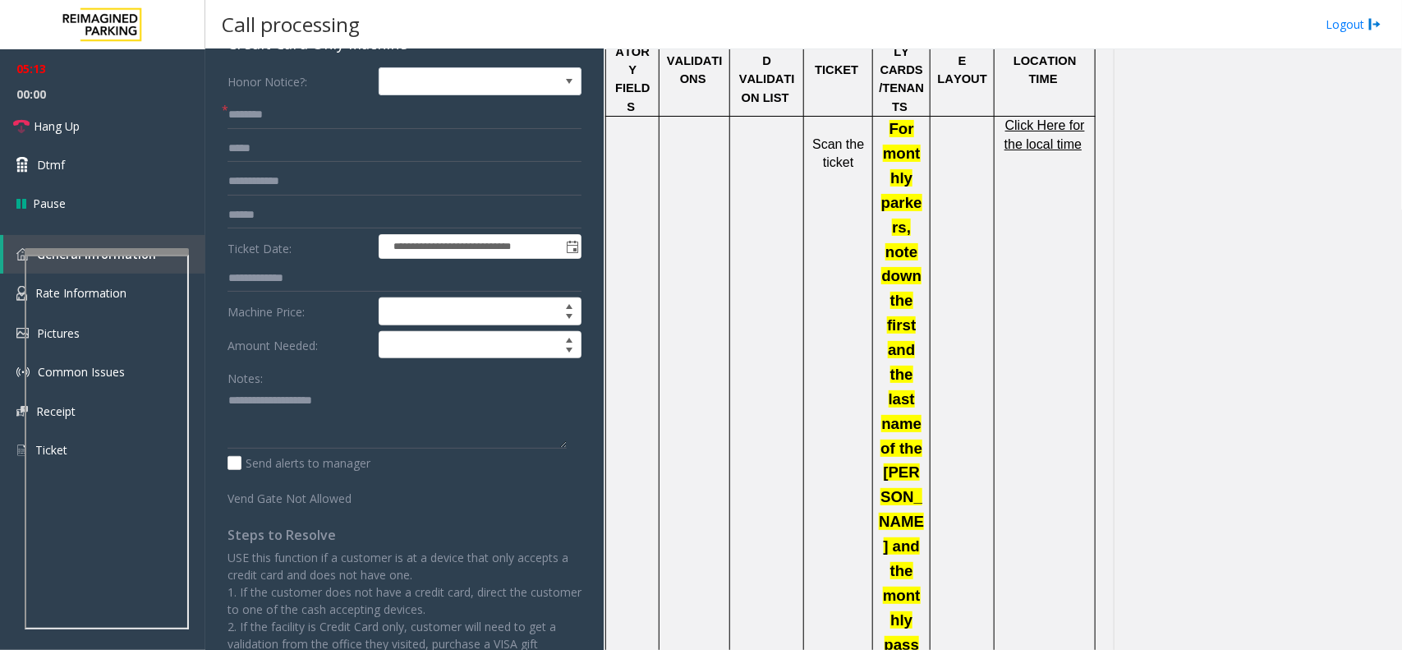
scroll to position [0, 0]
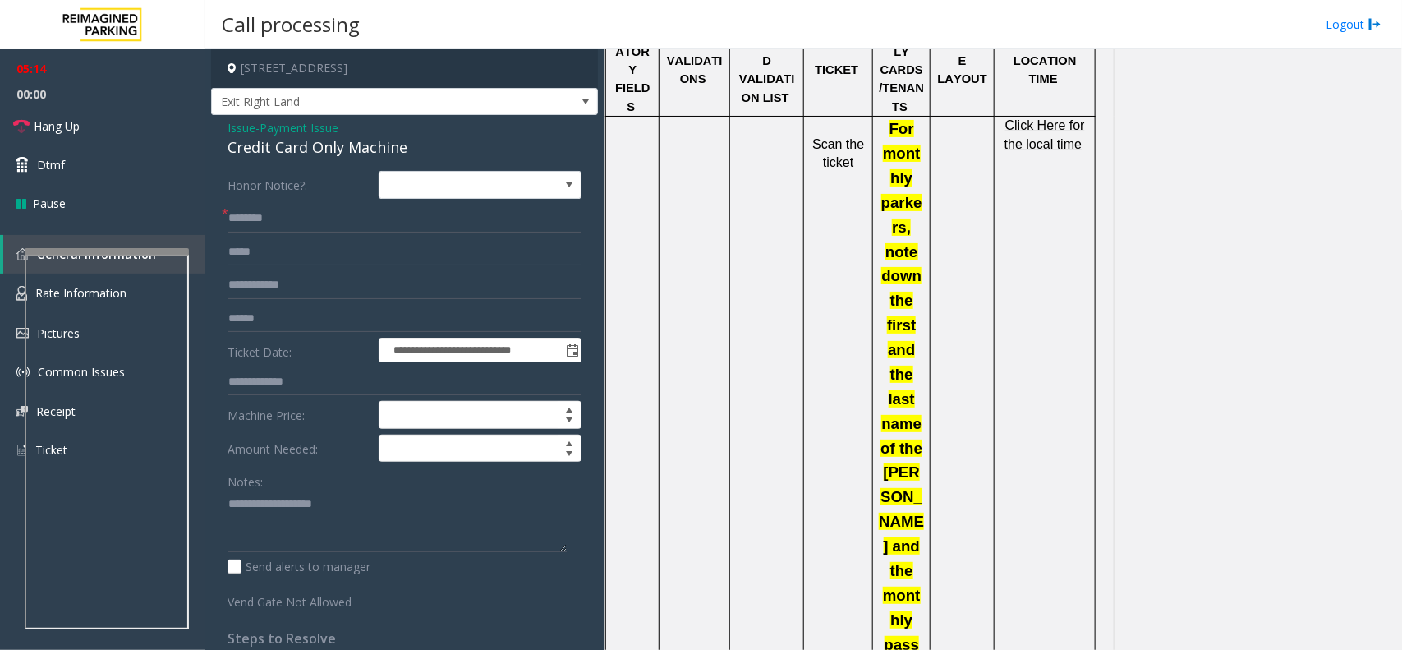
click at [298, 126] on span "Payment Issue" at bounding box center [299, 127] width 79 height 17
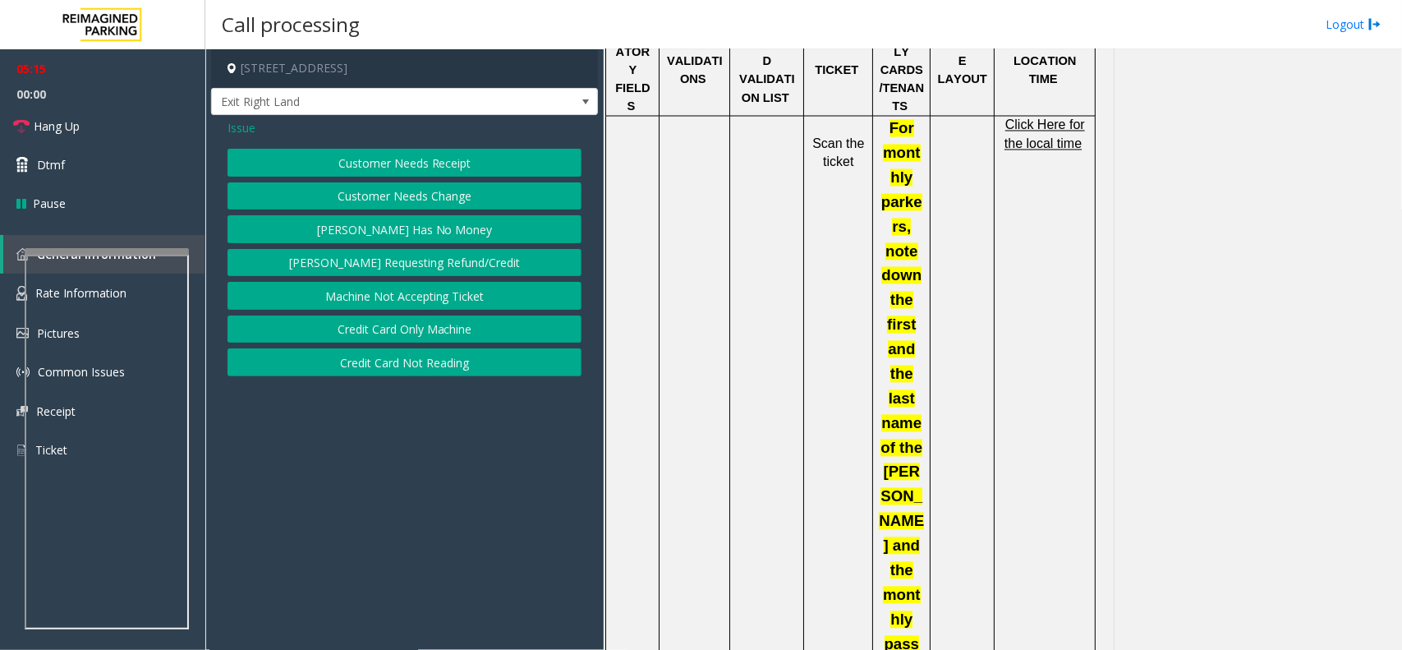
click at [400, 371] on button "Credit Card Not Reading" at bounding box center [405, 362] width 354 height 28
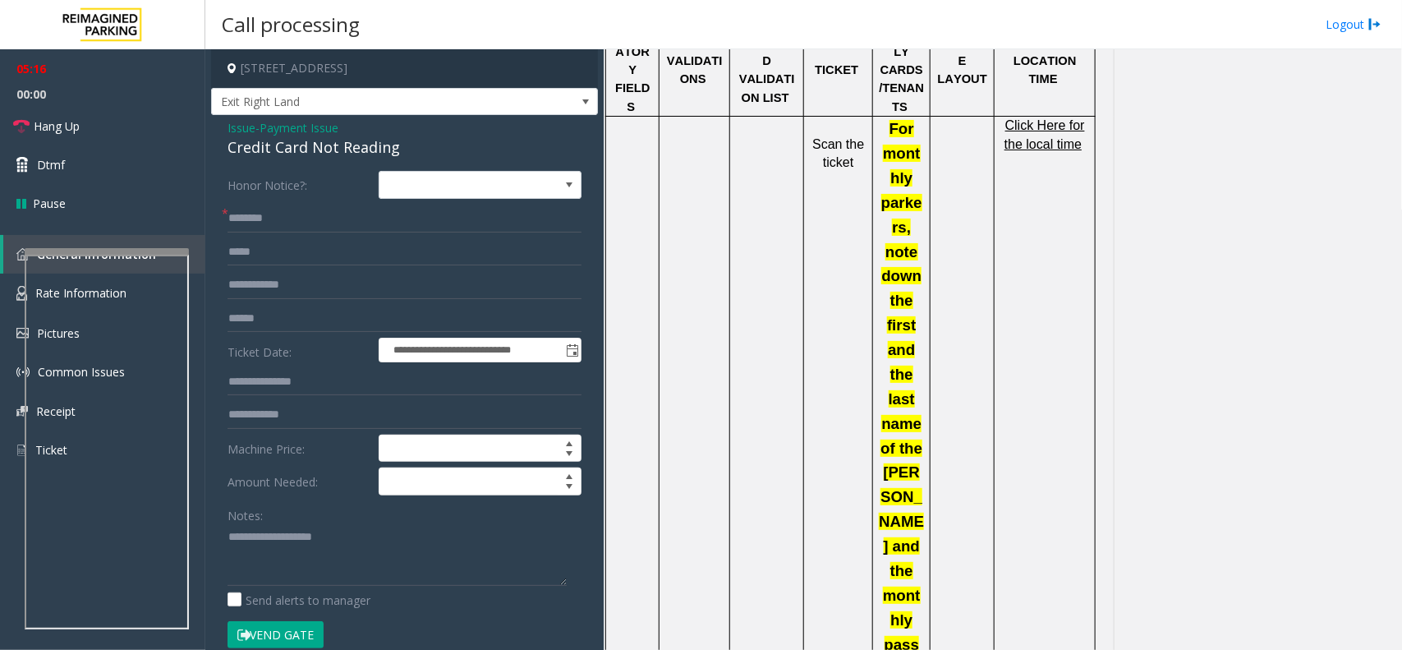
click at [269, 637] on button "Vend Gate" at bounding box center [276, 635] width 96 height 28
click at [281, 131] on span "Payment Issue" at bounding box center [299, 127] width 79 height 17
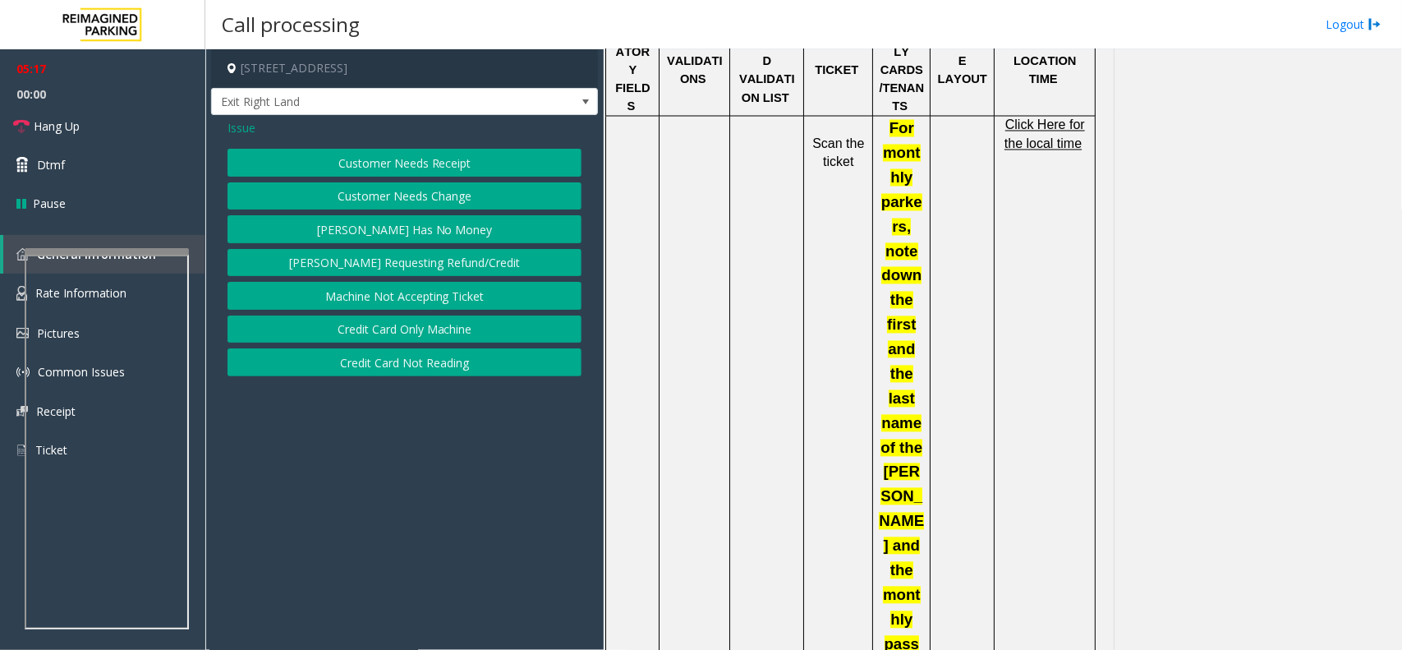
click at [349, 331] on button "Credit Card Only Machine" at bounding box center [405, 329] width 354 height 28
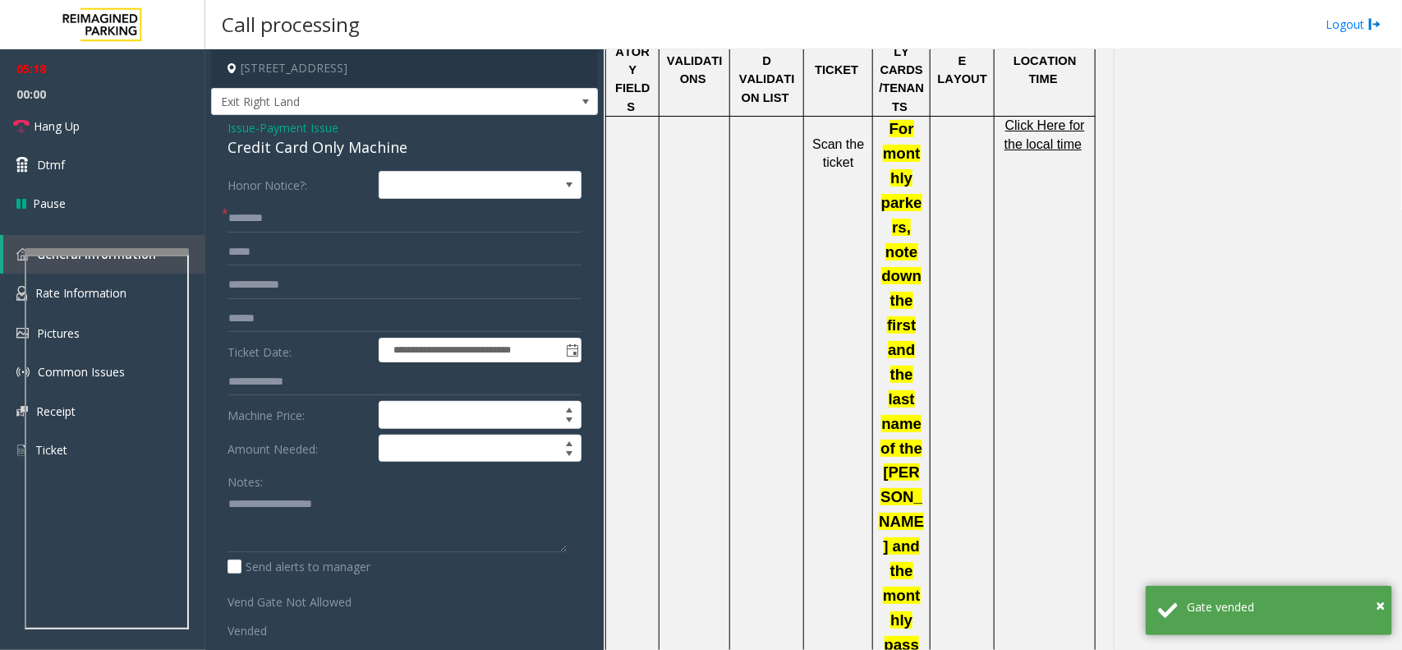
click at [264, 202] on form "**********" at bounding box center [405, 405] width 354 height 468
click at [267, 218] on input "text" at bounding box center [405, 219] width 354 height 28
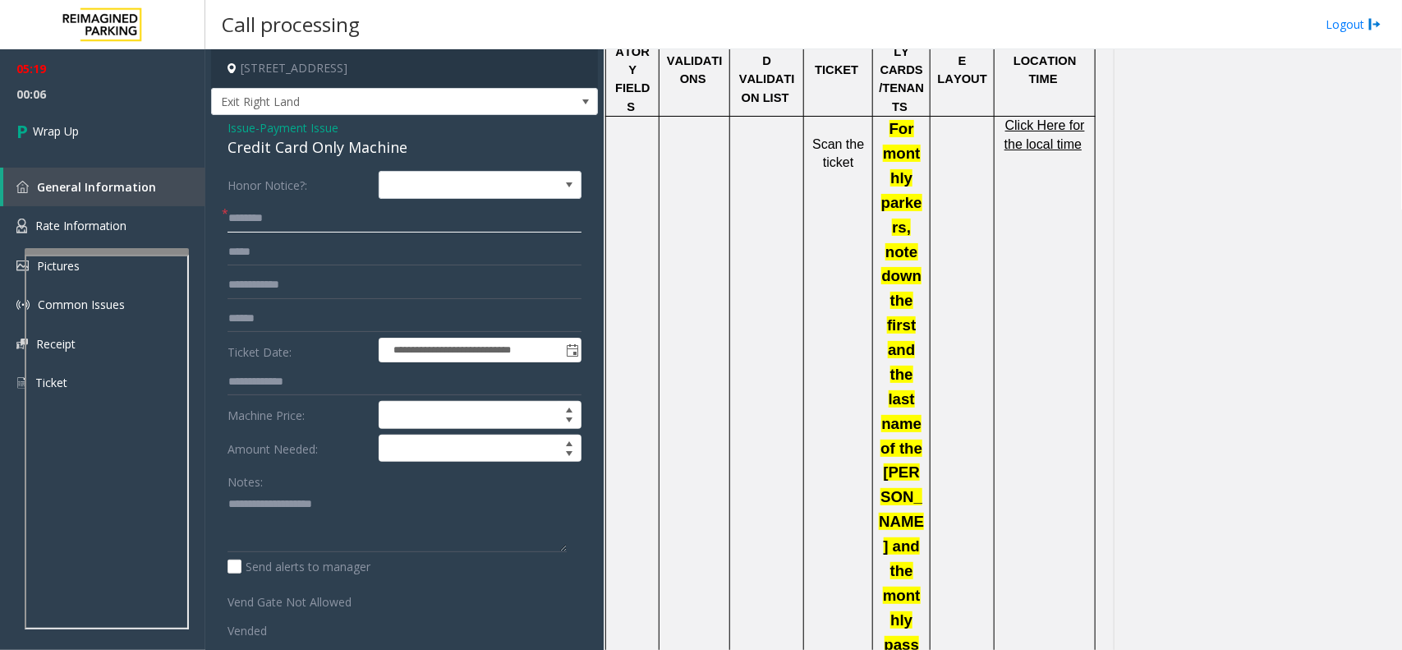
click at [330, 227] on input "text" at bounding box center [405, 219] width 354 height 28
paste input "*******"
type input "*******"
click at [278, 501] on textarea at bounding box center [397, 521] width 339 height 62
click at [297, 526] on textarea at bounding box center [397, 521] width 339 height 62
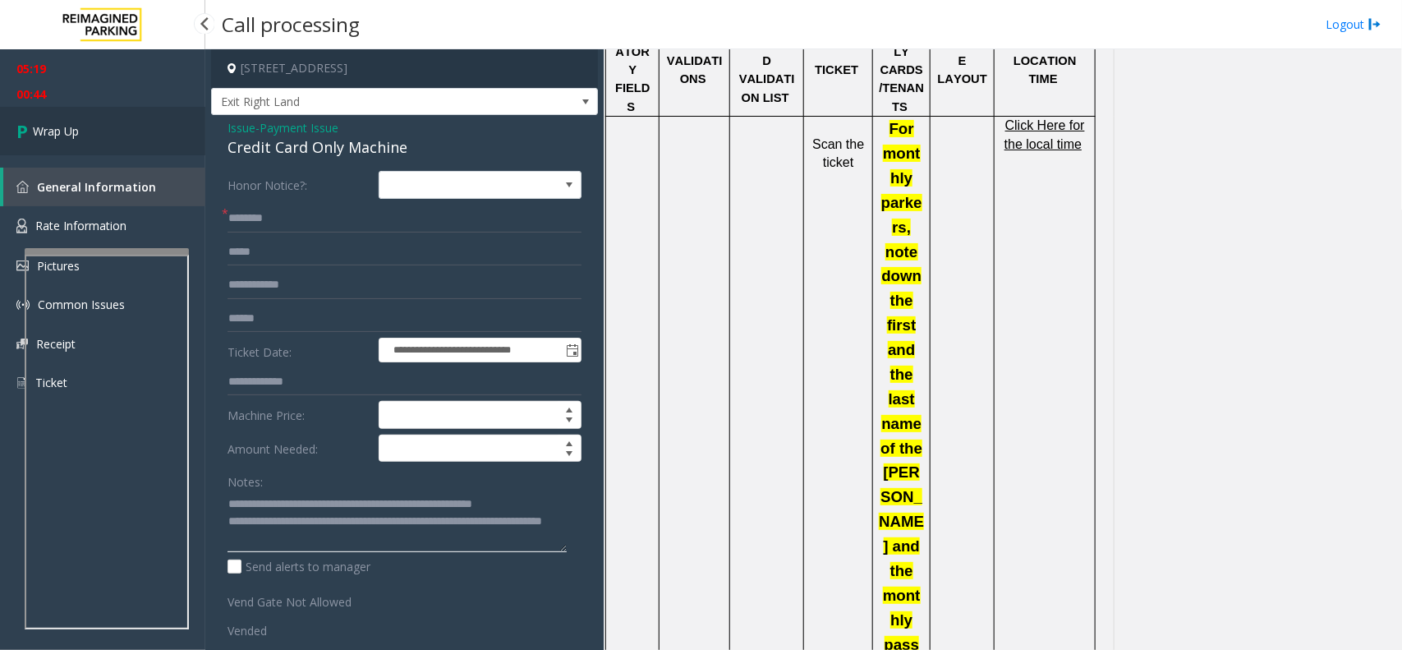
type textarea "**********"
click at [125, 133] on link "Wrap Up" at bounding box center [102, 131] width 205 height 48
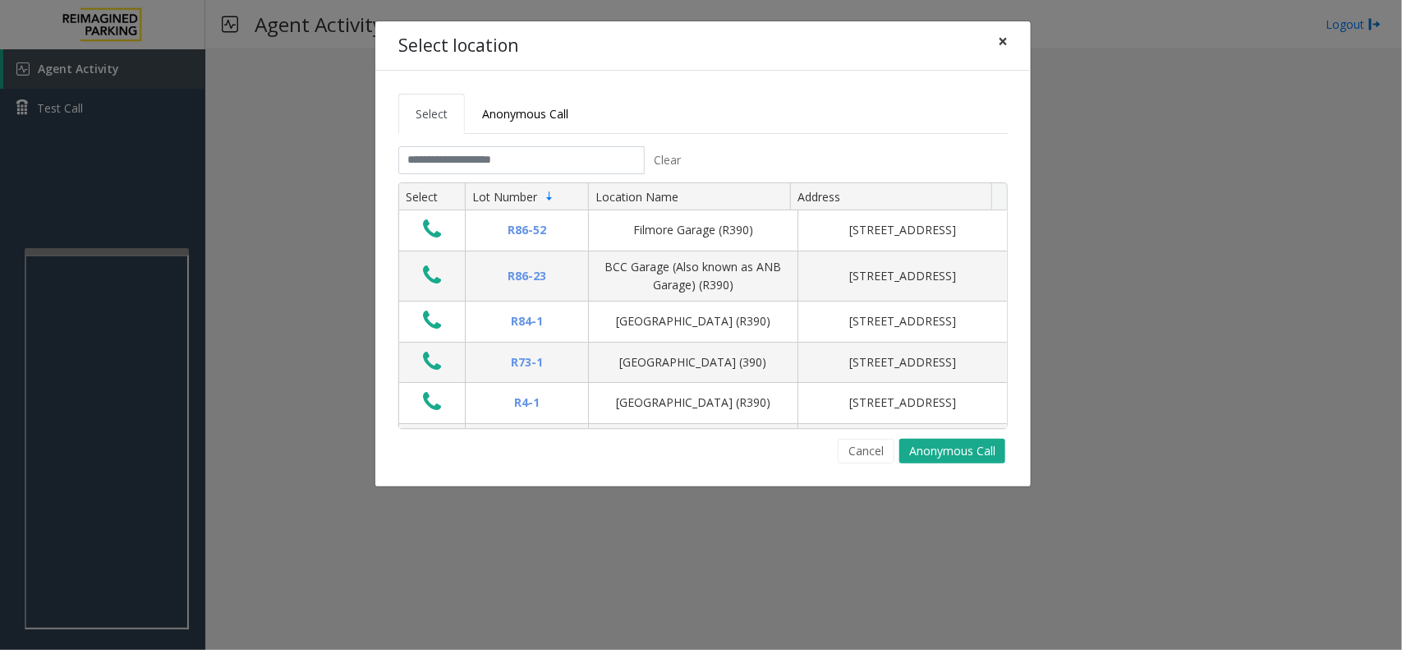
click at [1006, 49] on span "×" at bounding box center [1003, 41] width 10 height 23
click at [494, 160] on input "text" at bounding box center [521, 160] width 246 height 28
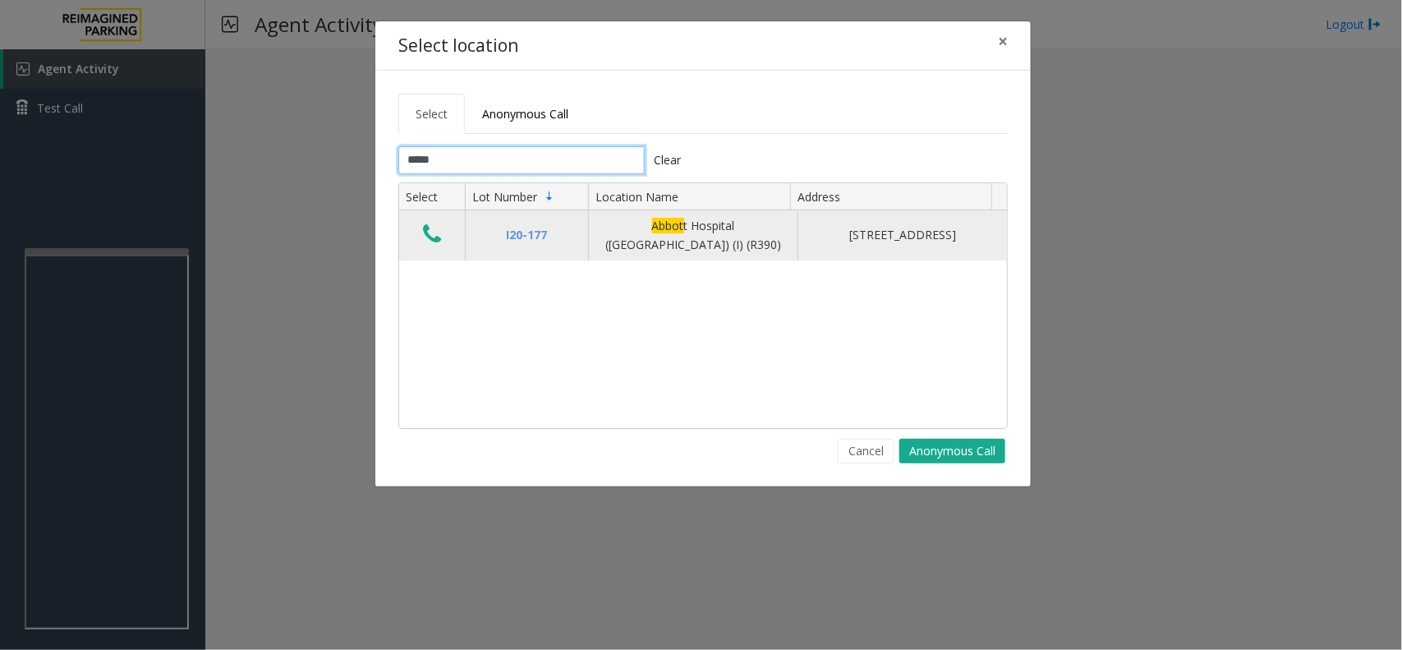
type input "*****"
click at [433, 240] on icon "Data table" at bounding box center [432, 234] width 18 height 23
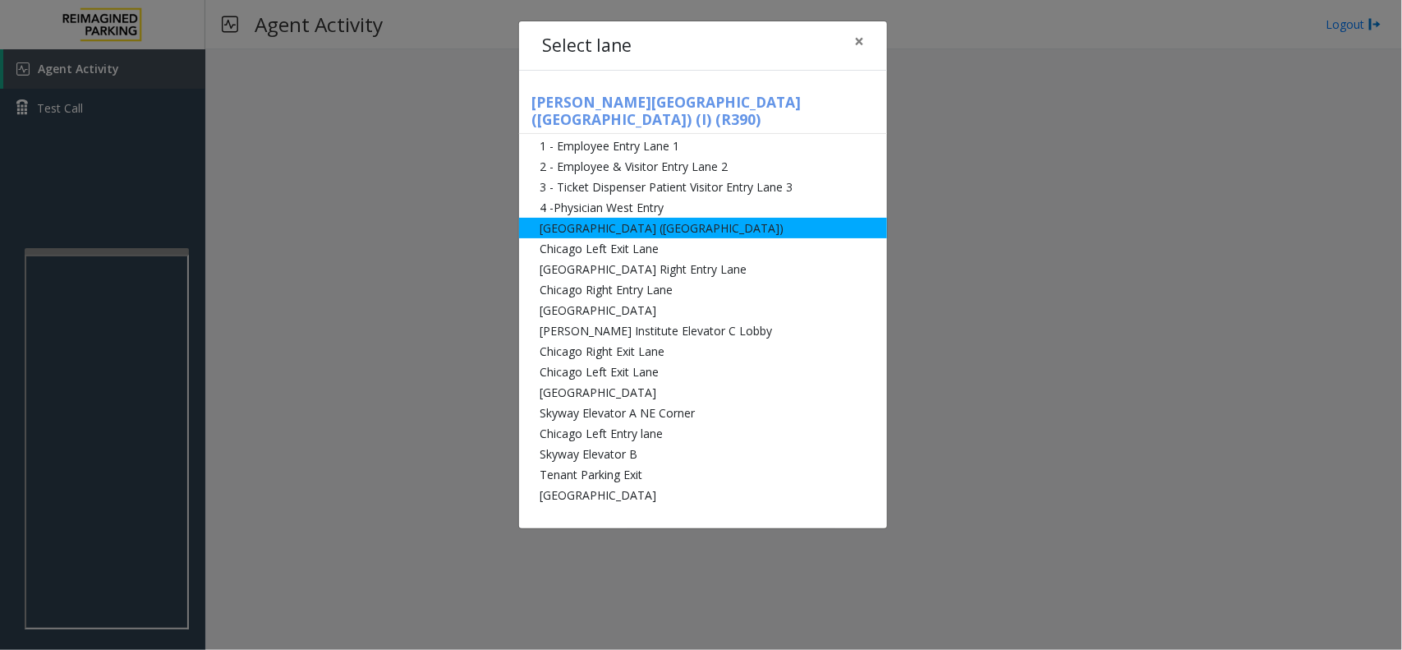
click at [597, 218] on li "[GEOGRAPHIC_DATA] ([GEOGRAPHIC_DATA])" at bounding box center [703, 228] width 368 height 21
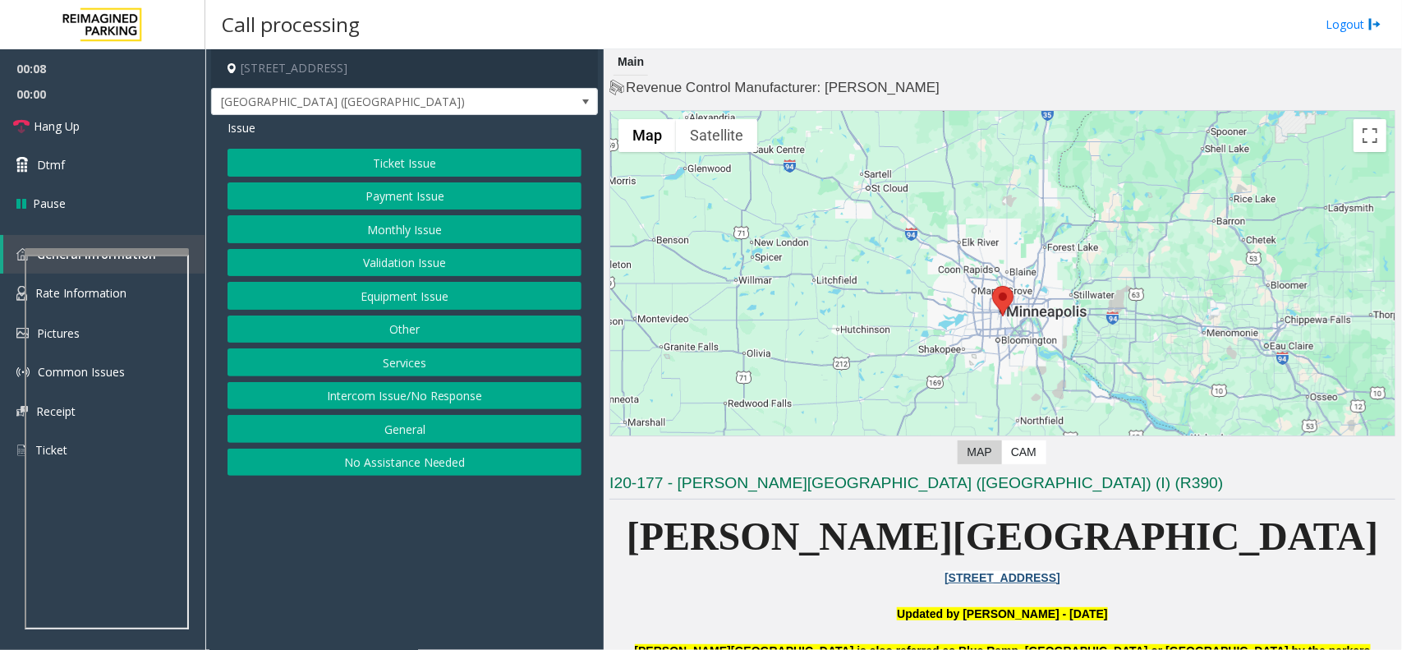
click at [462, 236] on button "Monthly Issue" at bounding box center [405, 229] width 354 height 28
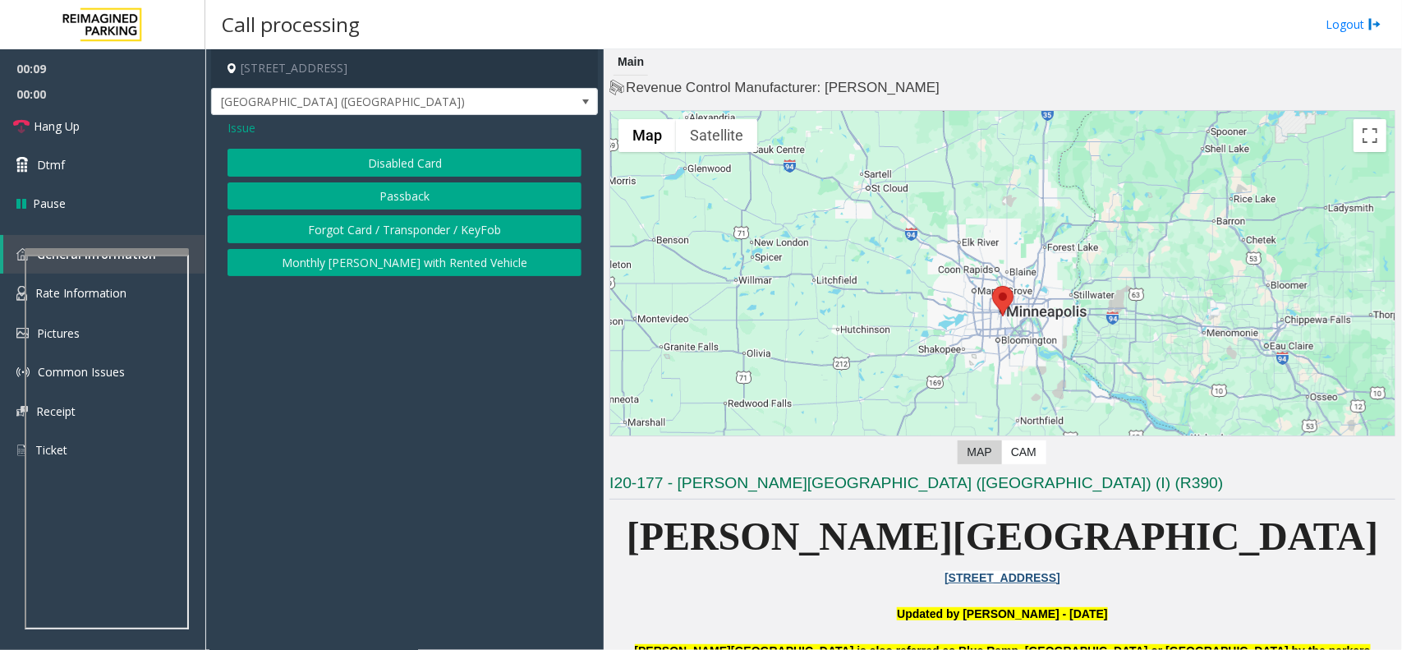
click at [457, 227] on button "Forgot Card / Transponder / KeyFob" at bounding box center [405, 229] width 354 height 28
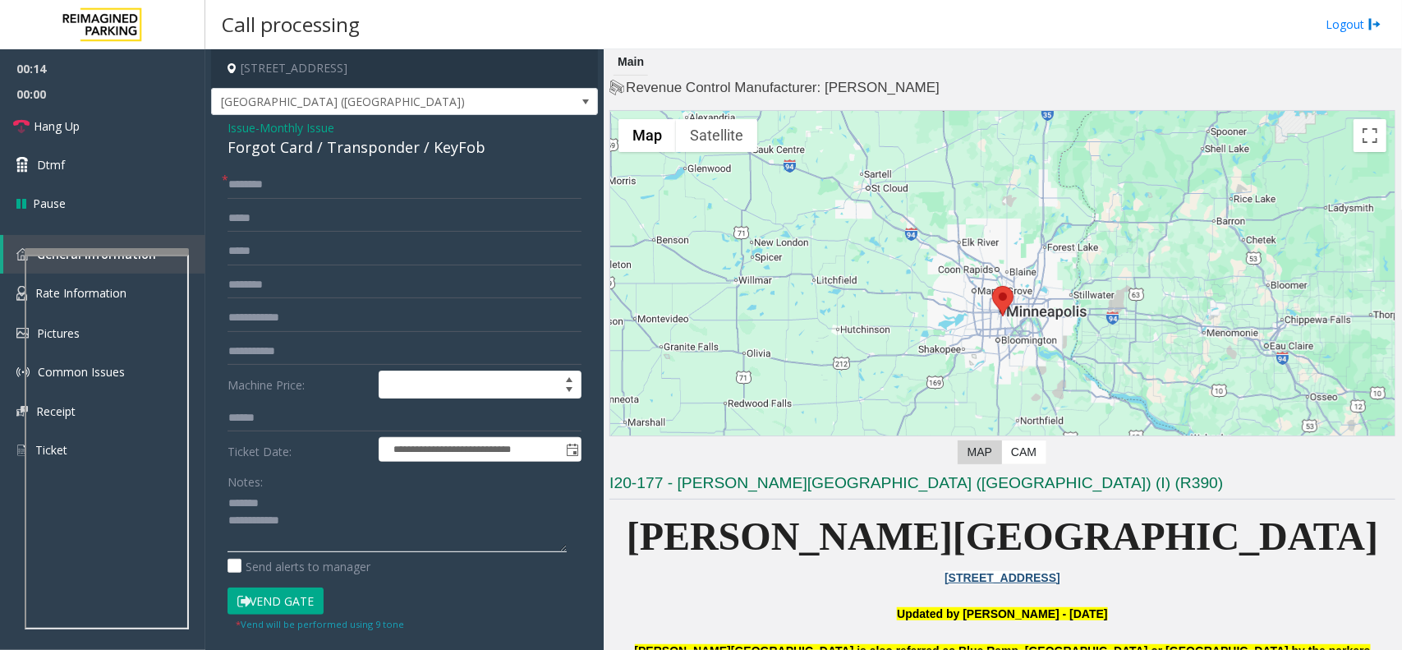
type textarea "**********"
click at [264, 182] on input "text" at bounding box center [405, 185] width 354 height 28
type input "****"
drag, startPoint x: 305, startPoint y: 596, endPoint x: 271, endPoint y: 413, distance: 186.2
click at [301, 592] on button "Vend Gate" at bounding box center [276, 601] width 96 height 28
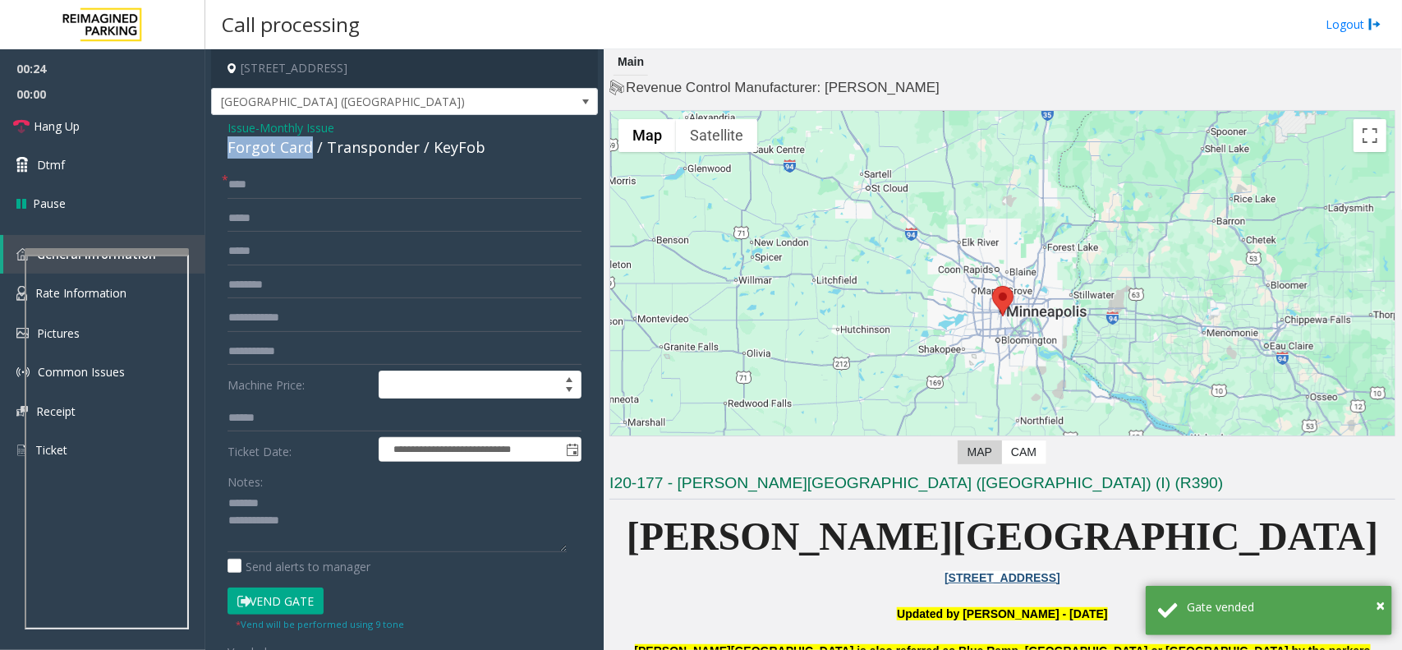
drag, startPoint x: 306, startPoint y: 148, endPoint x: 223, endPoint y: 149, distance: 83.0
click at [223, 149] on div "**********" at bounding box center [404, 546] width 387 height 862
click at [68, 134] on span "Hang Up" at bounding box center [57, 125] width 46 height 17
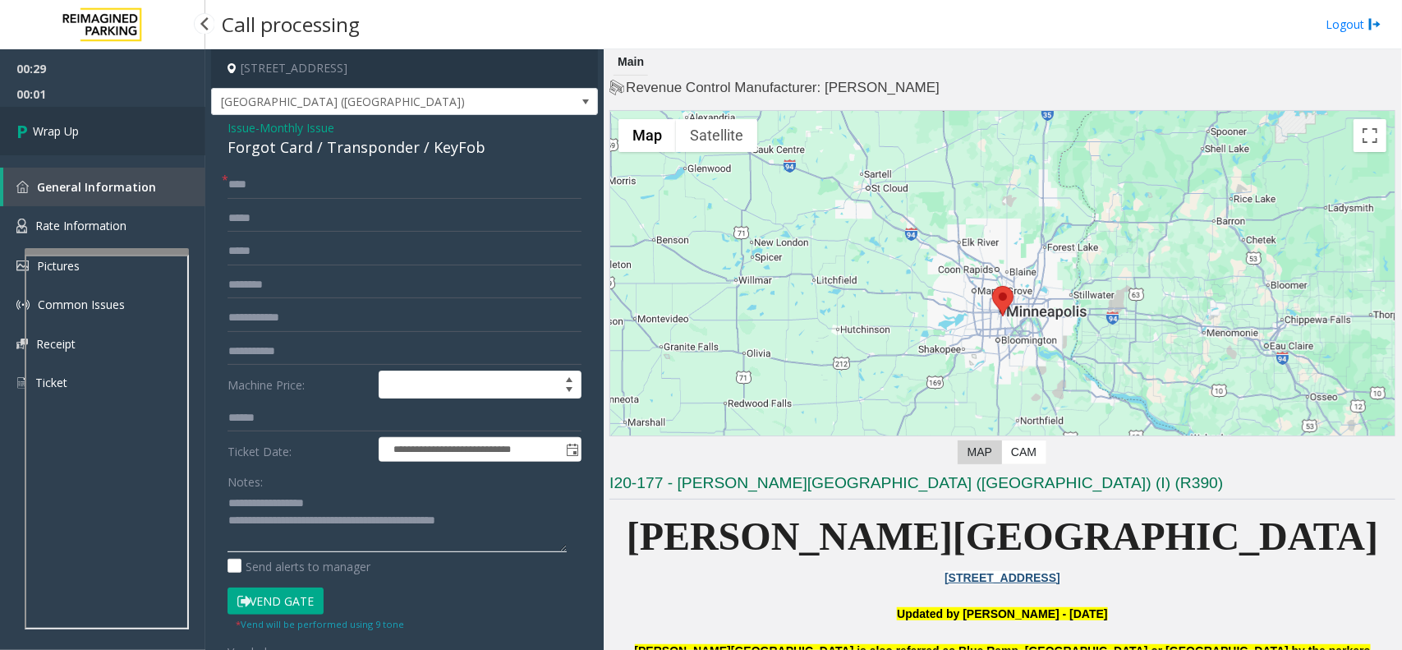
type textarea "**********"
click at [71, 116] on link "Wrap Up" at bounding box center [102, 131] width 205 height 48
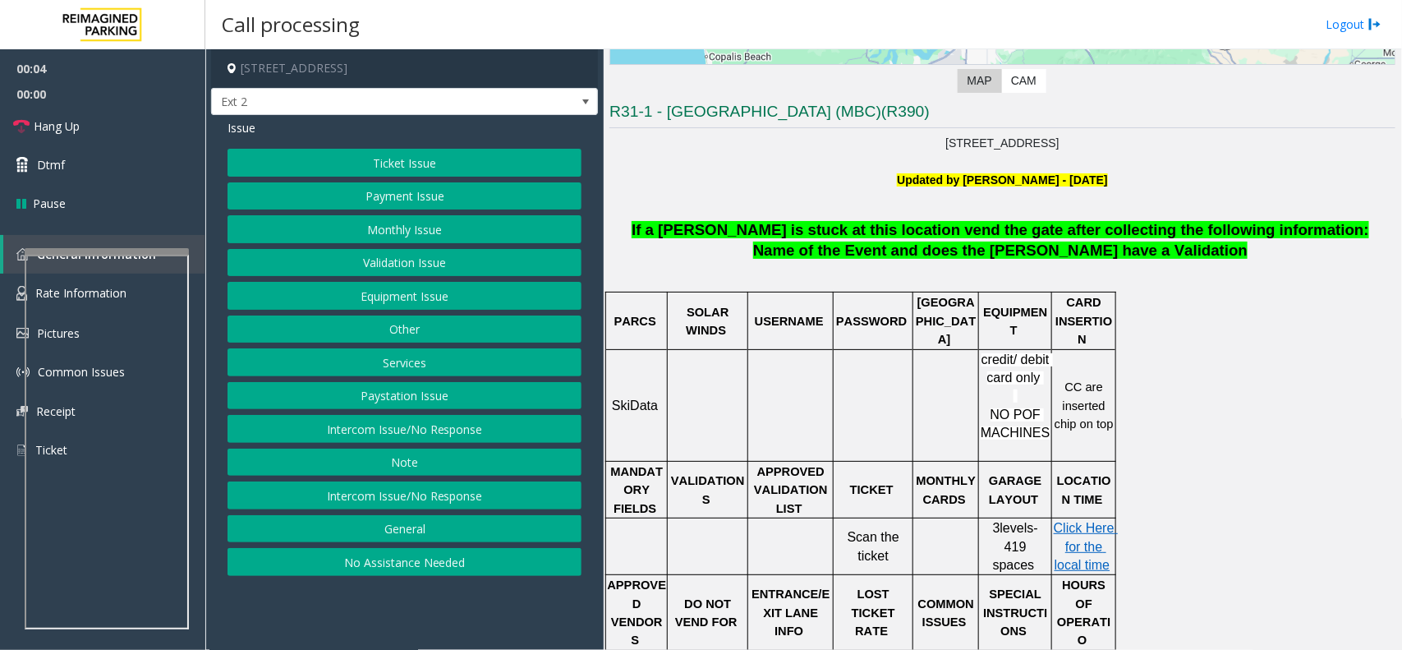
scroll to position [411, 0]
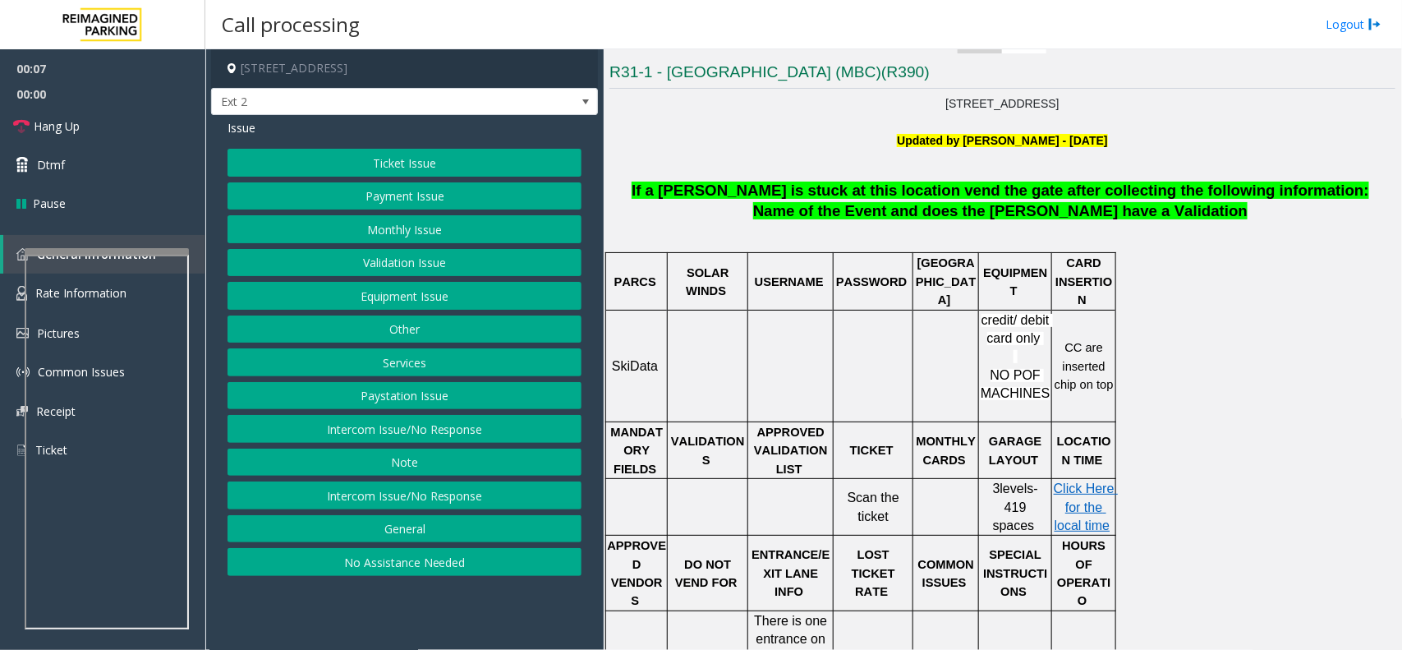
click at [454, 163] on button "Ticket Issue" at bounding box center [405, 163] width 354 height 28
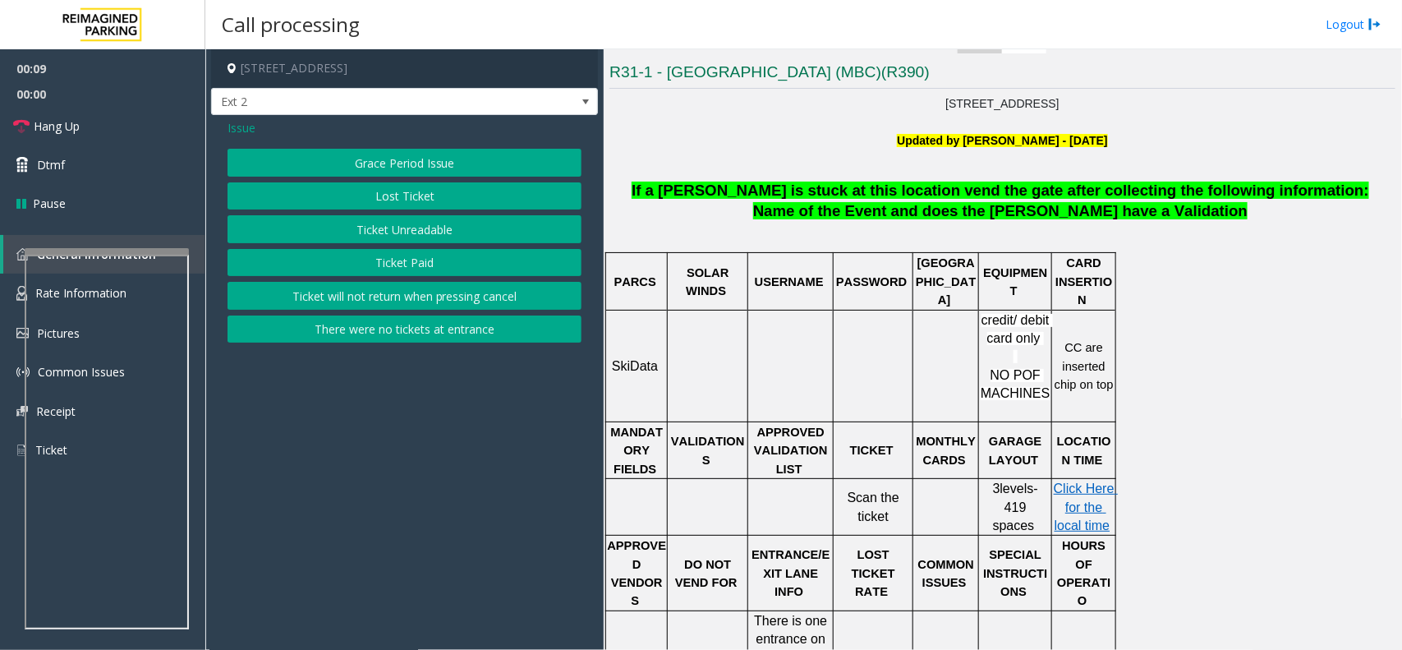
click at [453, 236] on button "Ticket Unreadable" at bounding box center [405, 229] width 354 height 28
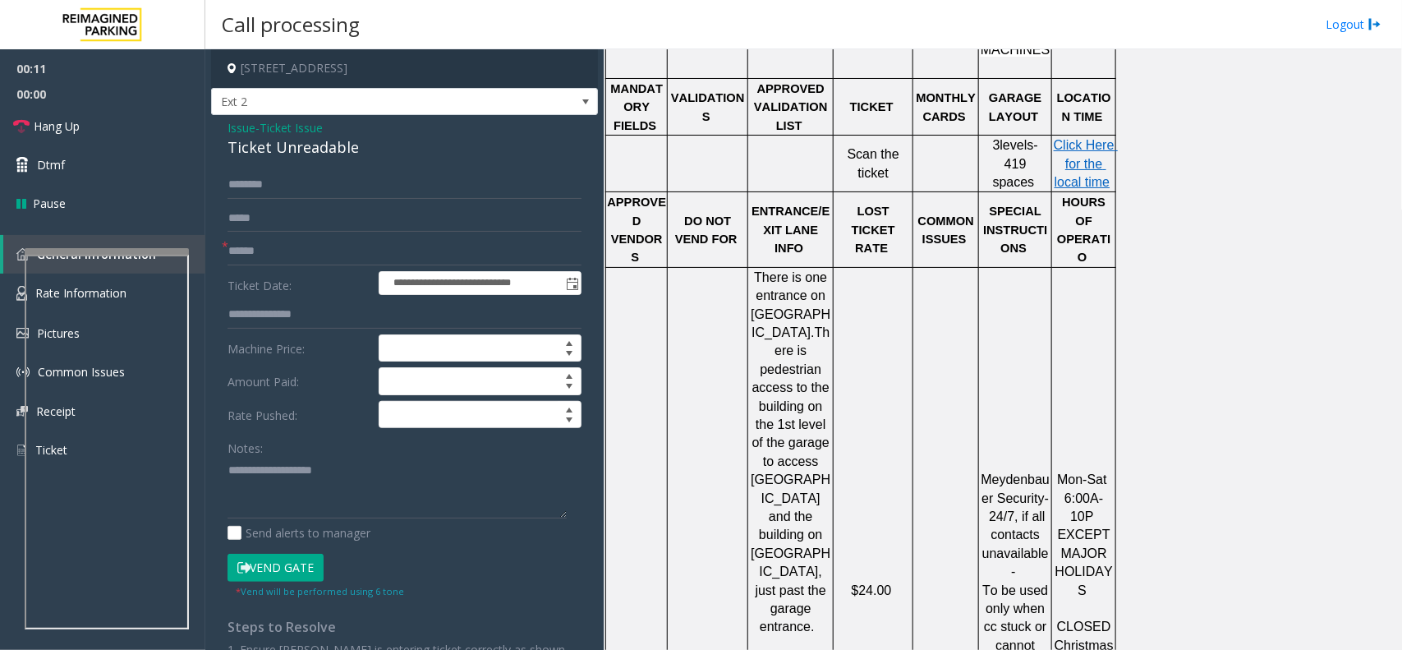
scroll to position [719, 0]
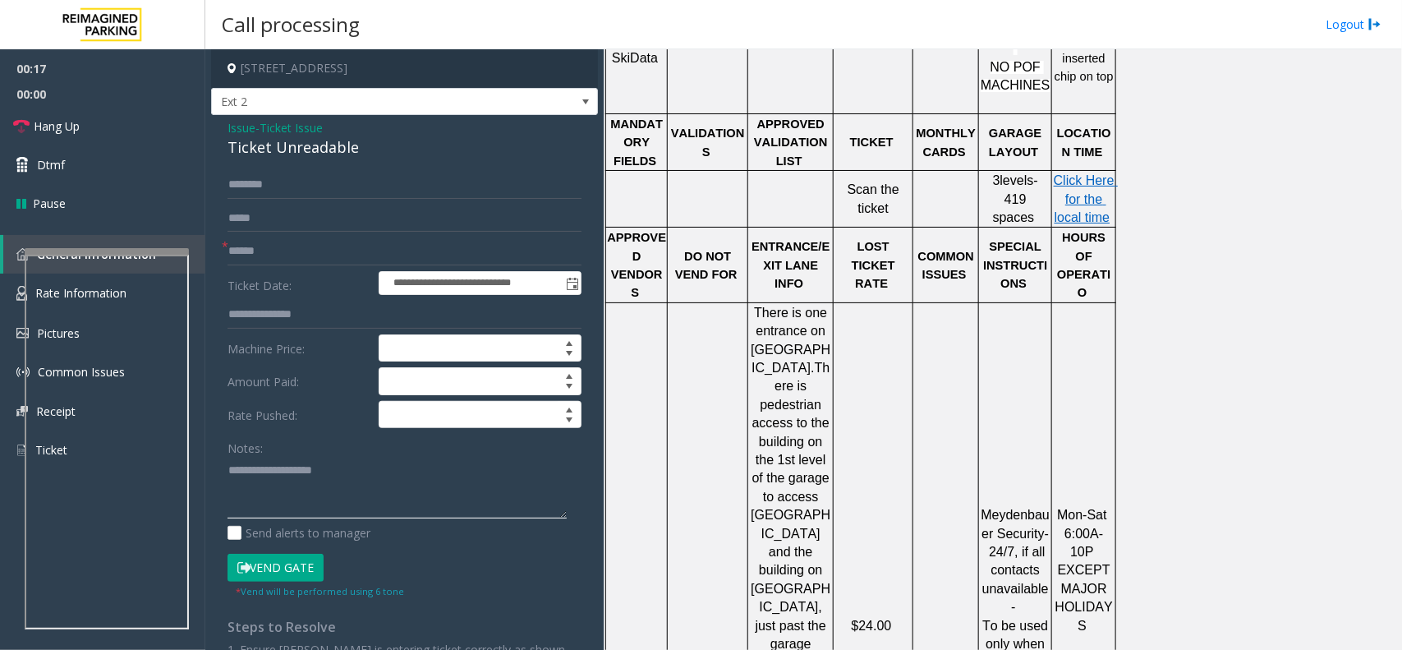
click at [278, 475] on textarea at bounding box center [397, 488] width 339 height 62
paste textarea "**********"
click at [282, 153] on div "Ticket Unreadable" at bounding box center [405, 147] width 354 height 22
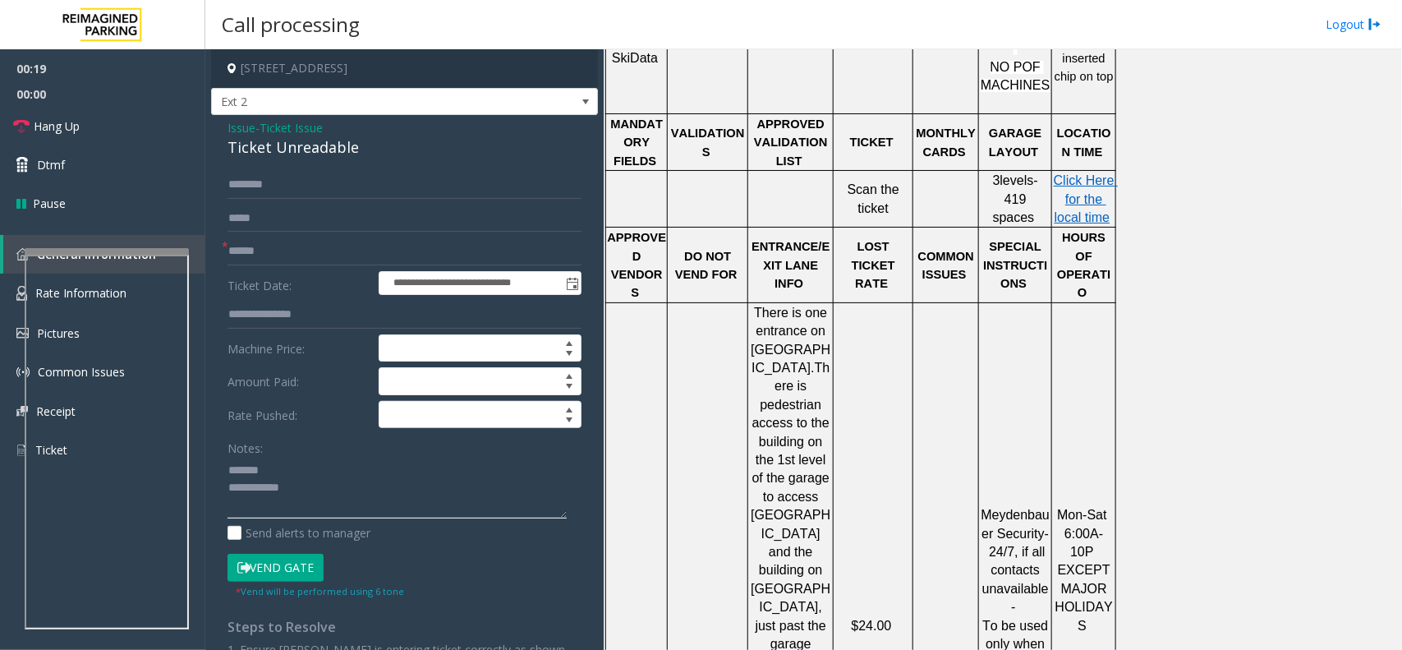
click at [272, 465] on textarea at bounding box center [397, 488] width 339 height 62
paste textarea "**********"
click at [242, 255] on input "text" at bounding box center [405, 251] width 354 height 28
paste textarea "**********"
click at [310, 499] on textarea at bounding box center [397, 488] width 339 height 62
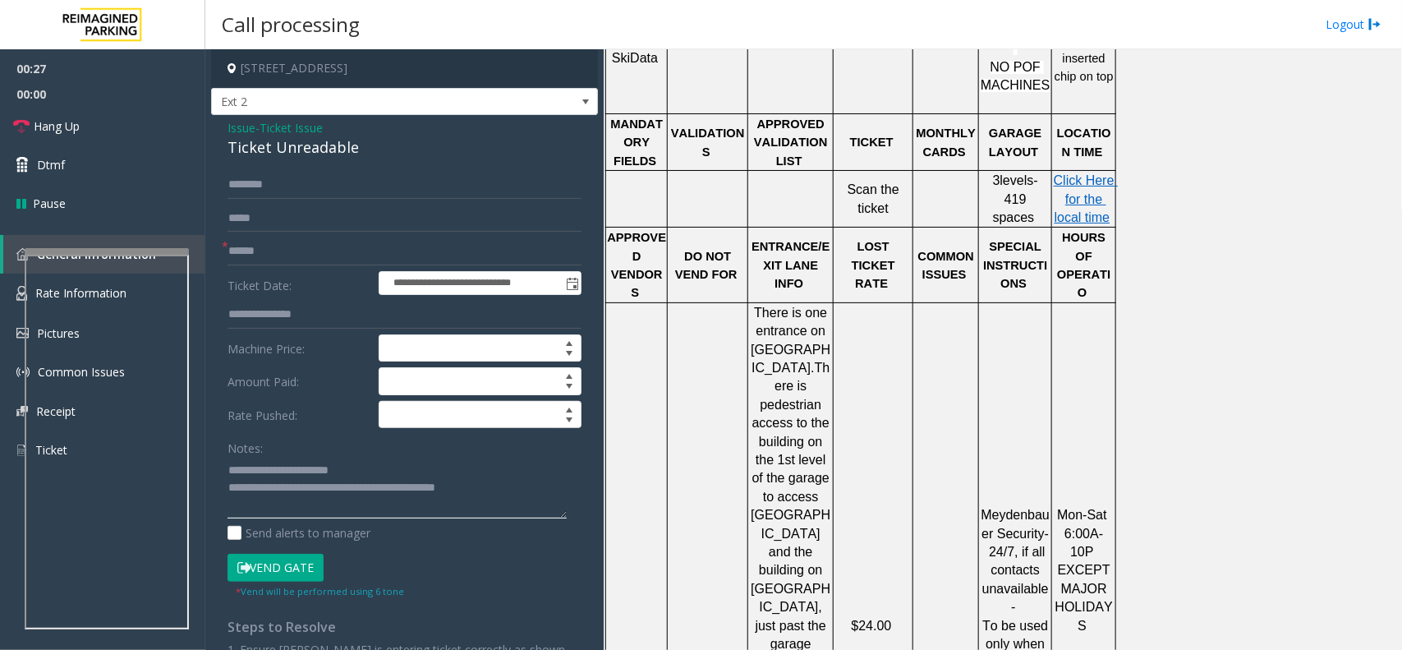
type textarea "**********"
click at [282, 247] on input "text" at bounding box center [405, 251] width 354 height 28
type input "**********"
click at [257, 189] on input "text" at bounding box center [405, 185] width 354 height 28
type input "****"
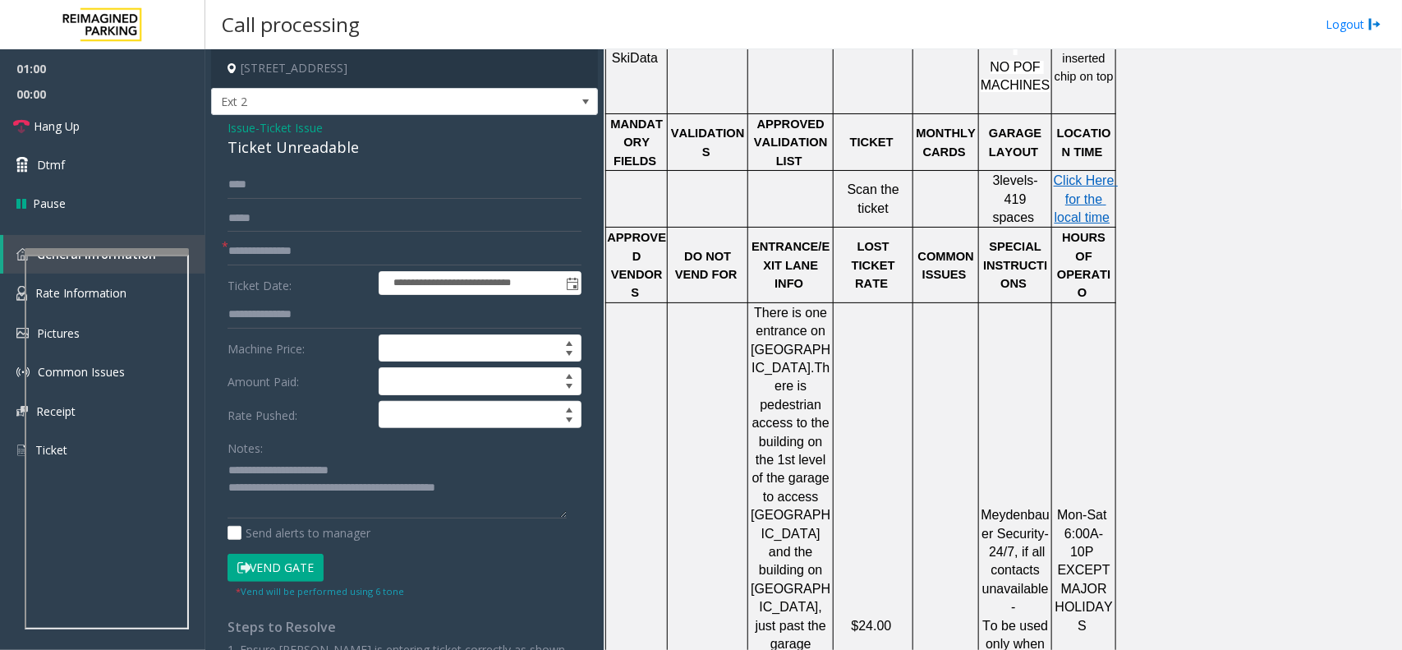
click at [294, 560] on button "Vend Gate" at bounding box center [276, 568] width 96 height 28
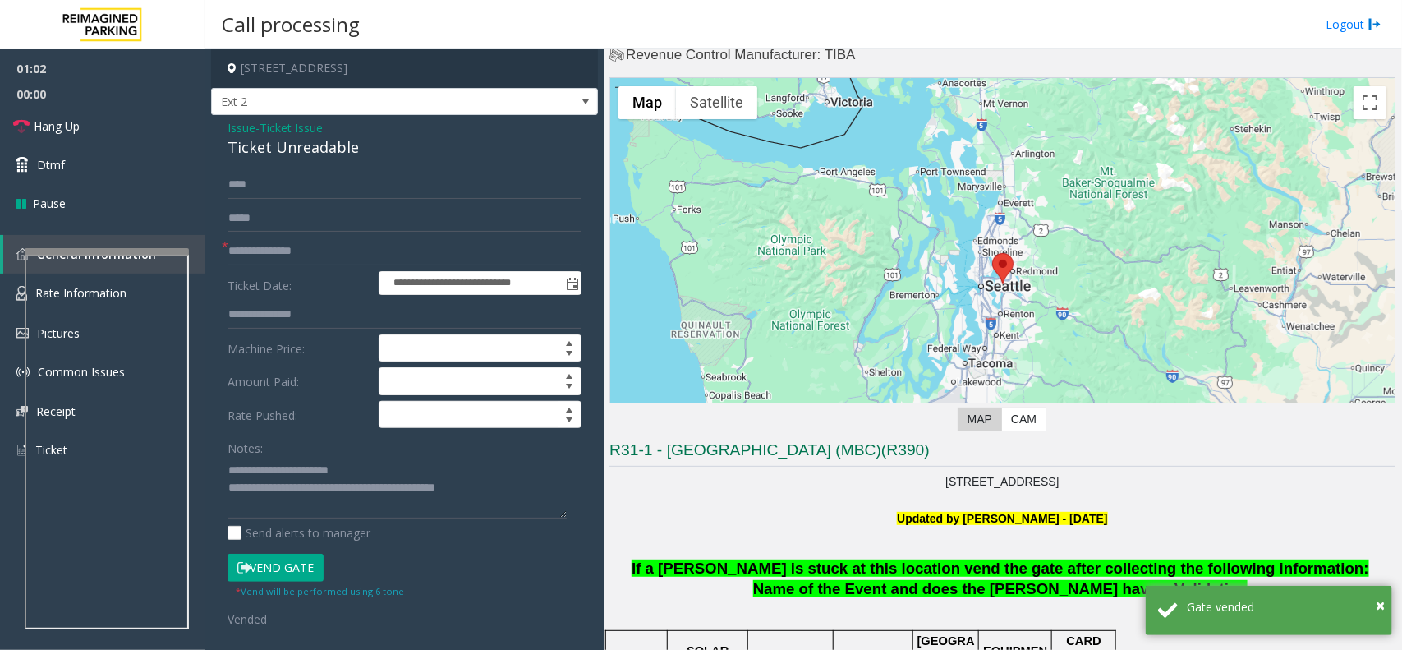
scroll to position [0, 0]
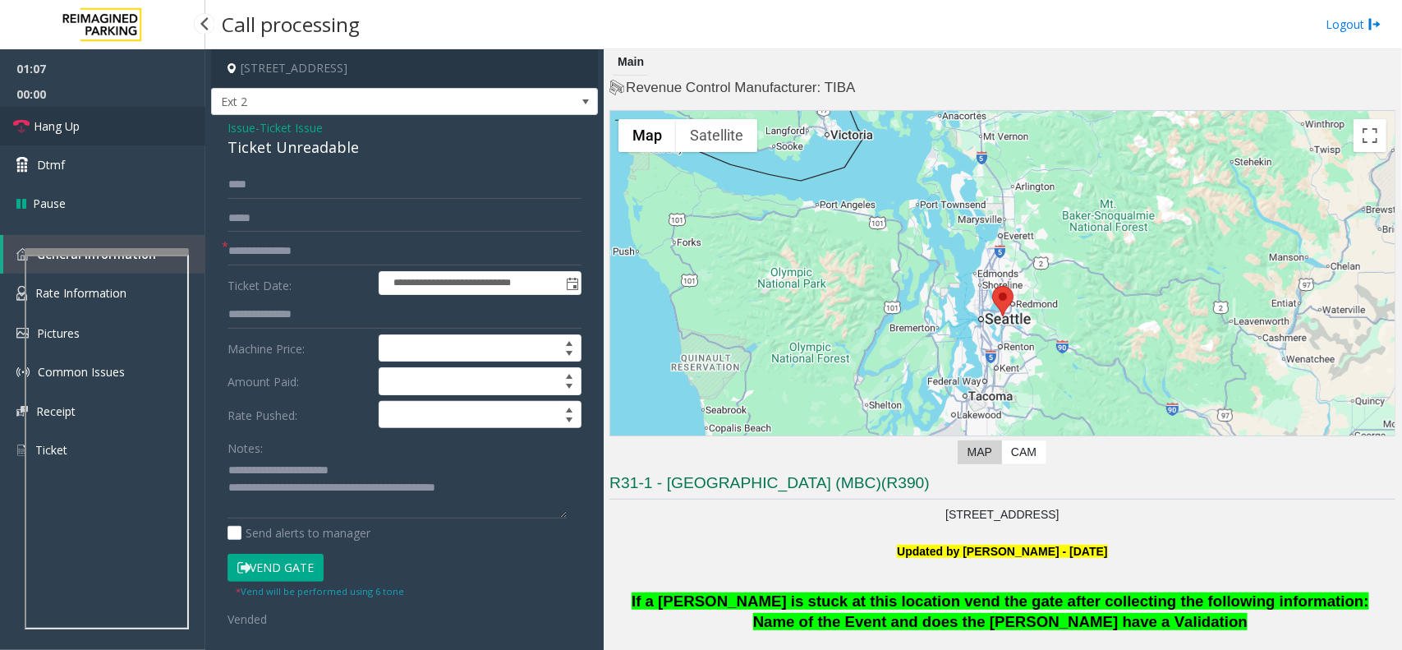
click at [161, 141] on link "Hang Up" at bounding box center [102, 126] width 205 height 39
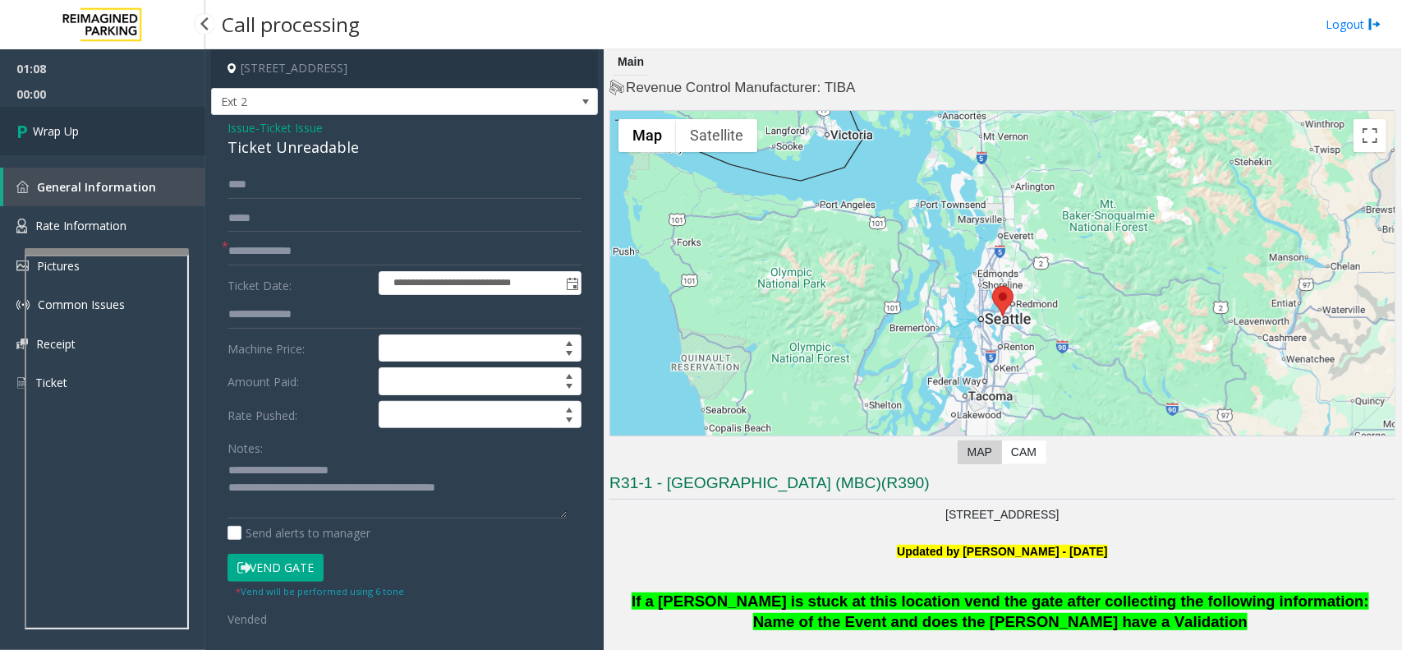
click at [161, 141] on link "Wrap Up" at bounding box center [102, 131] width 205 height 48
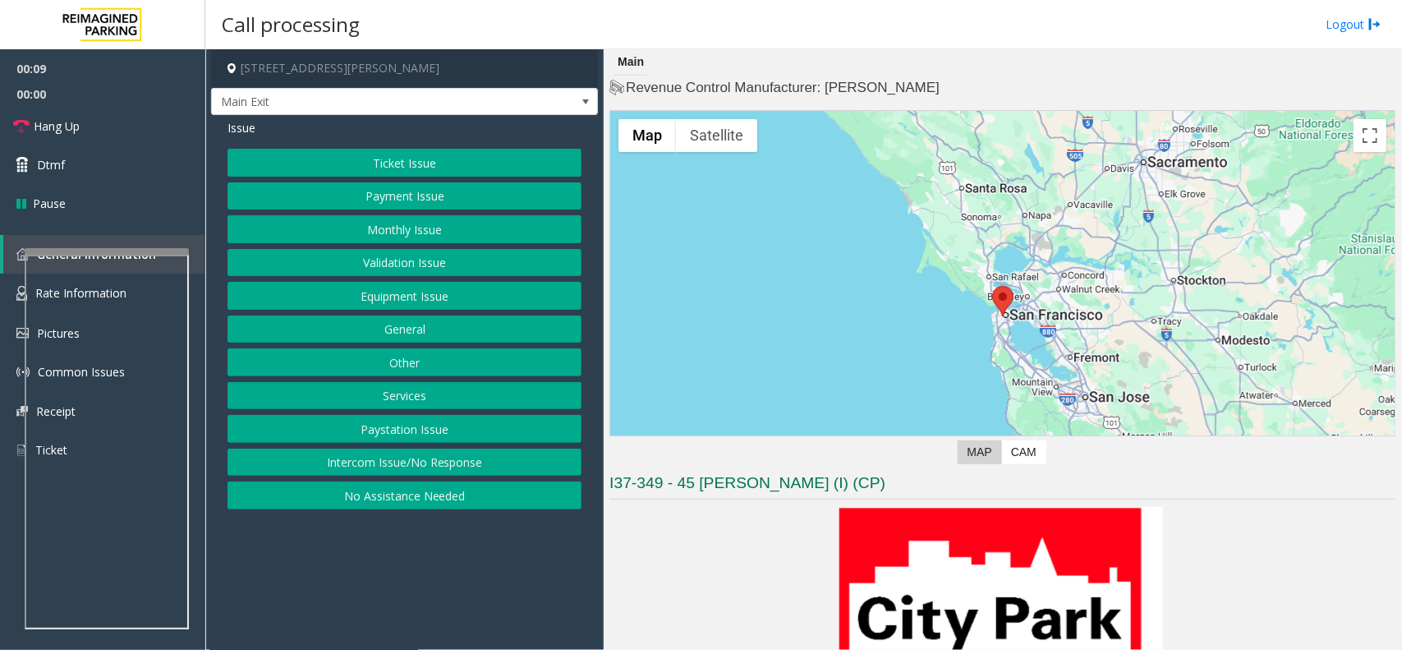
click at [433, 462] on button "Intercom Issue/No Response" at bounding box center [405, 462] width 354 height 28
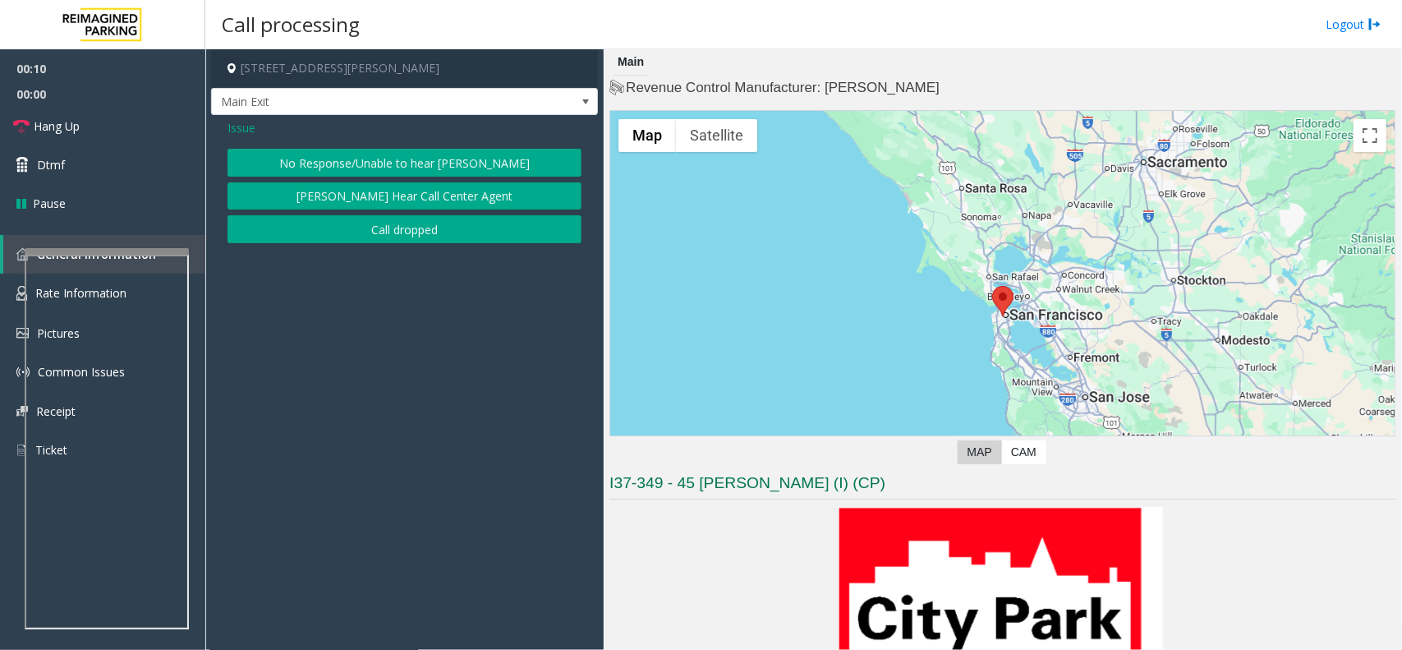
click at [444, 154] on button "No Response/Unable to hear [PERSON_NAME]" at bounding box center [405, 163] width 354 height 28
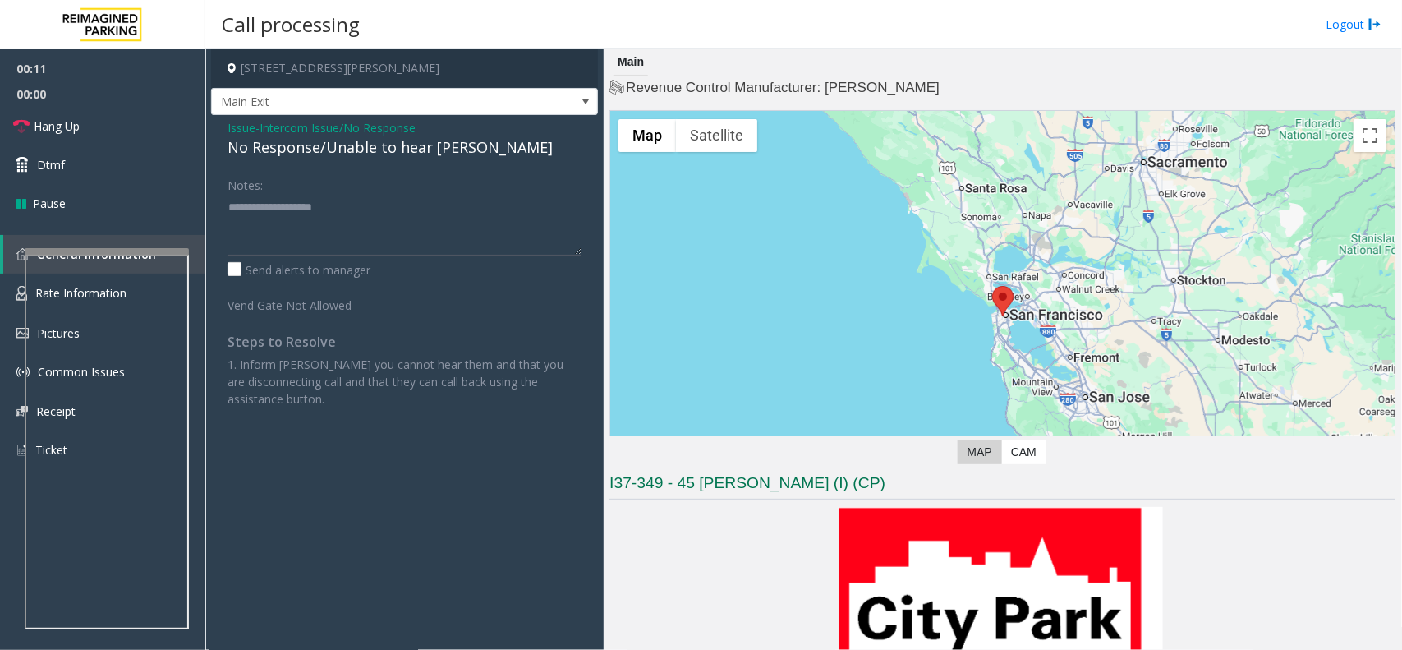
click at [338, 144] on div "No Response/Unable to hear [PERSON_NAME]" at bounding box center [405, 147] width 354 height 22
click at [403, 127] on span "Intercom Issue/No Response" at bounding box center [338, 127] width 156 height 17
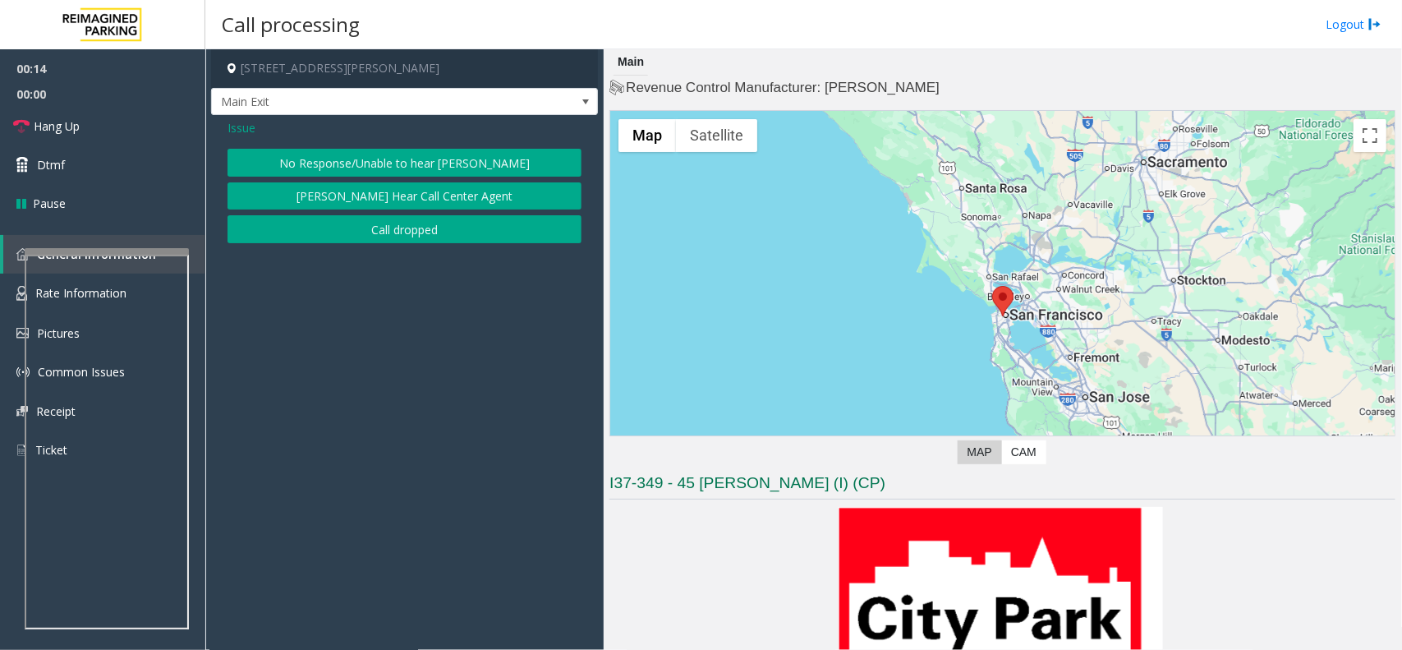
click at [243, 131] on span "Issue" at bounding box center [242, 127] width 28 height 17
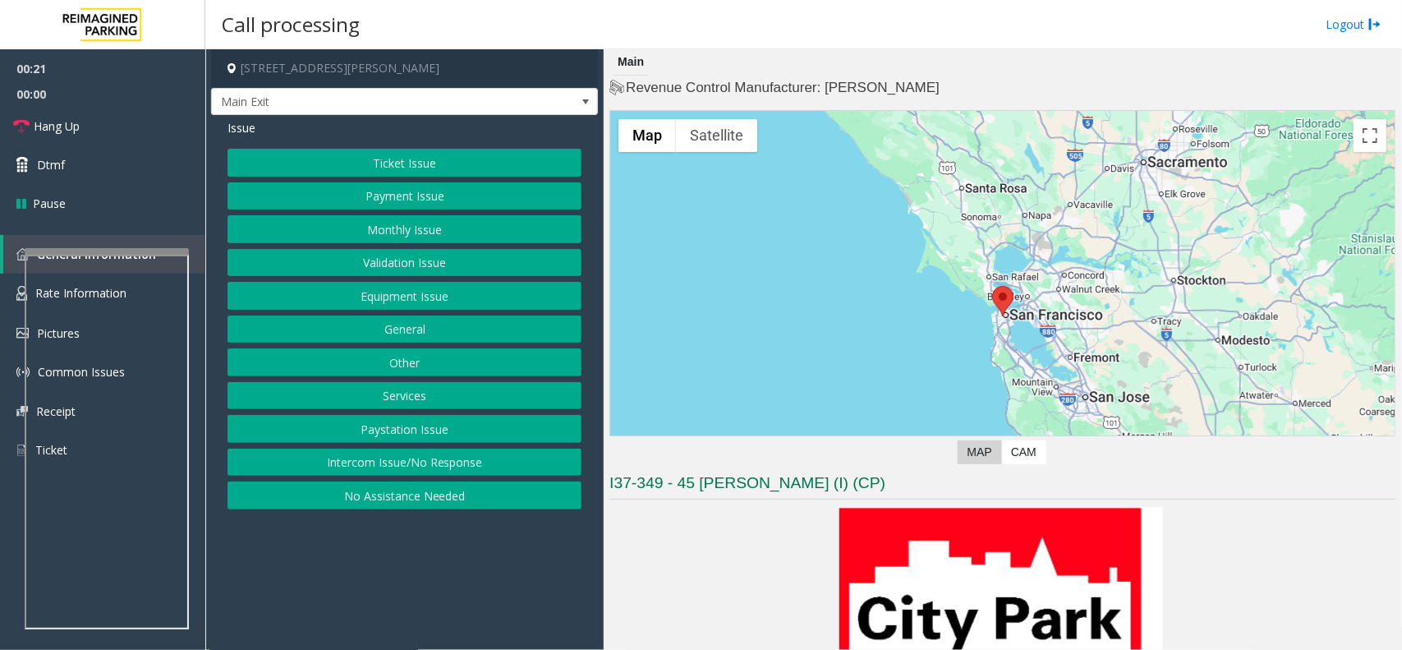
click at [429, 466] on button "Intercom Issue/No Response" at bounding box center [405, 462] width 354 height 28
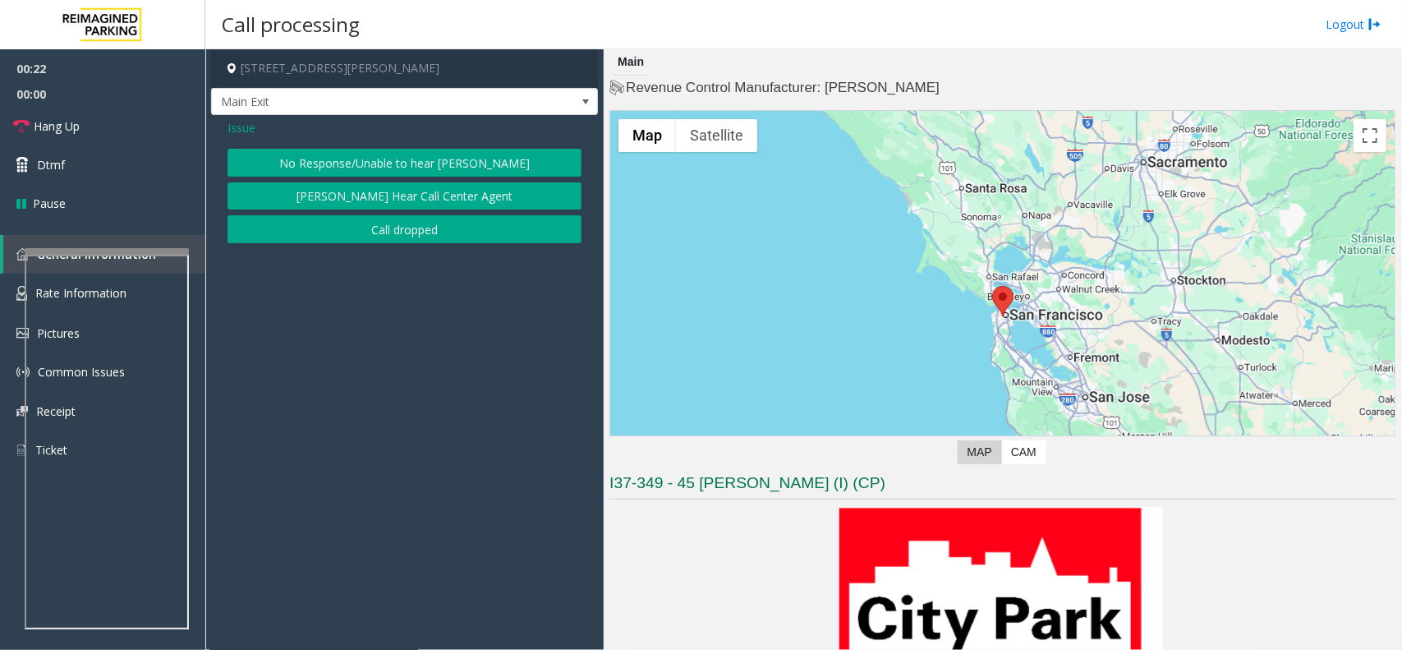
click at [356, 166] on button "No Response/Unable to hear [PERSON_NAME]" at bounding box center [405, 163] width 354 height 28
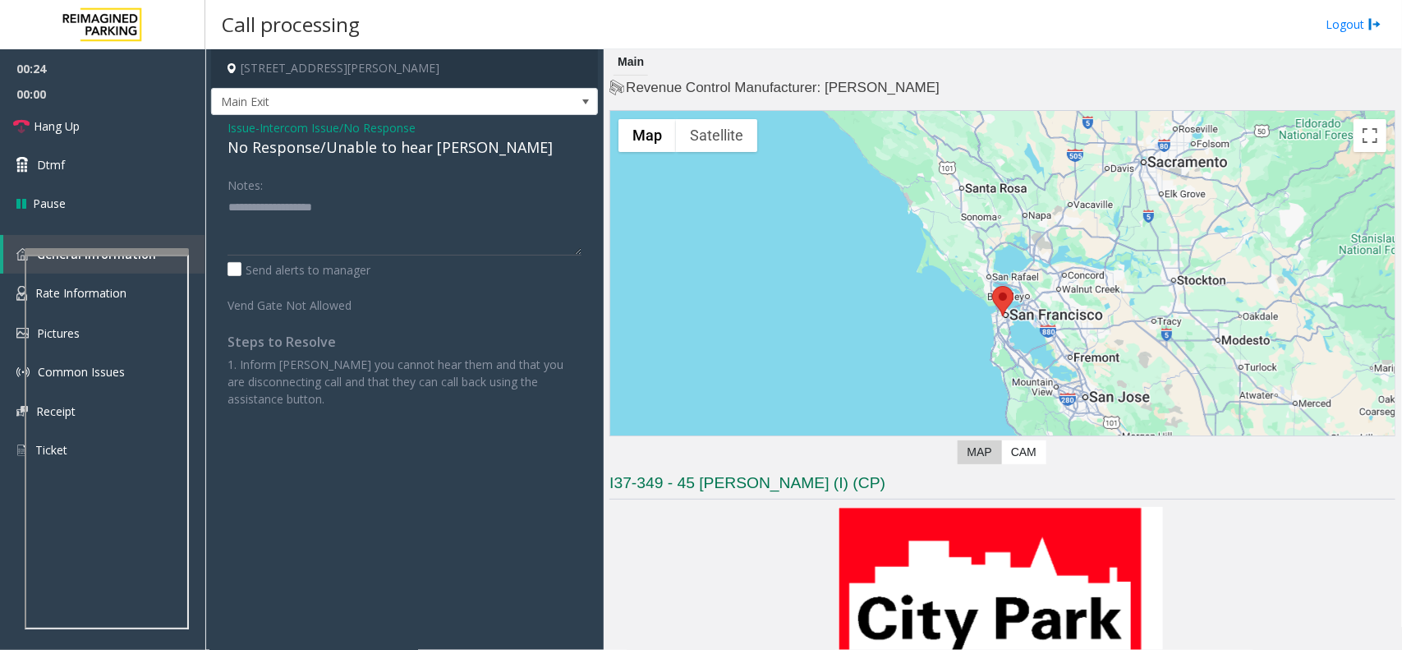
click at [362, 145] on div "No Response/Unable to hear [PERSON_NAME]" at bounding box center [405, 147] width 354 height 22
type textarea "**********"
click at [115, 123] on link "Hang Up" at bounding box center [102, 126] width 205 height 39
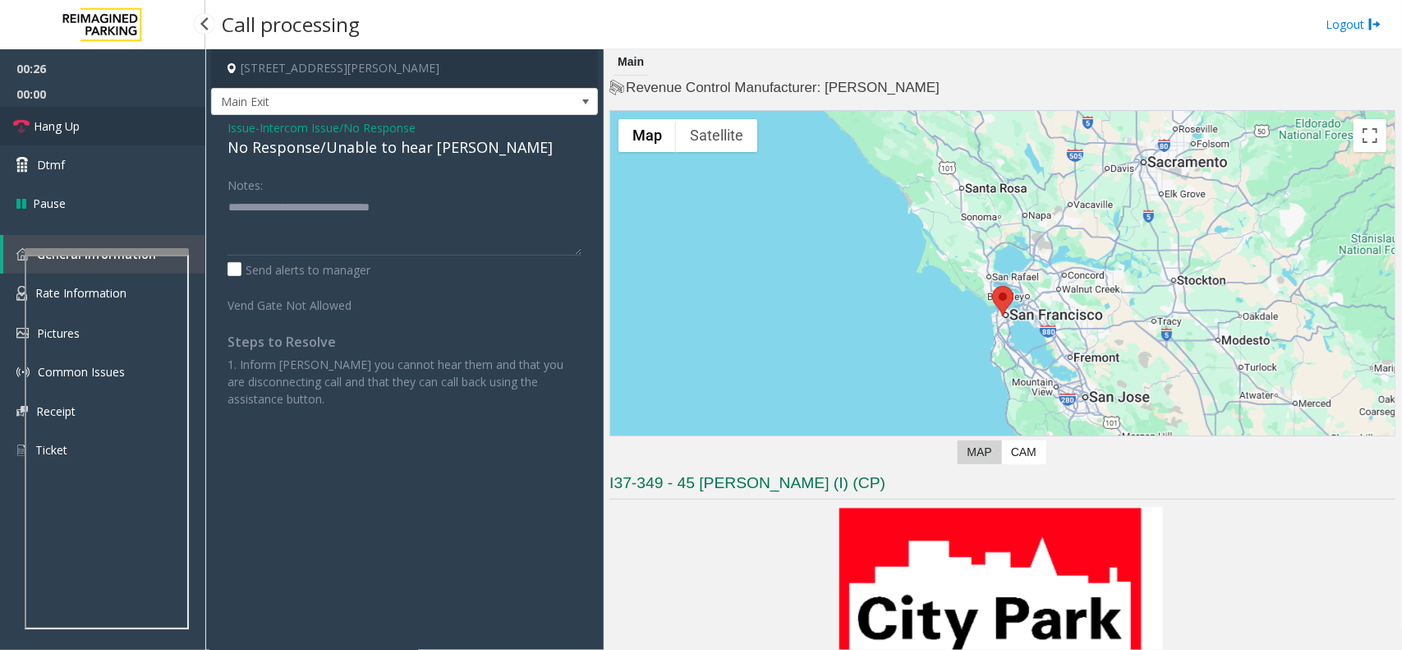
click at [115, 123] on link "Hang Up" at bounding box center [102, 126] width 205 height 39
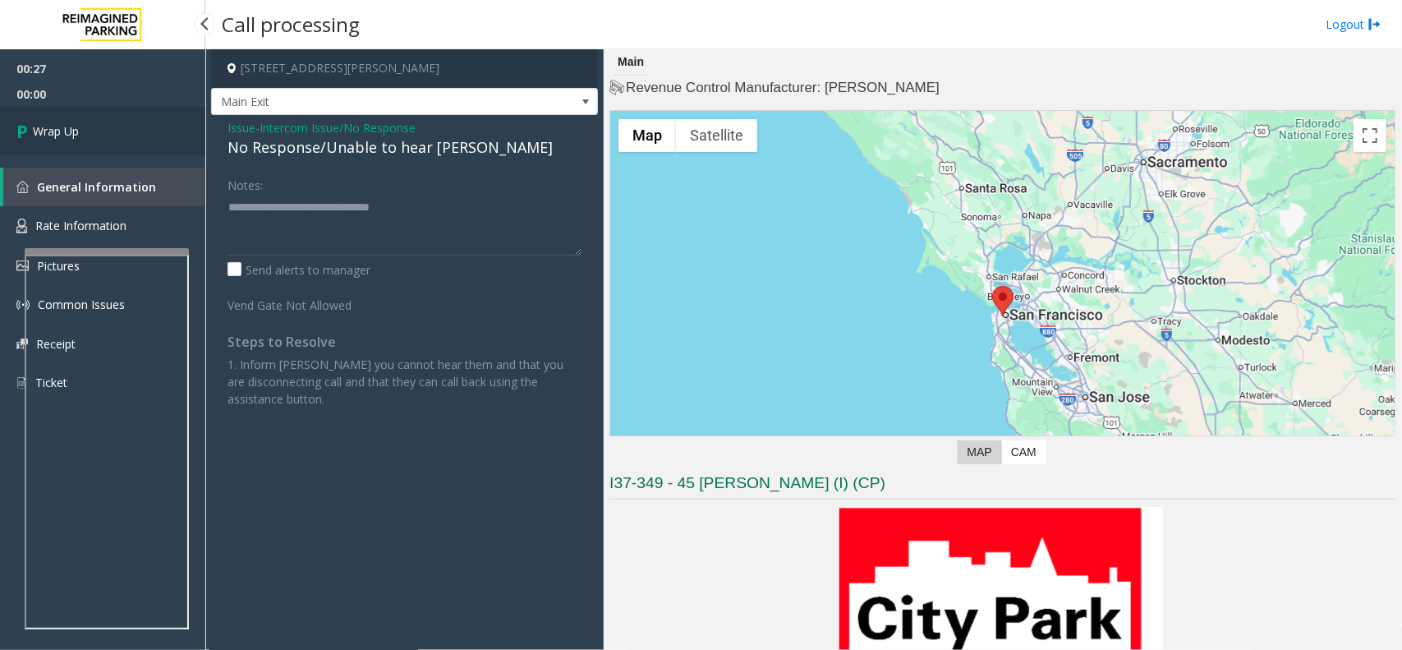
click at [115, 123] on link "Wrap Up" at bounding box center [102, 131] width 205 height 48
